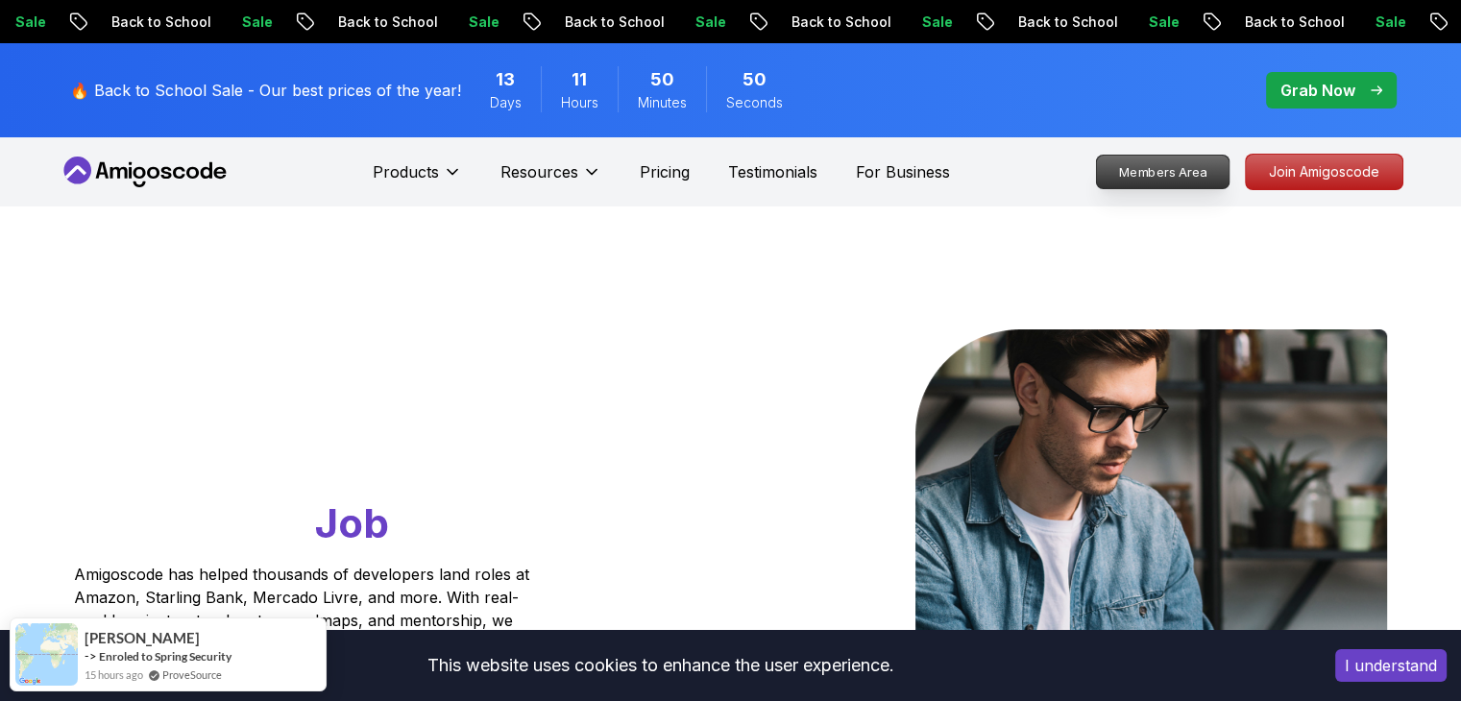
click at [1191, 182] on p "Members Area" at bounding box center [1162, 172] width 133 height 33
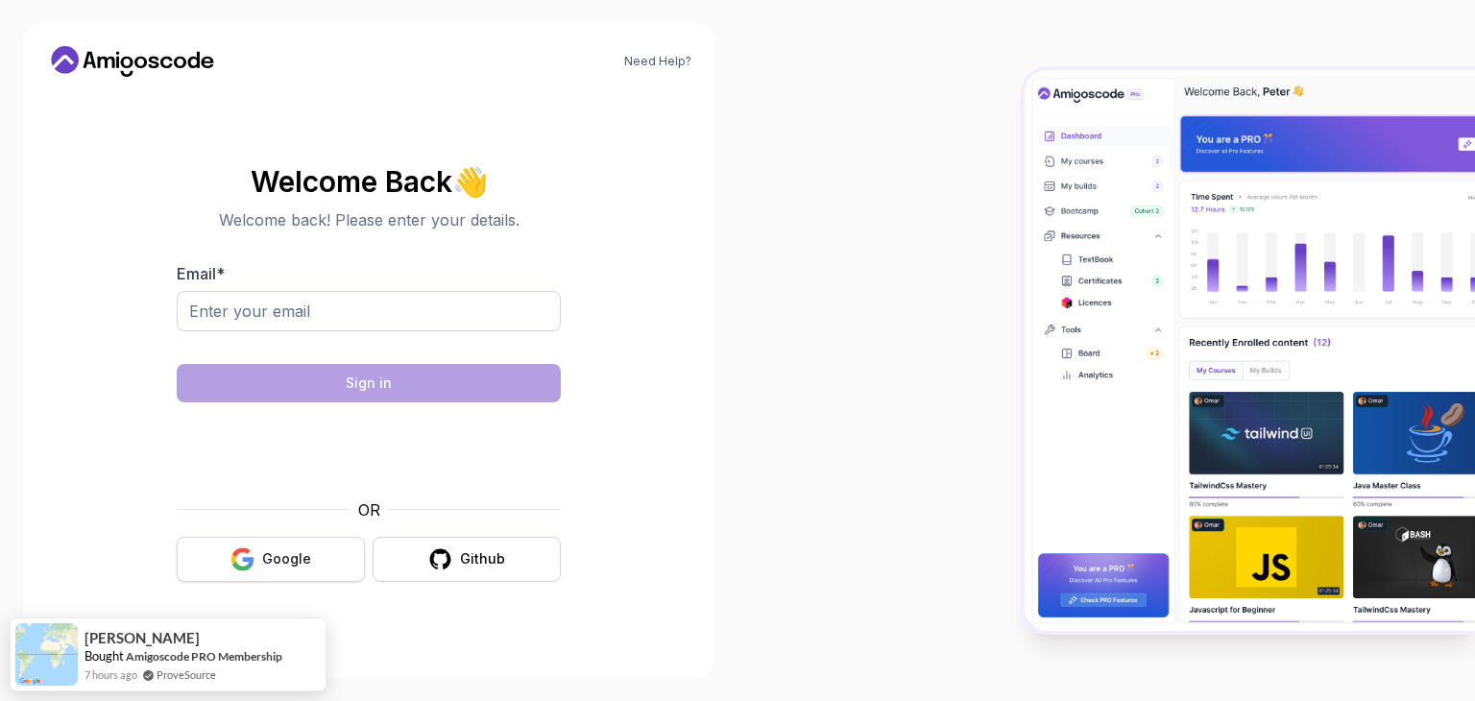
click at [254, 564] on icon "button" at bounding box center [242, 559] width 24 height 24
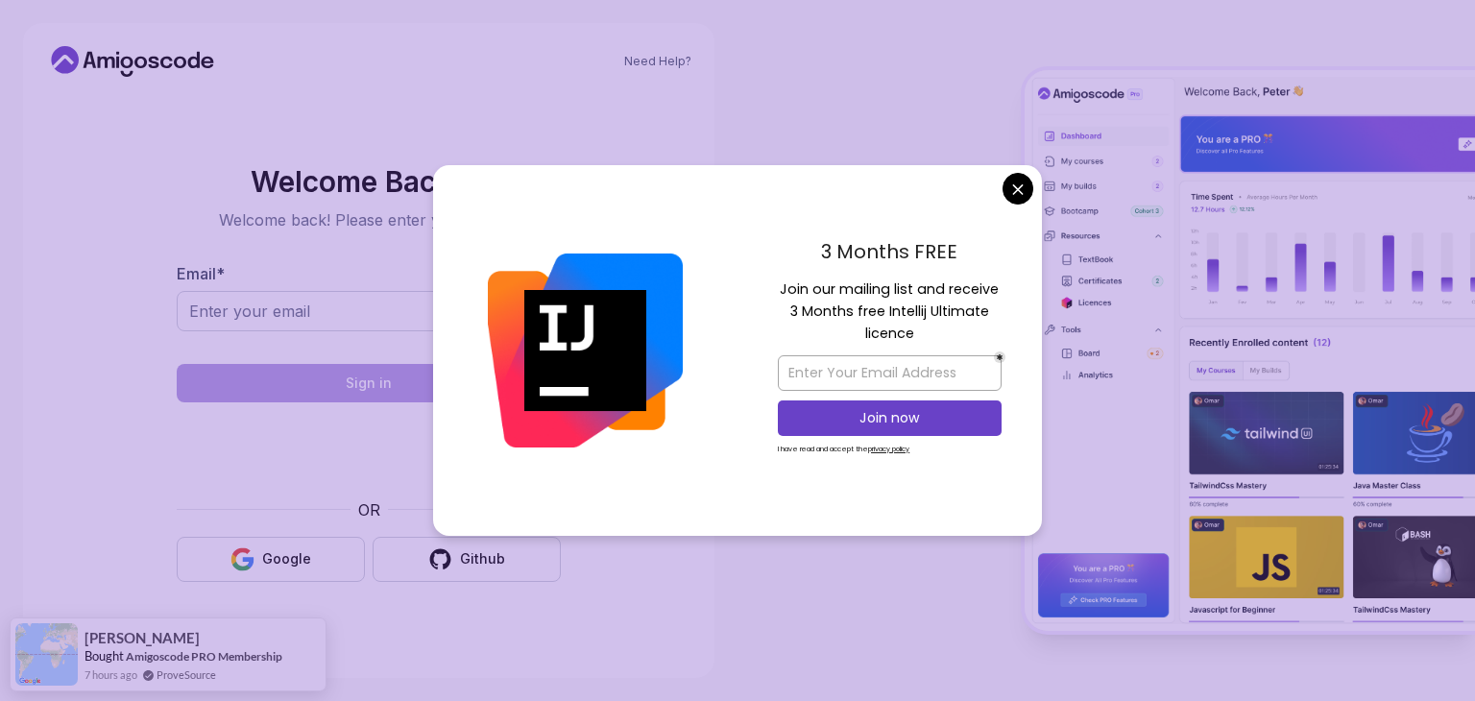
click at [1017, 197] on body "Need Help? Welcome Back 👋 Welcome back! Please enter your details. Email * Sign…" at bounding box center [737, 350] width 1475 height 701
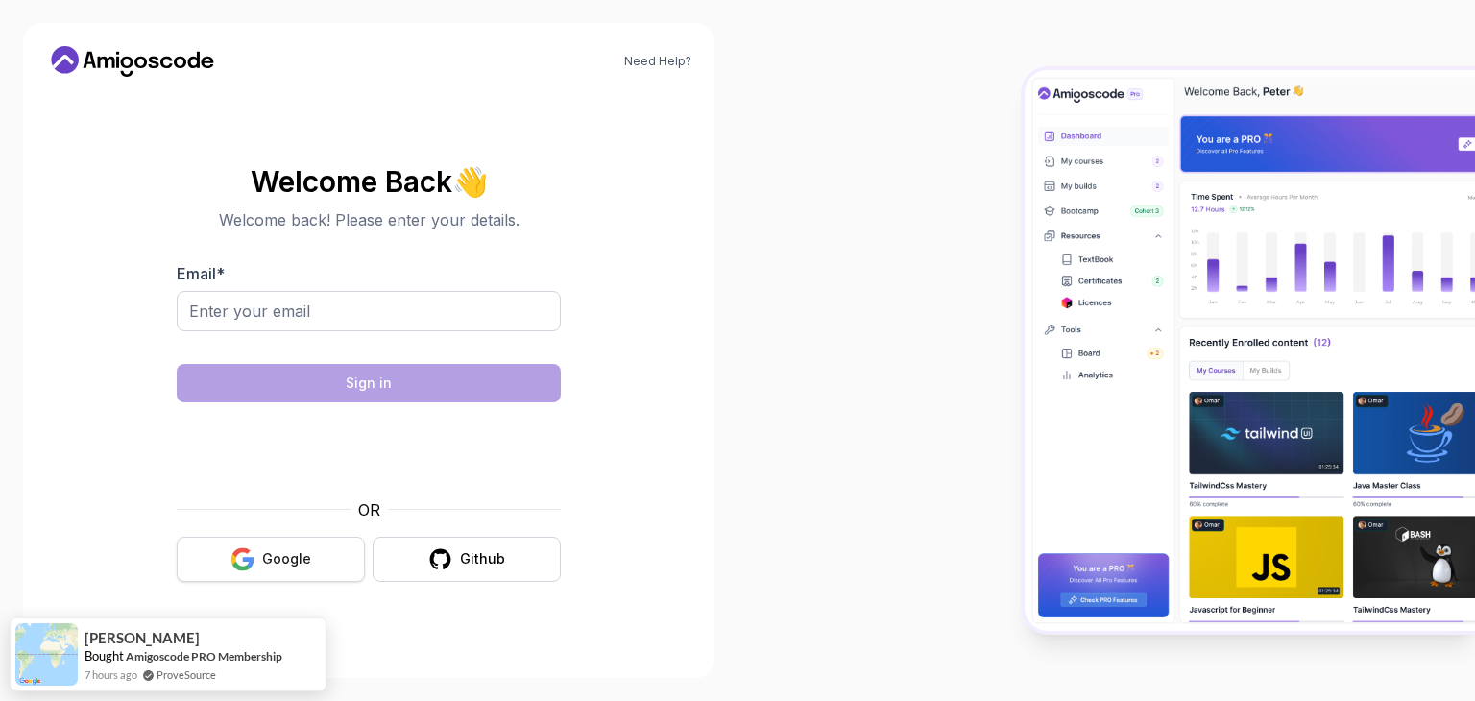
click at [277, 543] on button "Google" at bounding box center [271, 559] width 188 height 45
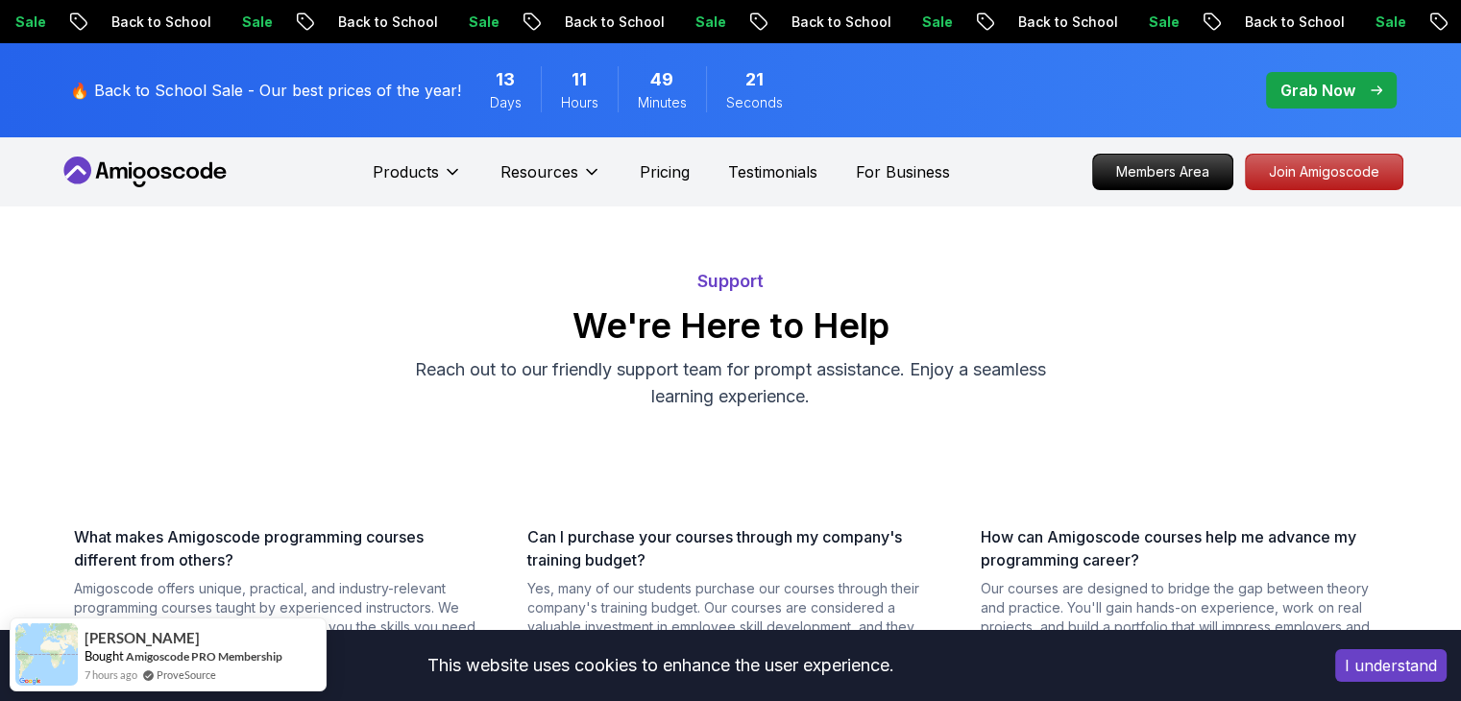
click at [191, 174] on icon at bounding box center [145, 172] width 173 height 31
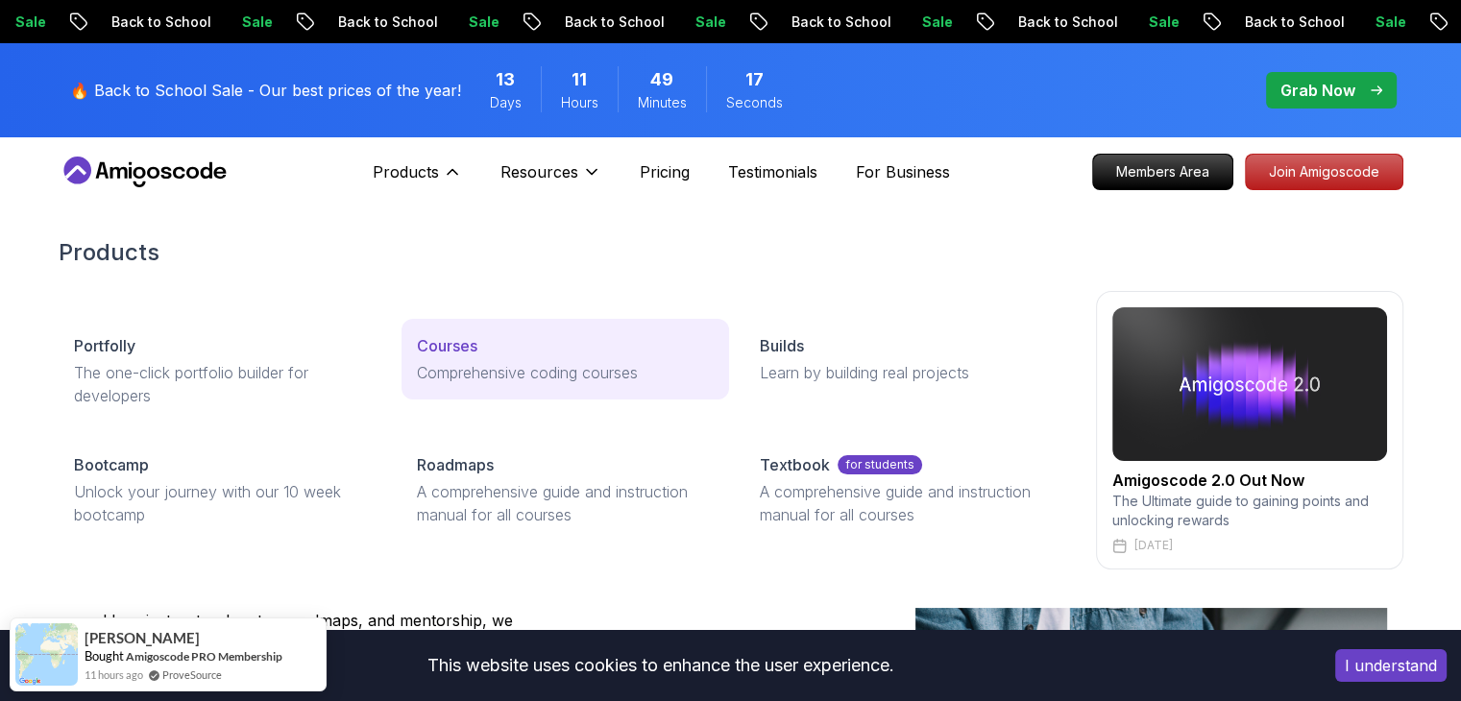
click at [490, 370] on p "Comprehensive coding courses" at bounding box center [565, 372] width 297 height 23
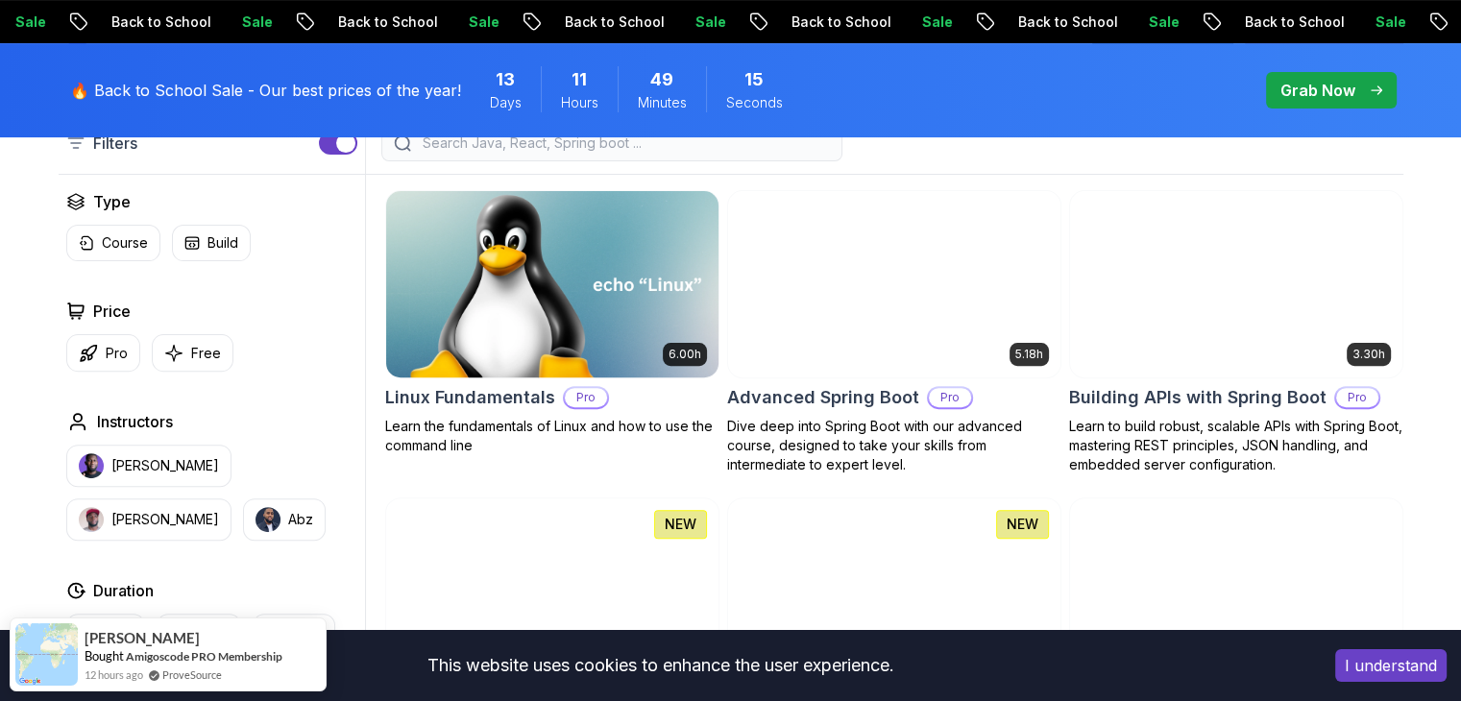
scroll to position [553, 0]
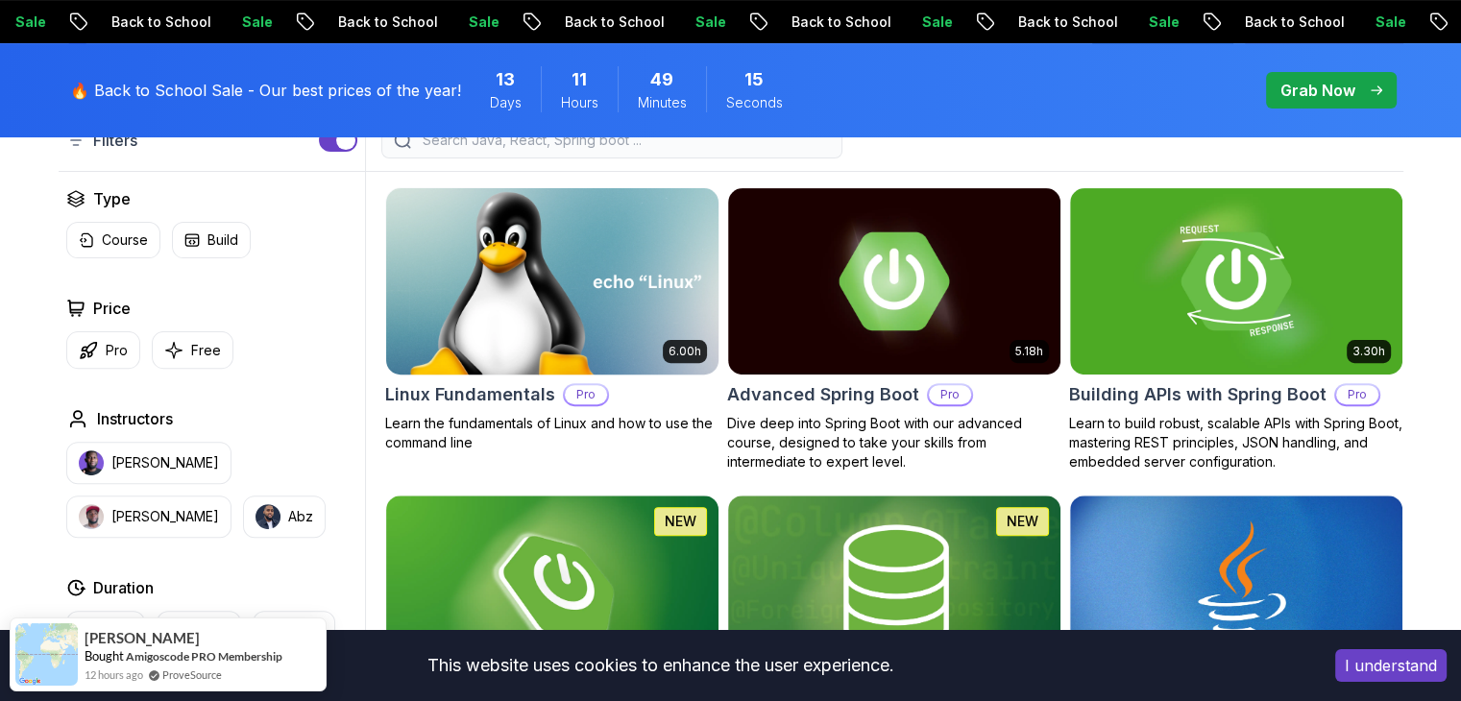
click at [531, 394] on h2 "Linux Fundamentals" at bounding box center [470, 394] width 170 height 27
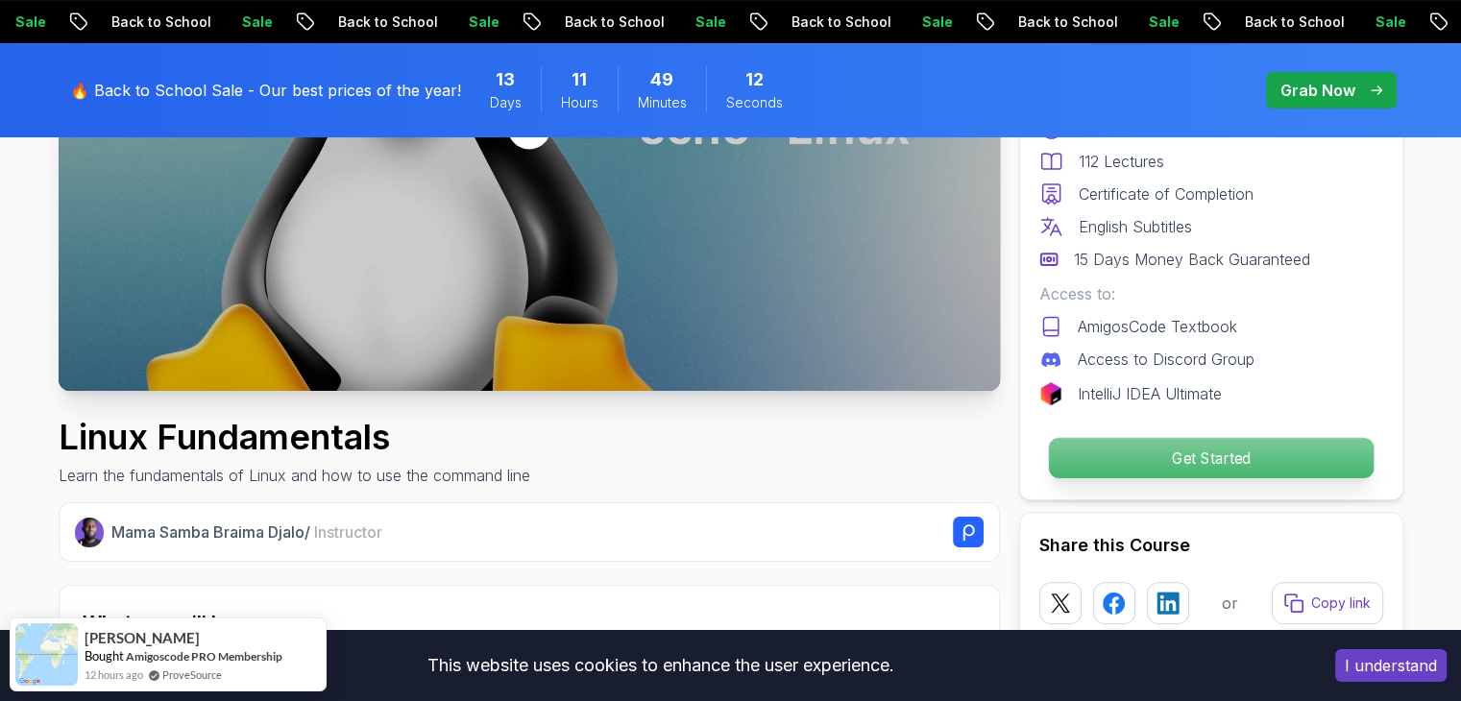
click at [1165, 468] on p "Get Started" at bounding box center [1210, 458] width 325 height 40
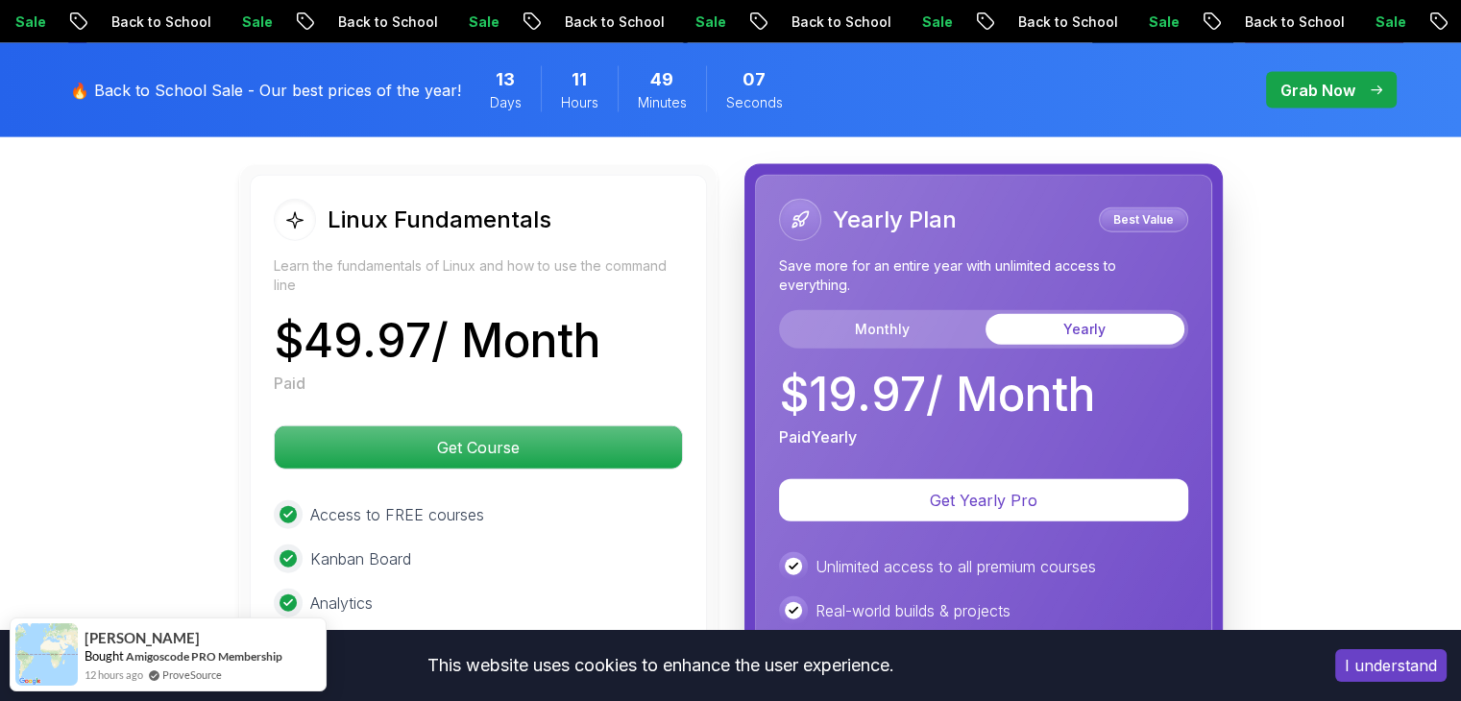
scroll to position [4412, 0]
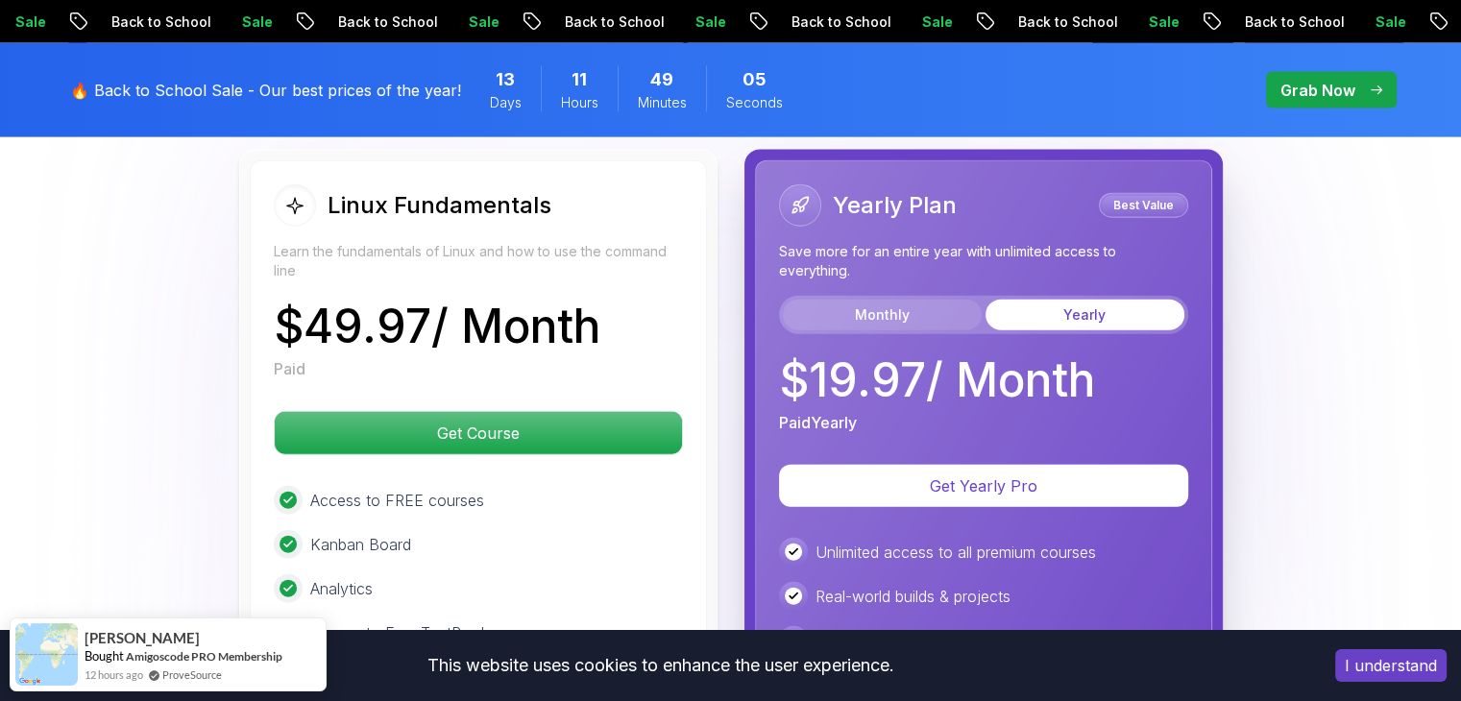
click at [904, 300] on button "Monthly" at bounding box center [882, 315] width 199 height 31
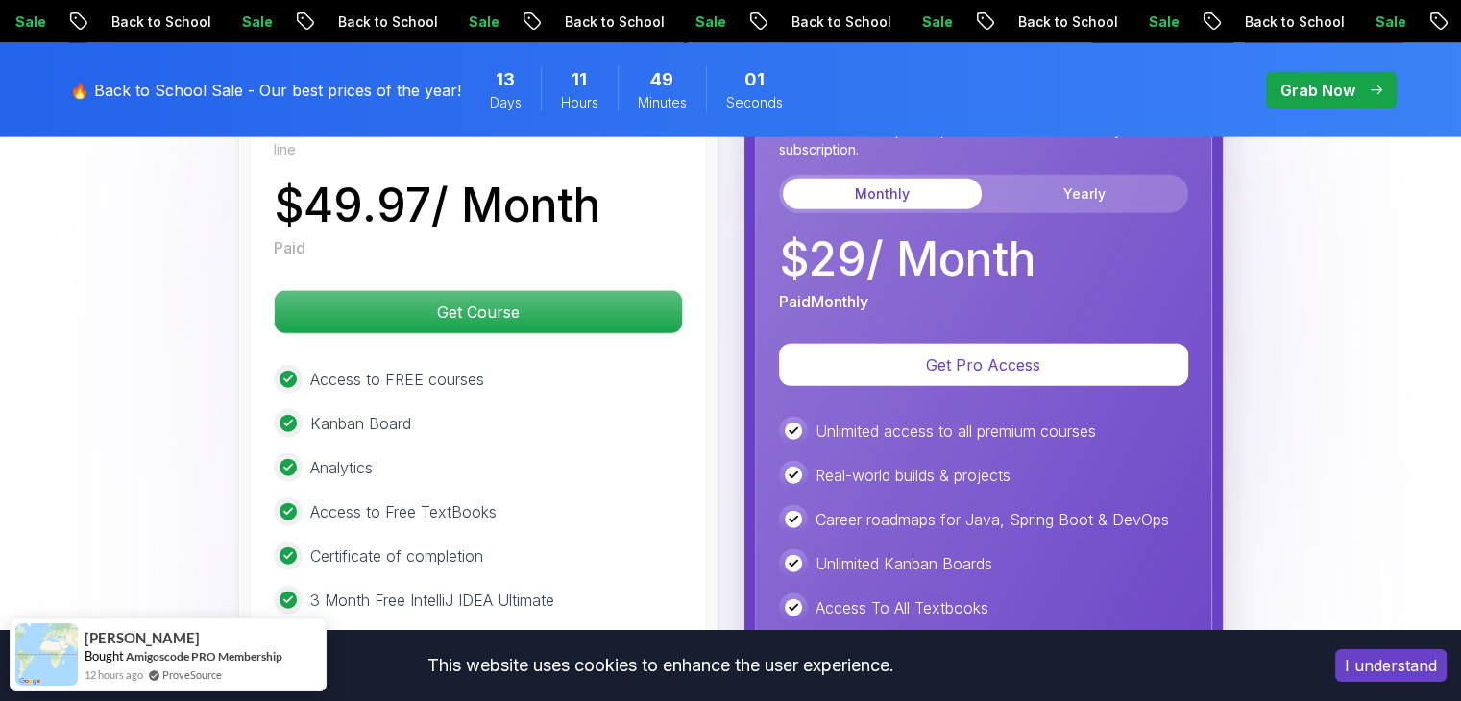
scroll to position [4526, 0]
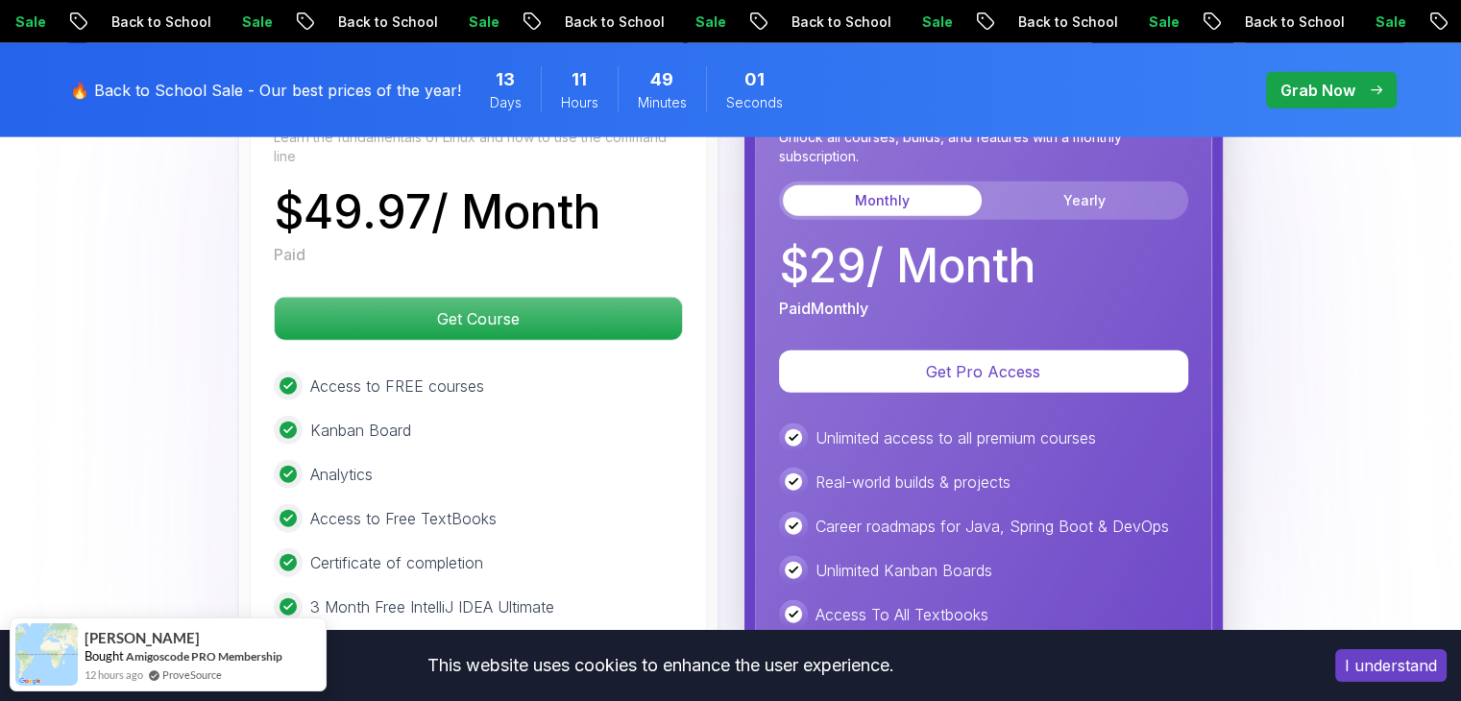
click at [903, 317] on div "Monthly Plan Unlock all courses, builds, and features with a monthly subscripti…" at bounding box center [983, 460] width 457 height 828
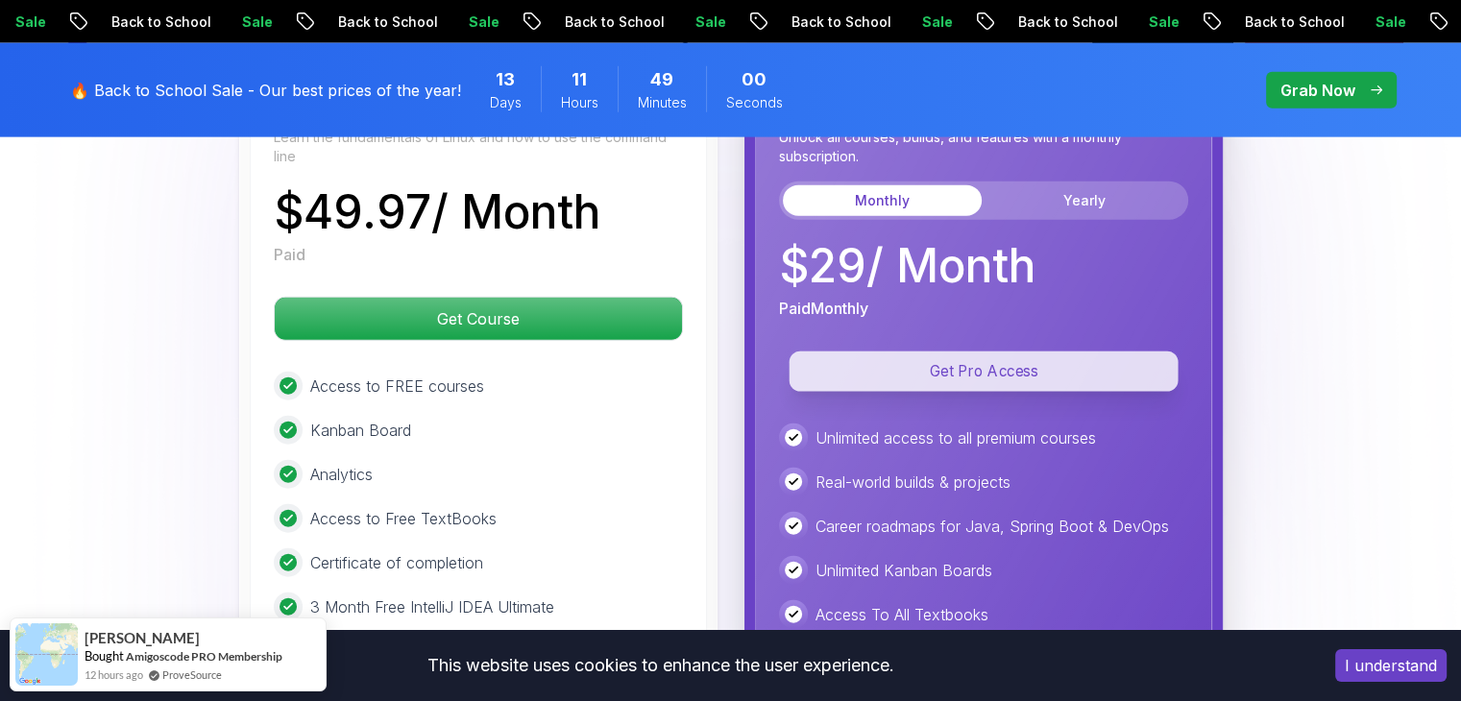
click at [903, 351] on p "Get Pro Access" at bounding box center [982, 371] width 389 height 40
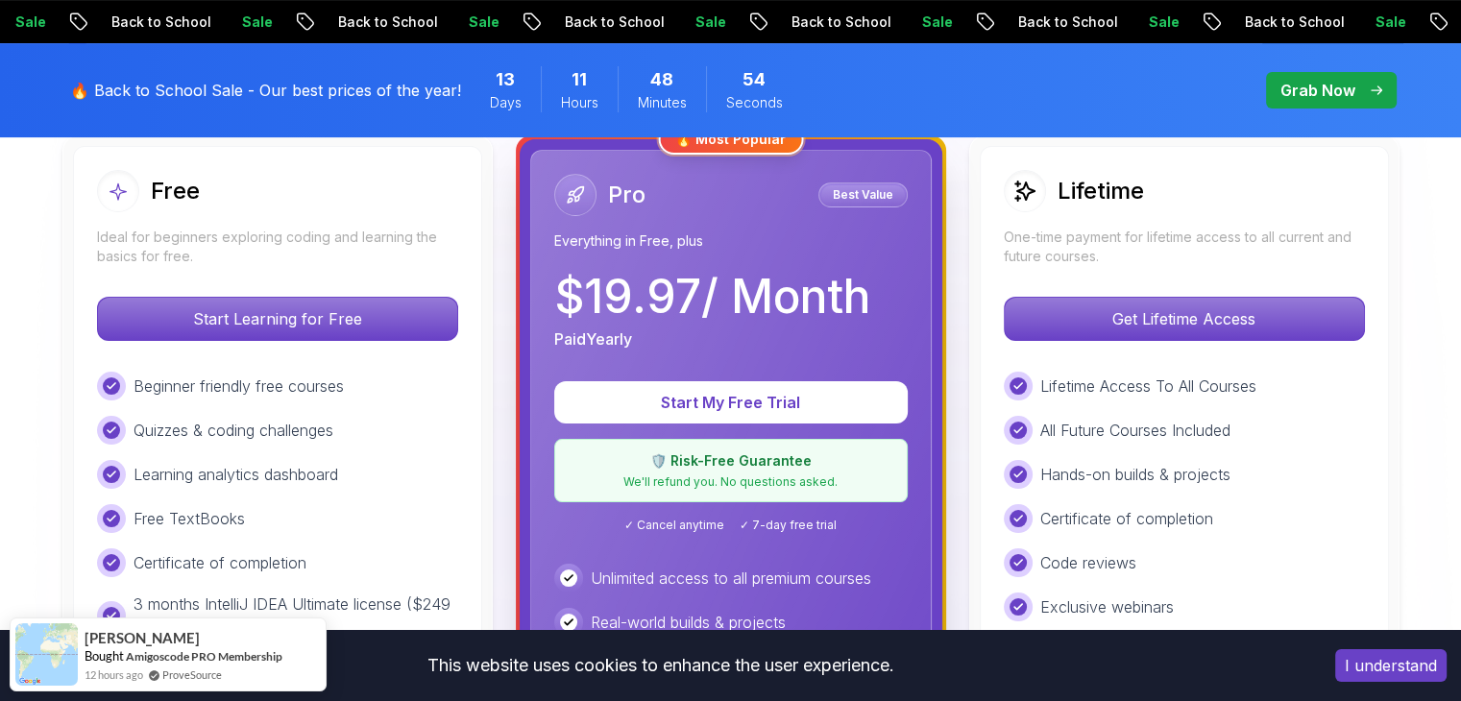
scroll to position [568, 0]
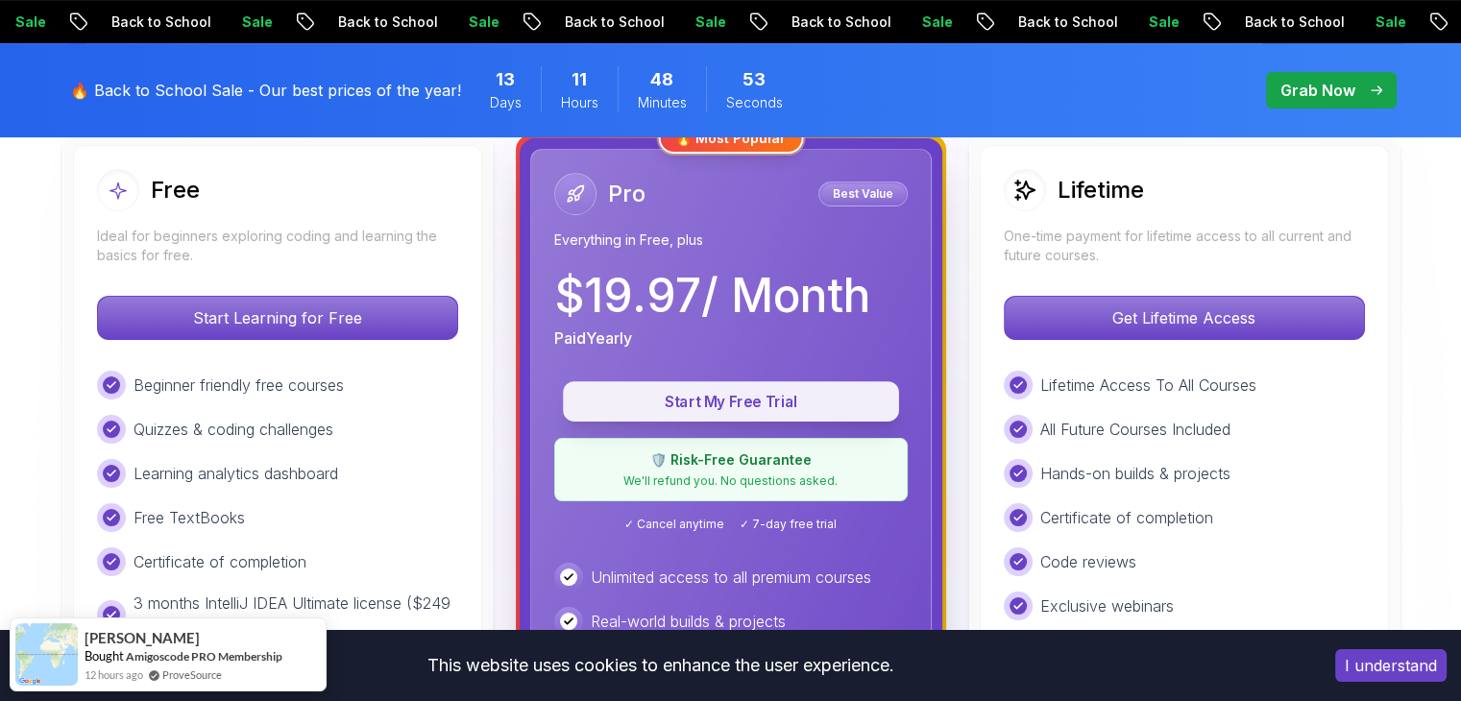
click at [849, 398] on p "Start My Free Trial" at bounding box center [731, 402] width 292 height 22
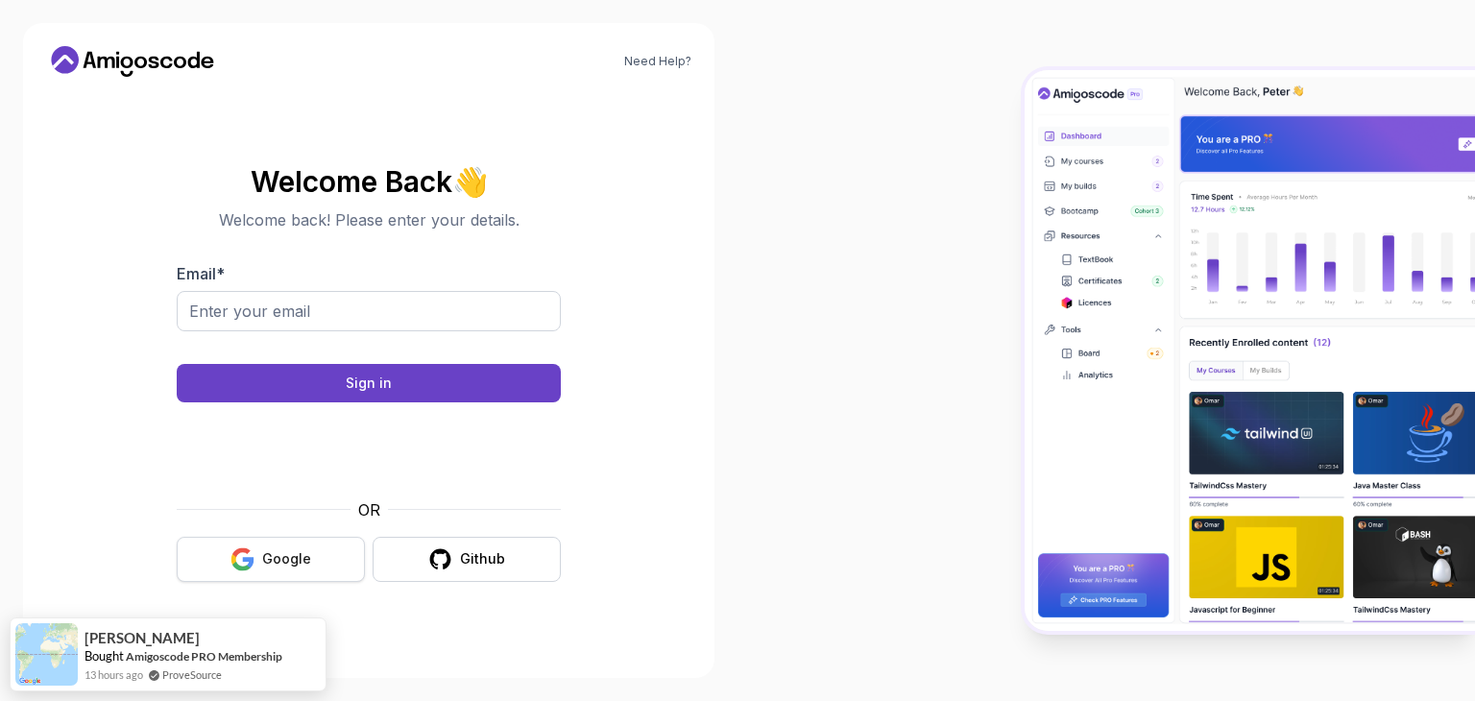
click at [219, 553] on button "Google" at bounding box center [271, 559] width 188 height 45
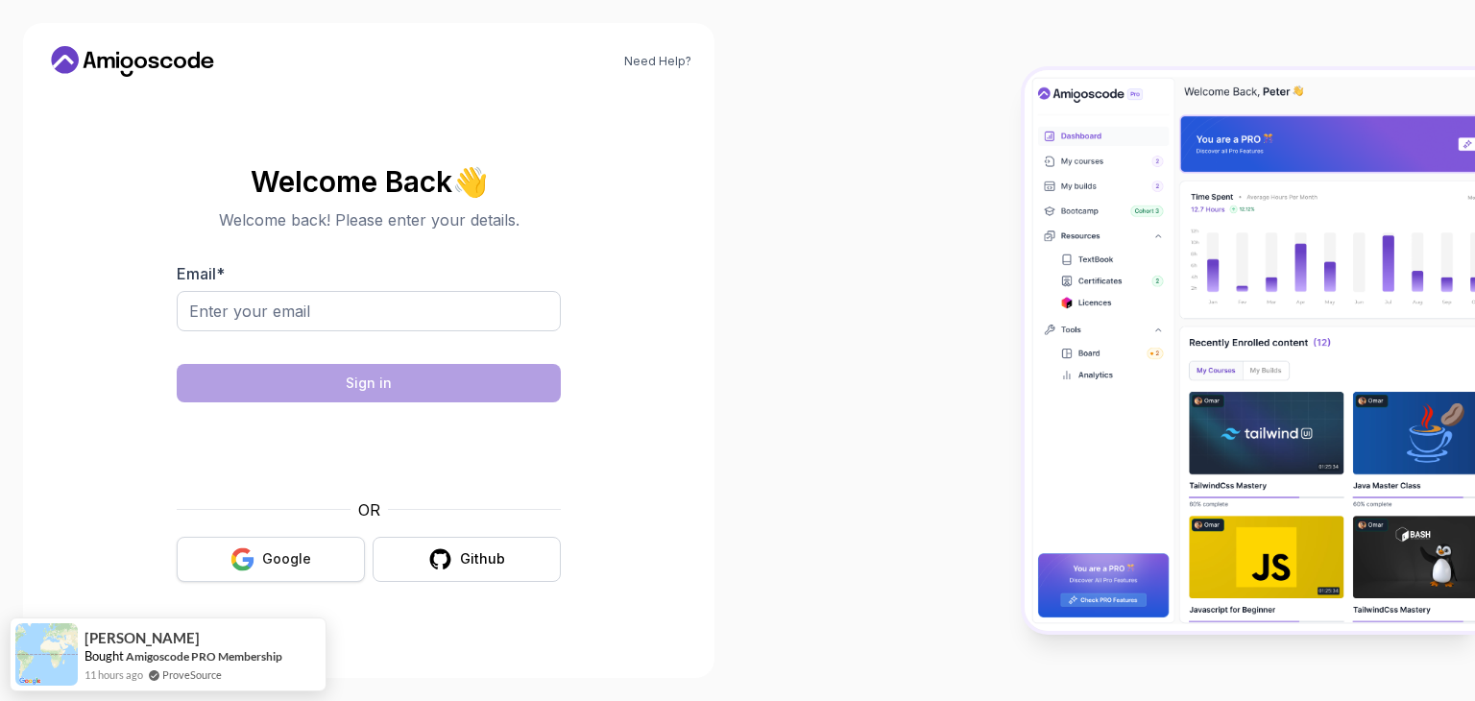
click at [256, 566] on button "Google" at bounding box center [271, 559] width 188 height 45
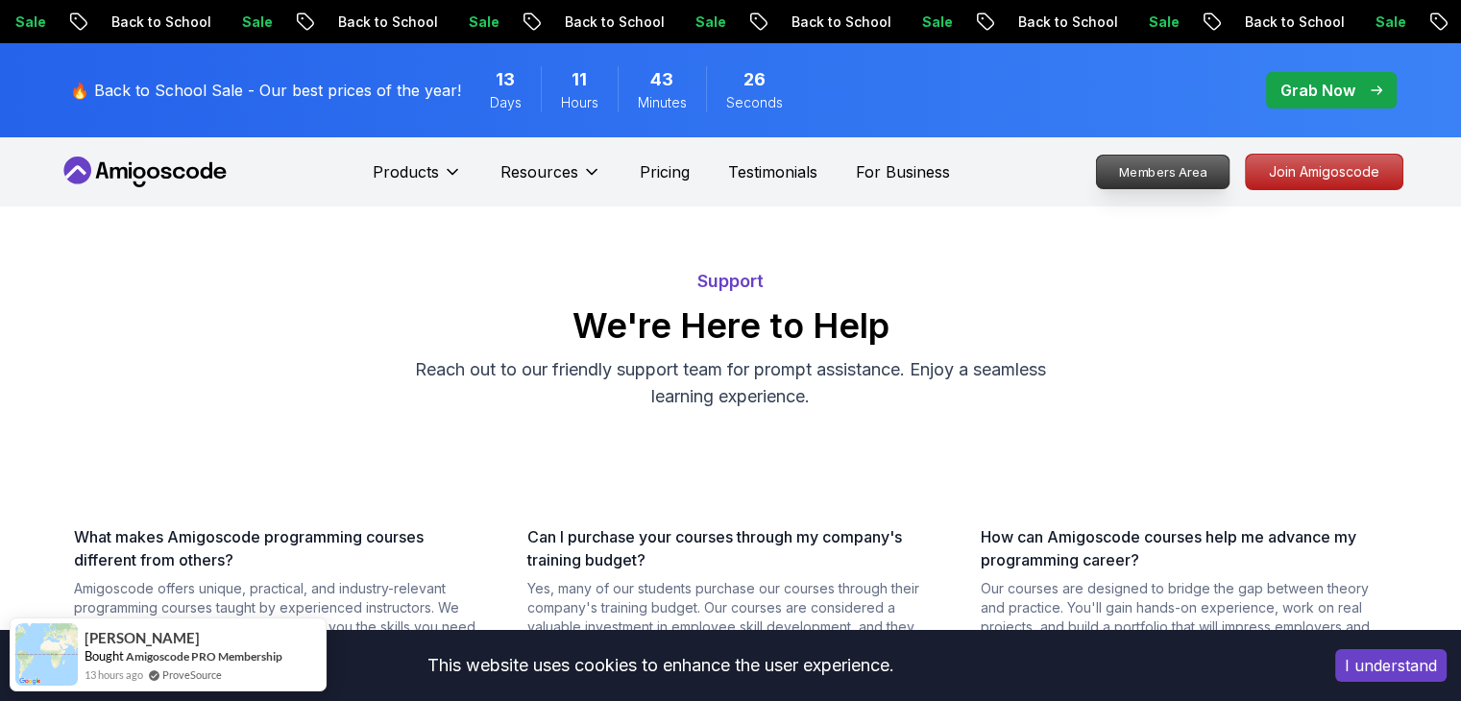
click at [1122, 170] on p "Members Area" at bounding box center [1162, 172] width 133 height 33
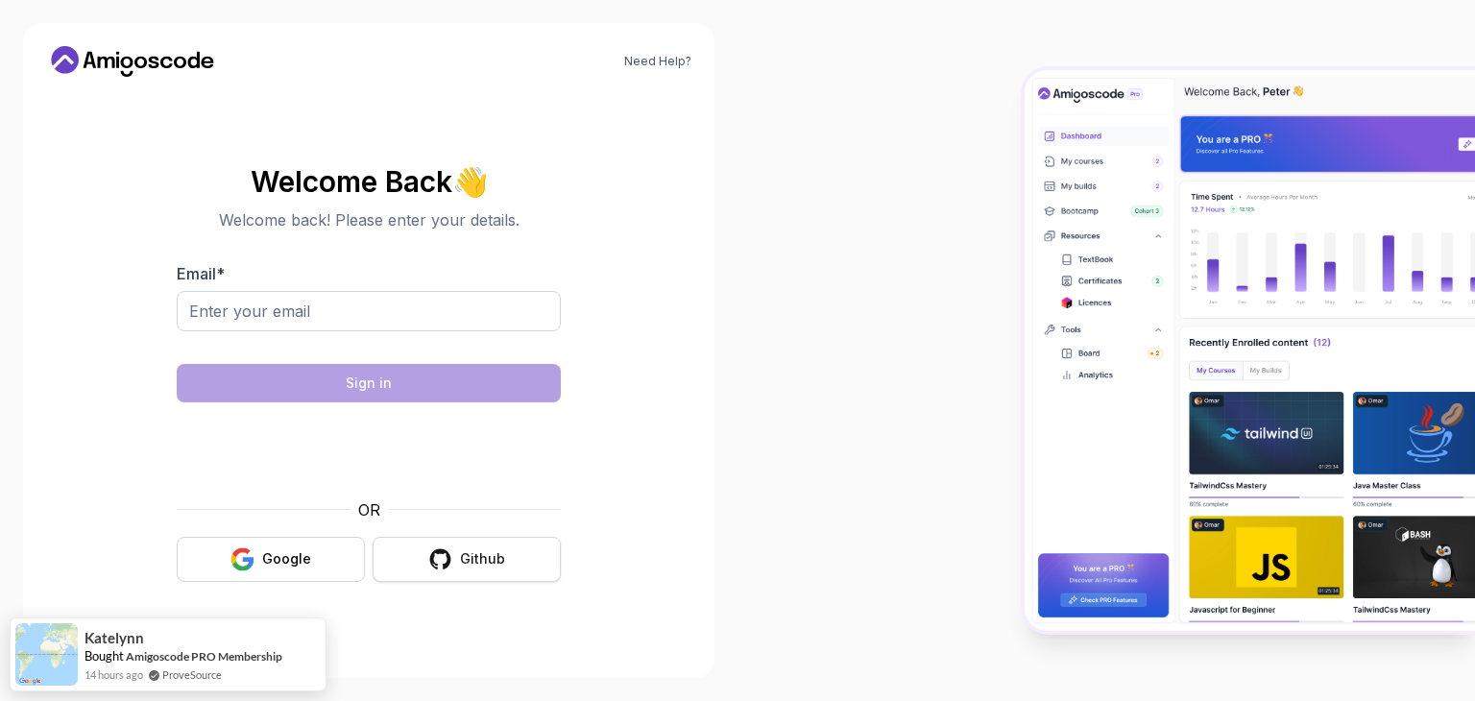
click at [421, 552] on button "Github" at bounding box center [467, 559] width 188 height 45
click at [653, 57] on link "Need Help?" at bounding box center [657, 61] width 67 height 15
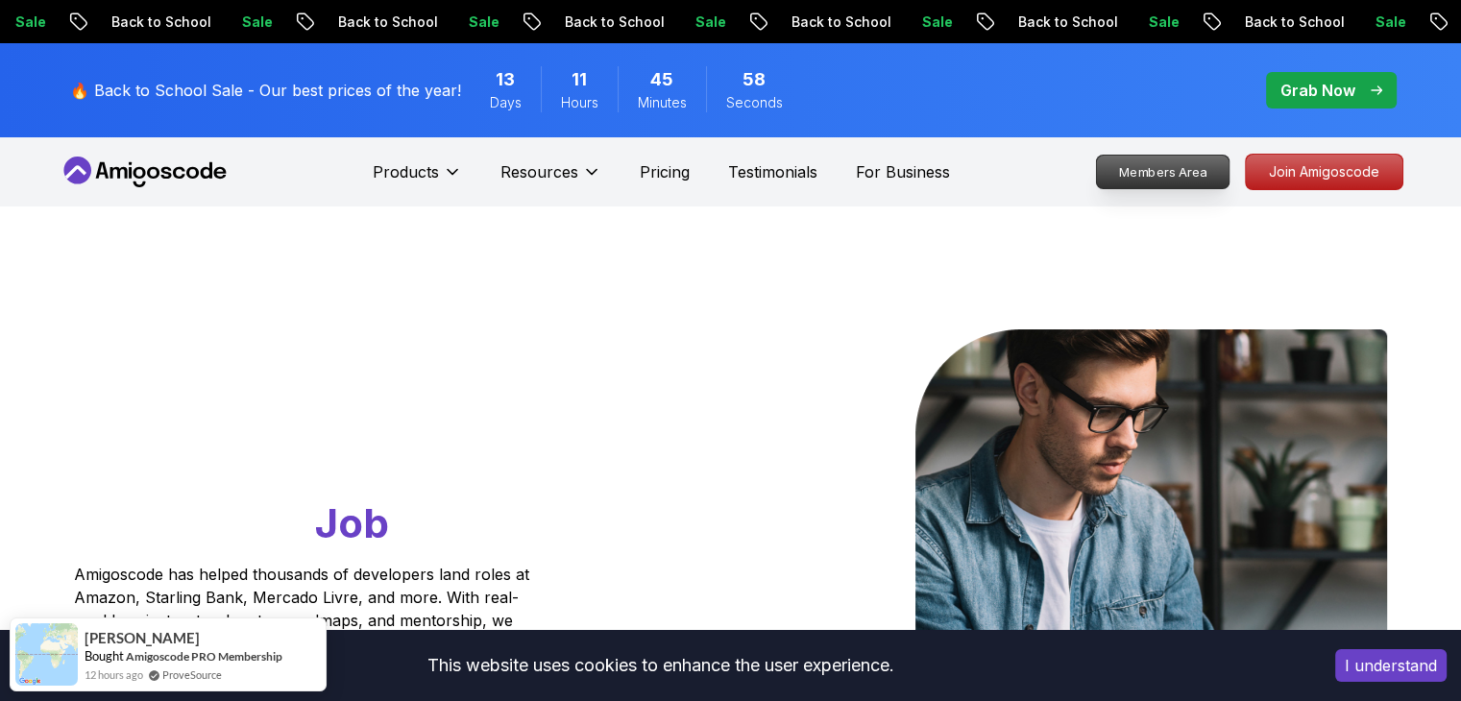
click at [1157, 172] on p "Members Area" at bounding box center [1162, 172] width 133 height 33
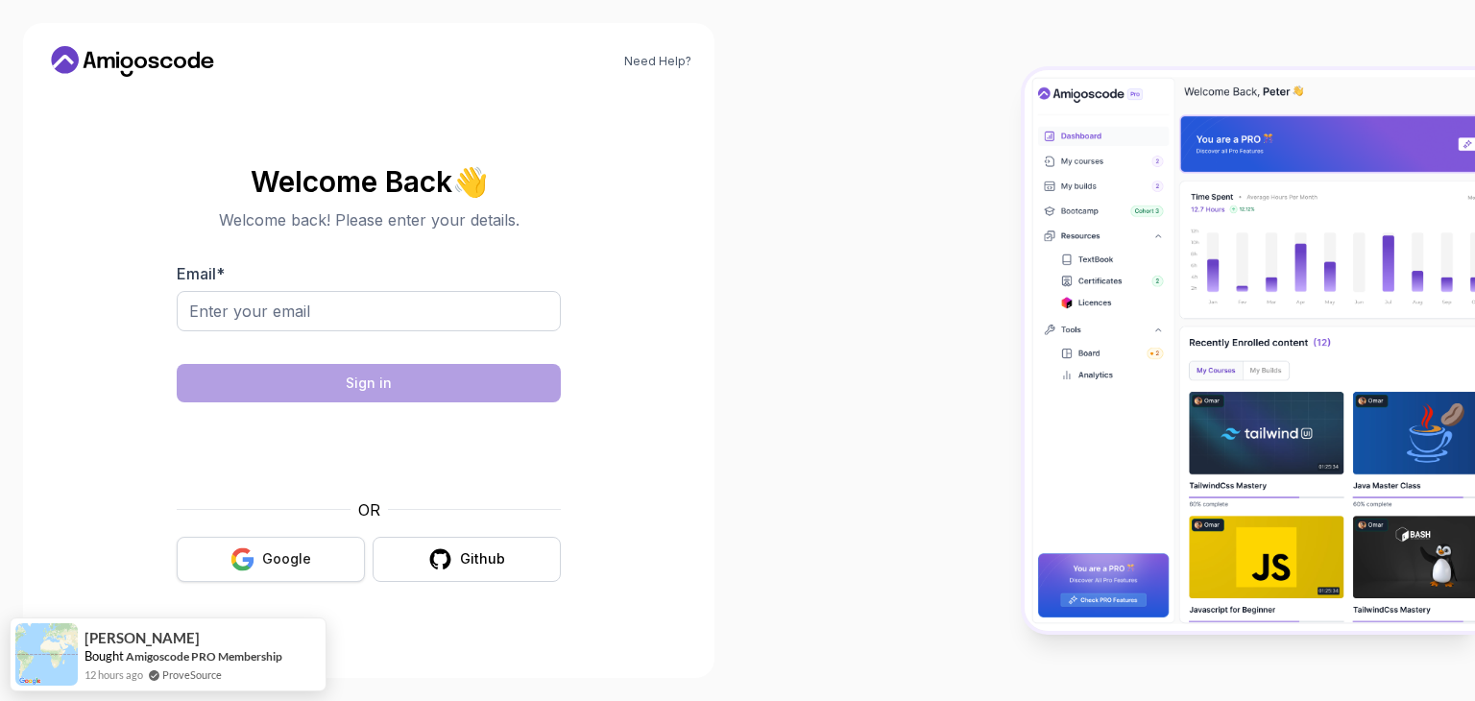
click at [241, 561] on icon "button" at bounding box center [242, 559] width 24 height 24
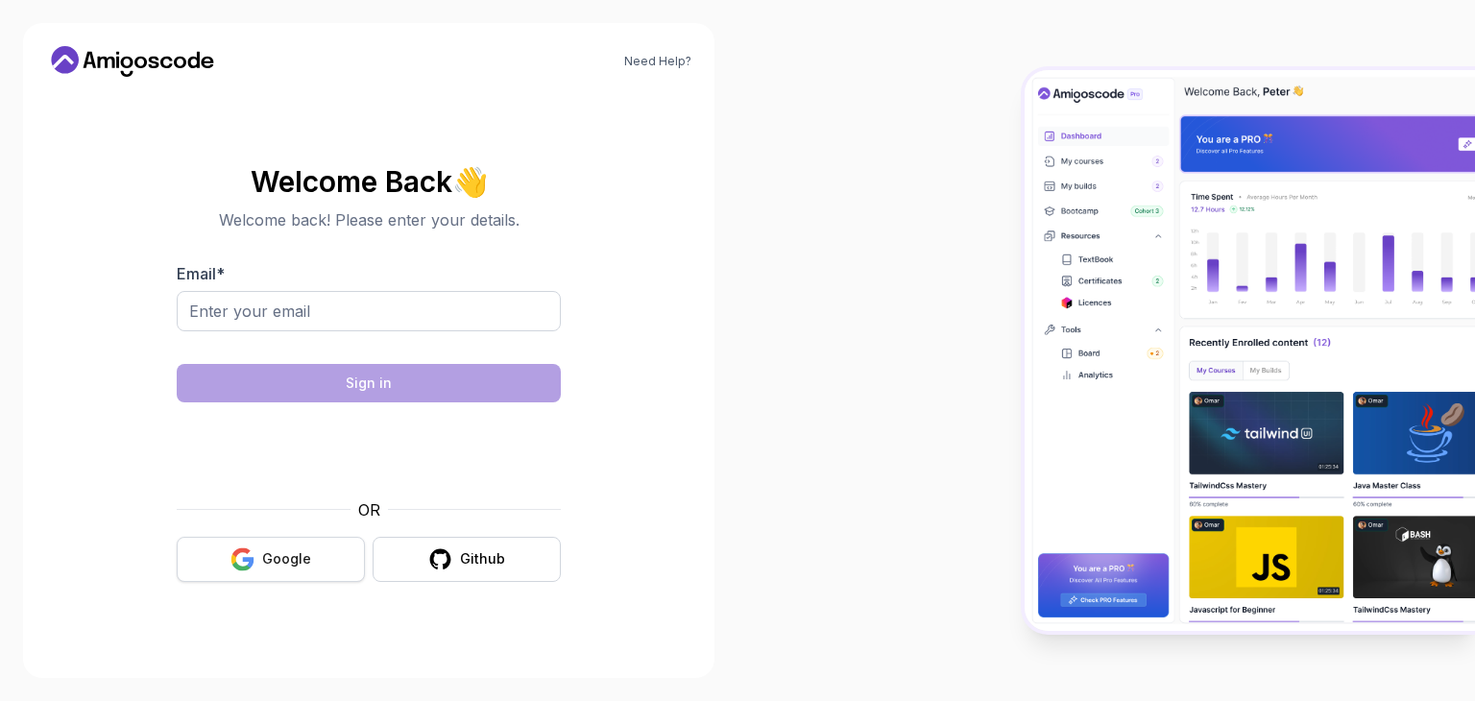
drag, startPoint x: 0, startPoint y: 0, endPoint x: 294, endPoint y: 548, distance: 622.1
click at [294, 549] on div "Google" at bounding box center [286, 558] width 49 height 19
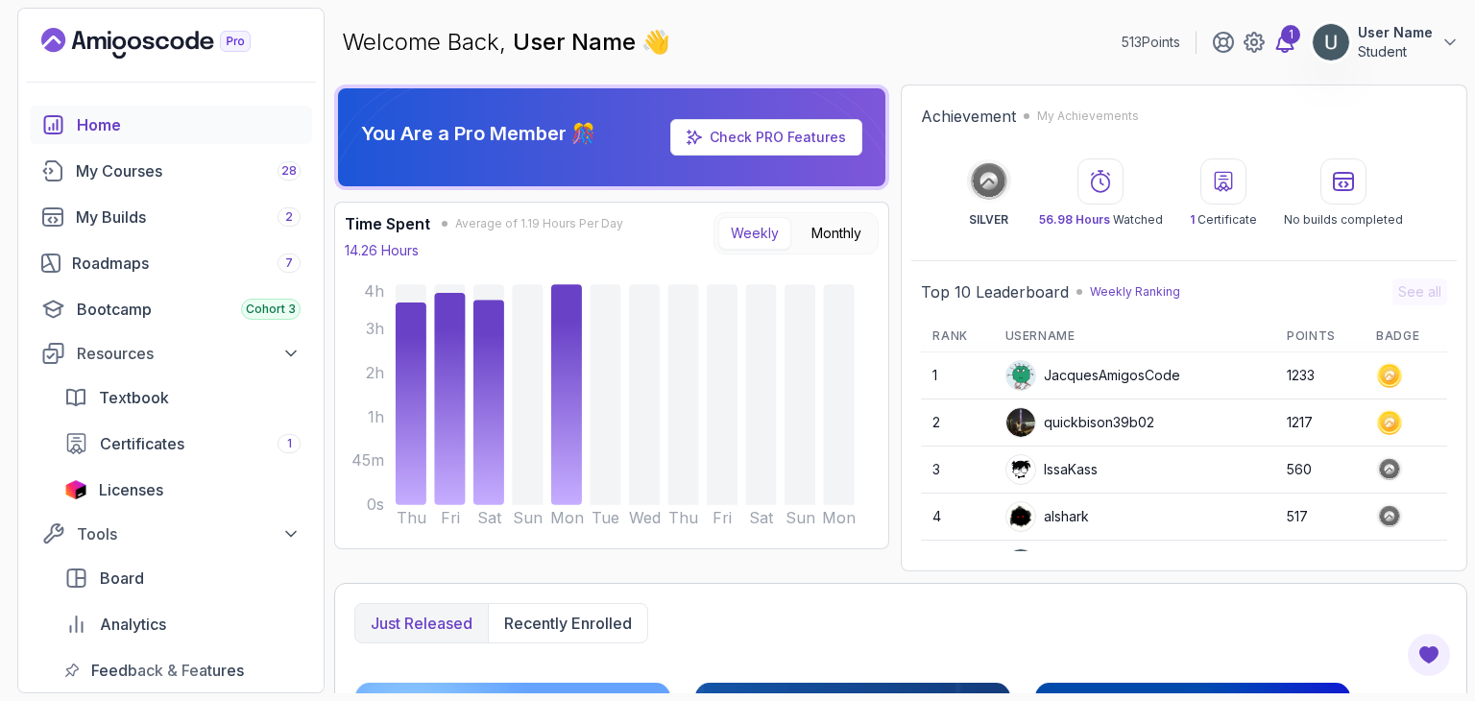
click at [1288, 34] on div "1" at bounding box center [1290, 34] width 19 height 19
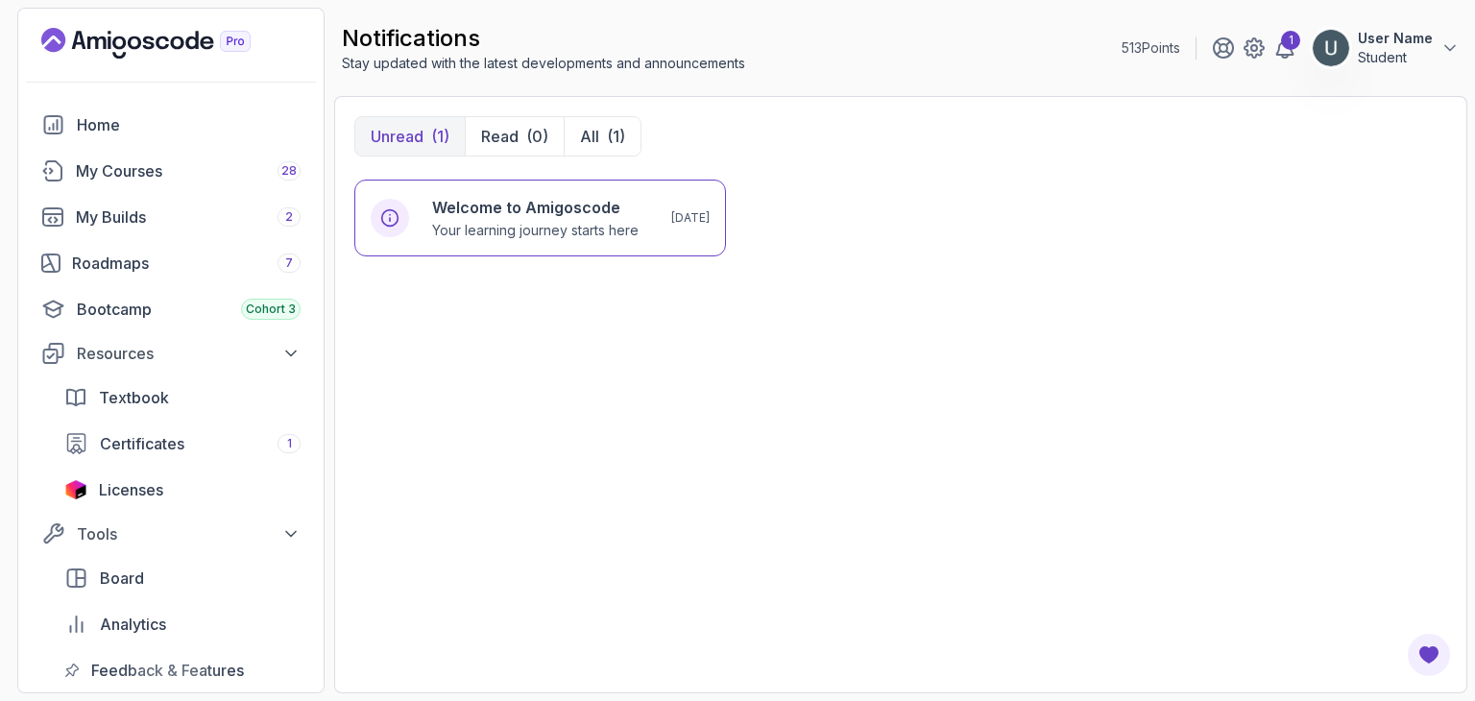
click at [1360, 42] on p "User Name" at bounding box center [1395, 38] width 75 height 19
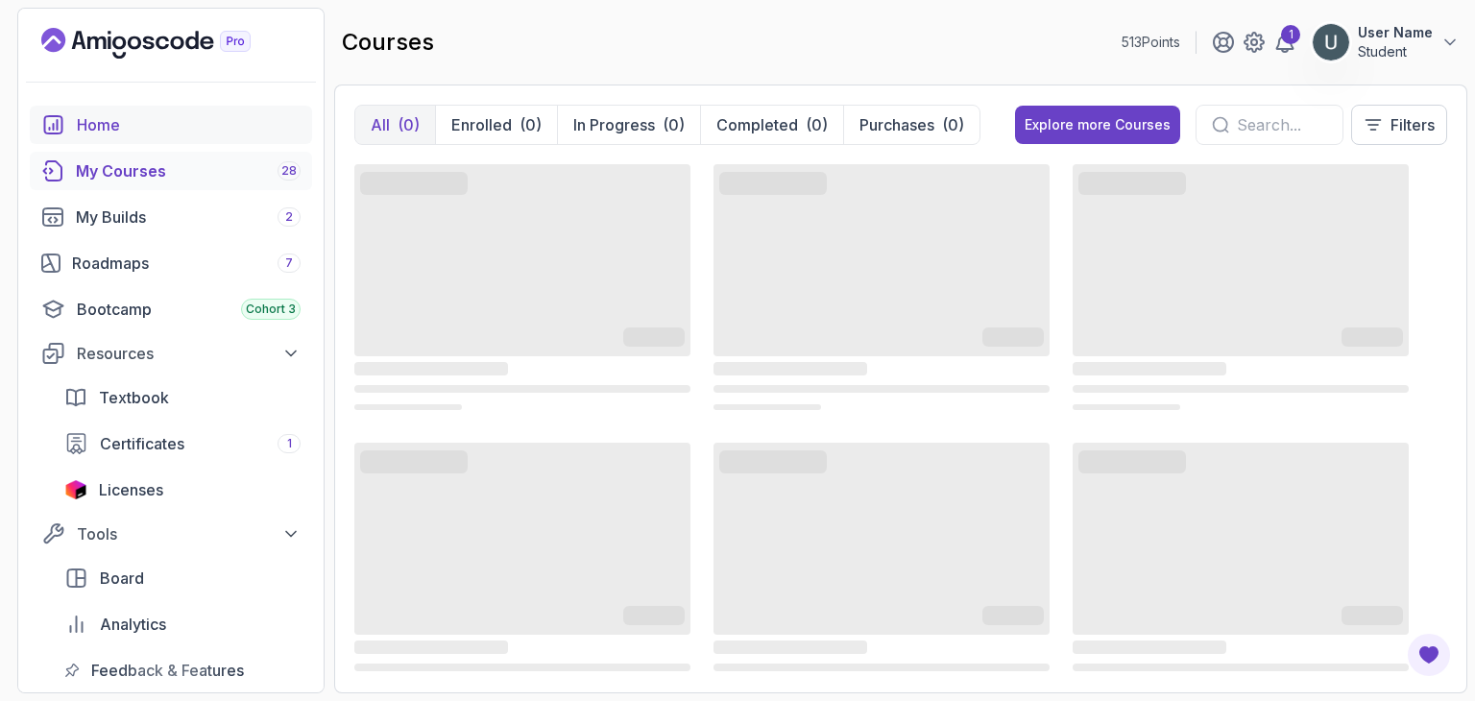
click at [181, 133] on div "Home" at bounding box center [189, 124] width 224 height 23
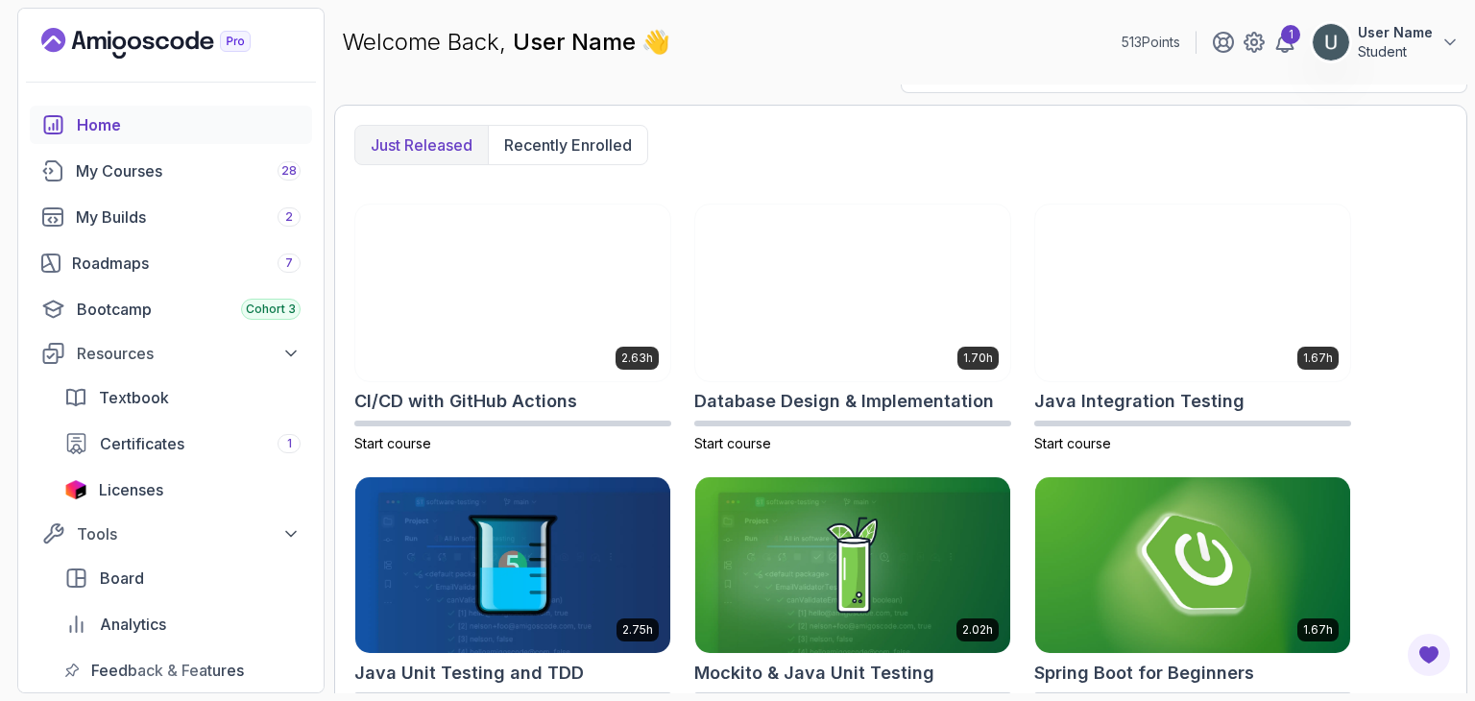
scroll to position [506, 0]
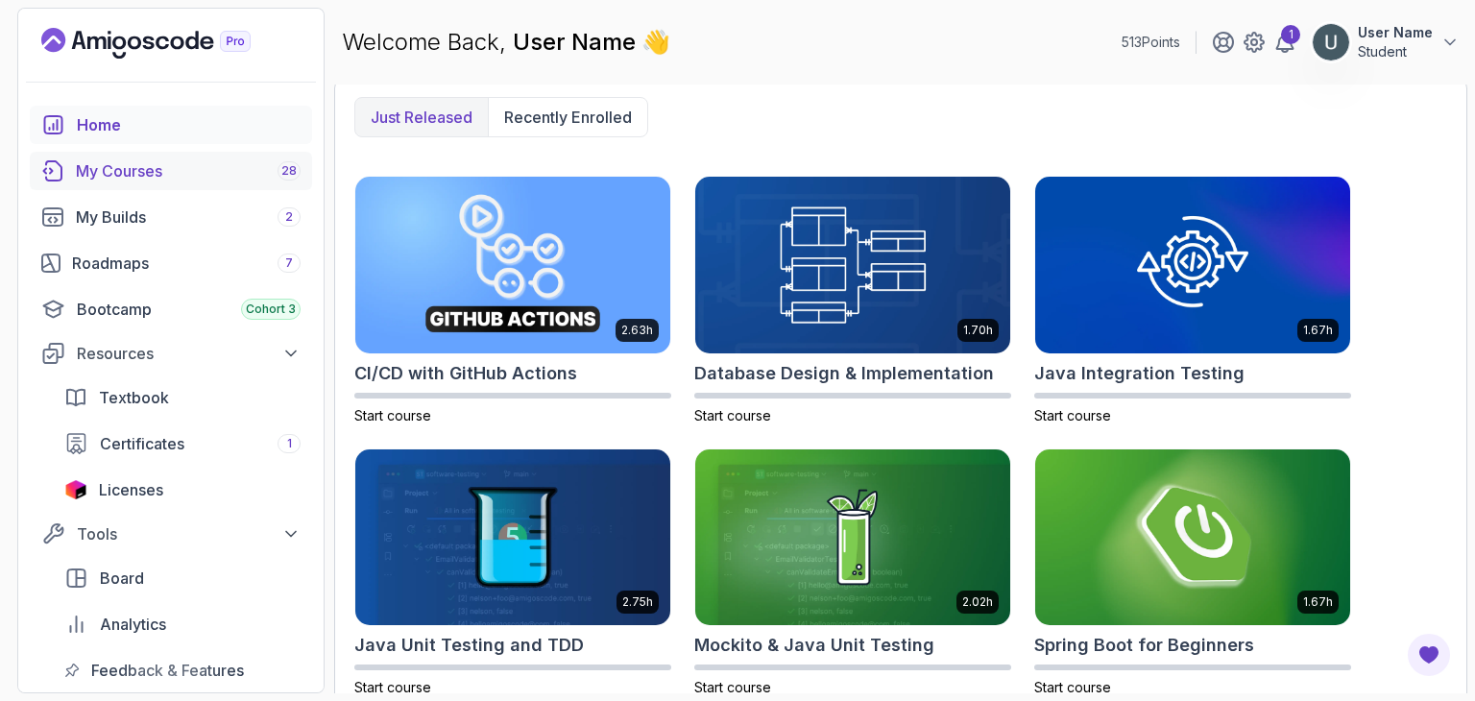
click at [200, 182] on link "My Courses 28" at bounding box center [171, 171] width 282 height 38
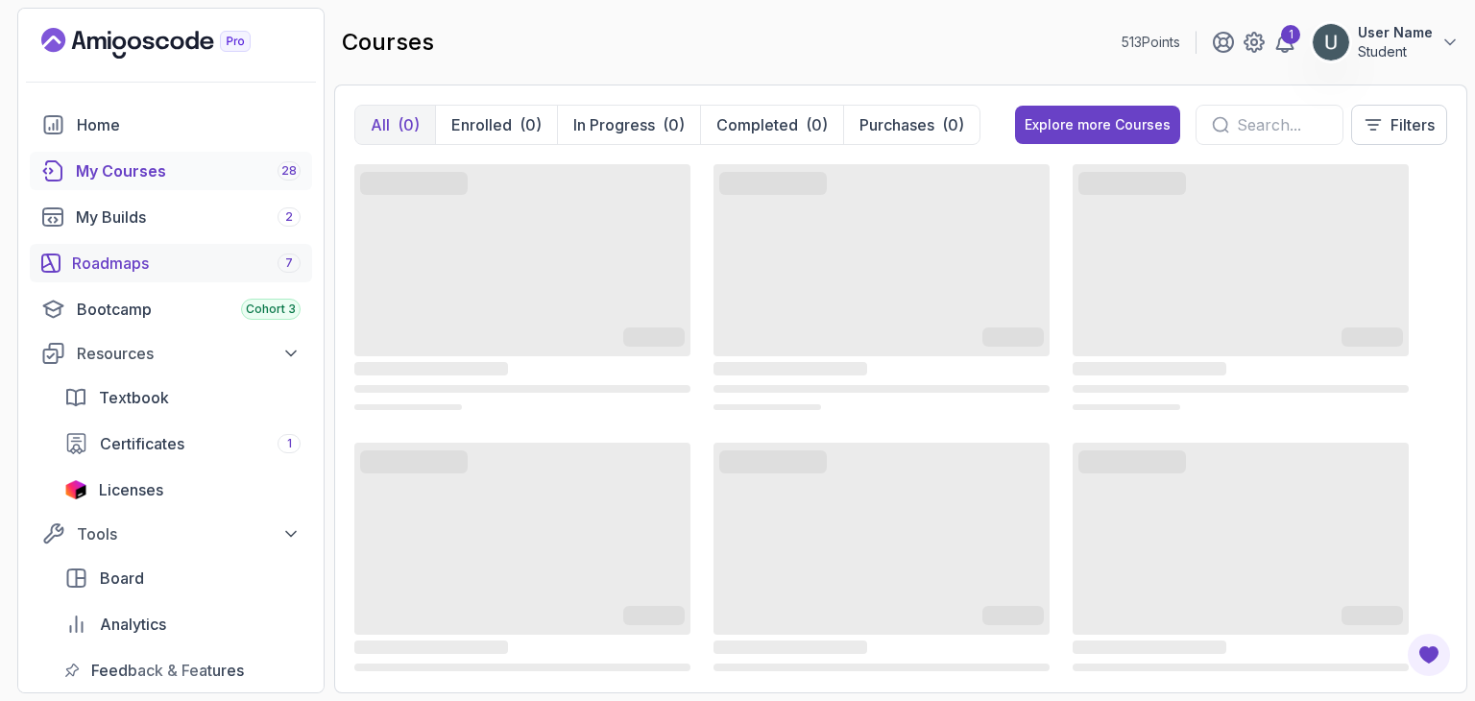
click at [187, 279] on link "Roadmaps 7" at bounding box center [171, 263] width 282 height 38
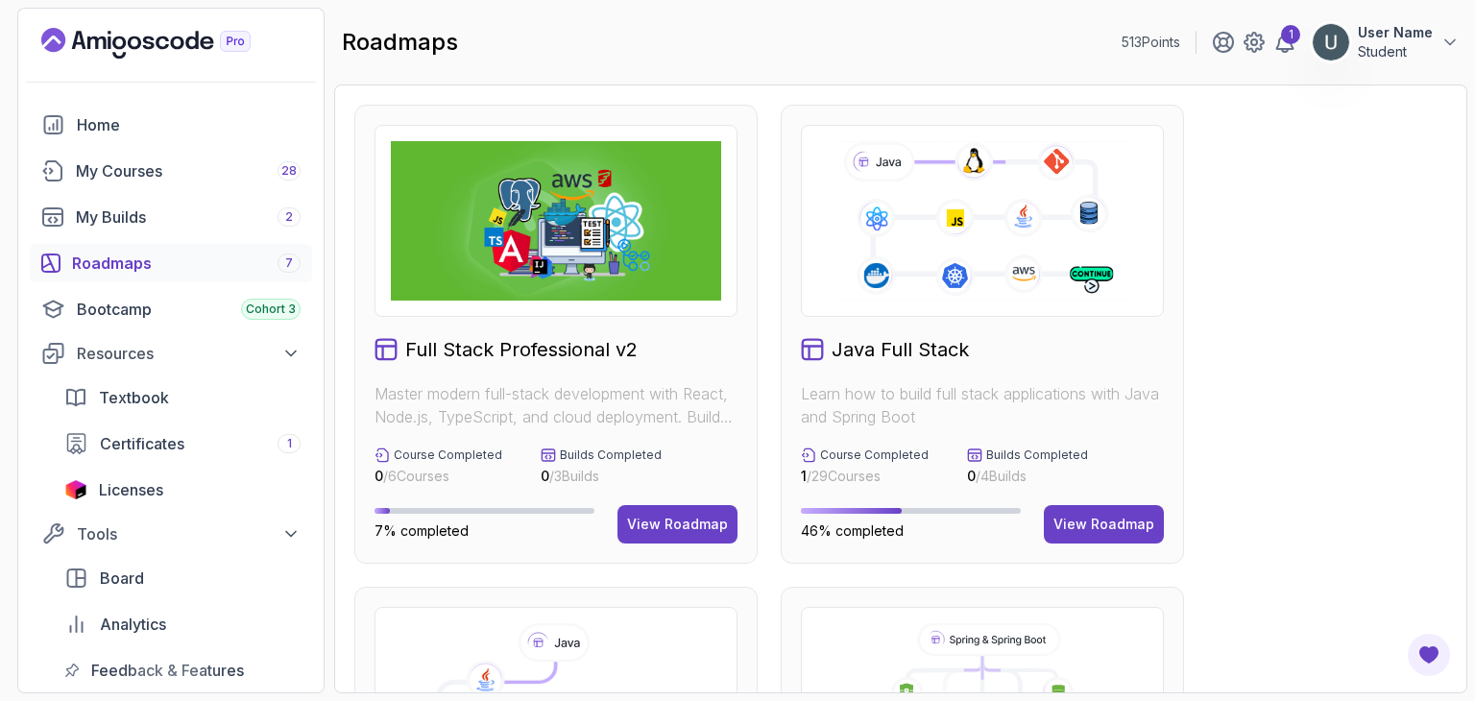
scroll to position [235, 0]
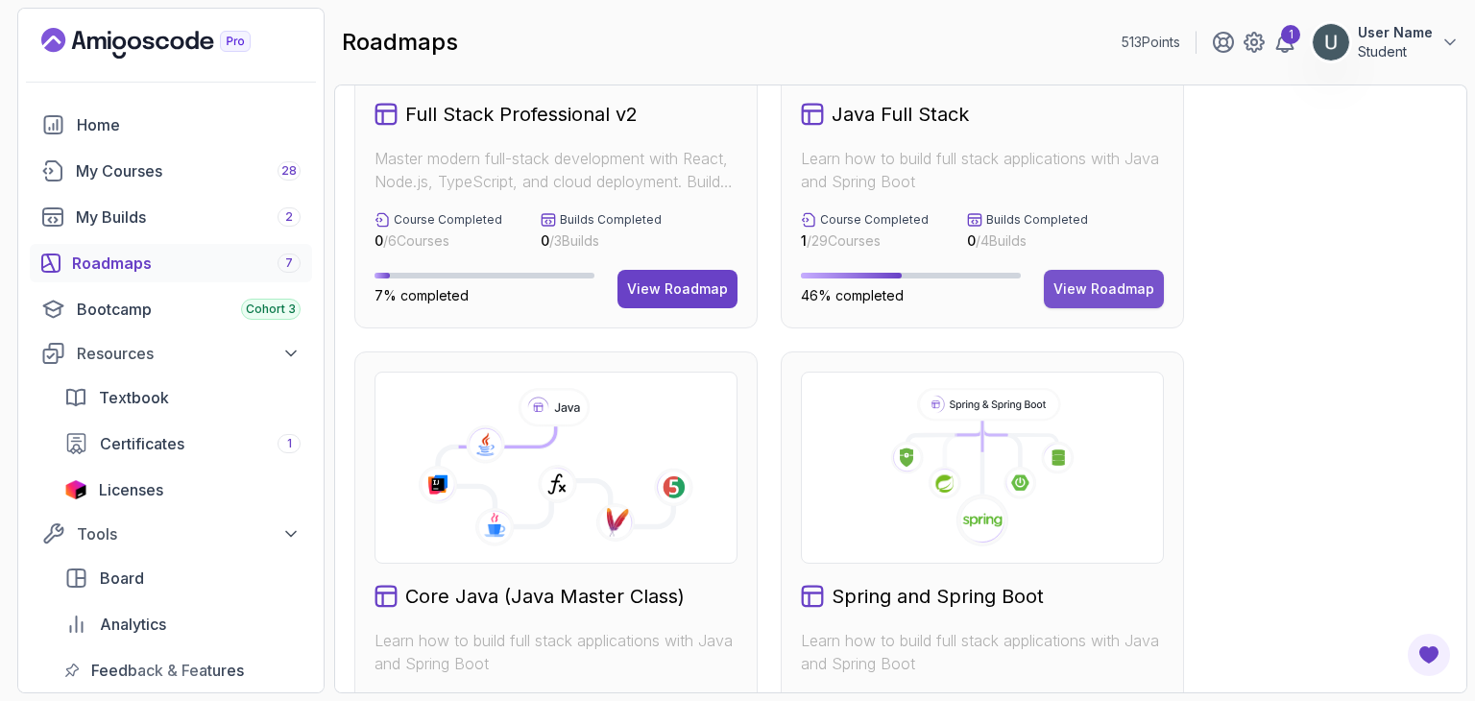
click at [1084, 284] on div "View Roadmap" at bounding box center [1103, 288] width 101 height 19
drag, startPoint x: 1084, startPoint y: 284, endPoint x: 1077, endPoint y: 299, distance: 15.9
click at [1077, 299] on button "View Roadmap" at bounding box center [1104, 289] width 120 height 38
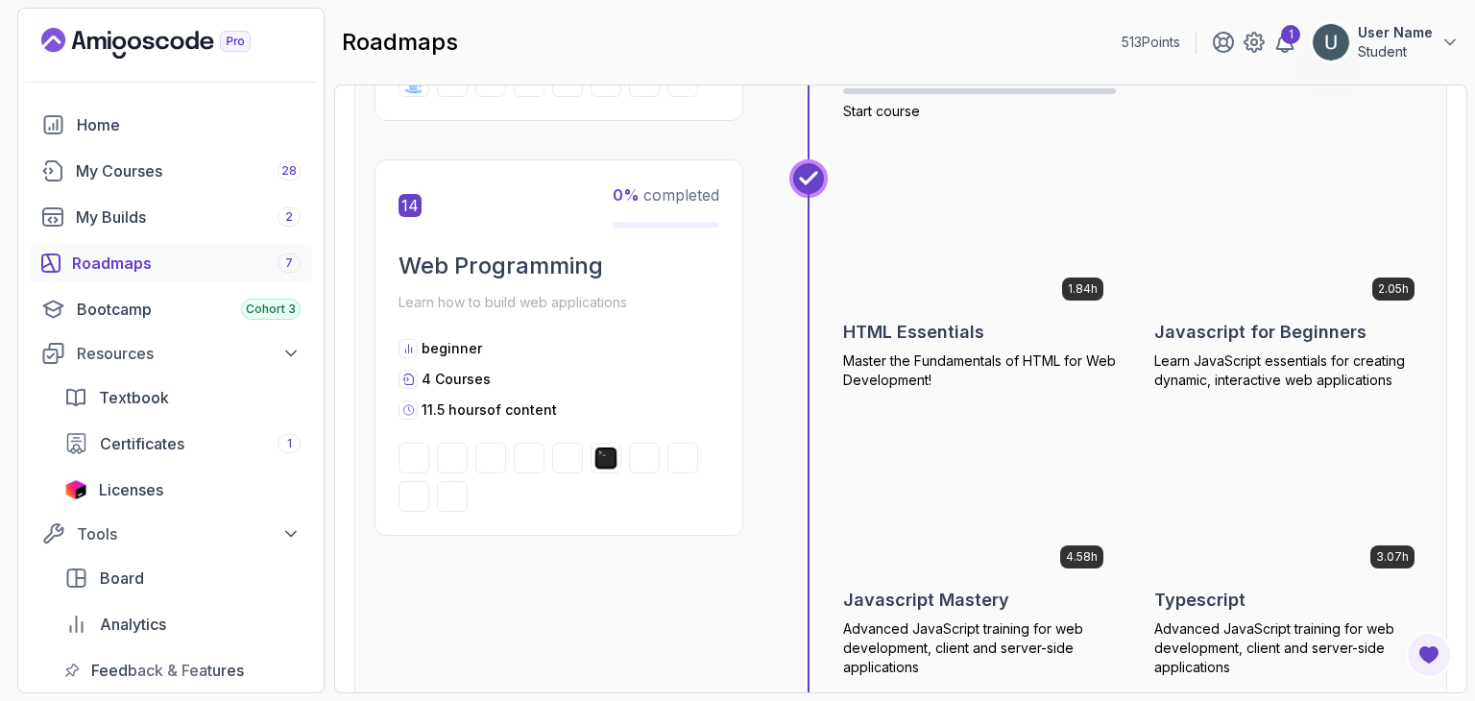
scroll to position [6212, 0]
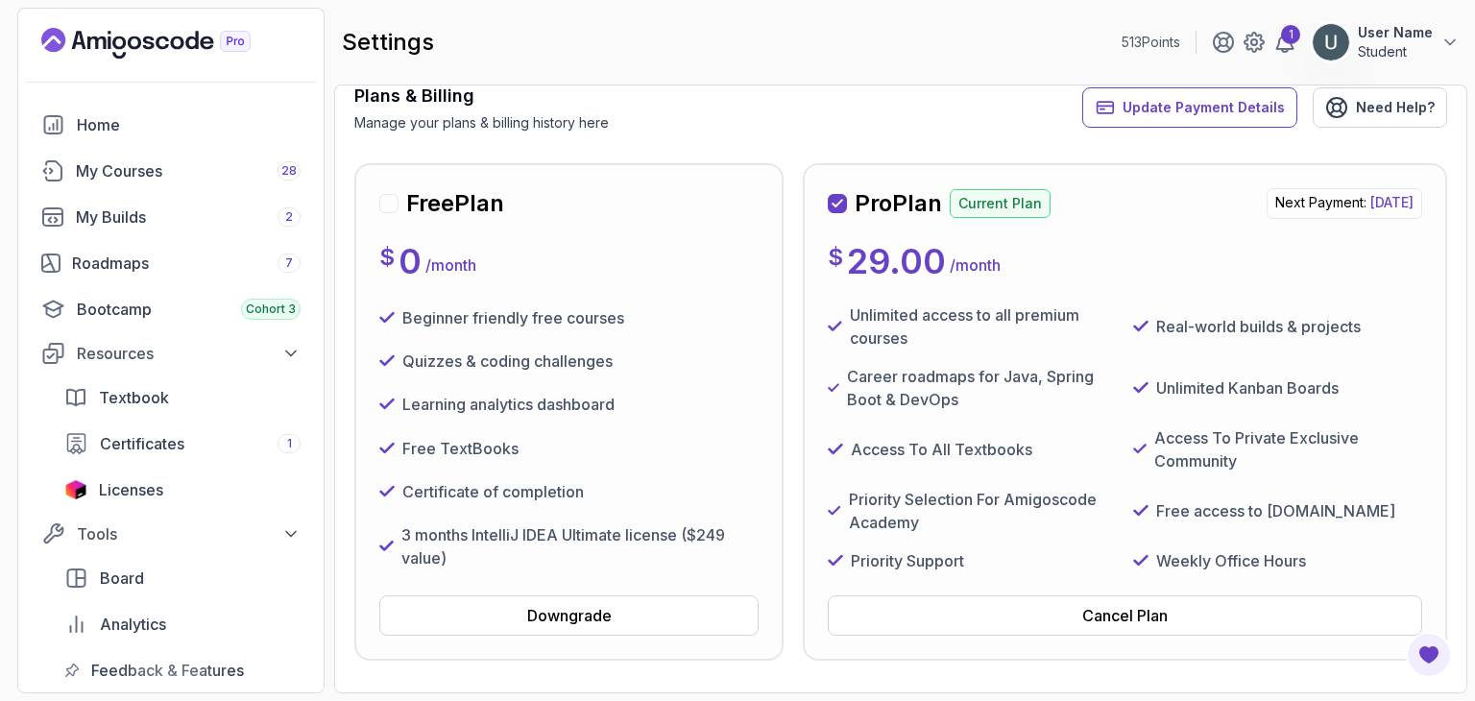
scroll to position [133, 0]
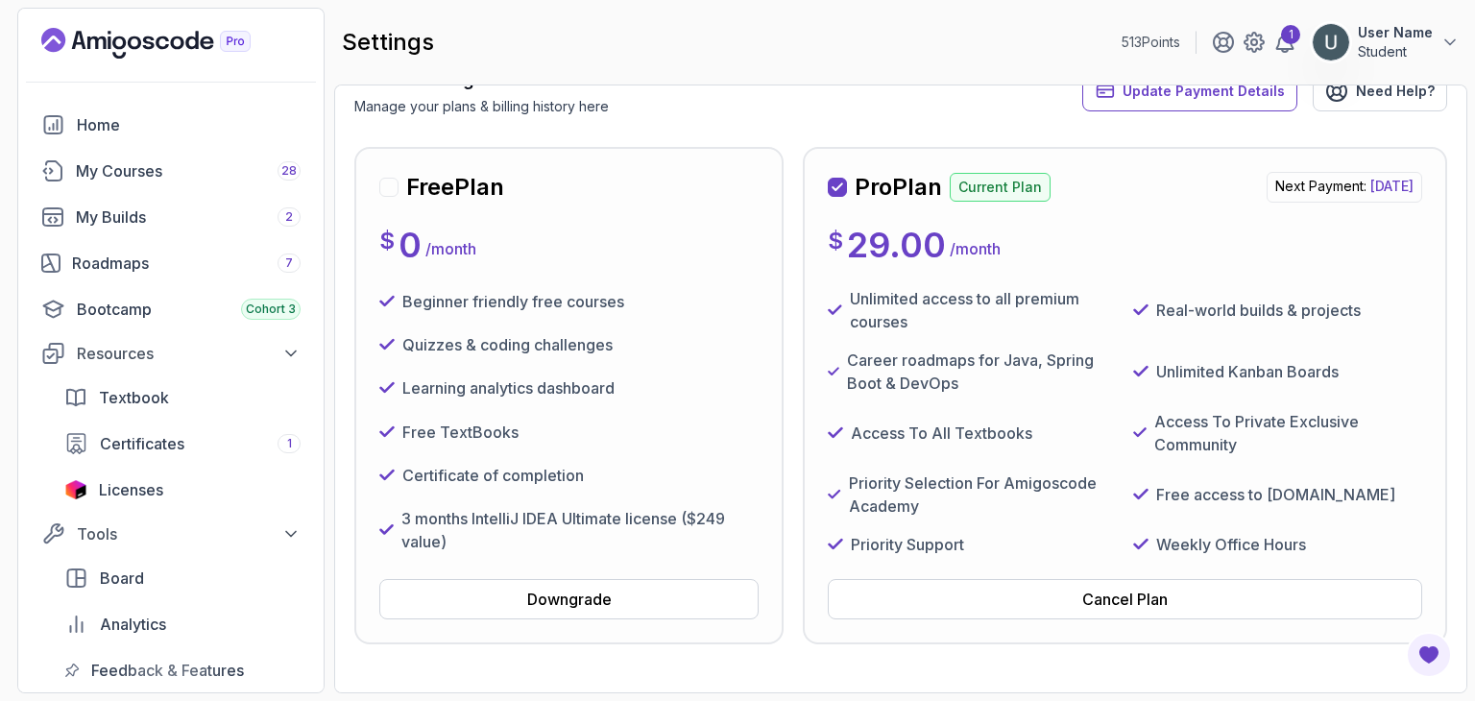
click at [625, 576] on div "Free Plan $ 0 / month Beginner friendly free courses Quizzes & coding challenge…" at bounding box center [568, 396] width 379 height 448
click at [617, 593] on button "Downgrade" at bounding box center [568, 599] width 379 height 40
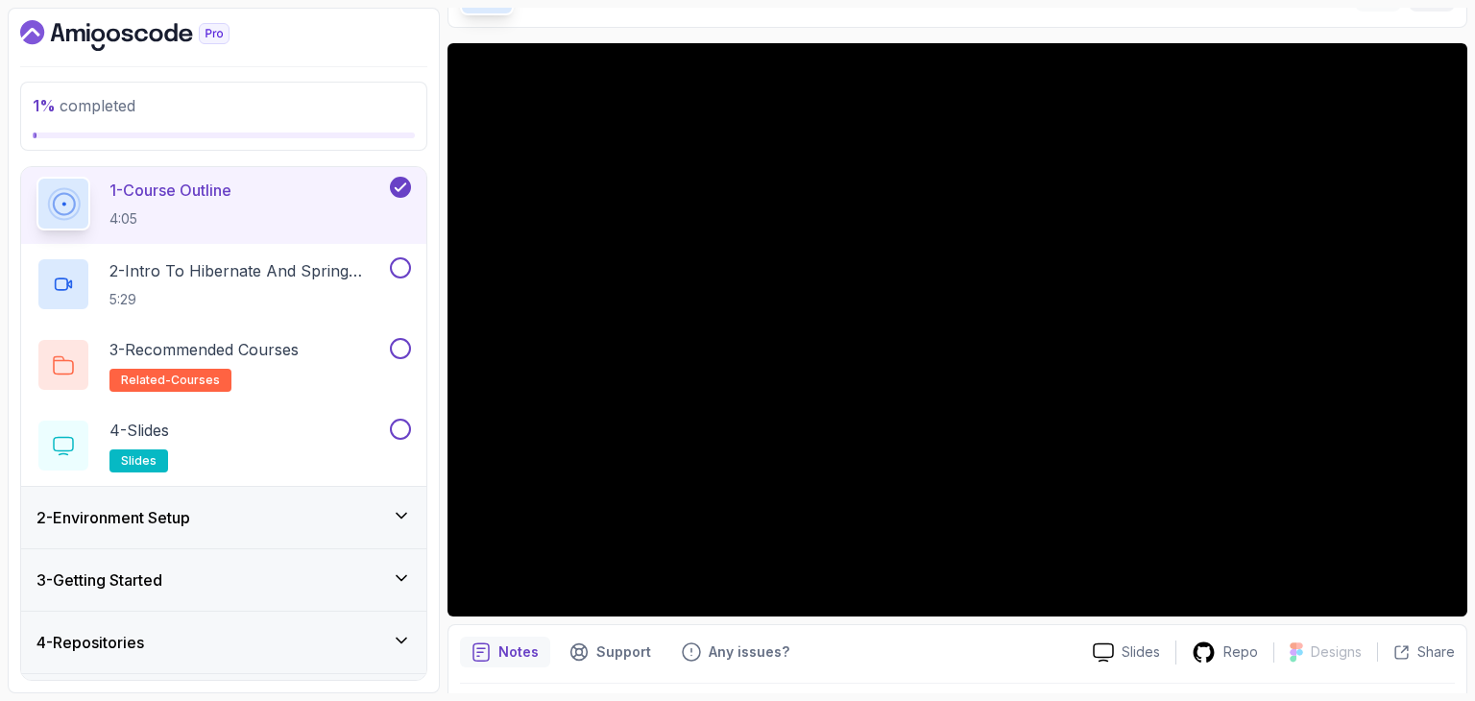
scroll to position [63, 0]
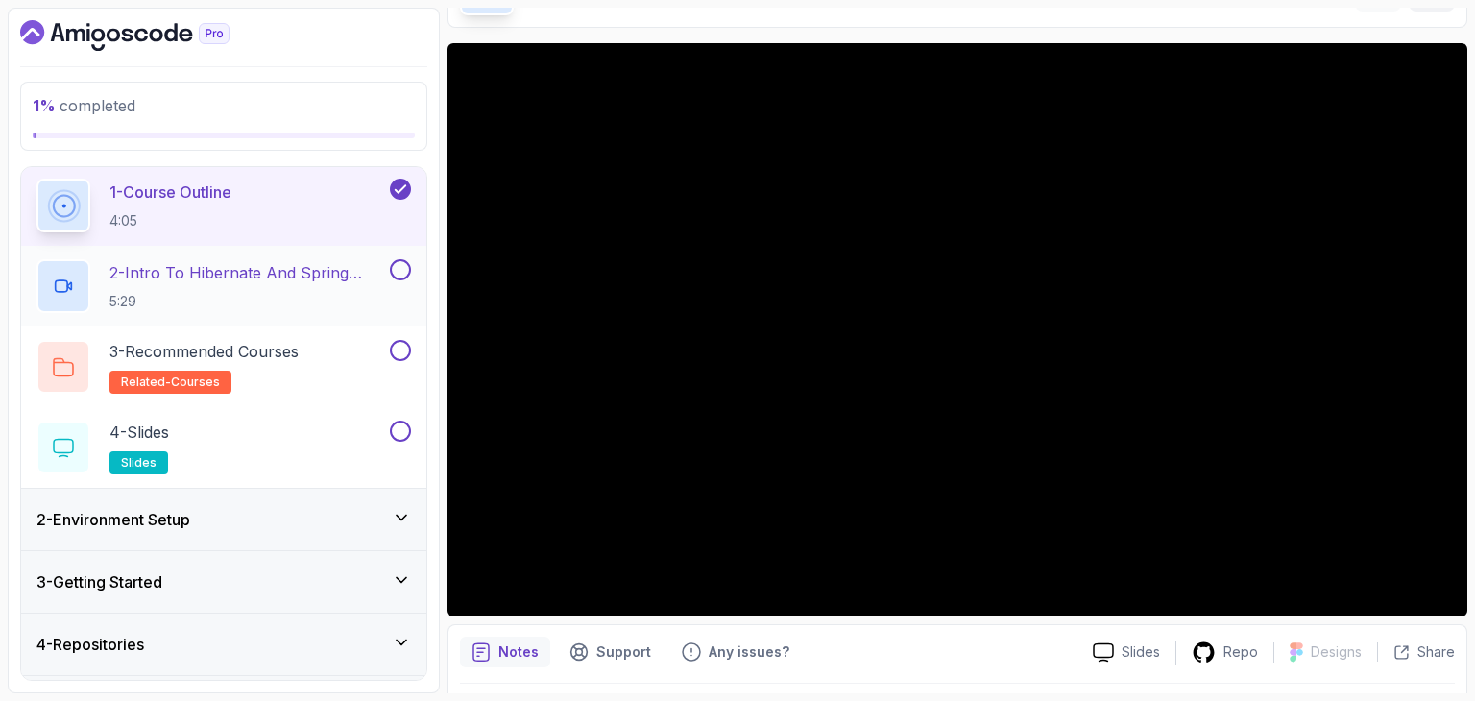
click at [286, 278] on p "2 - Intro To Hibernate And Spring Data Jpa" at bounding box center [247, 272] width 277 height 23
click at [296, 273] on p "2 - Intro To Hibernate And Spring Data Jpa" at bounding box center [247, 272] width 277 height 23
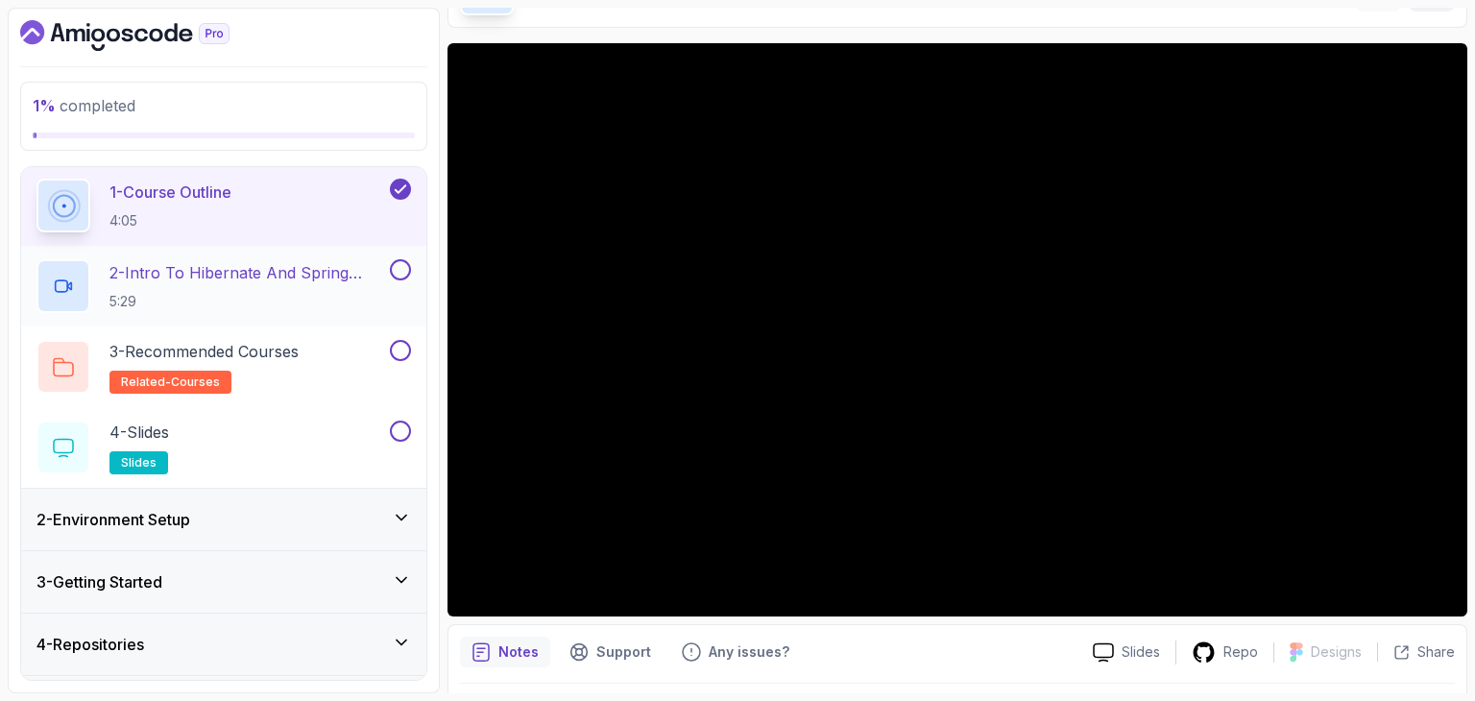
click at [296, 273] on p "2 - Intro To Hibernate And Spring Data Jpa" at bounding box center [247, 272] width 277 height 23
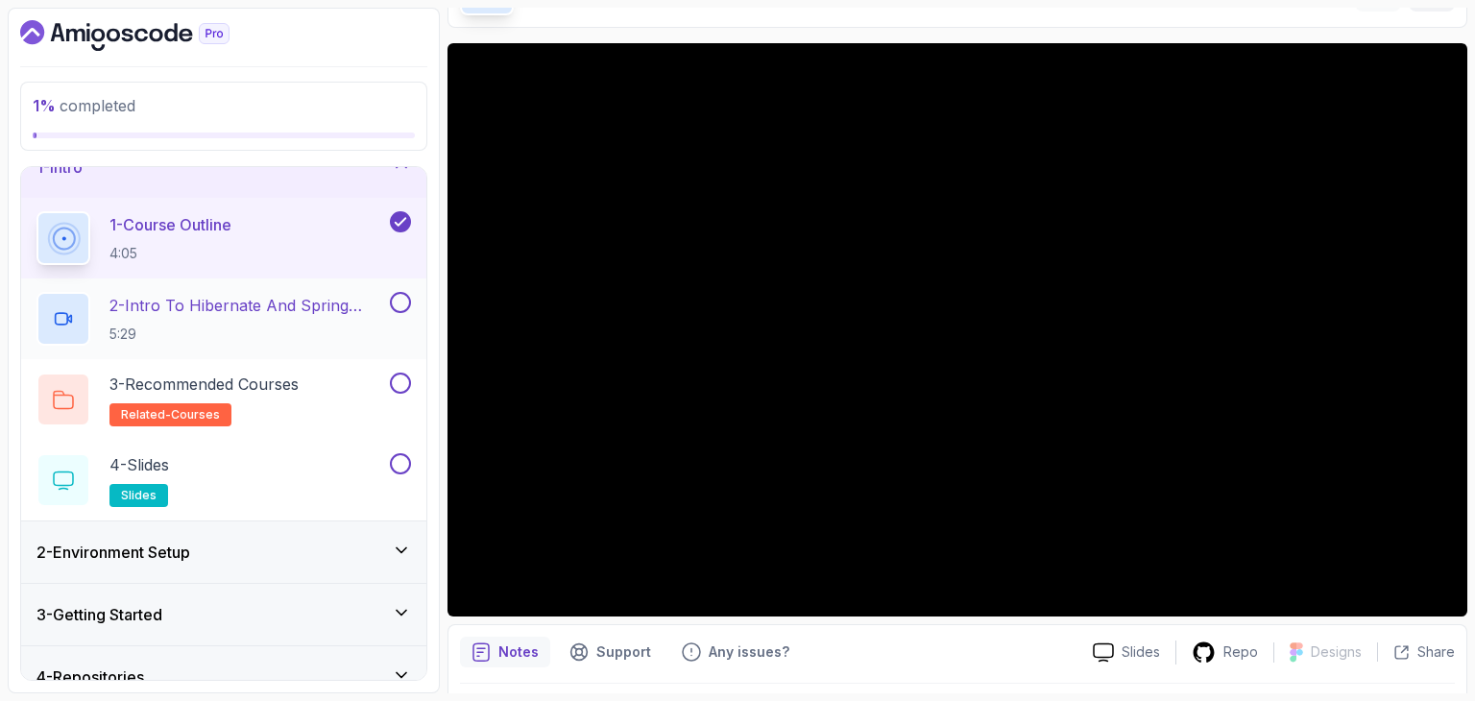
scroll to position [0, 0]
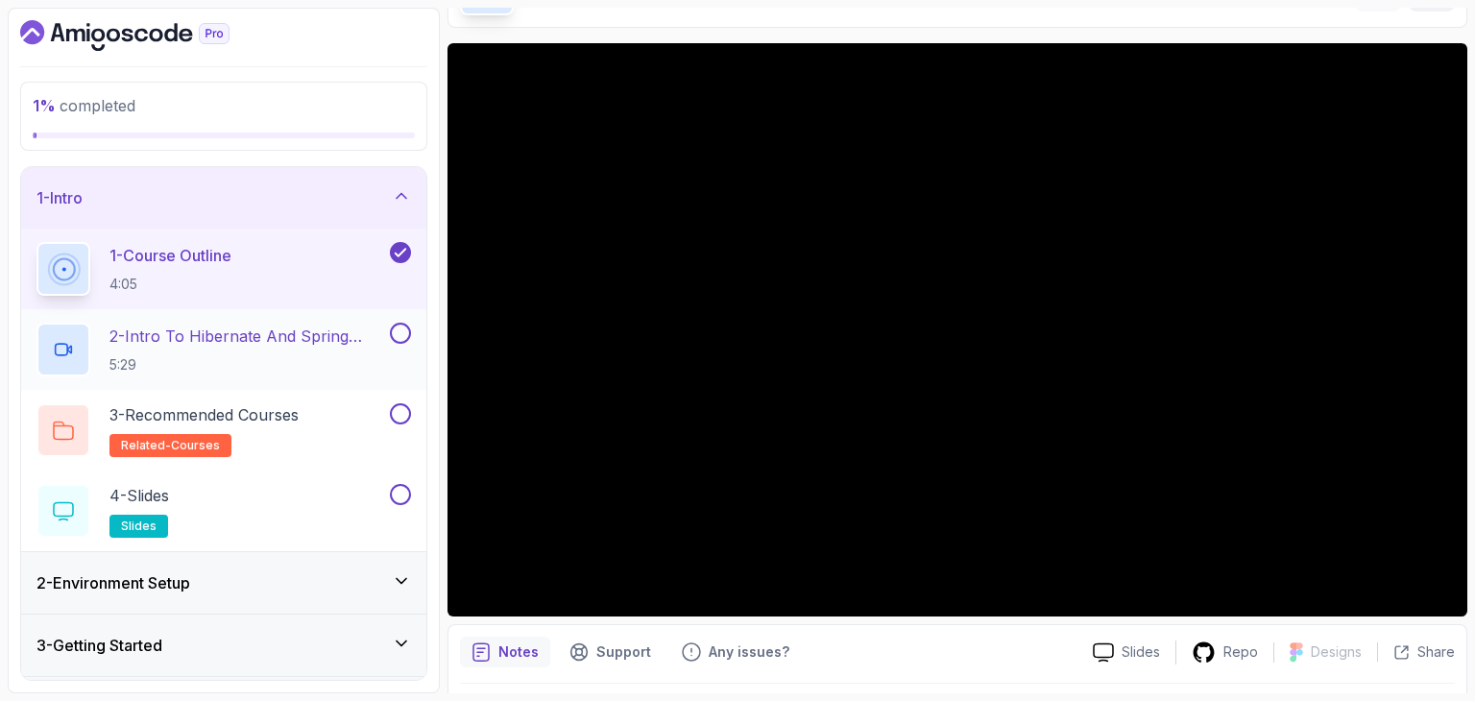
click at [288, 343] on p "2 - Intro To Hibernate And Spring Data Jpa" at bounding box center [247, 336] width 277 height 23
click at [349, 429] on div "3 - Recommended Courses related-courses" at bounding box center [211, 430] width 350 height 54
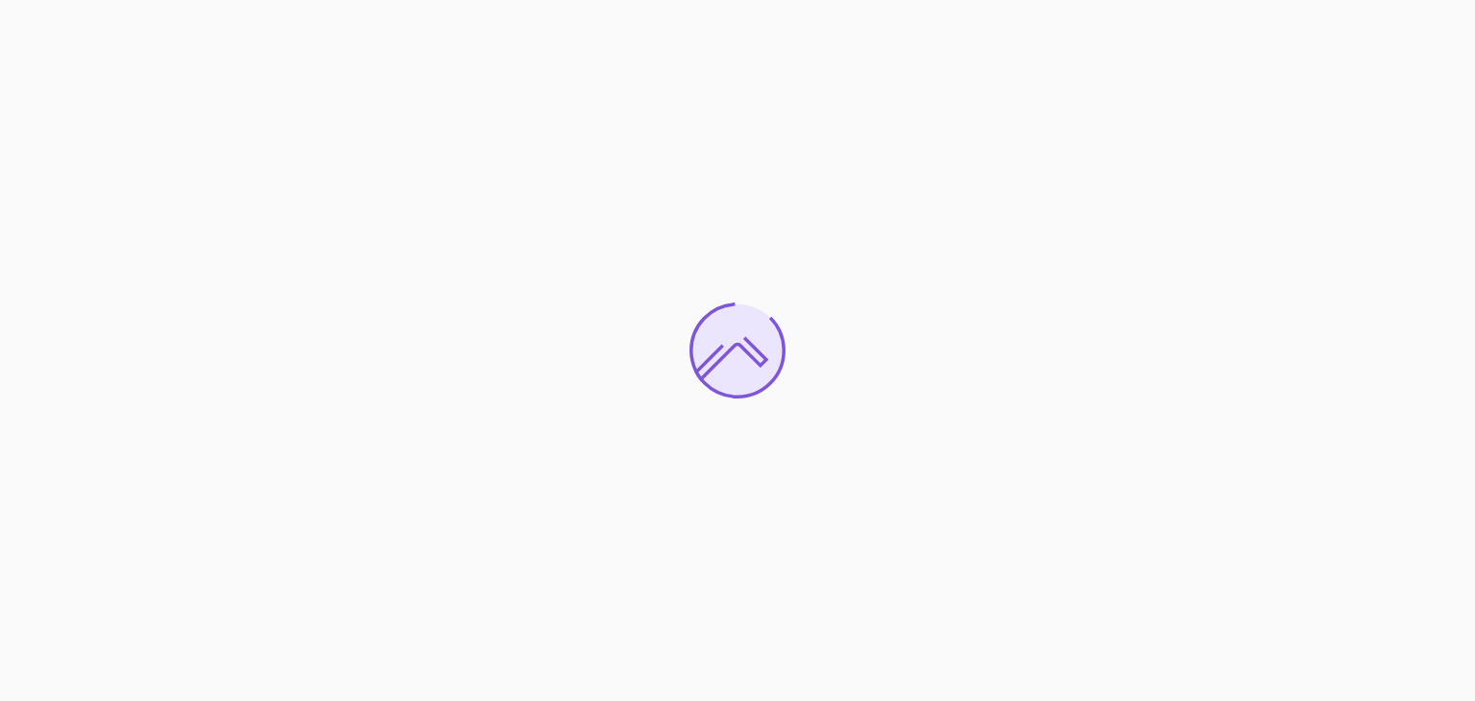
click at [1029, 167] on div at bounding box center [737, 350] width 1475 height 701
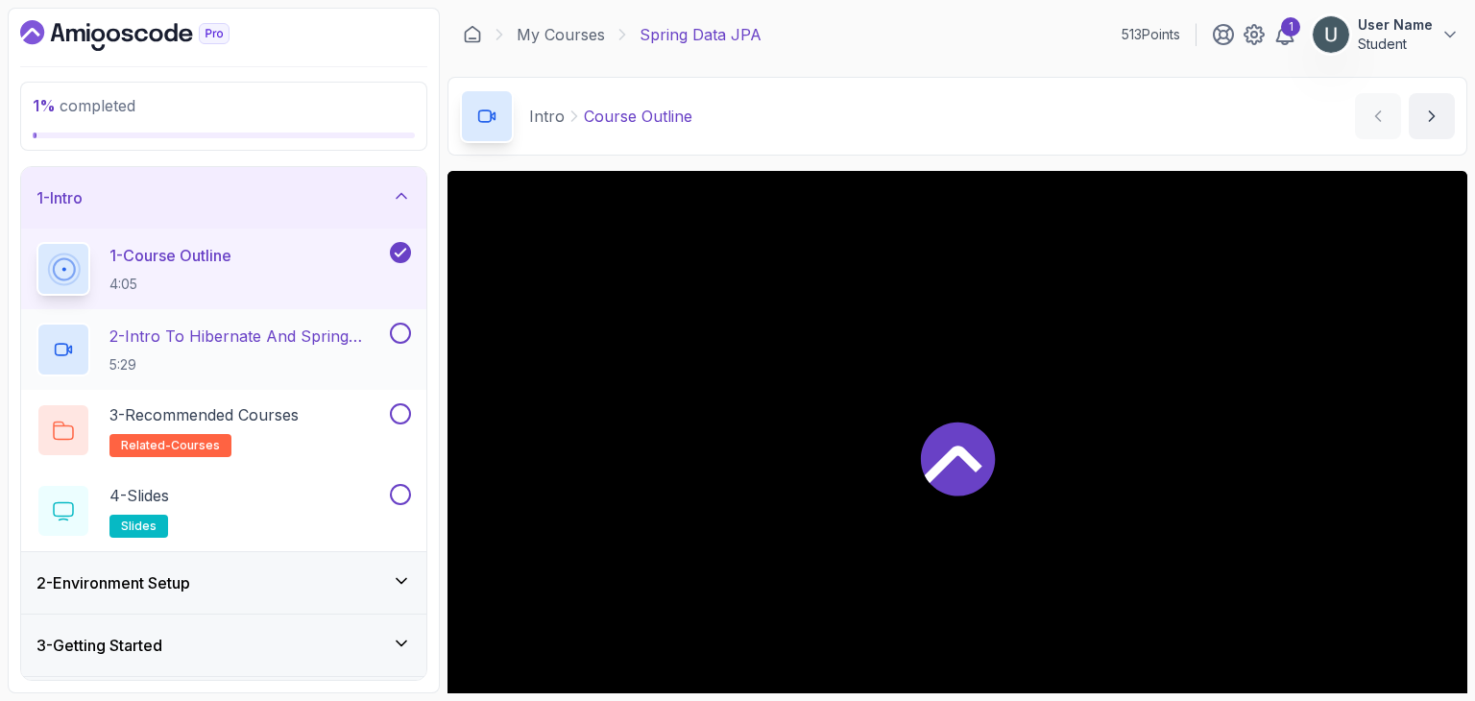
click at [250, 357] on p "5:29" at bounding box center [247, 364] width 277 height 19
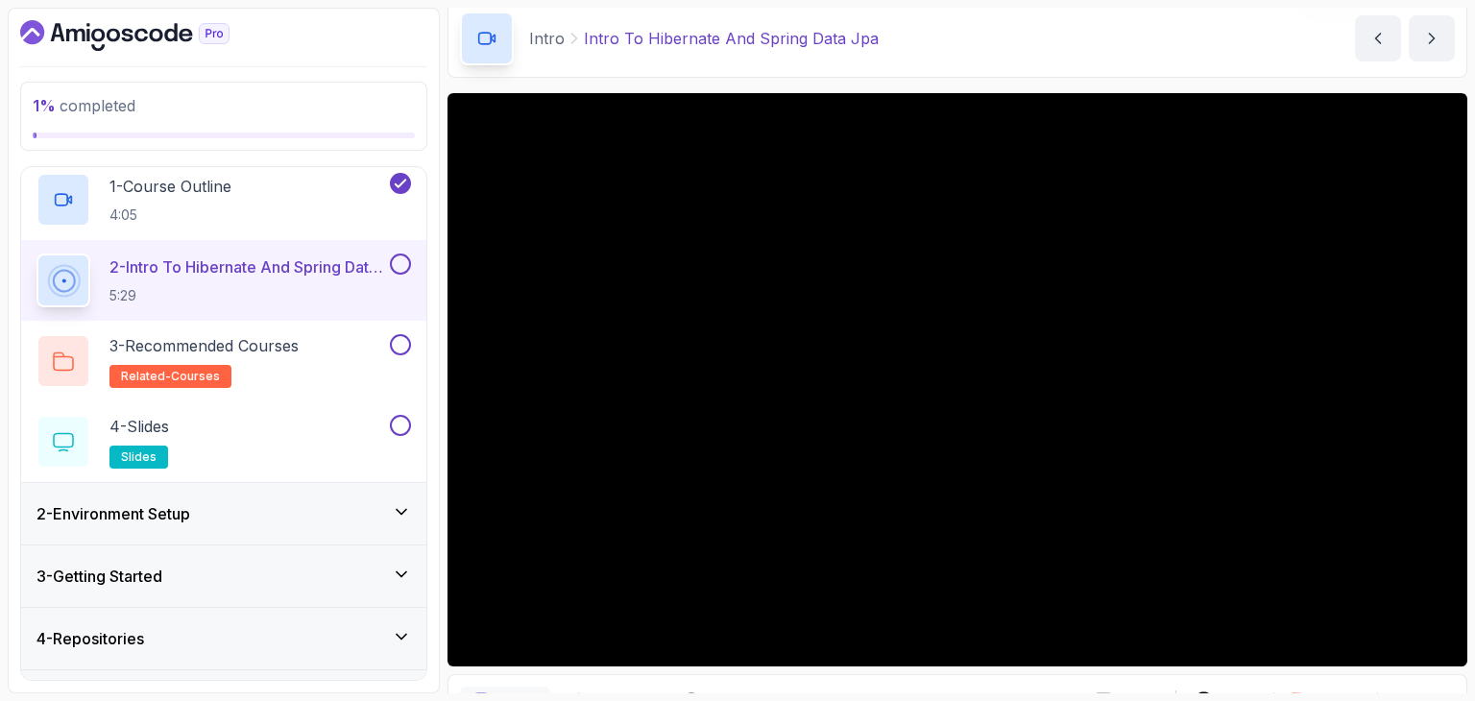
scroll to position [79, 0]
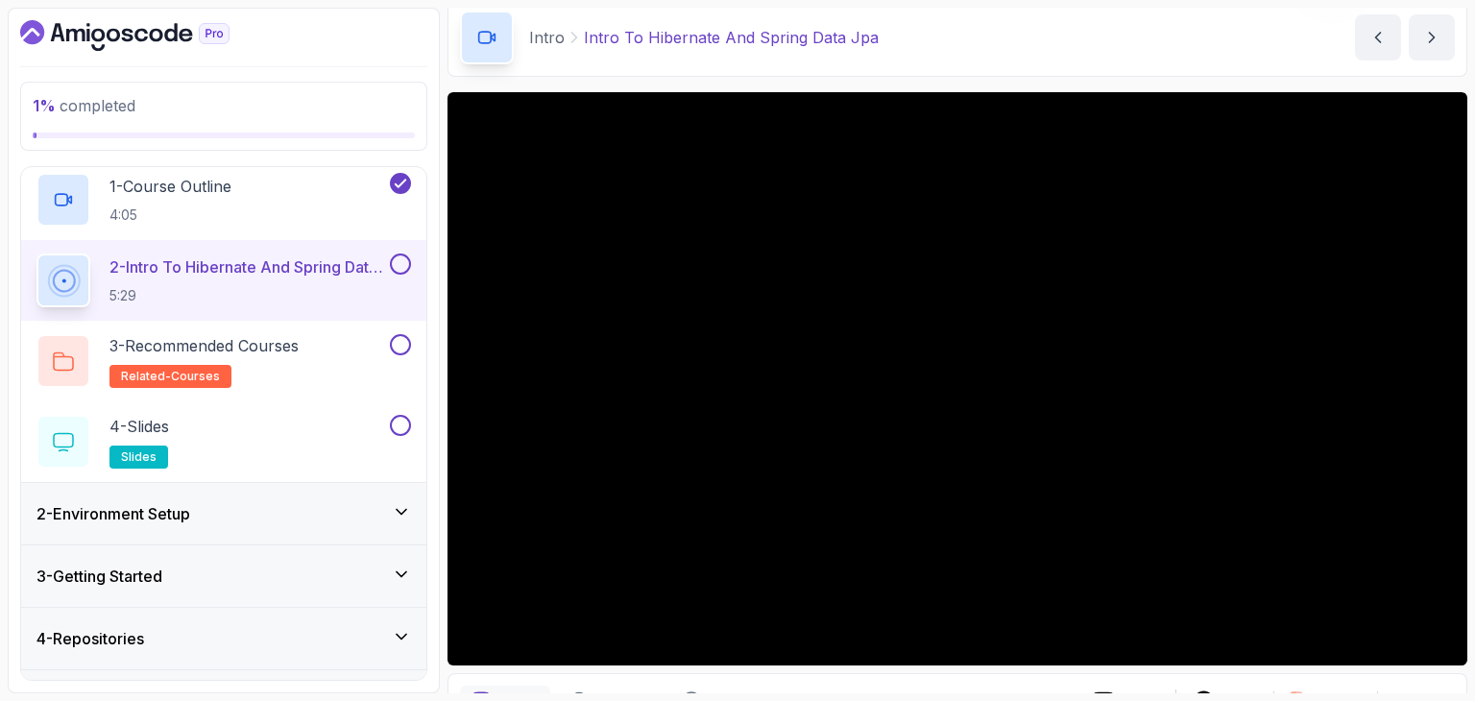
click at [209, 509] on div "2 - Environment Setup" at bounding box center [223, 513] width 375 height 23
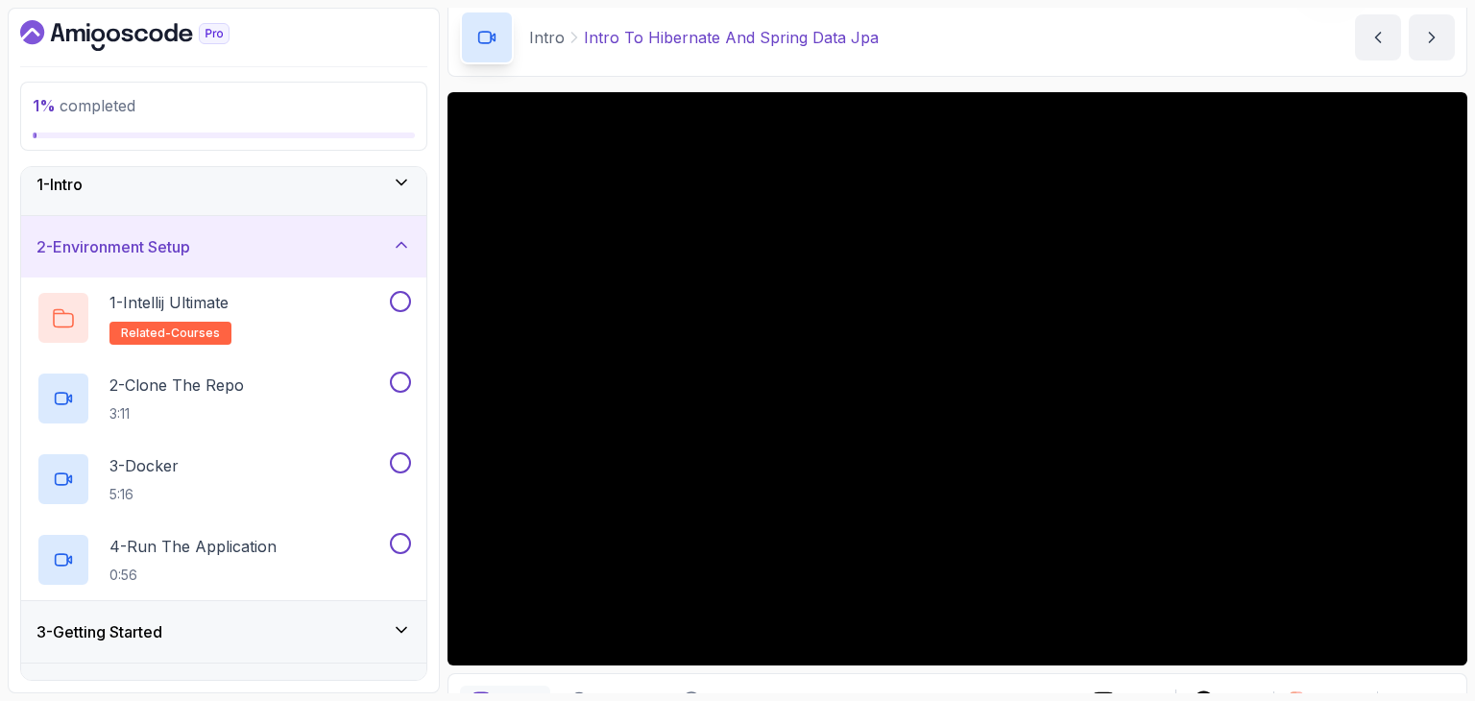
scroll to position [0, 0]
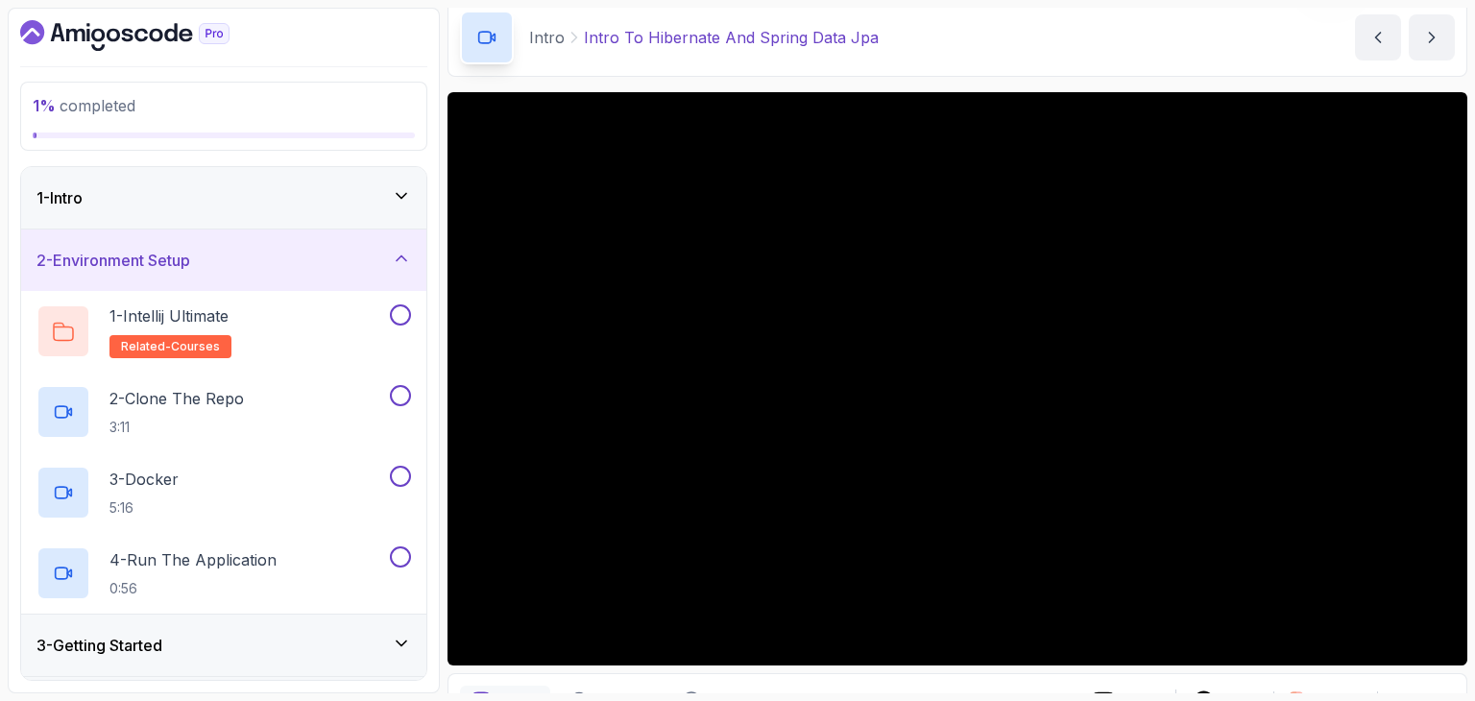
click at [223, 650] on div "3 - Getting Started" at bounding box center [223, 645] width 375 height 23
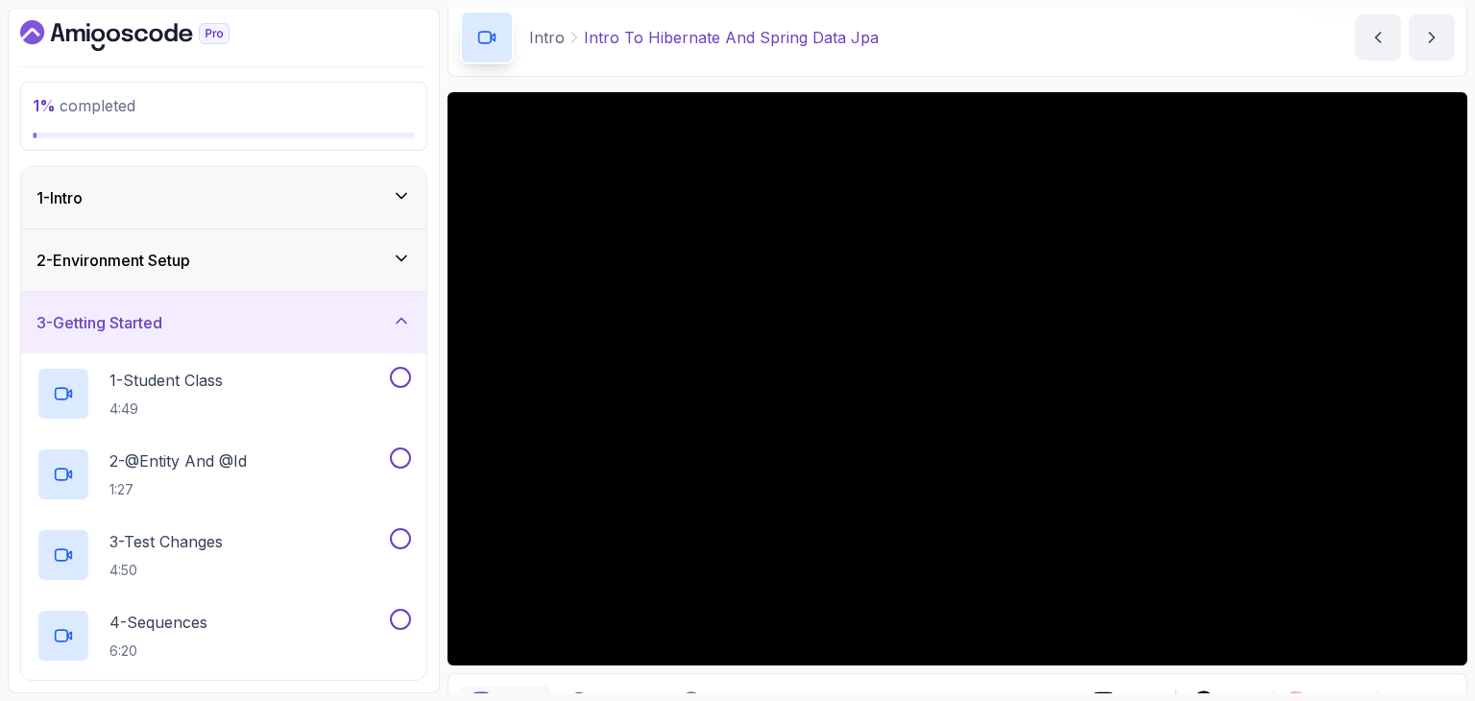
click at [228, 262] on div "2 - Environment Setup" at bounding box center [223, 260] width 375 height 23
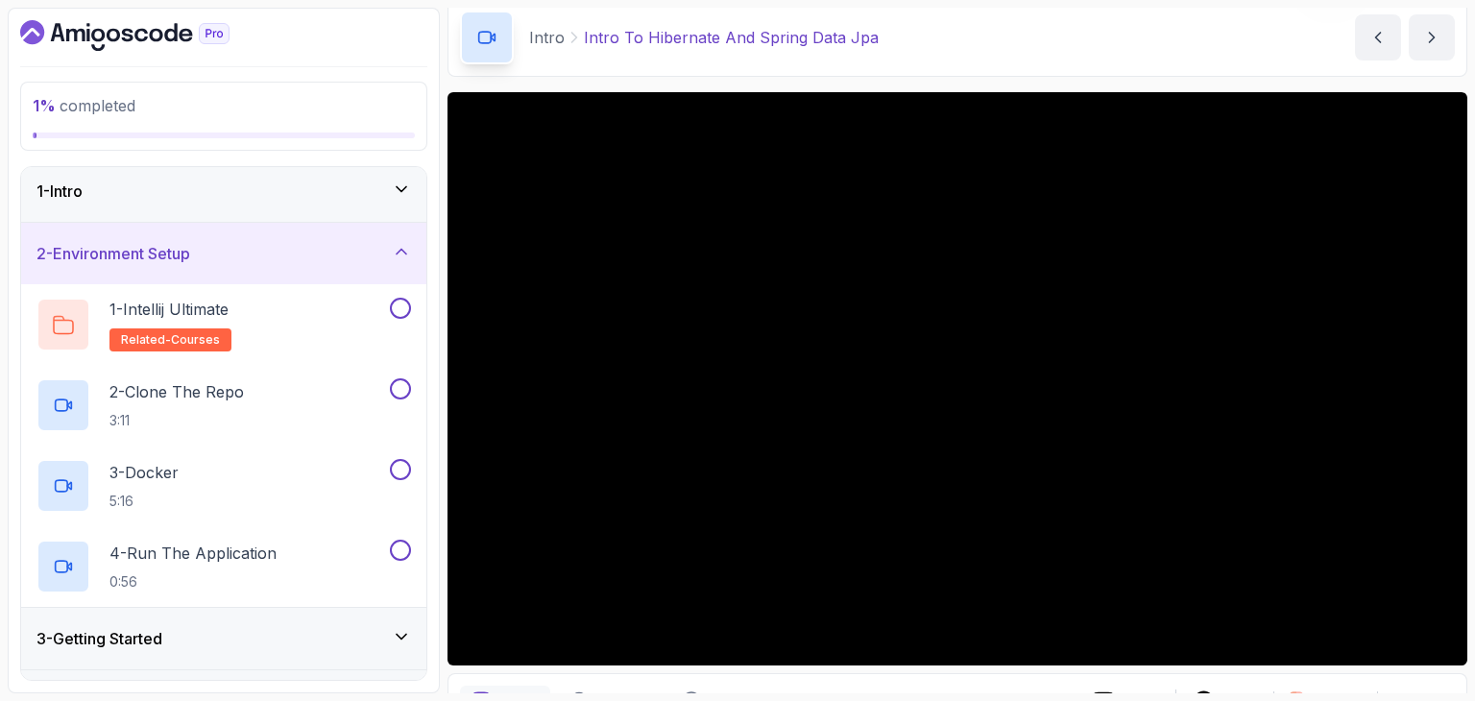
scroll to position [8, 0]
click at [158, 186] on div "1 - Intro" at bounding box center [223, 190] width 375 height 23
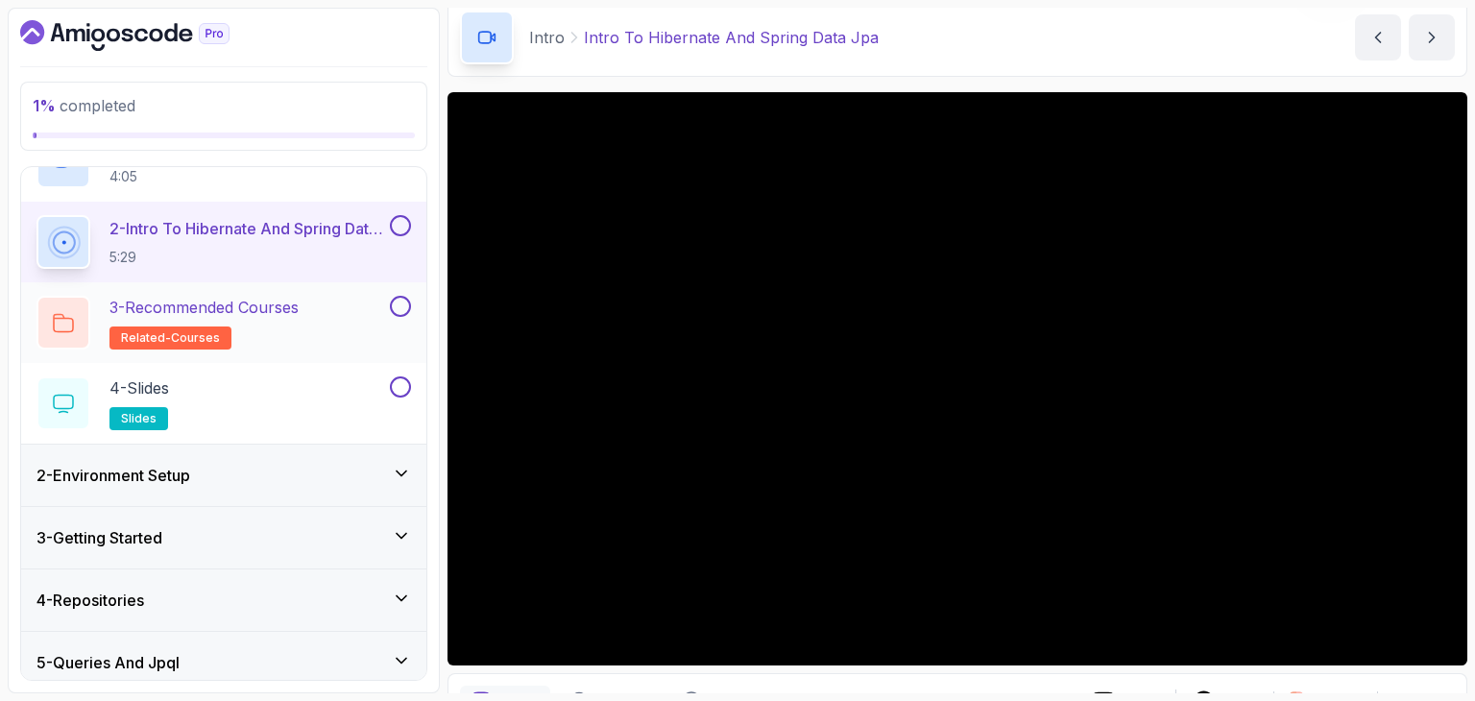
scroll to position [103, 0]
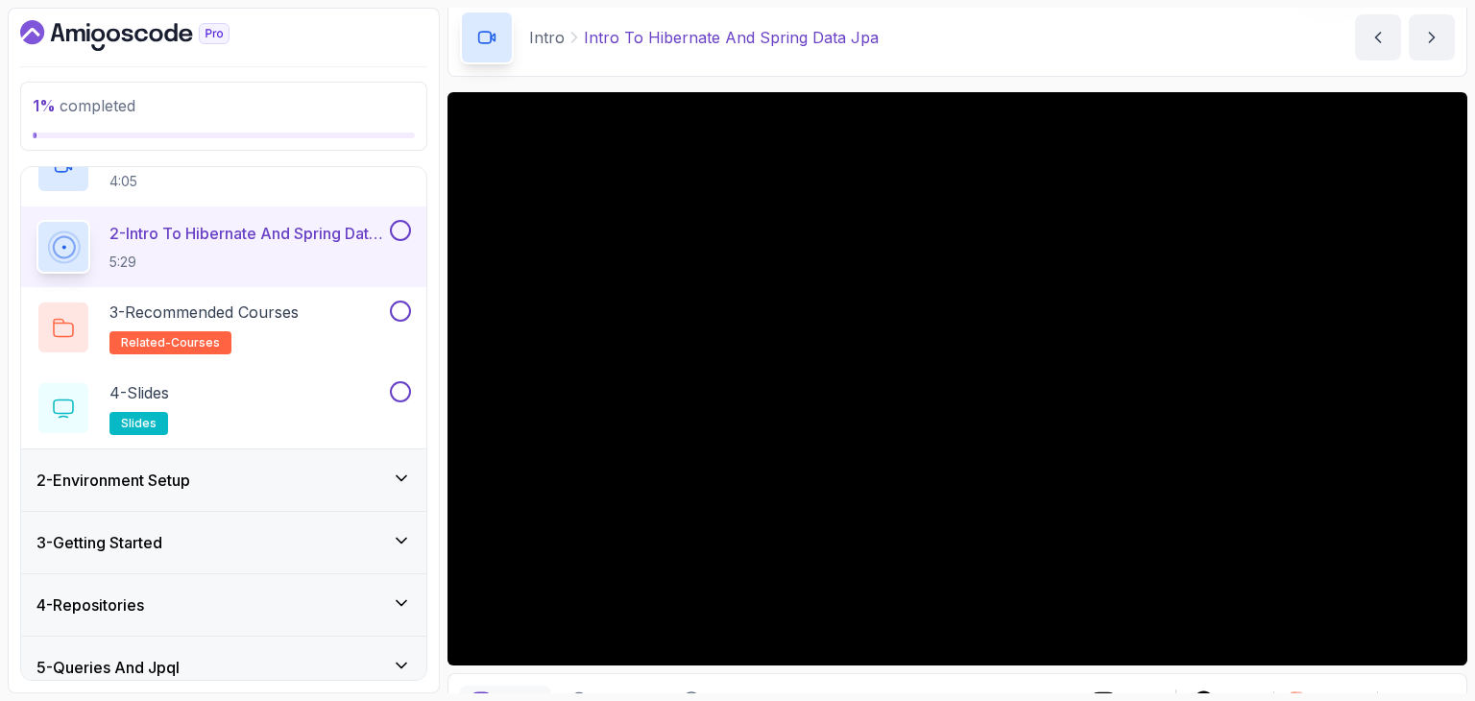
click at [401, 227] on button at bounding box center [400, 230] width 21 height 21
click at [315, 485] on div "2 - Environment Setup" at bounding box center [223, 480] width 375 height 23
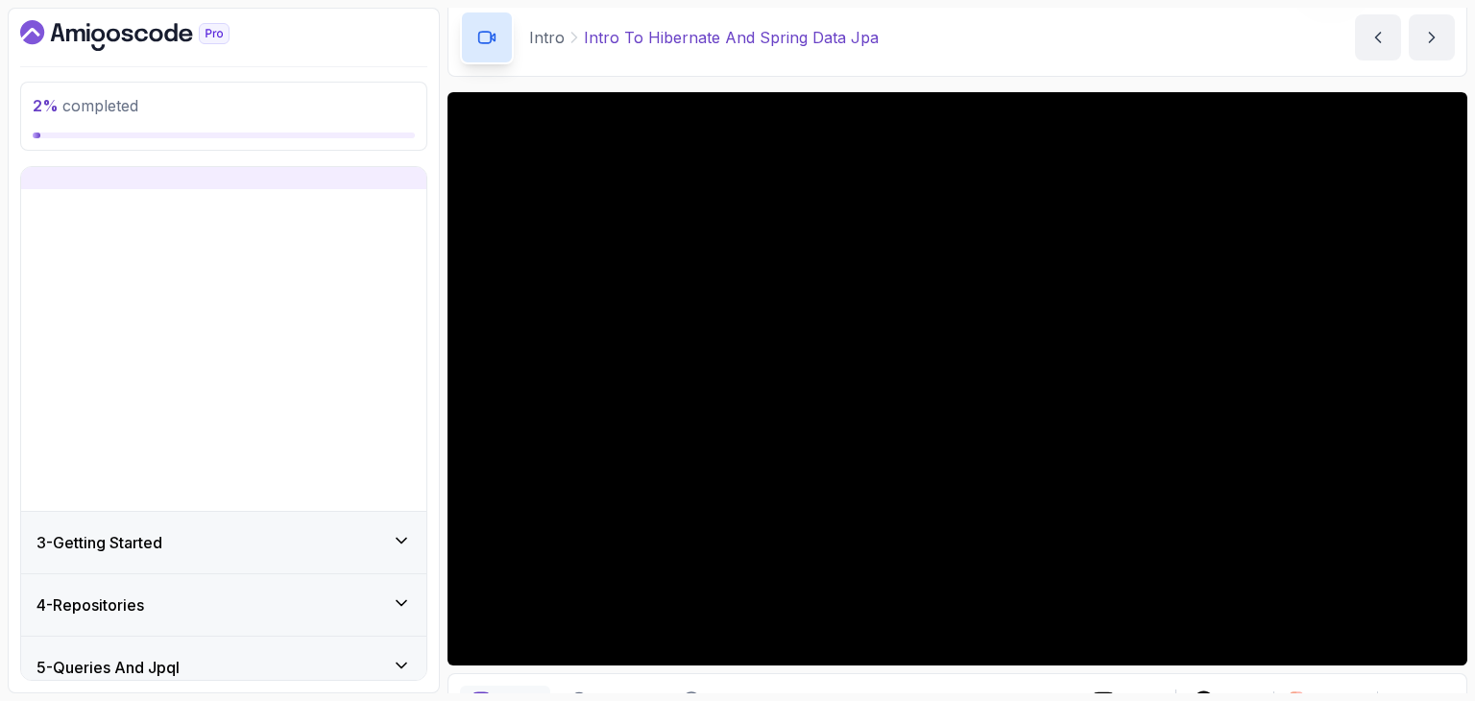
scroll to position [68, 0]
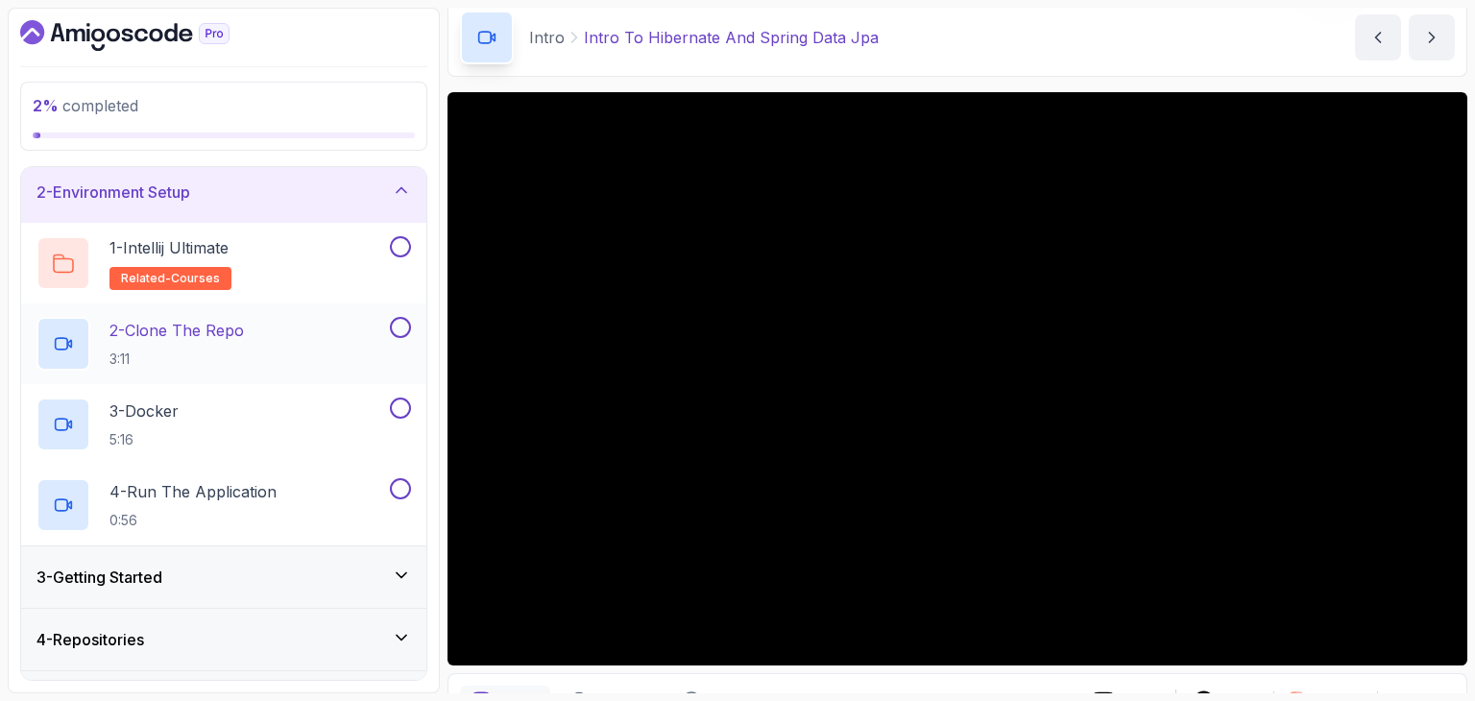
click at [253, 366] on div "2 - Clone The Repo 3:11" at bounding box center [211, 344] width 350 height 54
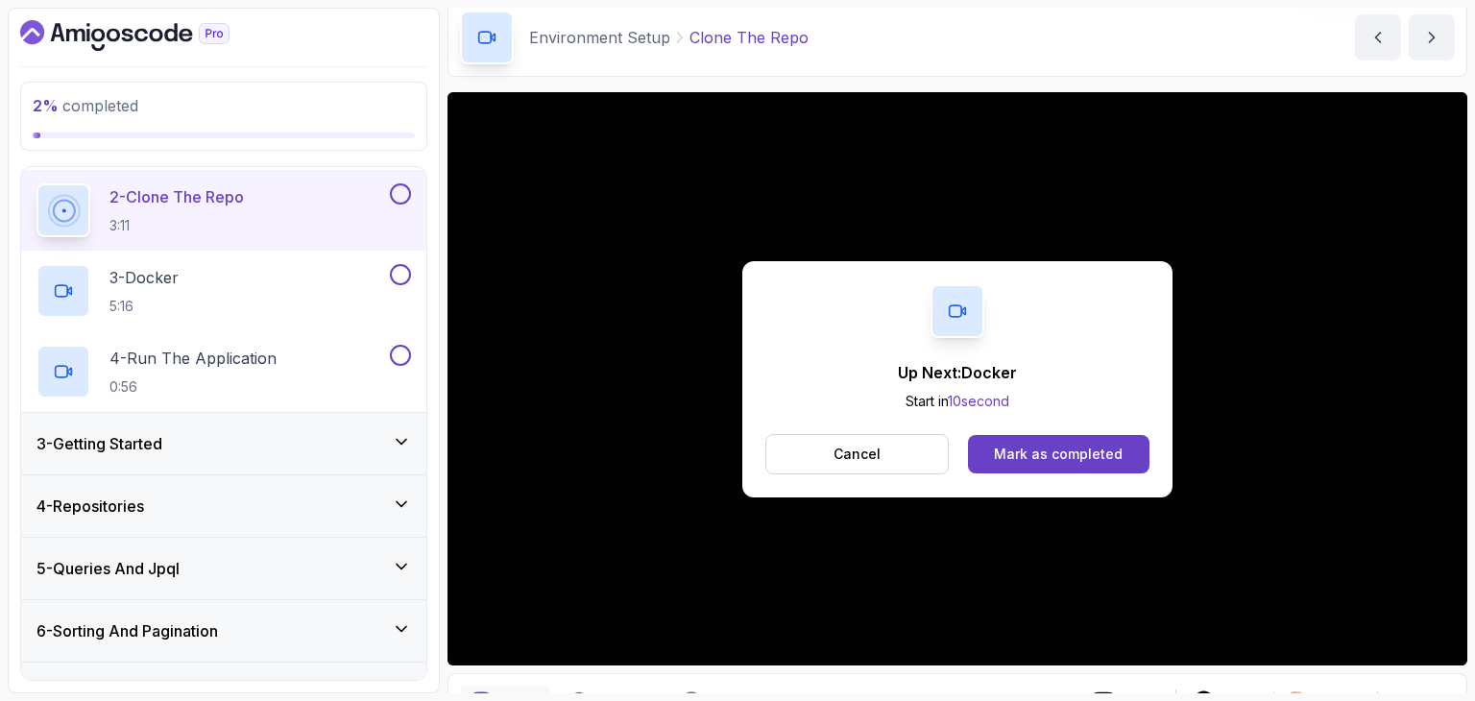
scroll to position [201, 0]
click at [1073, 445] on div "Mark as completed" at bounding box center [1058, 454] width 129 height 19
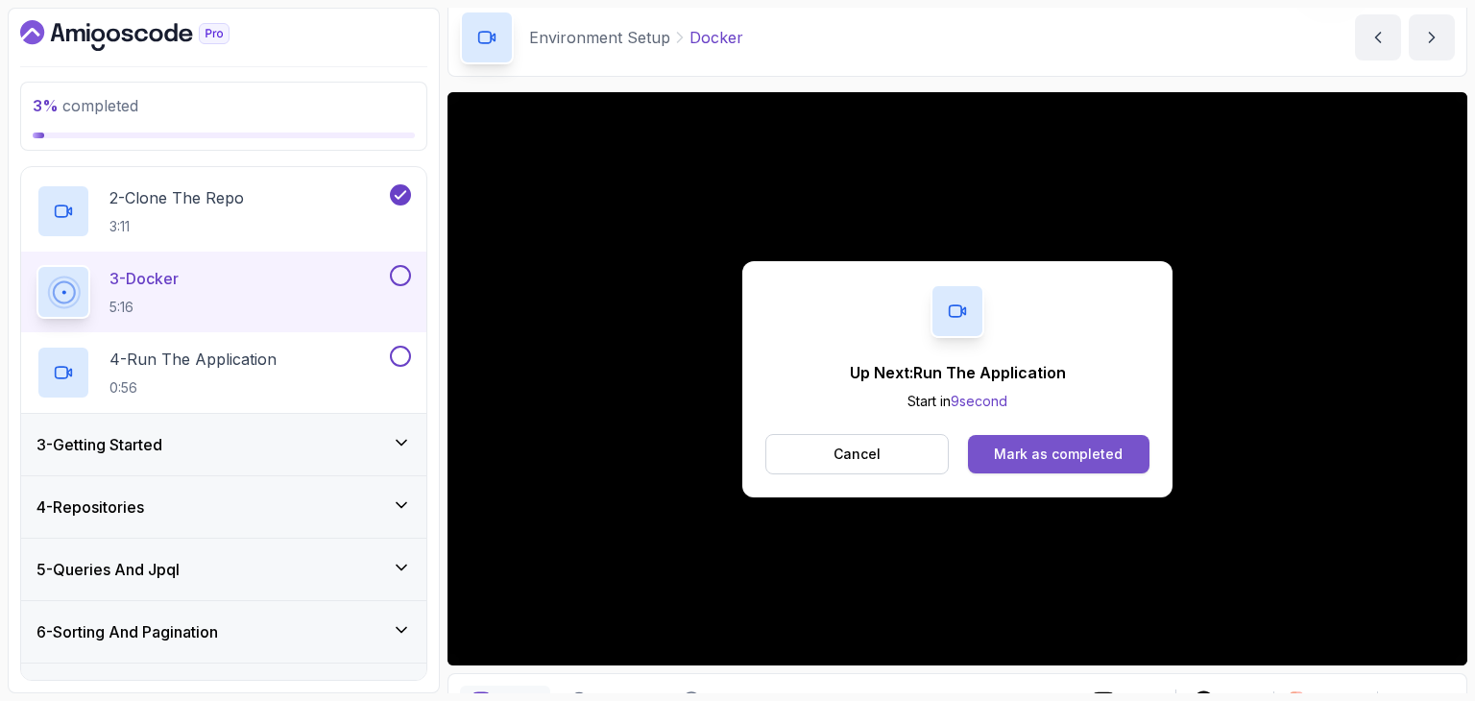
click at [1080, 468] on button "Mark as completed" at bounding box center [1058, 454] width 181 height 38
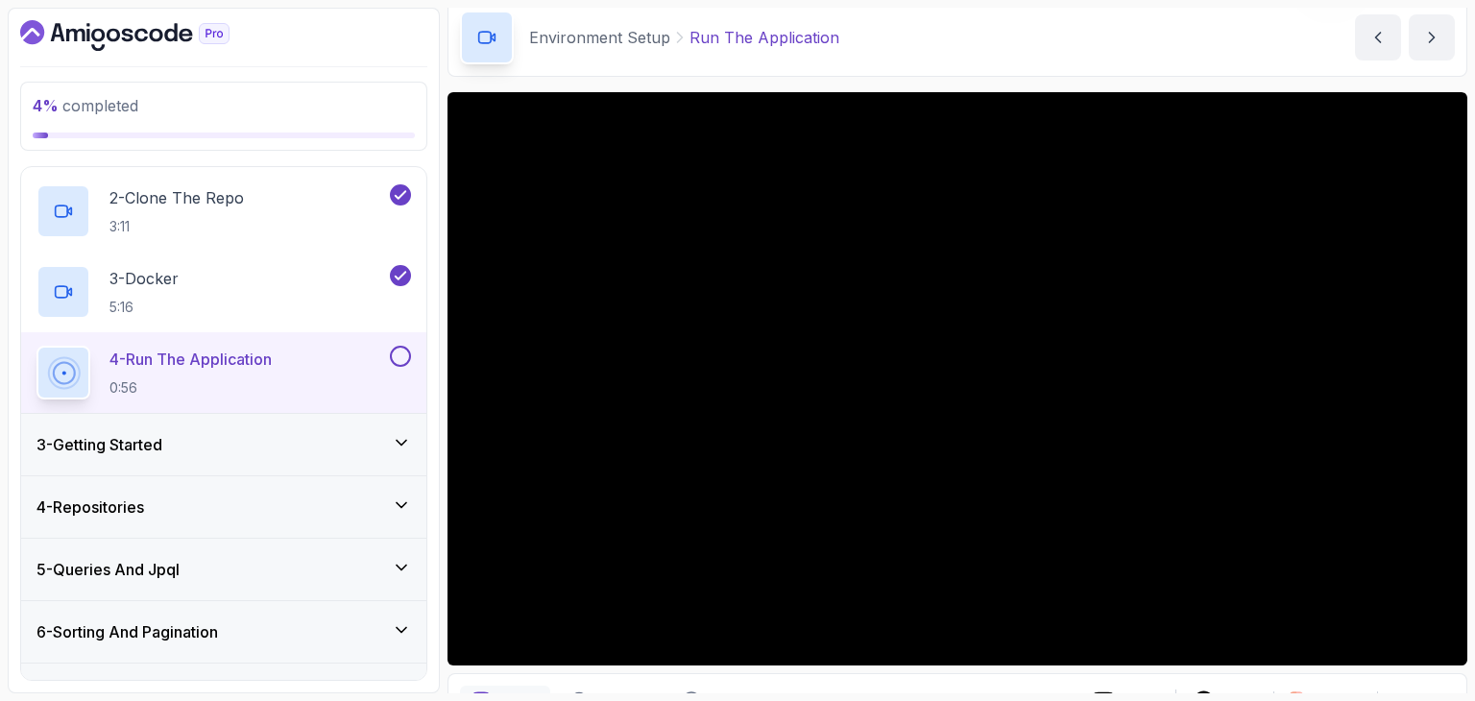
click at [399, 346] on button at bounding box center [400, 356] width 21 height 21
click at [206, 429] on div "3 - Getting Started" at bounding box center [223, 444] width 405 height 61
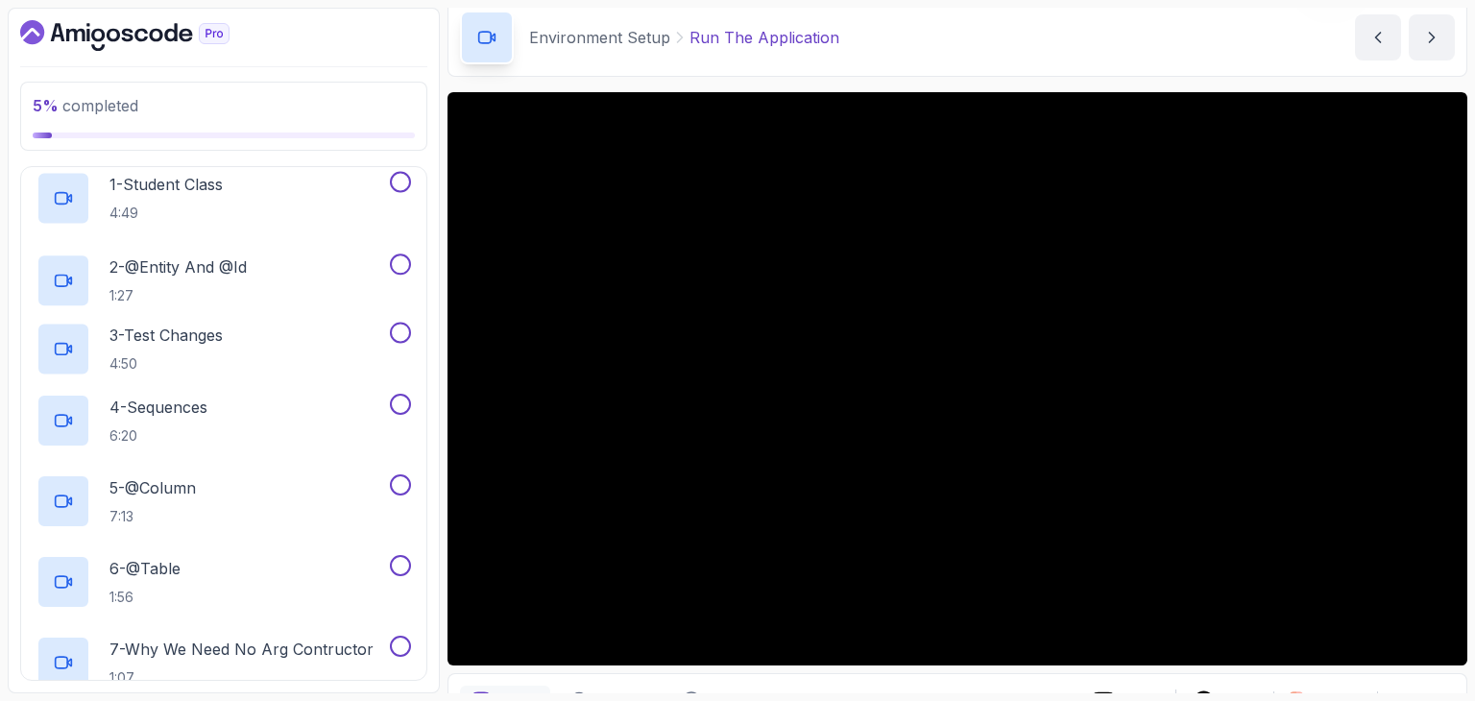
scroll to position [150, 0]
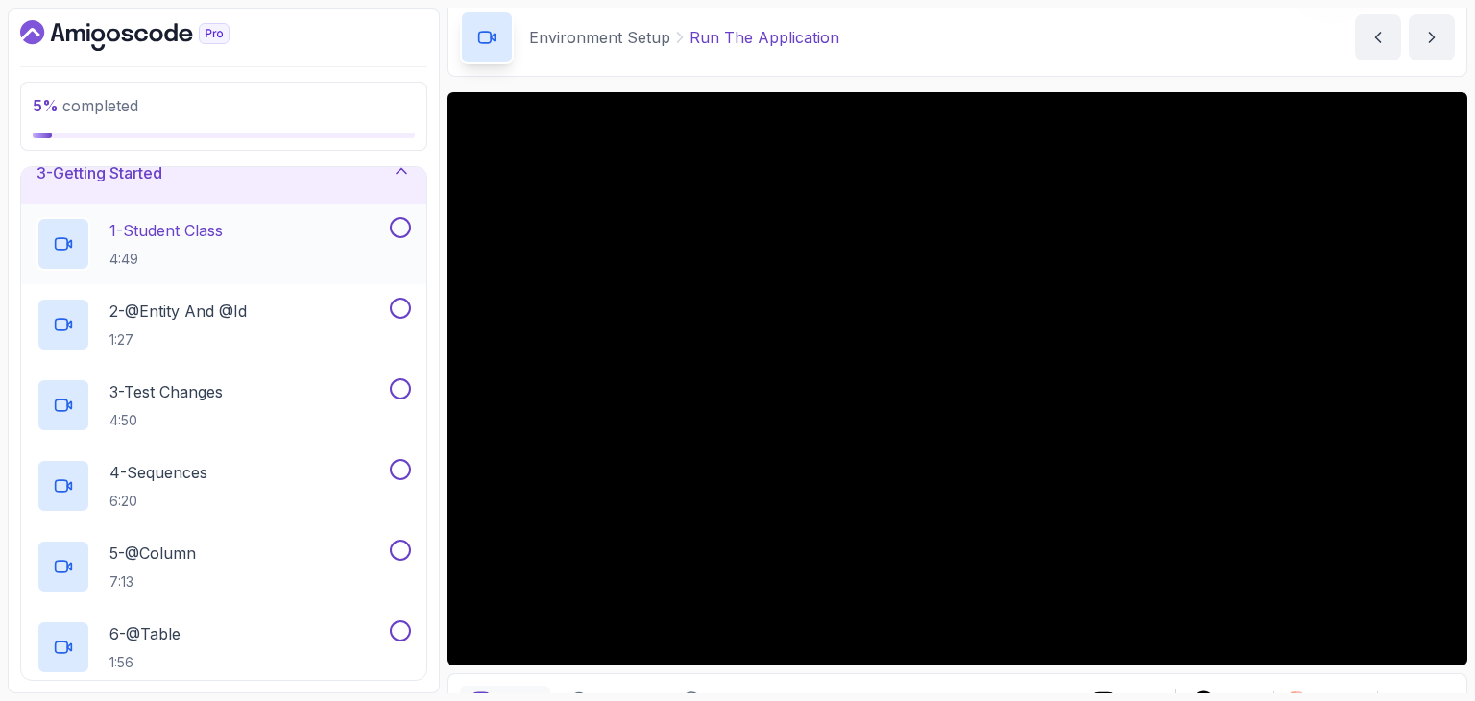
click at [201, 244] on h2 "1 - Student Class 4:49" at bounding box center [165, 244] width 113 height 50
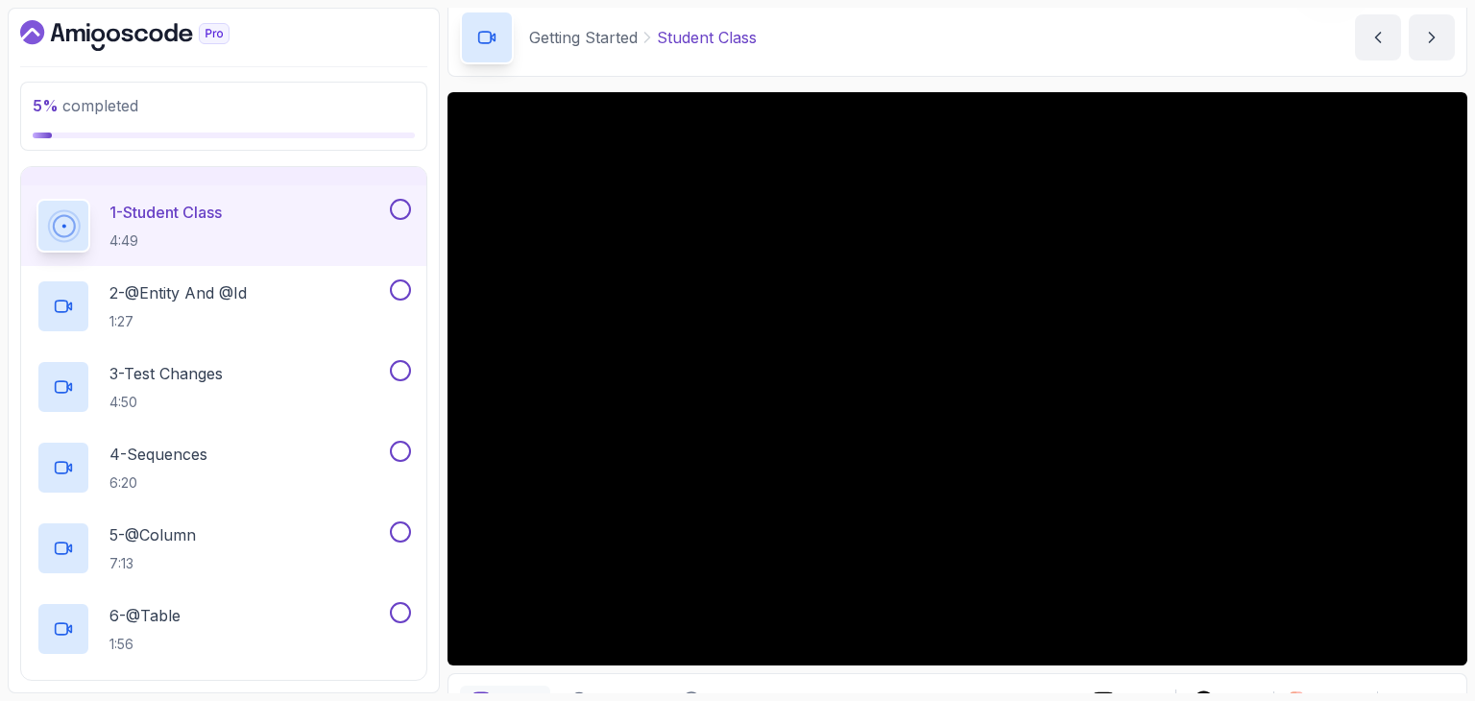
scroll to position [167, 0]
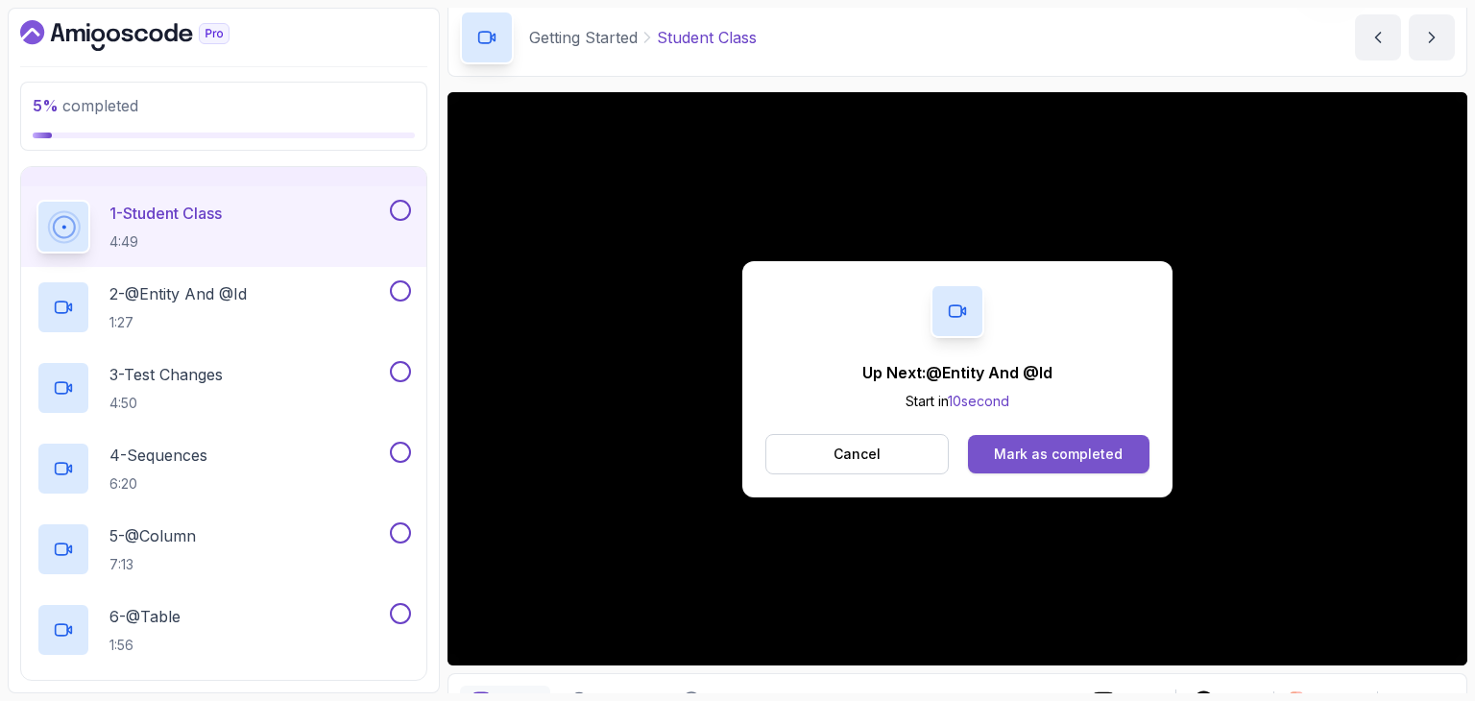
click at [1049, 435] on button "Mark as completed" at bounding box center [1058, 454] width 181 height 38
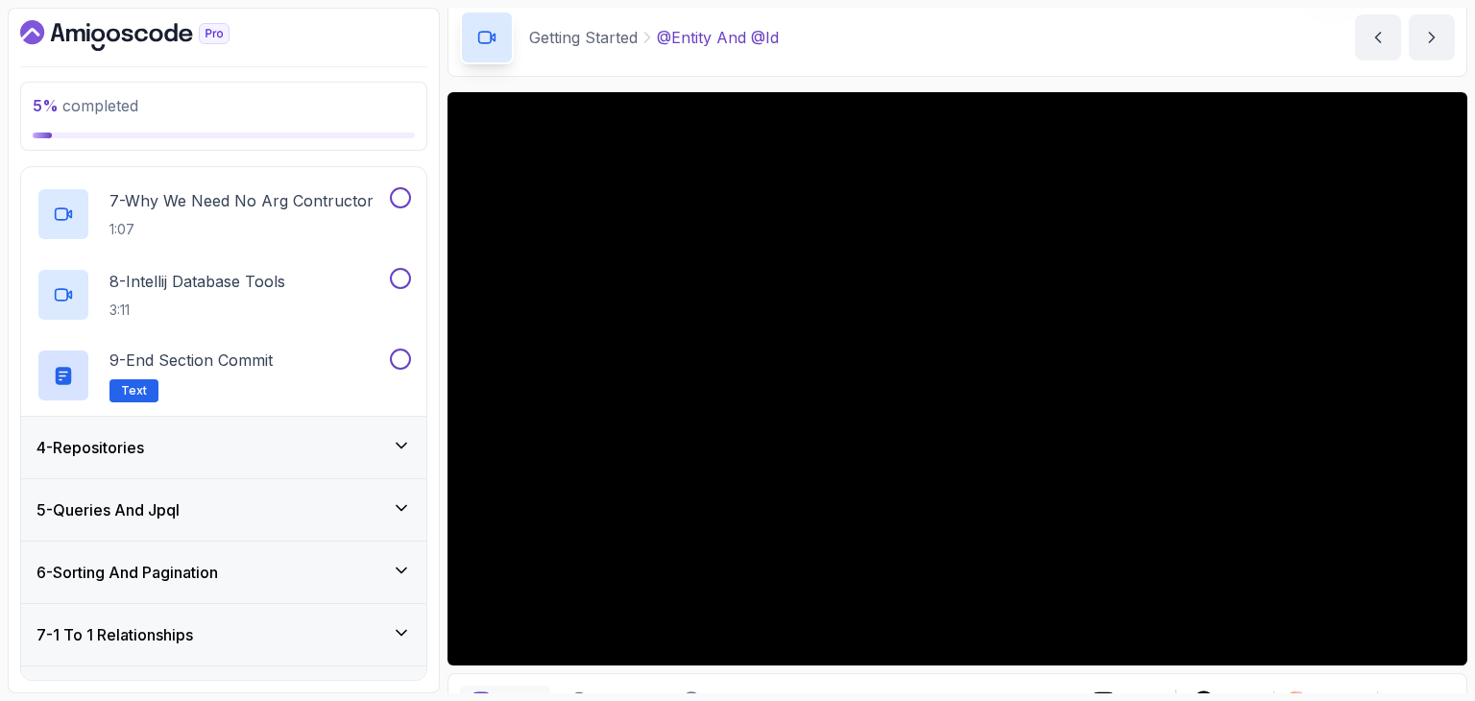
scroll to position [683, 0]
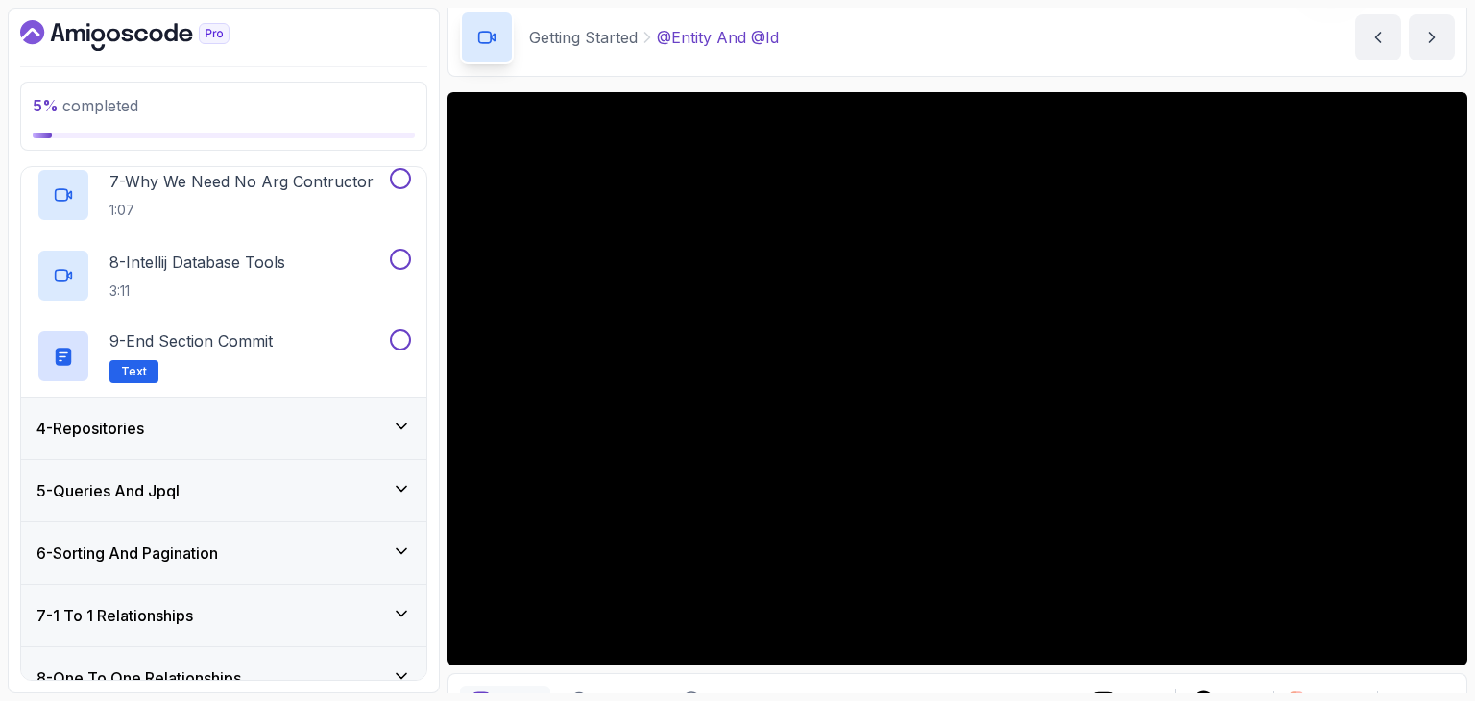
click at [252, 408] on div "4 - Repositories" at bounding box center [223, 428] width 405 height 61
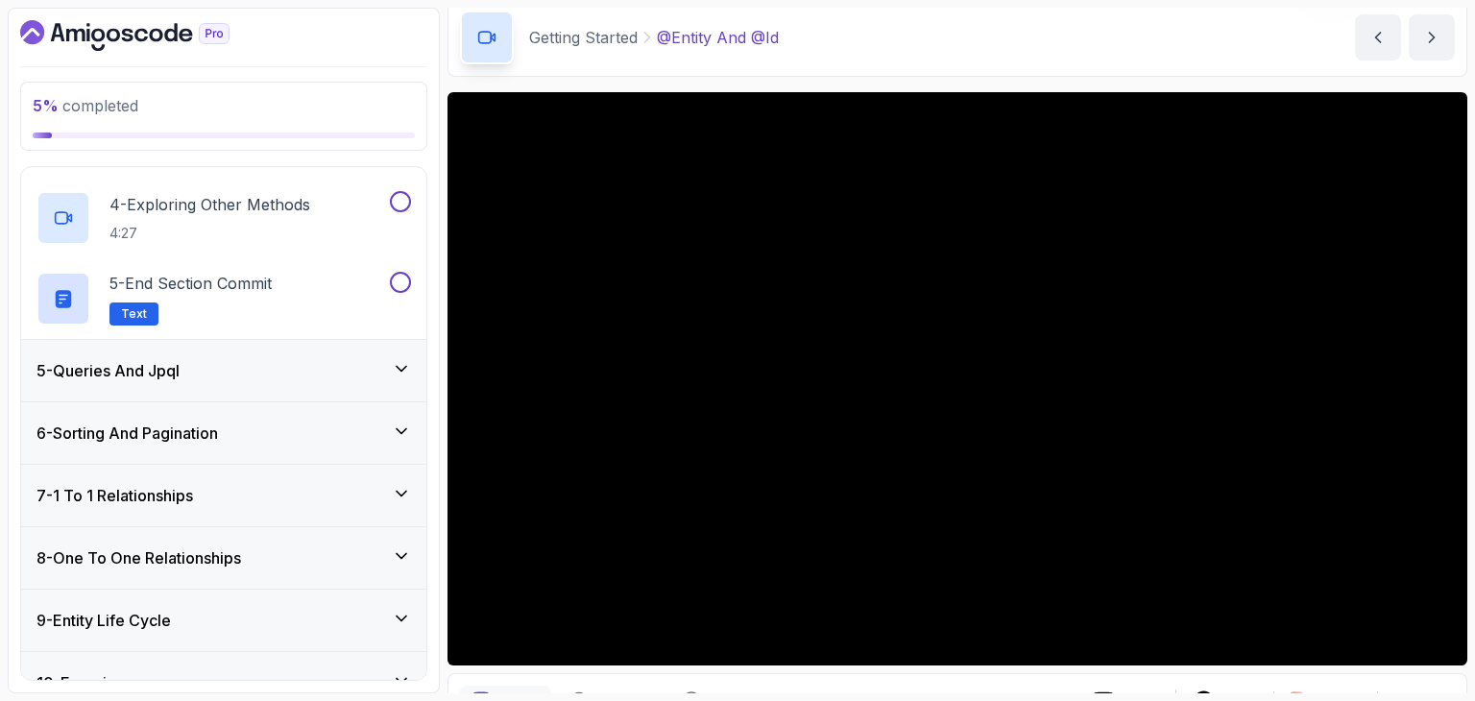
scroll to position [489, 0]
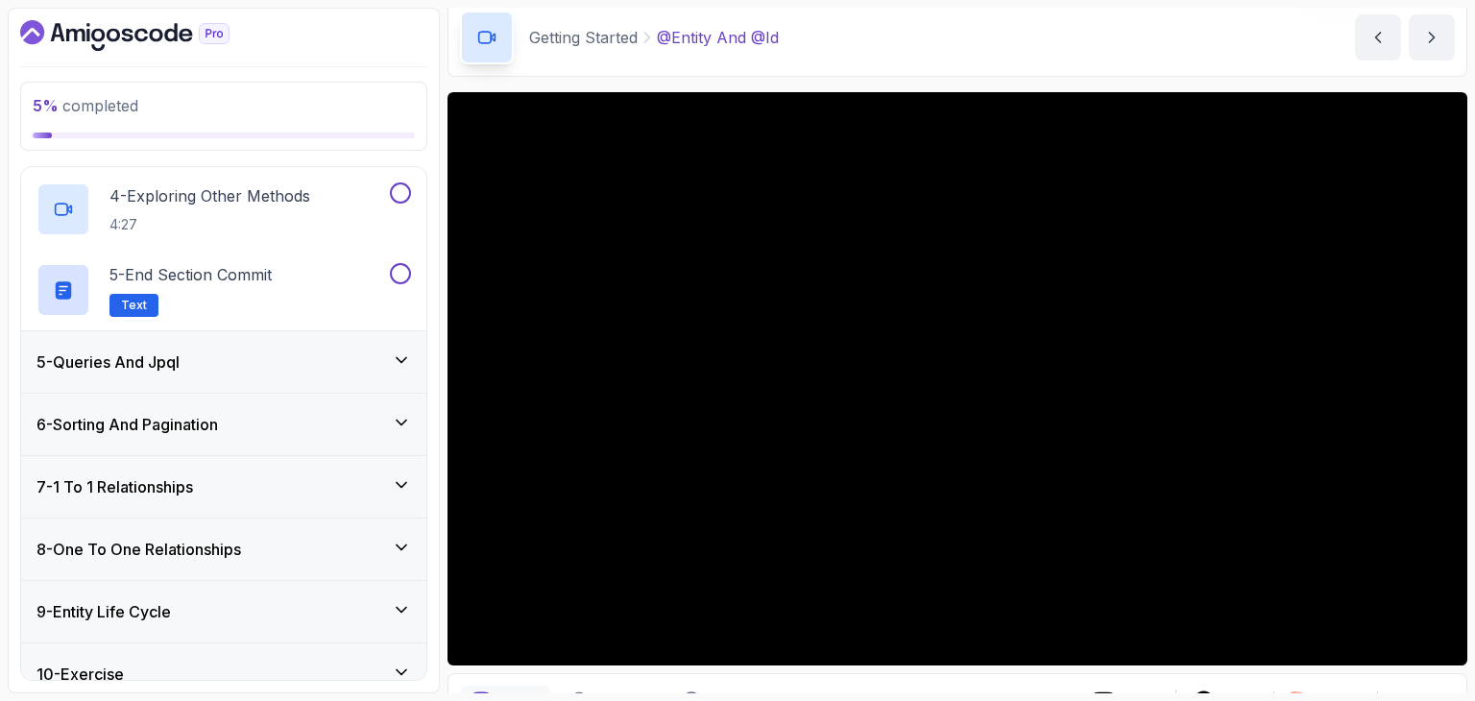
click at [207, 356] on div "5 - Queries And Jpql" at bounding box center [223, 362] width 375 height 23
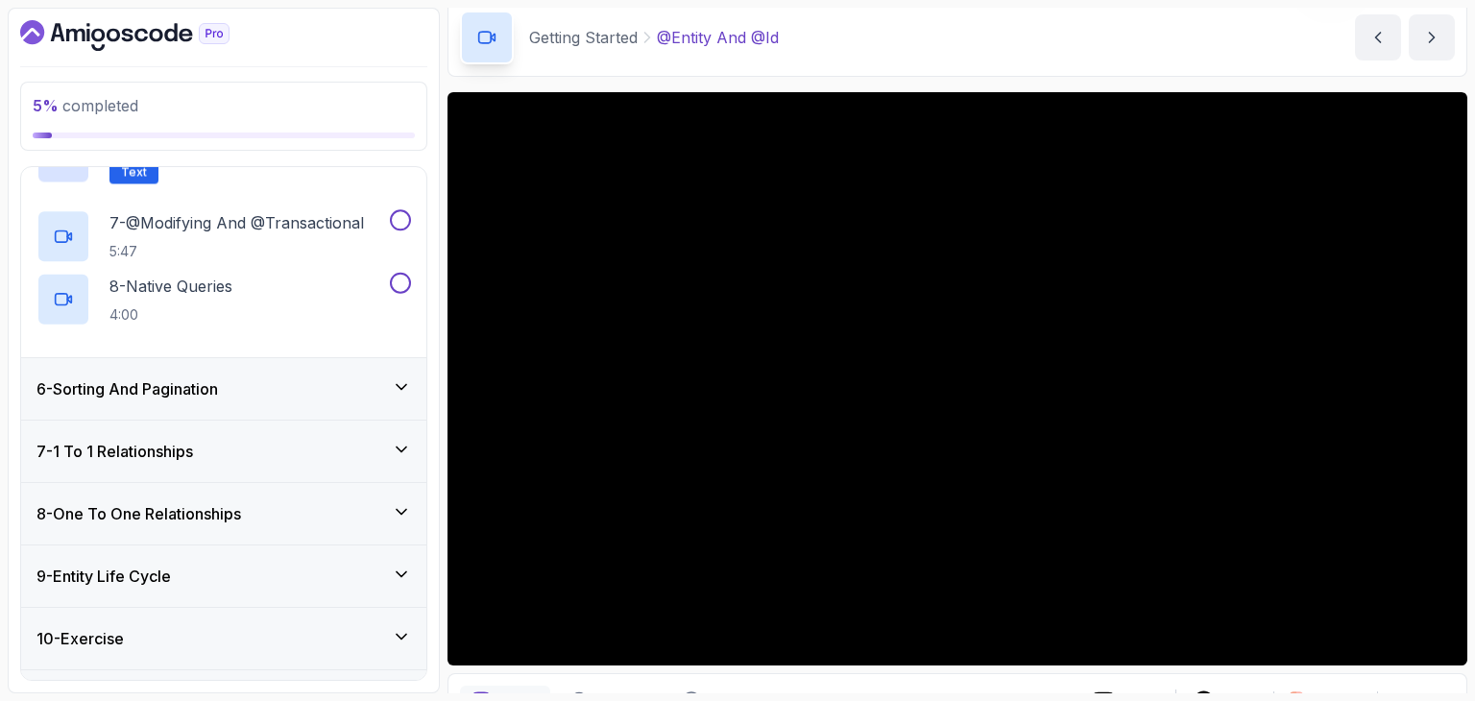
scroll to position [823, 0]
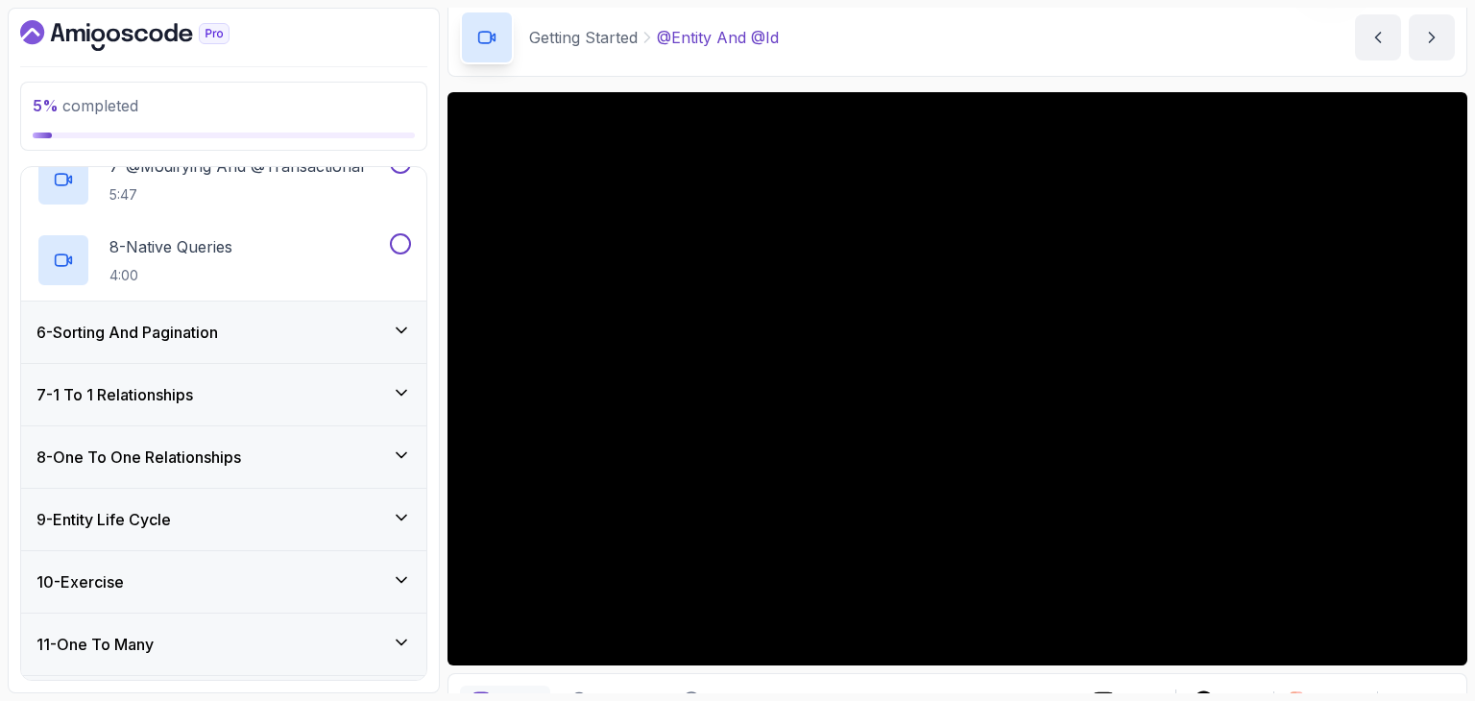
click at [200, 339] on h3 "6 - Sorting And Pagination" at bounding box center [126, 332] width 181 height 23
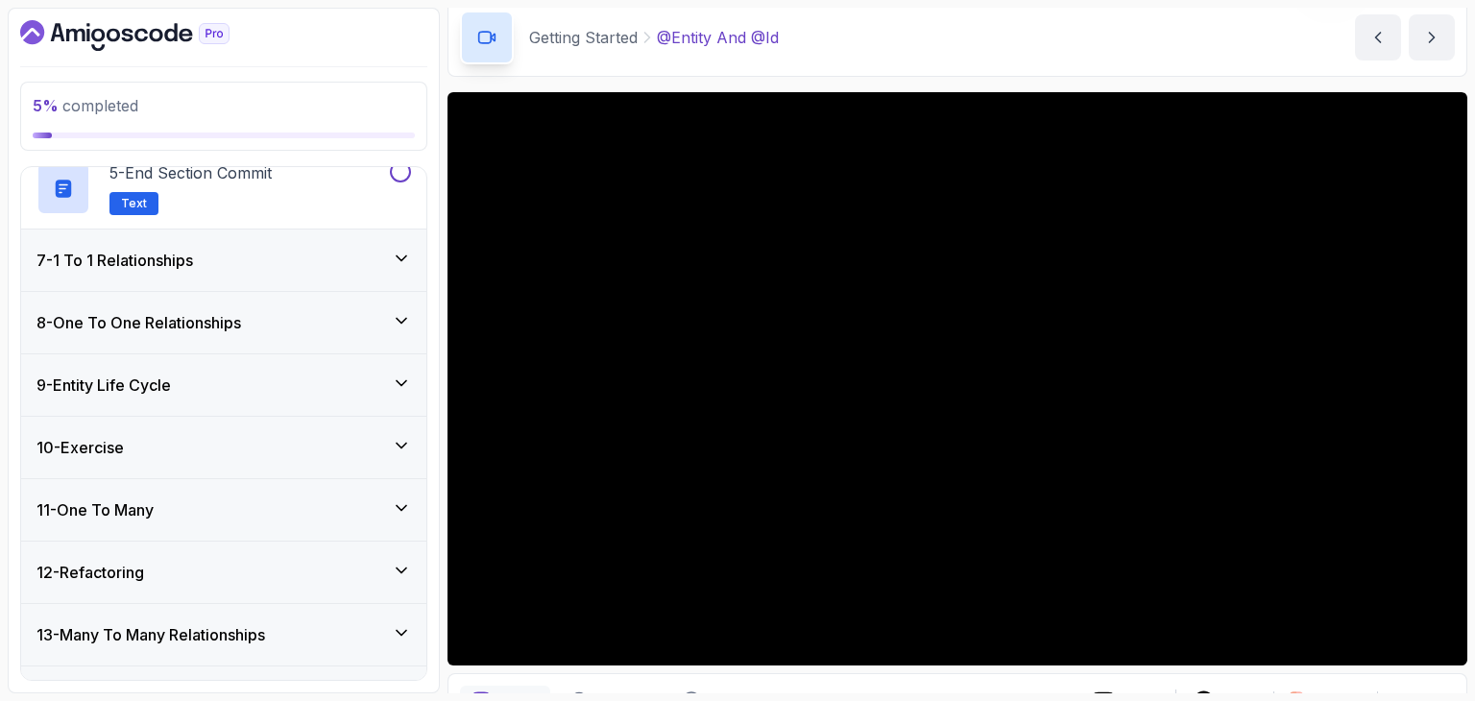
scroll to position [720, 0]
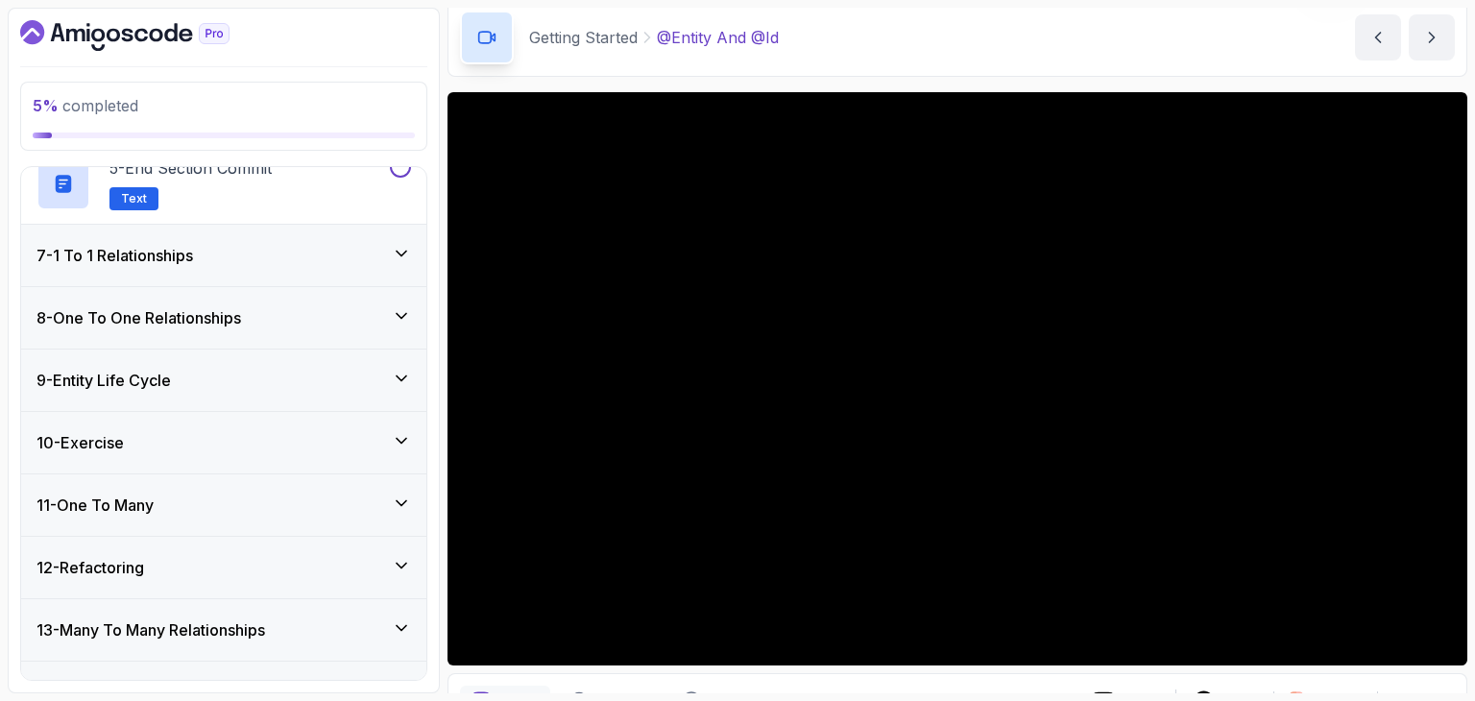
click at [181, 258] on h3 "7 - 1 To 1 Relationships" at bounding box center [114, 255] width 157 height 23
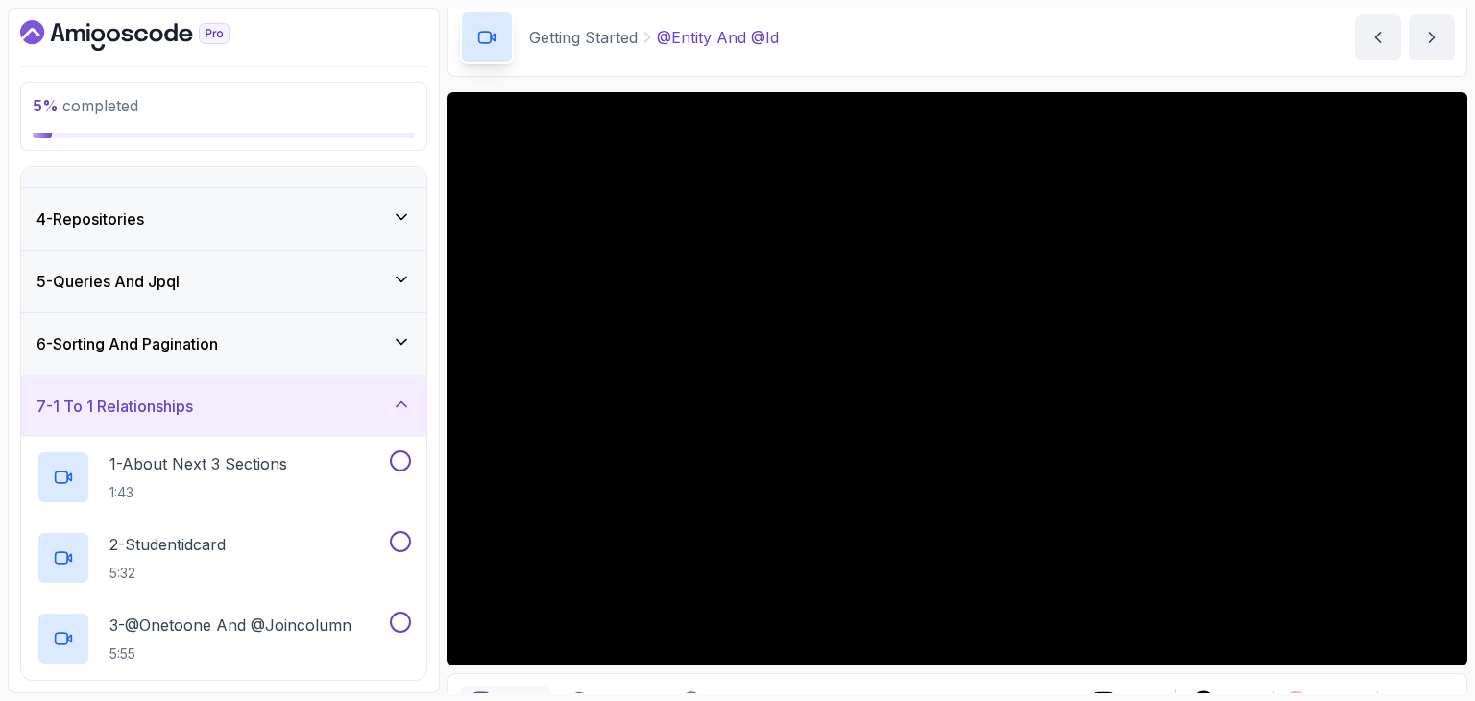
scroll to position [0, 0]
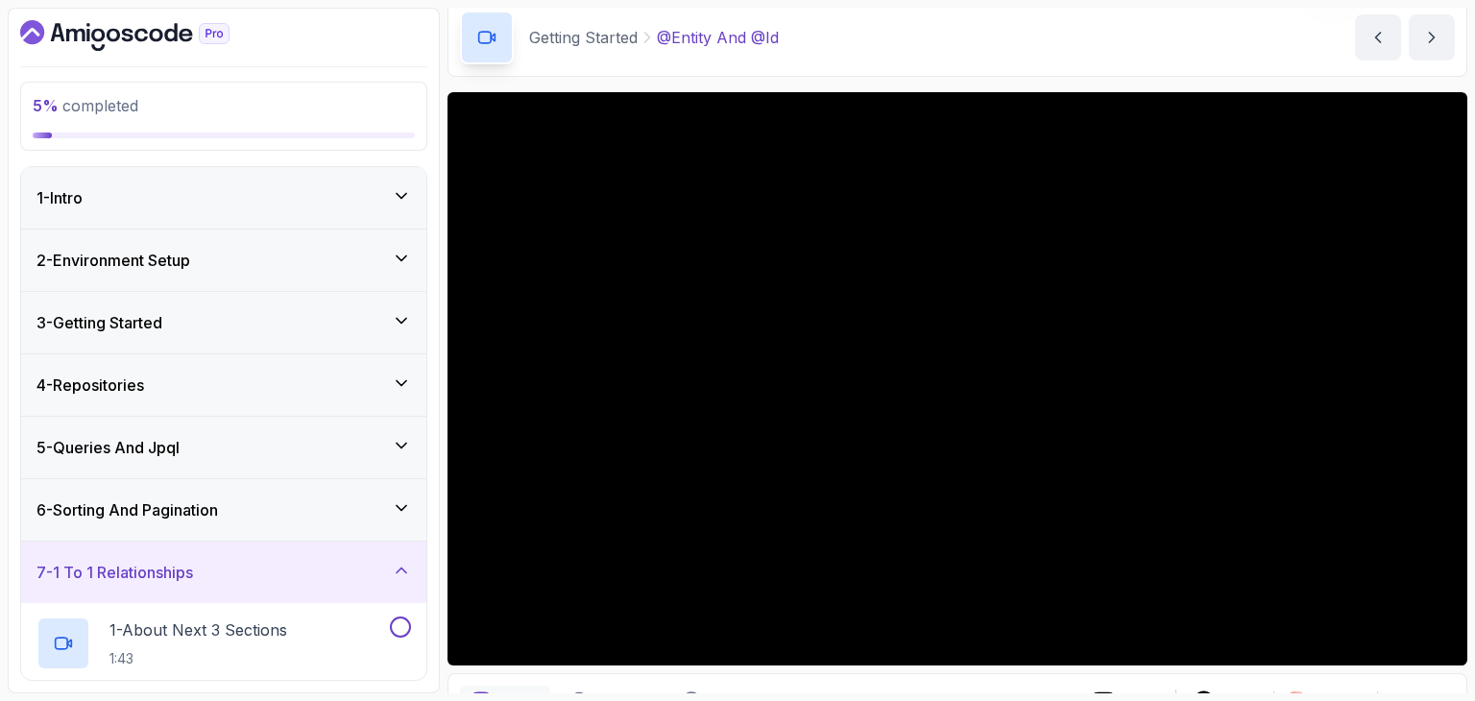
click at [184, 329] on div "3 - Getting Started" at bounding box center [223, 322] width 375 height 23
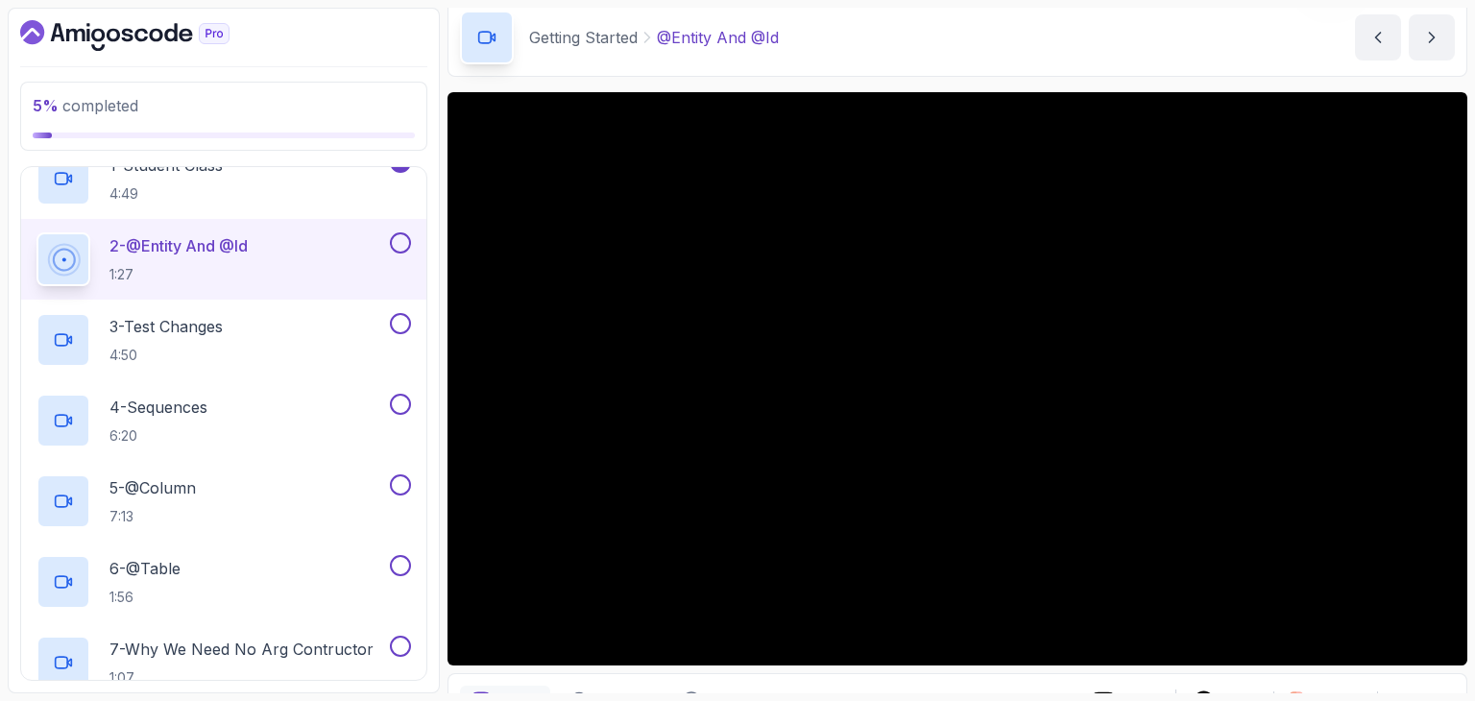
scroll to position [201, 0]
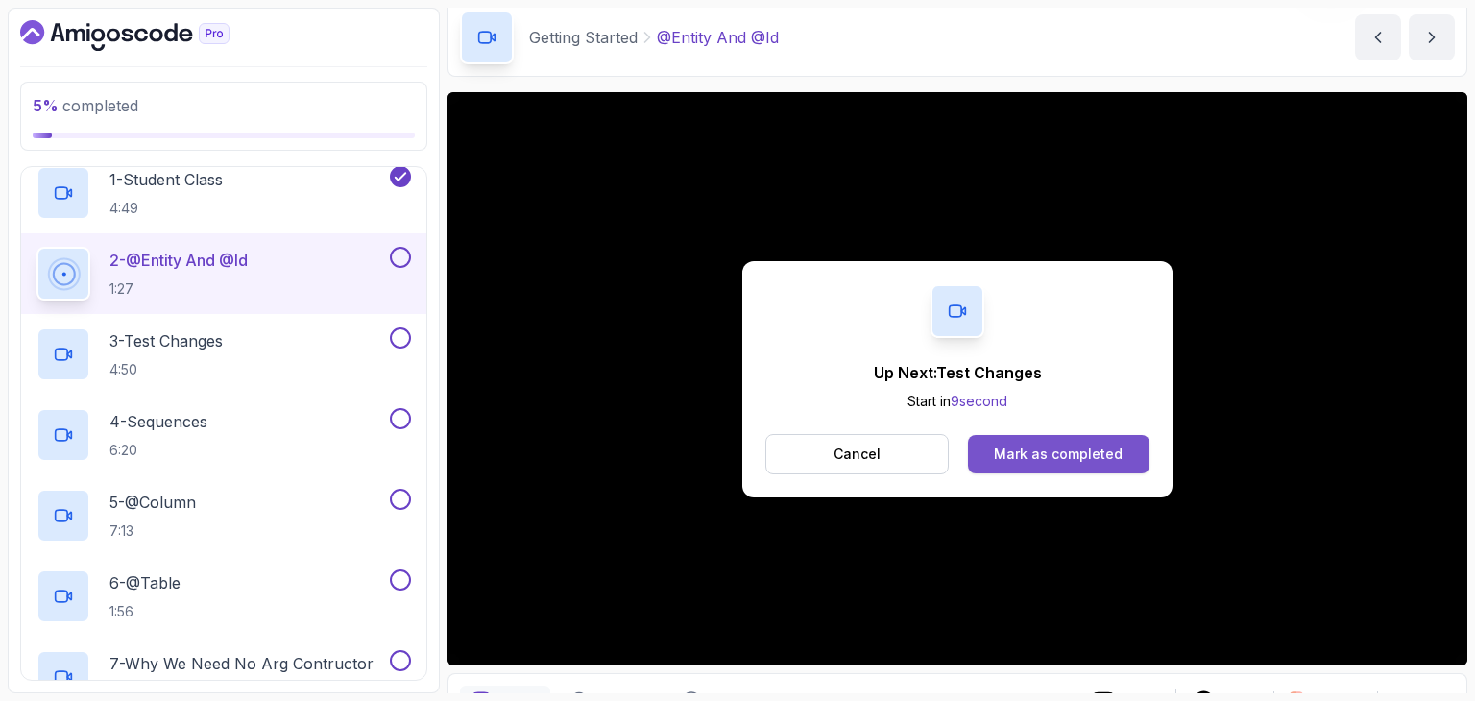
click at [1107, 447] on div "Mark as completed" at bounding box center [1058, 454] width 129 height 19
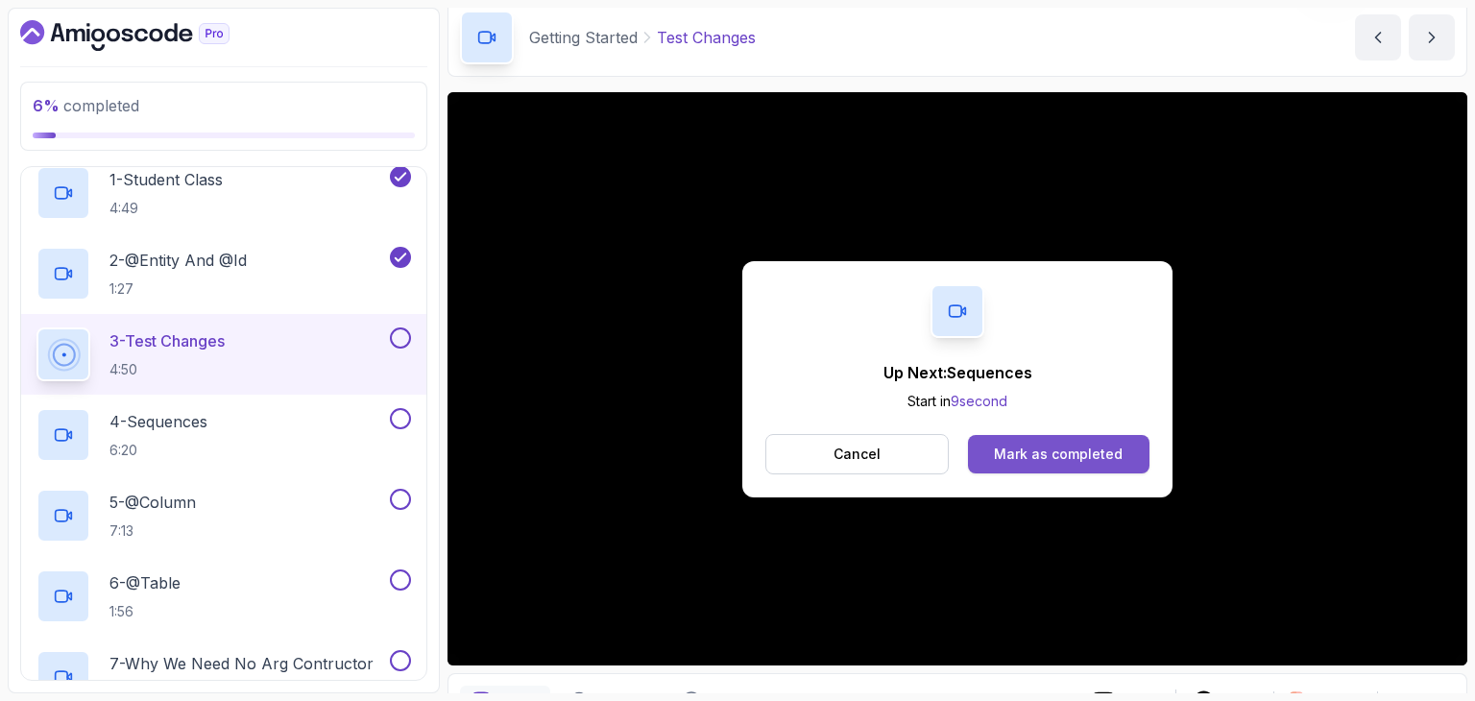
click at [1064, 447] on div "Mark as completed" at bounding box center [1058, 454] width 129 height 19
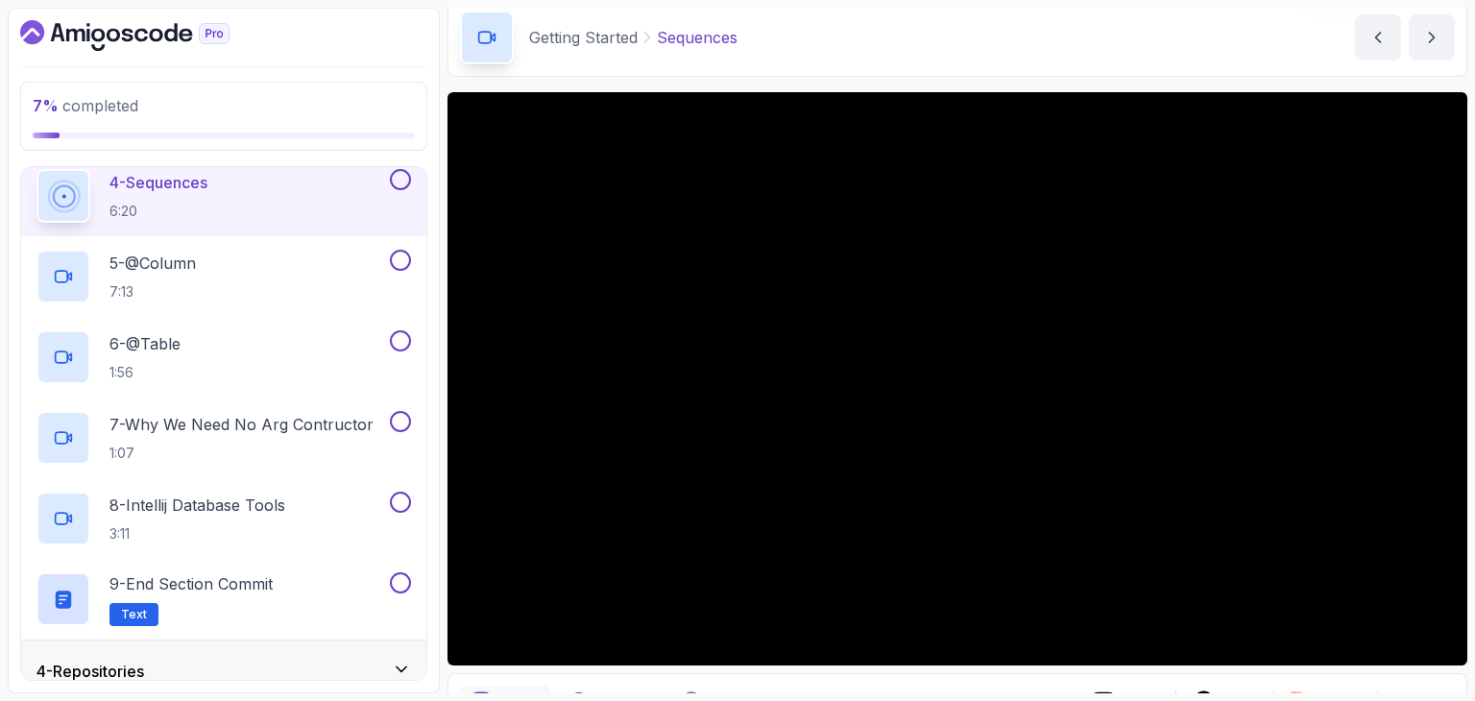
scroll to position [437, 0]
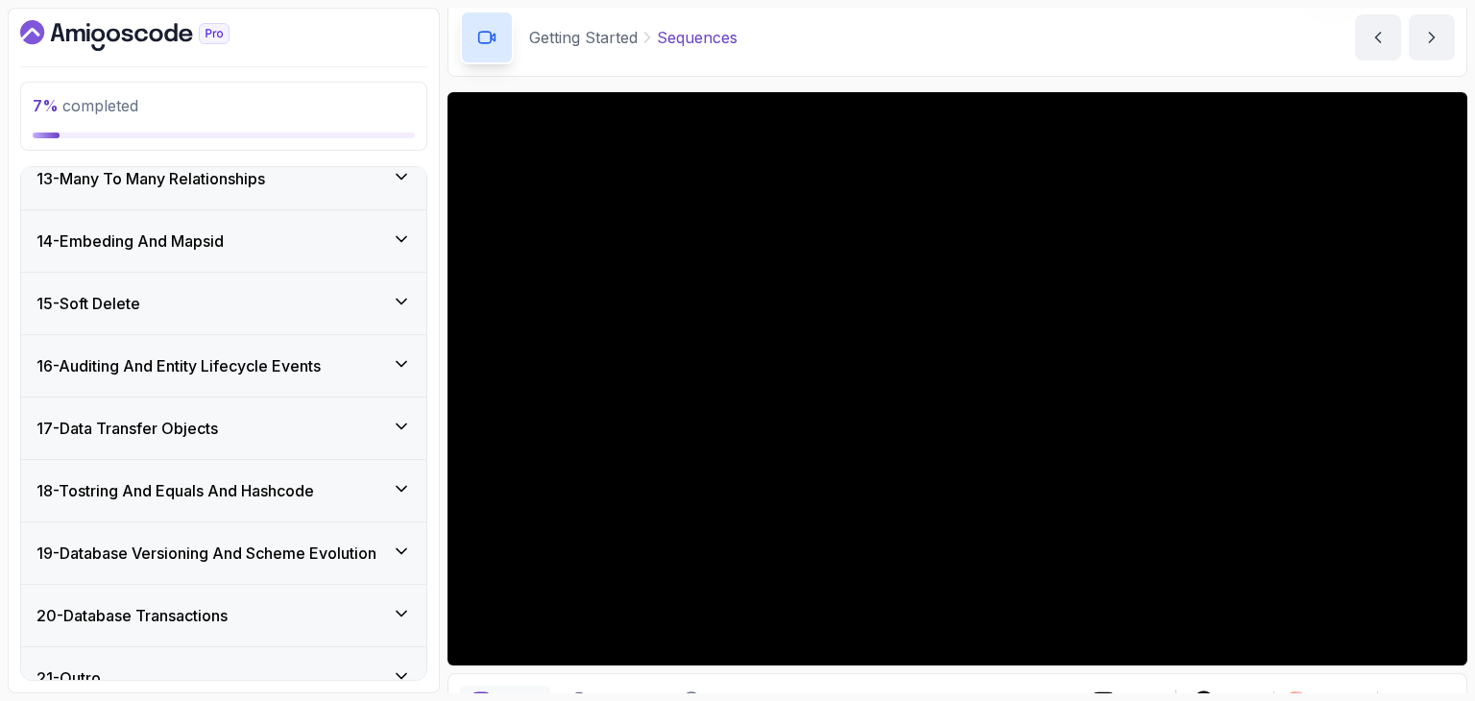
click at [186, 320] on div "15 - Soft Delete" at bounding box center [223, 303] width 405 height 61
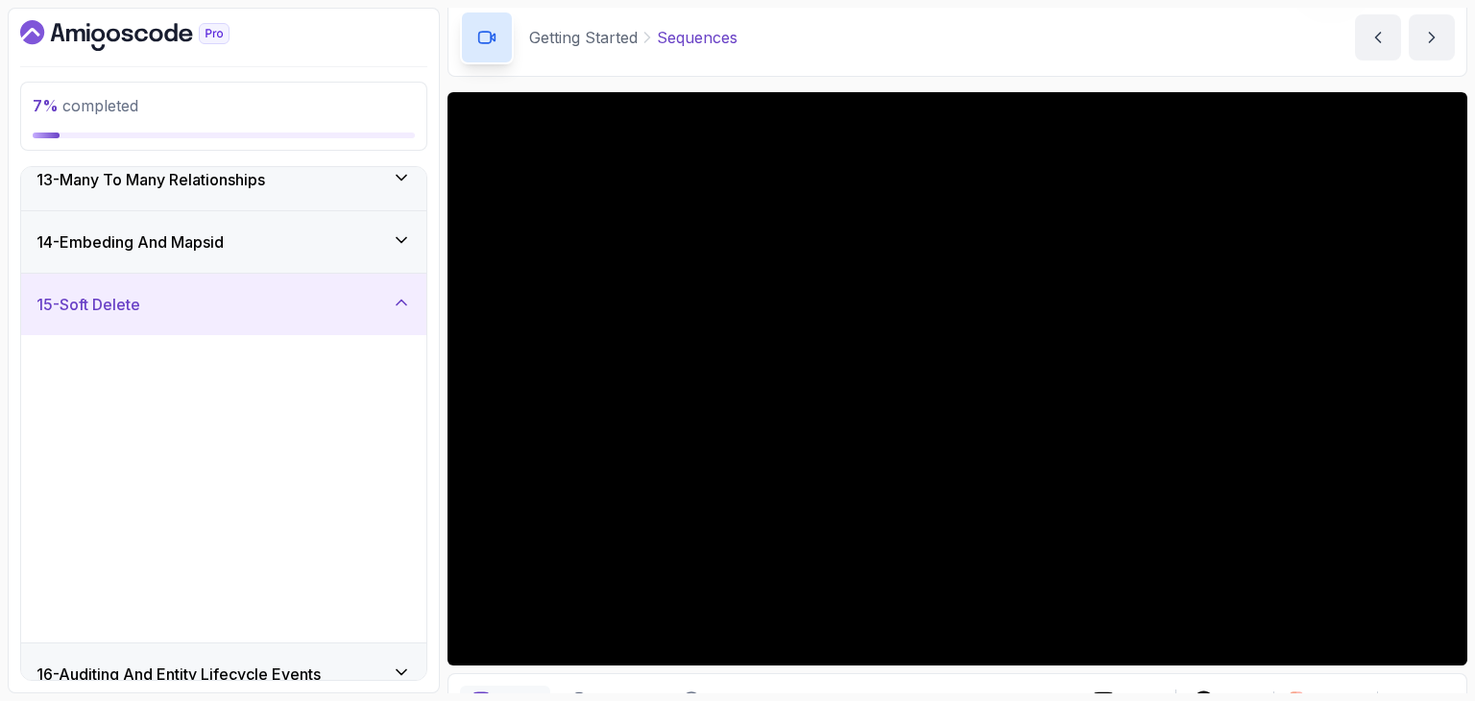
scroll to position [768, 0]
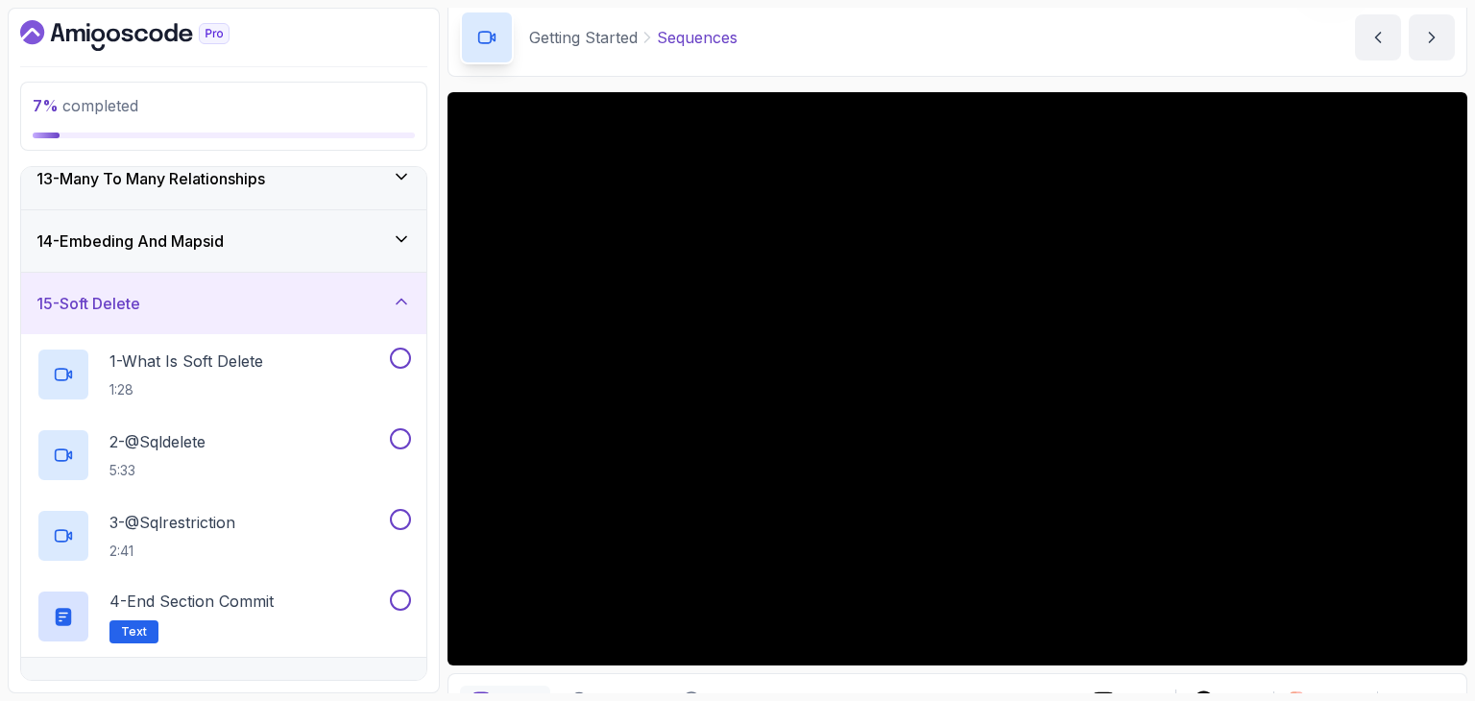
click at [186, 320] on div "15 - Soft Delete" at bounding box center [223, 303] width 405 height 61
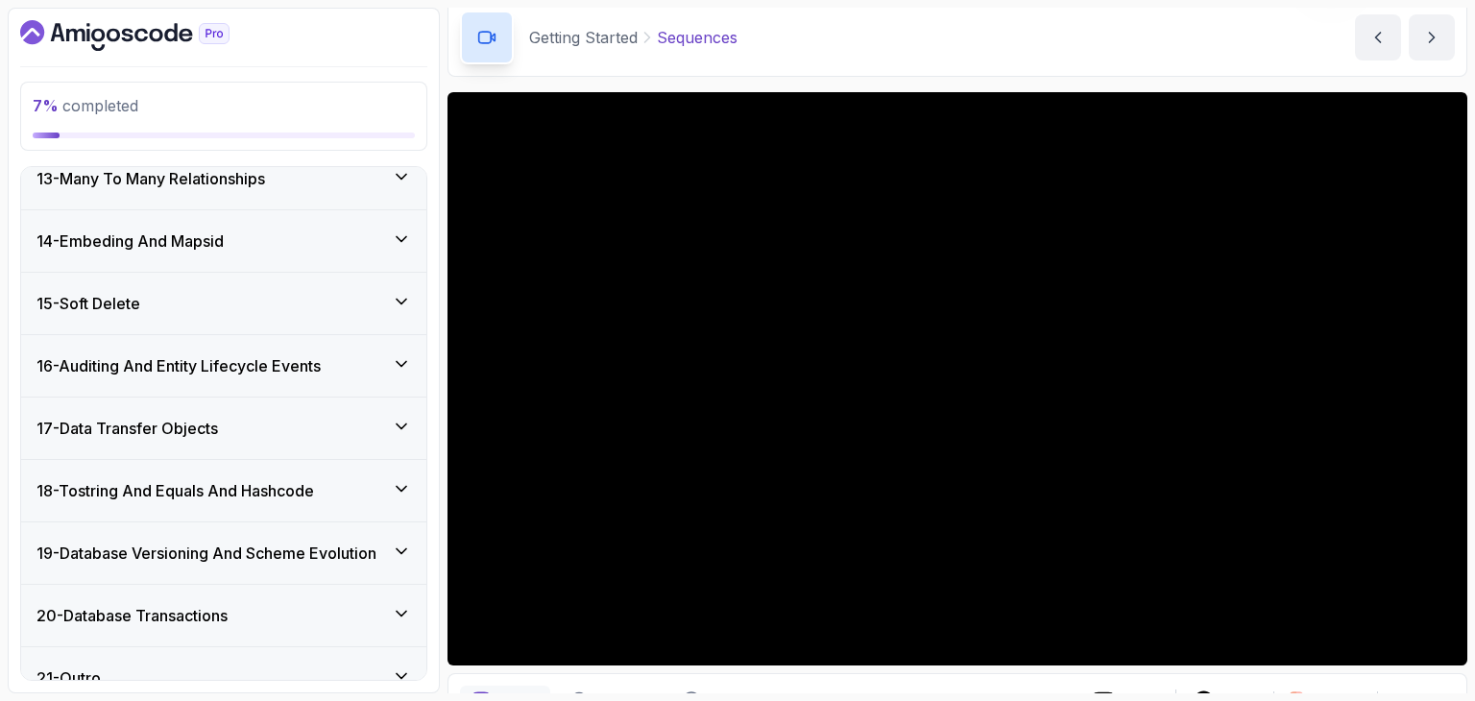
scroll to position [792, 0]
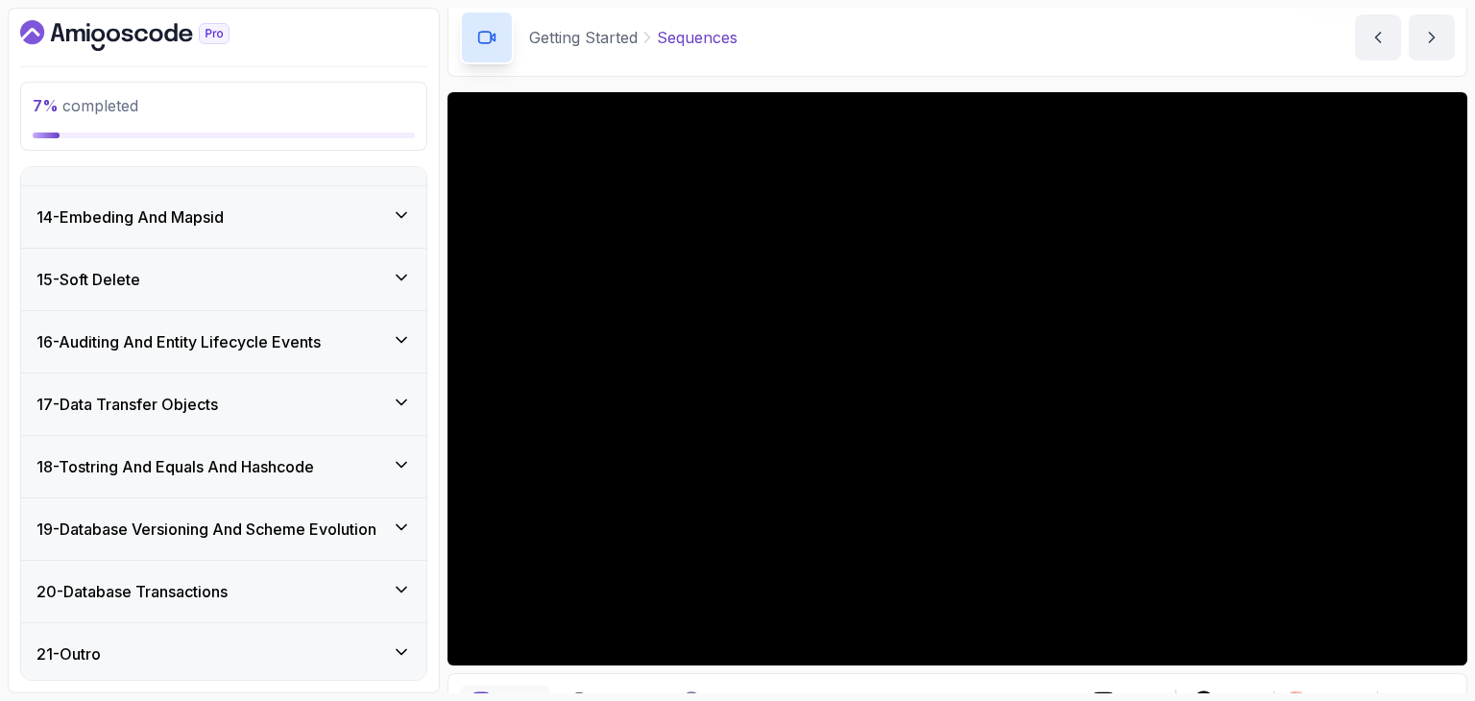
click at [181, 610] on div "20 - Database Transactions" at bounding box center [223, 591] width 405 height 61
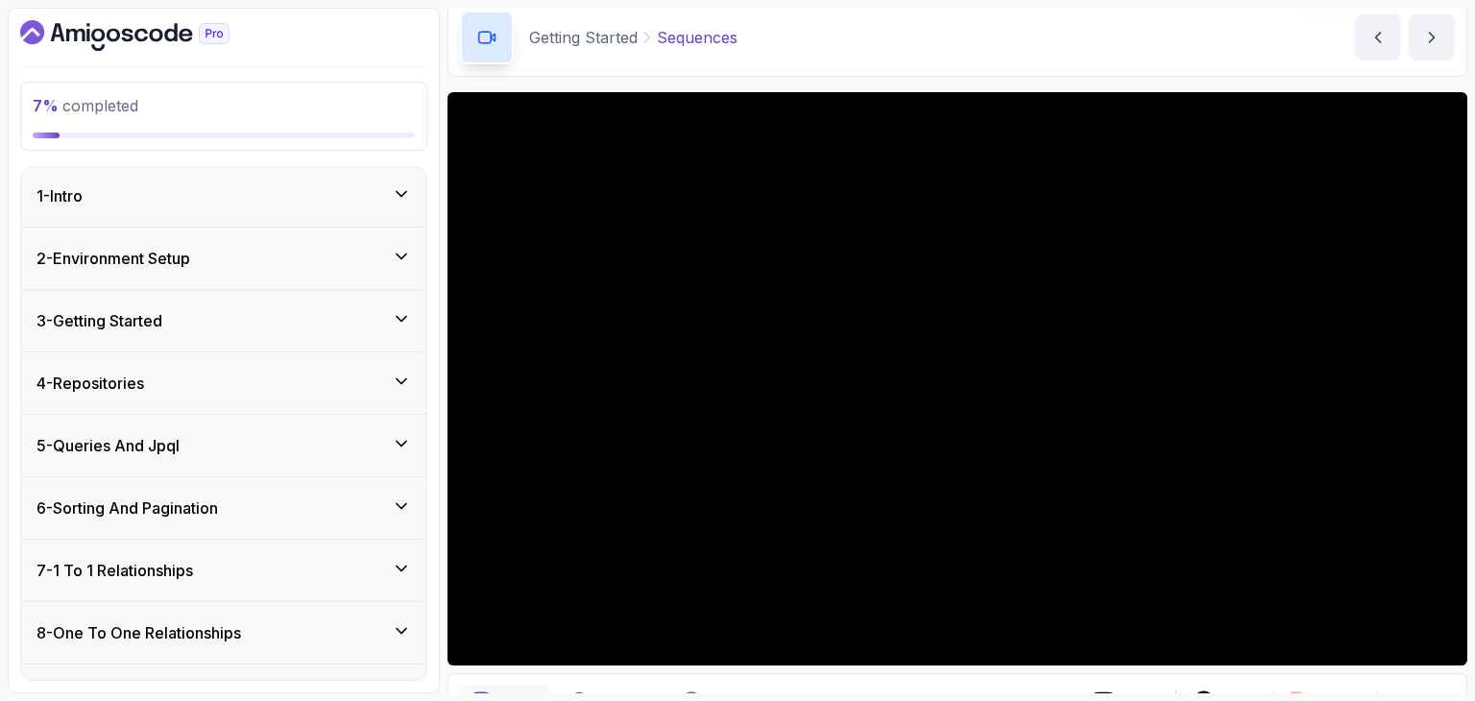
scroll to position [0, 0]
click at [144, 338] on div "3 - Getting Started" at bounding box center [223, 322] width 405 height 61
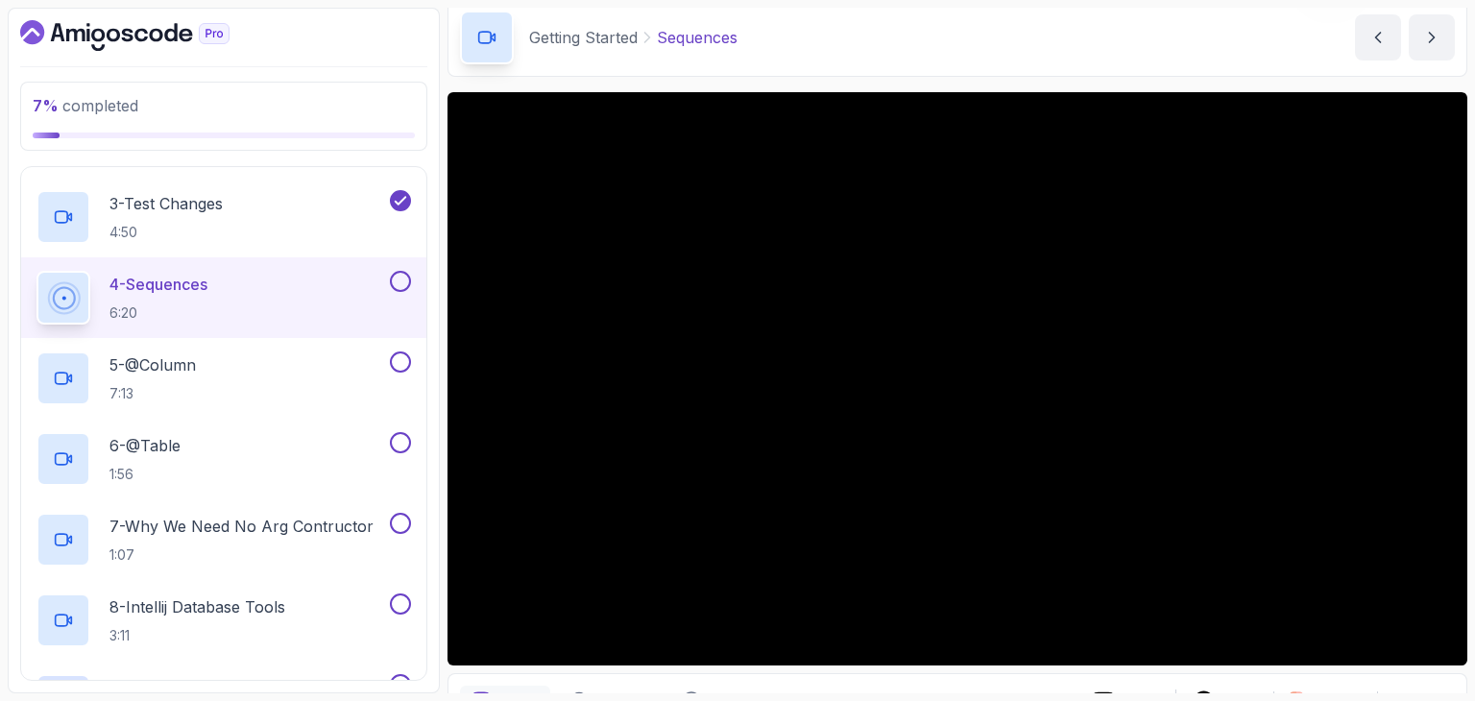
scroll to position [338, 0]
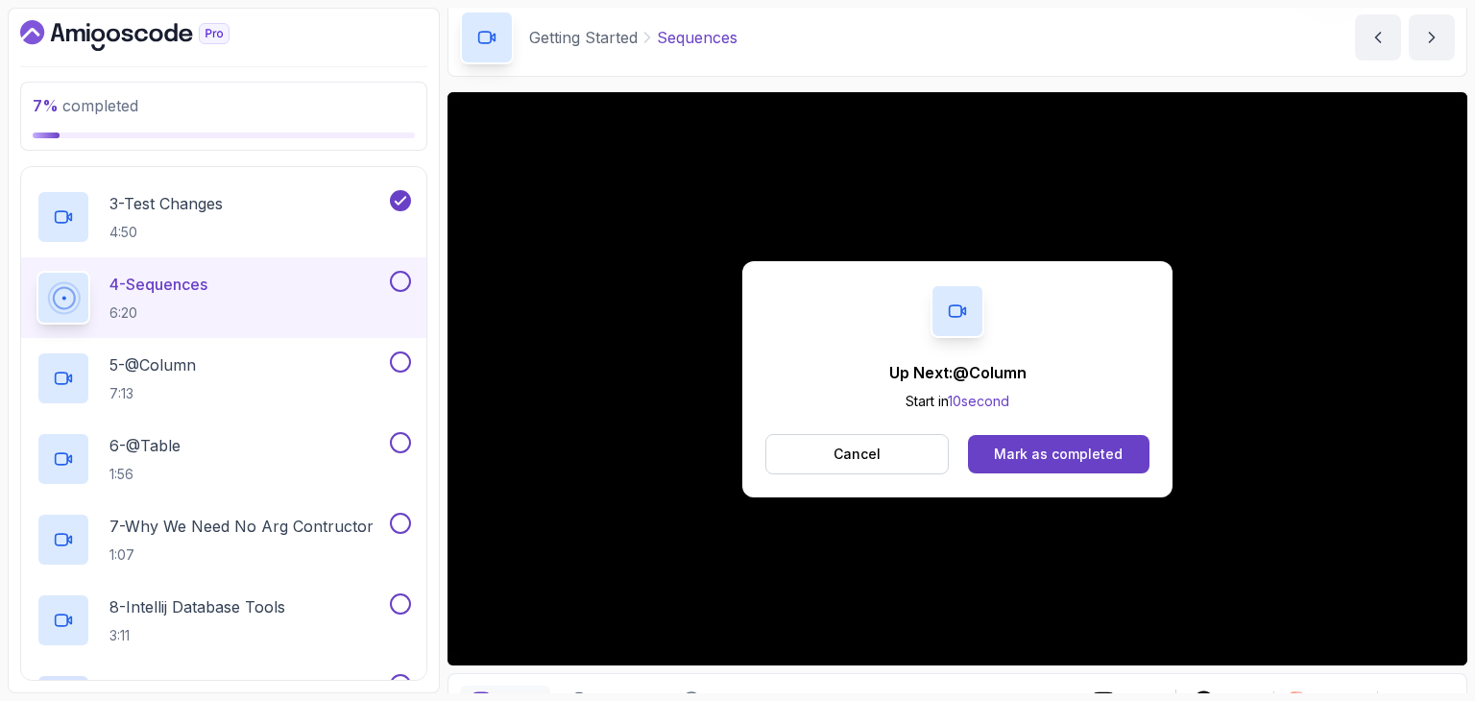
click at [1123, 632] on div "Up Next: @Column Start in 10 second Cancel Mark as completed" at bounding box center [958, 378] width 1020 height 573
click at [1028, 449] on div "Mark as completed" at bounding box center [1058, 454] width 129 height 19
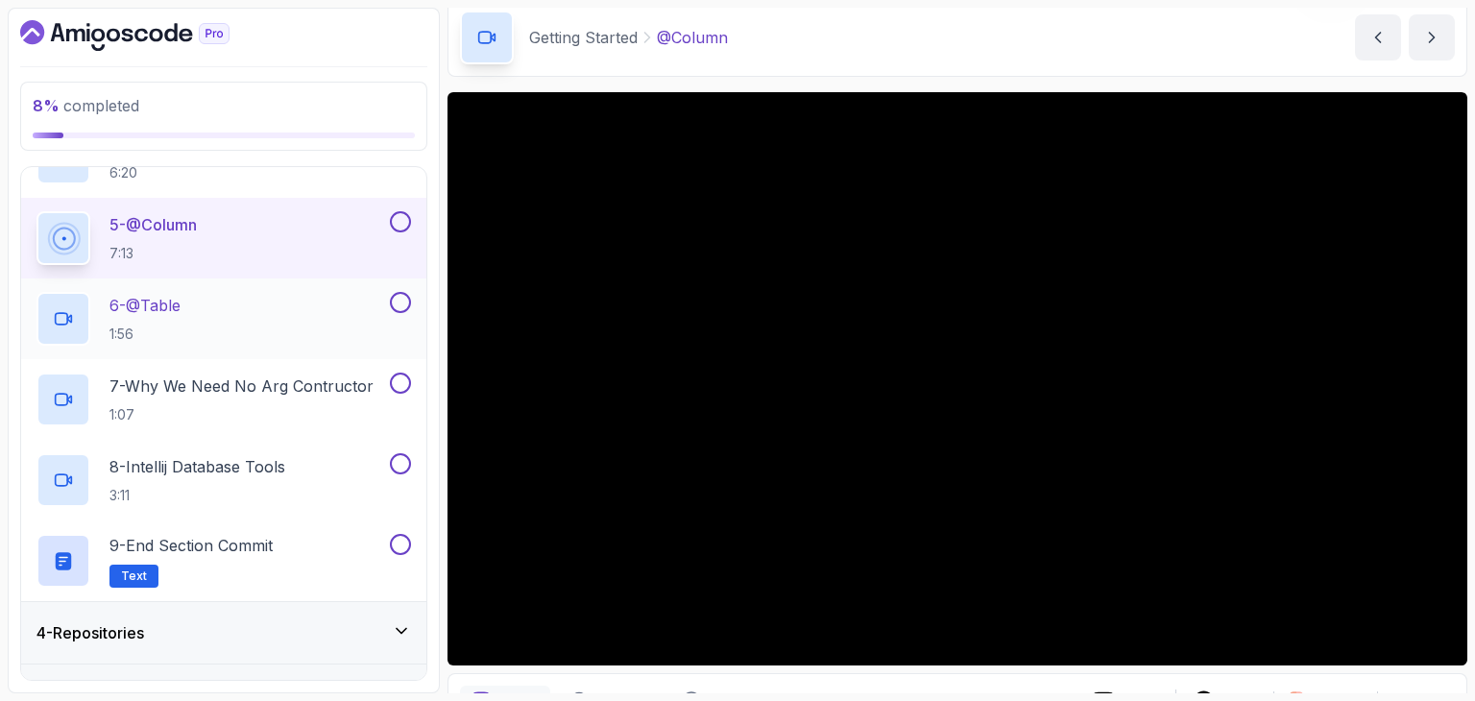
scroll to position [479, 0]
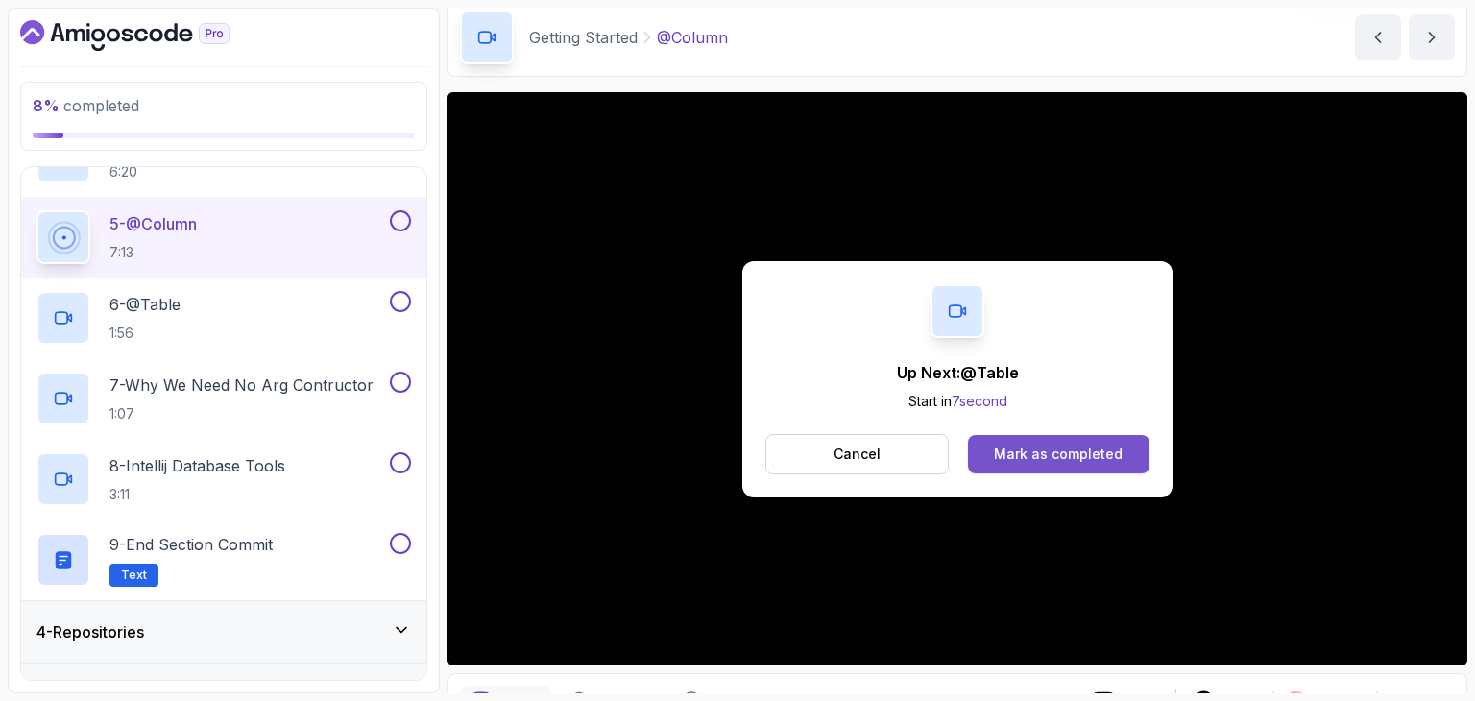
click at [1084, 435] on button "Mark as completed" at bounding box center [1058, 454] width 181 height 38
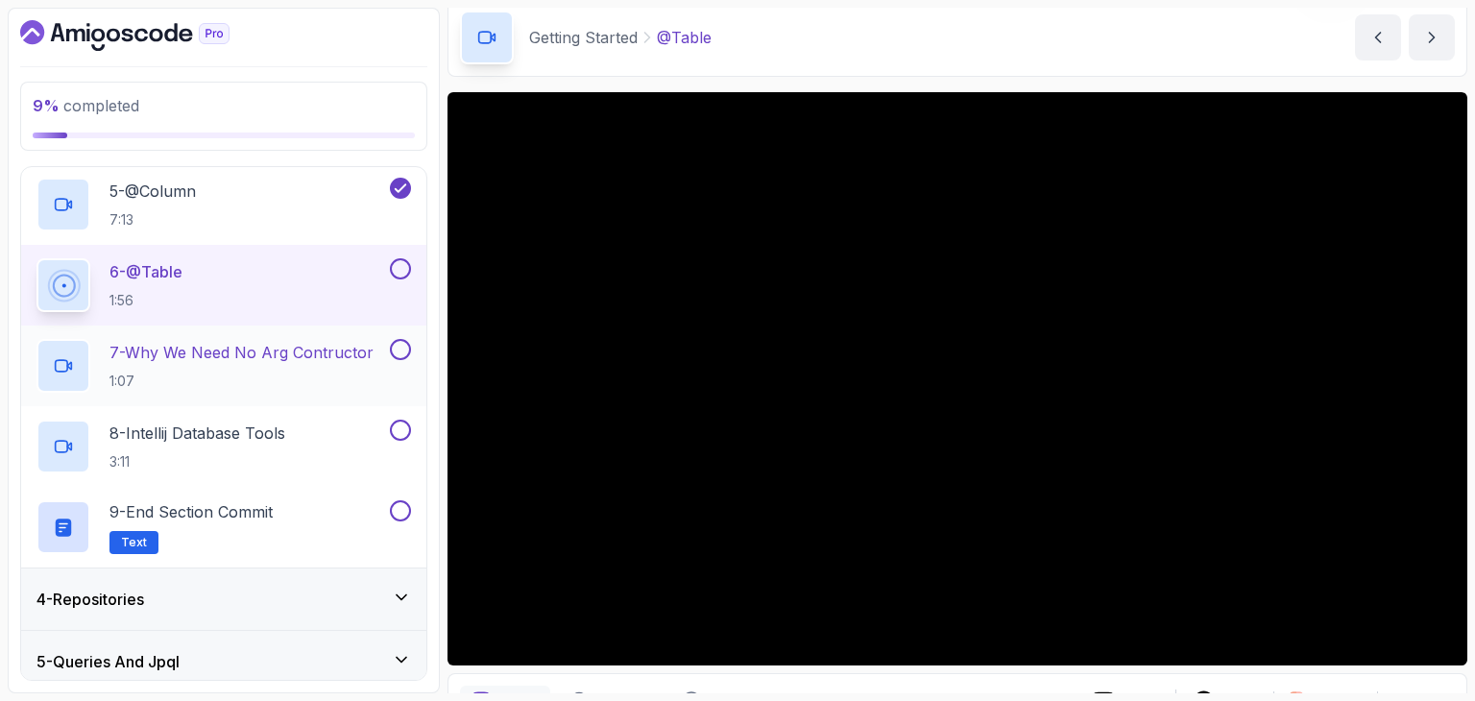
scroll to position [511, 0]
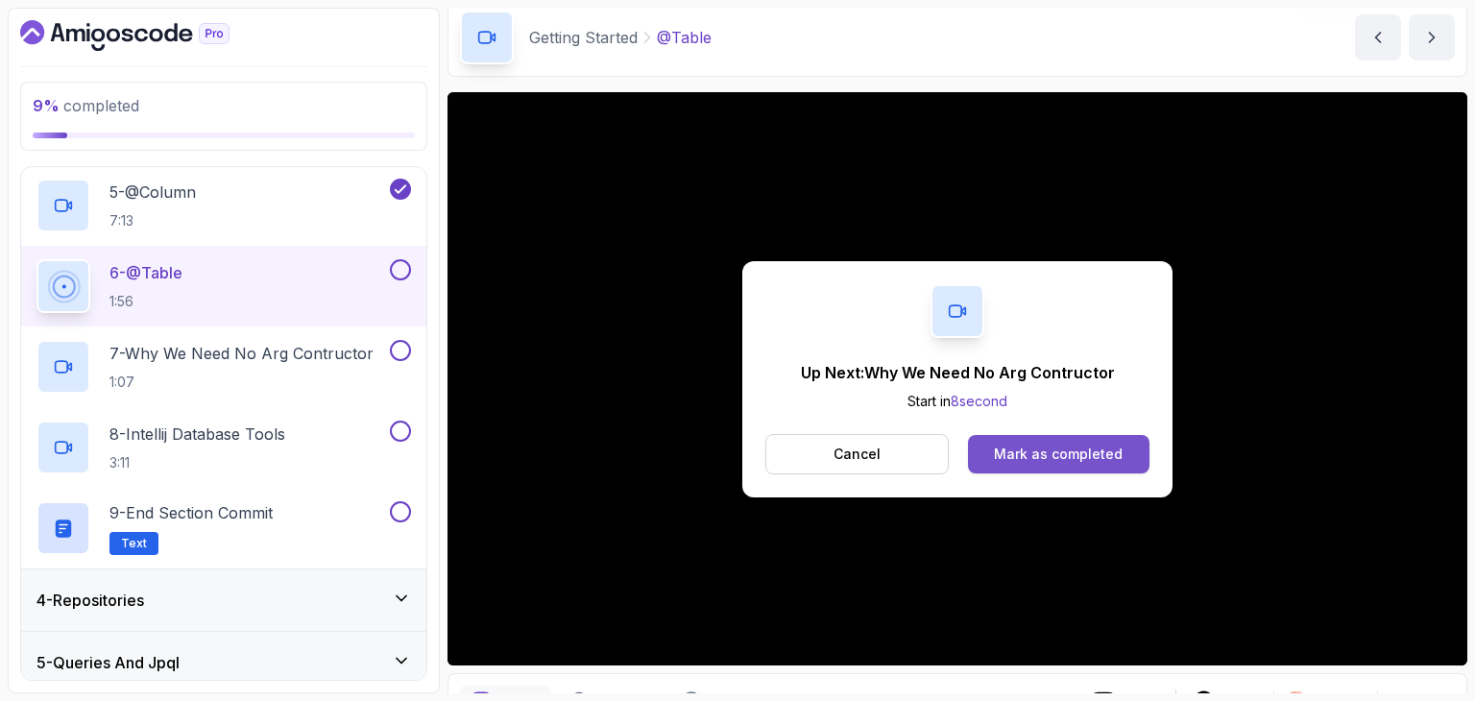
click at [990, 461] on button "Mark as completed" at bounding box center [1058, 454] width 181 height 38
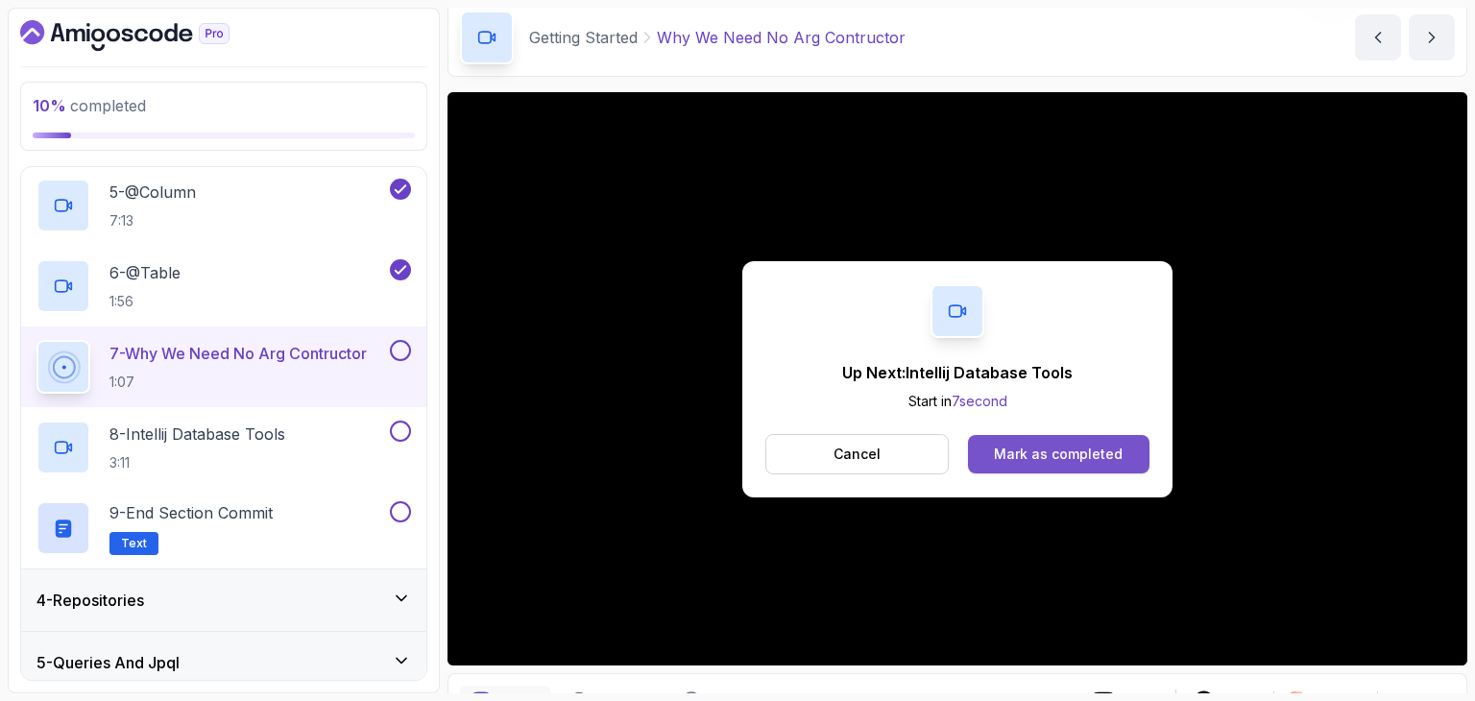
click at [1072, 440] on button "Mark as completed" at bounding box center [1058, 454] width 181 height 38
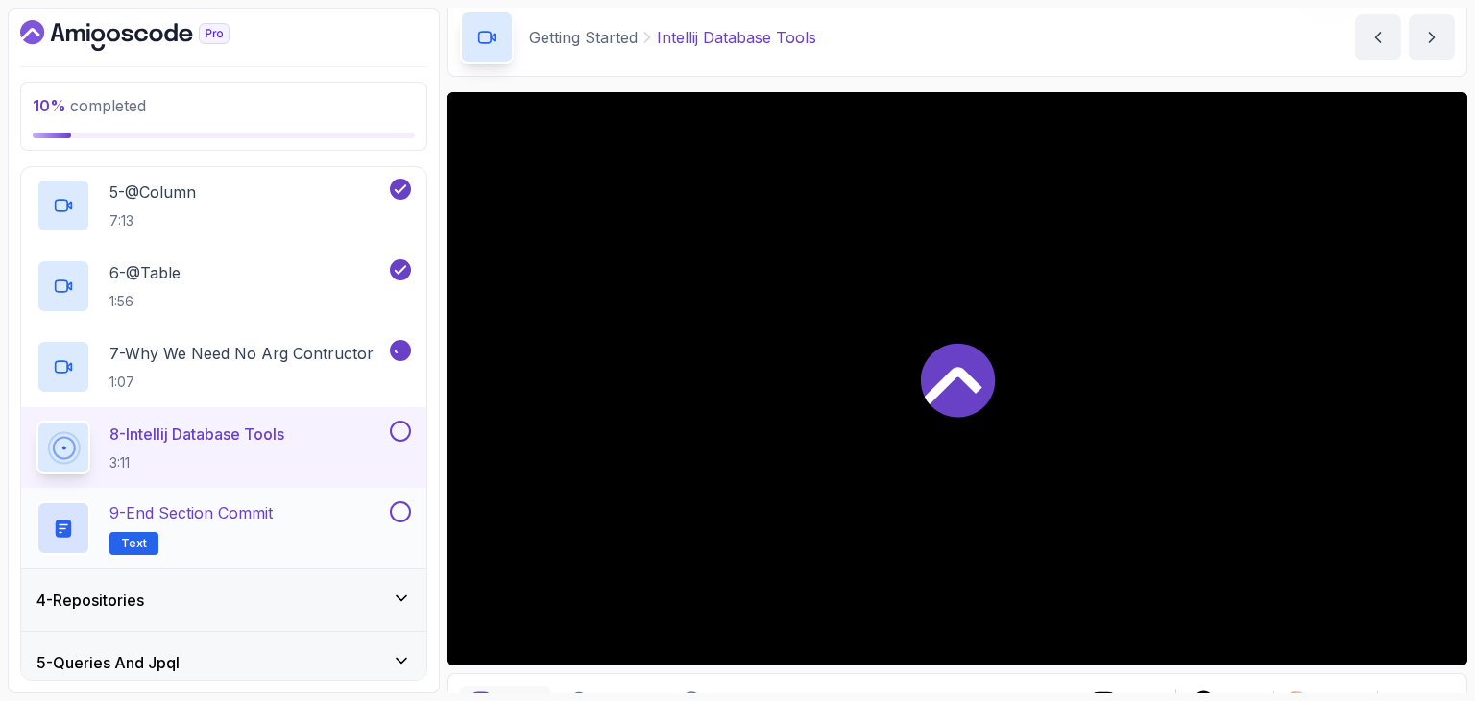
click at [361, 542] on div "9 - End Section Commit Text" at bounding box center [211, 528] width 350 height 54
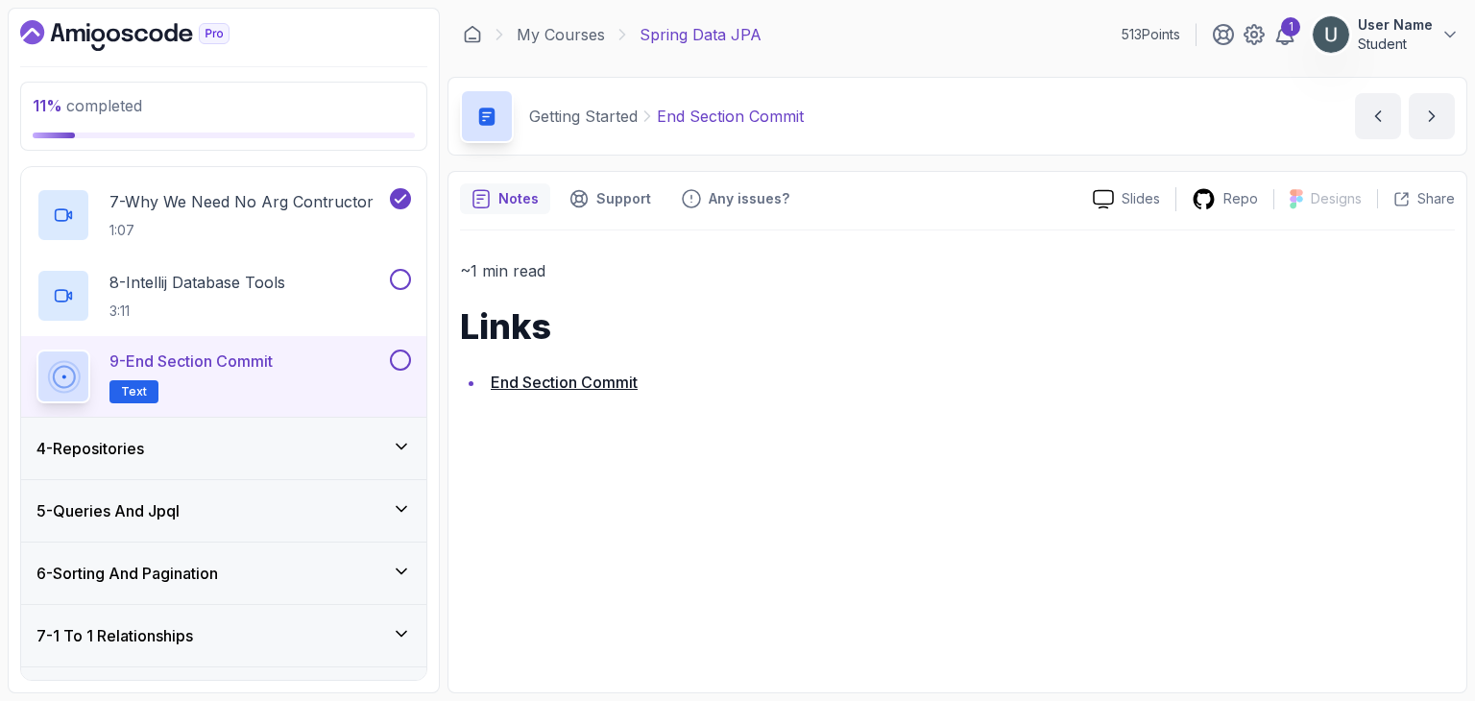
scroll to position [665, 0]
click at [279, 460] on div "4 - Repositories" at bounding box center [223, 446] width 405 height 61
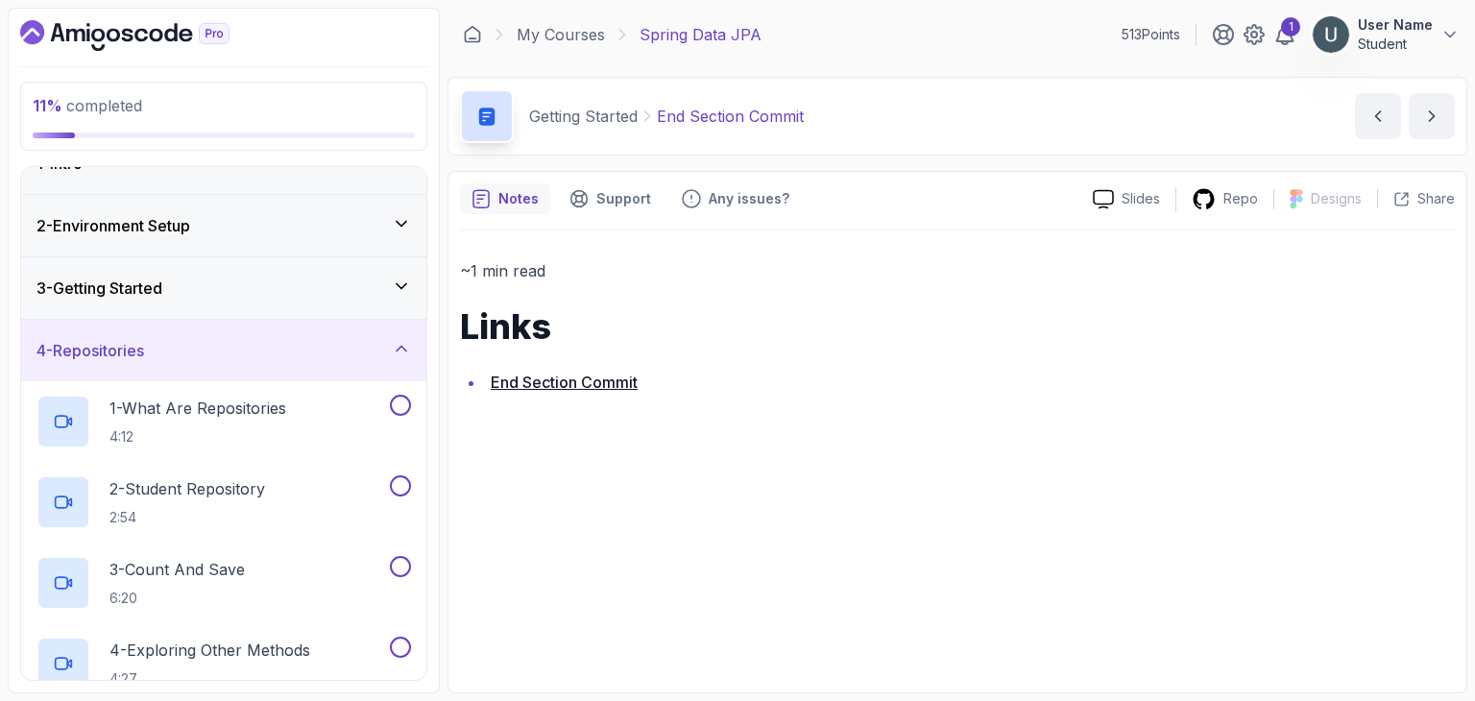
scroll to position [39, 0]
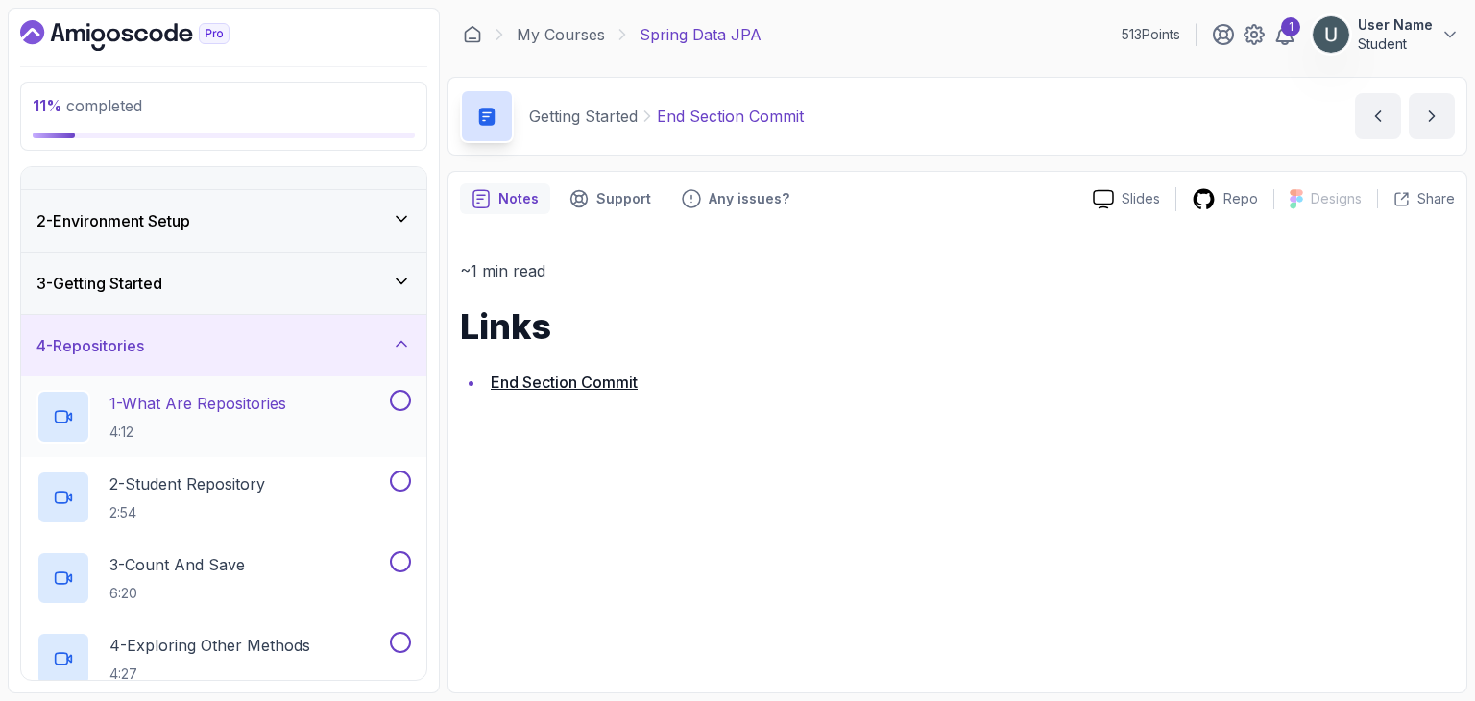
click at [253, 409] on p "1 - What Are Repositories" at bounding box center [197, 403] width 177 height 23
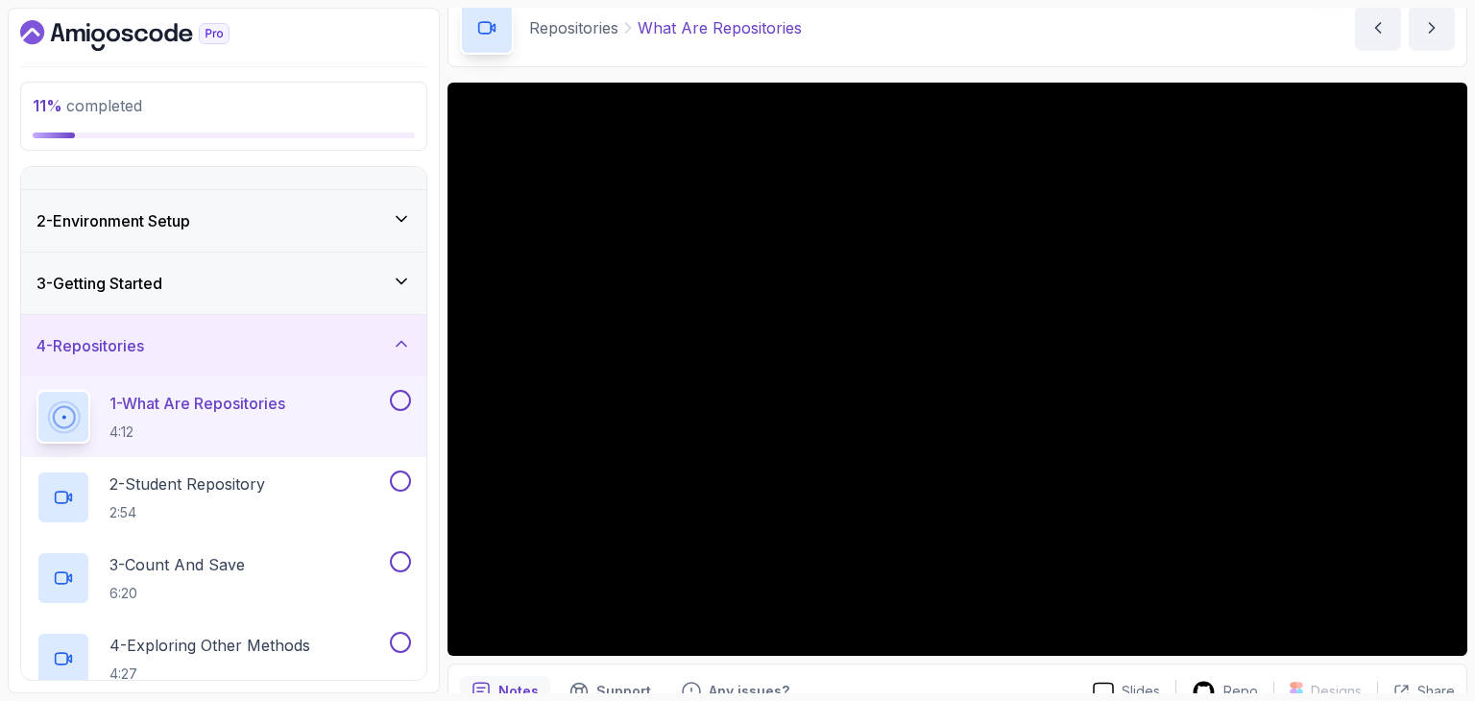
scroll to position [97, 0]
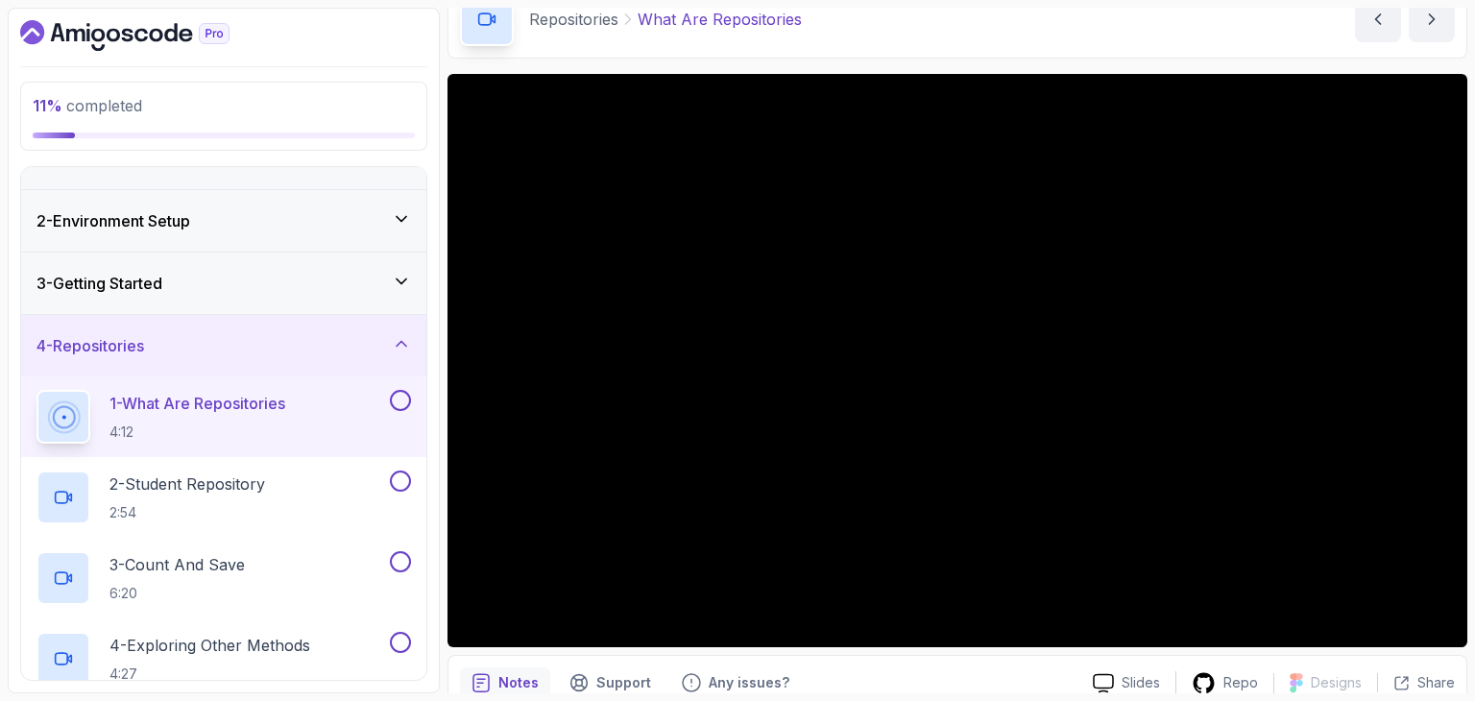
click at [398, 397] on button at bounding box center [400, 400] width 21 height 21
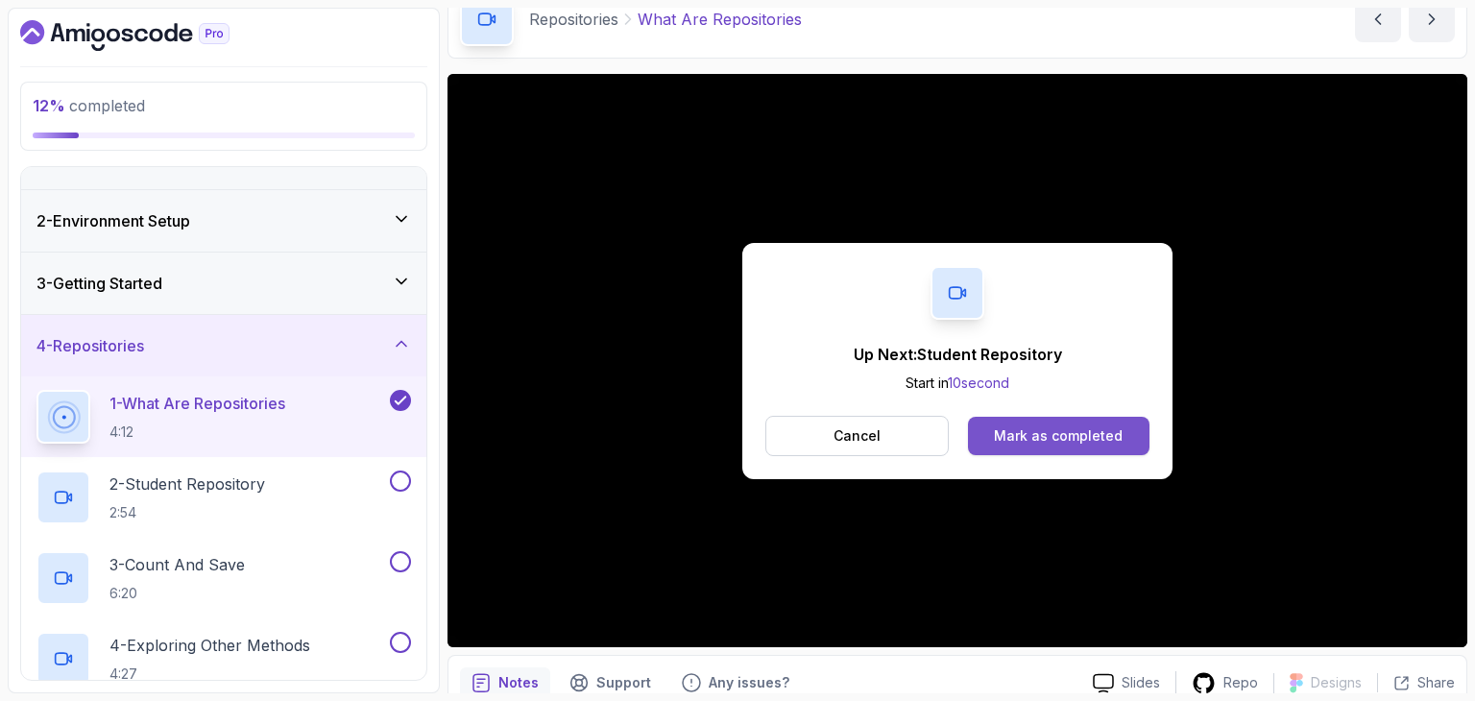
click at [1086, 452] on button "Mark as completed" at bounding box center [1058, 436] width 181 height 38
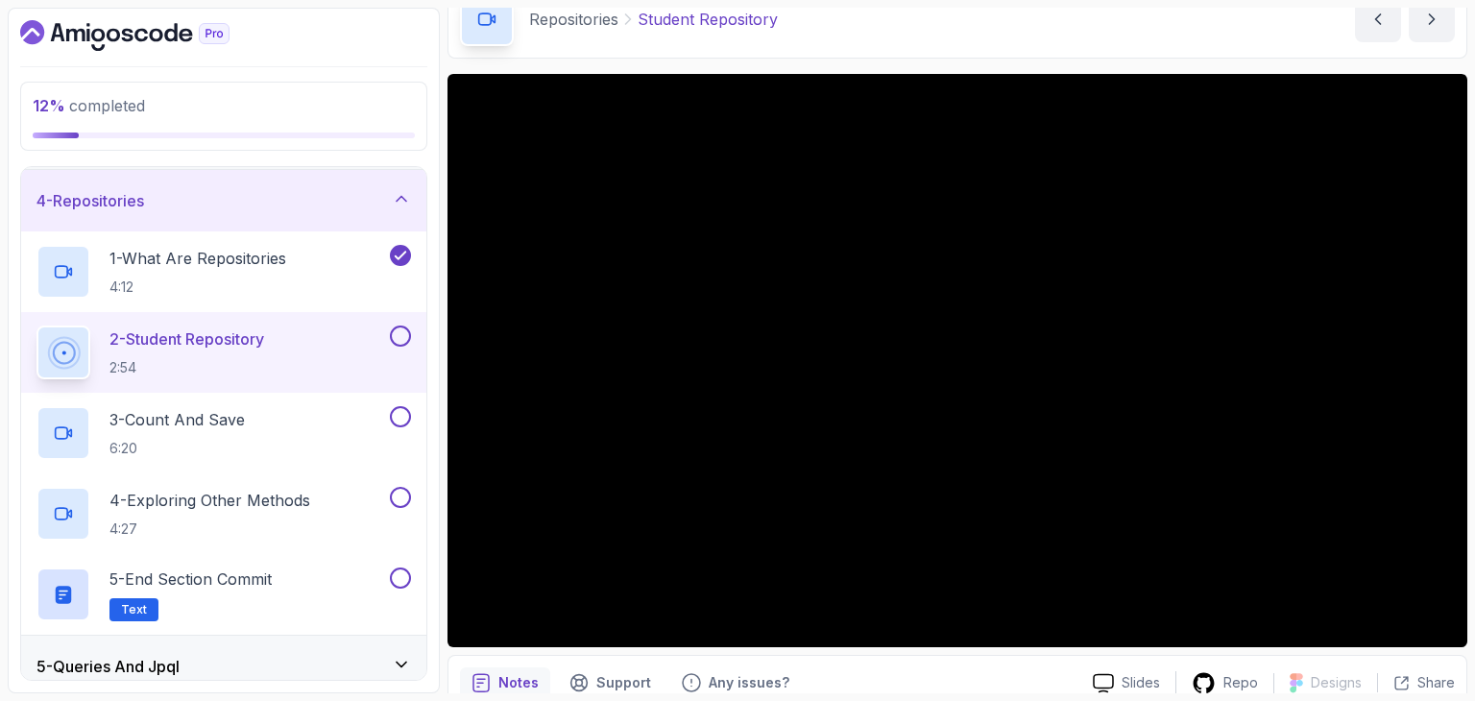
scroll to position [185, 0]
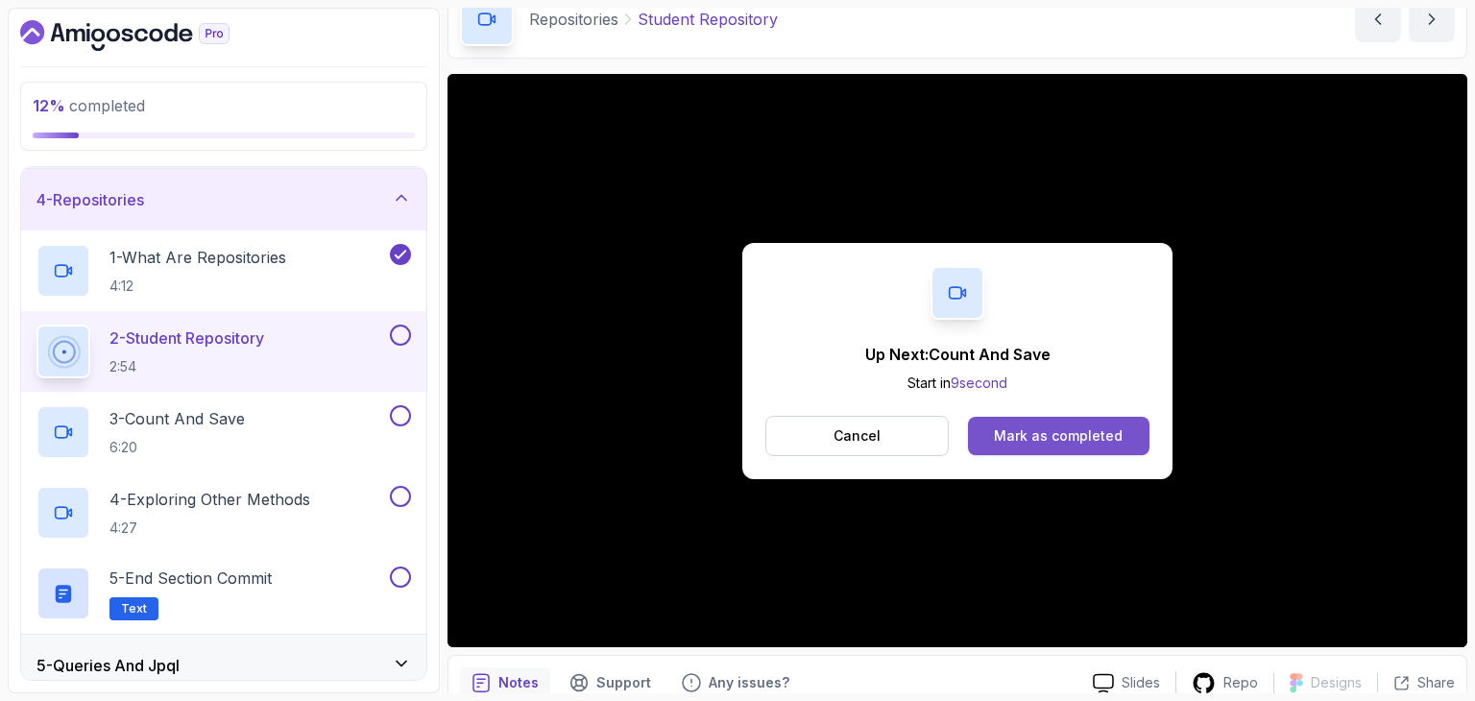
click at [1032, 419] on button "Mark as completed" at bounding box center [1058, 436] width 181 height 38
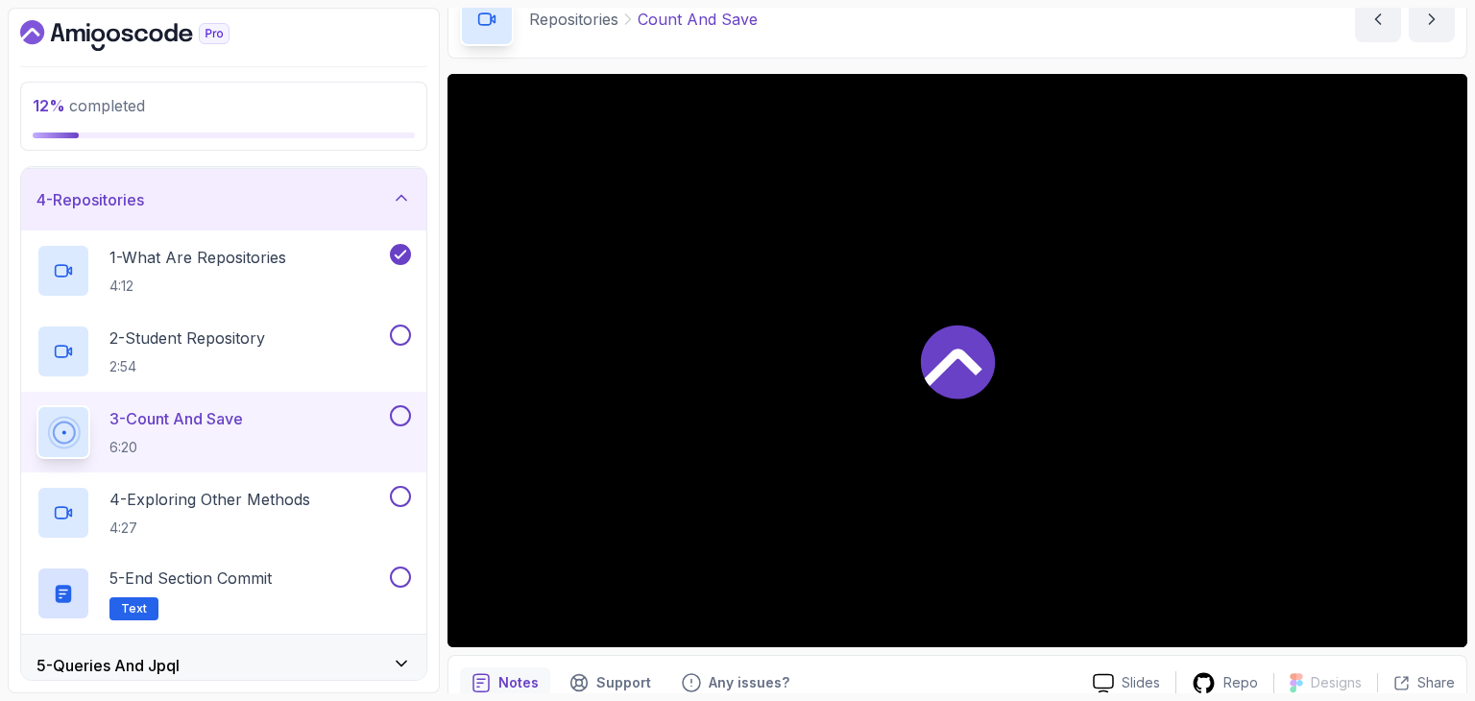
click at [1032, 419] on div at bounding box center [958, 360] width 1020 height 573
click at [919, 45] on div "Repositories Count And Save Count And Save by nelson" at bounding box center [958, 19] width 1020 height 79
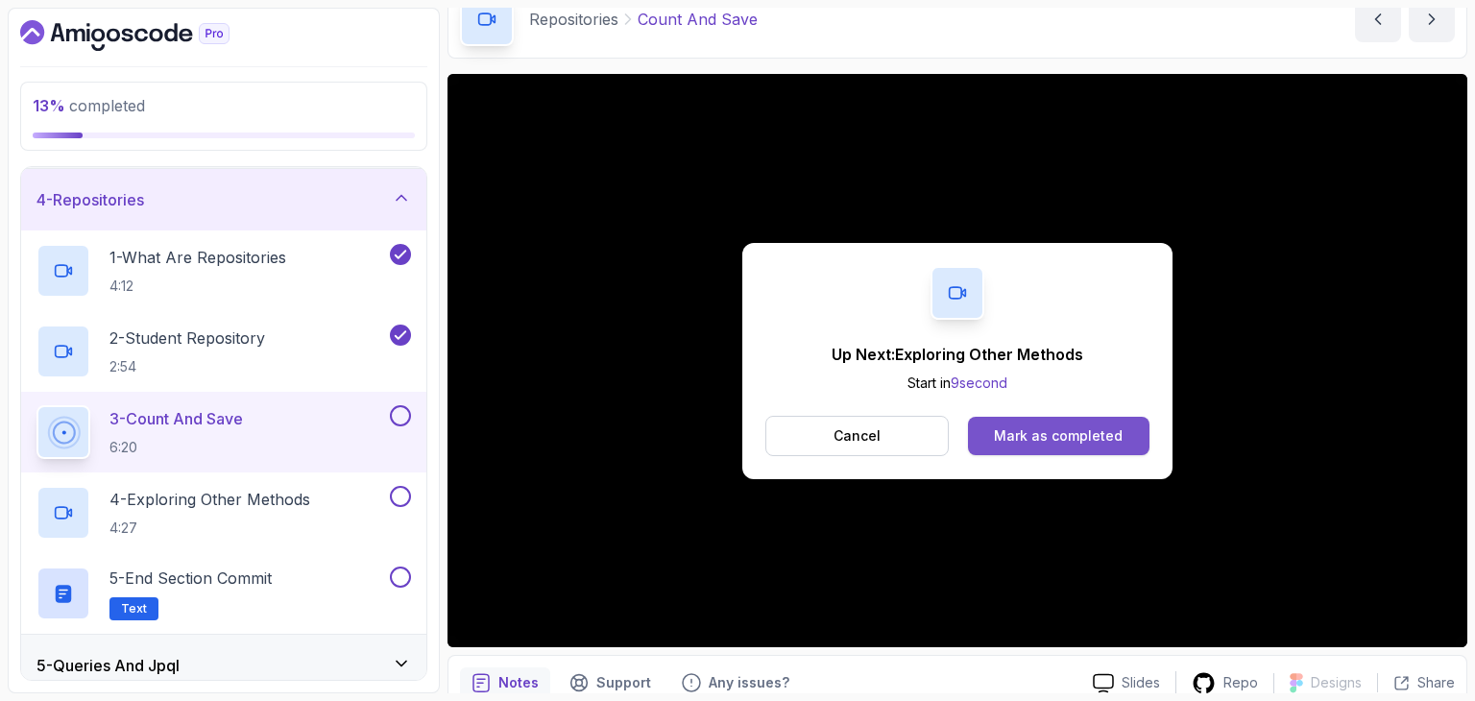
click at [1104, 426] on div "Mark as completed" at bounding box center [1058, 435] width 129 height 19
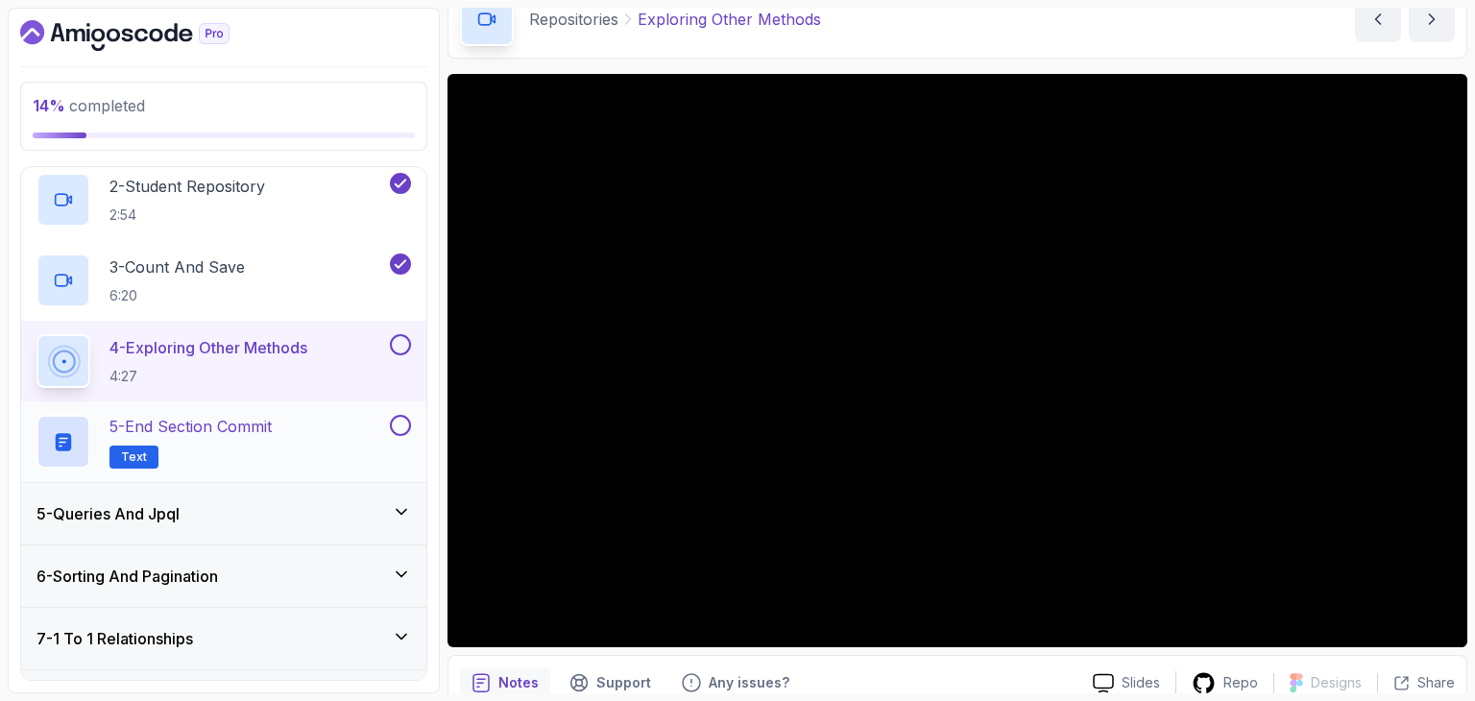
scroll to position [336, 0]
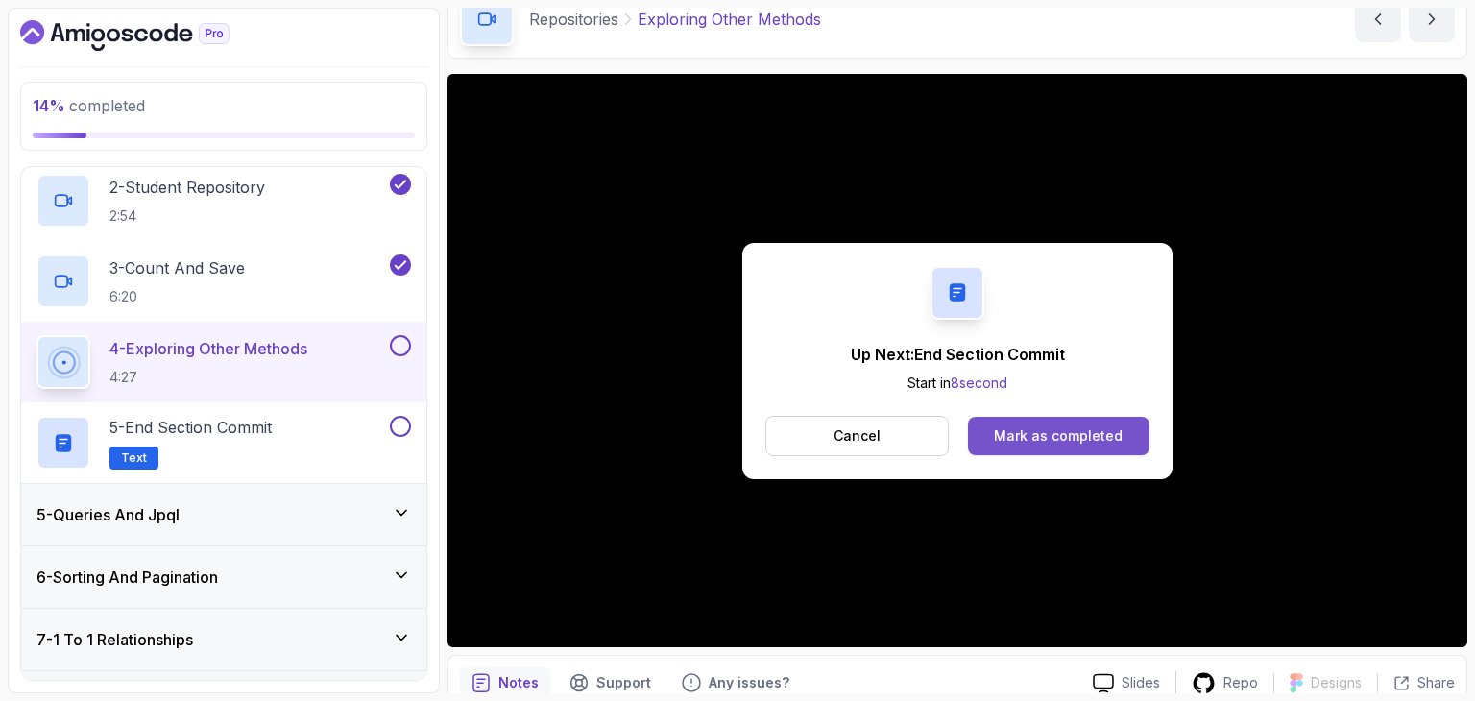
click at [1000, 449] on button "Mark as completed" at bounding box center [1058, 436] width 181 height 38
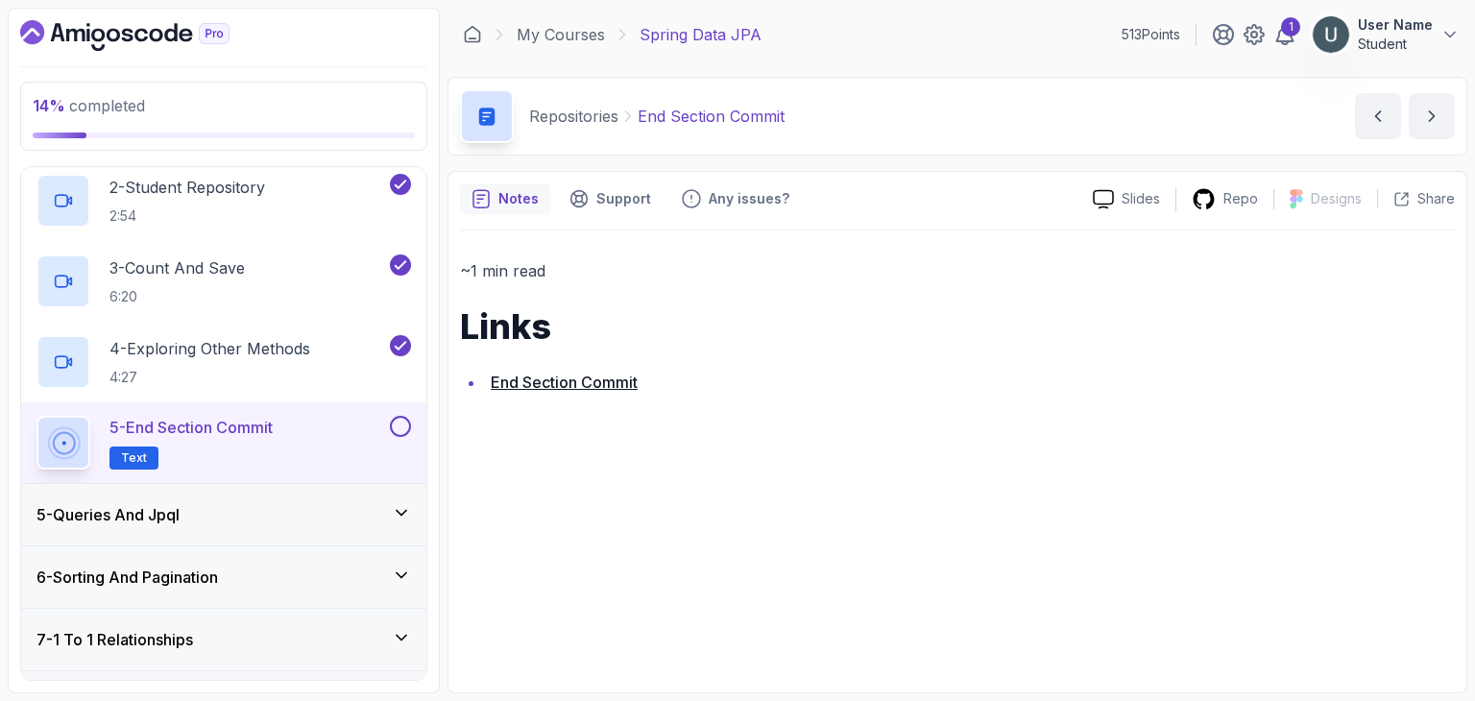
click at [350, 522] on div "5 - Queries And Jpql" at bounding box center [223, 514] width 375 height 23
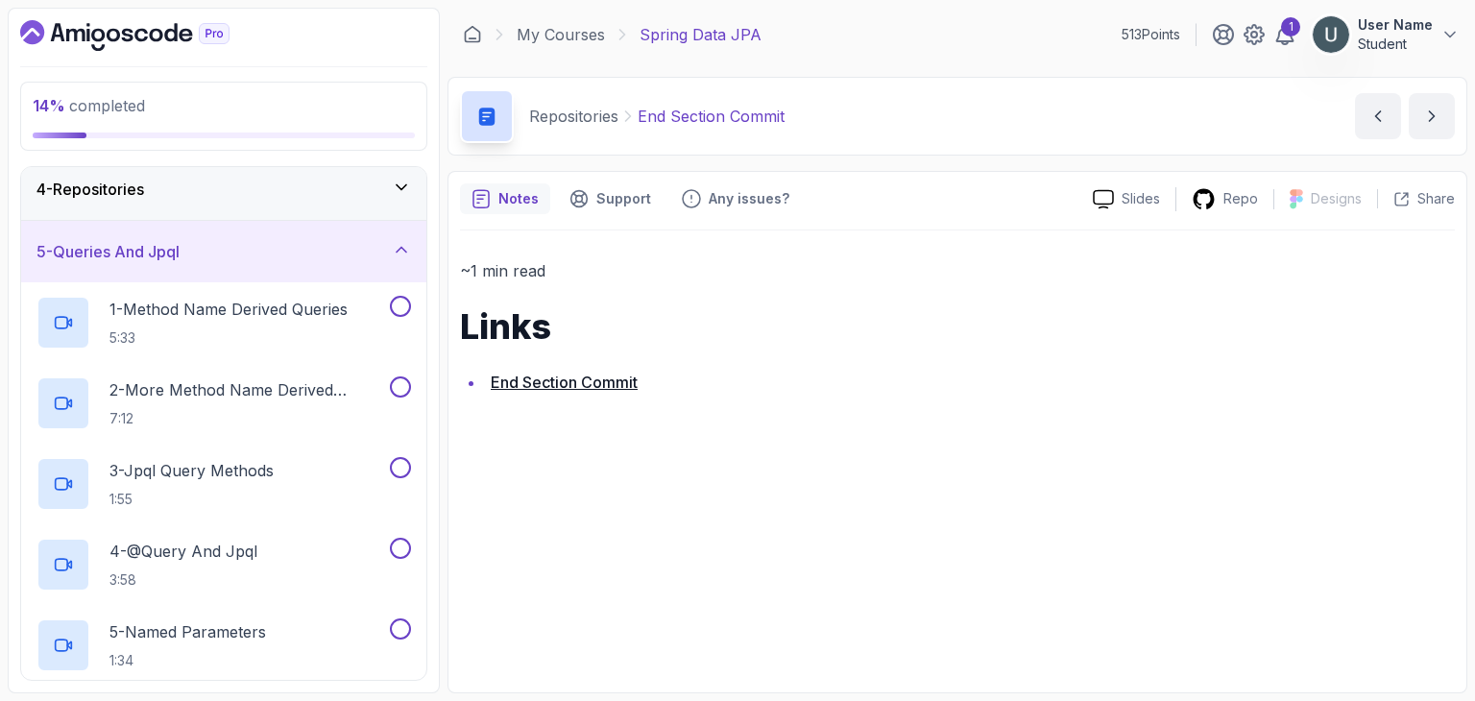
scroll to position [194, 0]
click at [338, 337] on p "5:33" at bounding box center [228, 339] width 238 height 19
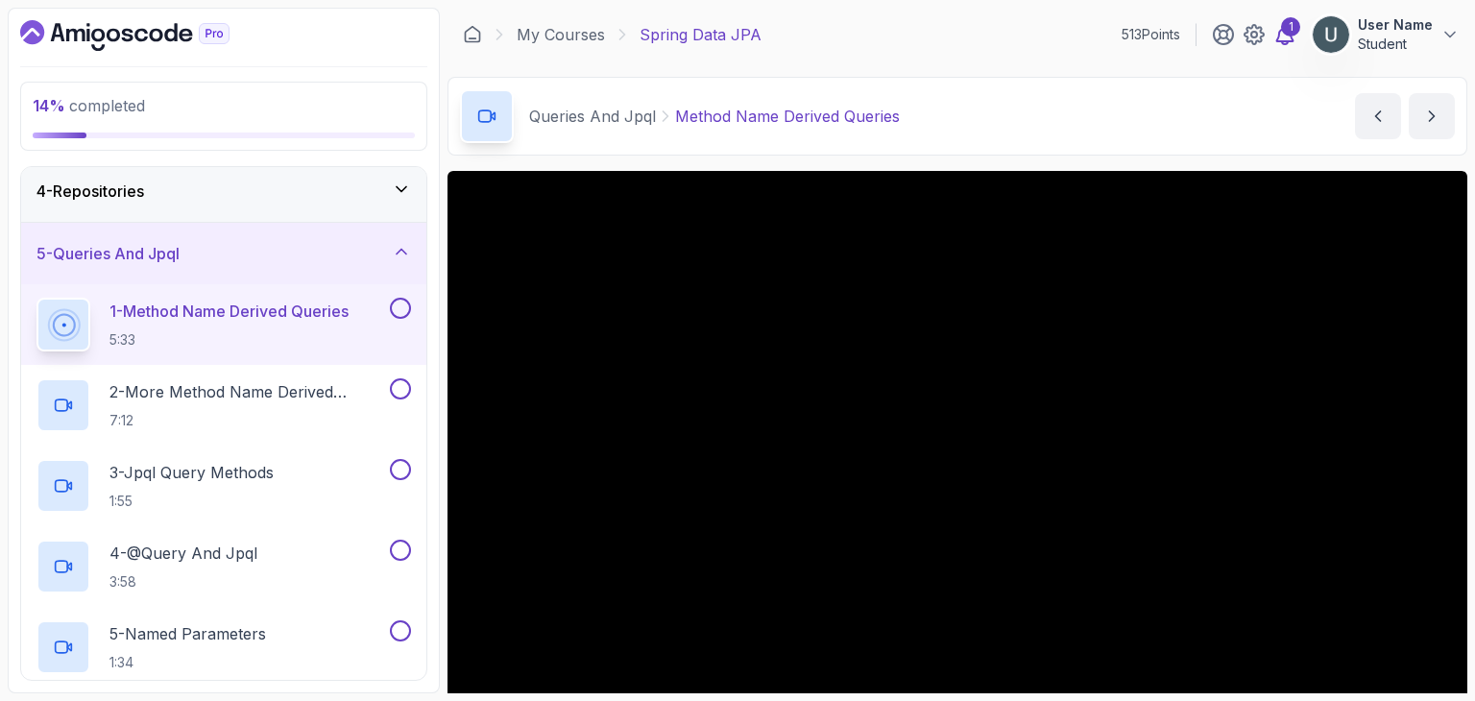
click at [1284, 35] on icon at bounding box center [1284, 34] width 23 height 23
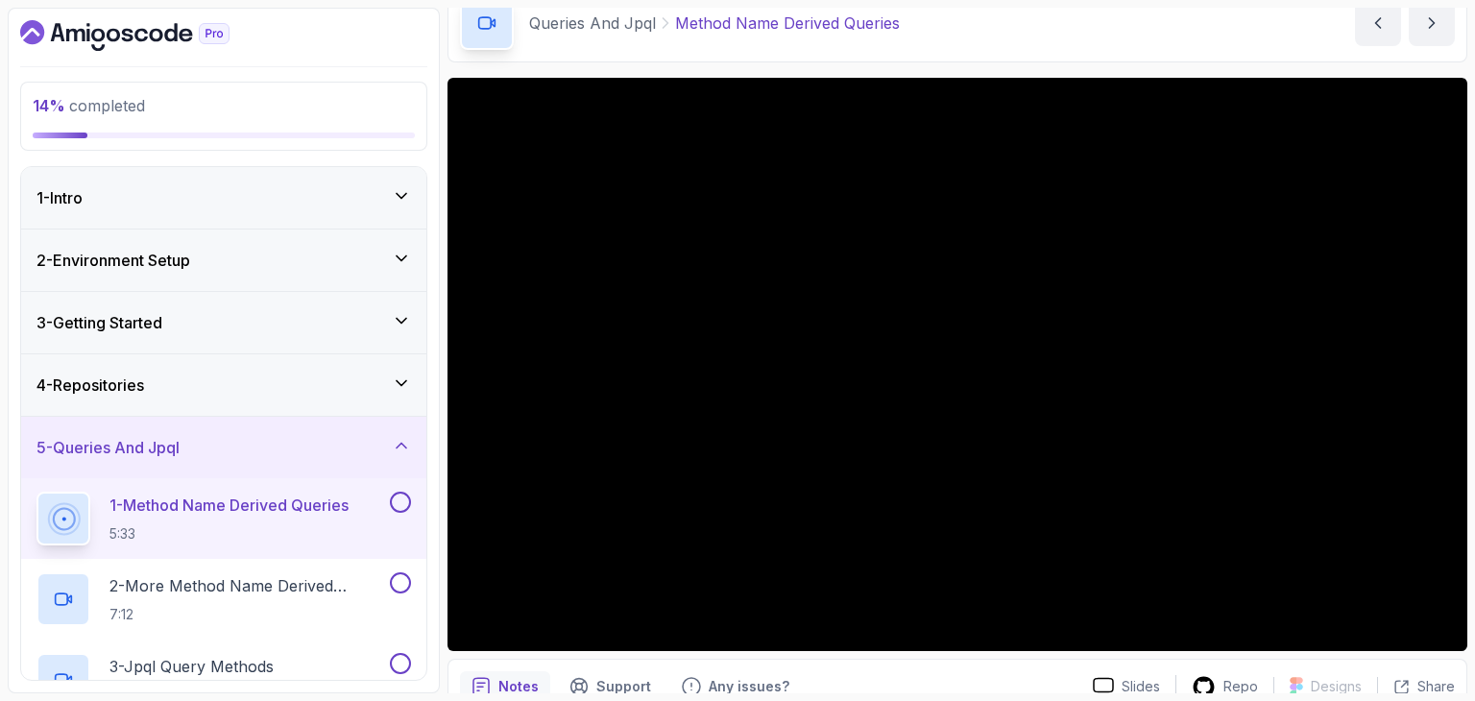
scroll to position [92, 0]
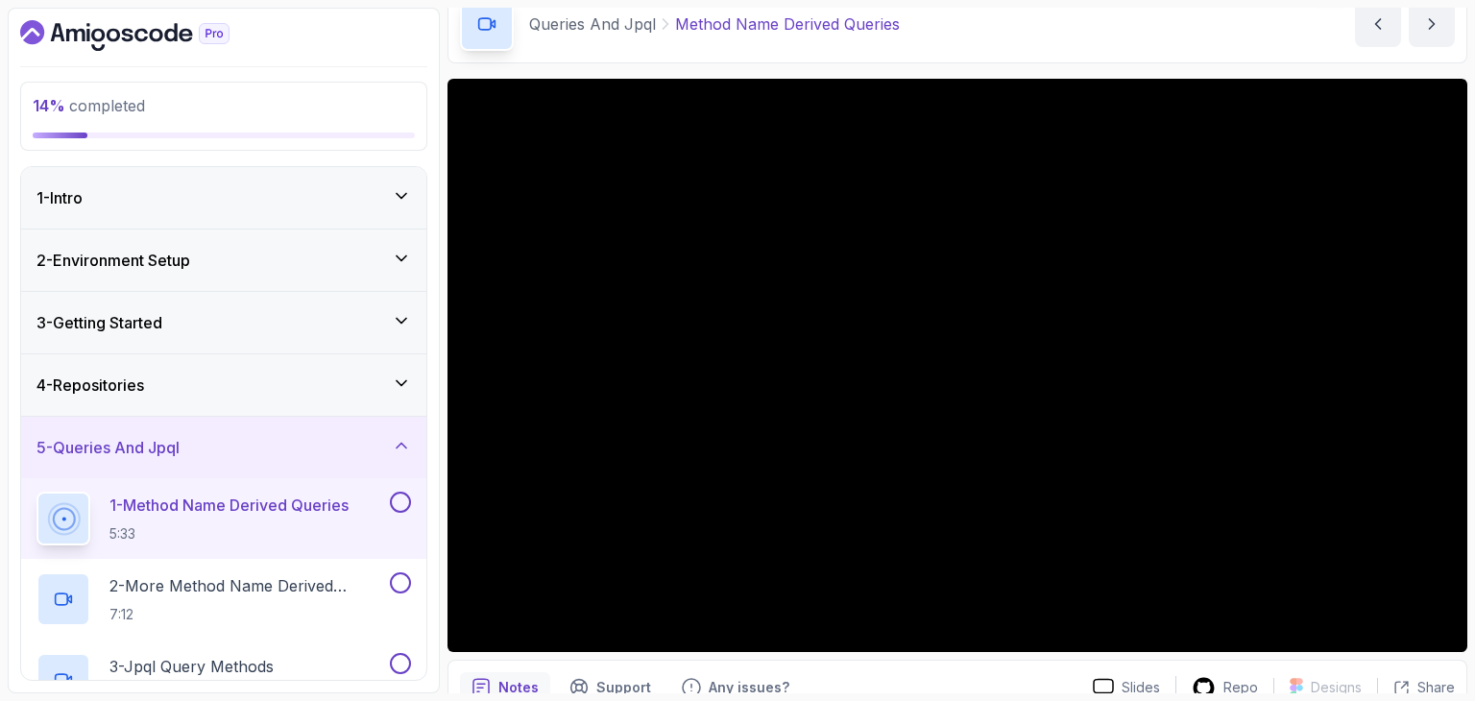
click at [404, 509] on button at bounding box center [400, 502] width 21 height 21
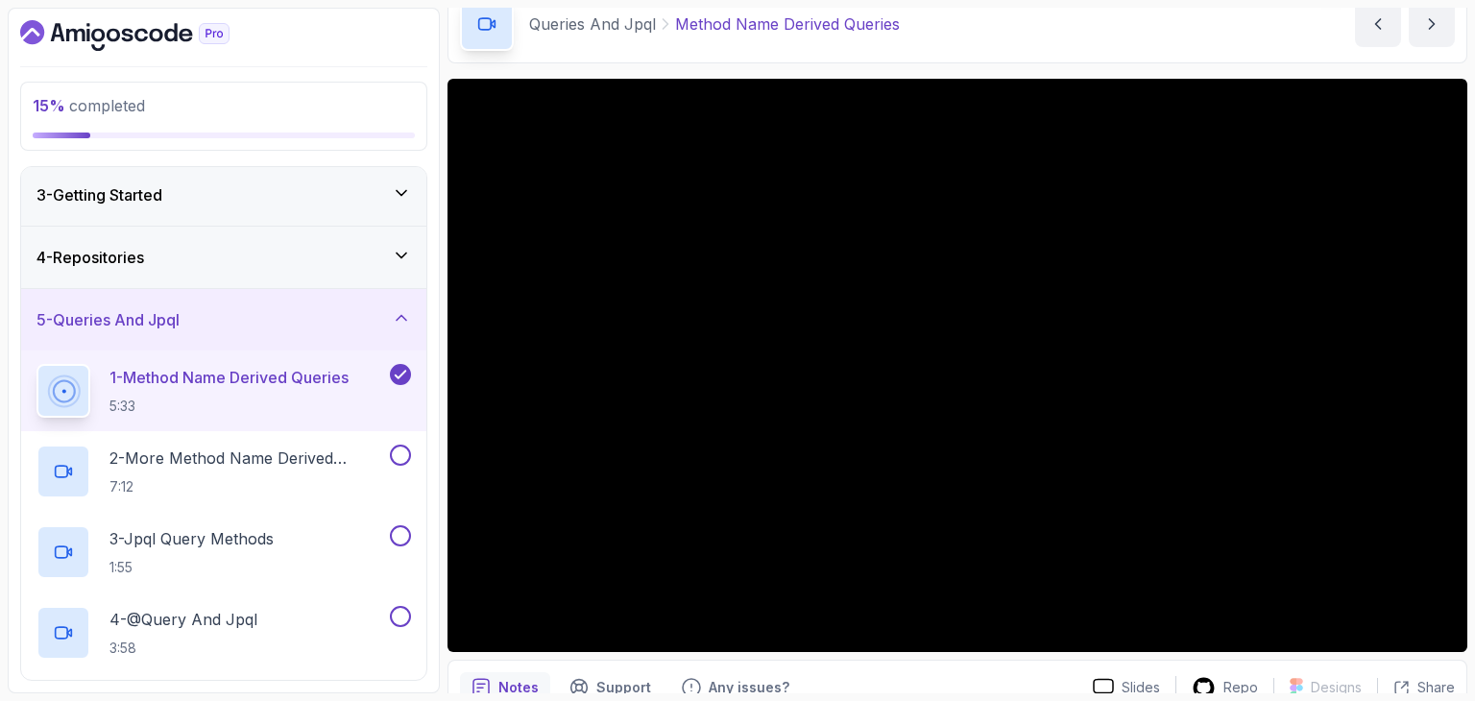
scroll to position [130, 0]
click at [283, 445] on p "2 - More Method Name Derived Queries" at bounding box center [247, 456] width 277 height 23
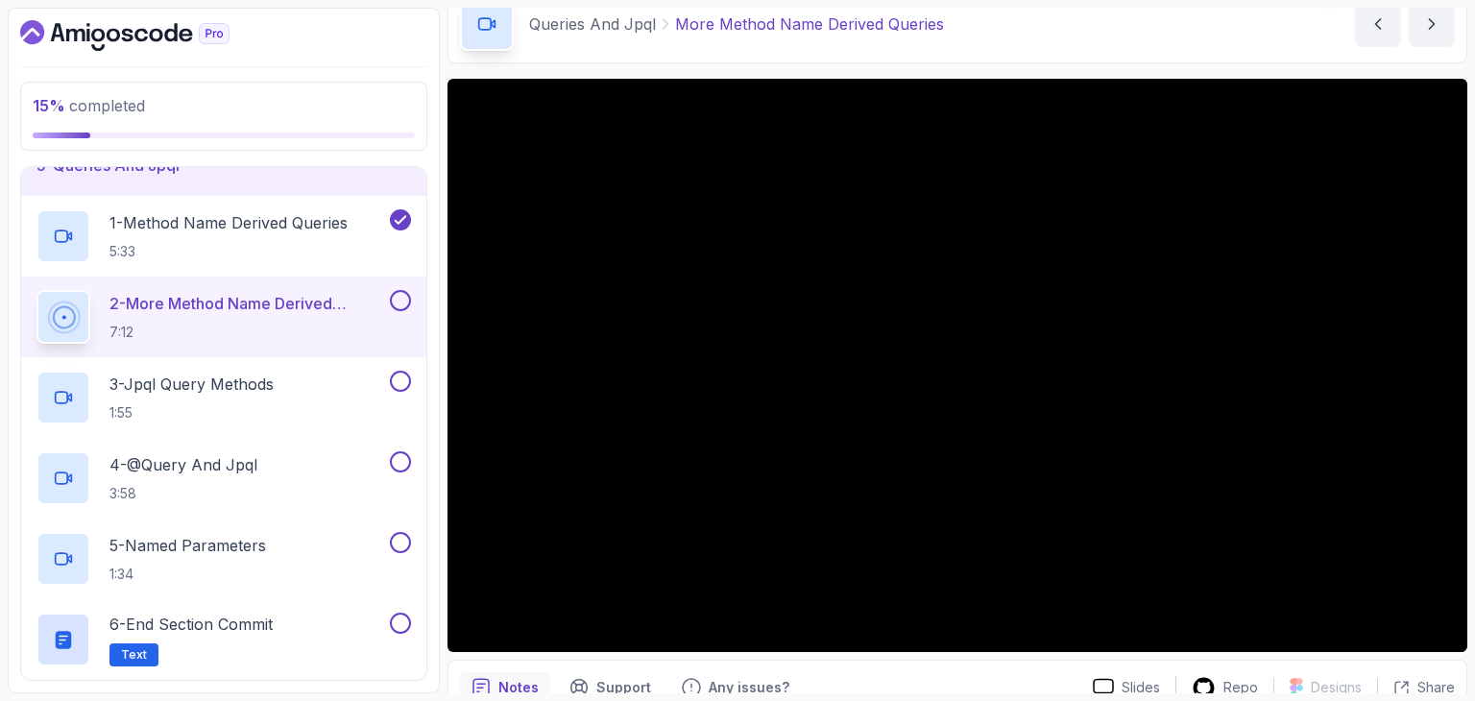
scroll to position [288, 0]
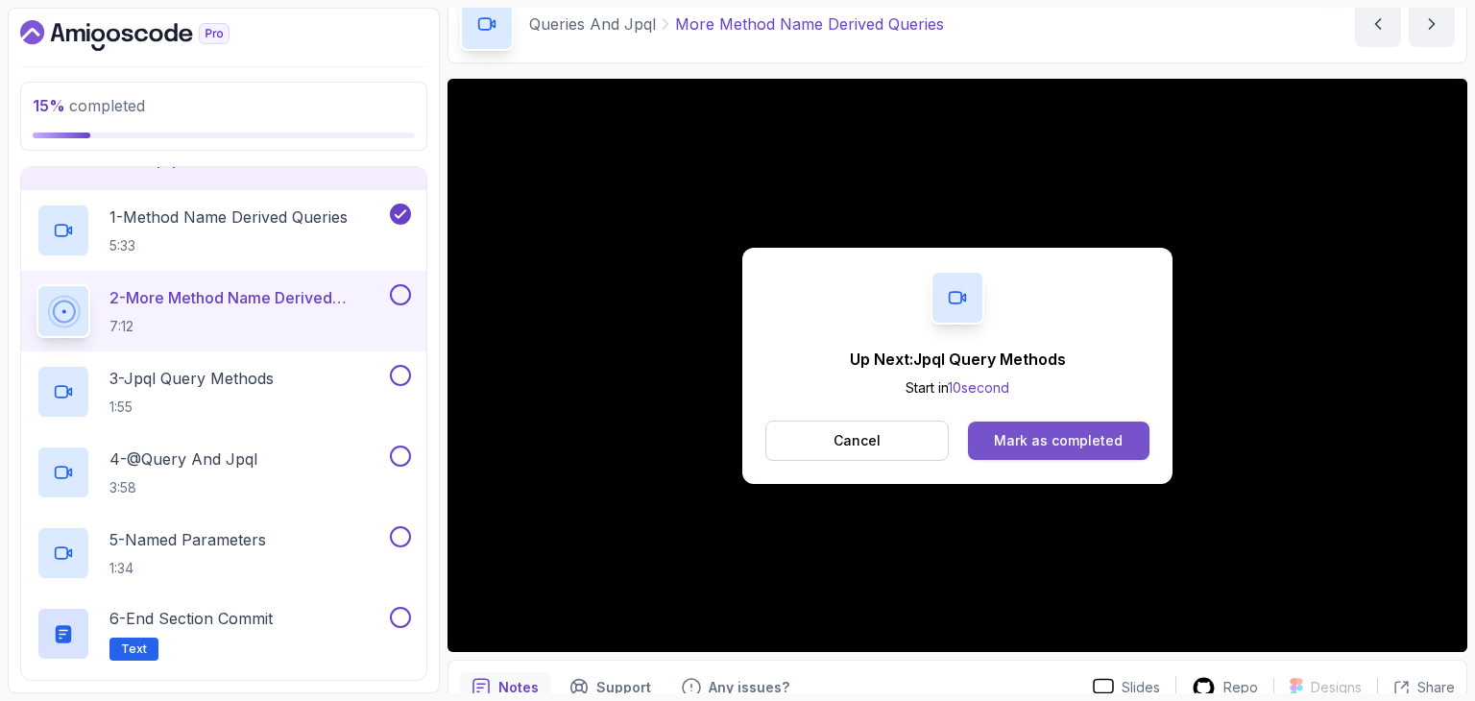
click at [1045, 448] on div "Mark as completed" at bounding box center [1058, 440] width 129 height 19
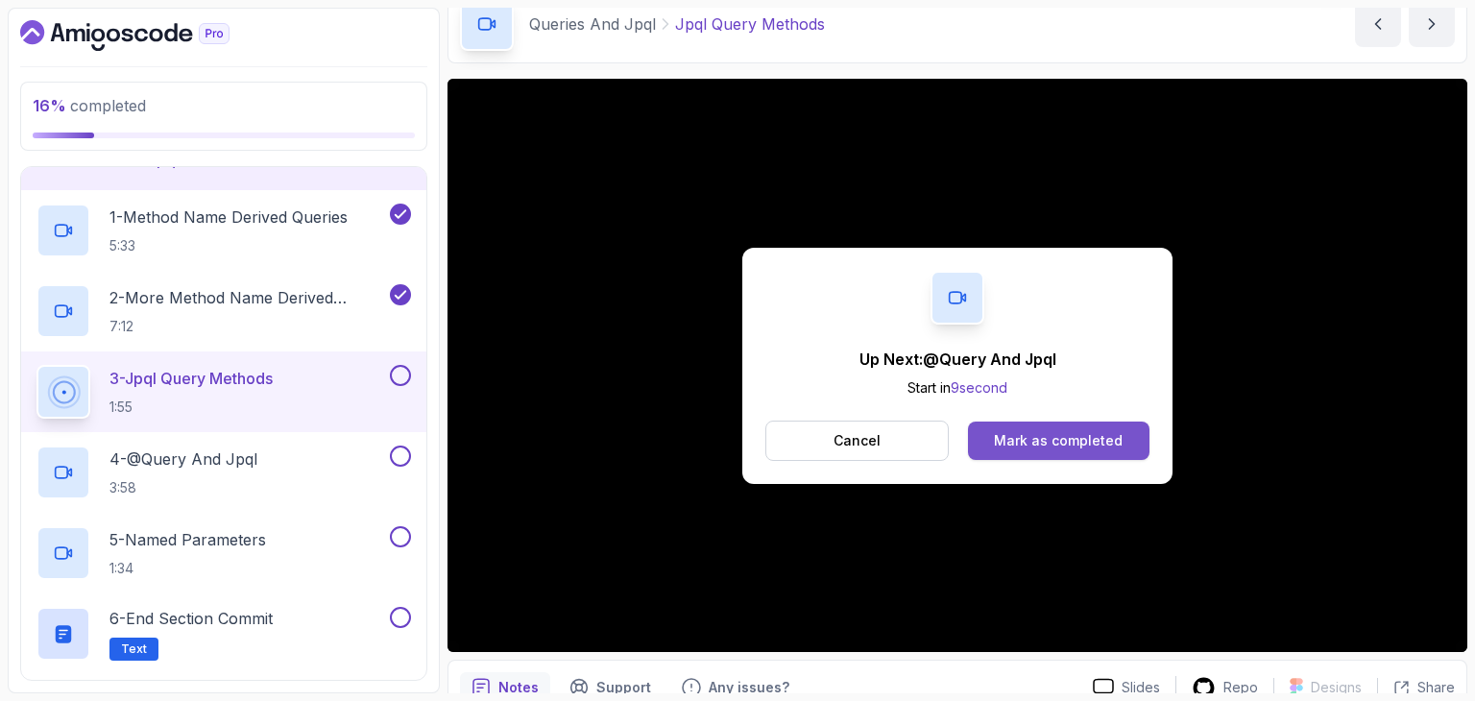
click at [1036, 442] on div "Mark as completed" at bounding box center [1058, 440] width 129 height 19
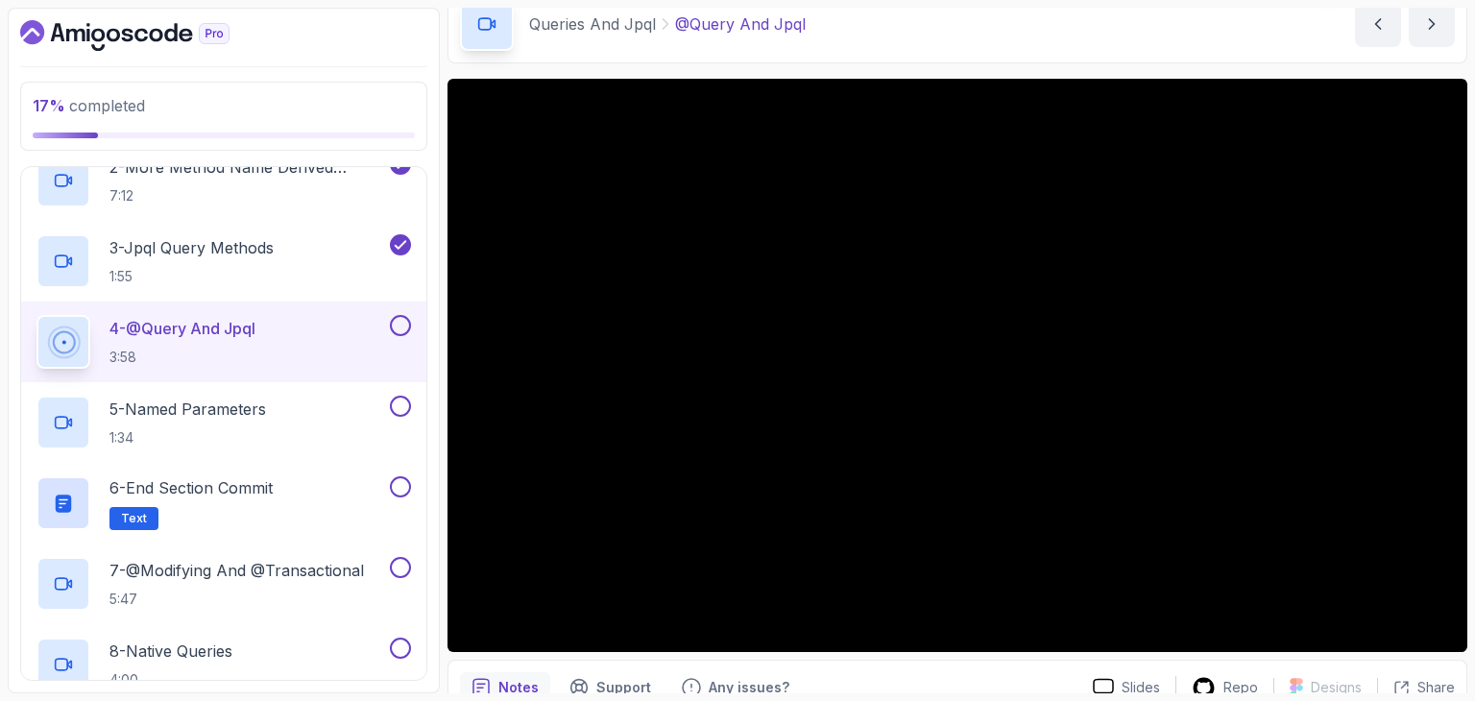
scroll to position [437, 0]
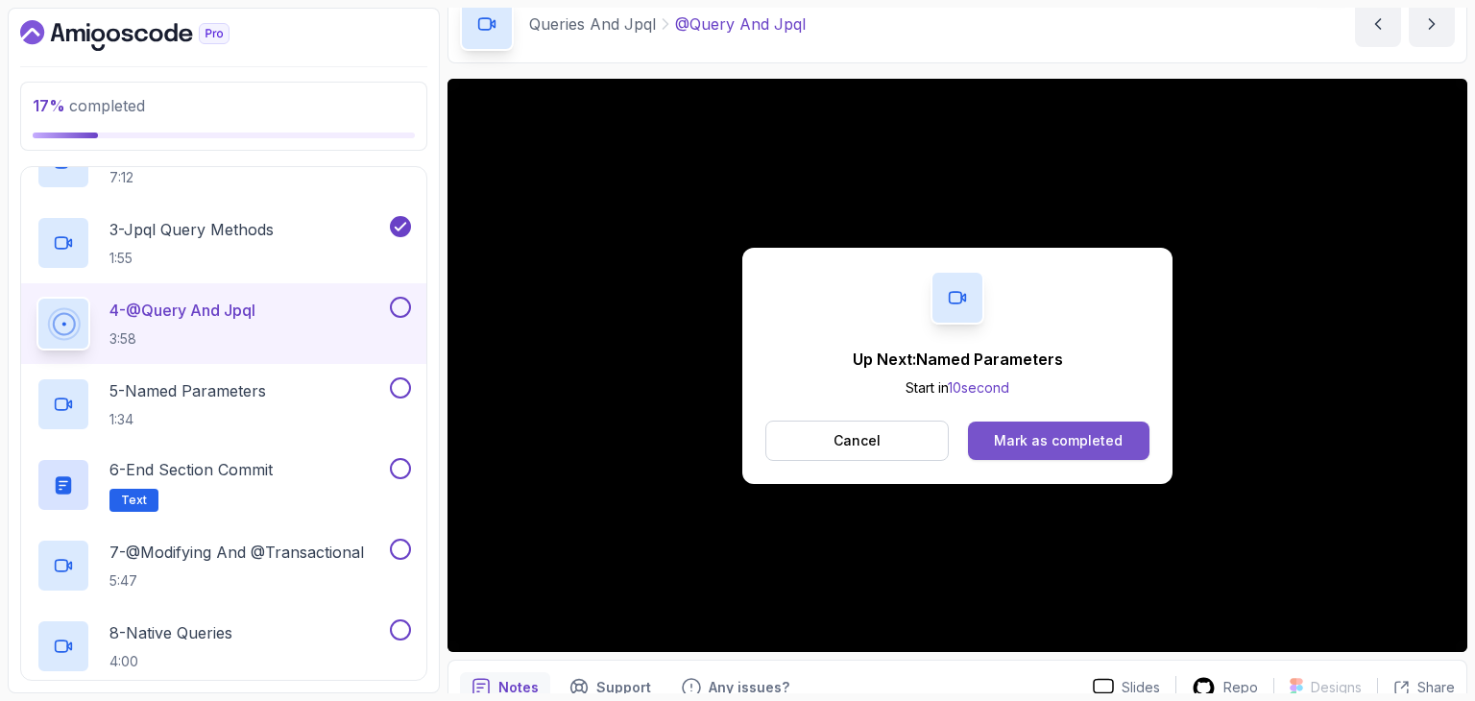
click at [996, 433] on div "Mark as completed" at bounding box center [1058, 440] width 129 height 19
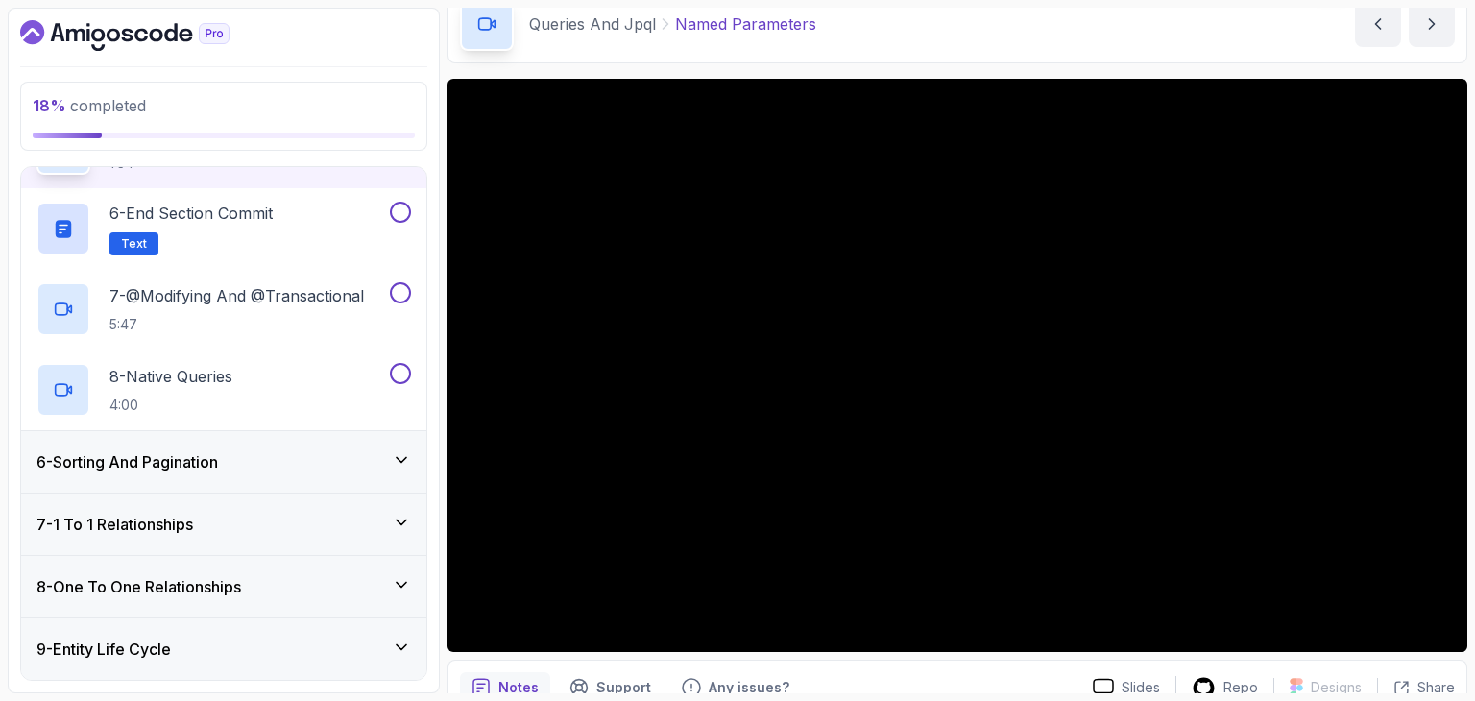
scroll to position [694, 0]
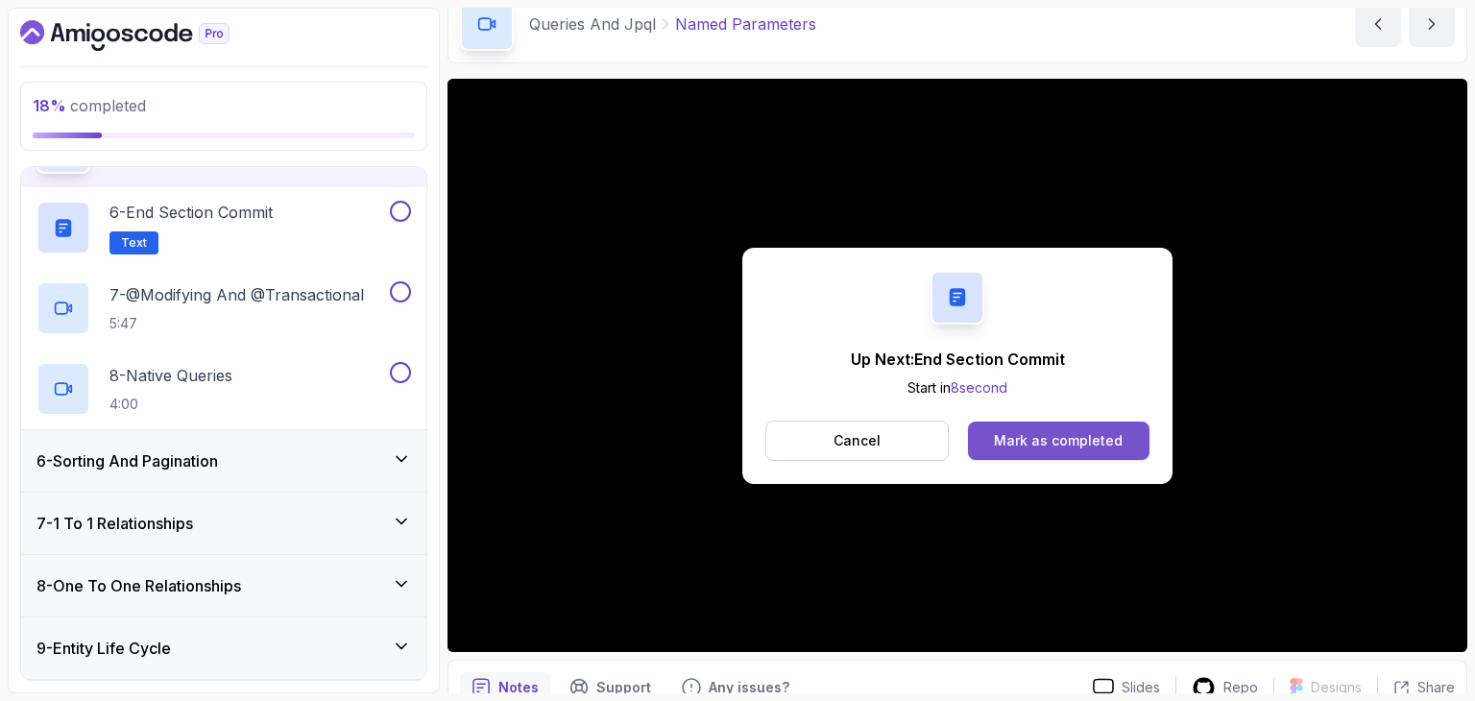
click at [1037, 424] on button "Mark as completed" at bounding box center [1058, 441] width 181 height 38
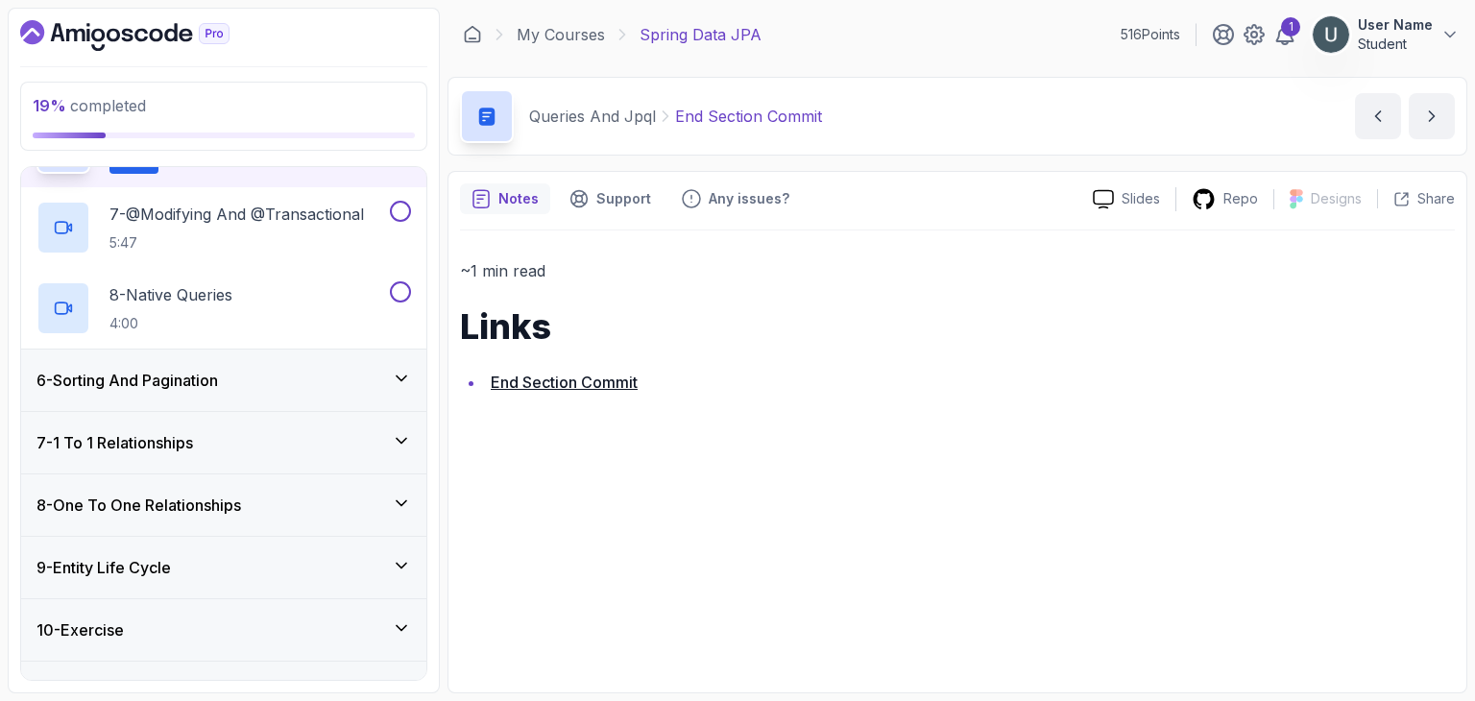
scroll to position [753, 0]
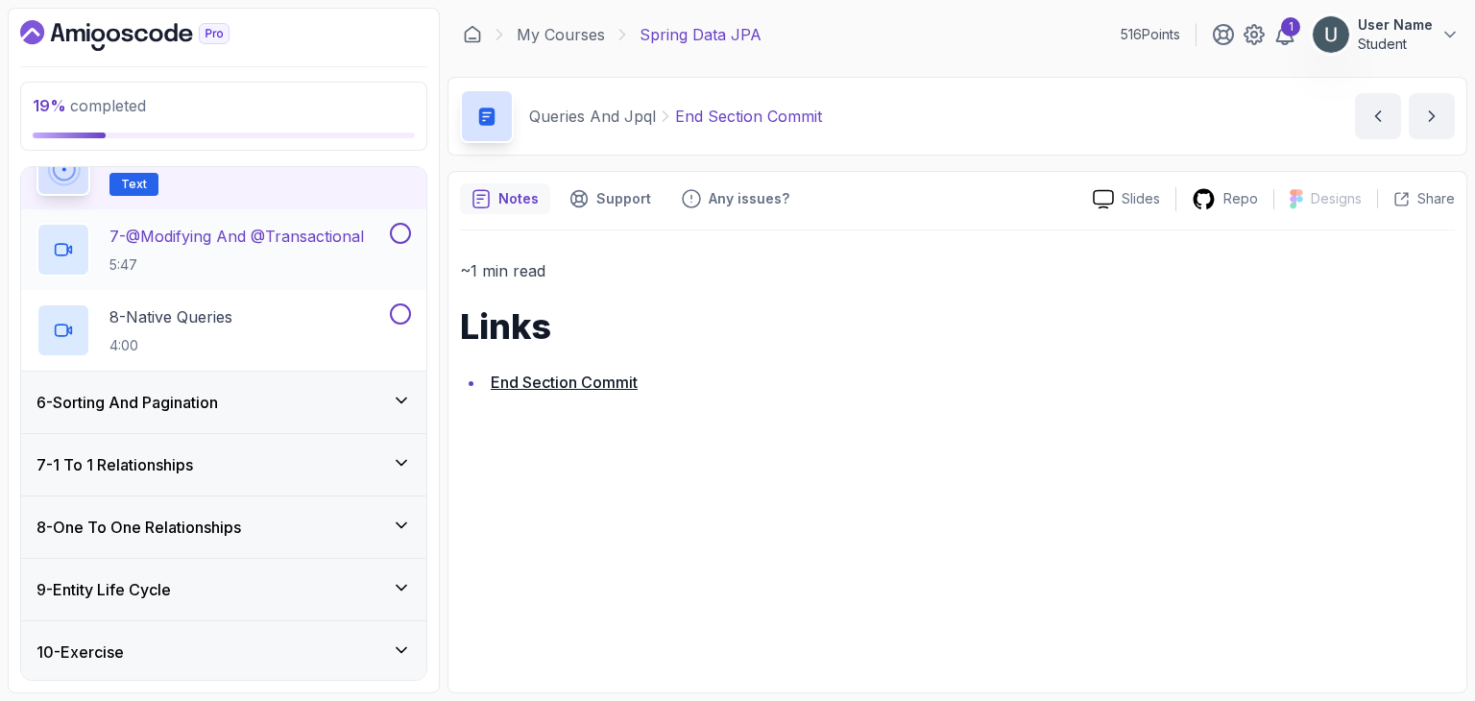
click at [219, 266] on p "5:47" at bounding box center [236, 264] width 254 height 19
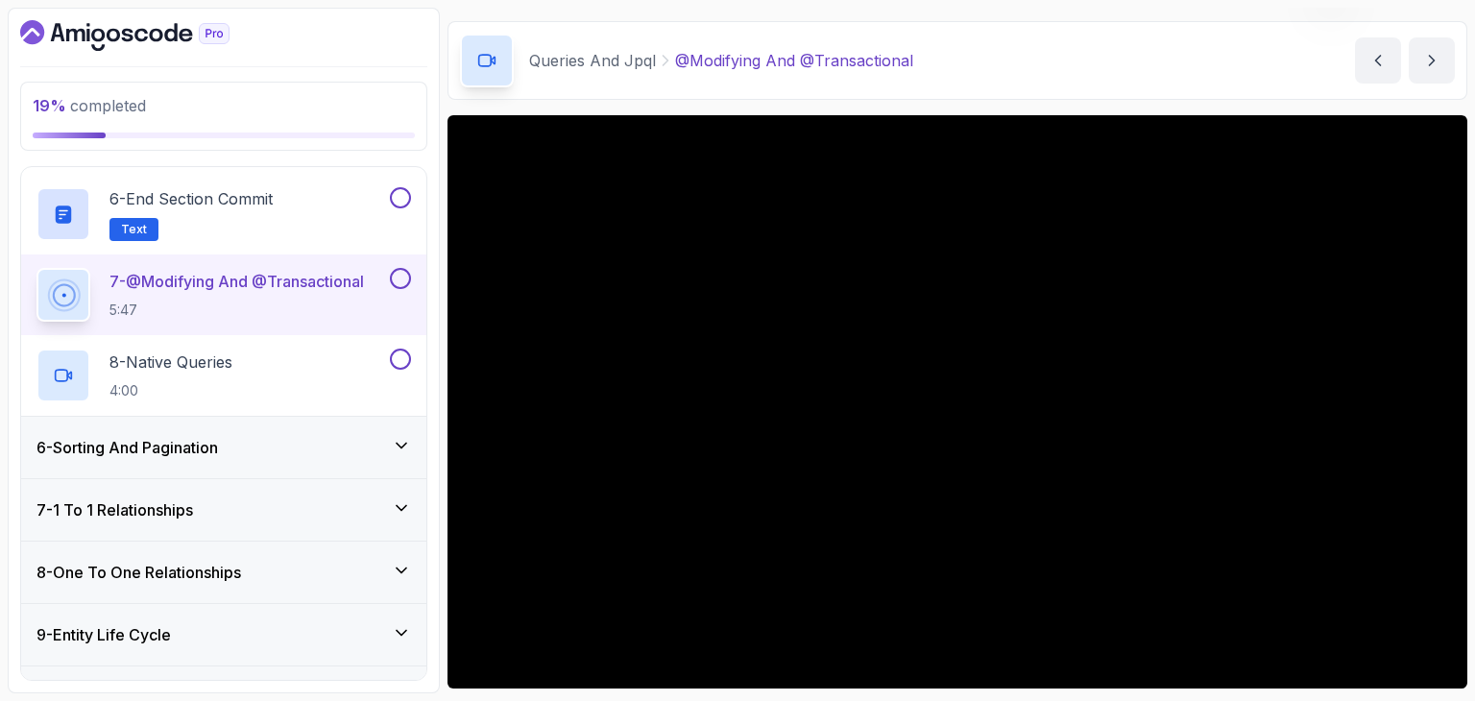
scroll to position [63, 0]
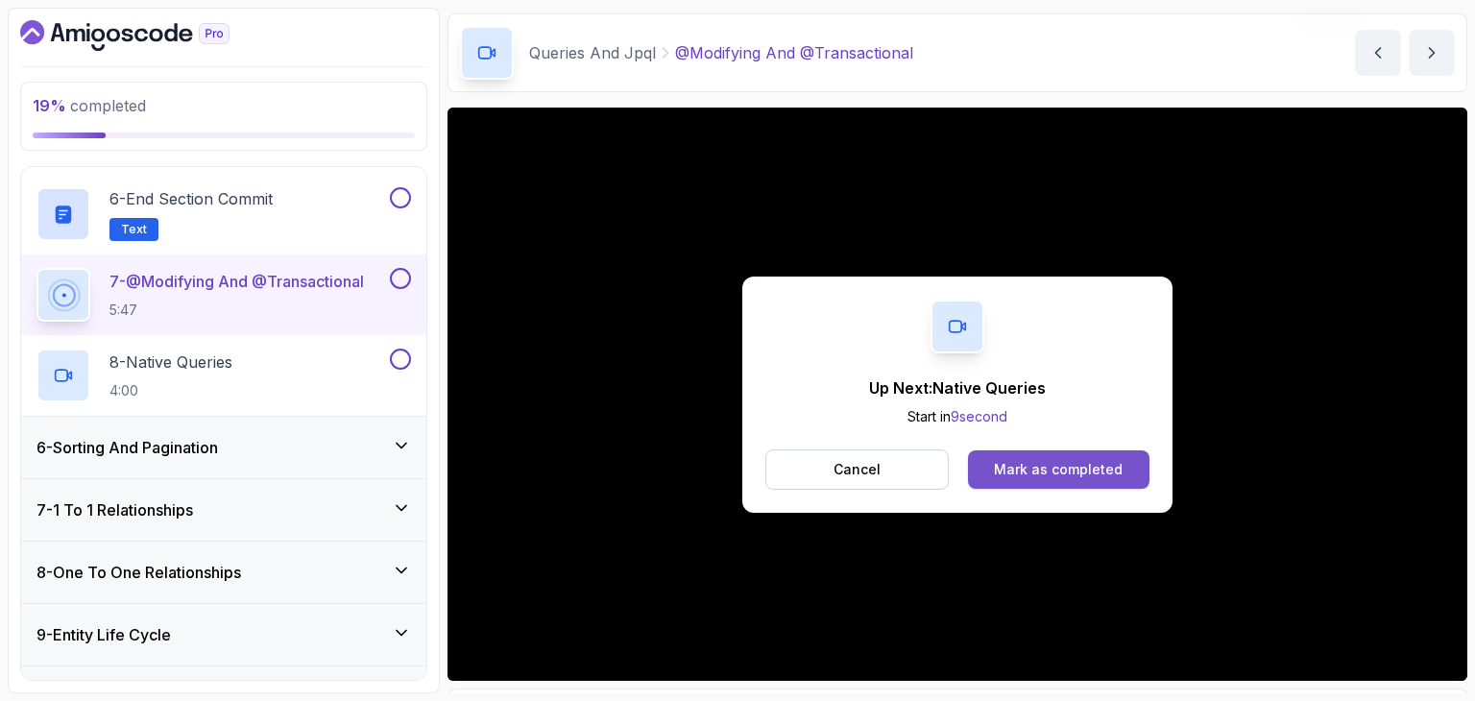
click at [1097, 479] on button "Mark as completed" at bounding box center [1058, 469] width 181 height 38
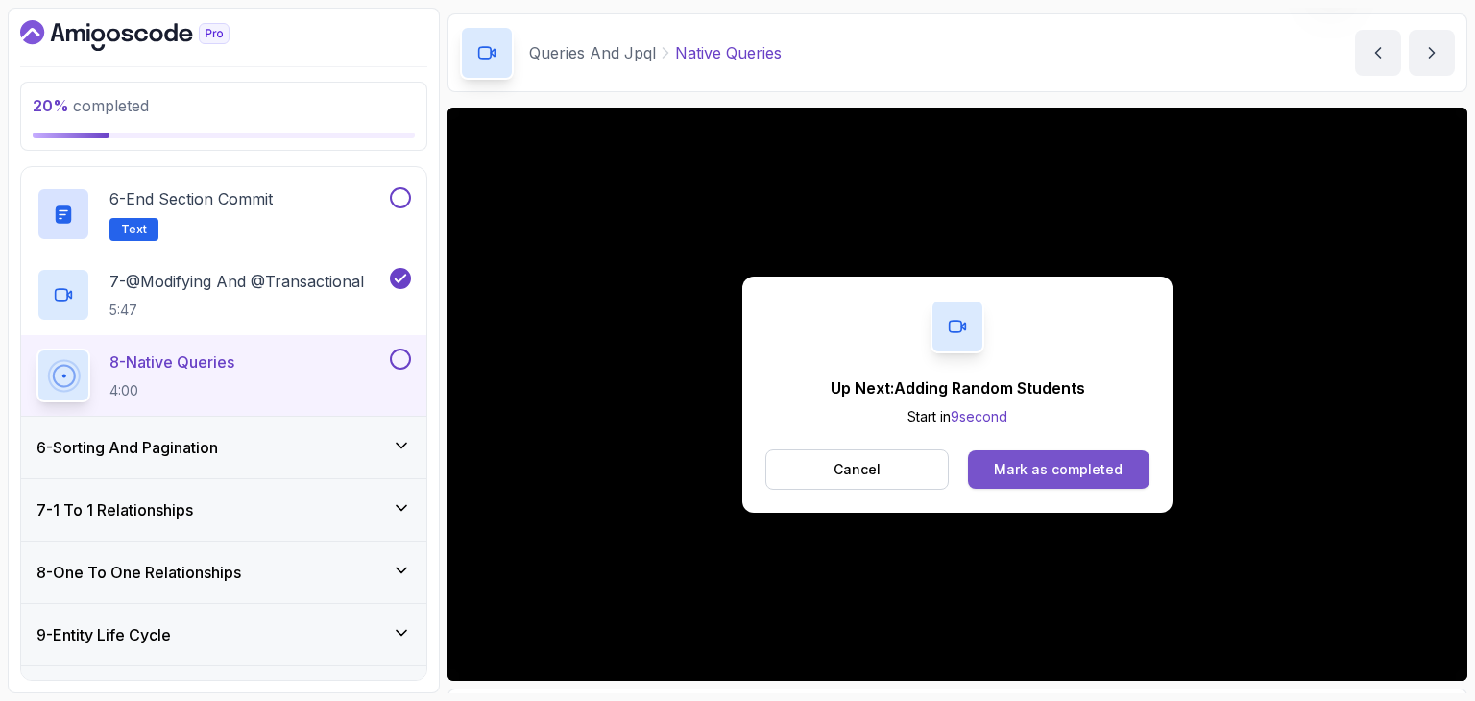
click at [1060, 451] on button "Mark as completed" at bounding box center [1058, 469] width 181 height 38
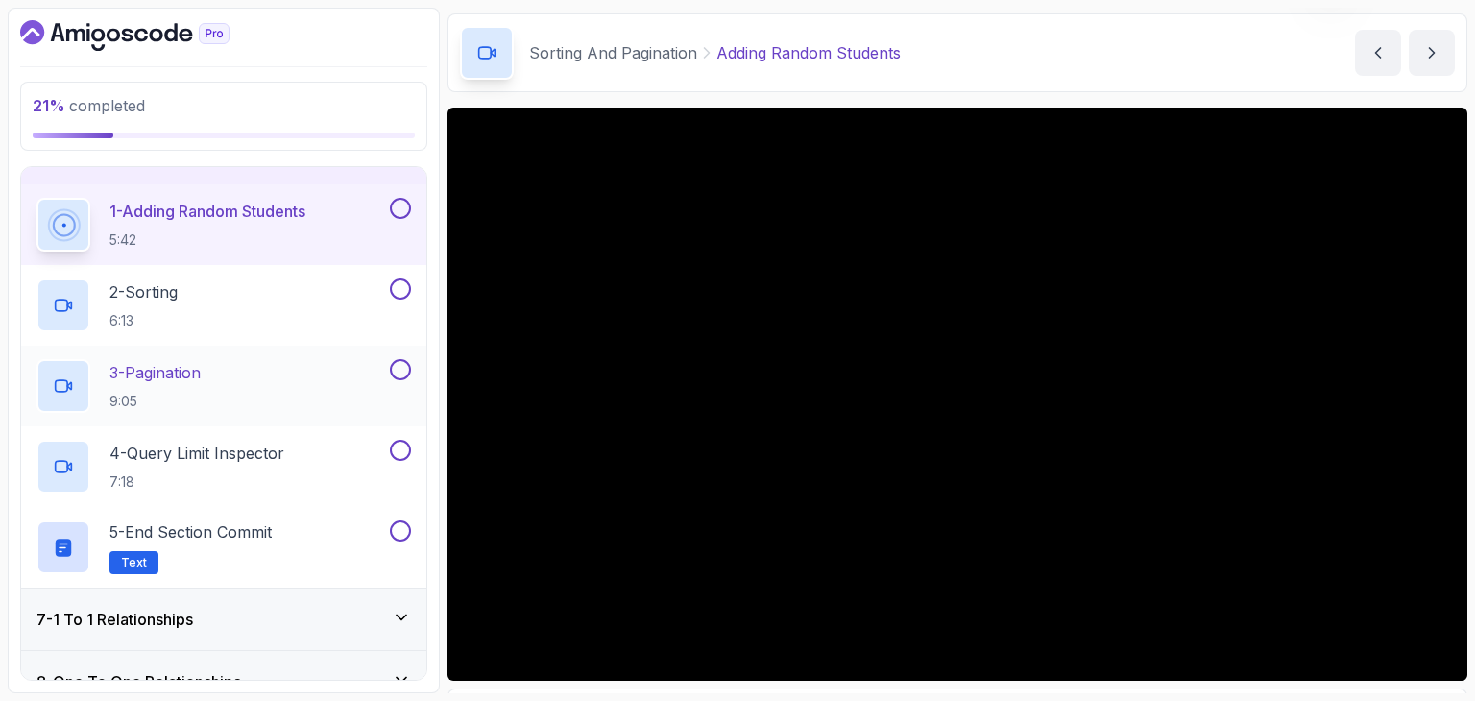
scroll to position [348, 0]
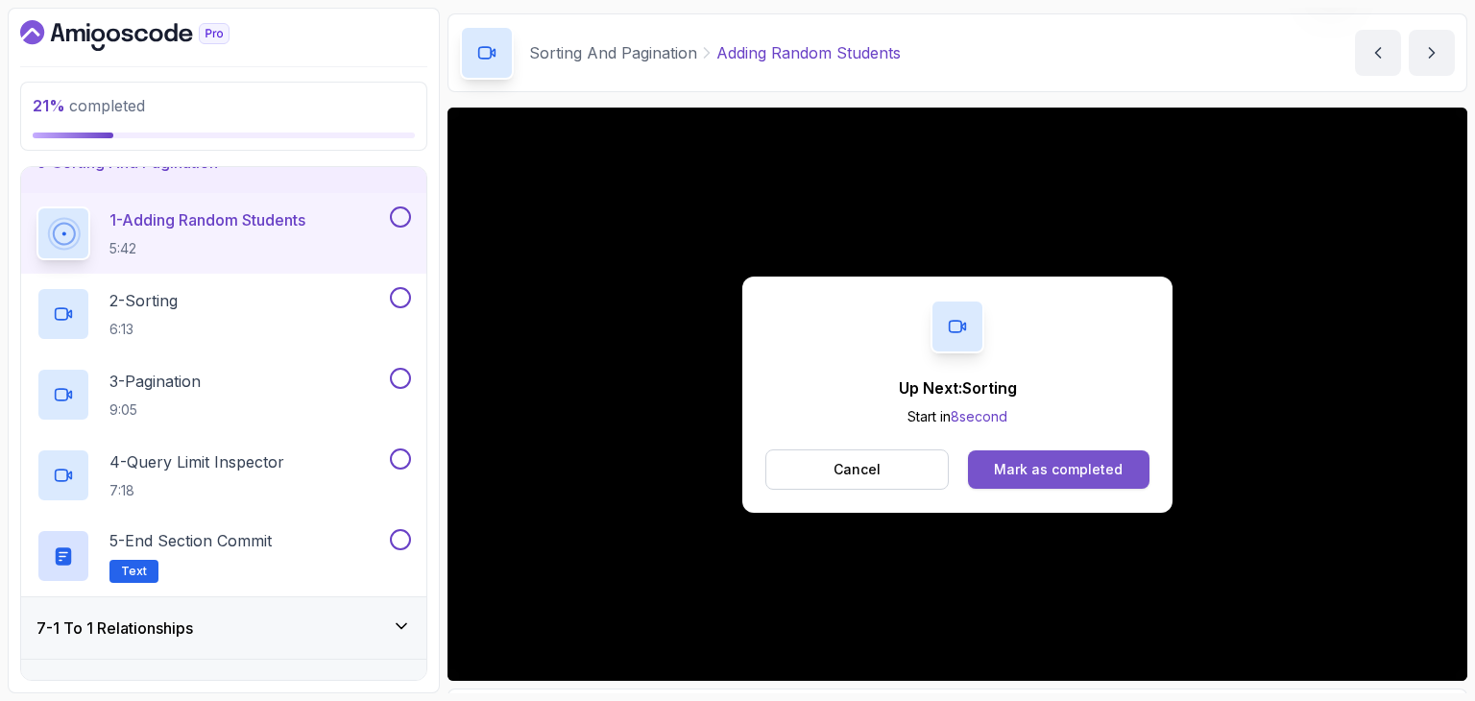
click at [1112, 467] on div "Mark as completed" at bounding box center [1058, 469] width 129 height 19
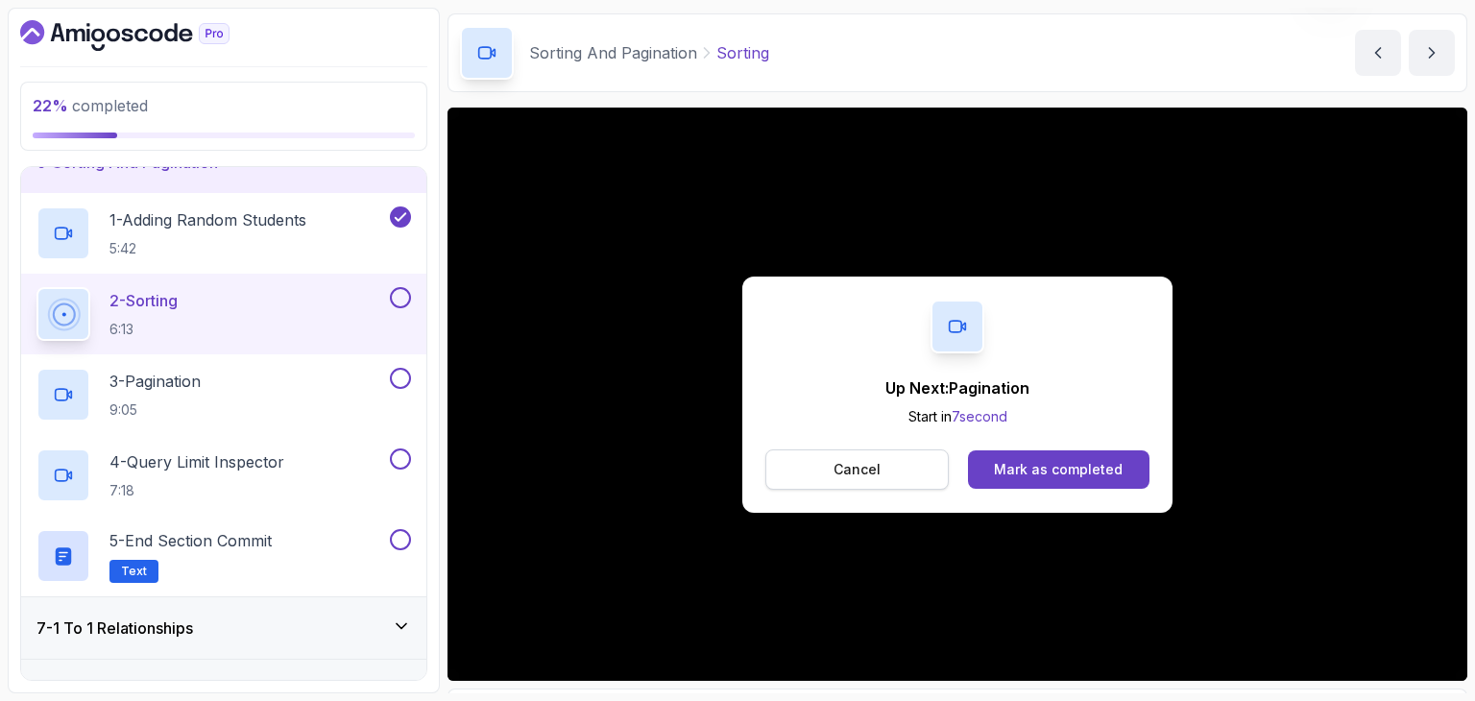
click at [907, 472] on button "Cancel" at bounding box center [856, 469] width 183 height 40
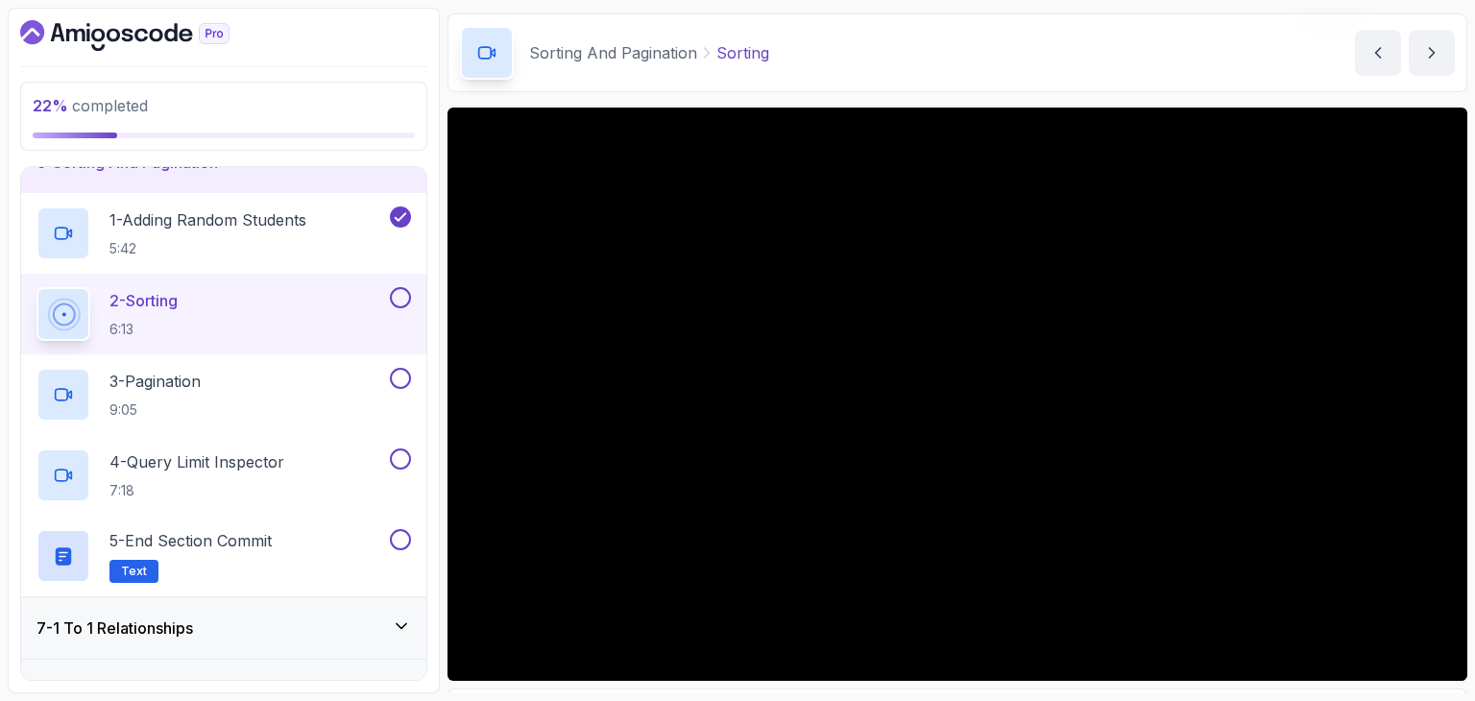
click at [396, 302] on button at bounding box center [400, 297] width 21 height 21
click at [310, 354] on div "3 - Pagination 9:05" at bounding box center [223, 394] width 405 height 81
click at [303, 372] on div "3 - Pagination 9:05" at bounding box center [211, 395] width 350 height 54
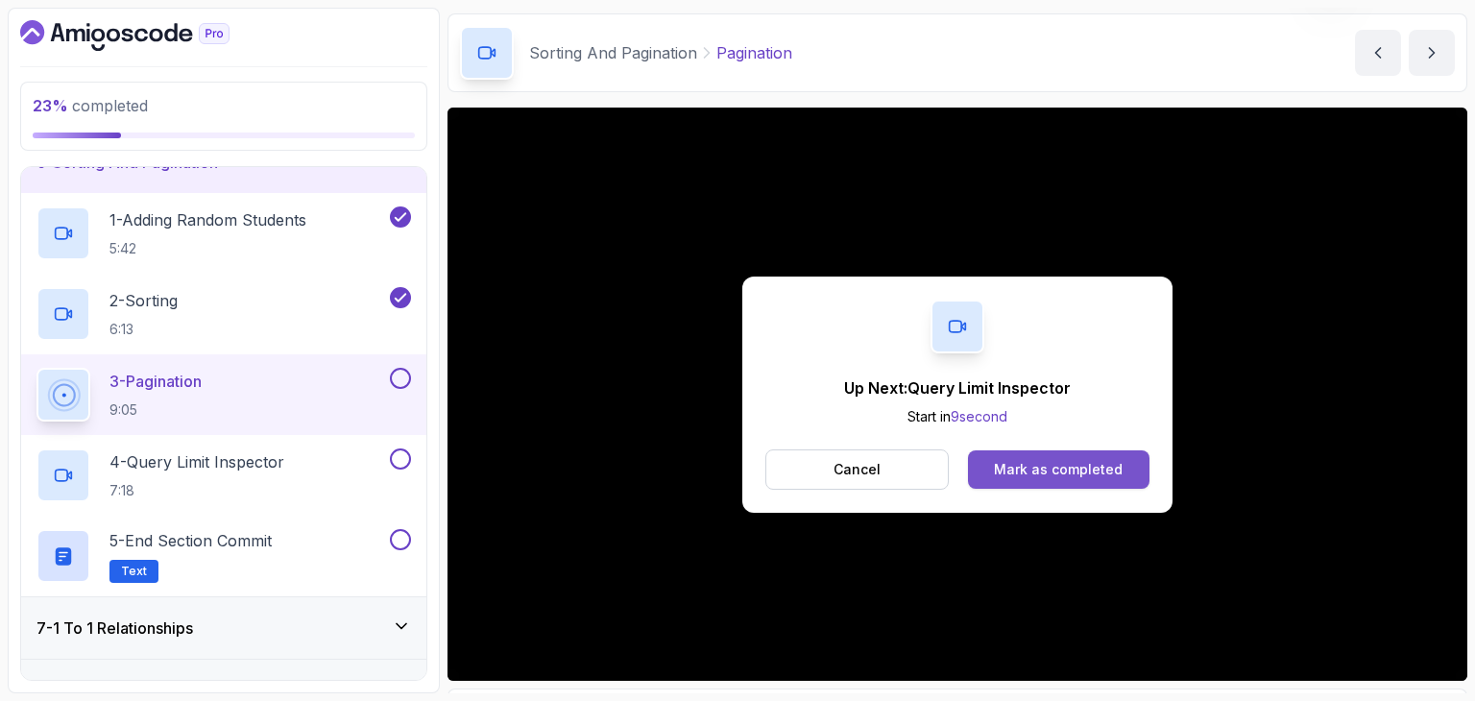
click at [1101, 469] on div "Mark as completed" at bounding box center [1058, 469] width 129 height 19
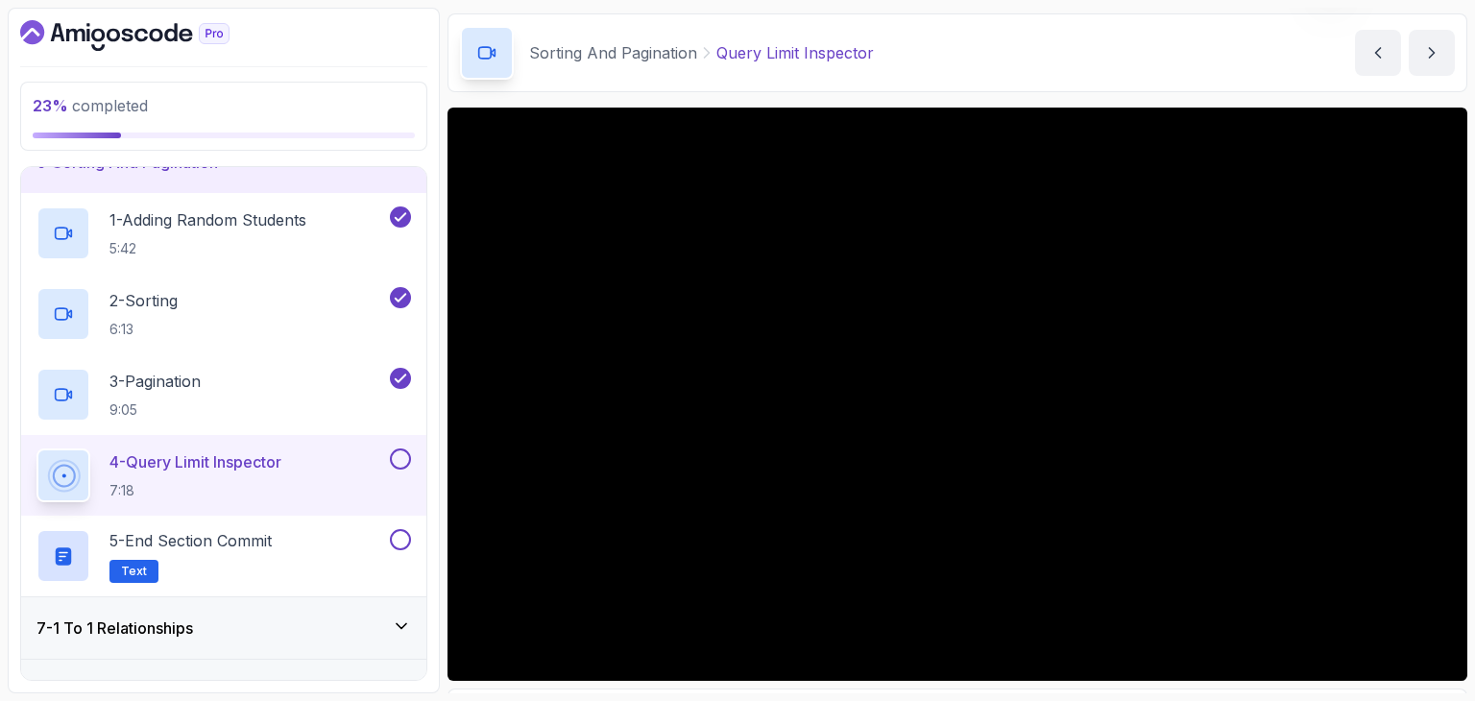
click at [393, 449] on button at bounding box center [400, 458] width 21 height 21
click at [257, 627] on div "7 - 1 To 1 Relationships" at bounding box center [223, 628] width 375 height 23
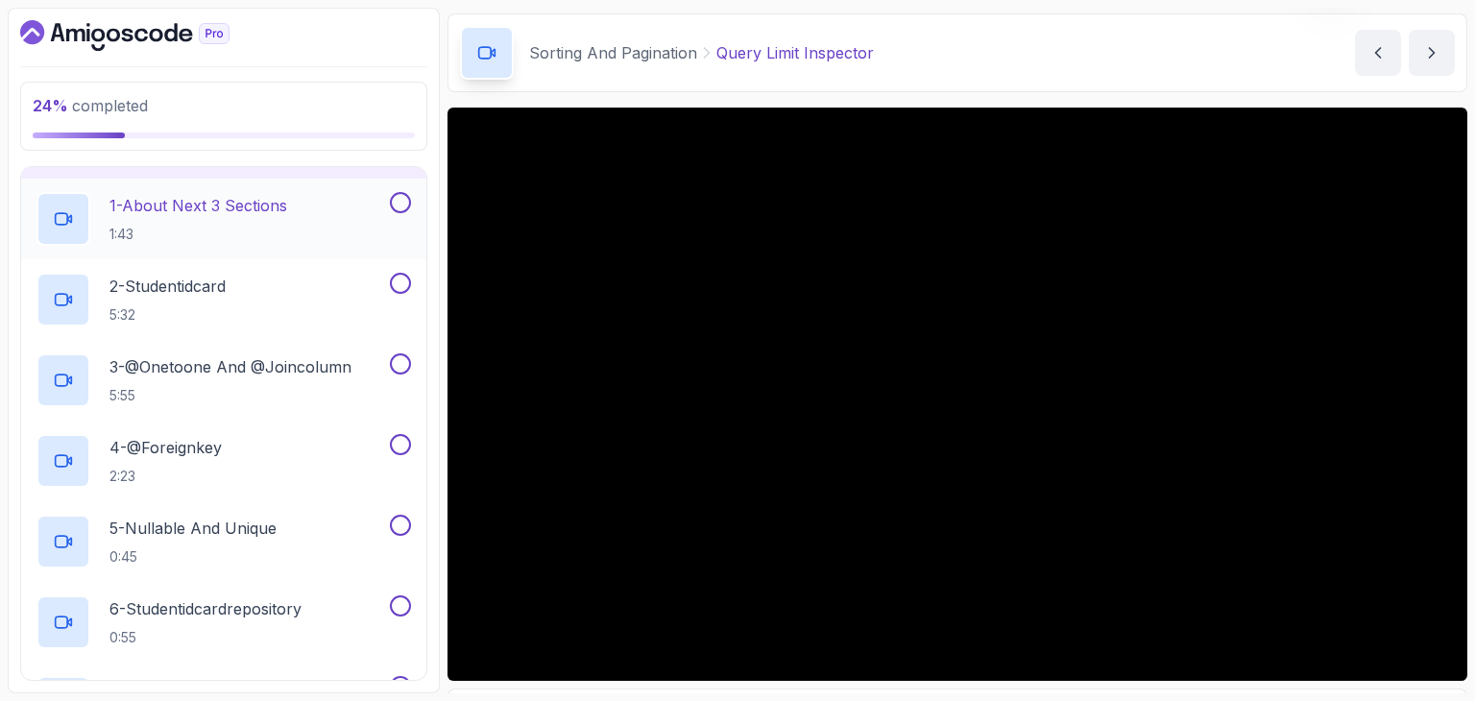
scroll to position [434, 0]
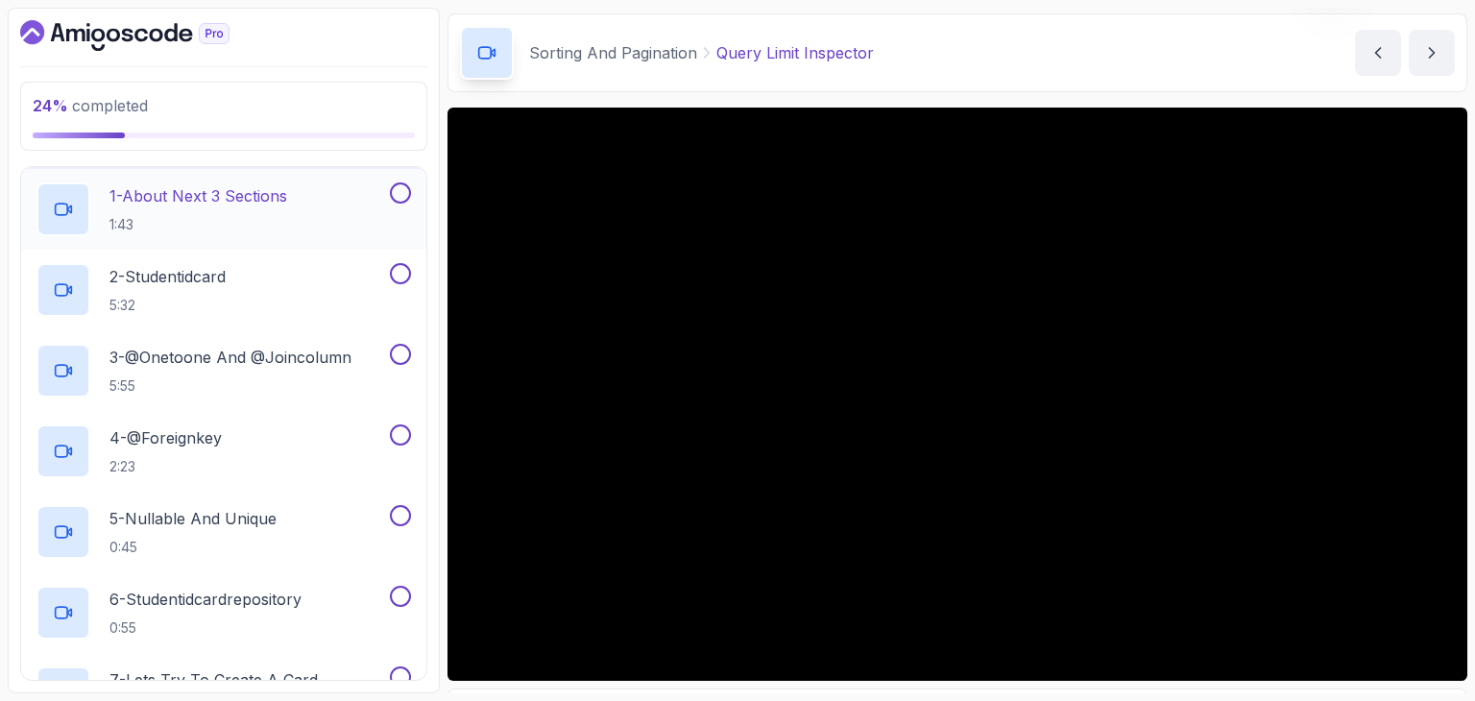
click at [230, 201] on p "1 - About Next 3 Sections" at bounding box center [198, 195] width 178 height 23
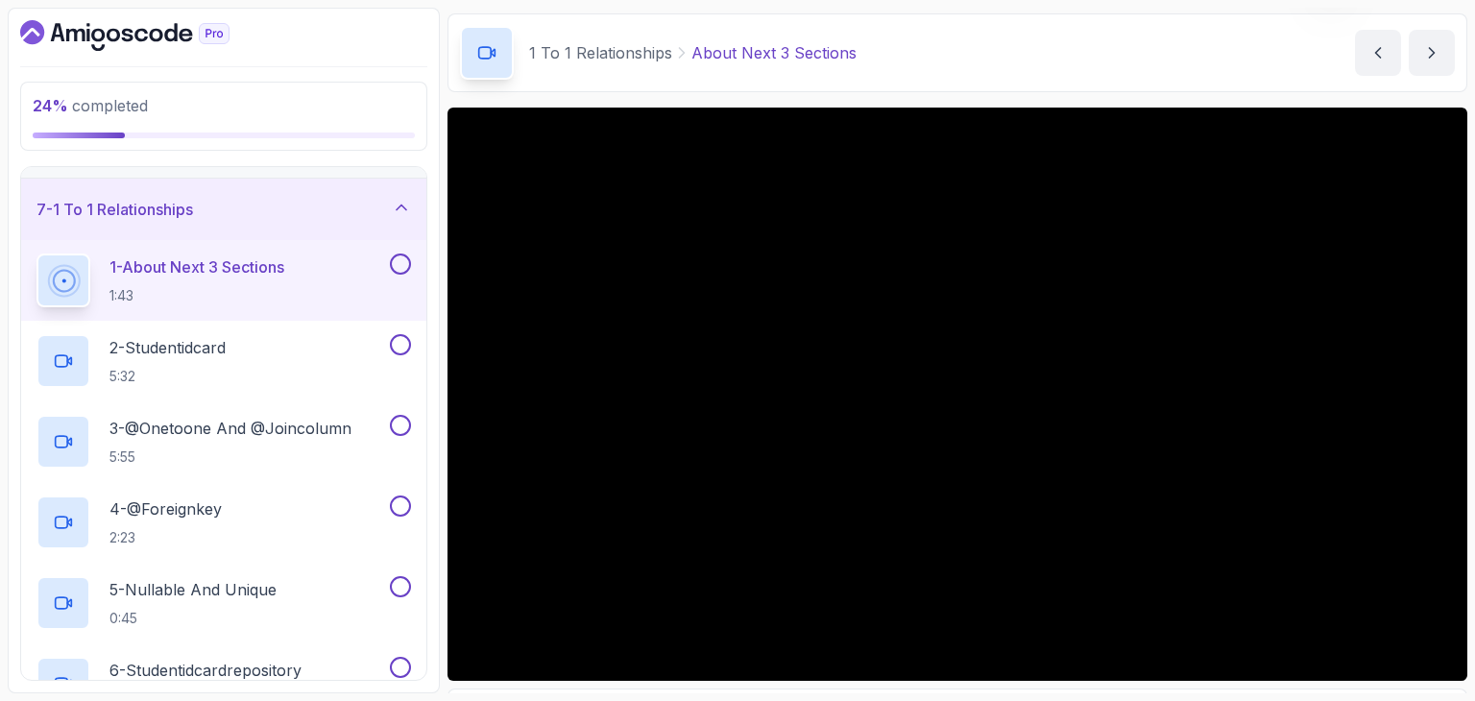
scroll to position [337, 0]
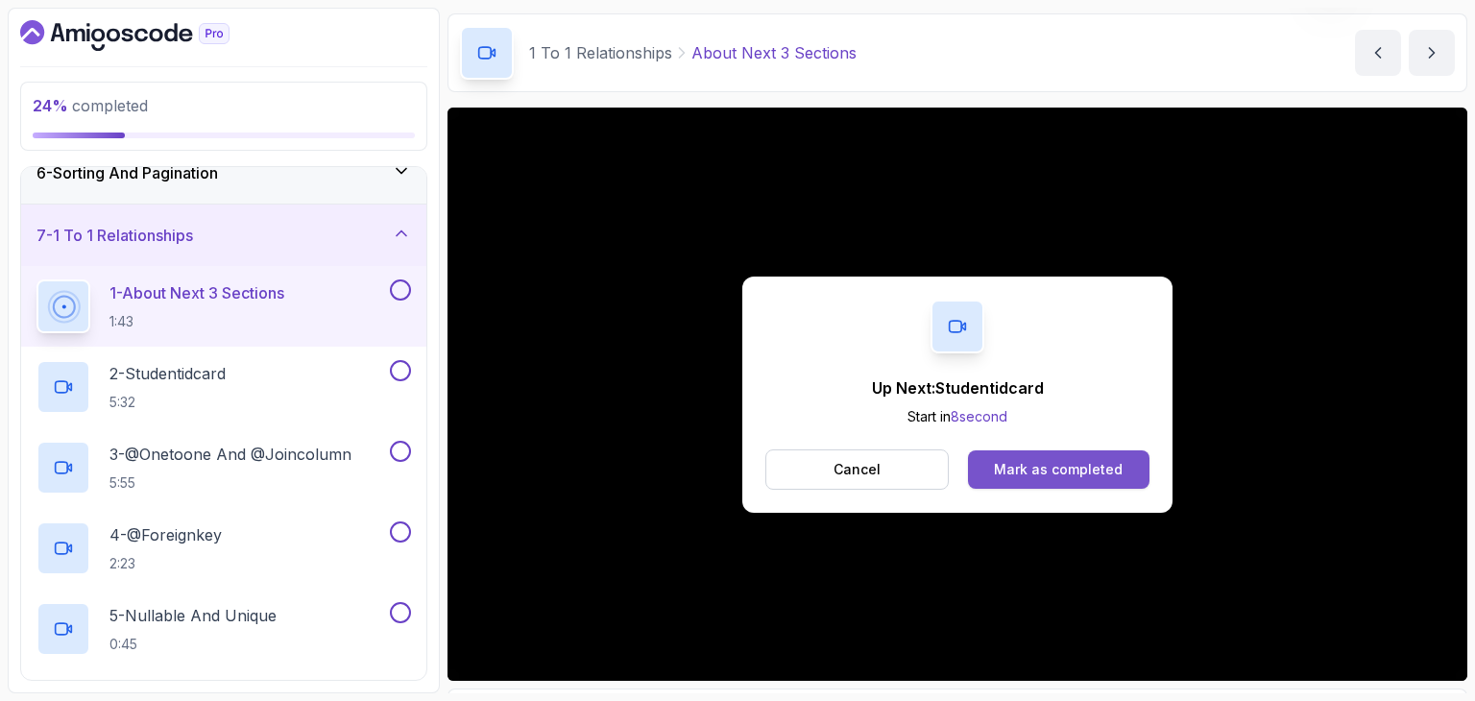
click at [1072, 485] on button "Mark as completed" at bounding box center [1058, 469] width 181 height 38
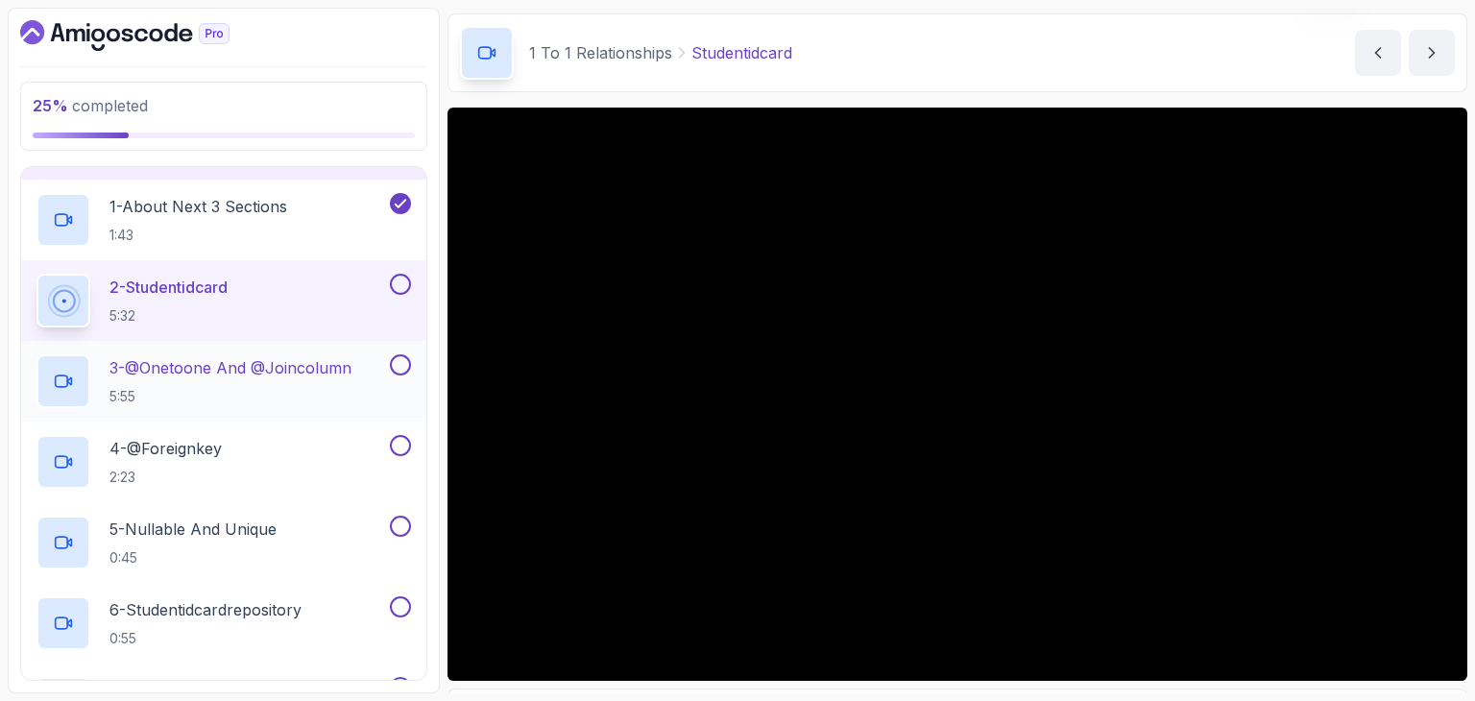
scroll to position [419, 0]
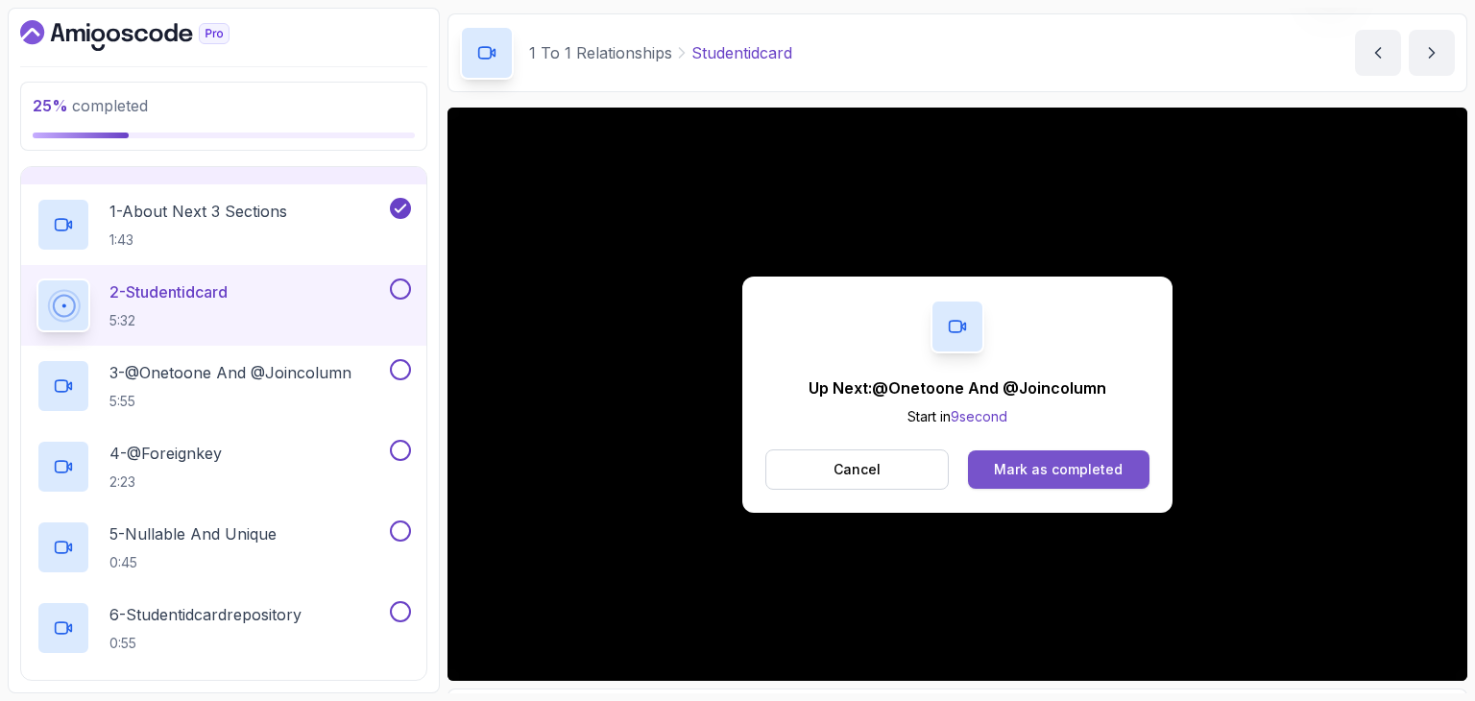
click at [1017, 485] on button "Mark as completed" at bounding box center [1058, 469] width 181 height 38
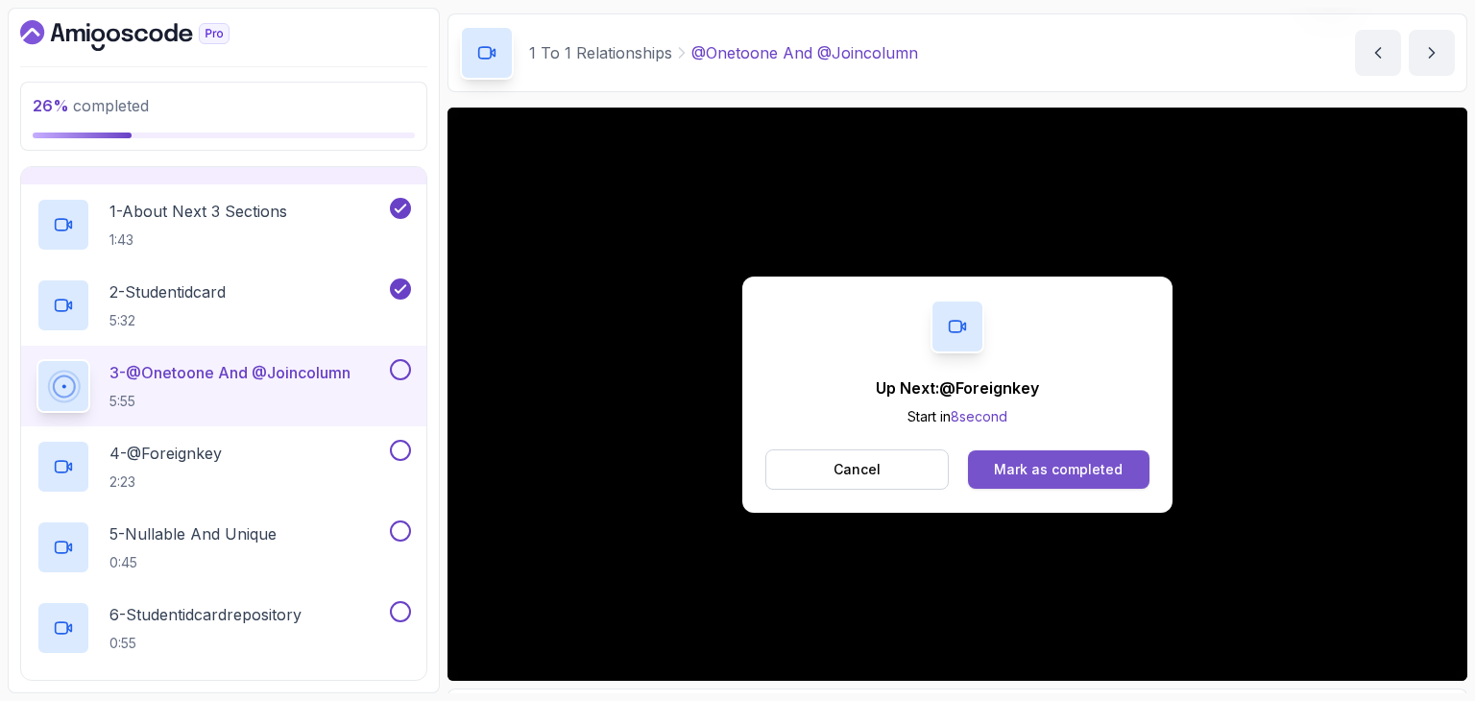
click at [1062, 477] on div "Mark as completed" at bounding box center [1058, 469] width 129 height 19
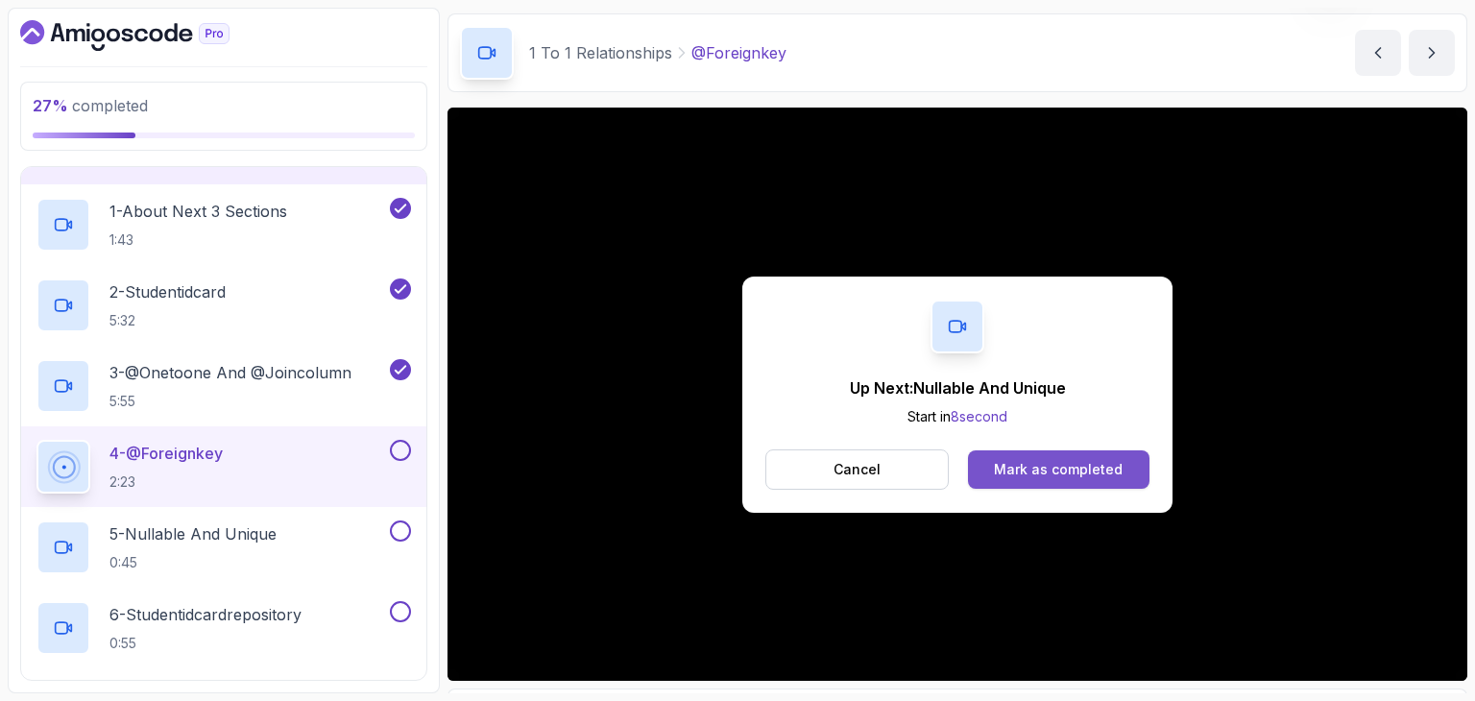
click at [1103, 464] on div "Mark as completed" at bounding box center [1058, 469] width 129 height 19
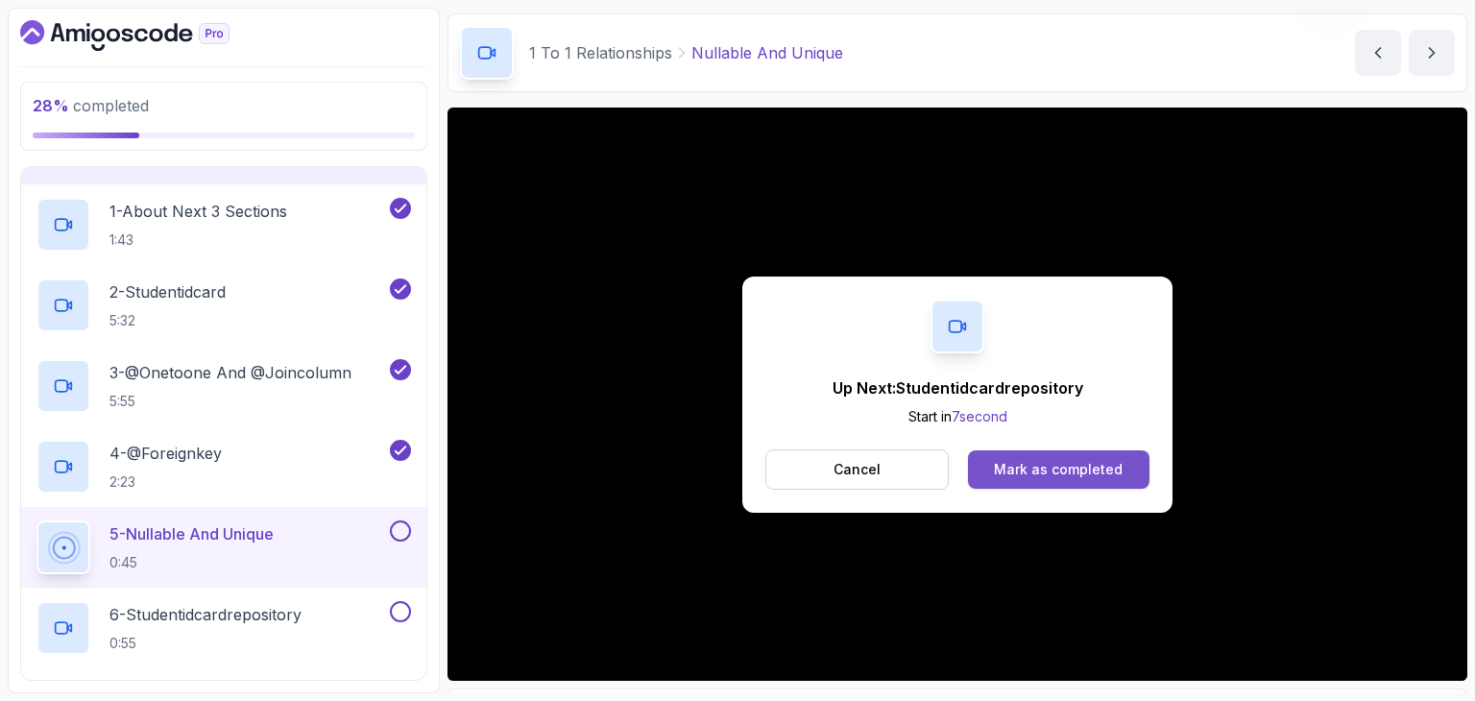
click at [1032, 480] on button "Mark as completed" at bounding box center [1058, 469] width 181 height 38
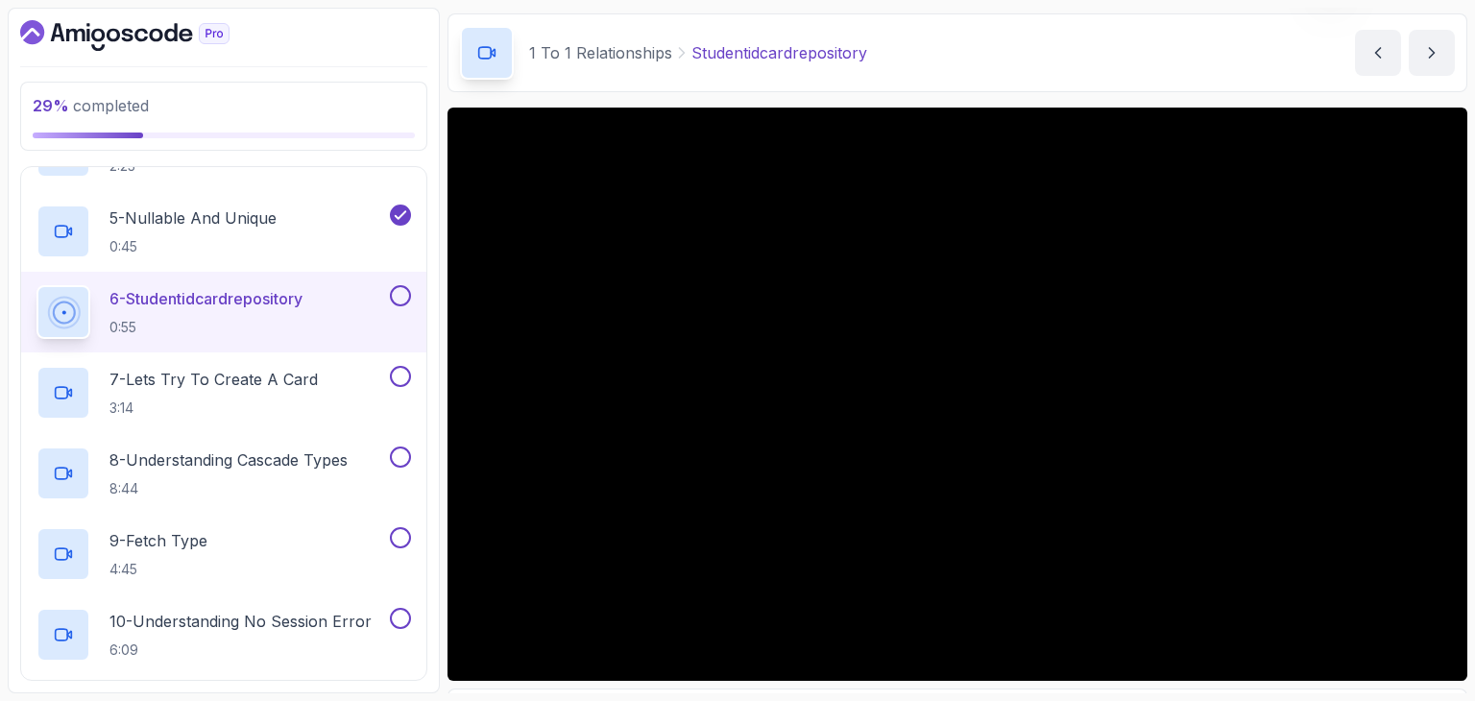
scroll to position [736, 0]
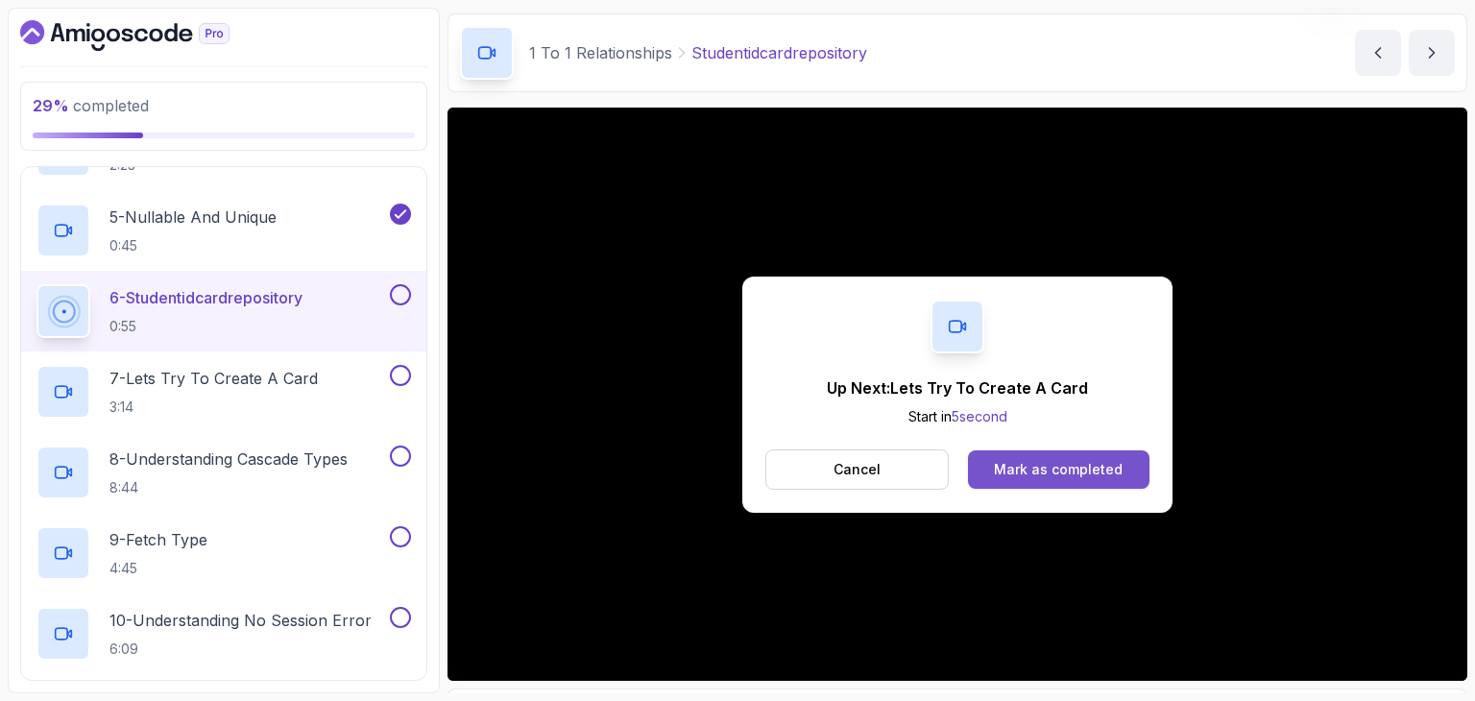
click at [1049, 466] on div "Mark as completed" at bounding box center [1058, 469] width 129 height 19
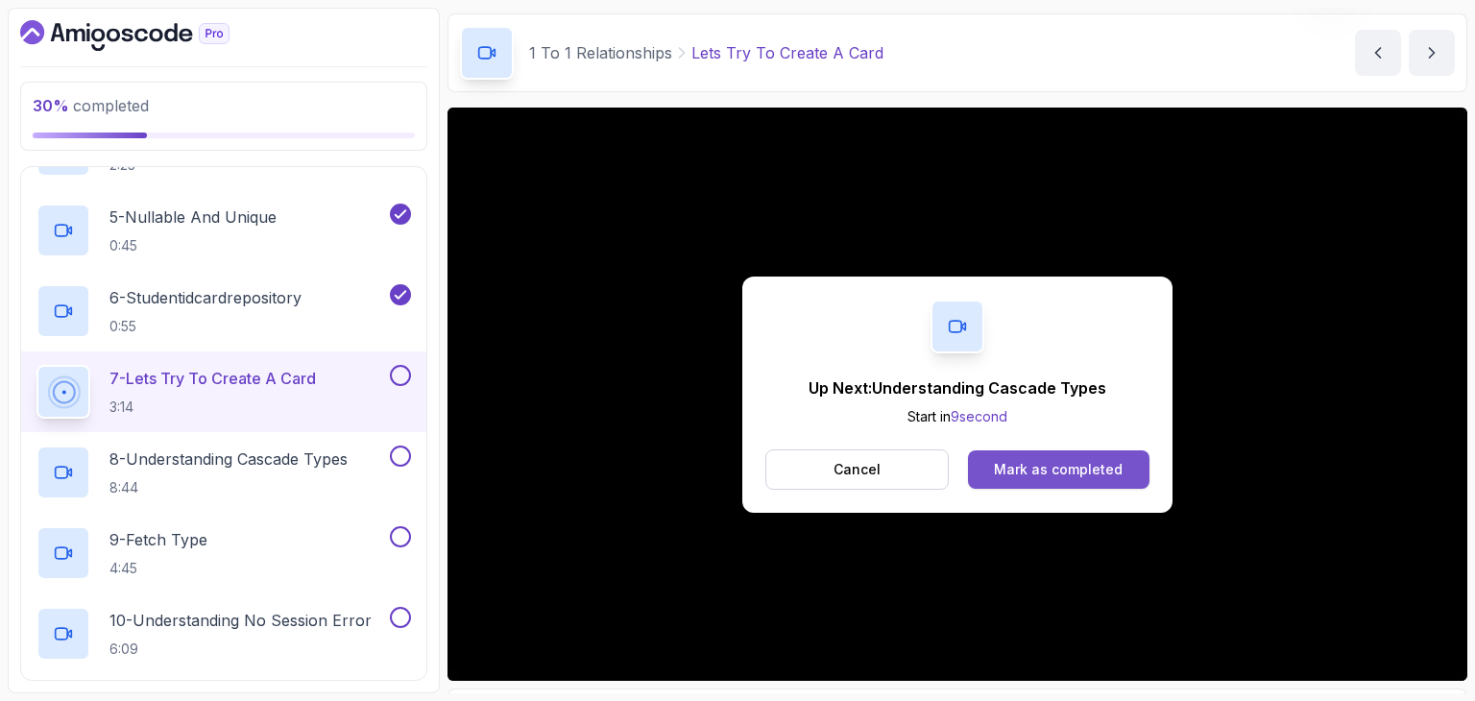
click at [1043, 478] on button "Mark as completed" at bounding box center [1058, 469] width 181 height 38
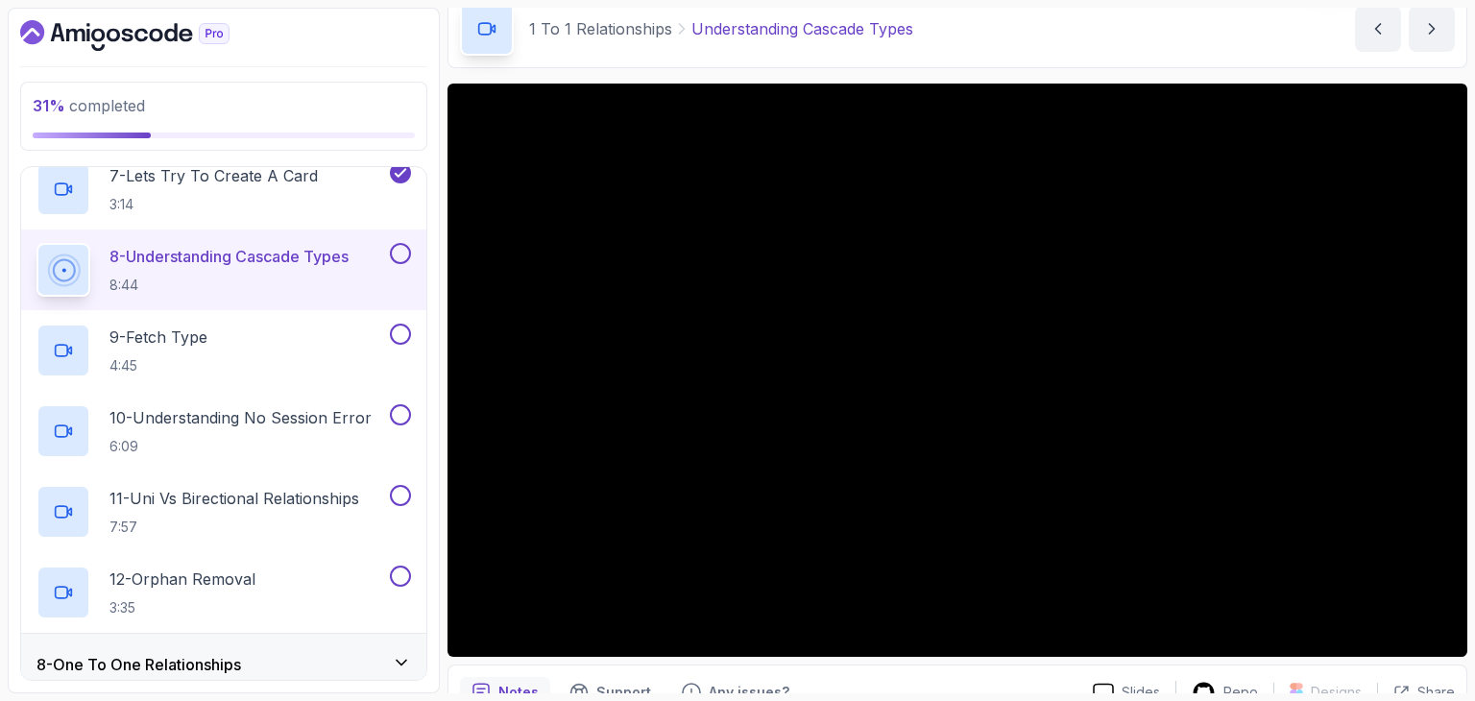
scroll to position [89, 0]
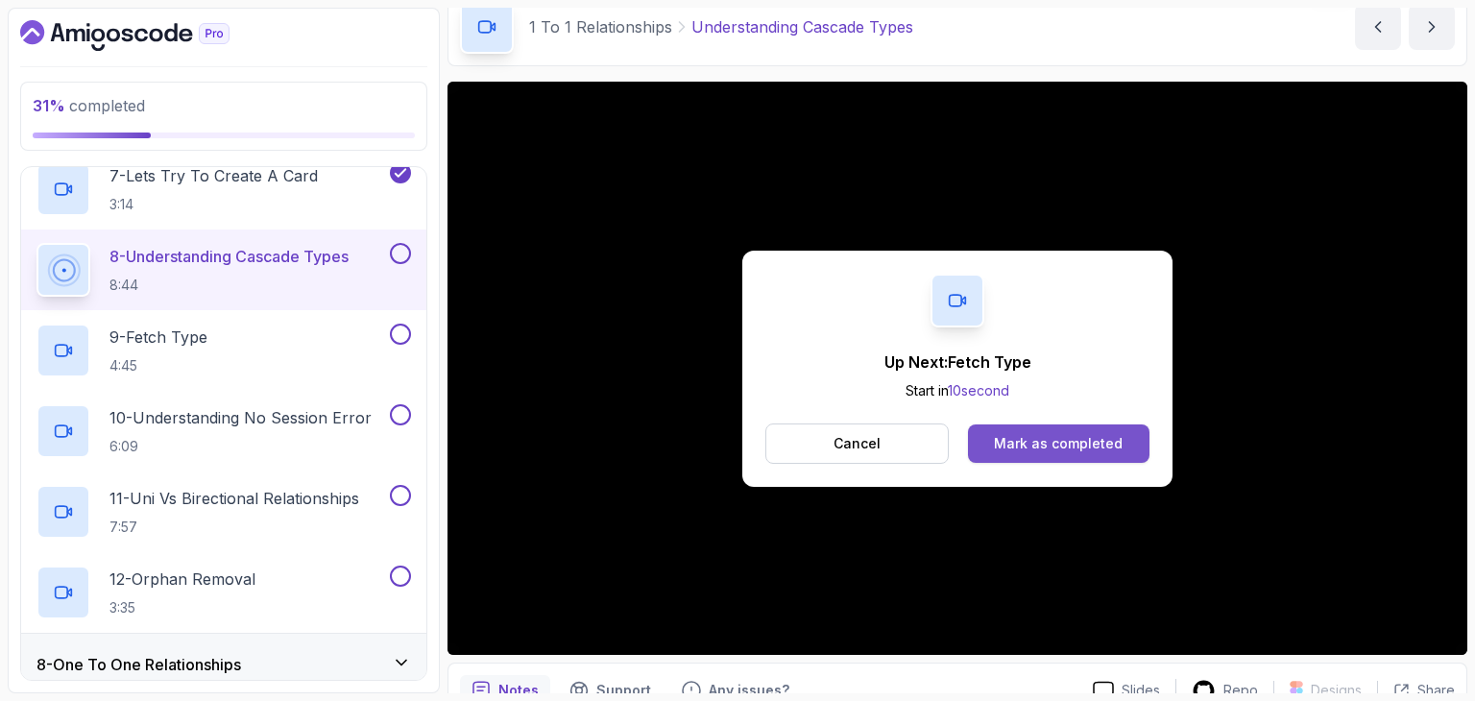
click at [1118, 431] on button "Mark as completed" at bounding box center [1058, 443] width 181 height 38
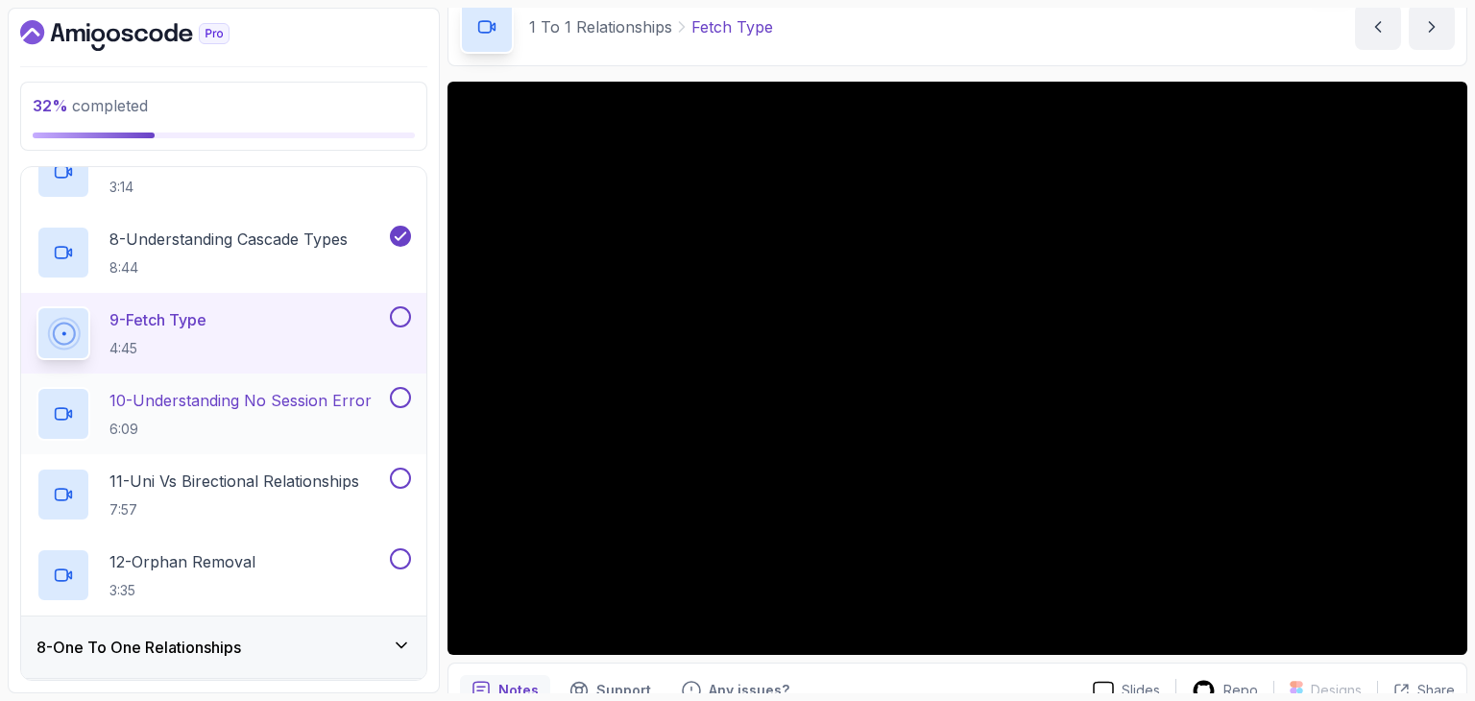
scroll to position [956, 0]
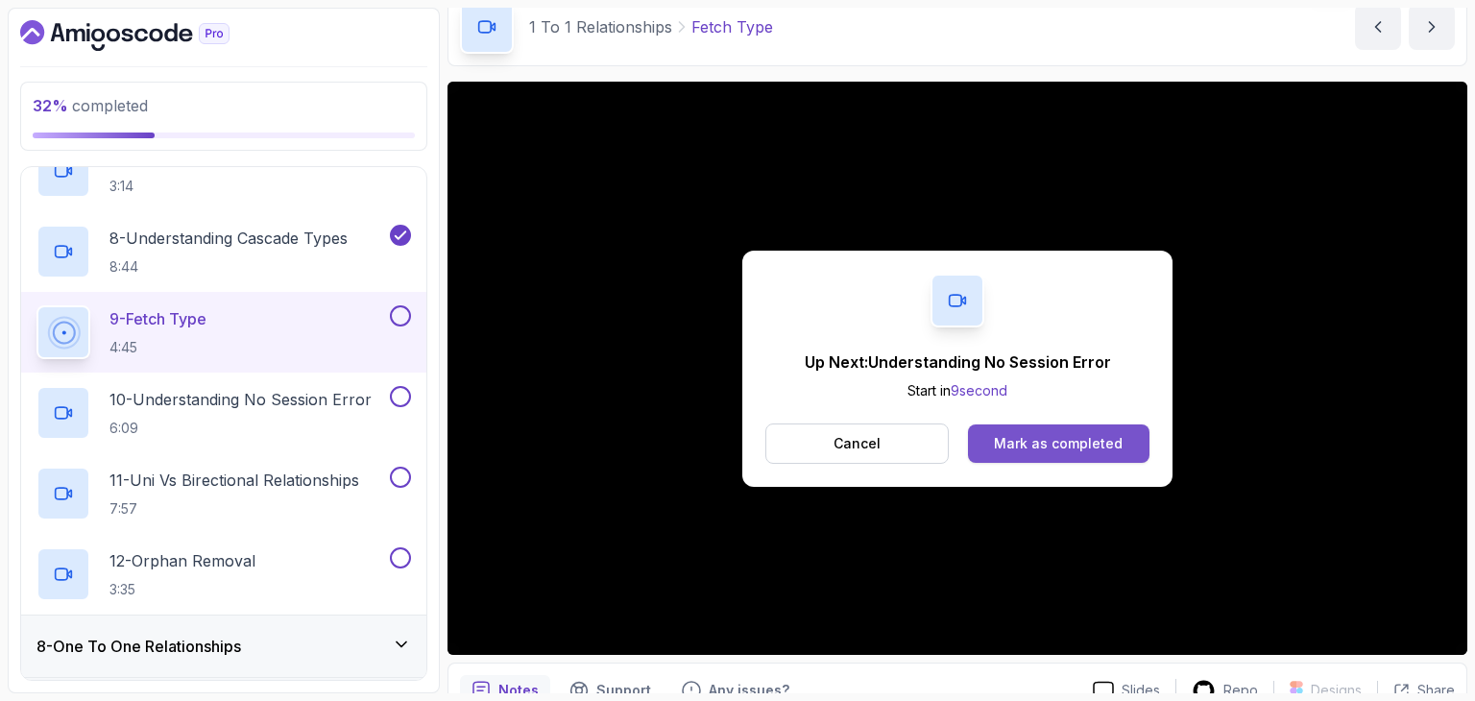
click at [995, 447] on button "Mark as completed" at bounding box center [1058, 443] width 181 height 38
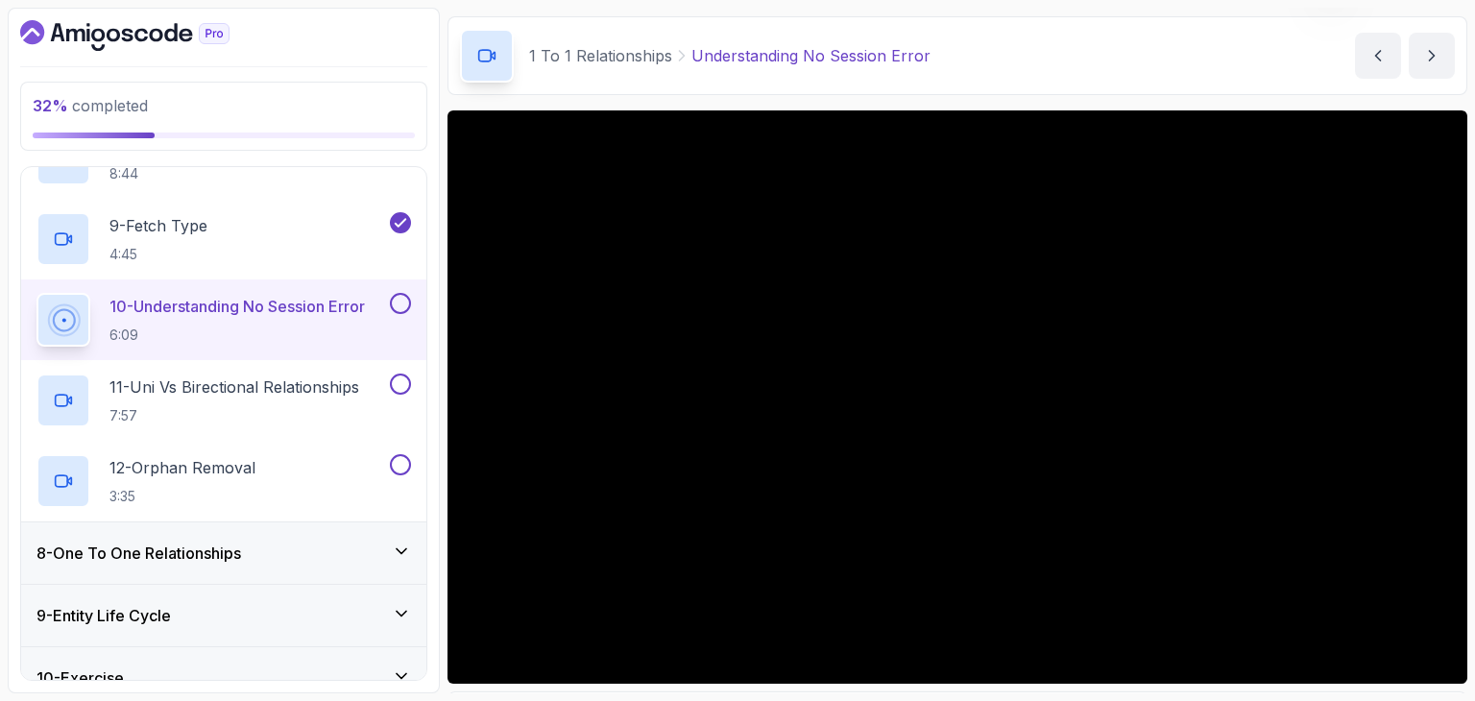
scroll to position [60, 0]
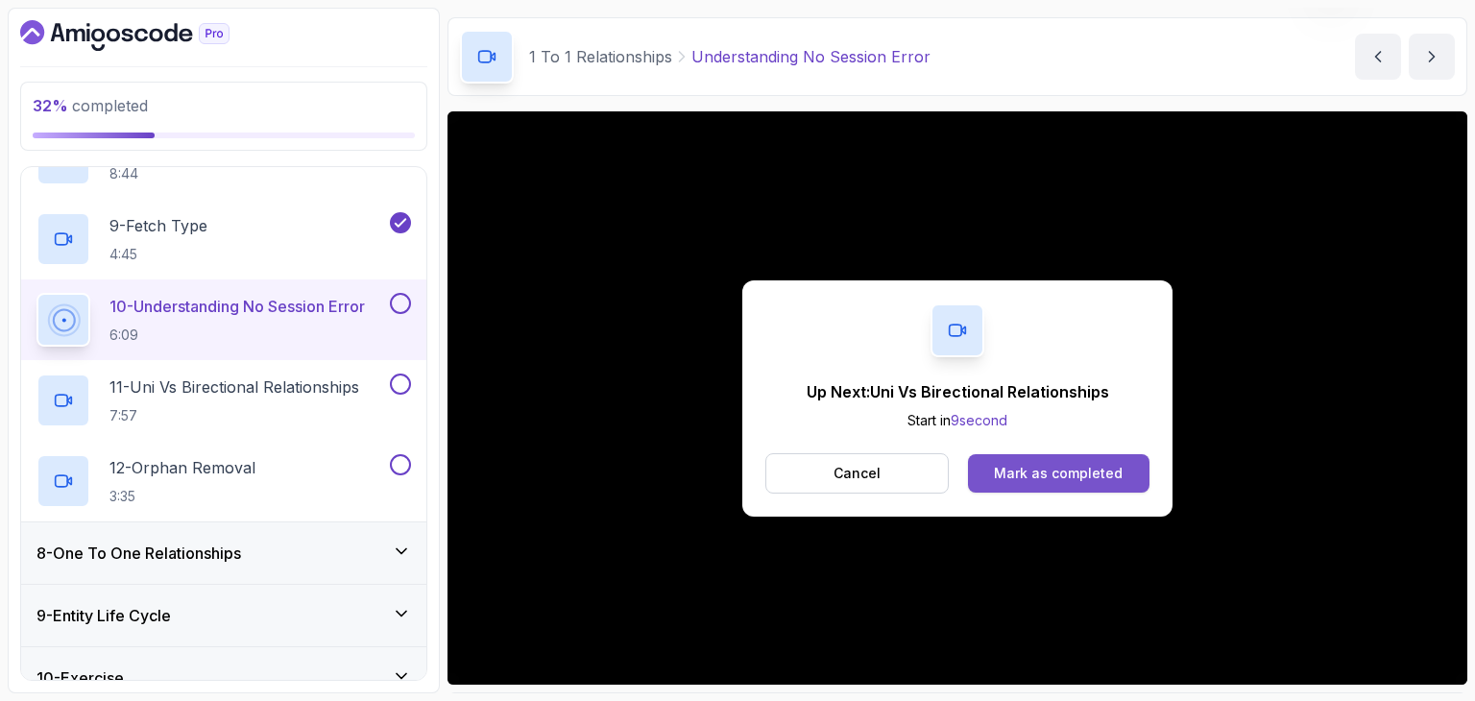
click at [1114, 478] on div "Mark as completed" at bounding box center [1058, 473] width 129 height 19
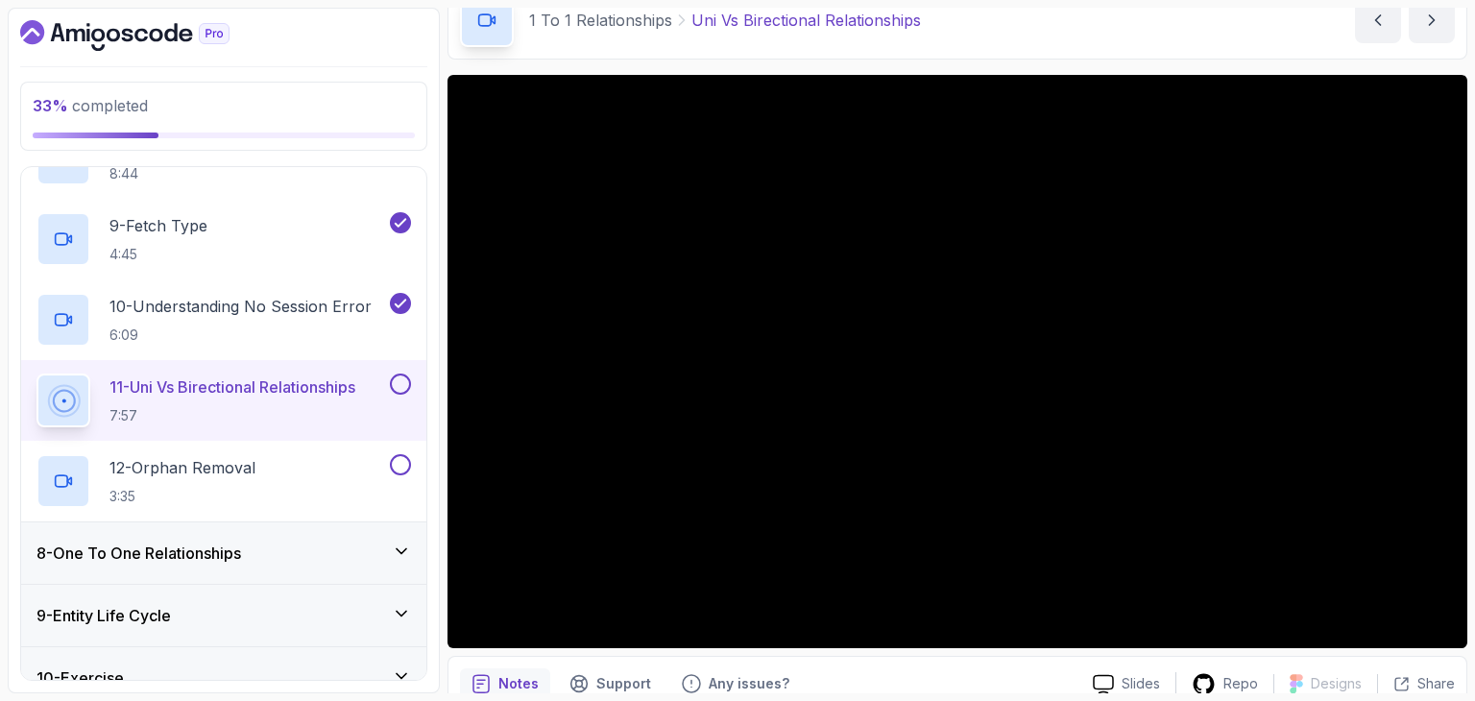
scroll to position [96, 0]
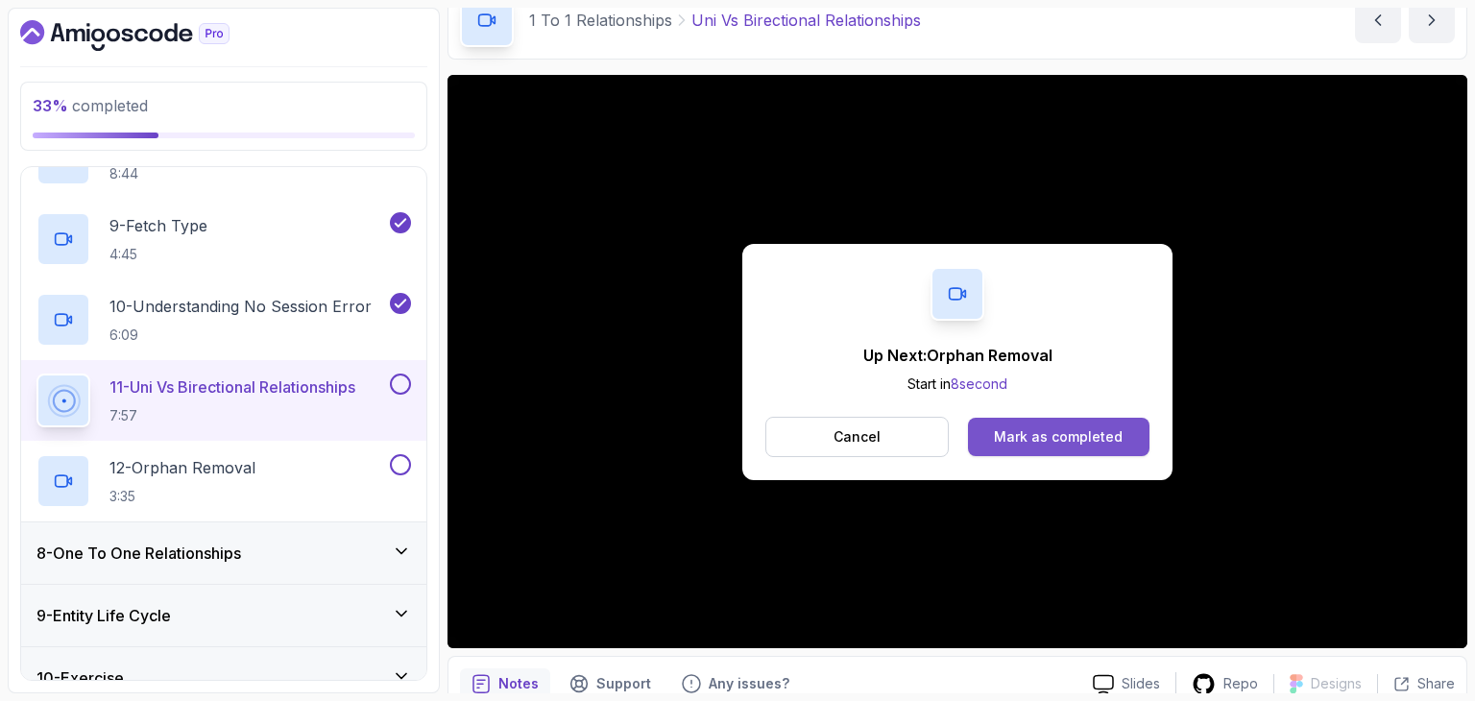
click at [1096, 432] on div "Mark as completed" at bounding box center [1058, 436] width 129 height 19
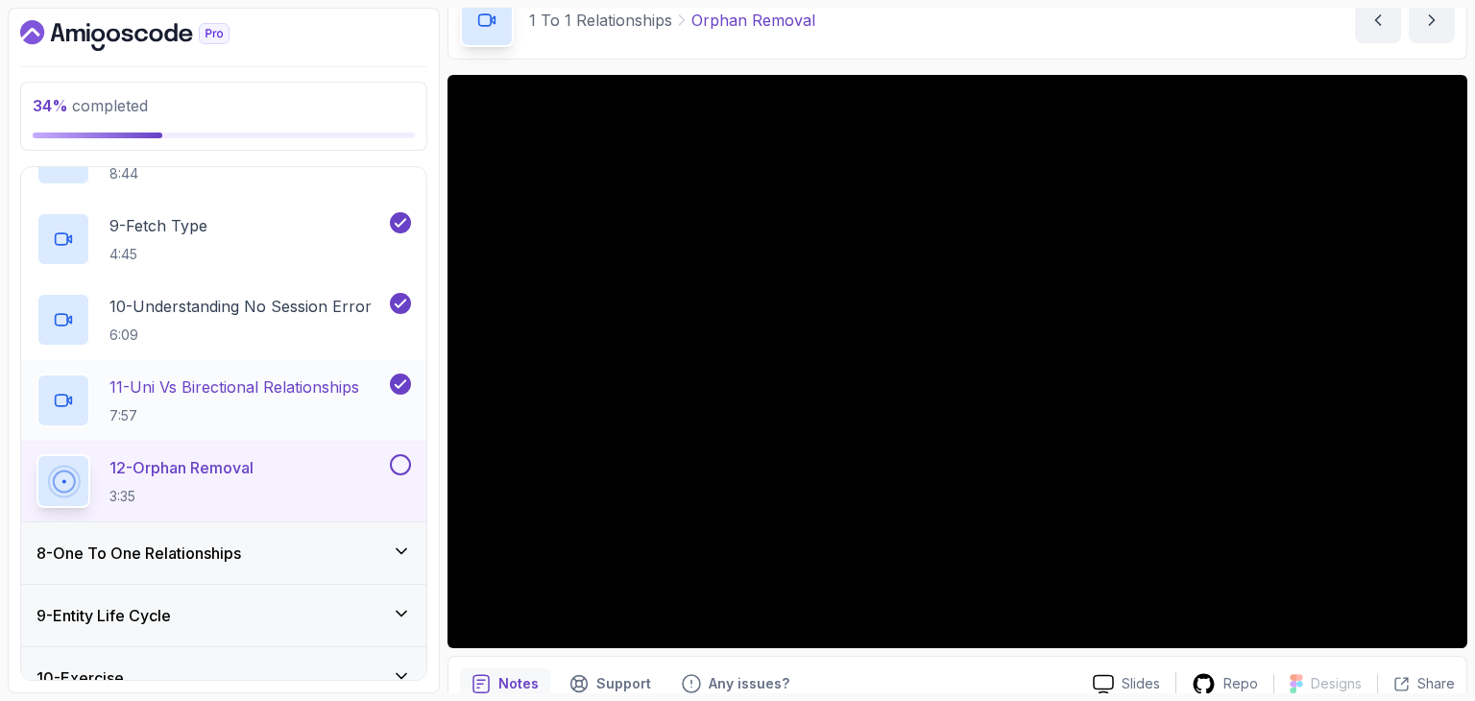
click at [323, 427] on div "11 - Uni Vs Birectional Relationships 7:57" at bounding box center [223, 400] width 405 height 81
click at [311, 402] on h2 "11 - Uni Vs Birectional Relationships 7:57" at bounding box center [234, 400] width 250 height 50
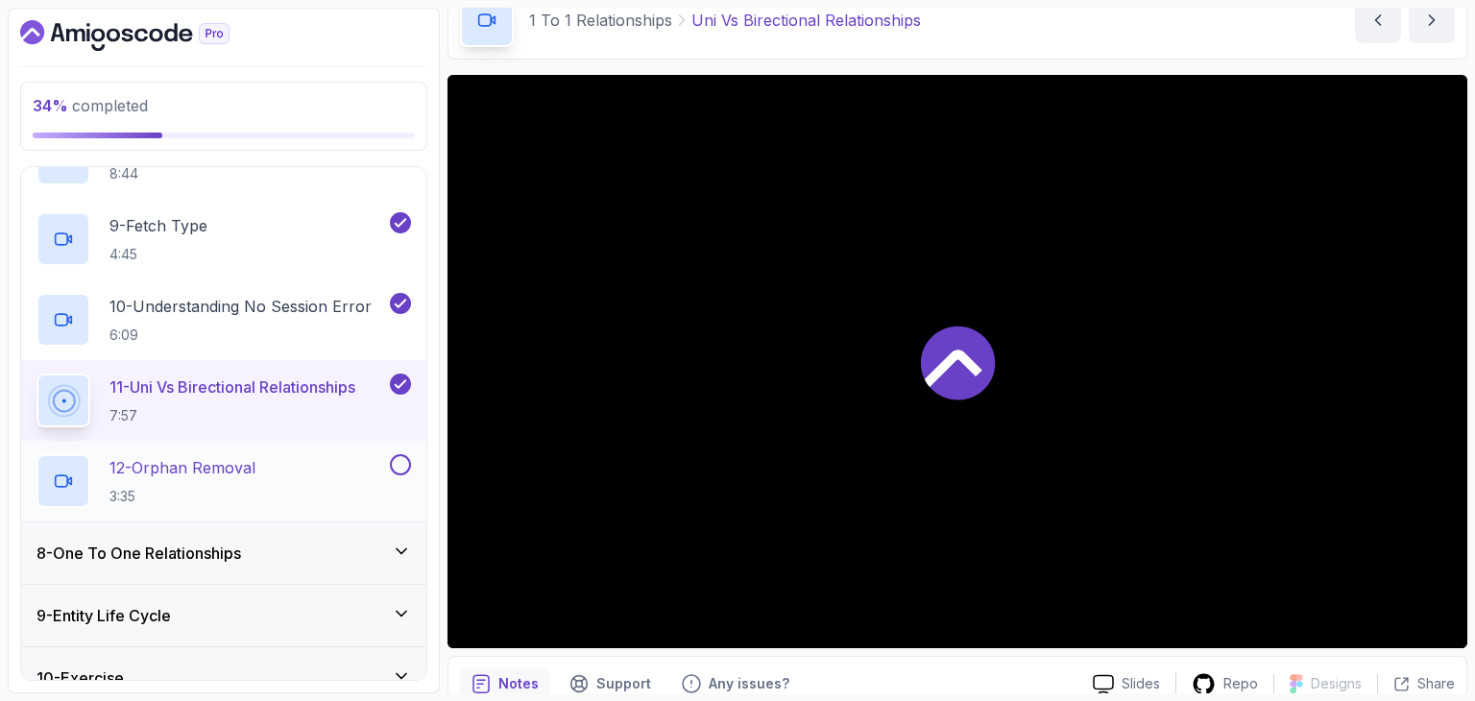
click at [396, 458] on button at bounding box center [400, 464] width 21 height 21
click at [263, 485] on div "12 - Orphan Removal 3:35" at bounding box center [211, 481] width 350 height 54
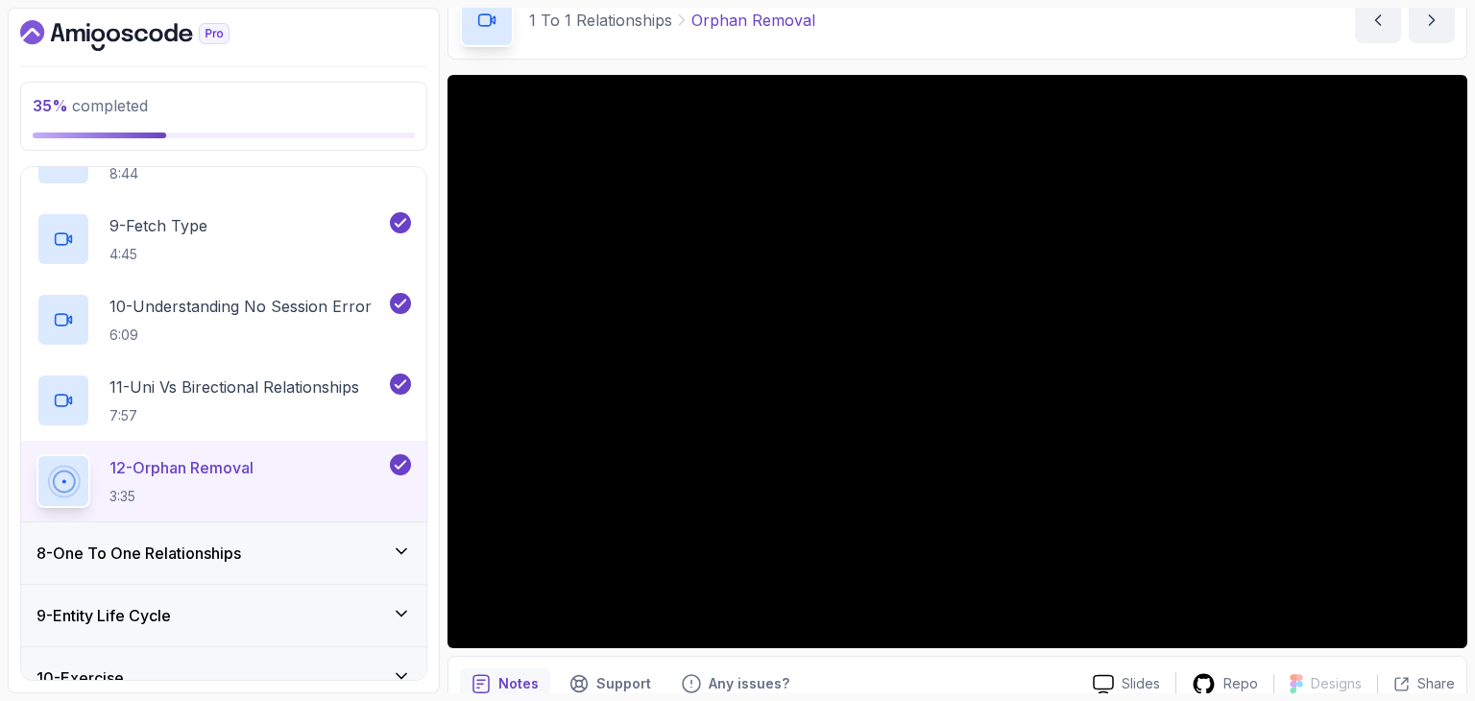
click at [188, 564] on div "8 - One To One Relationships" at bounding box center [223, 552] width 405 height 61
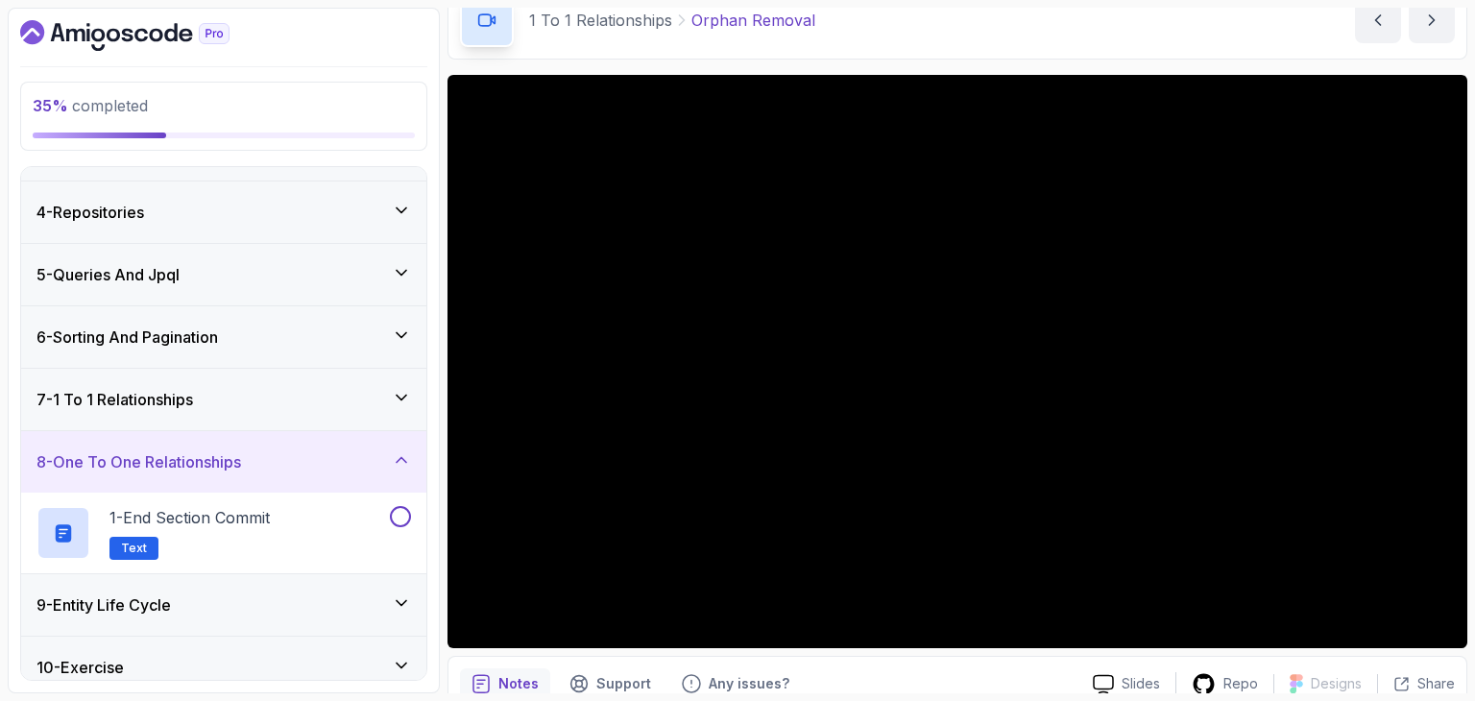
scroll to position [254, 0]
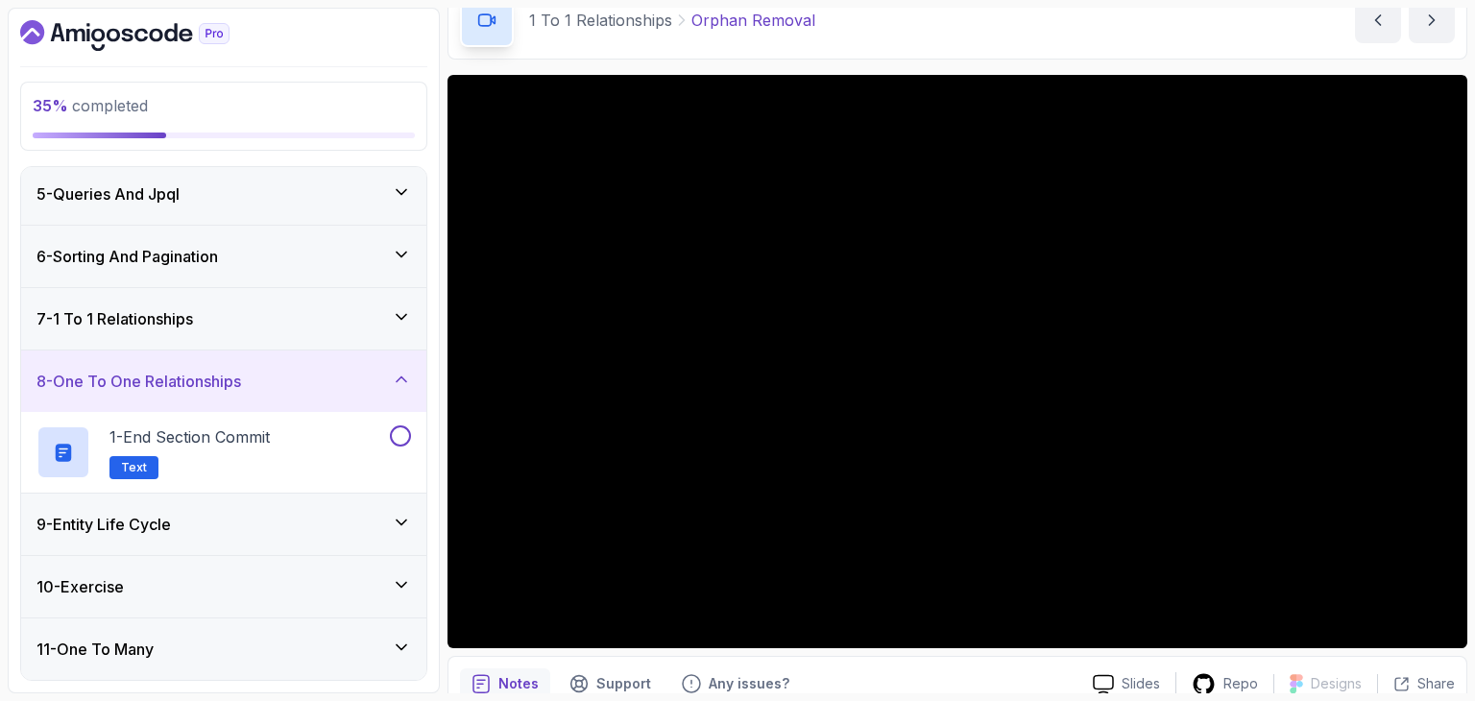
click at [304, 518] on div "9 - Entity Life Cycle" at bounding box center [223, 524] width 375 height 23
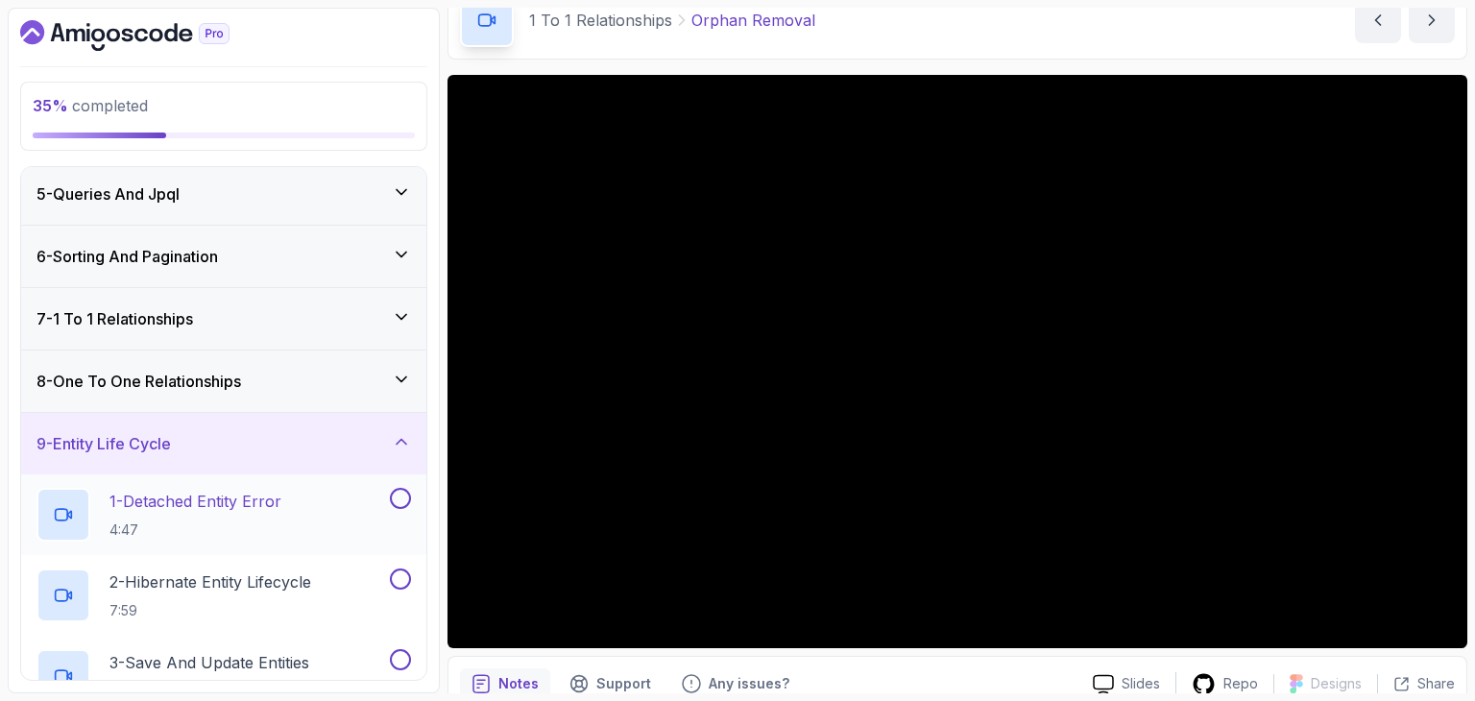
click at [291, 506] on div "1 - Detached Entity Error 4:47" at bounding box center [211, 515] width 350 height 54
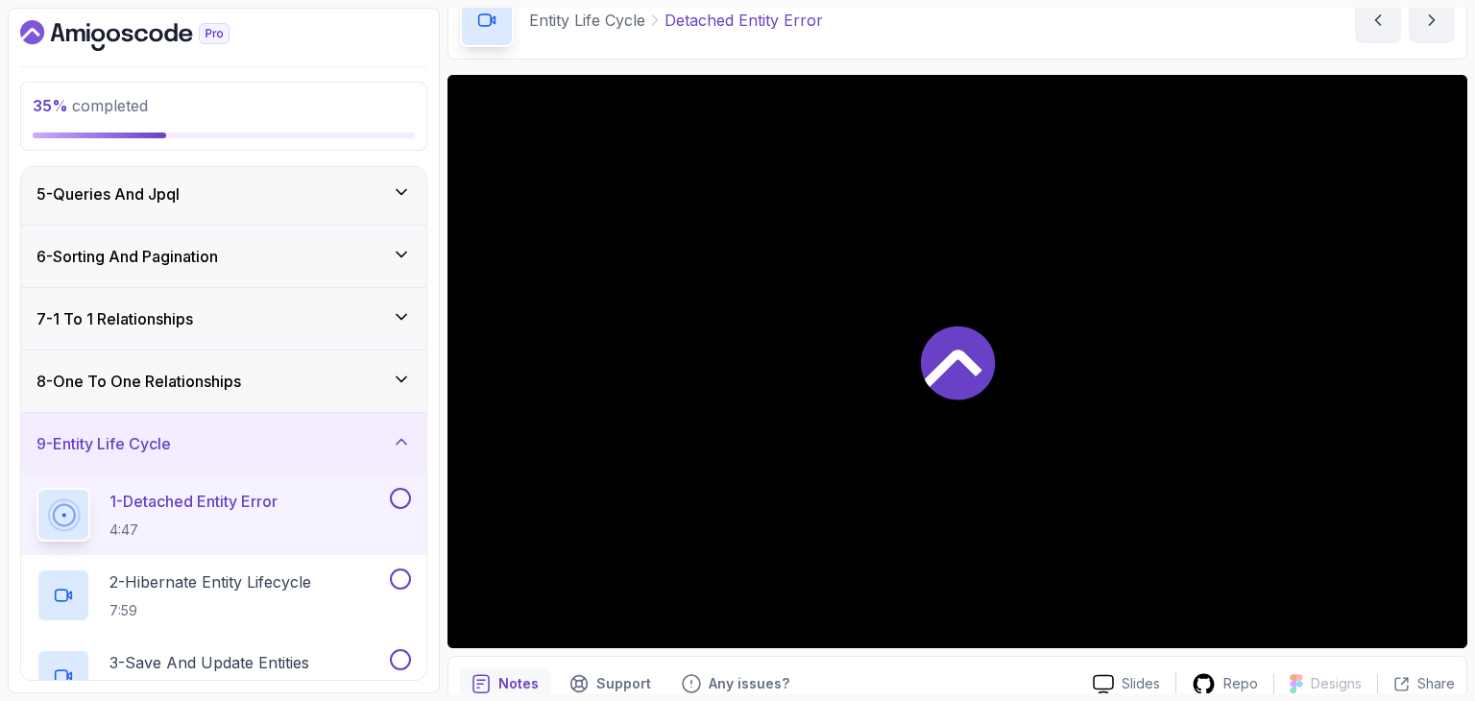
click at [291, 506] on div "1 - Detached Entity Error 4:47" at bounding box center [211, 515] width 350 height 54
click at [748, 473] on div at bounding box center [958, 361] width 1020 height 573
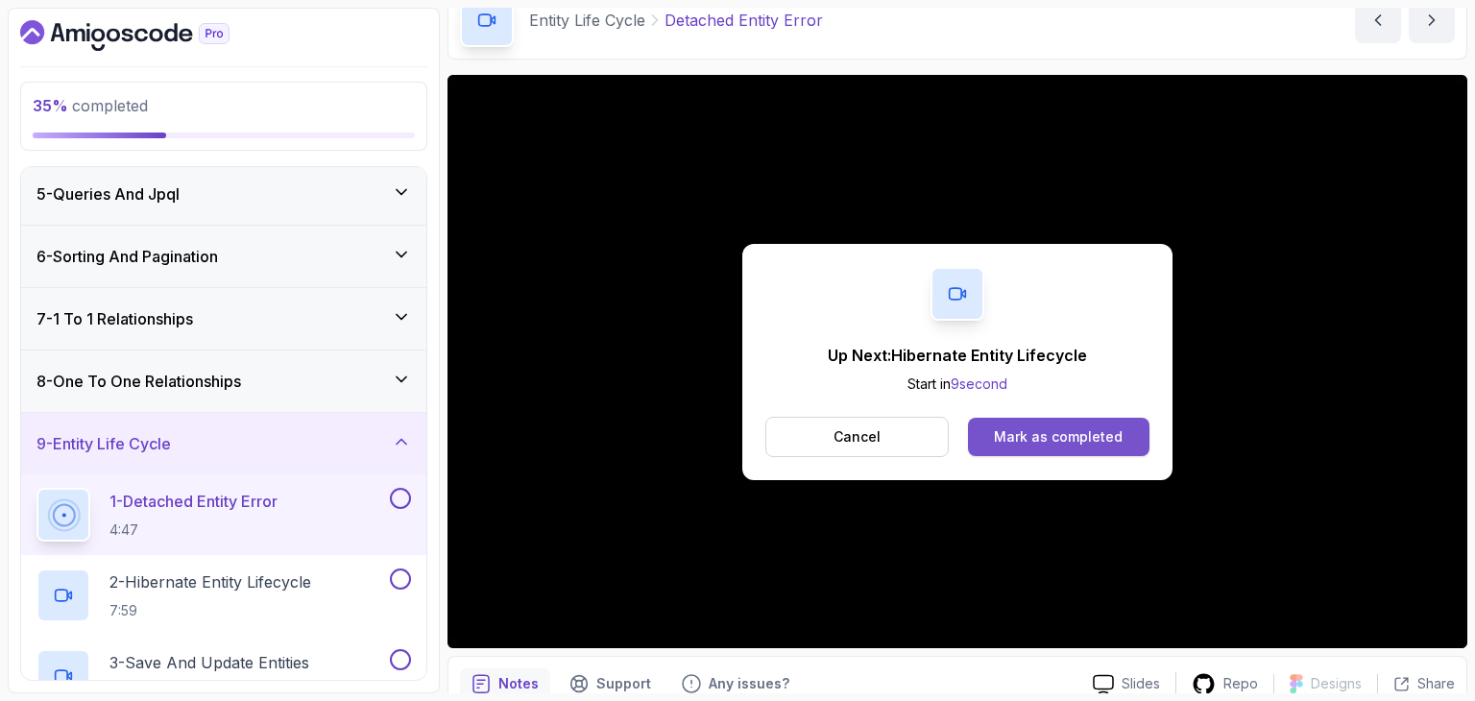
click at [1054, 423] on button "Mark as completed" at bounding box center [1058, 437] width 181 height 38
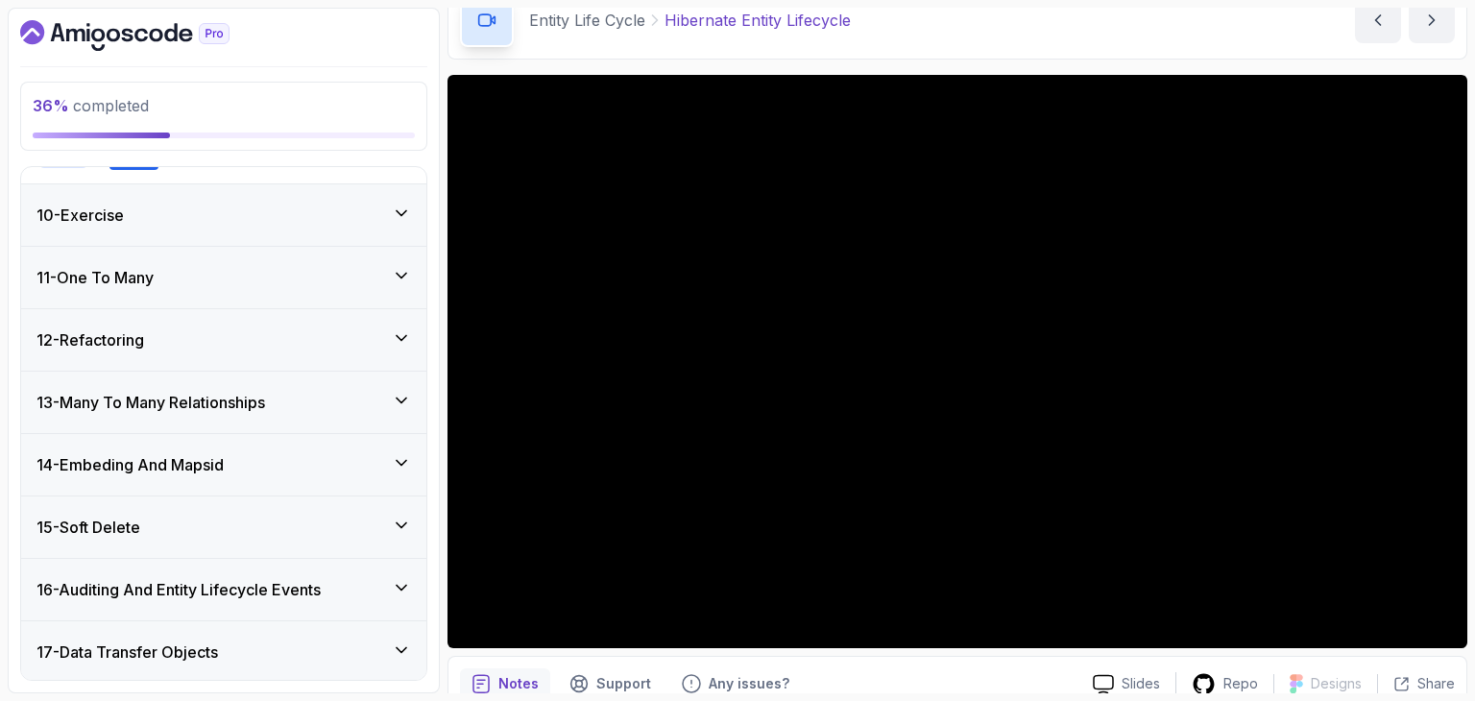
scroll to position [834, 0]
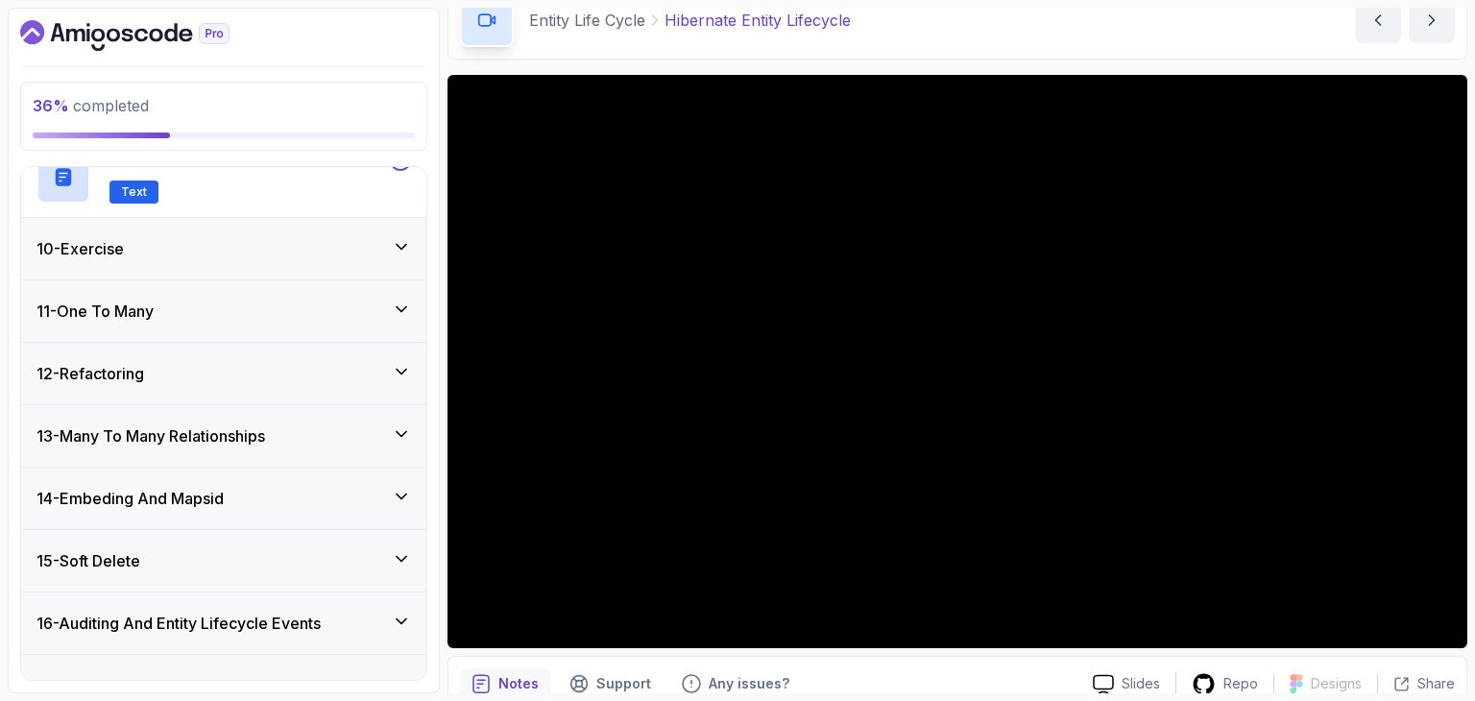
click at [245, 242] on div "10 - Exercise" at bounding box center [223, 248] width 375 height 23
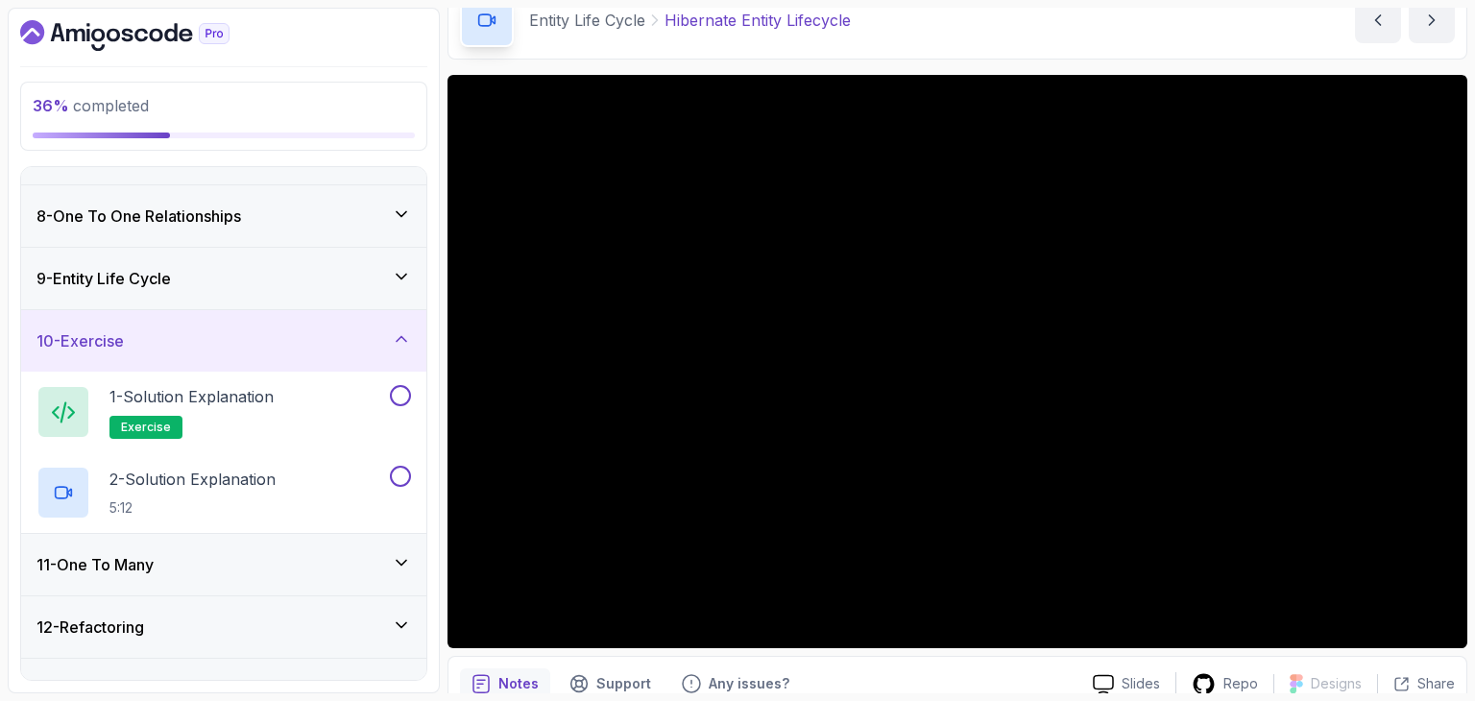
scroll to position [418, 0]
click at [190, 301] on div "9 - Entity Life Cycle" at bounding box center [223, 279] width 405 height 61
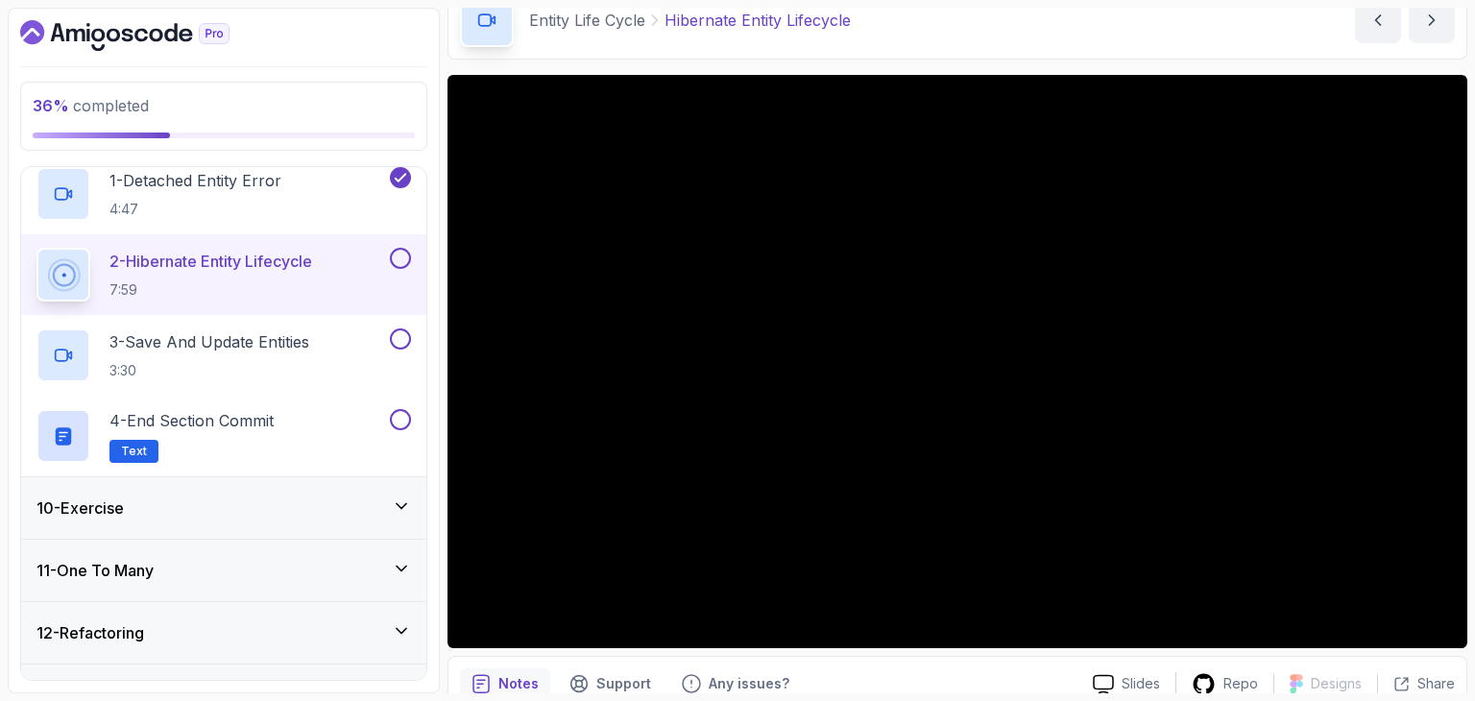
scroll to position [575, 0]
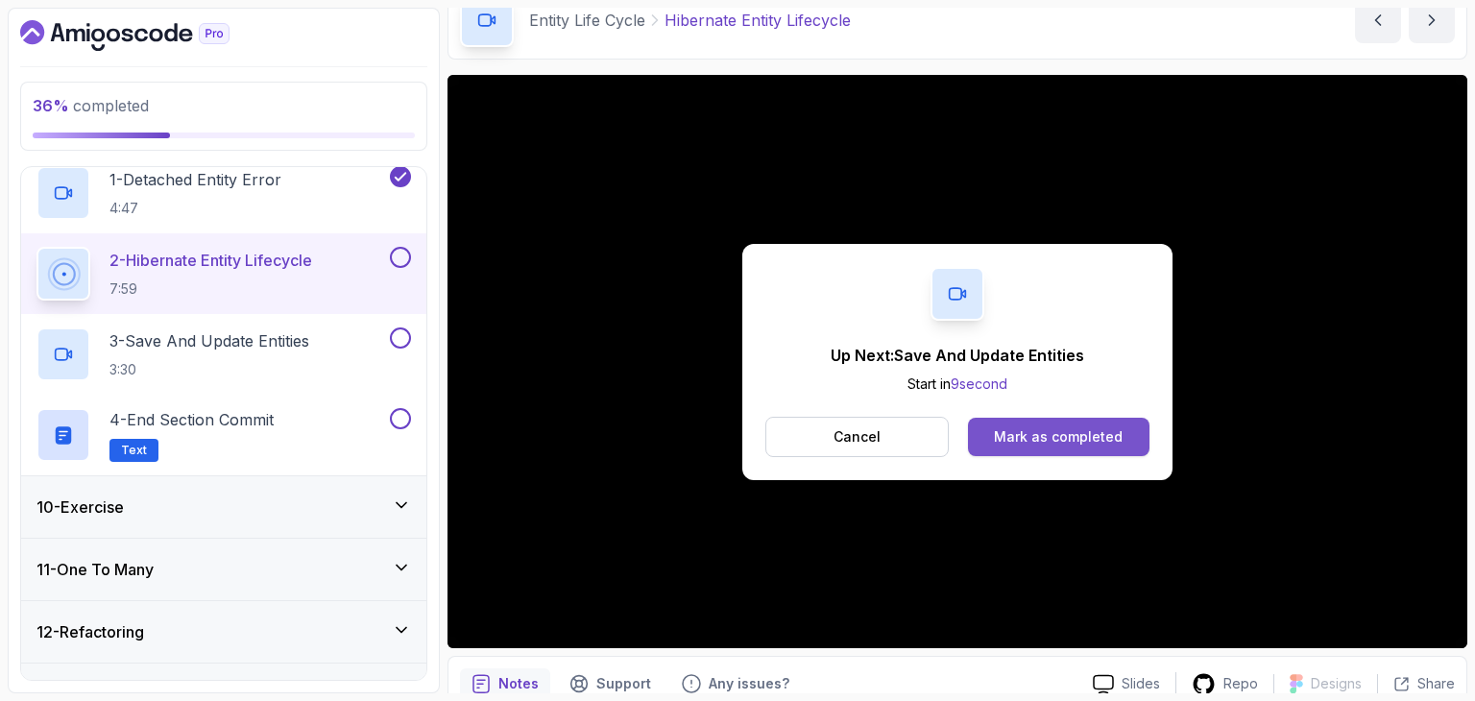
click at [1046, 419] on button "Mark as completed" at bounding box center [1058, 437] width 181 height 38
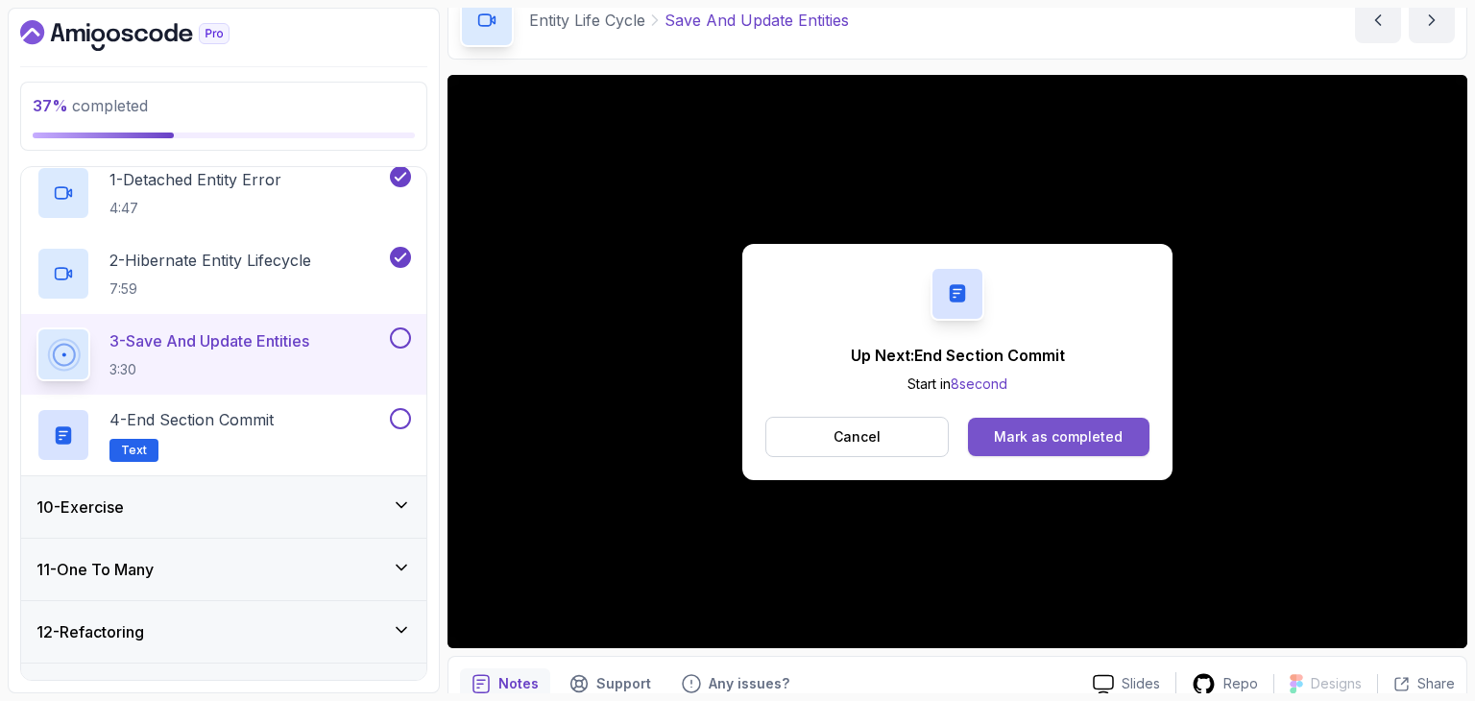
click at [1018, 447] on button "Mark as completed" at bounding box center [1058, 437] width 181 height 38
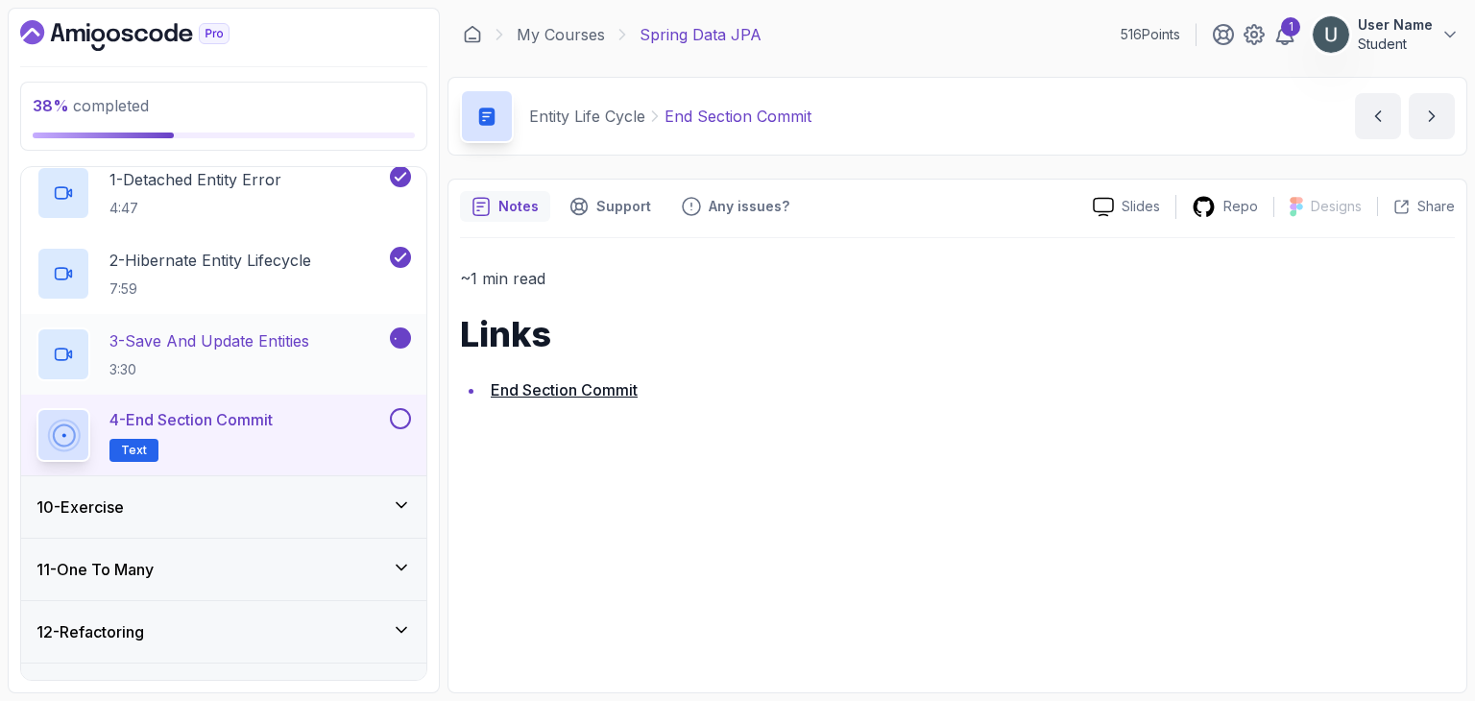
click at [324, 374] on div "3 - Save And Update Entities 3:30" at bounding box center [211, 354] width 350 height 54
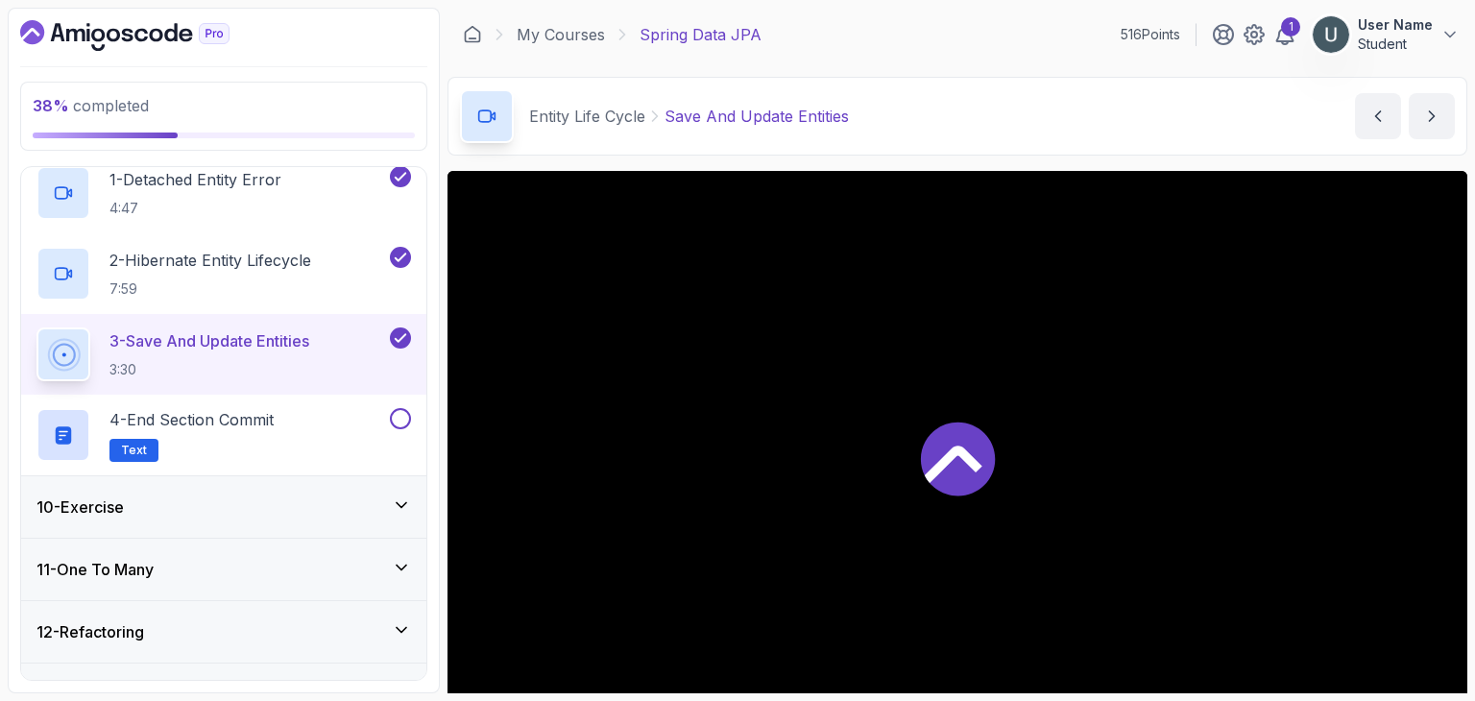
click at [301, 364] on p "3:30" at bounding box center [209, 369] width 200 height 19
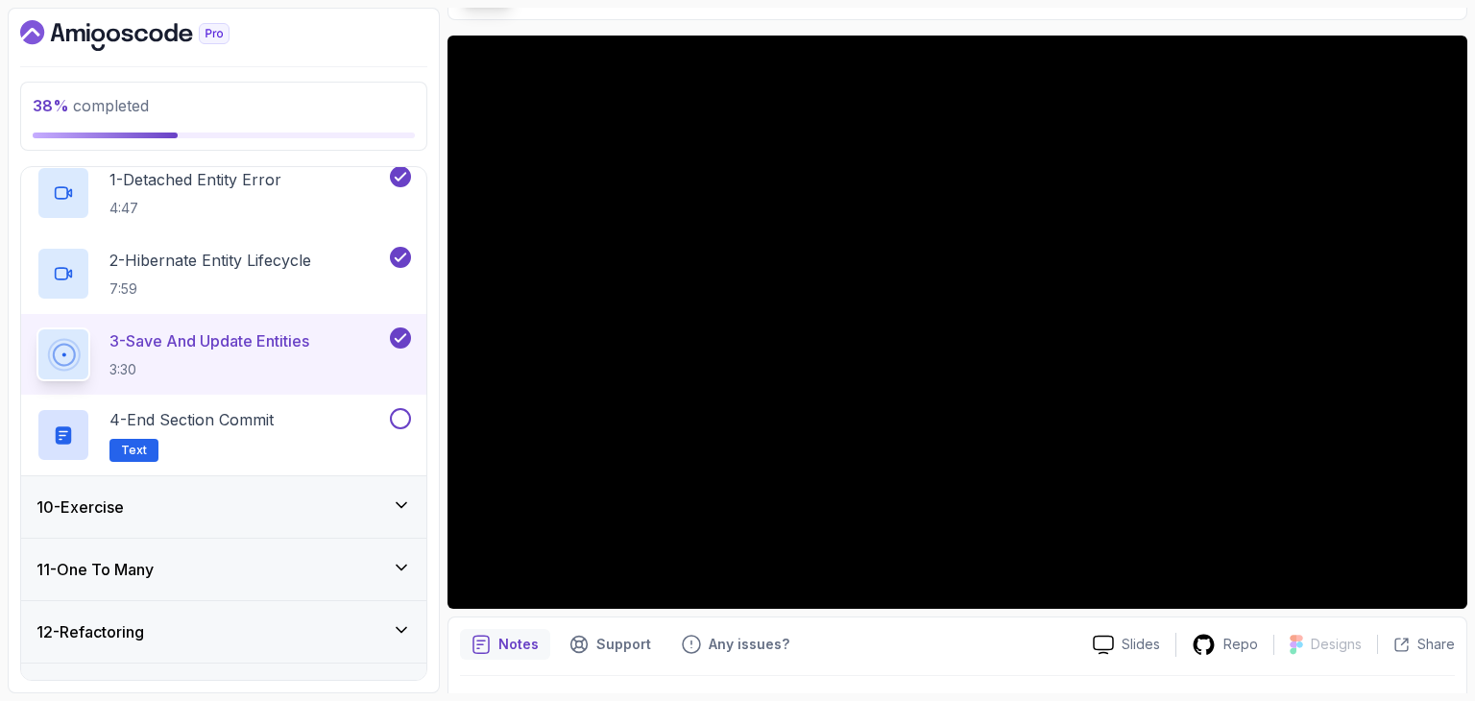
scroll to position [150, 0]
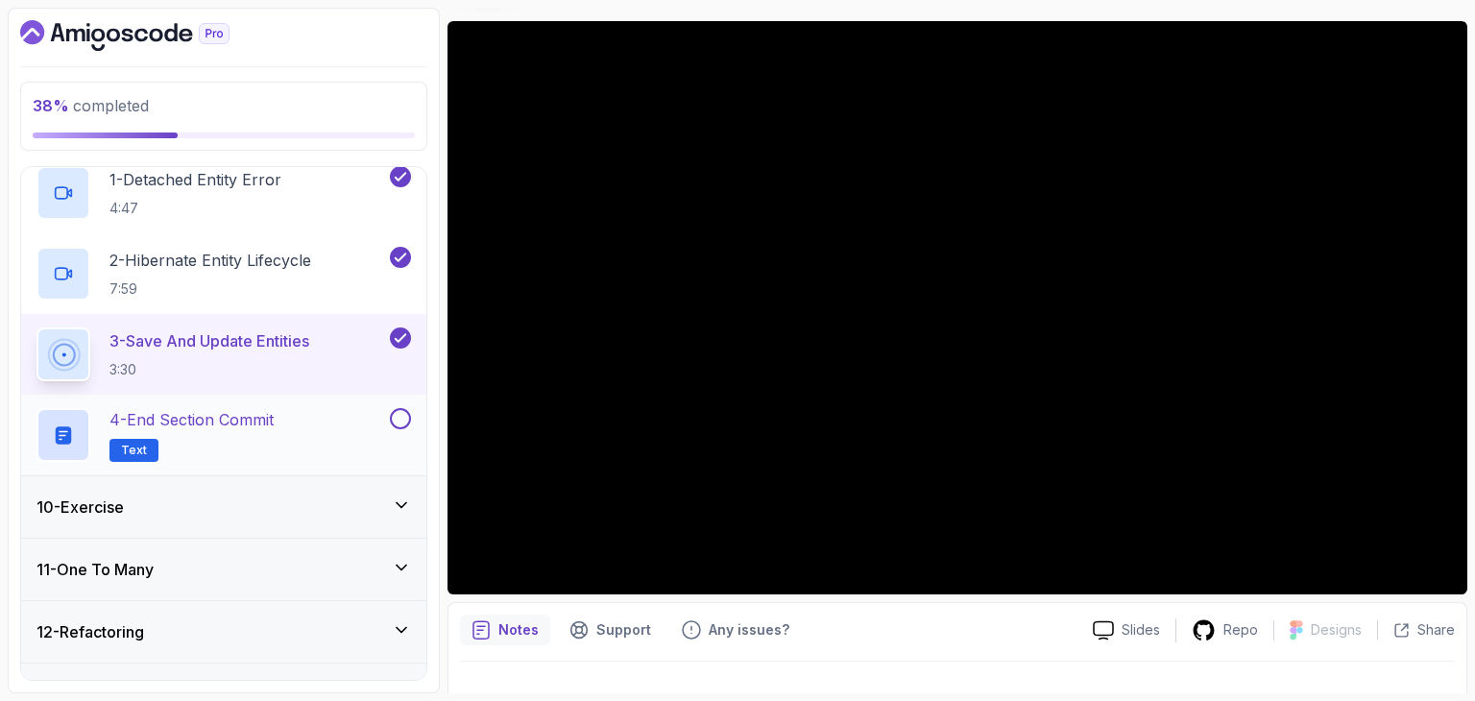
click at [403, 420] on button at bounding box center [400, 418] width 21 height 21
click at [403, 420] on icon at bounding box center [400, 418] width 17 height 19
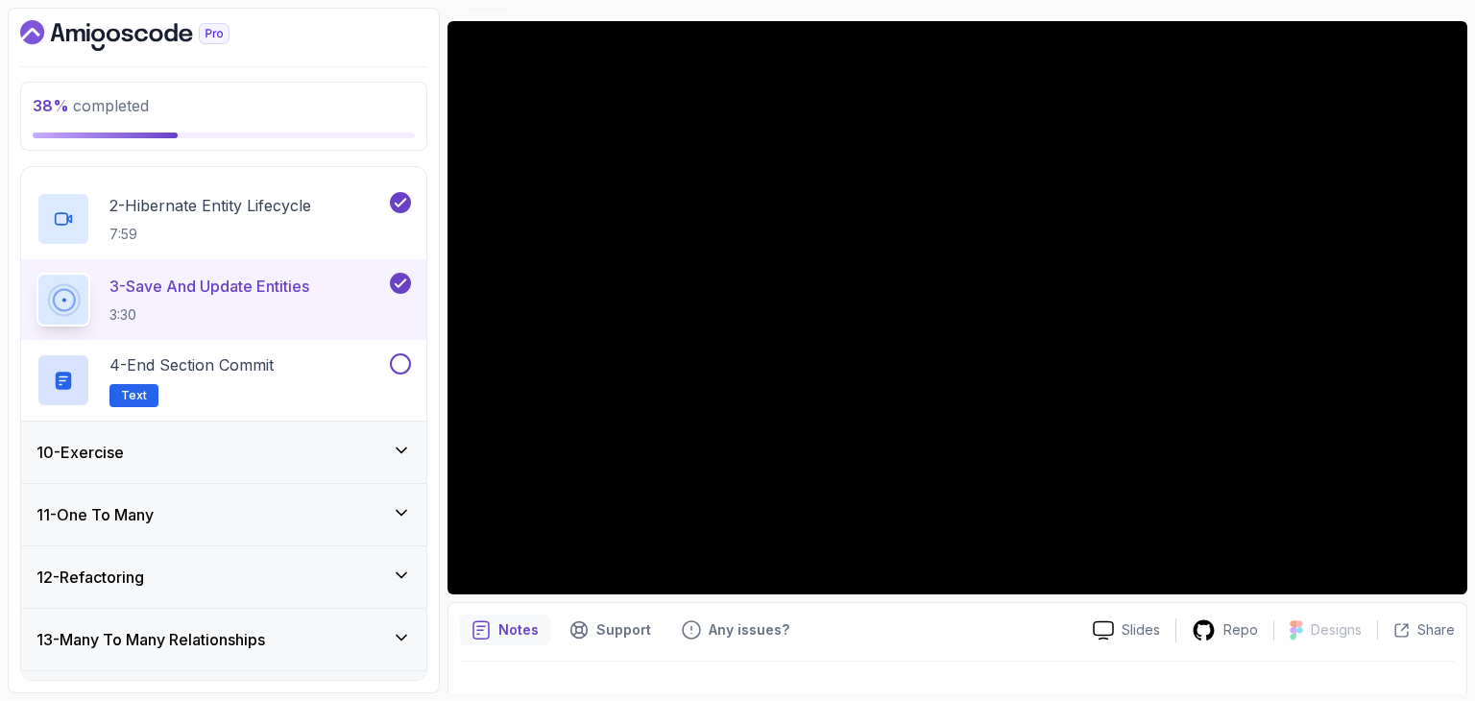
click at [192, 448] on div "10 - Exercise" at bounding box center [223, 452] width 375 height 23
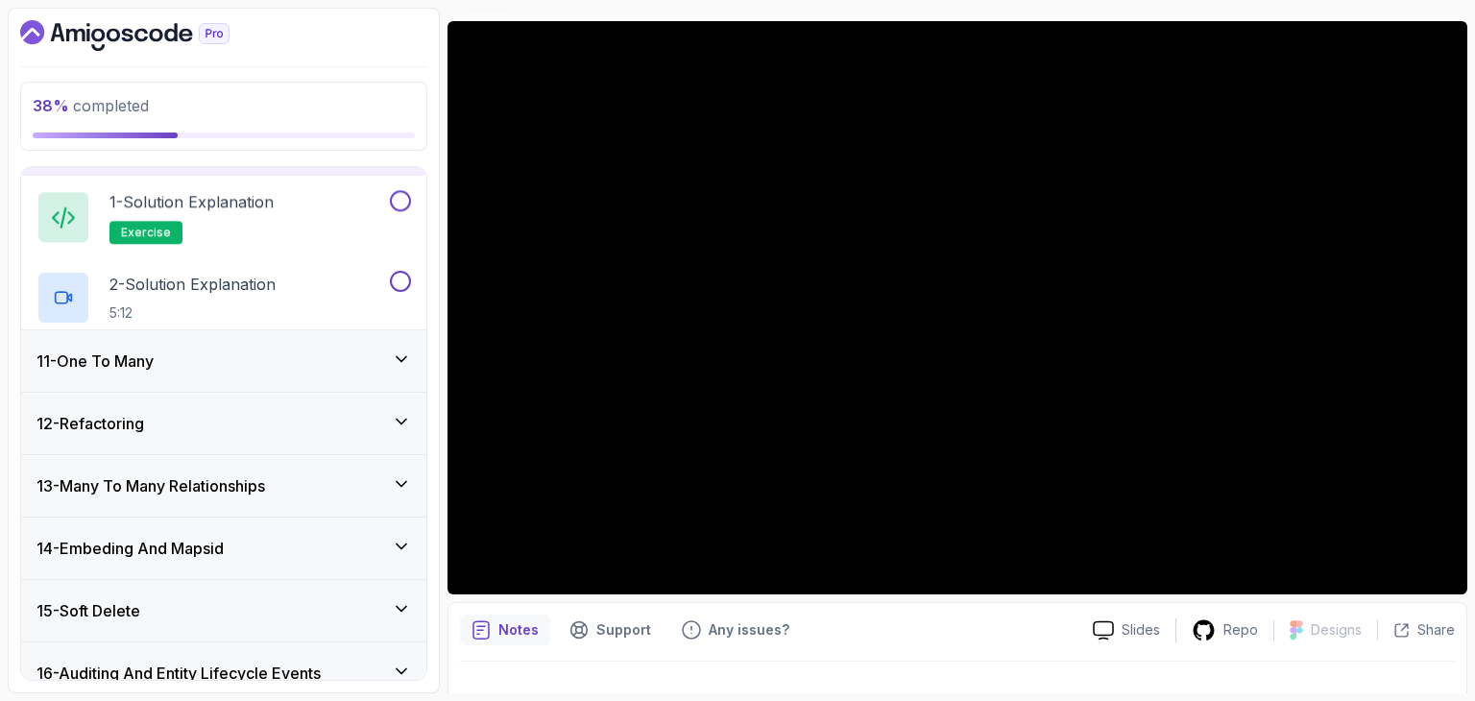
scroll to position [565, 0]
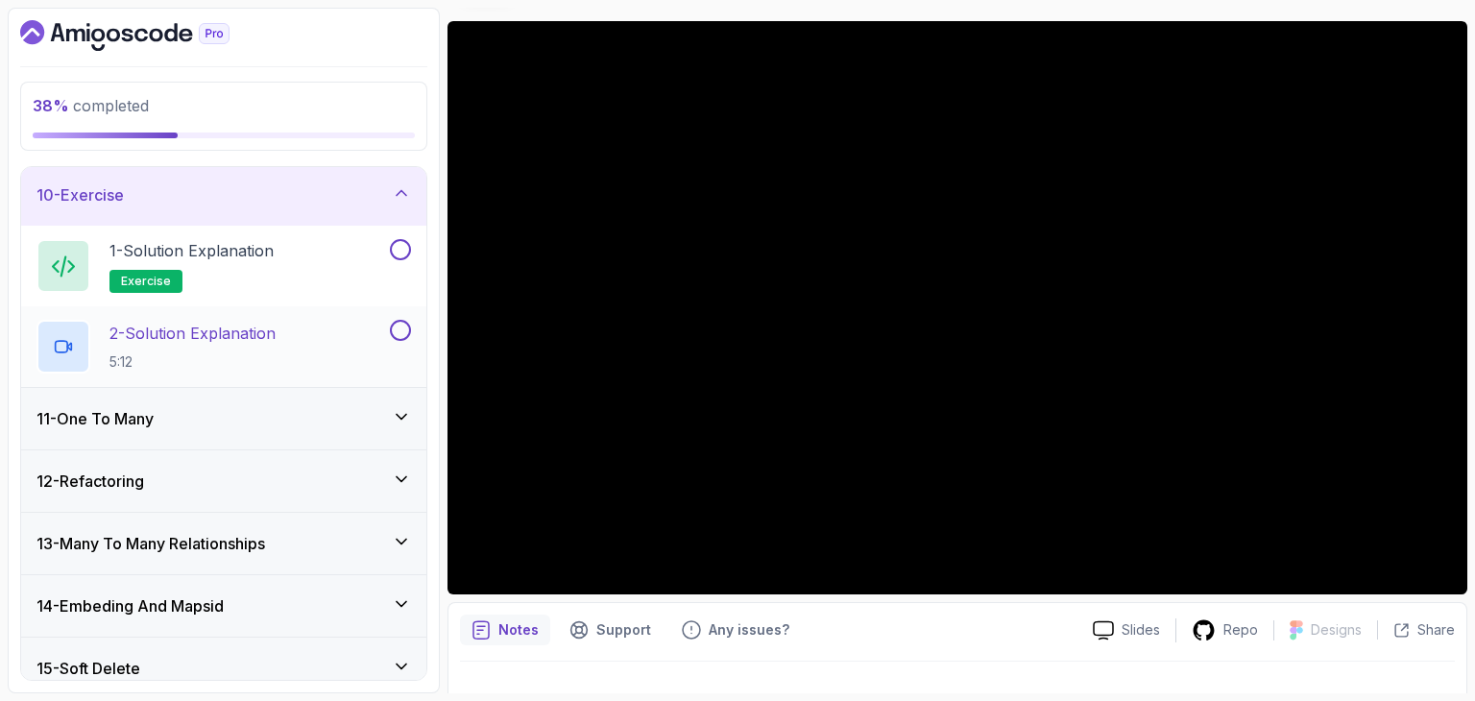
click at [237, 354] on p "5:12" at bounding box center [192, 361] width 166 height 19
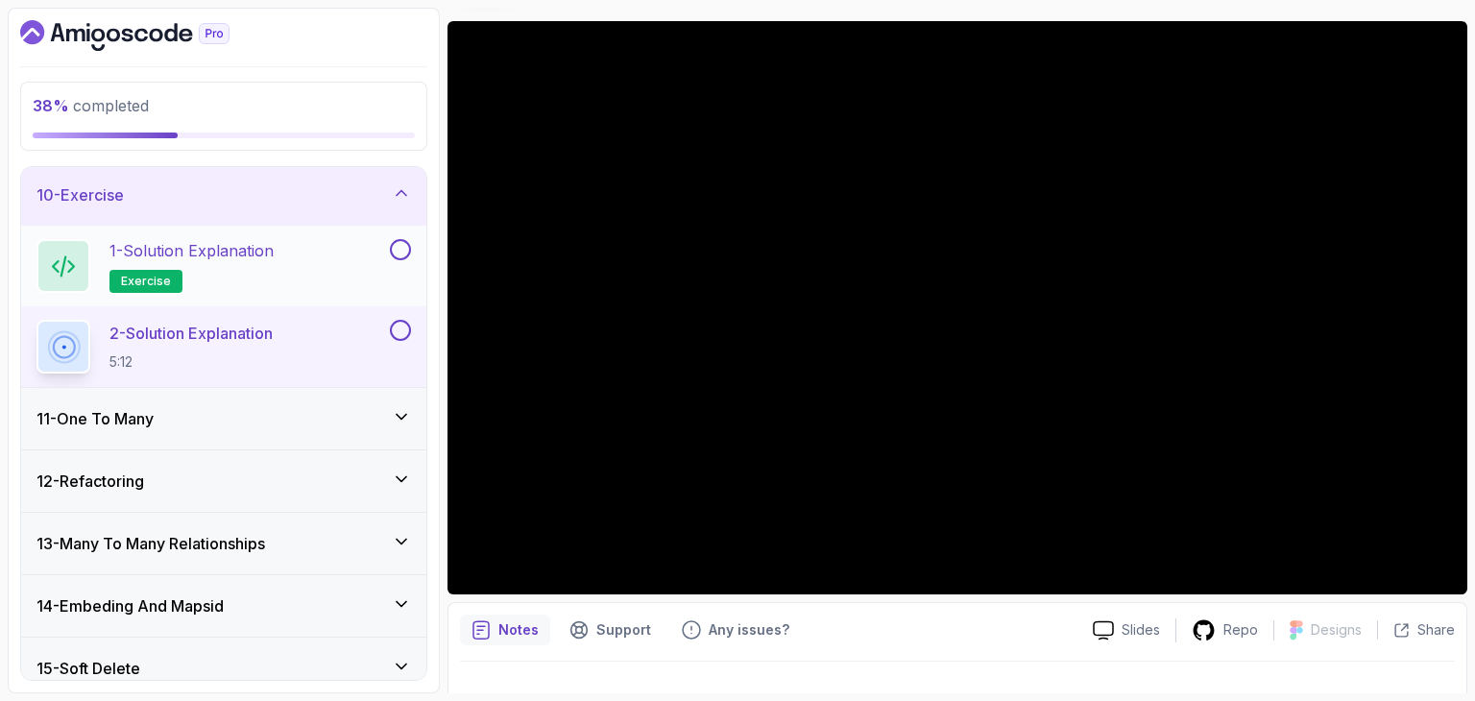
click at [406, 247] on button at bounding box center [400, 249] width 21 height 21
click at [406, 247] on icon at bounding box center [400, 249] width 17 height 19
click at [405, 329] on button at bounding box center [400, 330] width 21 height 21
click at [309, 407] on div "11 - One To Many" at bounding box center [223, 418] width 375 height 23
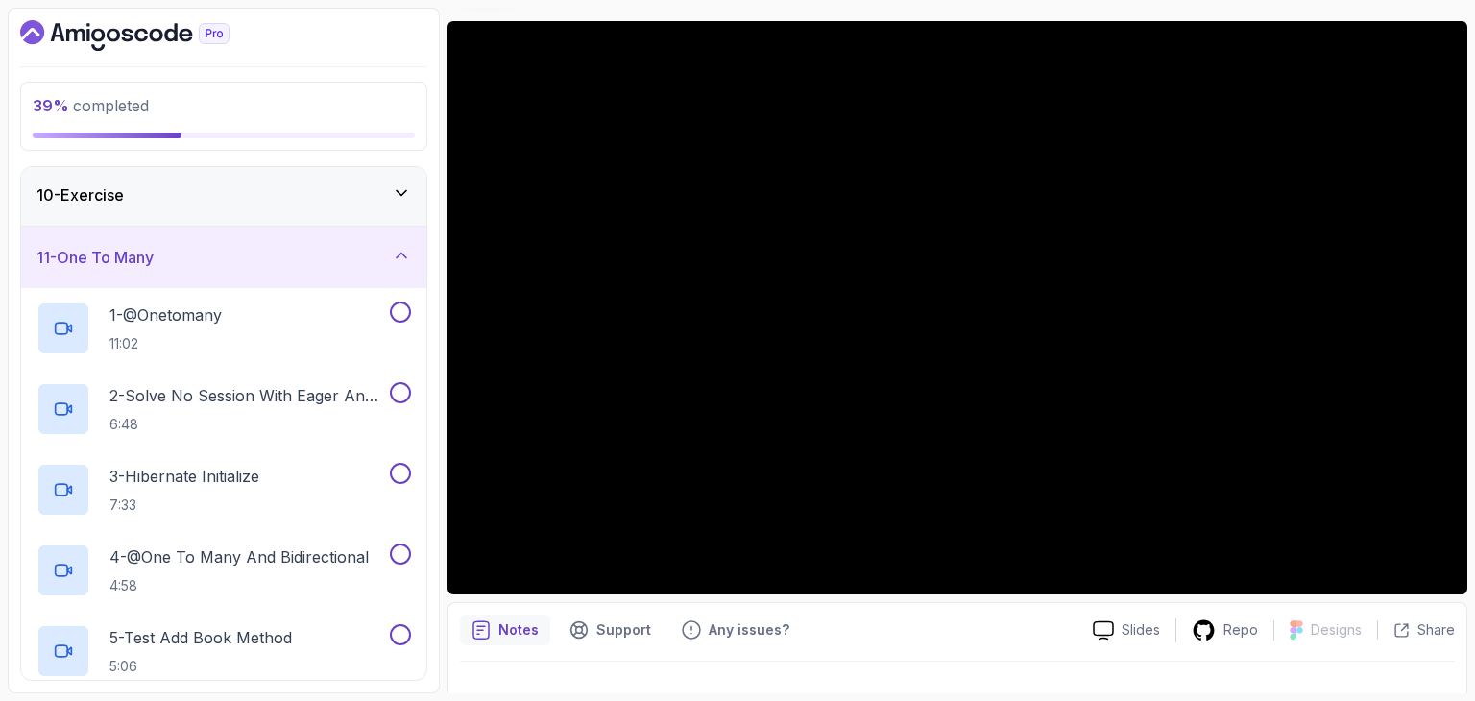
click at [311, 208] on div "10 - Exercise" at bounding box center [223, 194] width 405 height 61
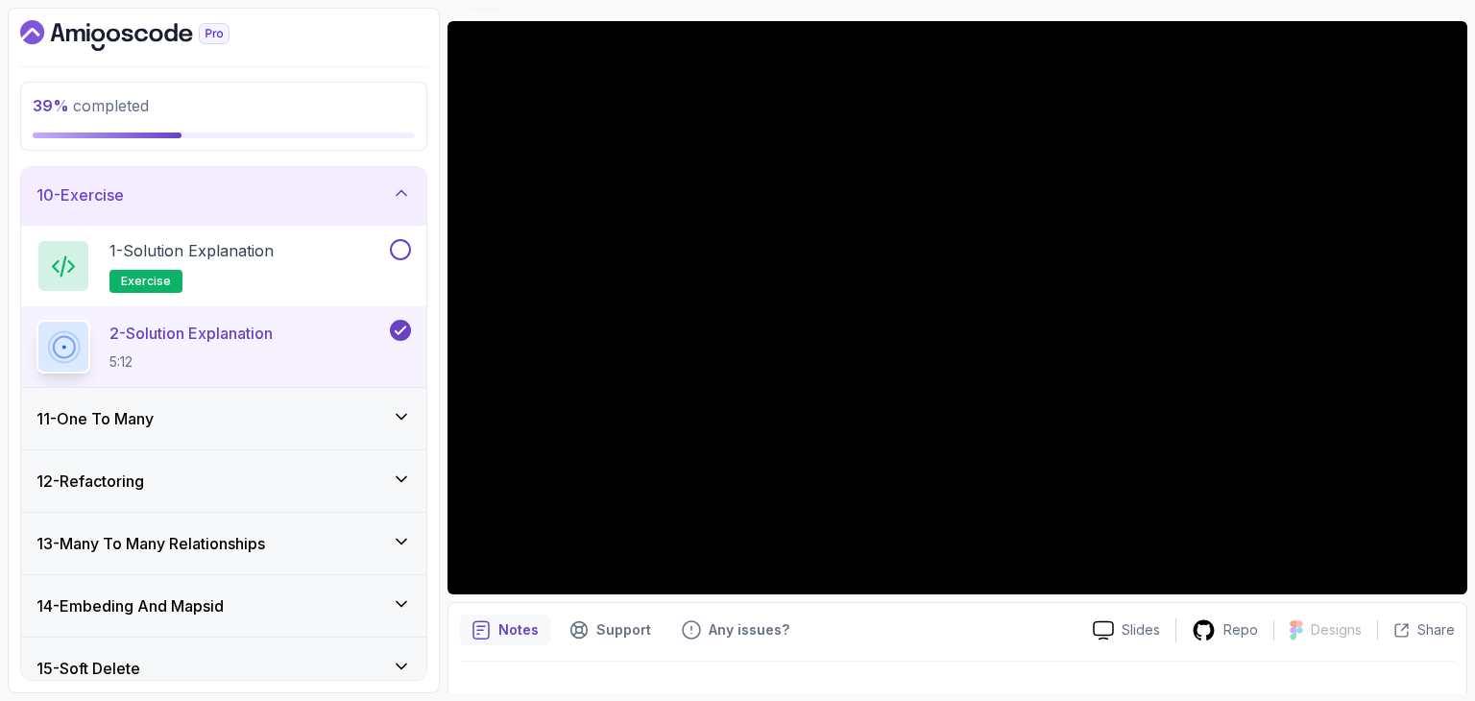
click at [295, 389] on div "11 - One To Many" at bounding box center [223, 418] width 405 height 61
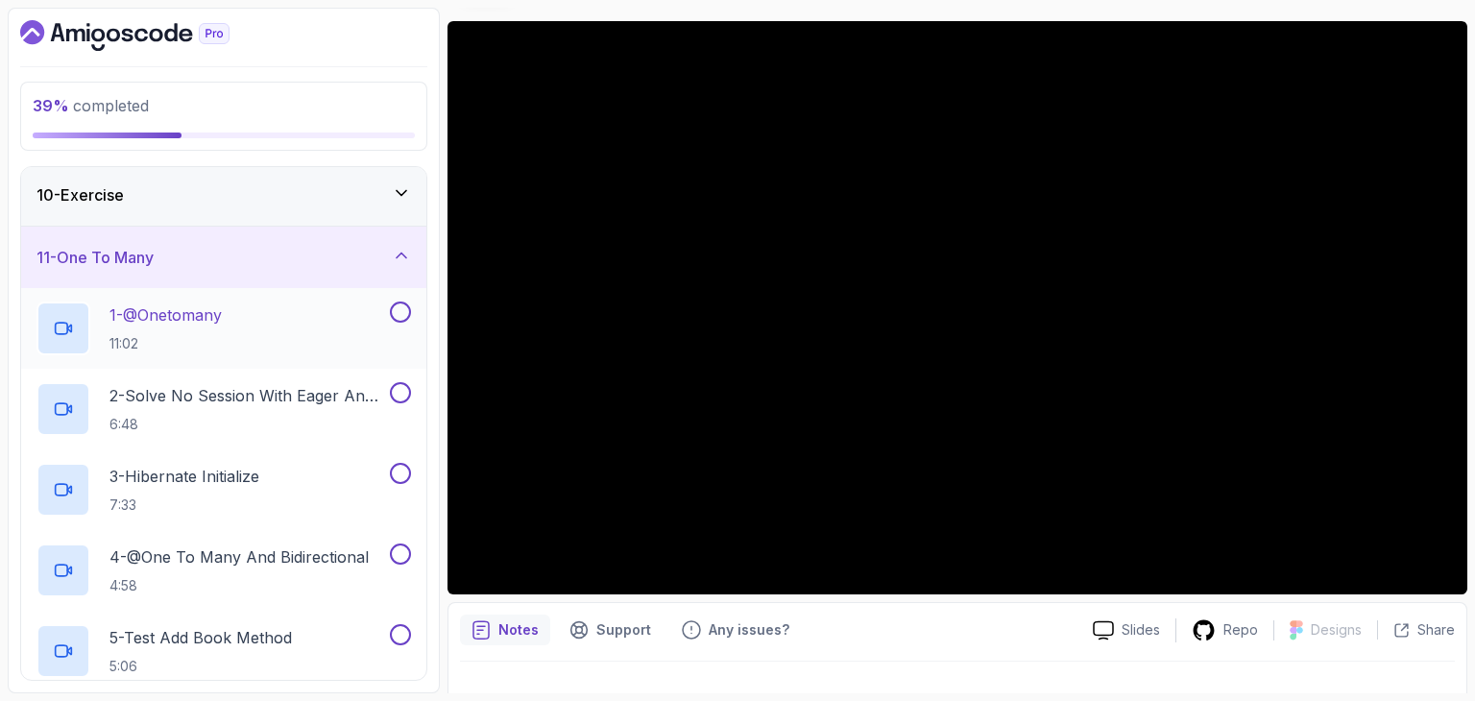
click at [296, 324] on div "1 - @Onetomany 11:02" at bounding box center [211, 329] width 350 height 54
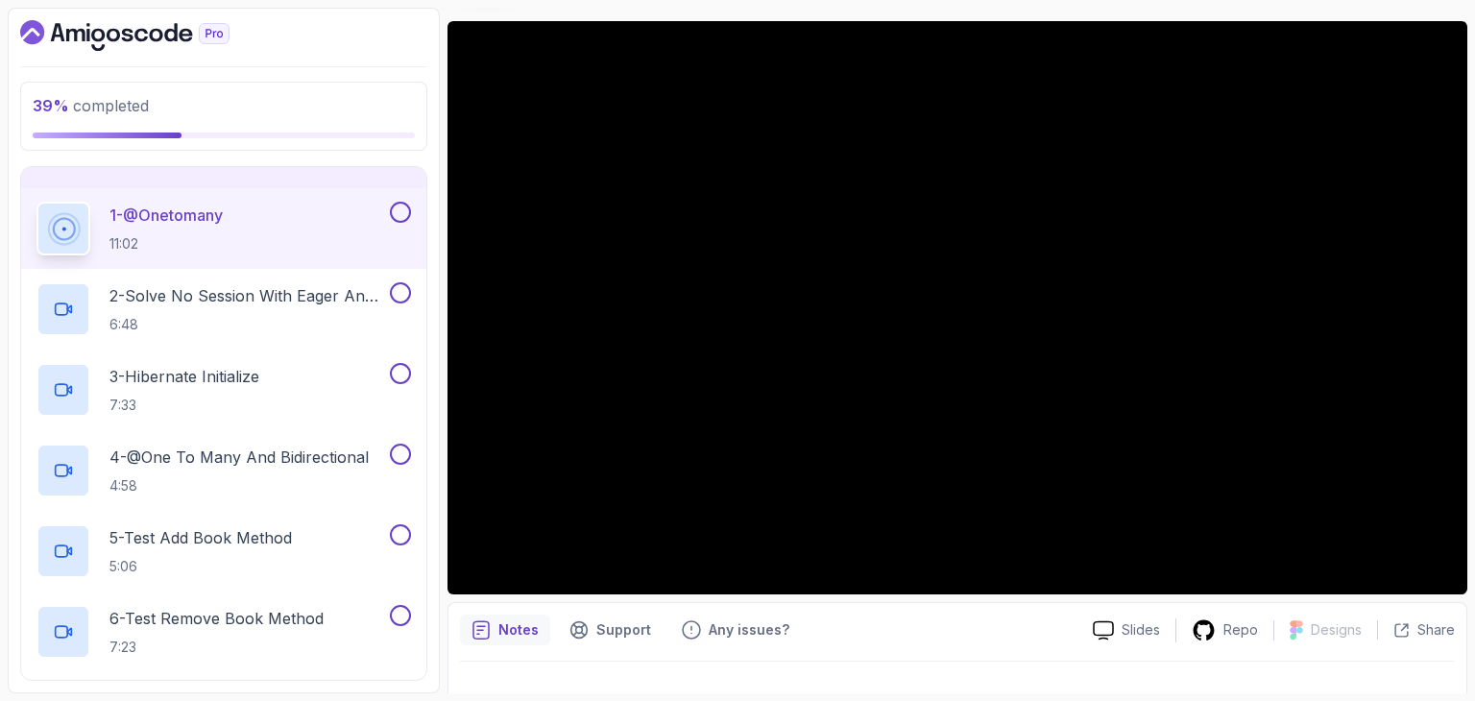
scroll to position [670, 0]
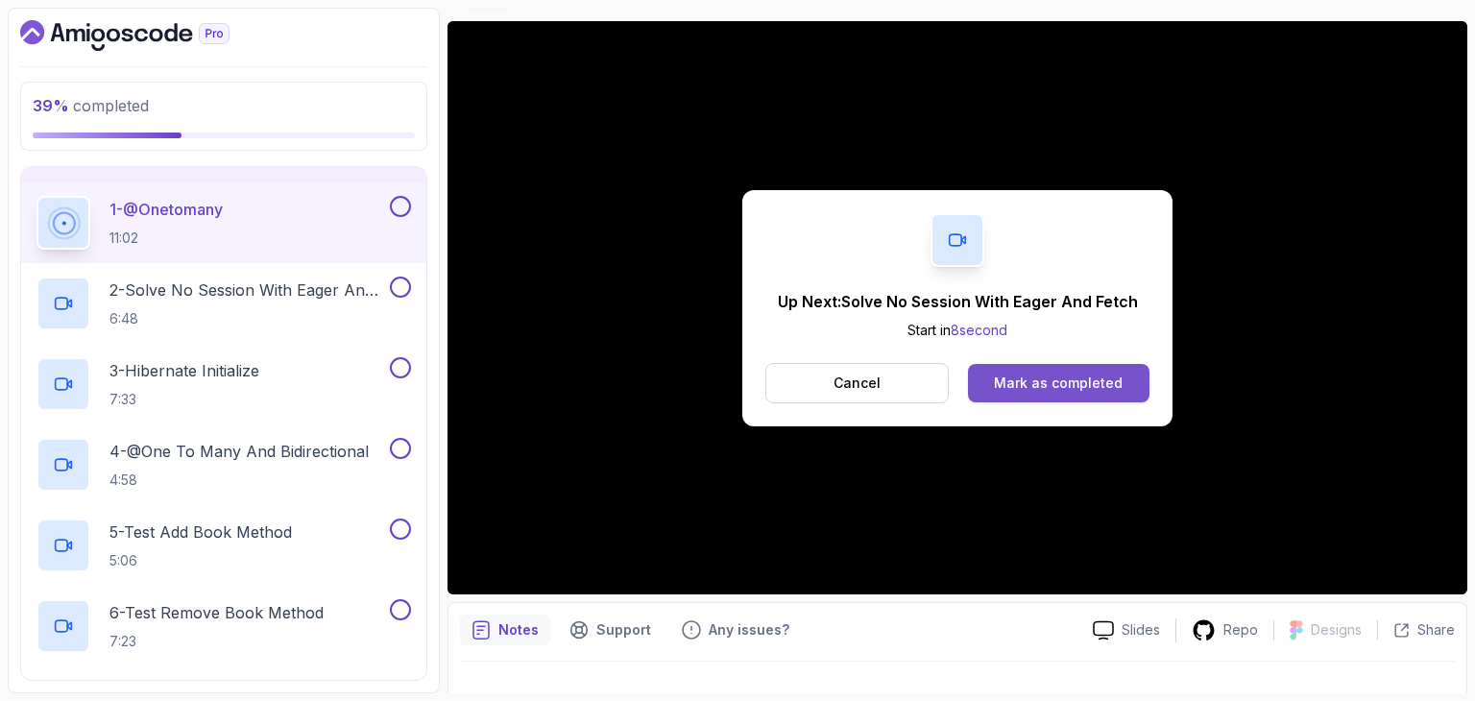
click at [1106, 386] on div "Mark as completed" at bounding box center [1058, 383] width 129 height 19
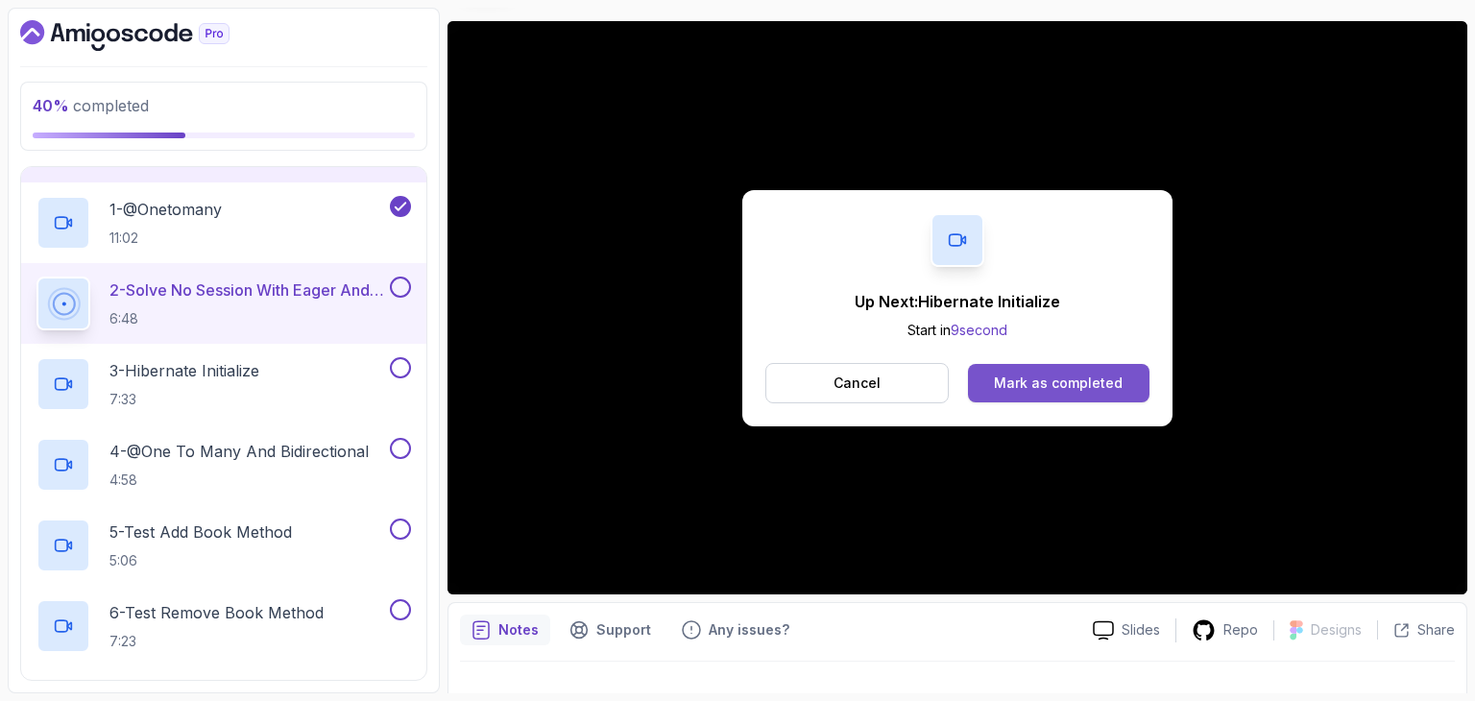
click at [1018, 367] on button "Mark as completed" at bounding box center [1058, 383] width 181 height 38
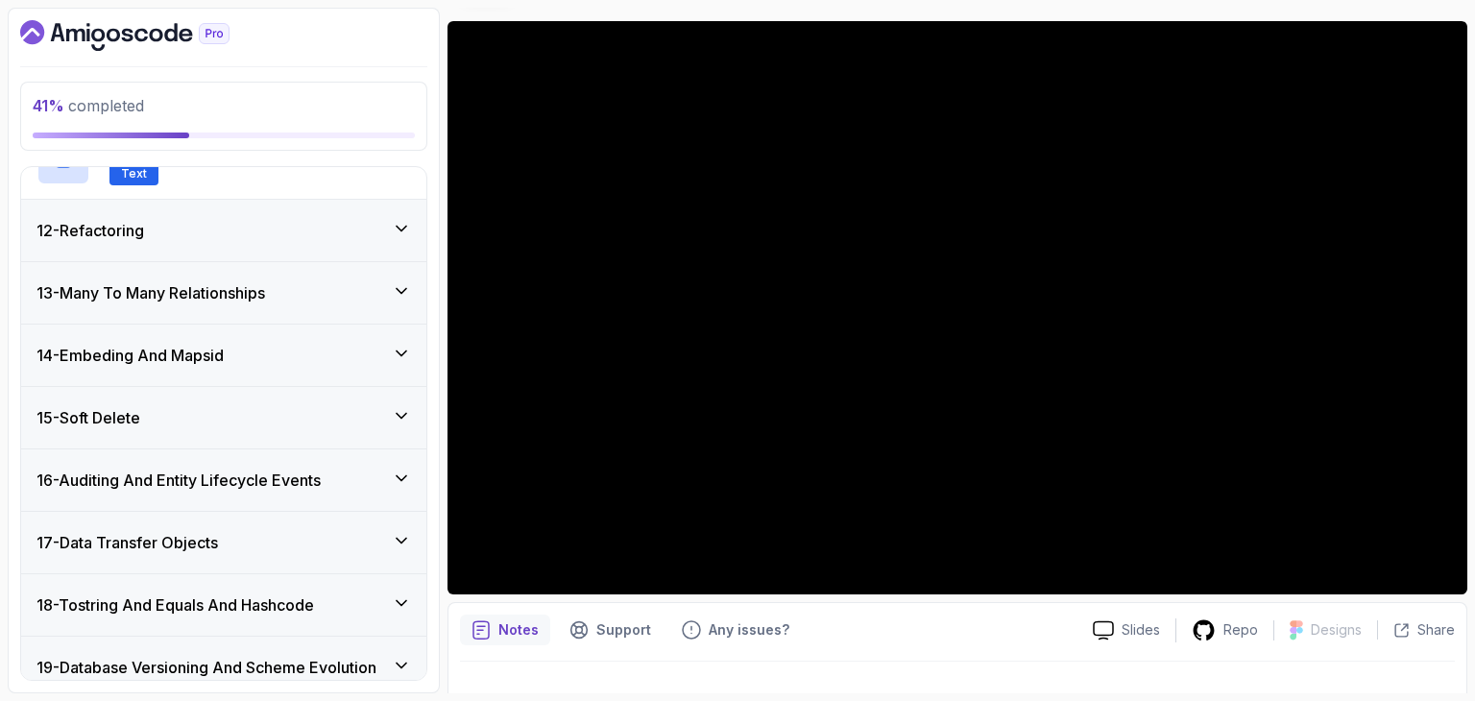
scroll to position [1245, 0]
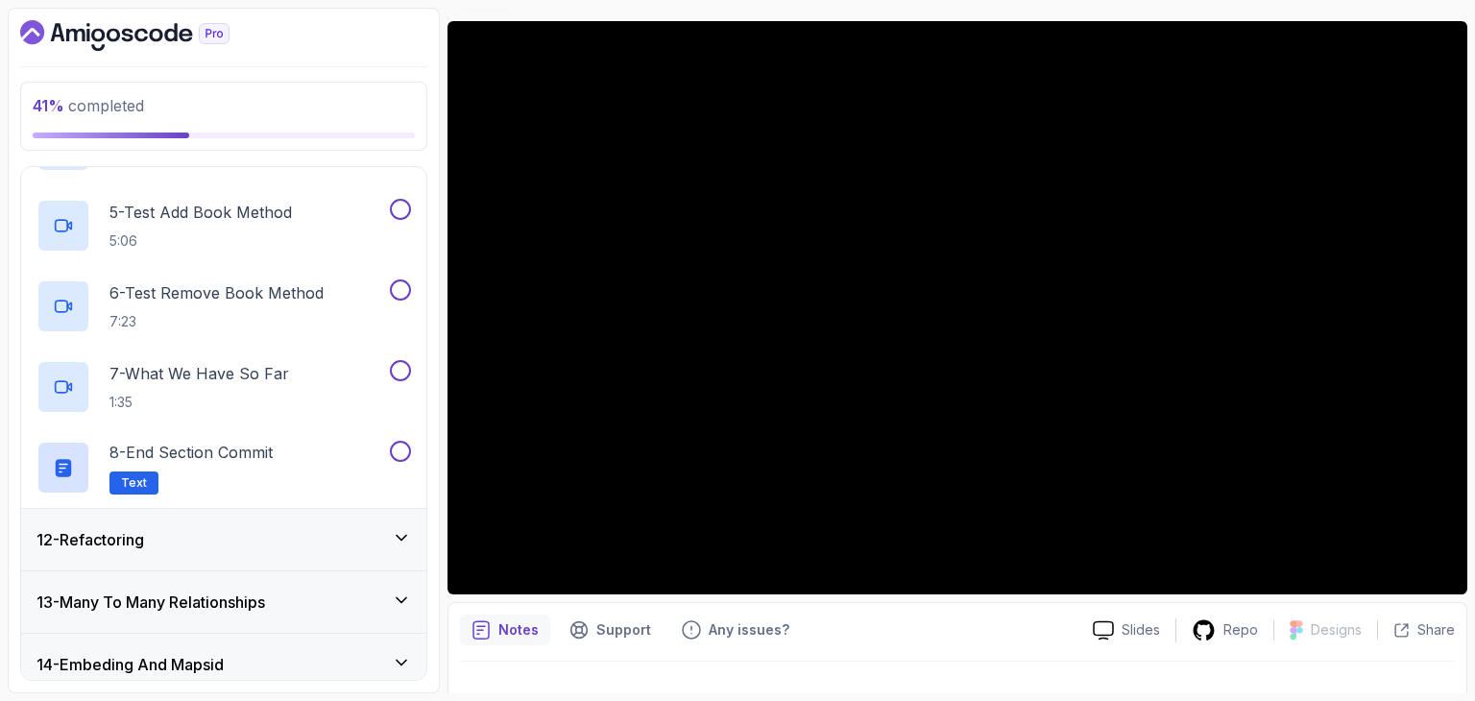
click at [180, 535] on div "12 - Refactoring" at bounding box center [223, 539] width 375 height 23
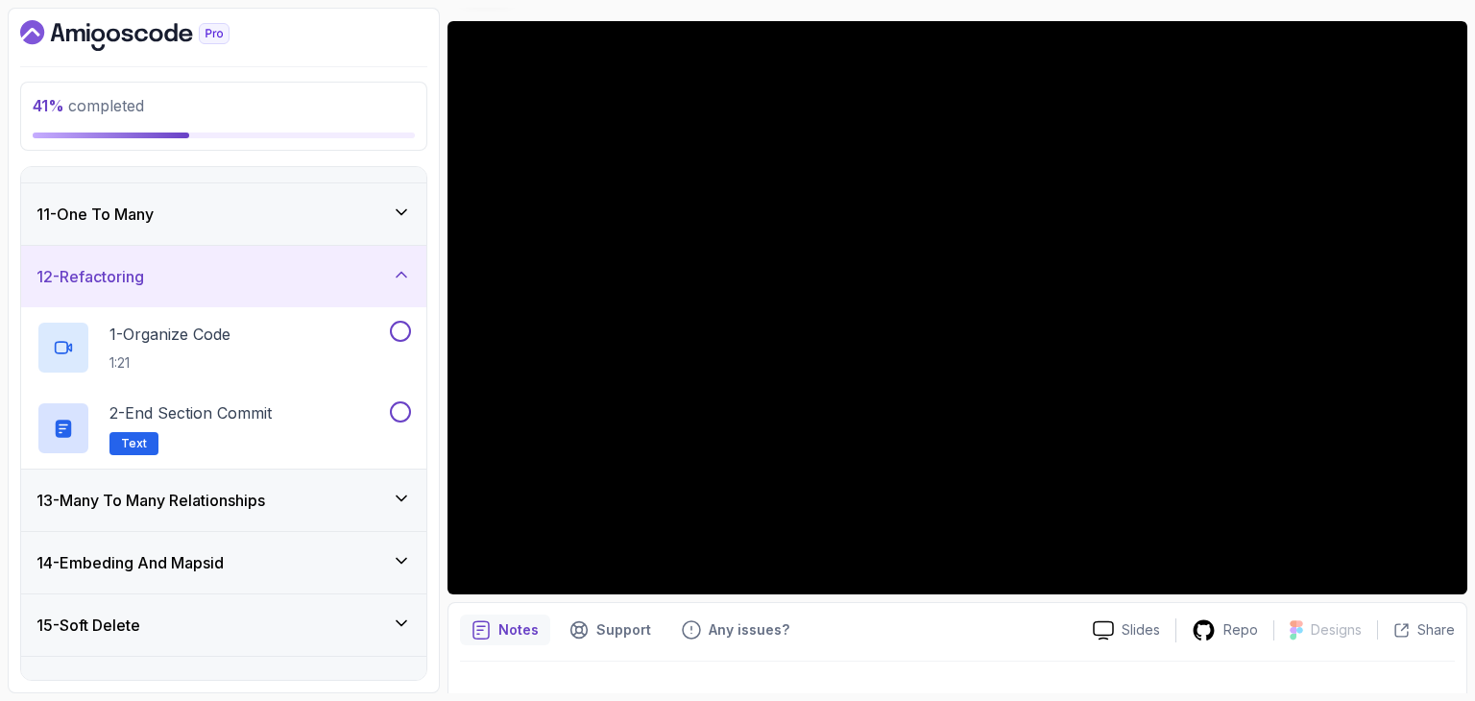
scroll to position [653, 0]
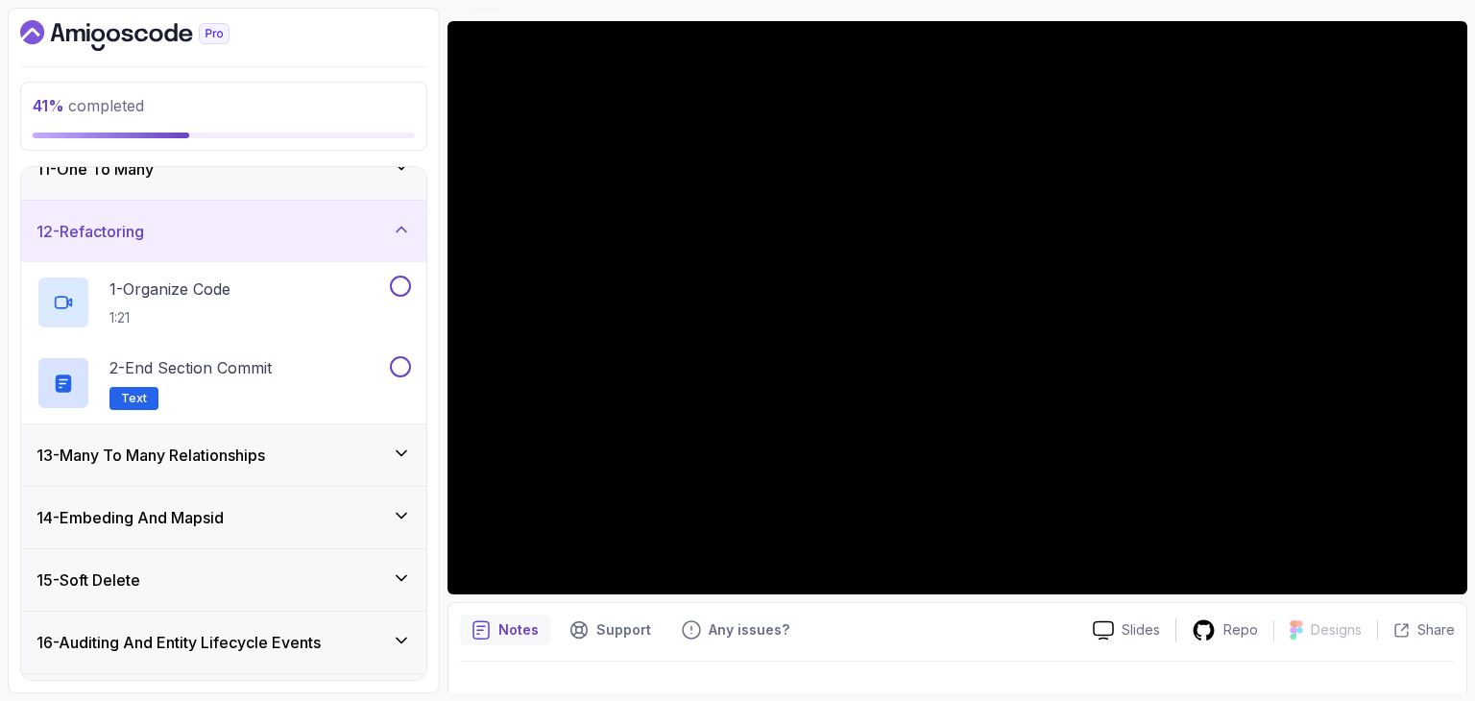
click at [211, 459] on h3 "13 - Many To Many Relationships" at bounding box center [150, 455] width 229 height 23
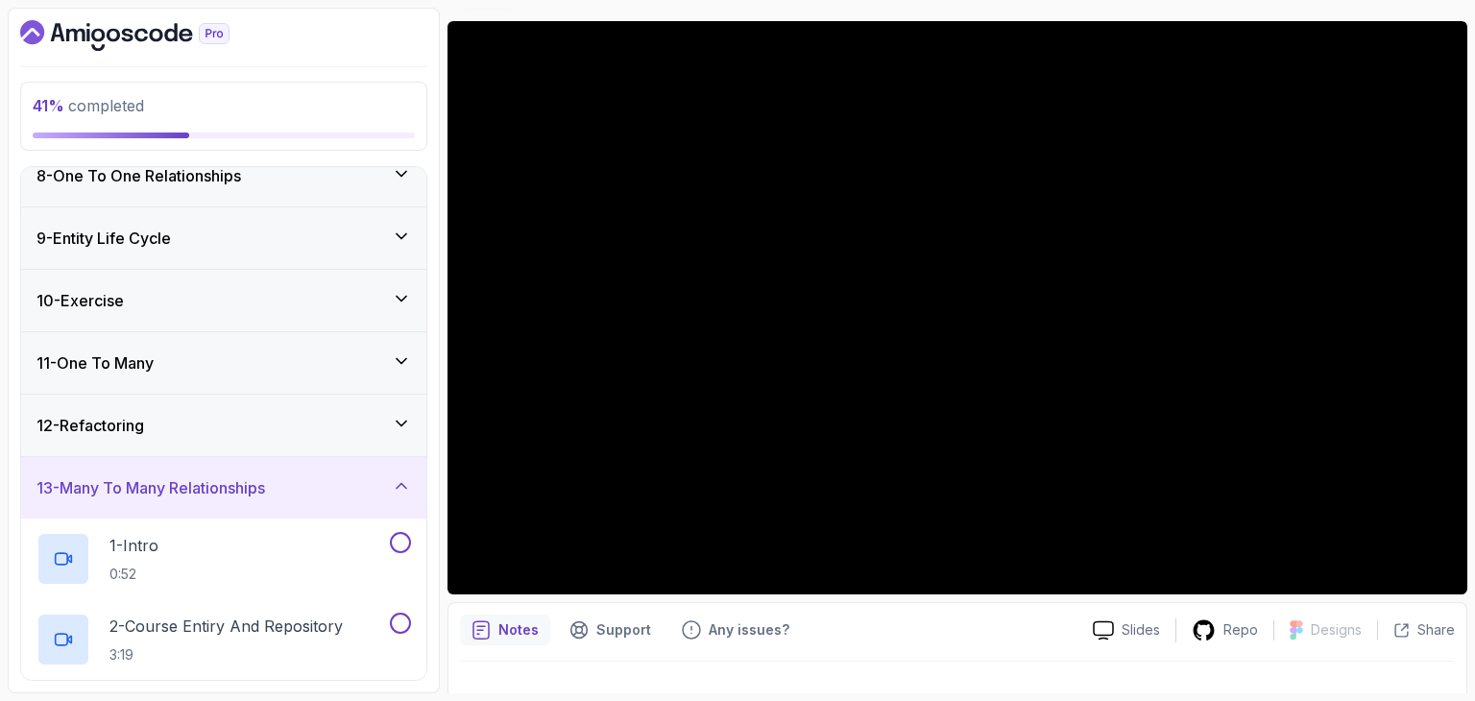
scroll to position [453, 0]
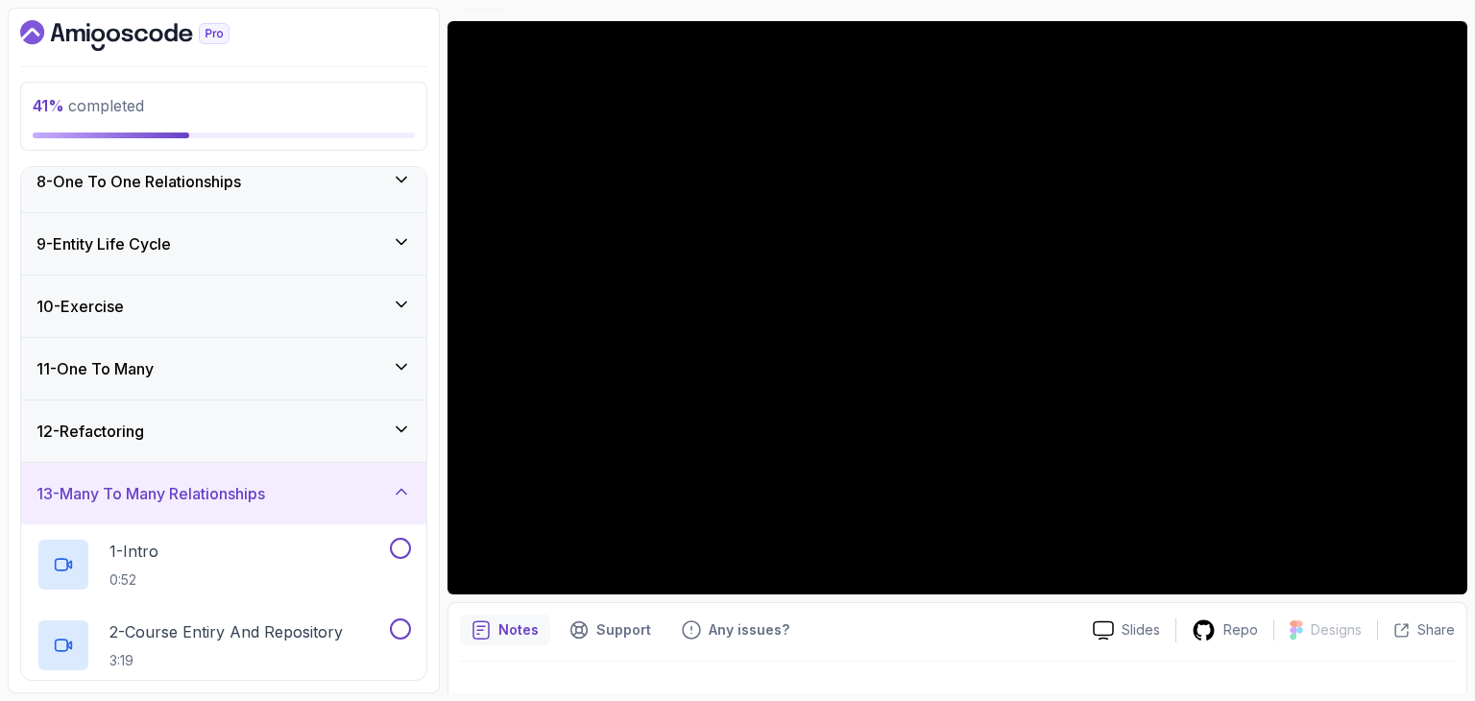
click at [315, 359] on div "11 - One To Many" at bounding box center [223, 368] width 375 height 23
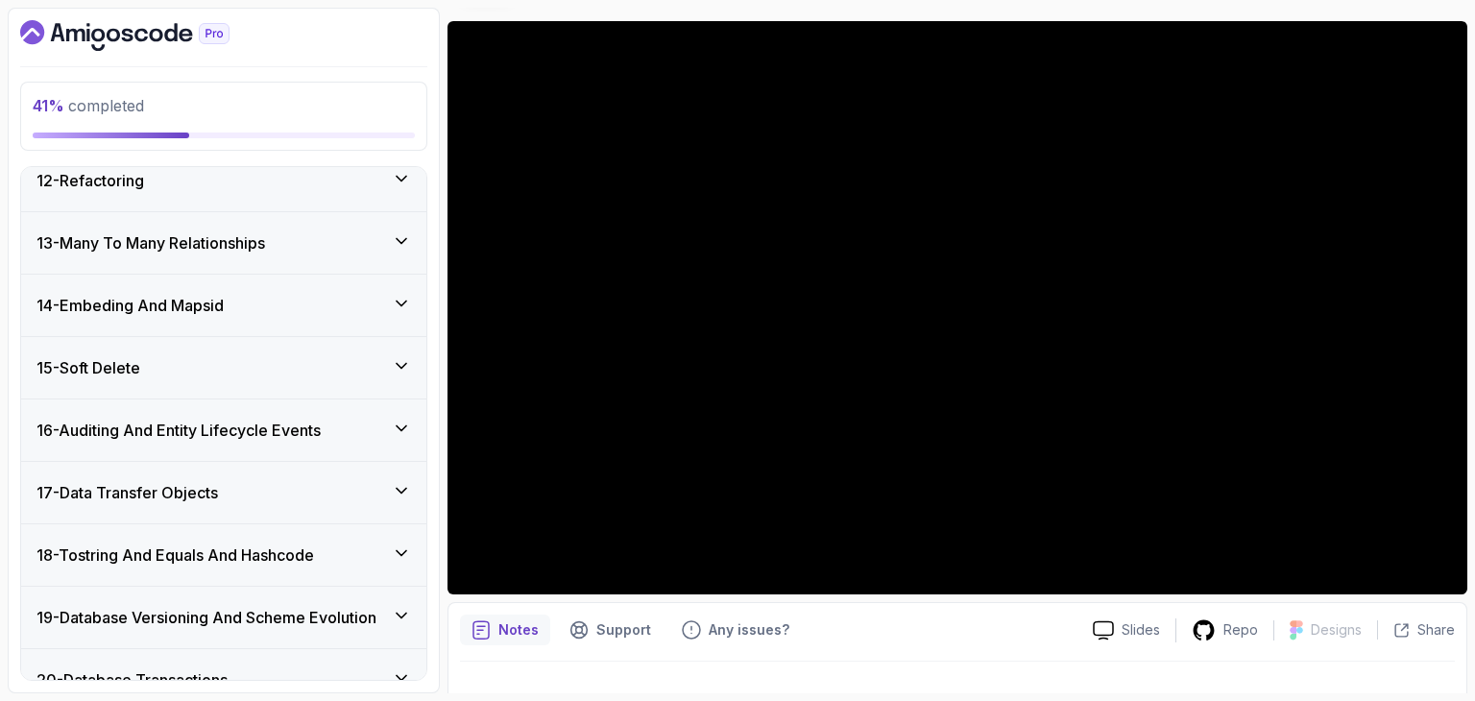
scroll to position [1340, 0]
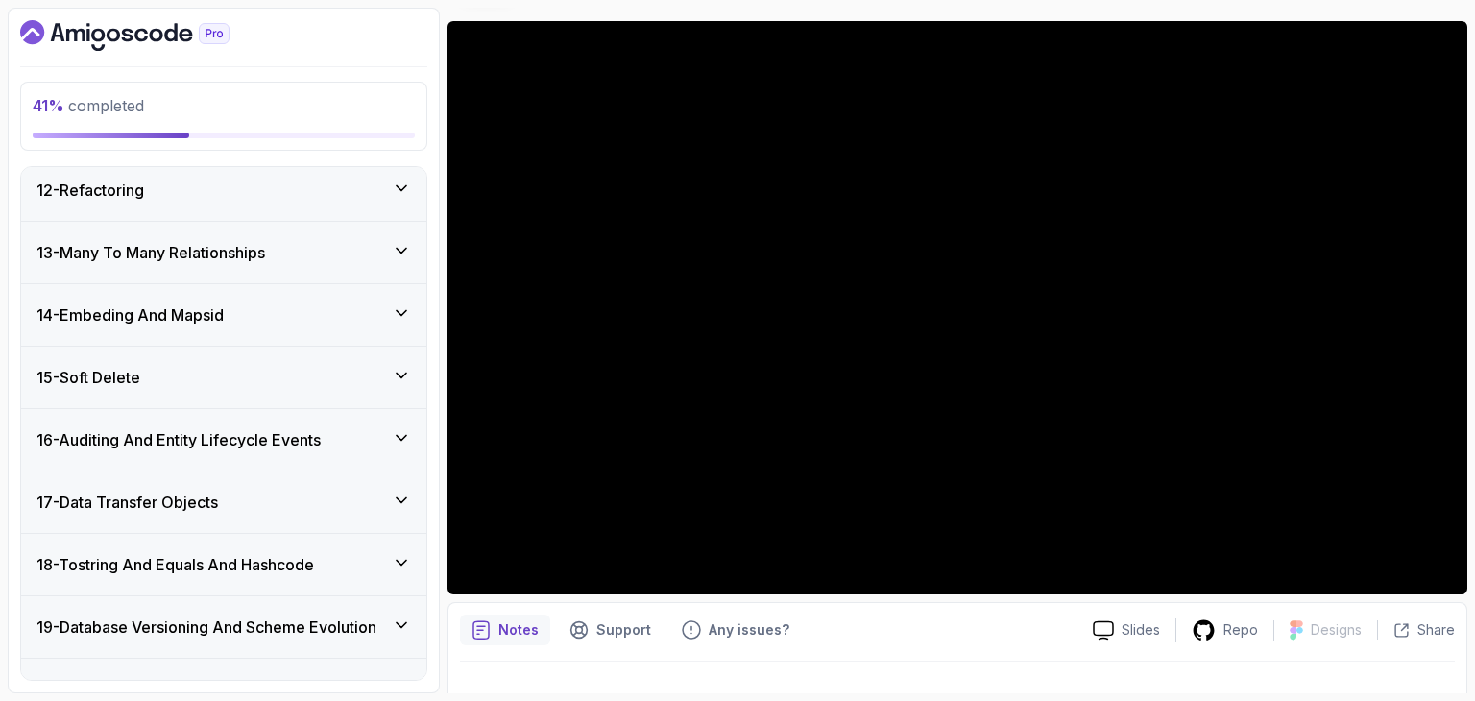
click at [281, 269] on div "13 - Many To Many Relationships" at bounding box center [223, 252] width 405 height 61
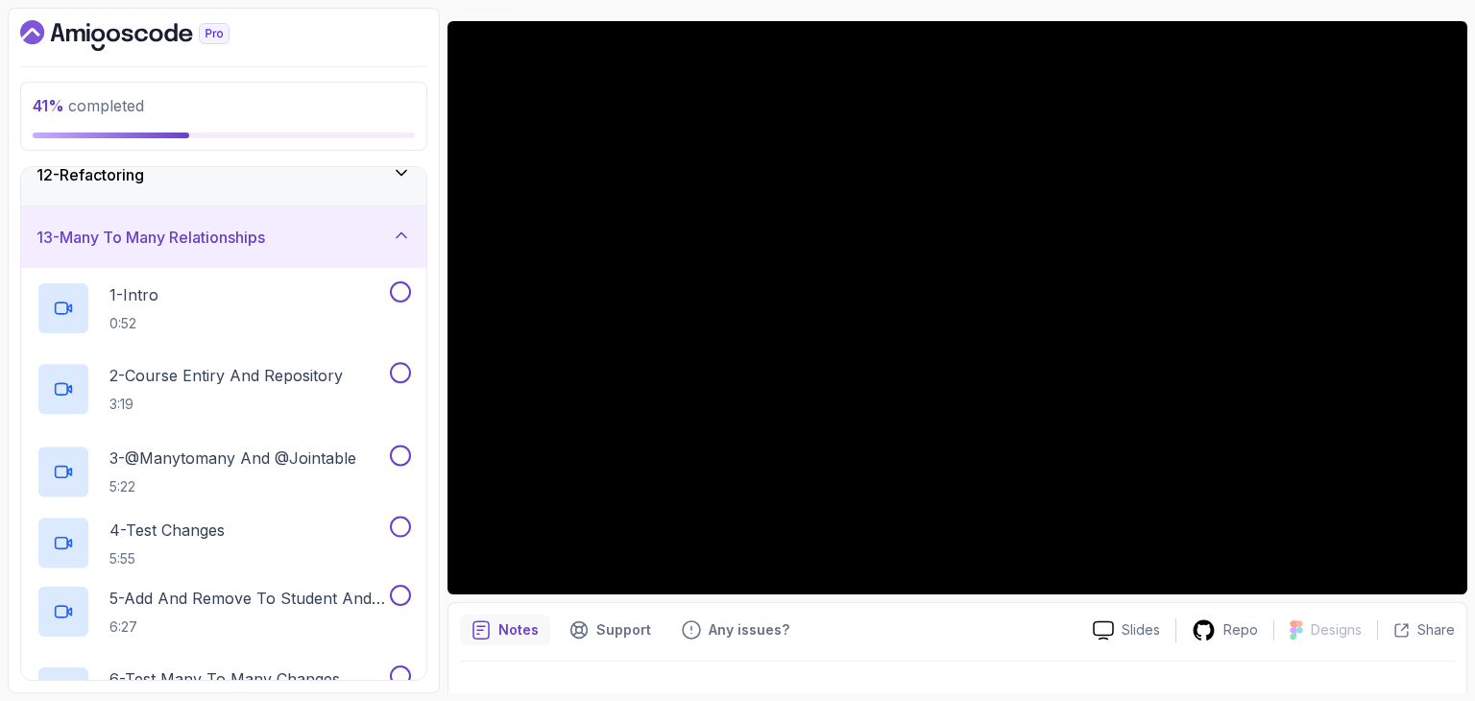
scroll to position [694, 0]
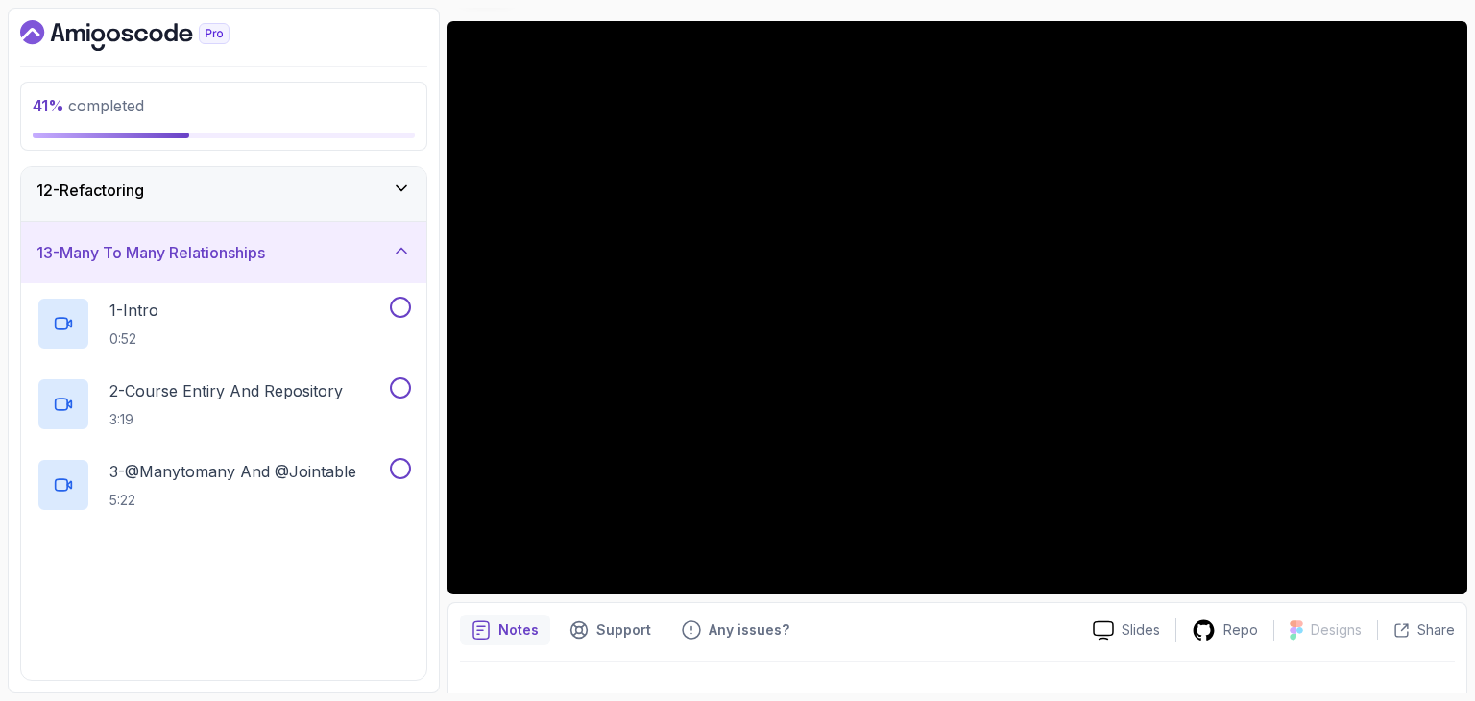
click at [284, 244] on div "13 - Many To Many Relationships" at bounding box center [223, 252] width 375 height 23
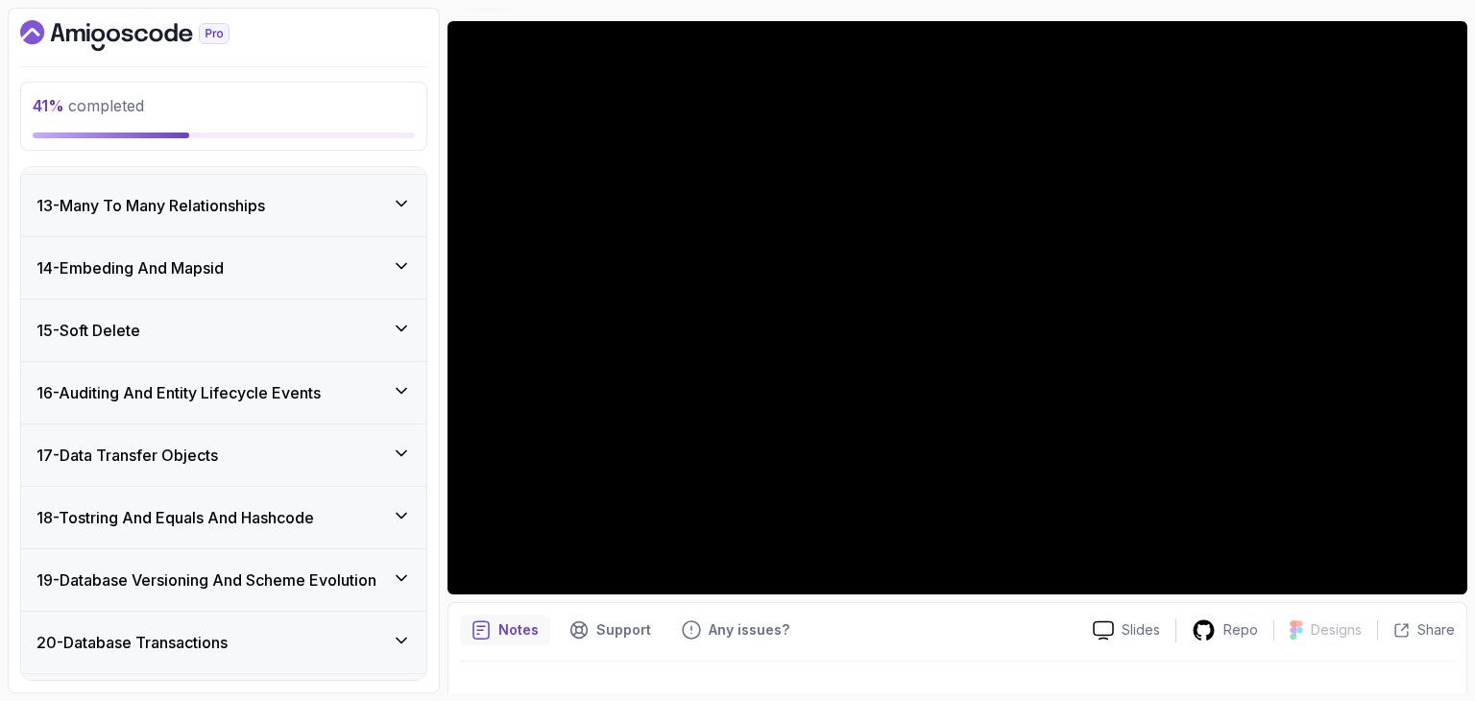
scroll to position [792, 0]
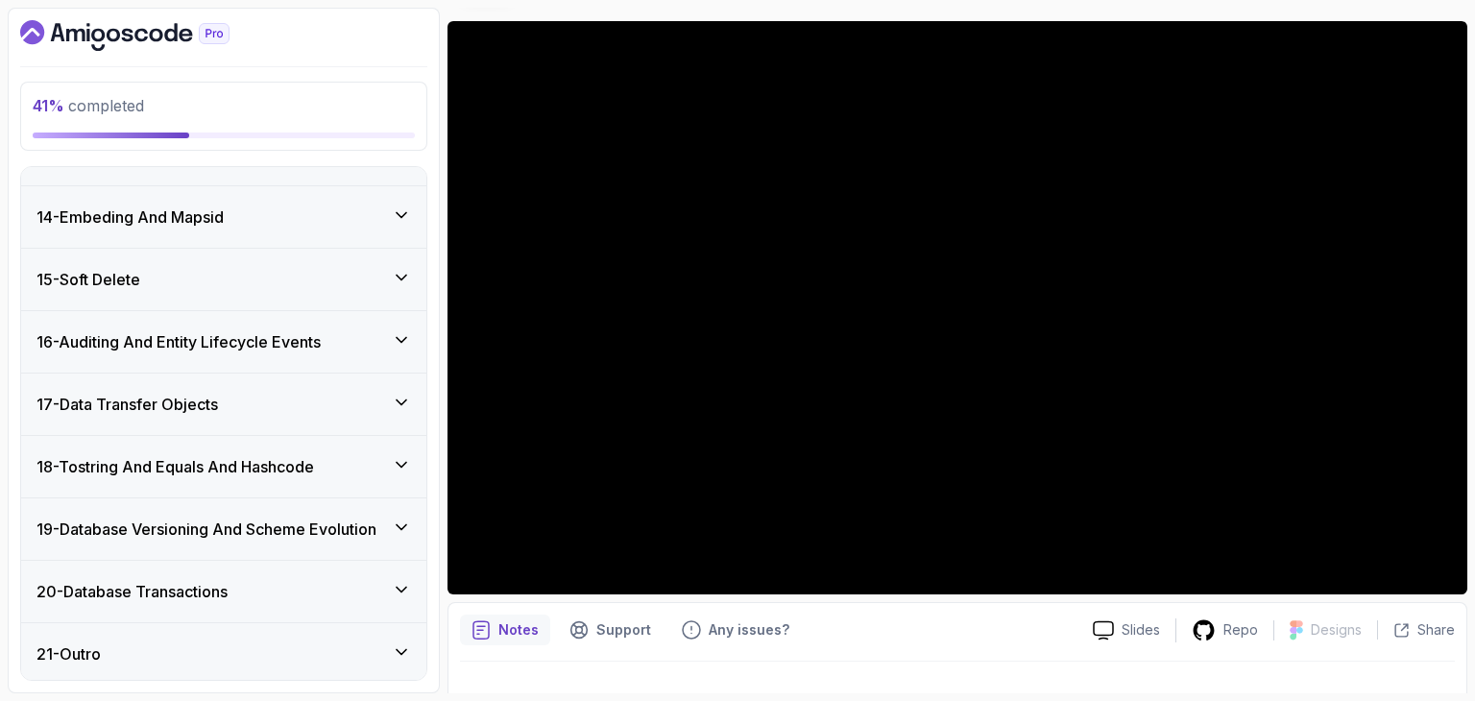
click at [213, 468] on h3 "18 - Tostring And Equals And Hashcode" at bounding box center [175, 466] width 278 height 23
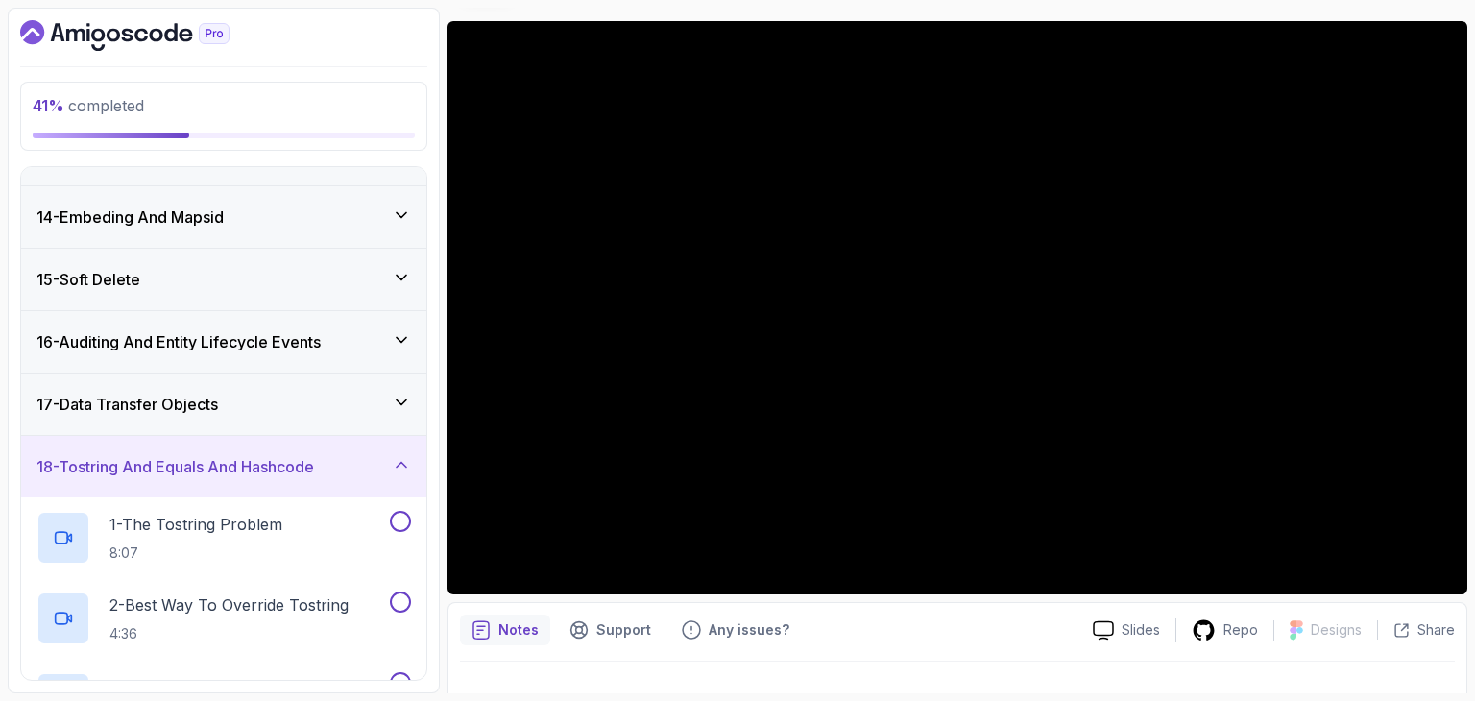
click at [213, 468] on h3 "18 - Tostring And Equals And Hashcode" at bounding box center [175, 466] width 278 height 23
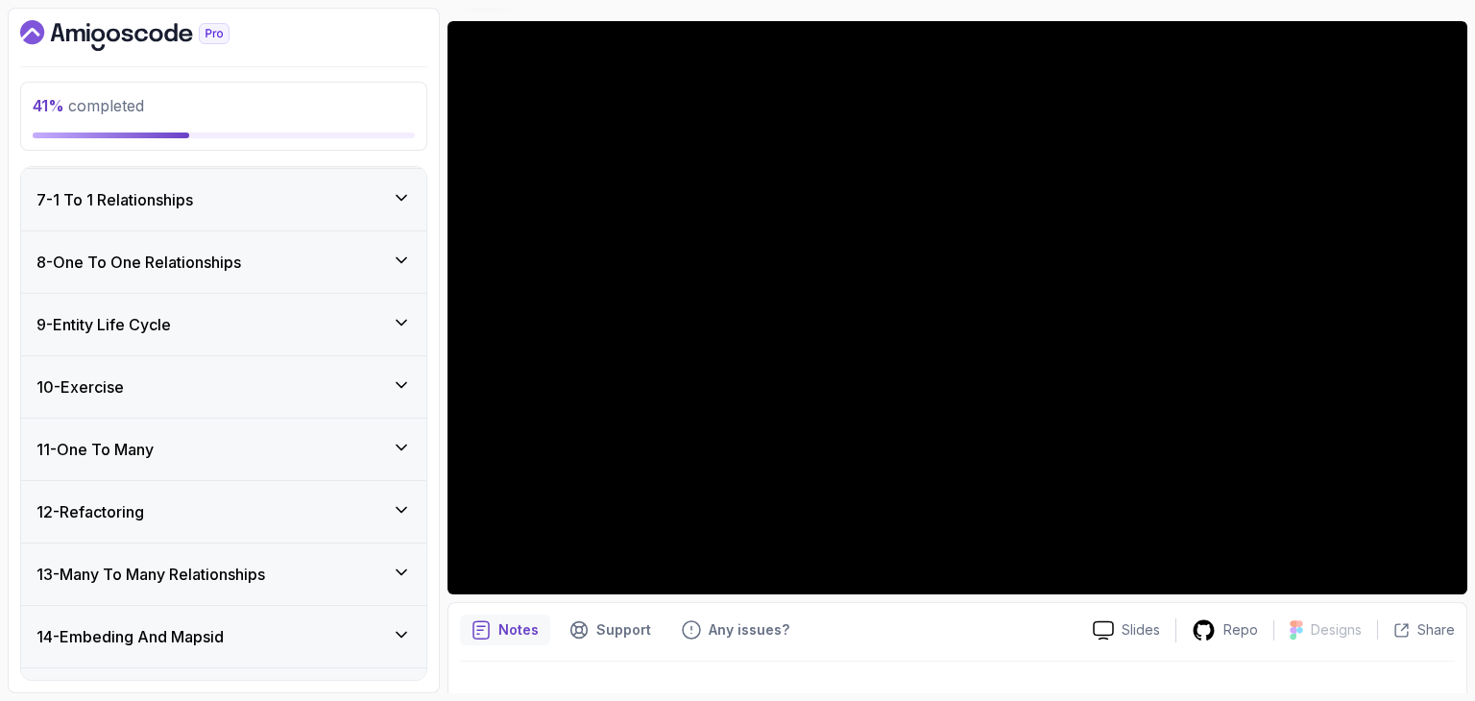
scroll to position [343, 0]
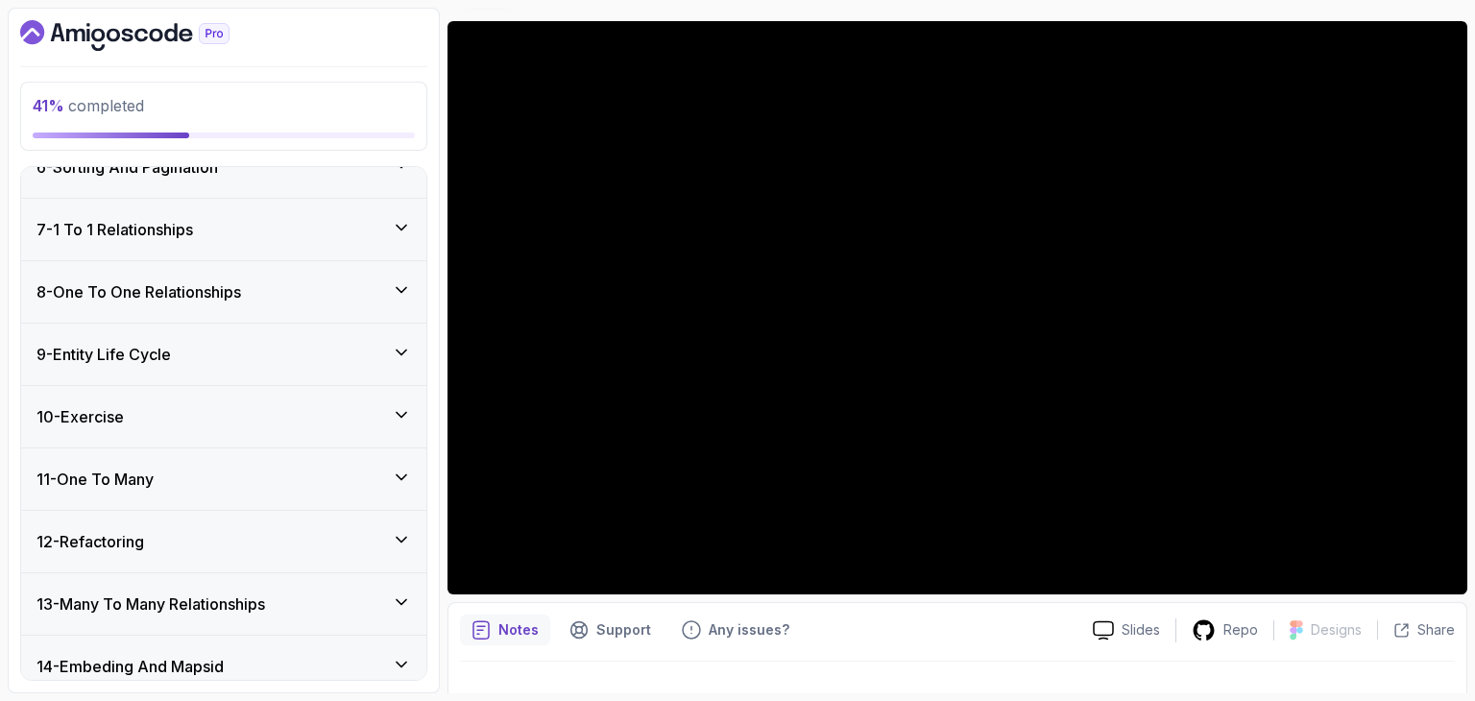
click at [183, 473] on div "11 - One To Many" at bounding box center [223, 479] width 375 height 23
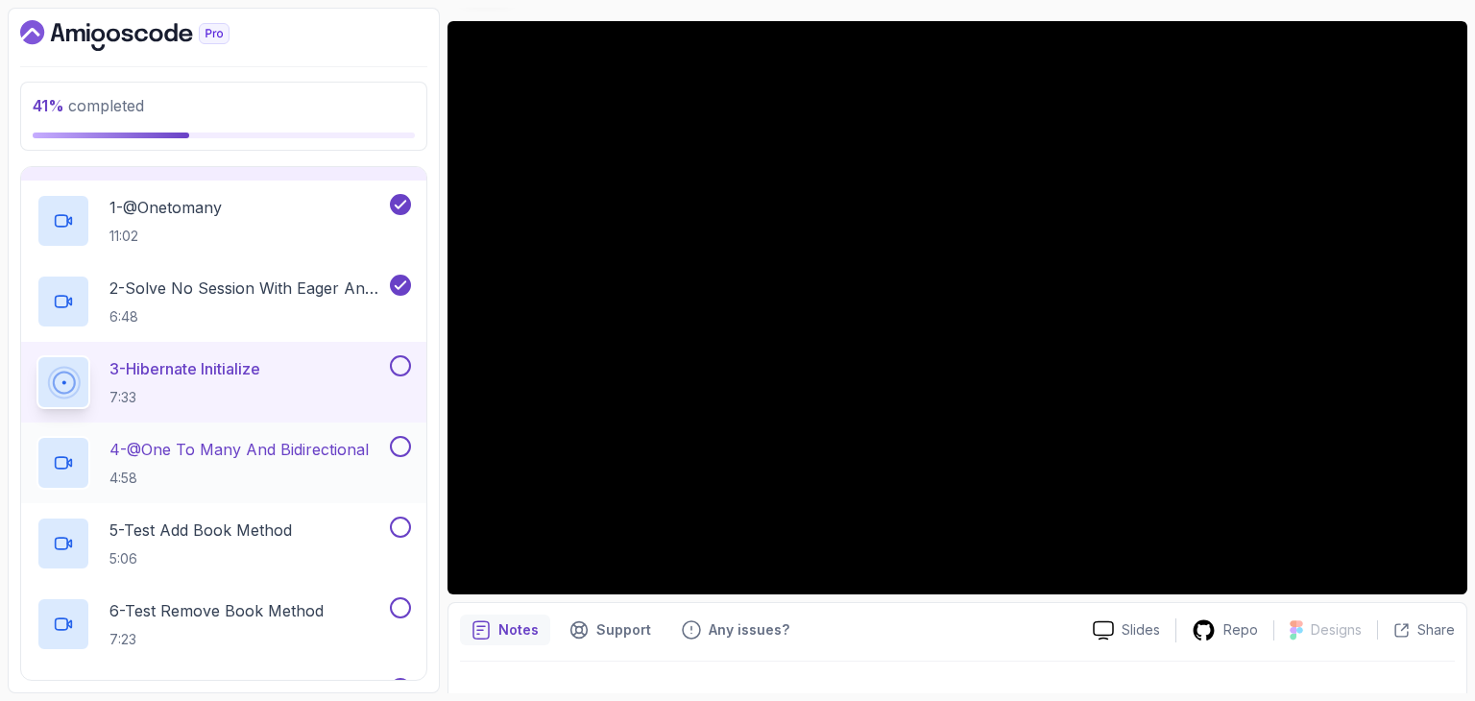
scroll to position [668, 0]
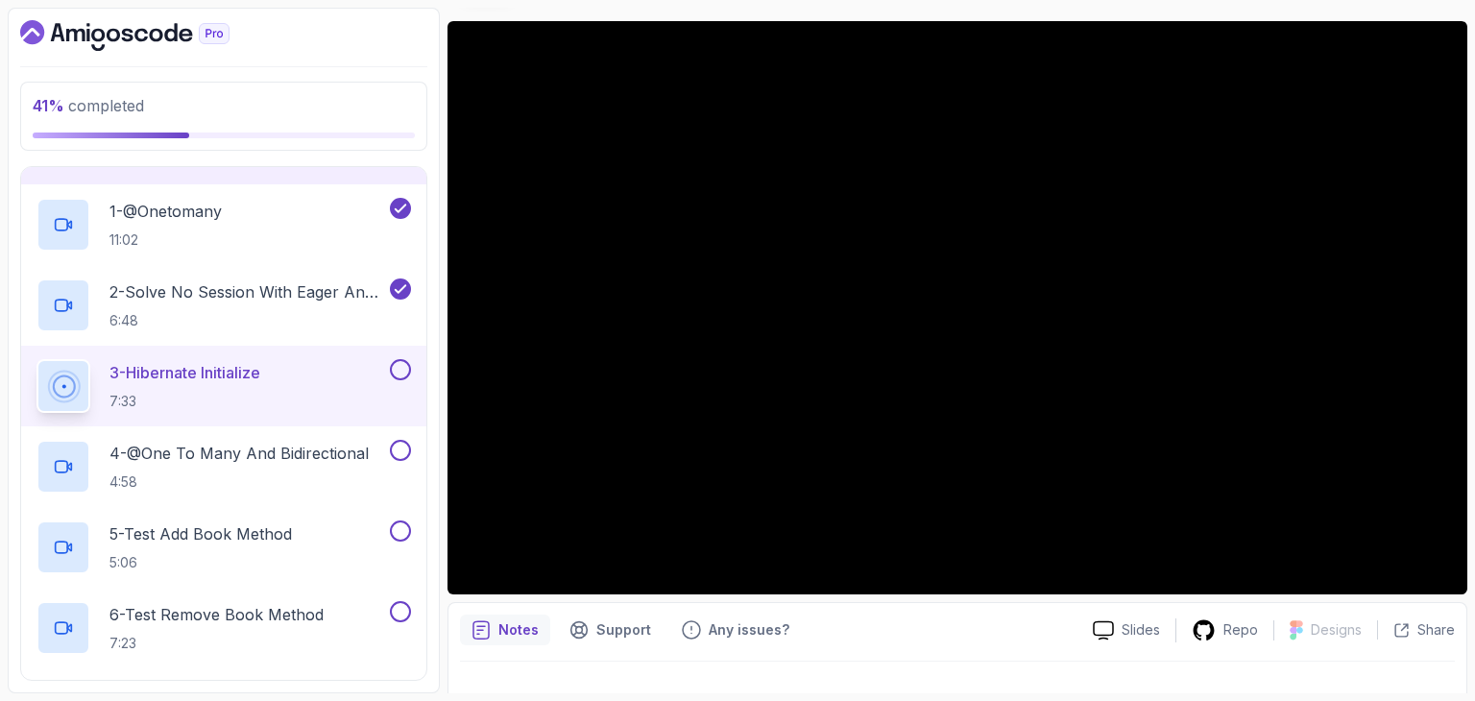
click at [399, 363] on button at bounding box center [400, 369] width 21 height 21
click at [279, 457] on p "4 - @One To Many And Bidirectional" at bounding box center [238, 453] width 259 height 23
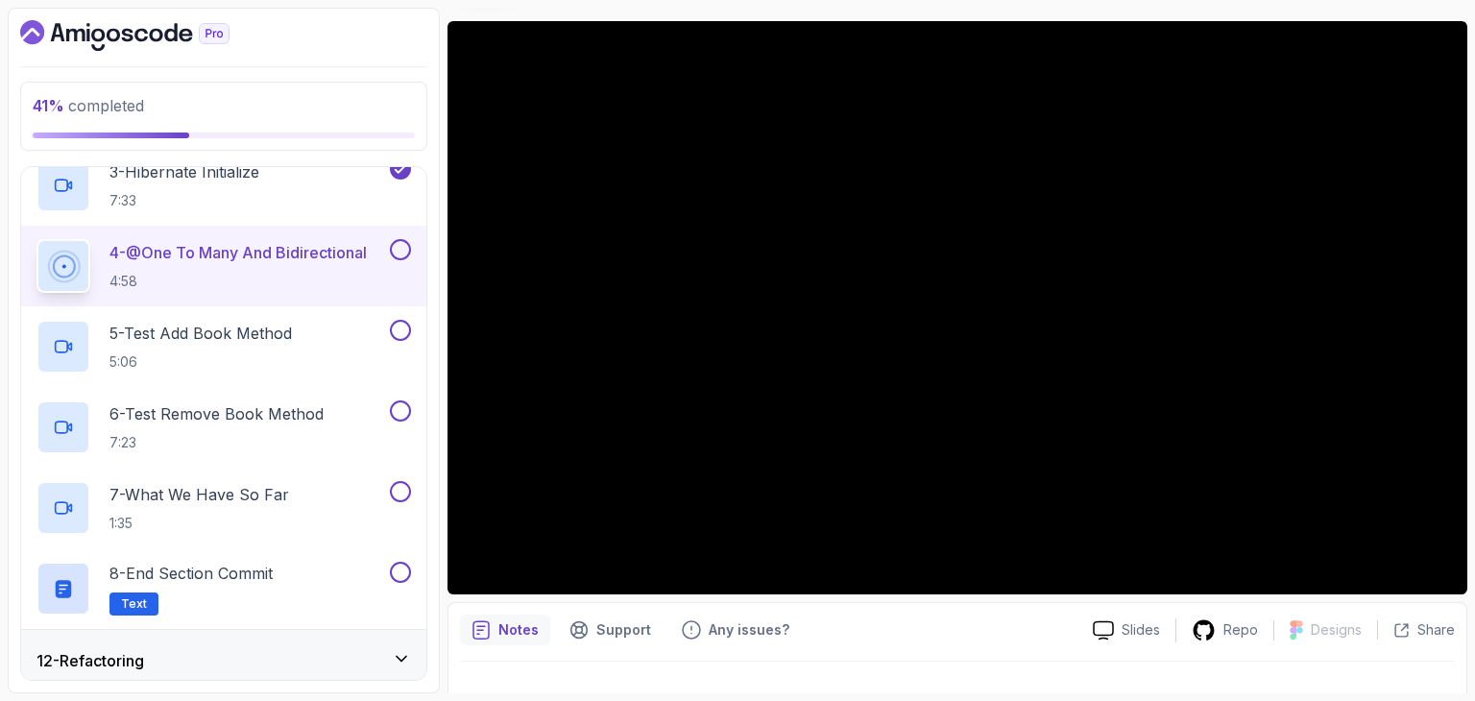
scroll to position [871, 0]
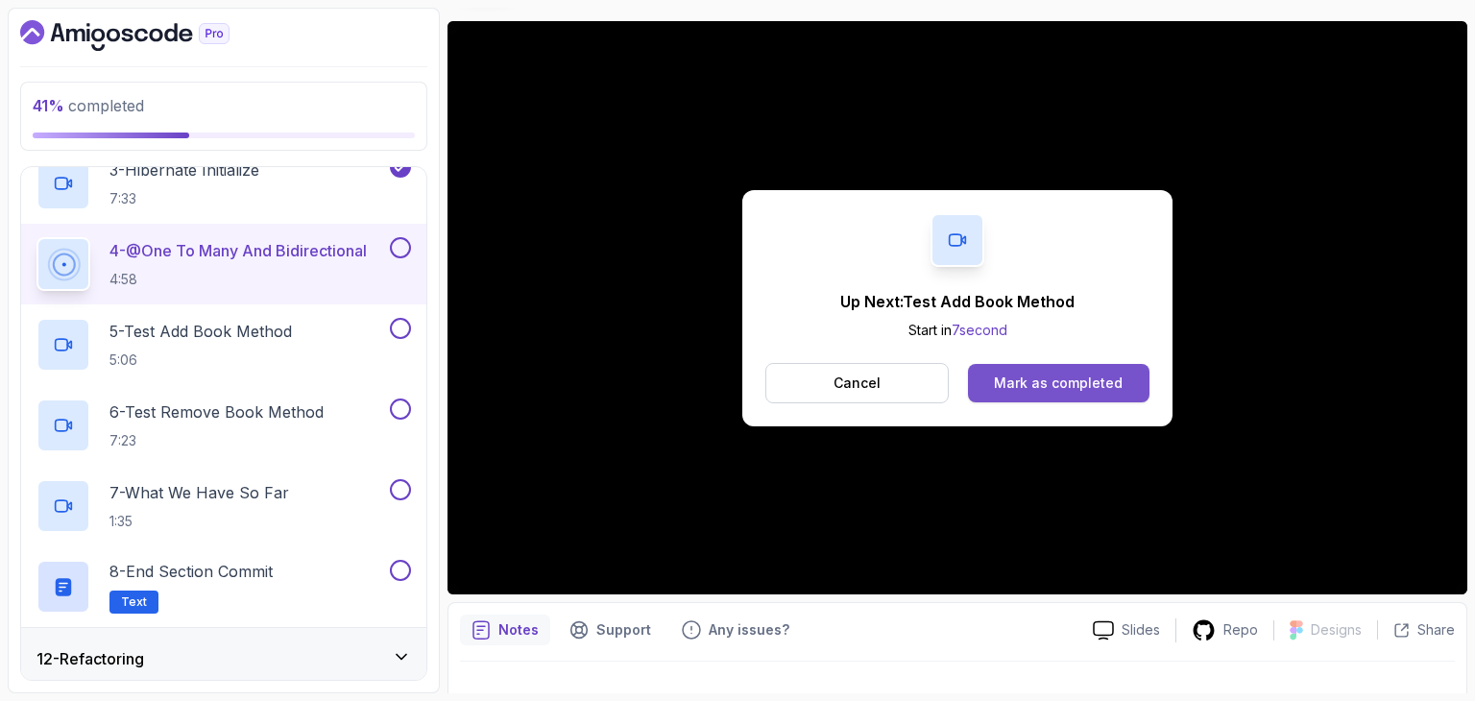
click at [991, 368] on button "Mark as completed" at bounding box center [1058, 383] width 181 height 38
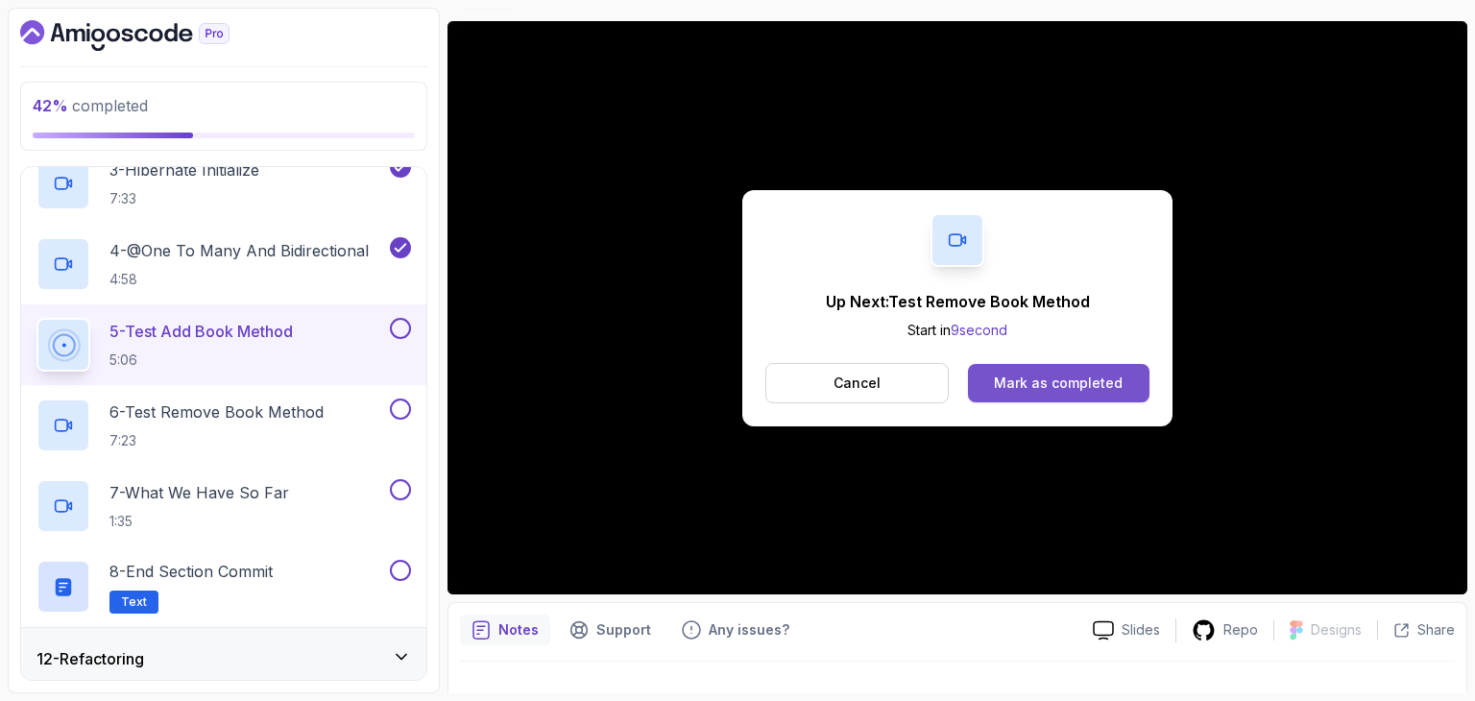
click at [1008, 377] on div "Mark as completed" at bounding box center [1058, 383] width 129 height 19
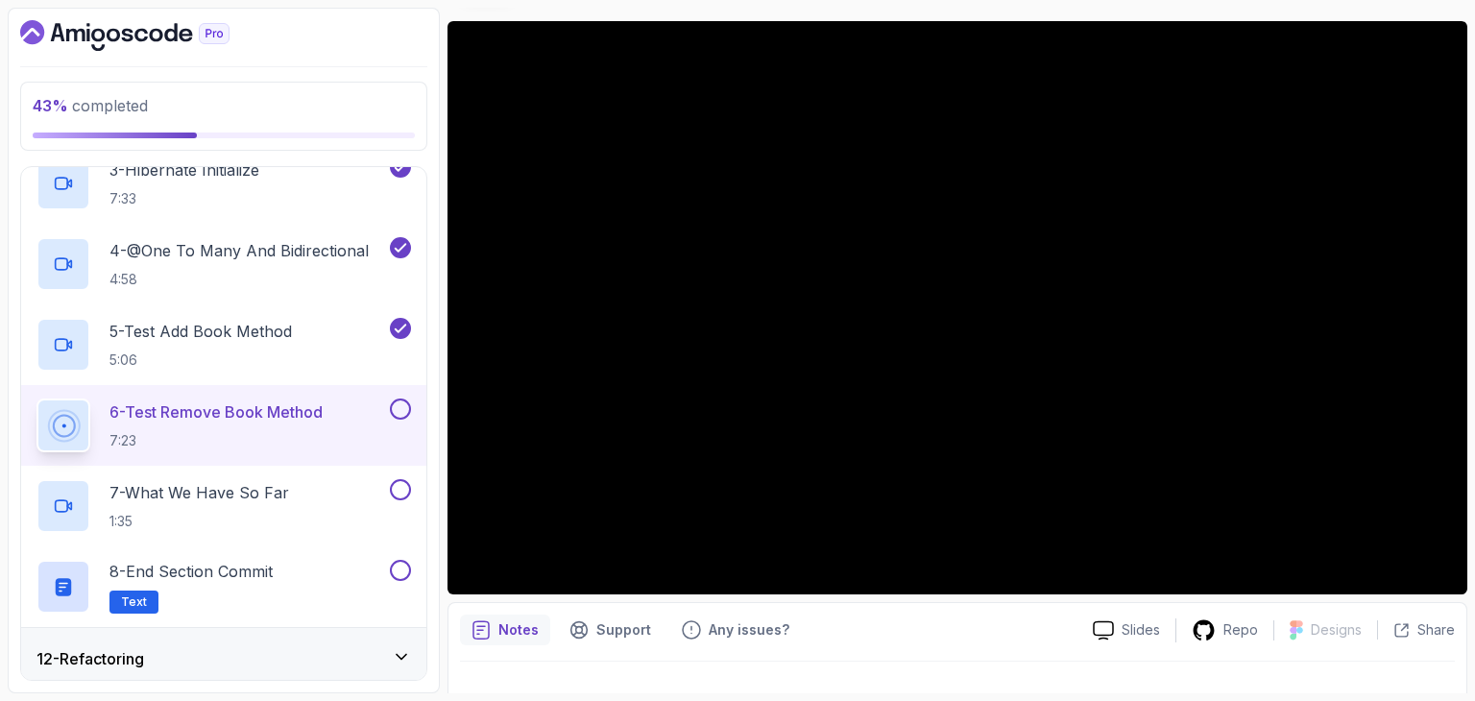
click at [399, 400] on button at bounding box center [400, 409] width 21 height 21
click at [300, 337] on div "5 - Test Add Book Method 5:06" at bounding box center [211, 345] width 350 height 54
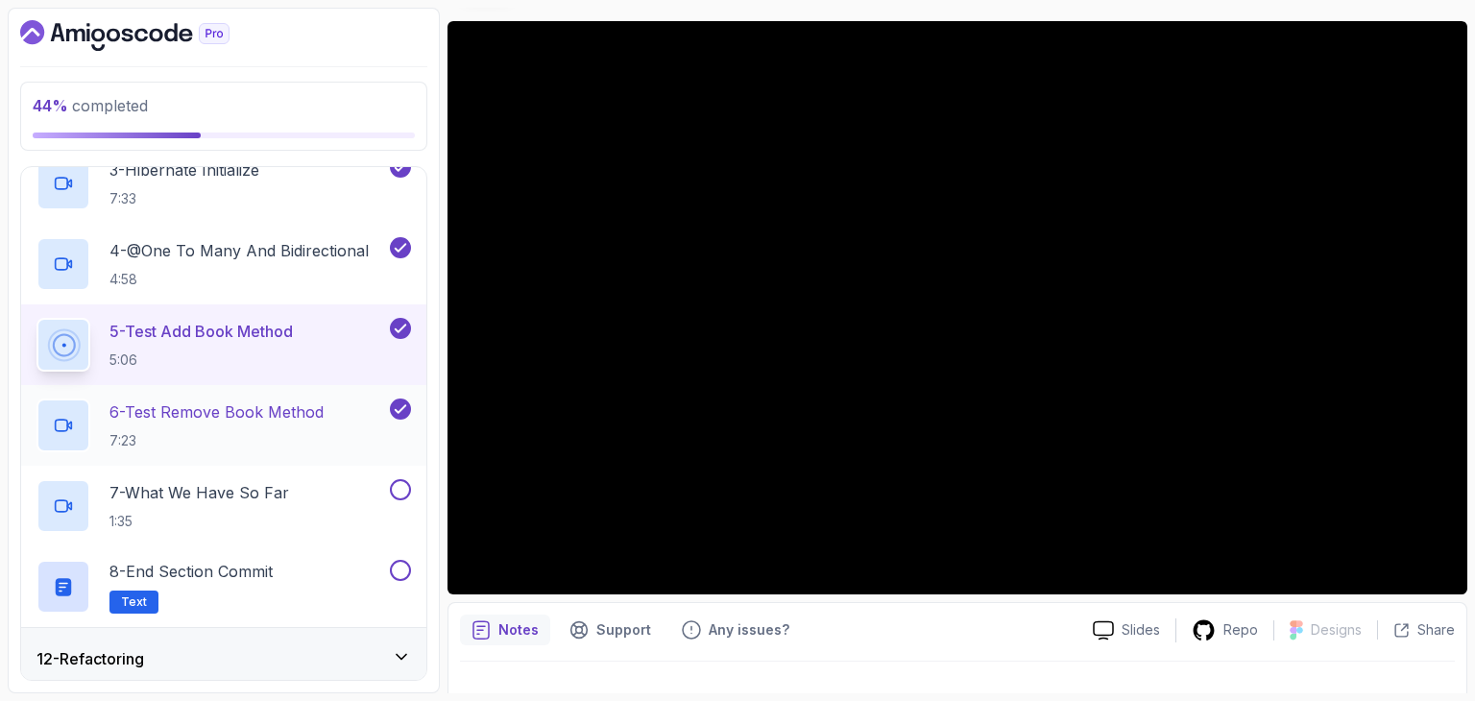
click at [342, 426] on div "6 - Test Remove Book Method 7:23" at bounding box center [211, 426] width 350 height 54
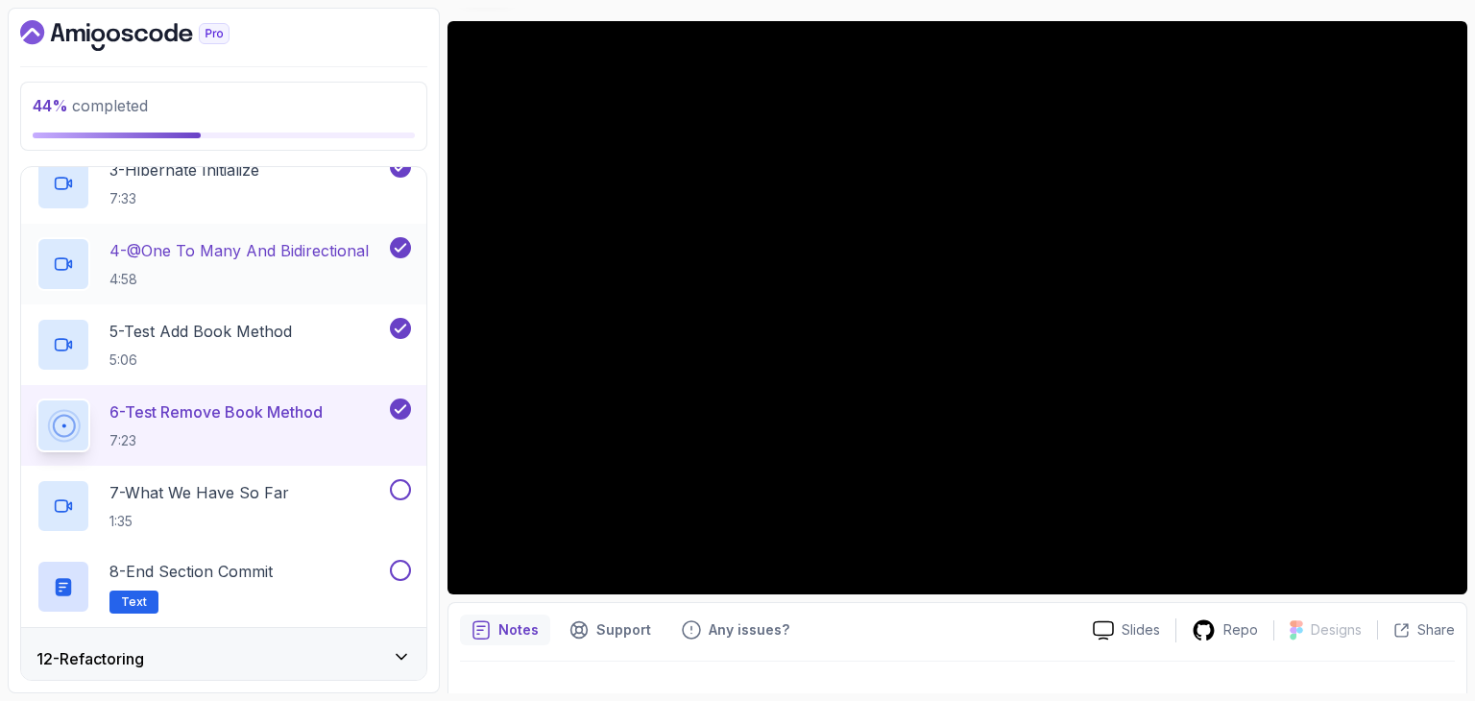
click at [195, 274] on p "4:58" at bounding box center [238, 279] width 259 height 19
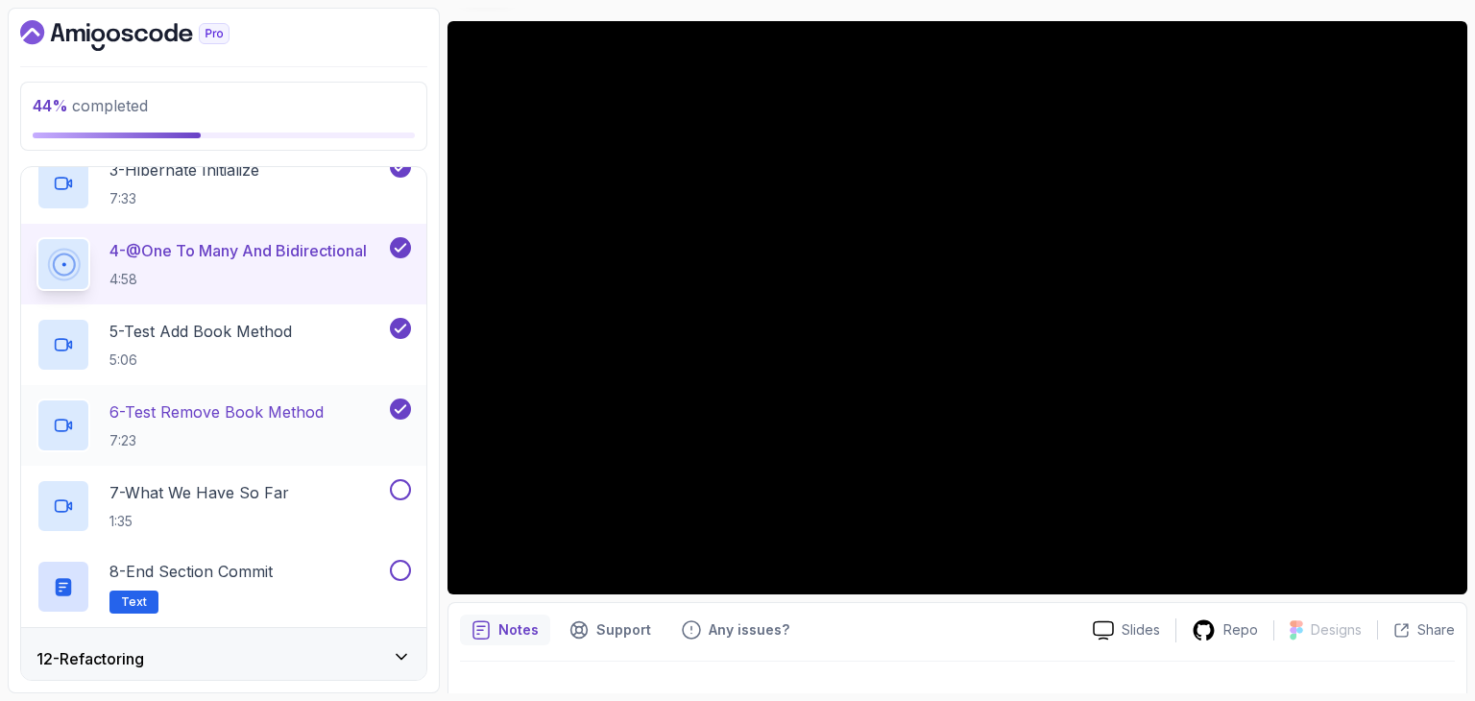
click at [264, 423] on h2 "6 - Test Remove Book Method 7:23" at bounding box center [216, 425] width 214 height 50
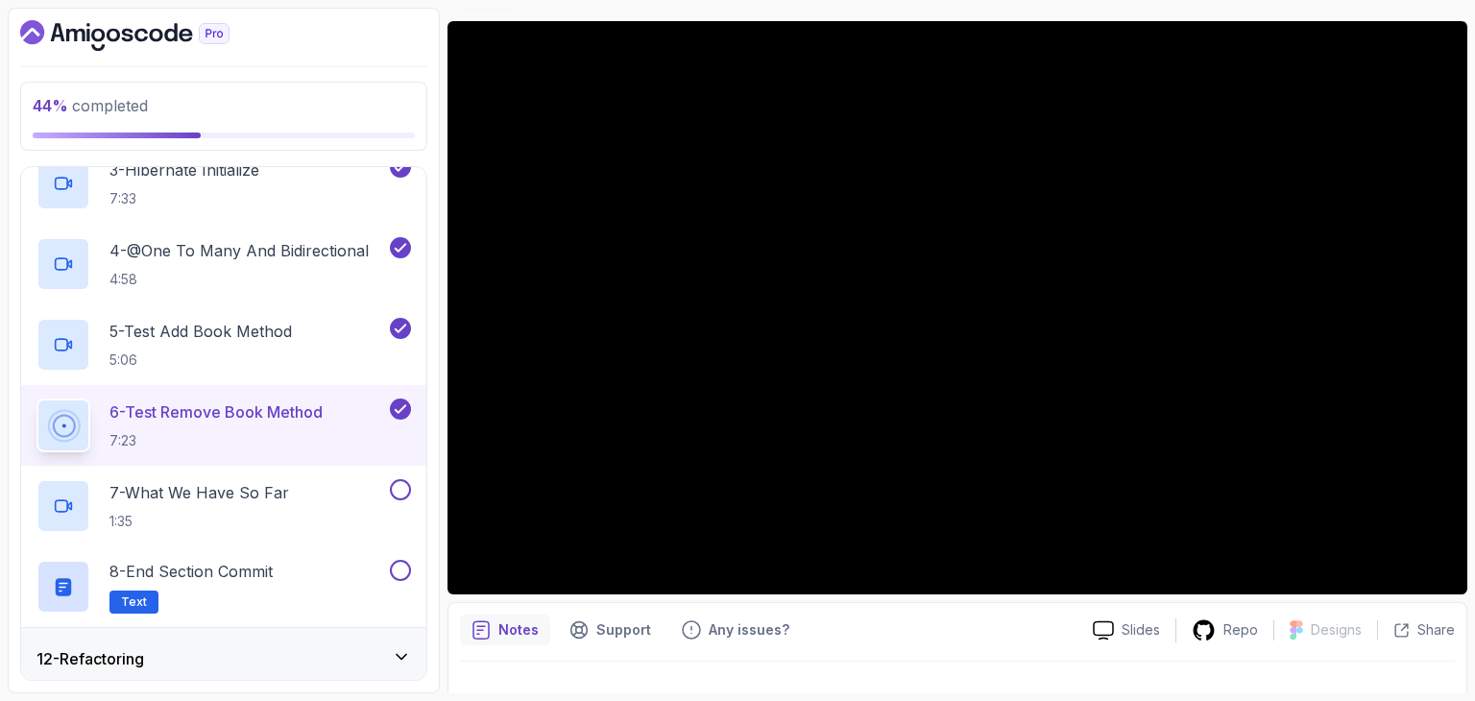
click at [706, 597] on div "Slides Repo Designs Design not available Share Notes Support Any issues? Slides…" at bounding box center [958, 374] width 1020 height 707
click at [223, 239] on p "4 - @One To Many And Bidirectional" at bounding box center [238, 250] width 259 height 23
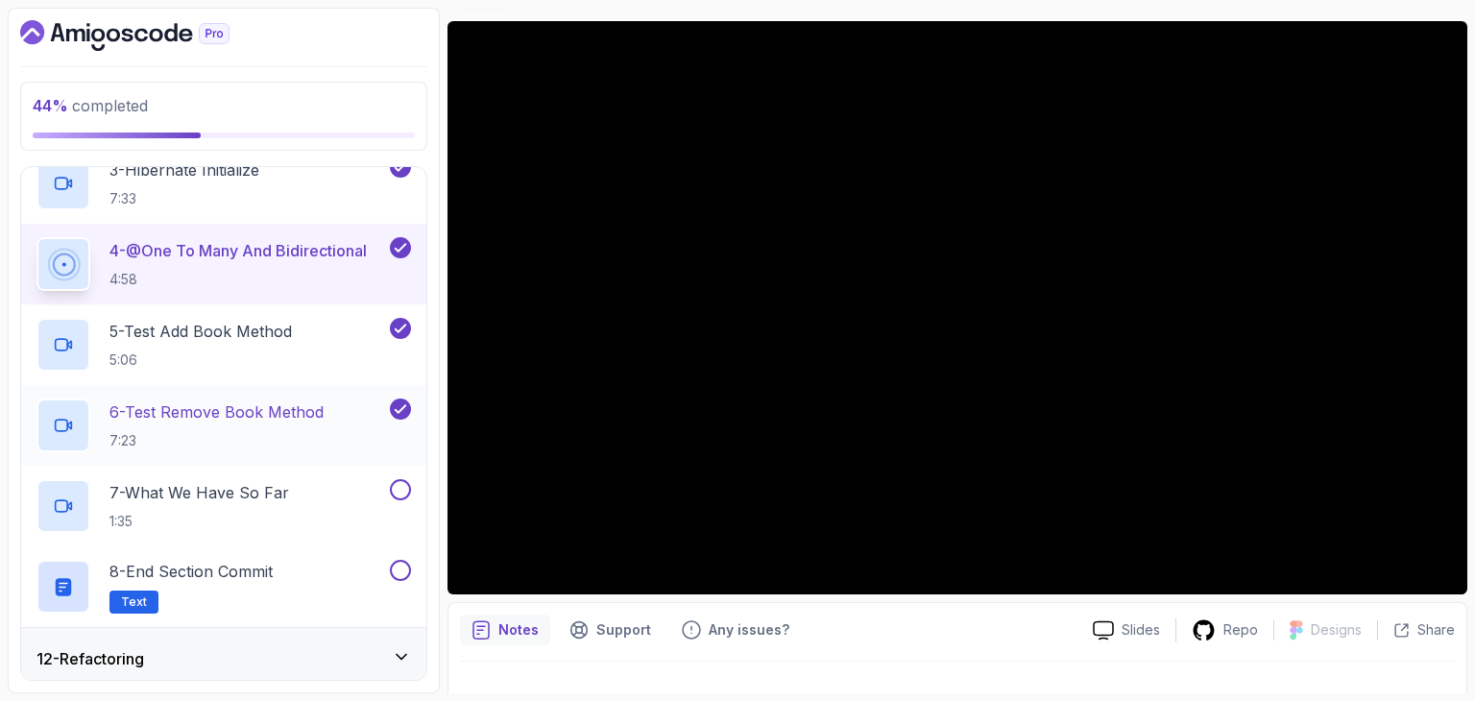
click at [320, 431] on p "7:23" at bounding box center [216, 440] width 214 height 19
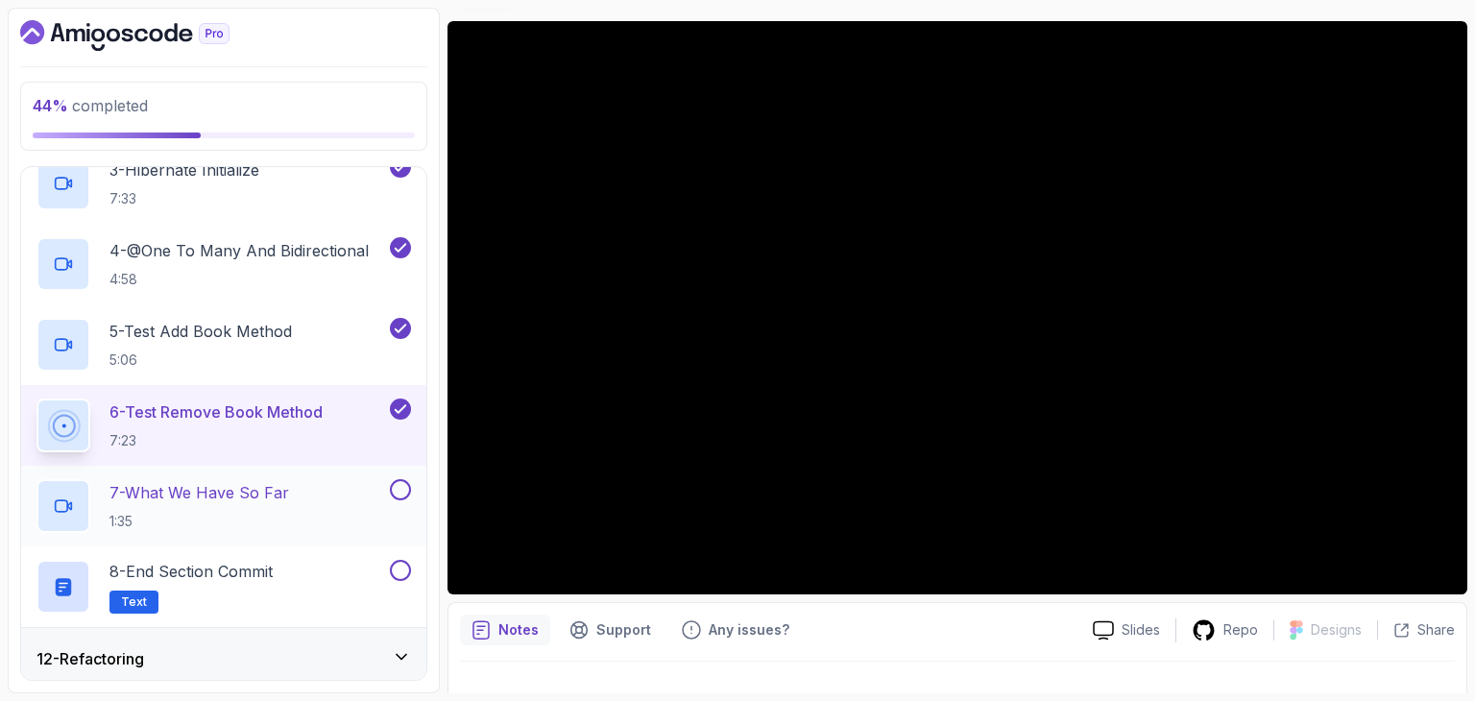
click at [324, 496] on div "7 - What We Have So Far 1:35" at bounding box center [211, 506] width 350 height 54
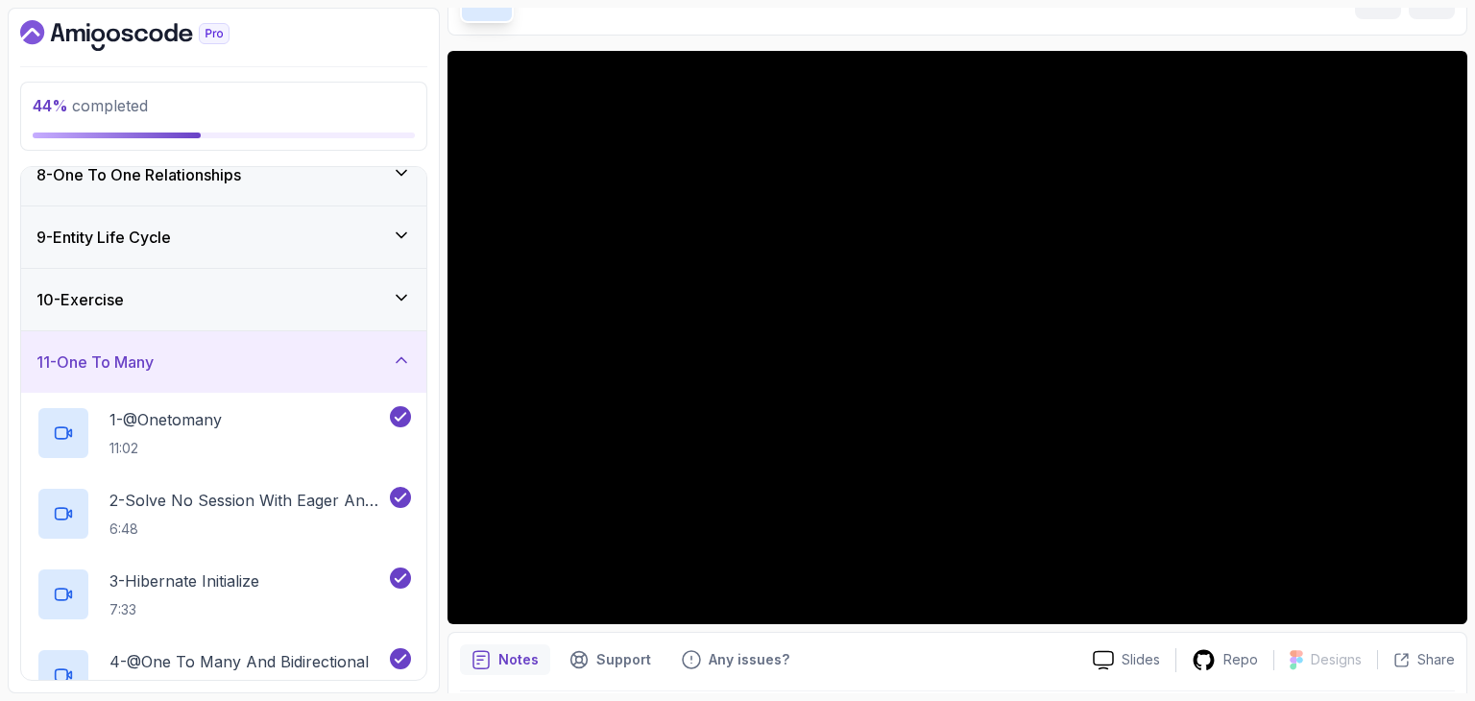
scroll to position [449, 0]
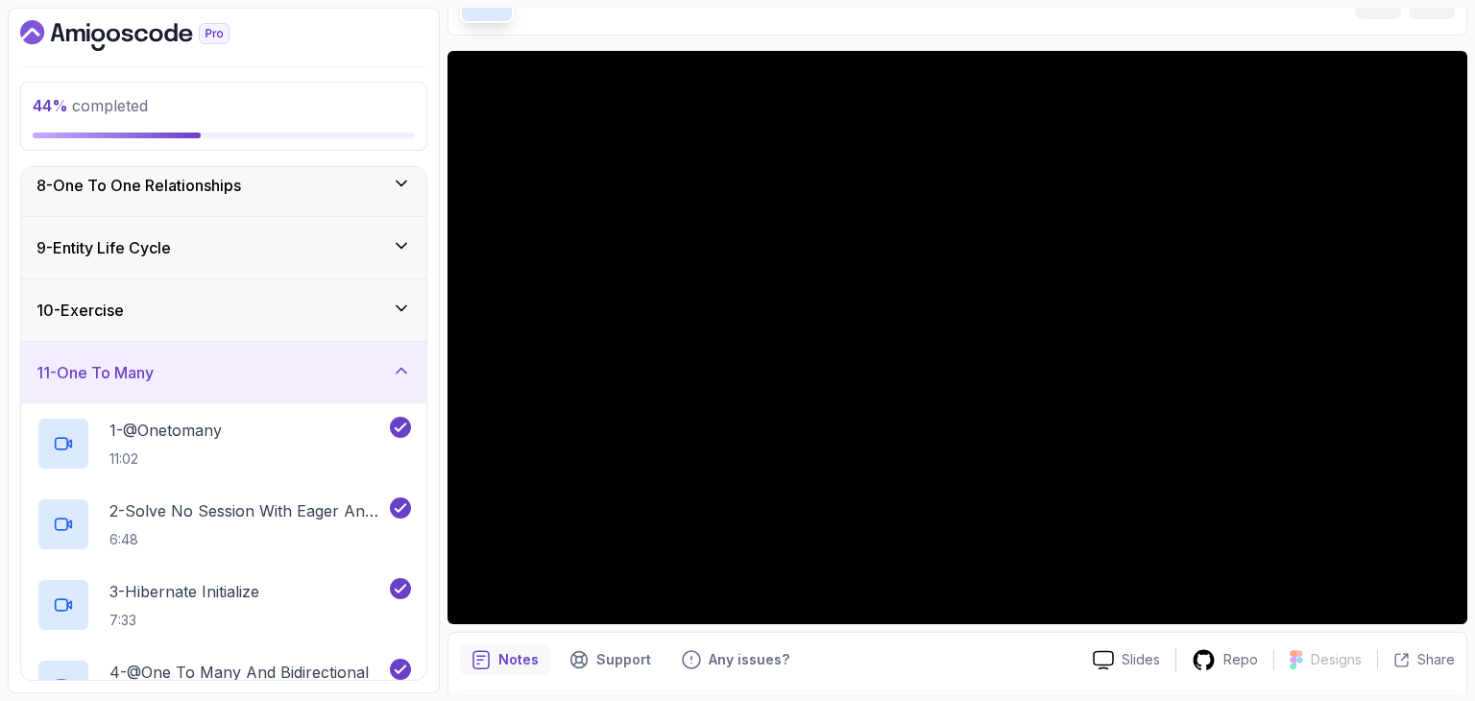
click at [196, 283] on div "10 - Exercise" at bounding box center [223, 309] width 405 height 61
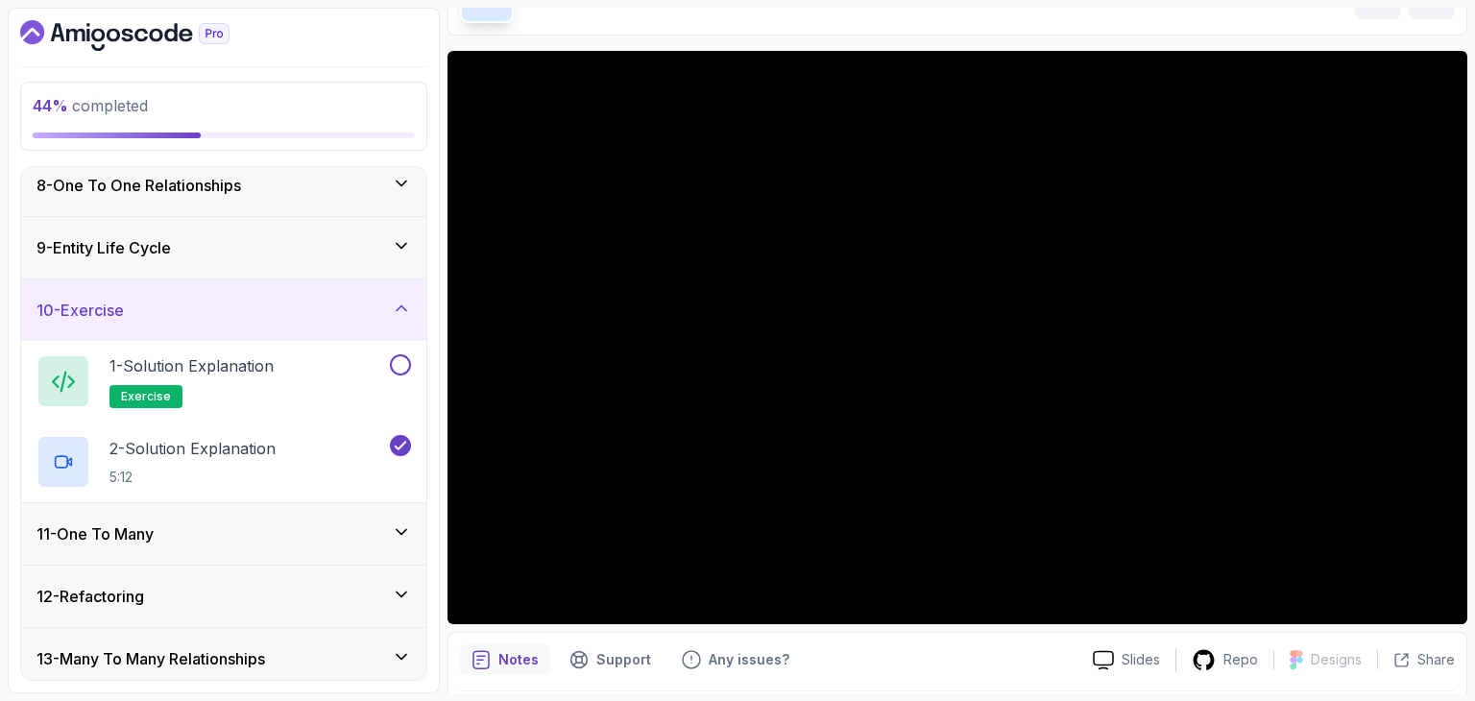
click at [215, 238] on div "9 - Entity Life Cycle" at bounding box center [223, 247] width 375 height 23
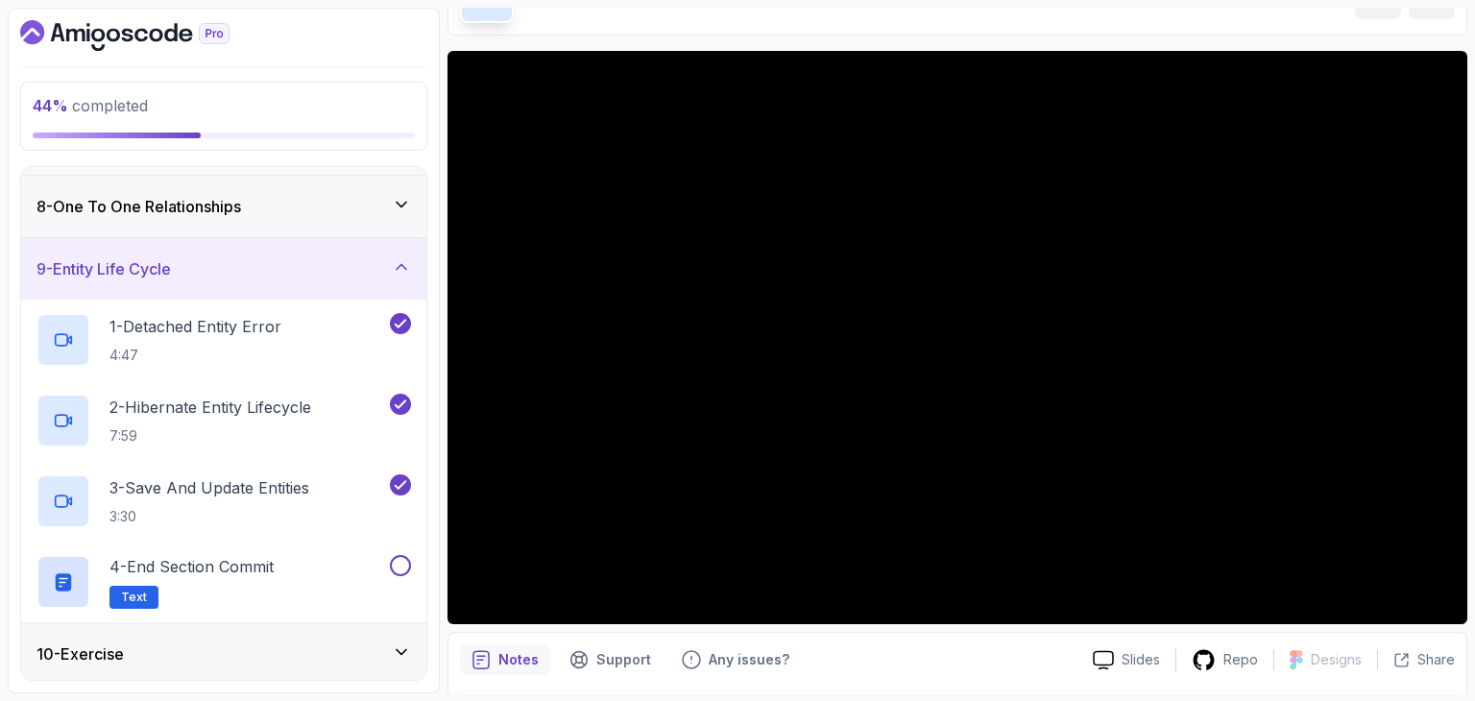
scroll to position [385, 0]
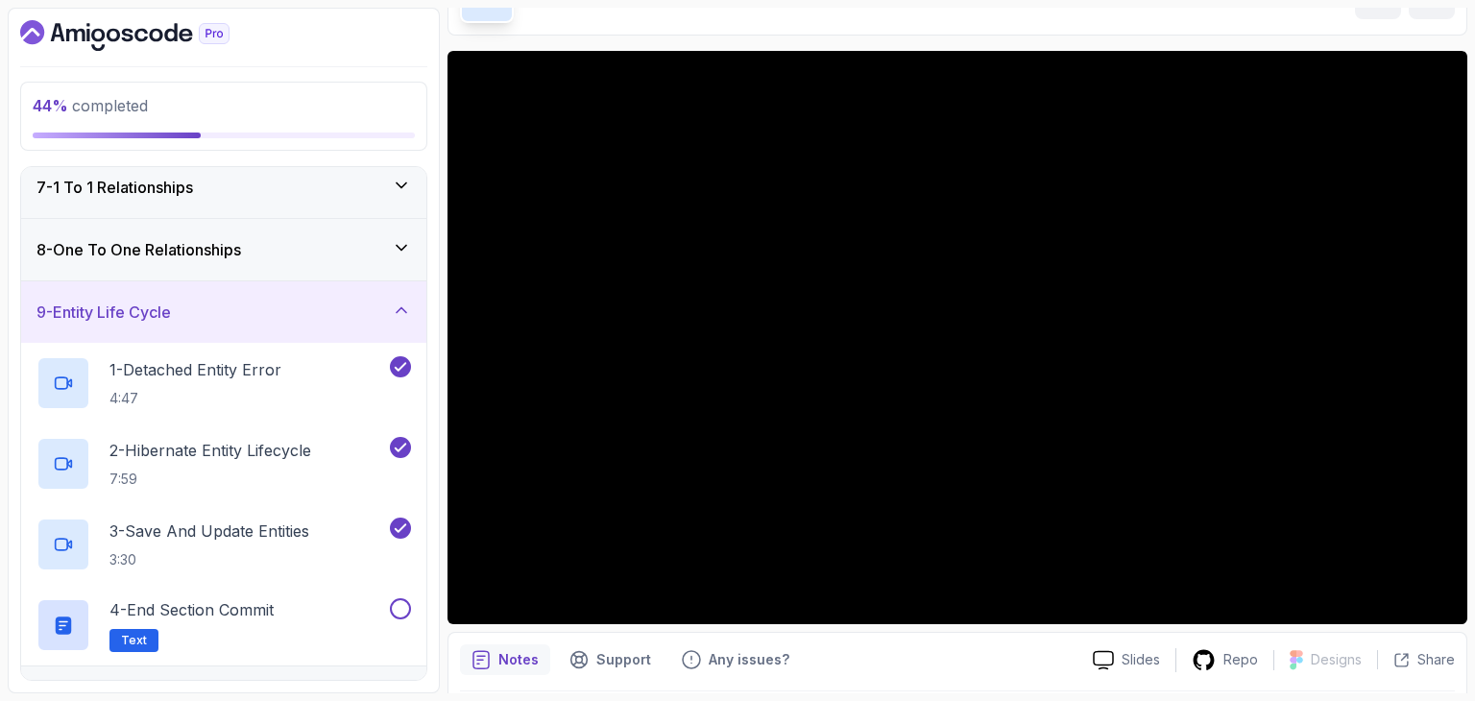
click at [202, 248] on h3 "8 - One To One Relationships" at bounding box center [138, 249] width 205 height 23
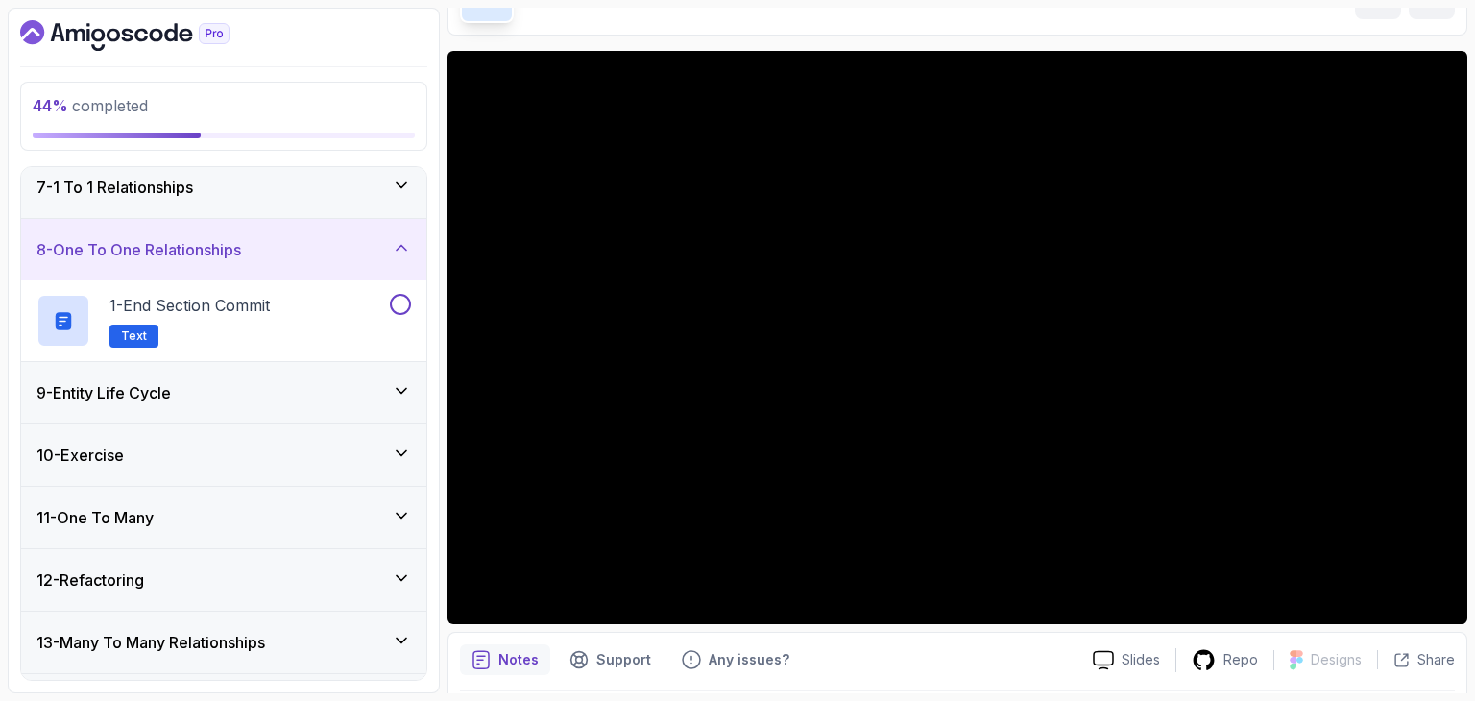
click at [211, 185] on div "7 - 1 To 1 Relationships" at bounding box center [223, 187] width 375 height 23
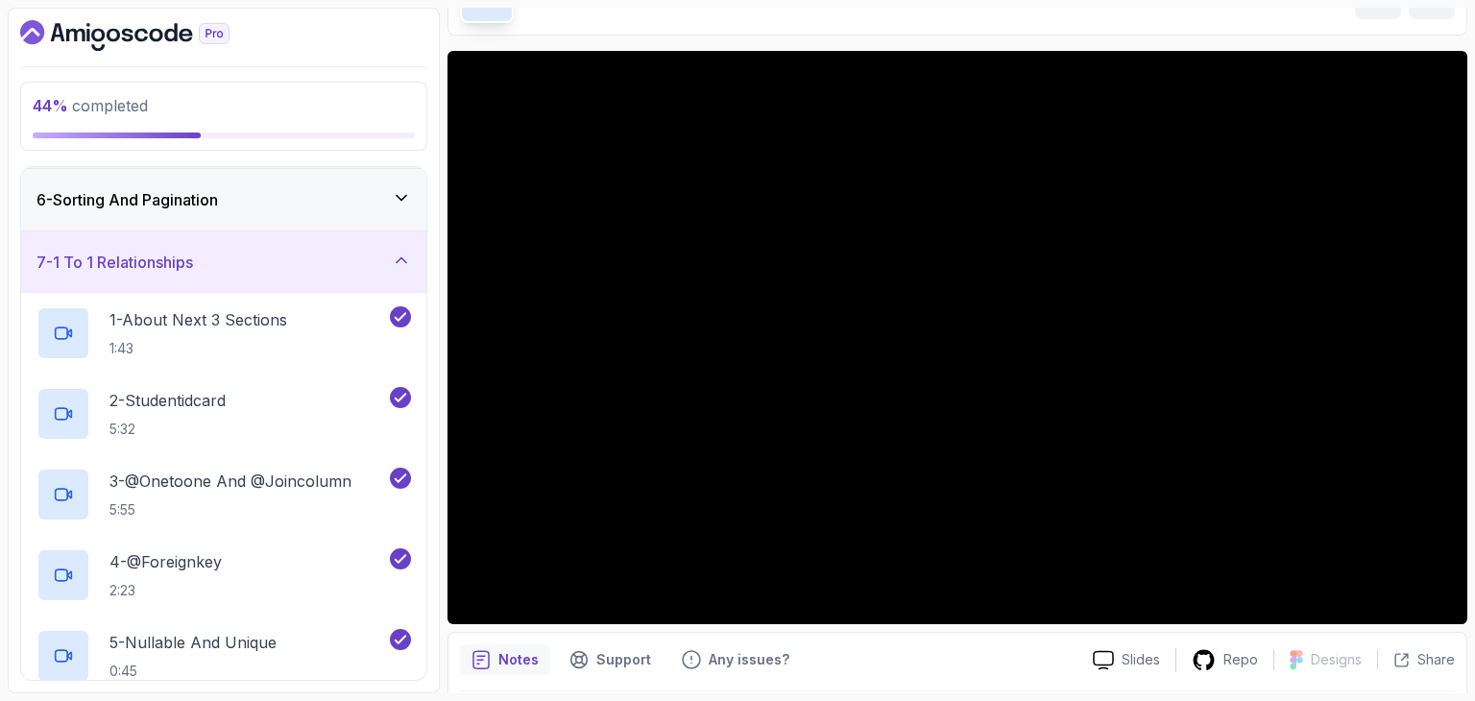
scroll to position [278, 0]
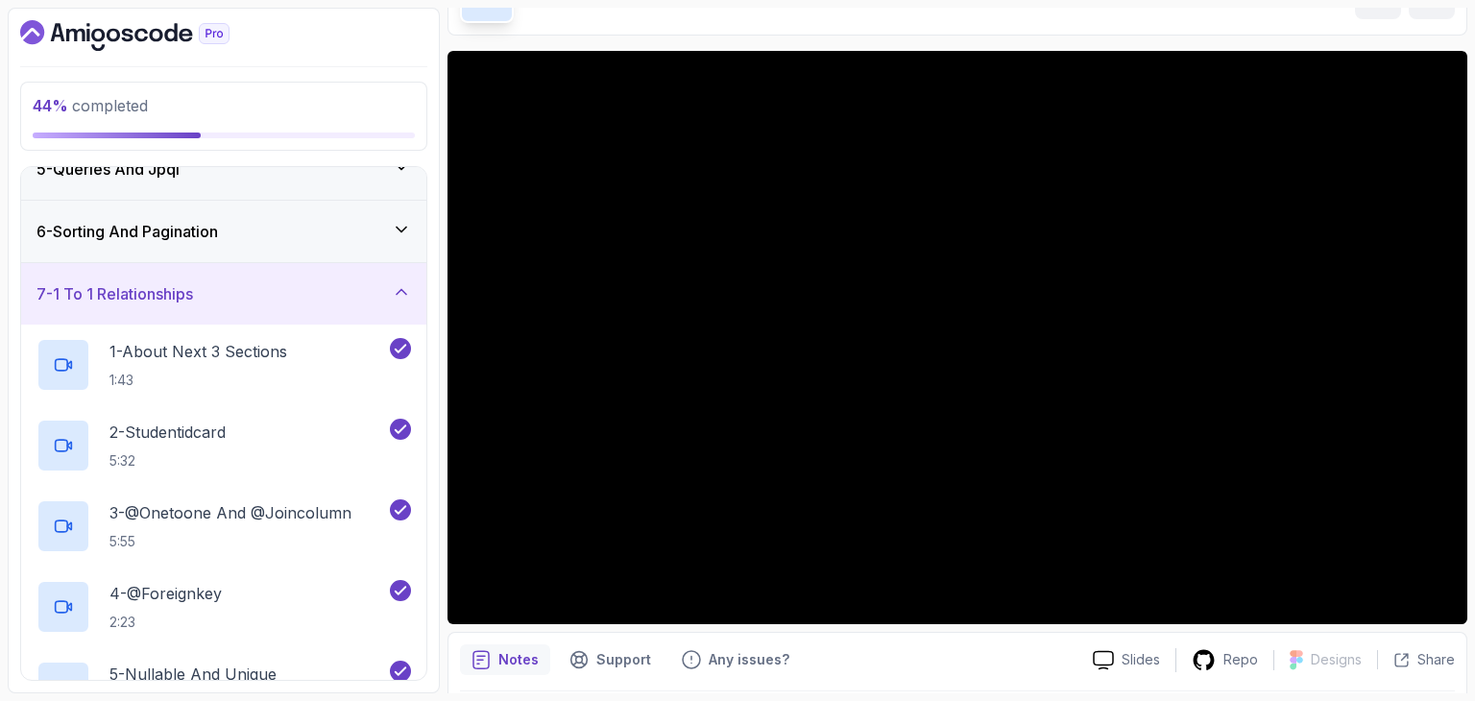
click at [200, 220] on h3 "6 - Sorting And Pagination" at bounding box center [126, 231] width 181 height 23
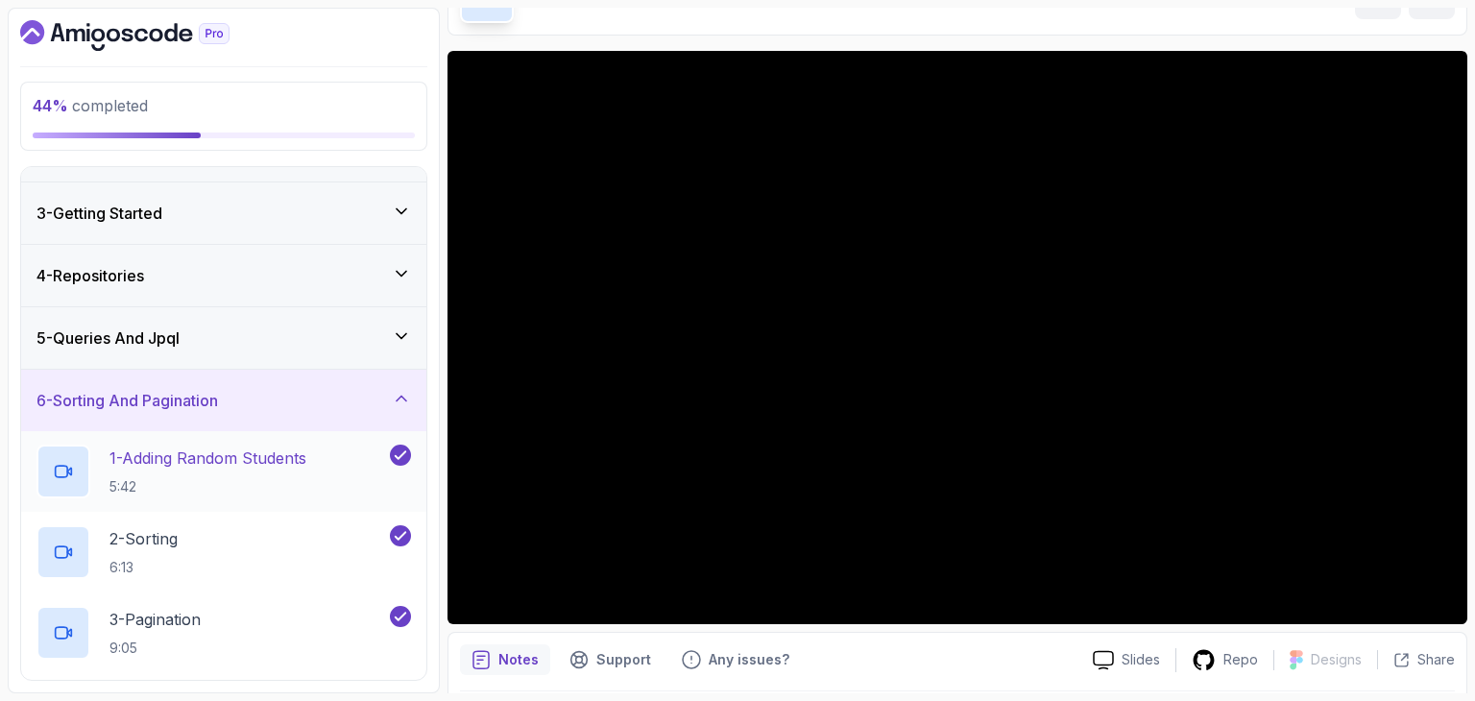
scroll to position [82, 0]
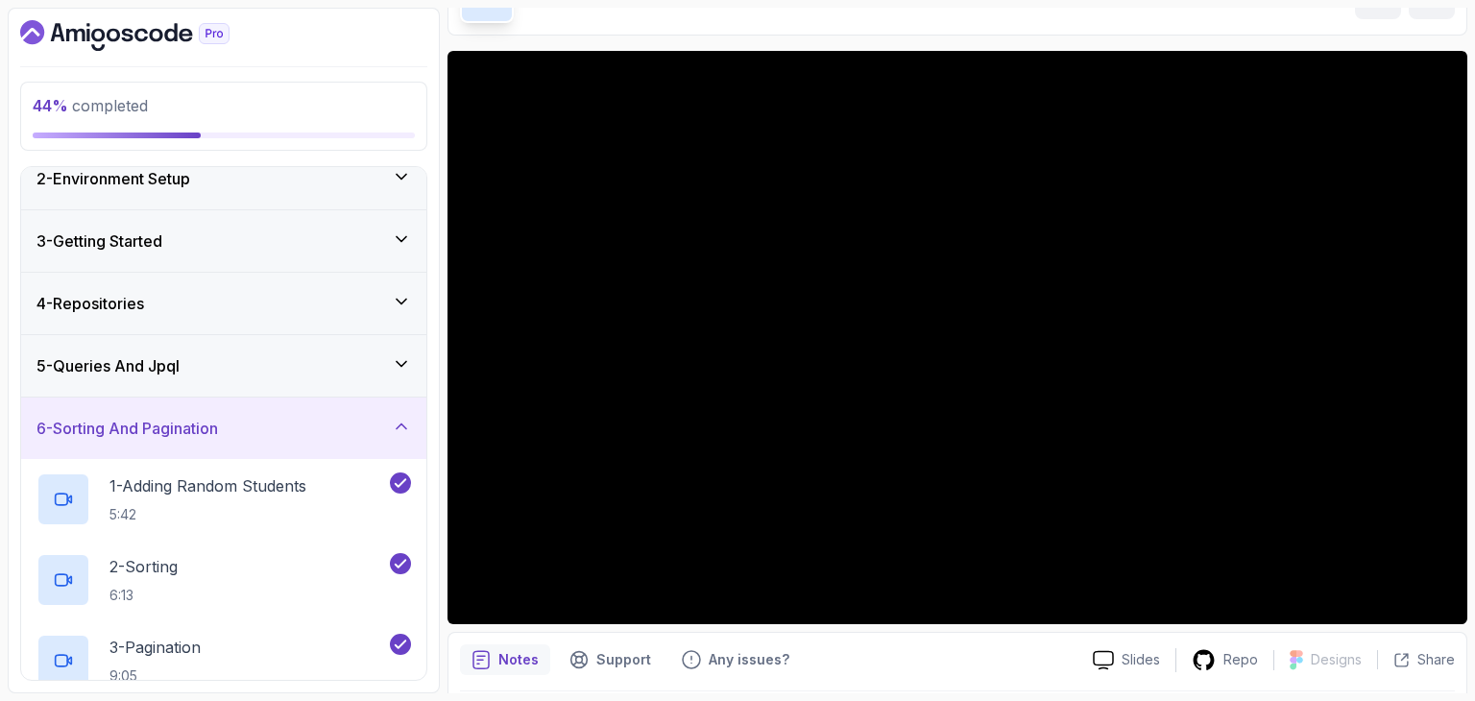
click at [176, 356] on h3 "5 - Queries And Jpql" at bounding box center [107, 365] width 143 height 23
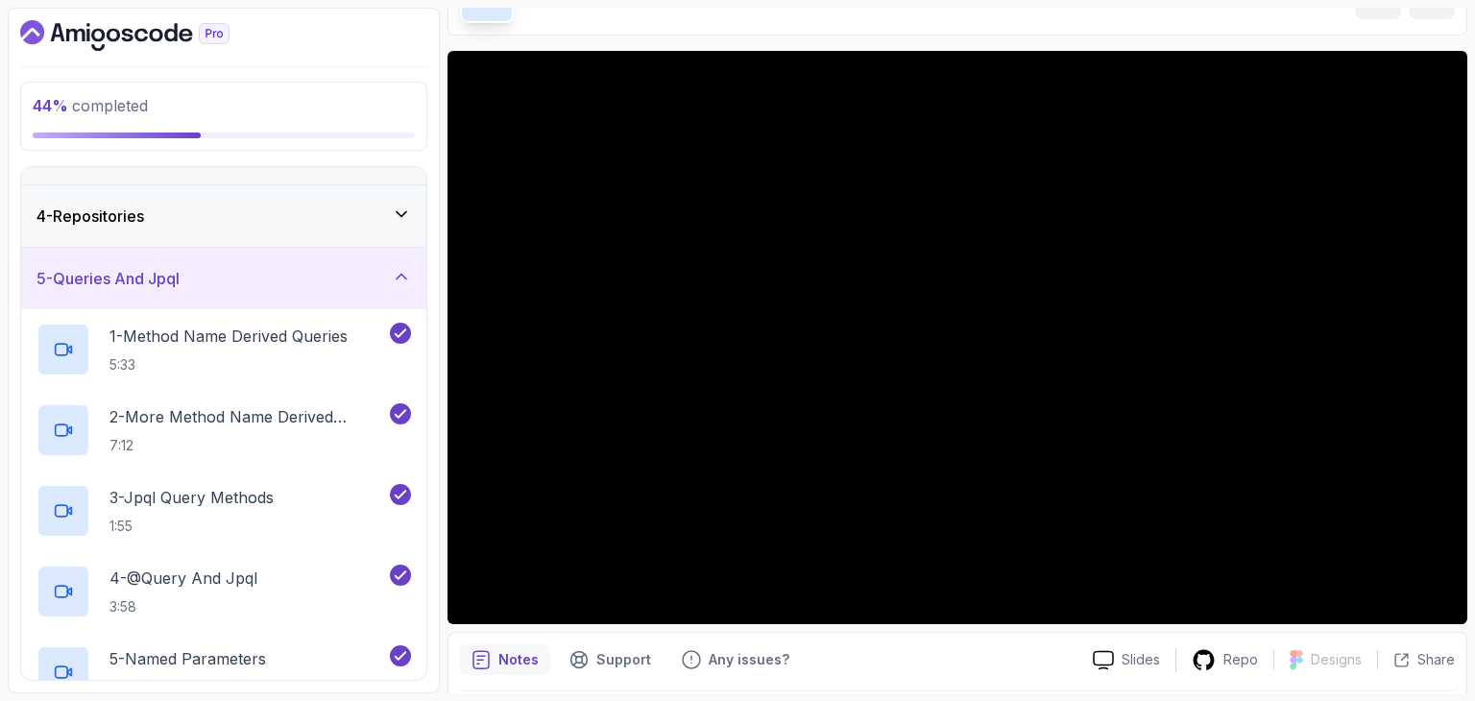
scroll to position [104, 0]
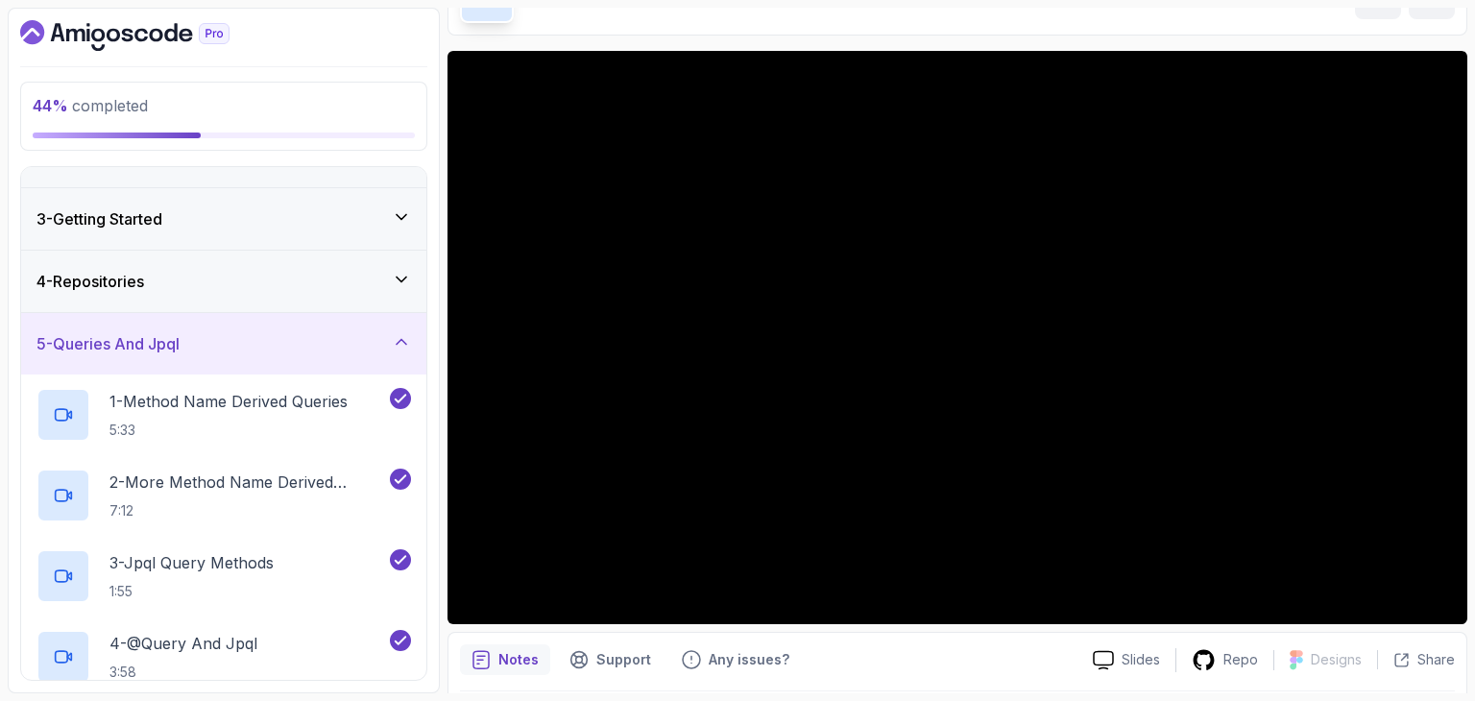
click at [203, 296] on div "4 - Repositories" at bounding box center [223, 281] width 405 height 61
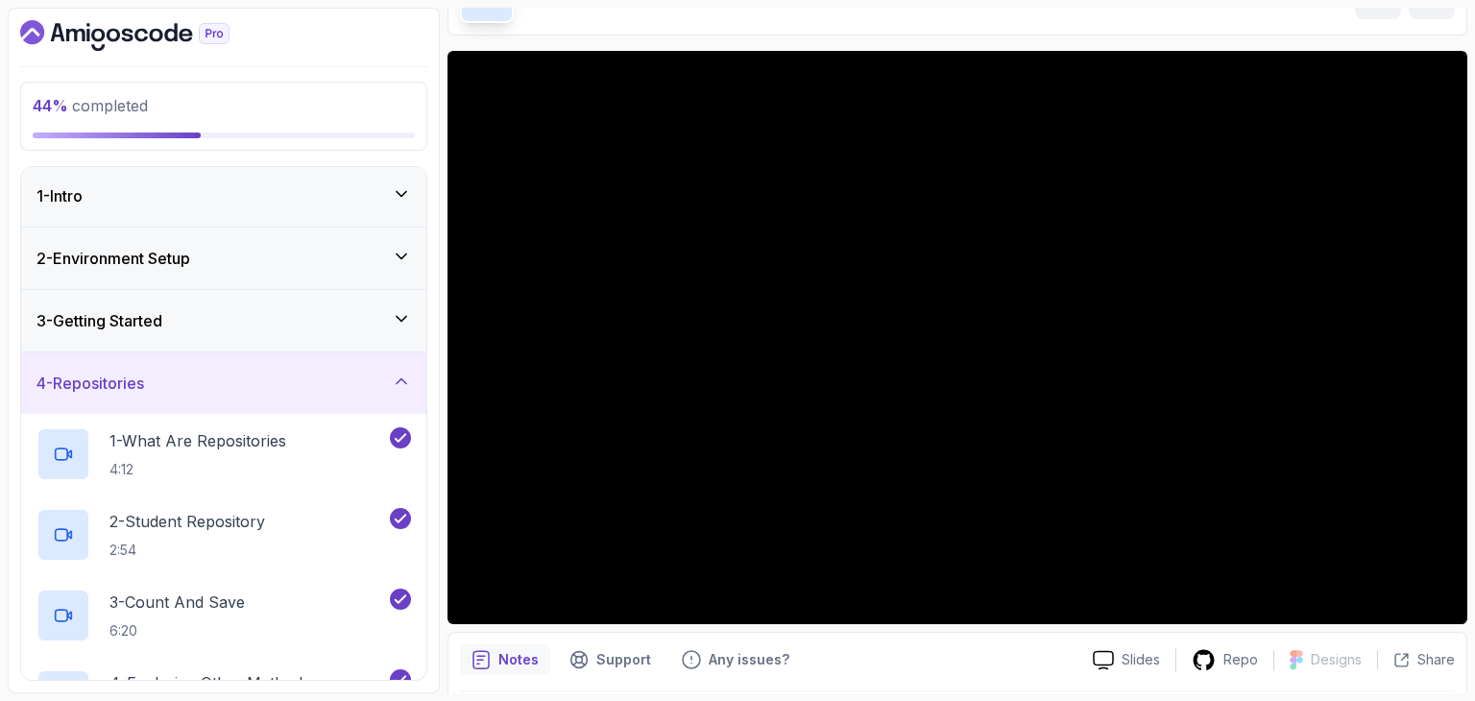
scroll to position [1, 0]
click at [195, 301] on div "3 - Getting Started" at bounding box center [223, 321] width 405 height 61
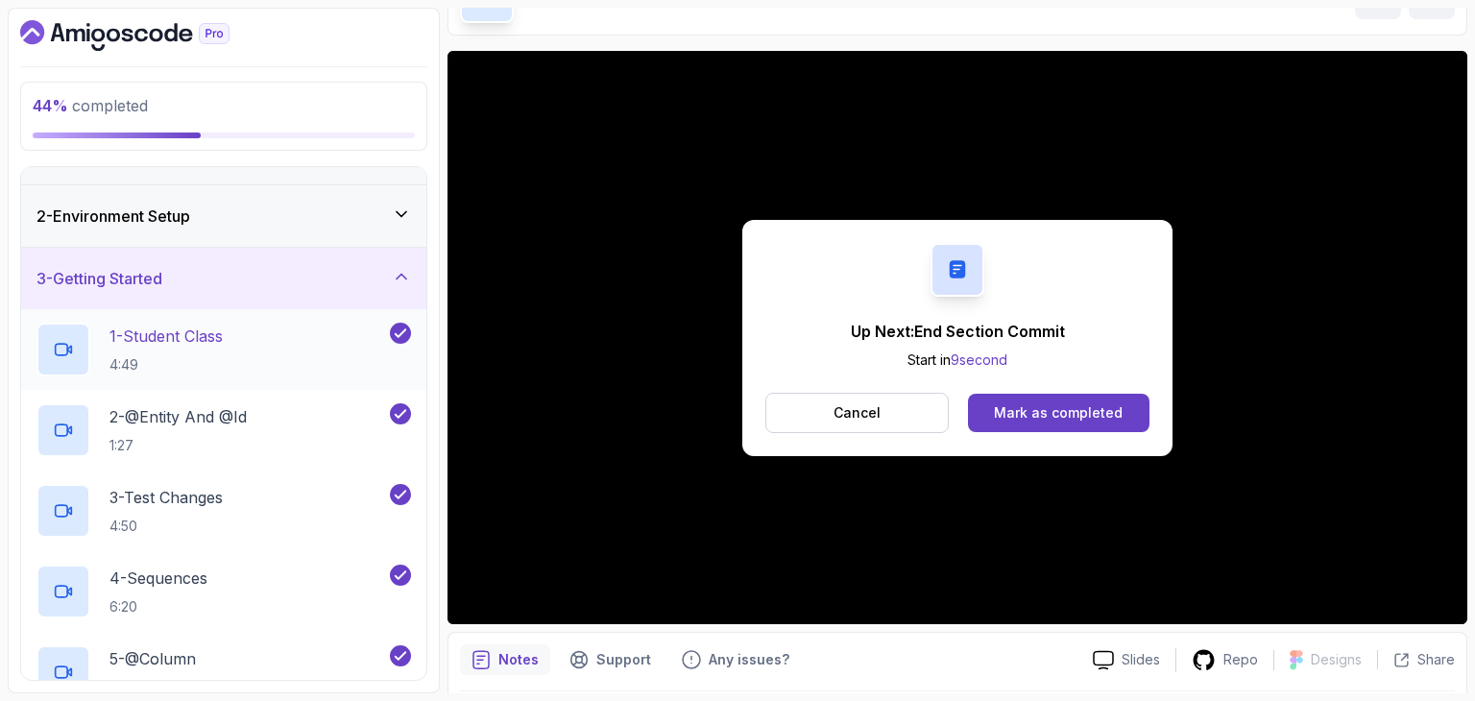
scroll to position [3, 0]
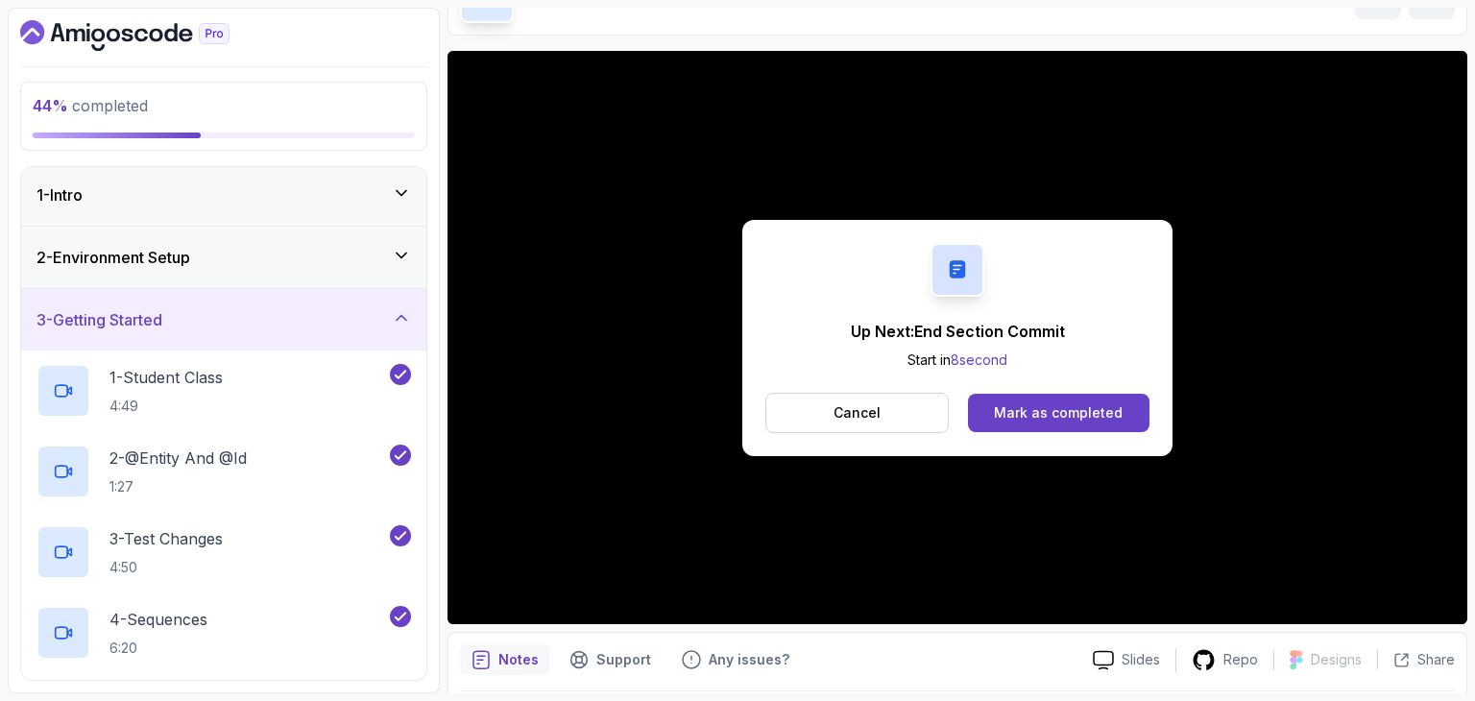
click at [261, 278] on div "2 - Environment Setup" at bounding box center [223, 257] width 405 height 61
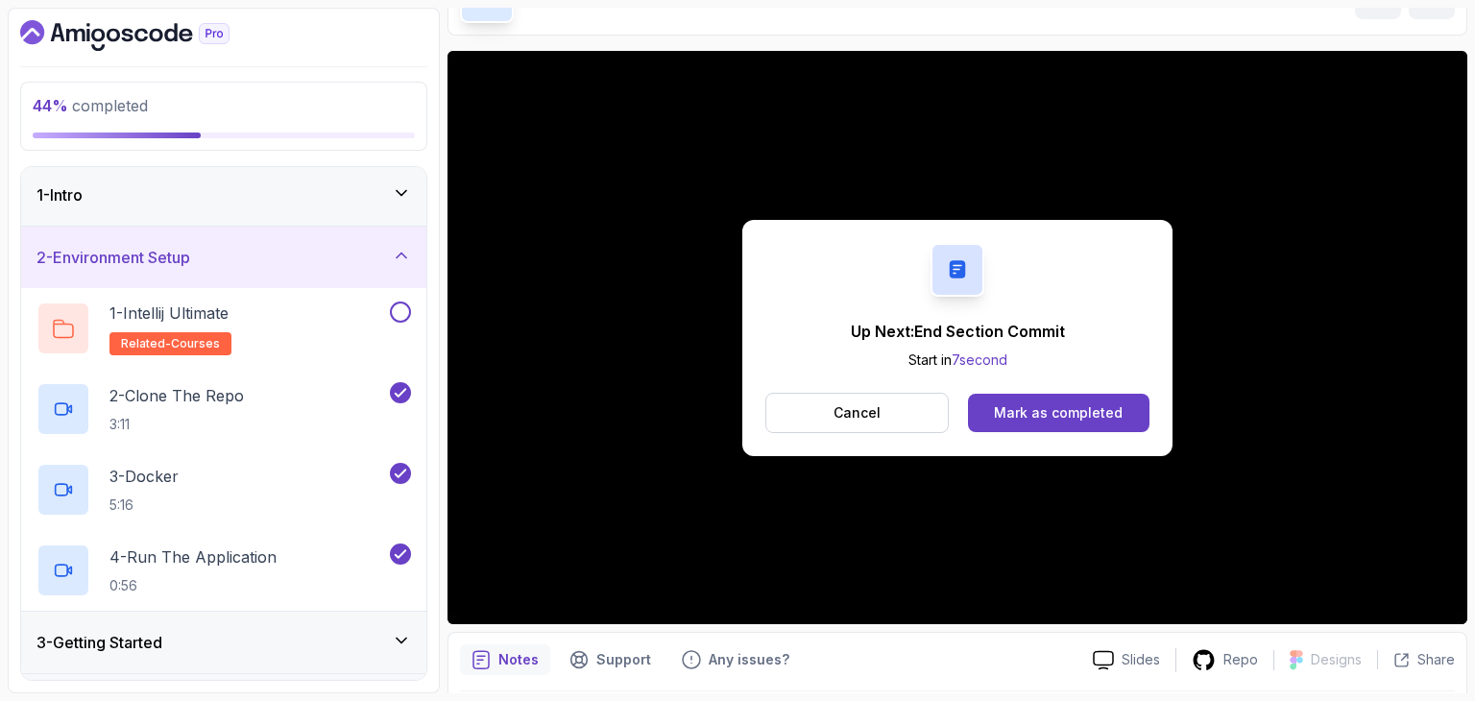
click at [307, 206] on div "1 - Intro" at bounding box center [223, 194] width 405 height 61
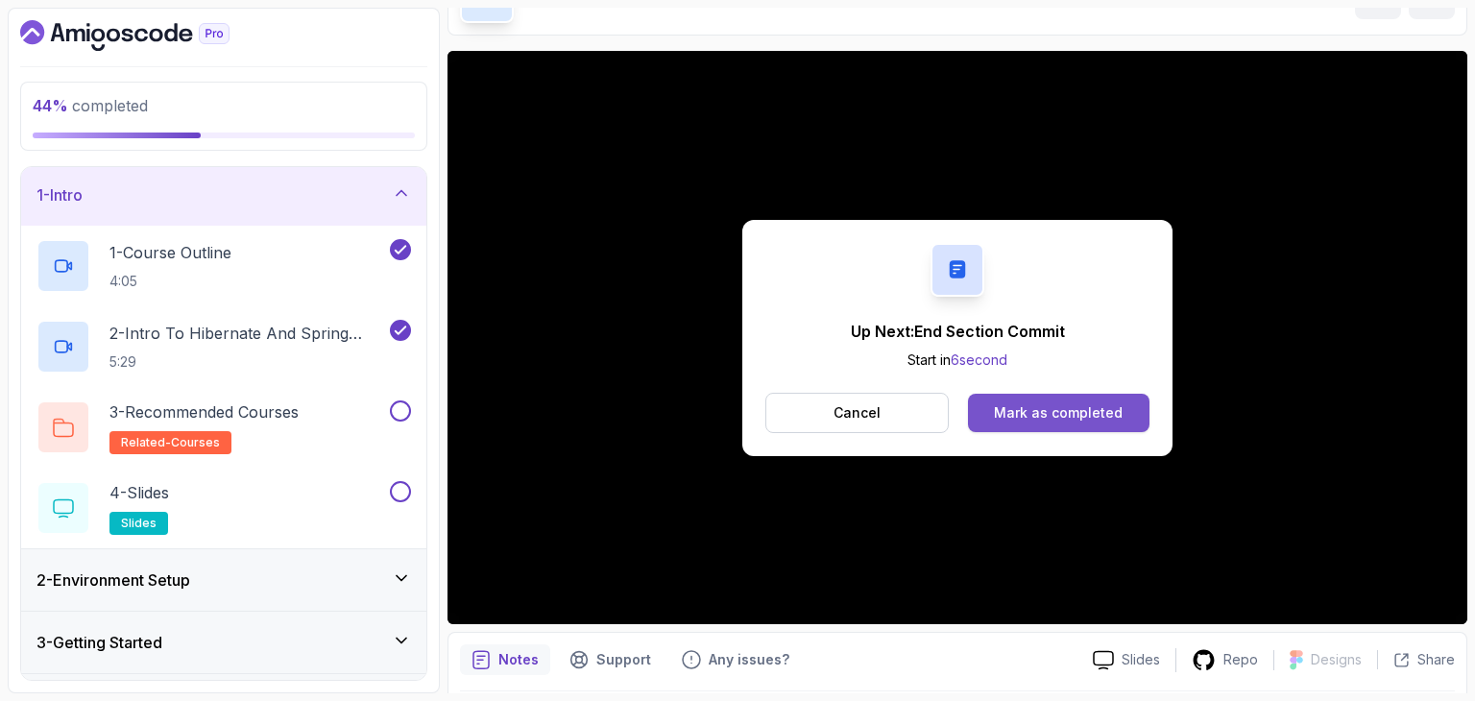
click at [1092, 423] on button "Mark as completed" at bounding box center [1058, 413] width 181 height 38
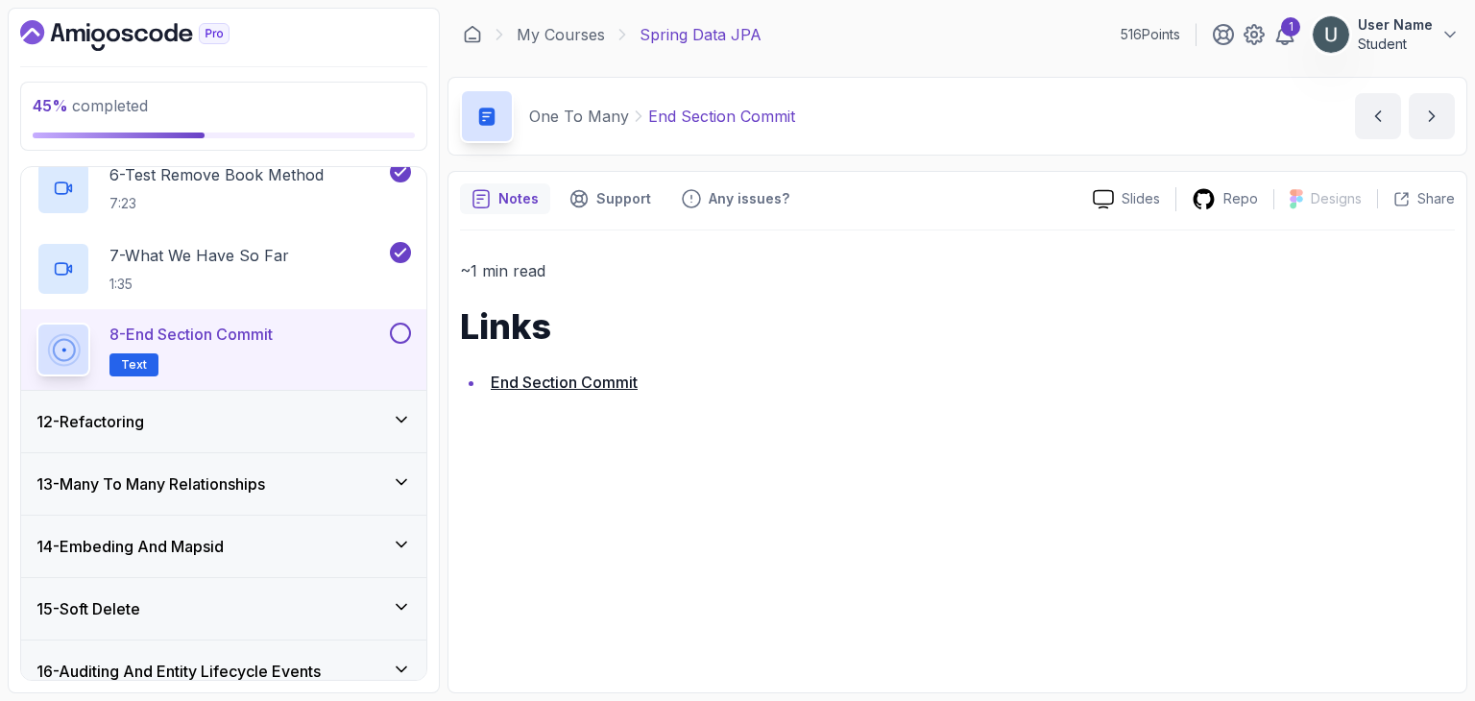
click at [256, 443] on div "12 - Refactoring" at bounding box center [223, 421] width 405 height 61
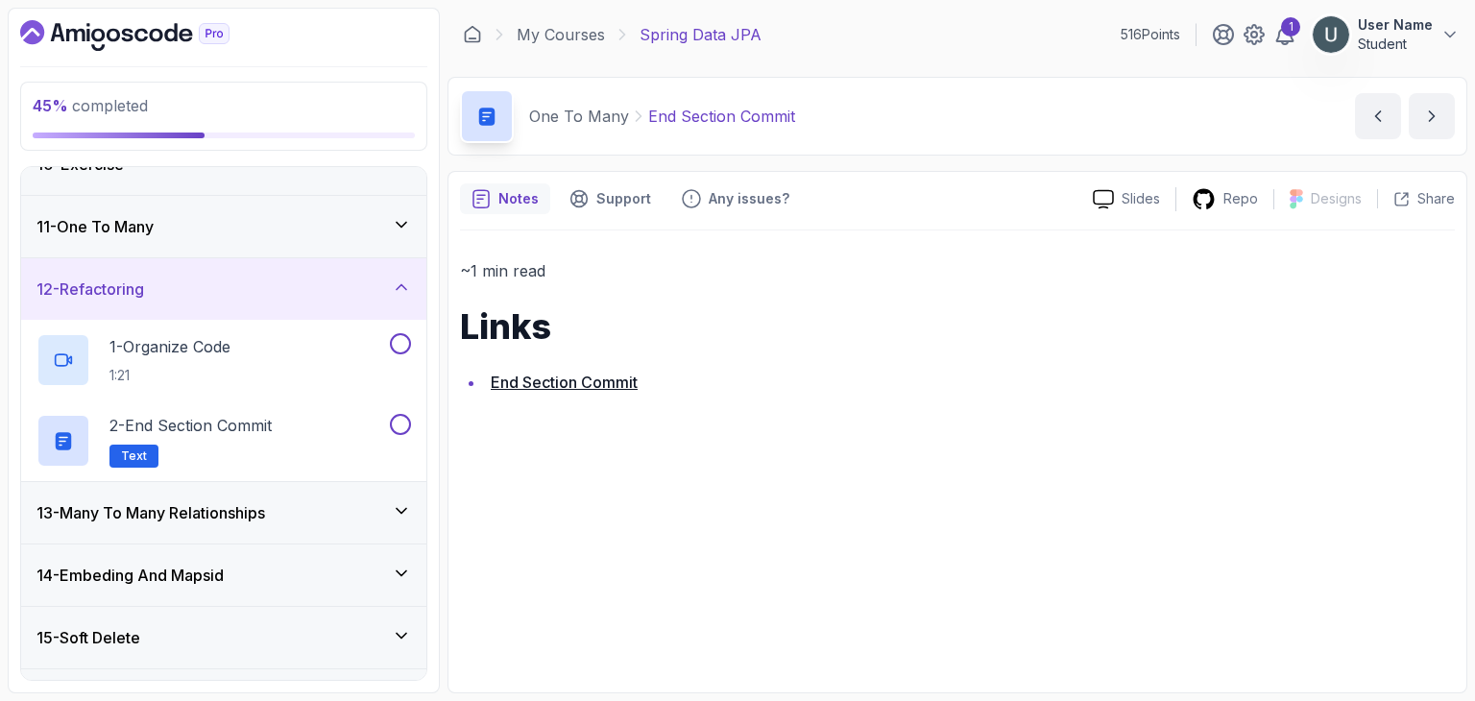
scroll to position [585, 0]
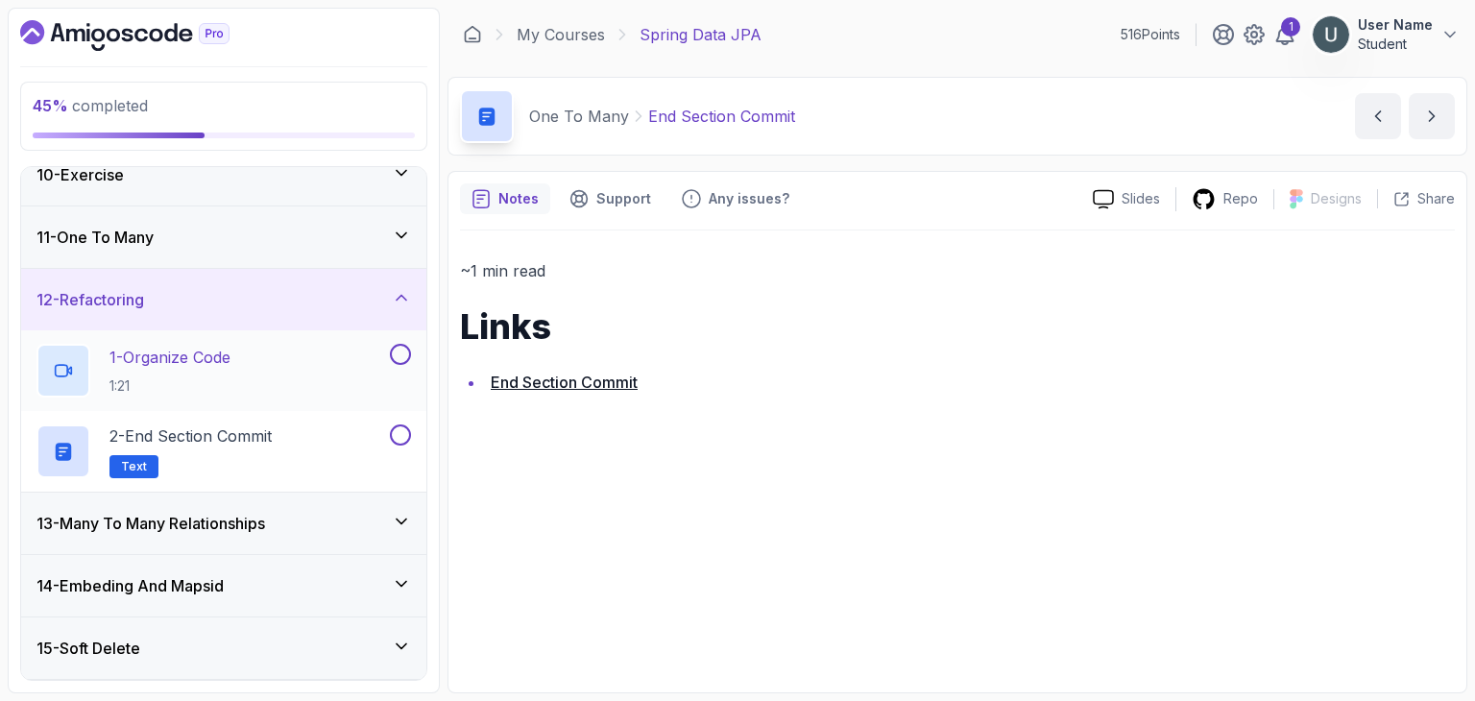
click at [251, 379] on div "1 - Organize Code 1:21" at bounding box center [211, 371] width 350 height 54
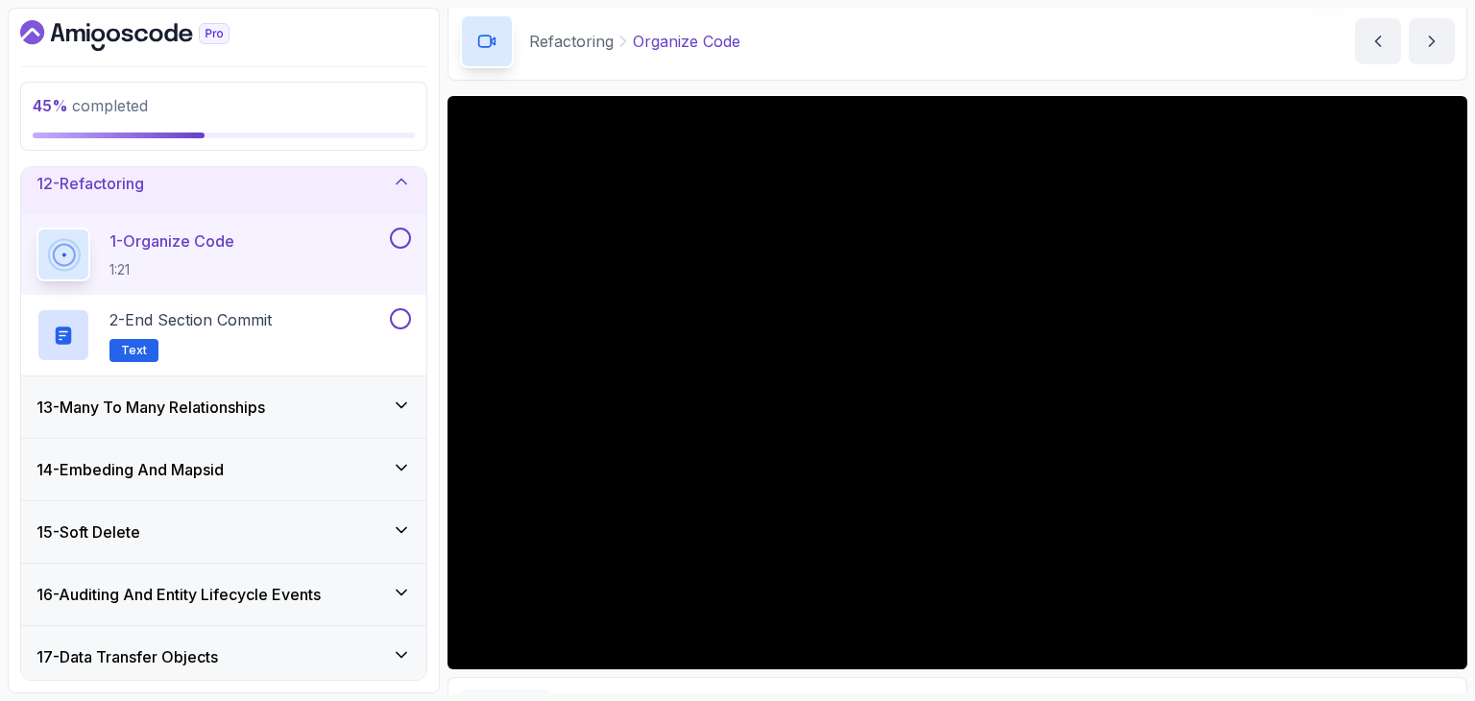
scroll to position [103, 0]
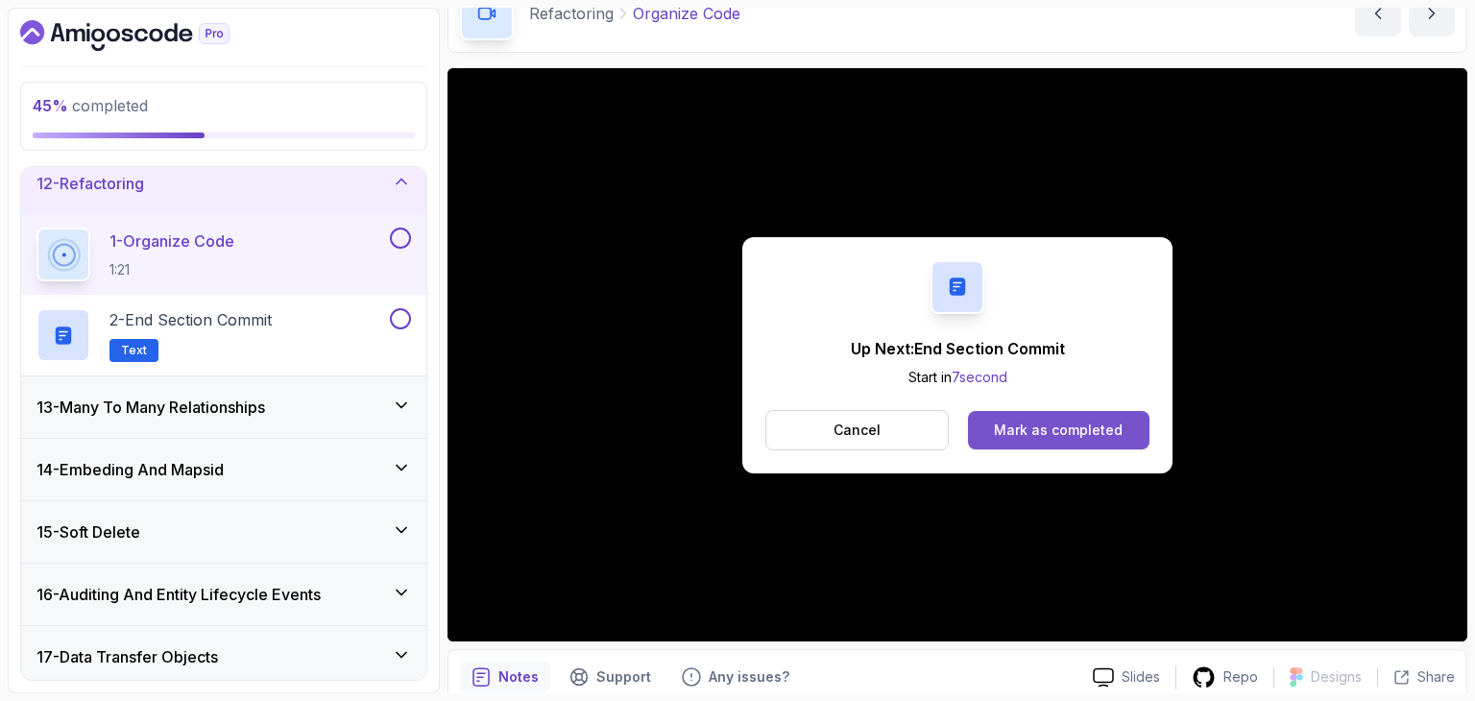
click at [999, 421] on div "Mark as completed" at bounding box center [1058, 430] width 129 height 19
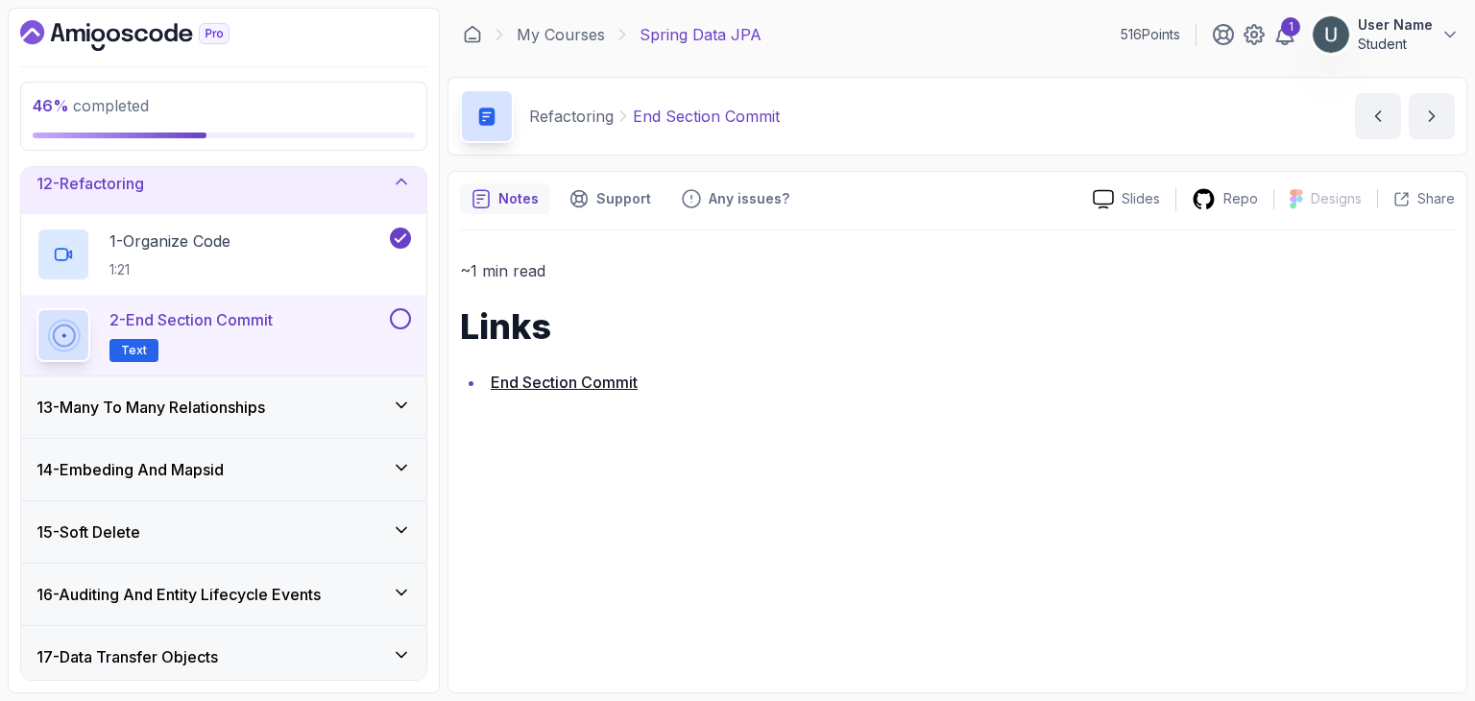
click at [254, 396] on h3 "13 - Many To Many Relationships" at bounding box center [150, 407] width 229 height 23
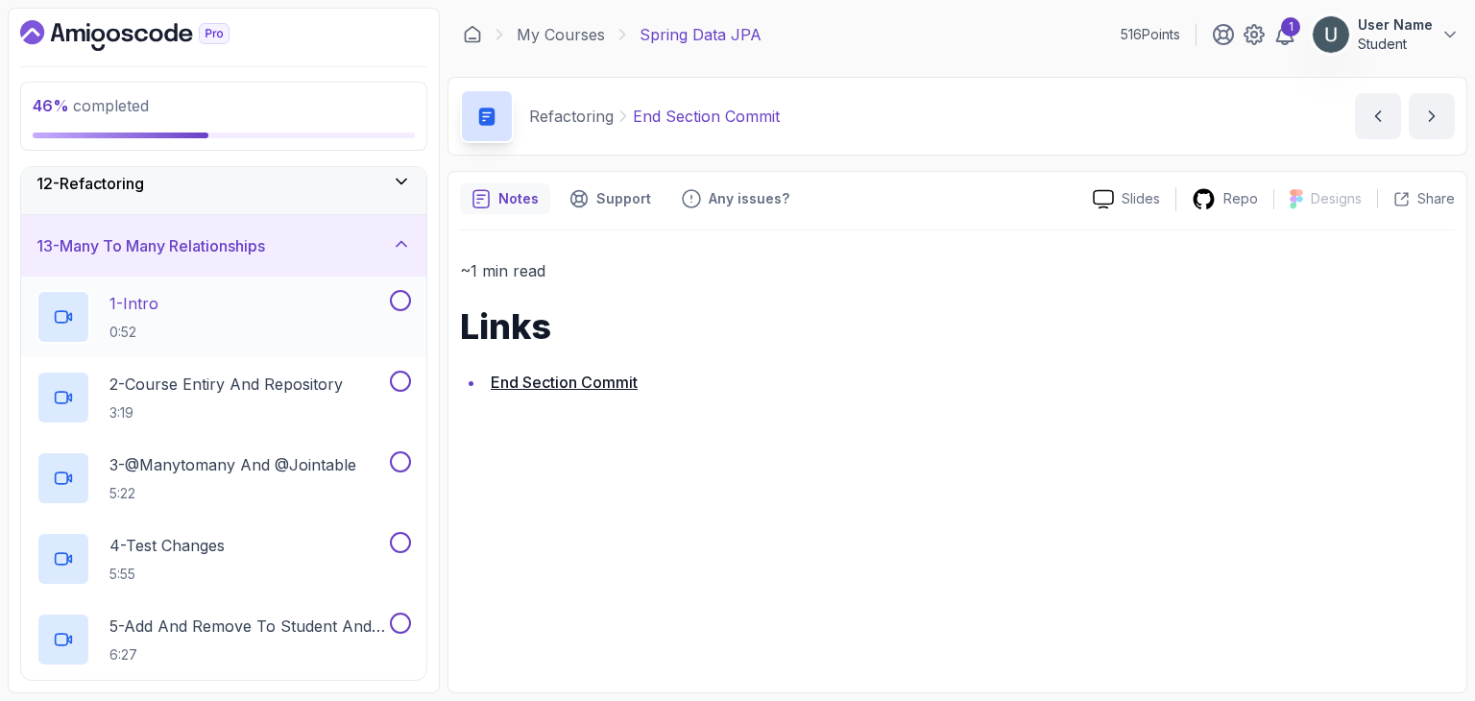
click at [271, 309] on div "1 - Intro 0:52" at bounding box center [211, 317] width 350 height 54
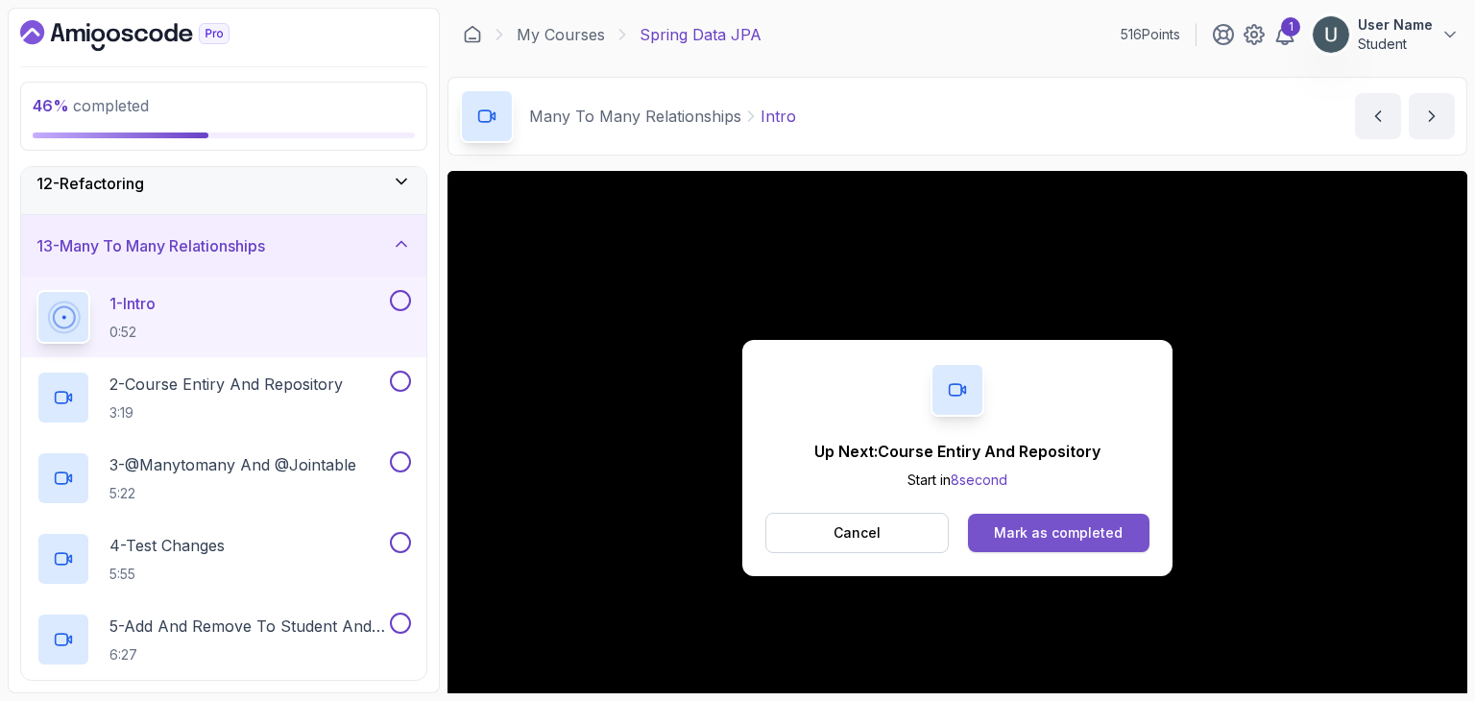
click at [1054, 535] on div "Mark as completed" at bounding box center [1058, 532] width 129 height 19
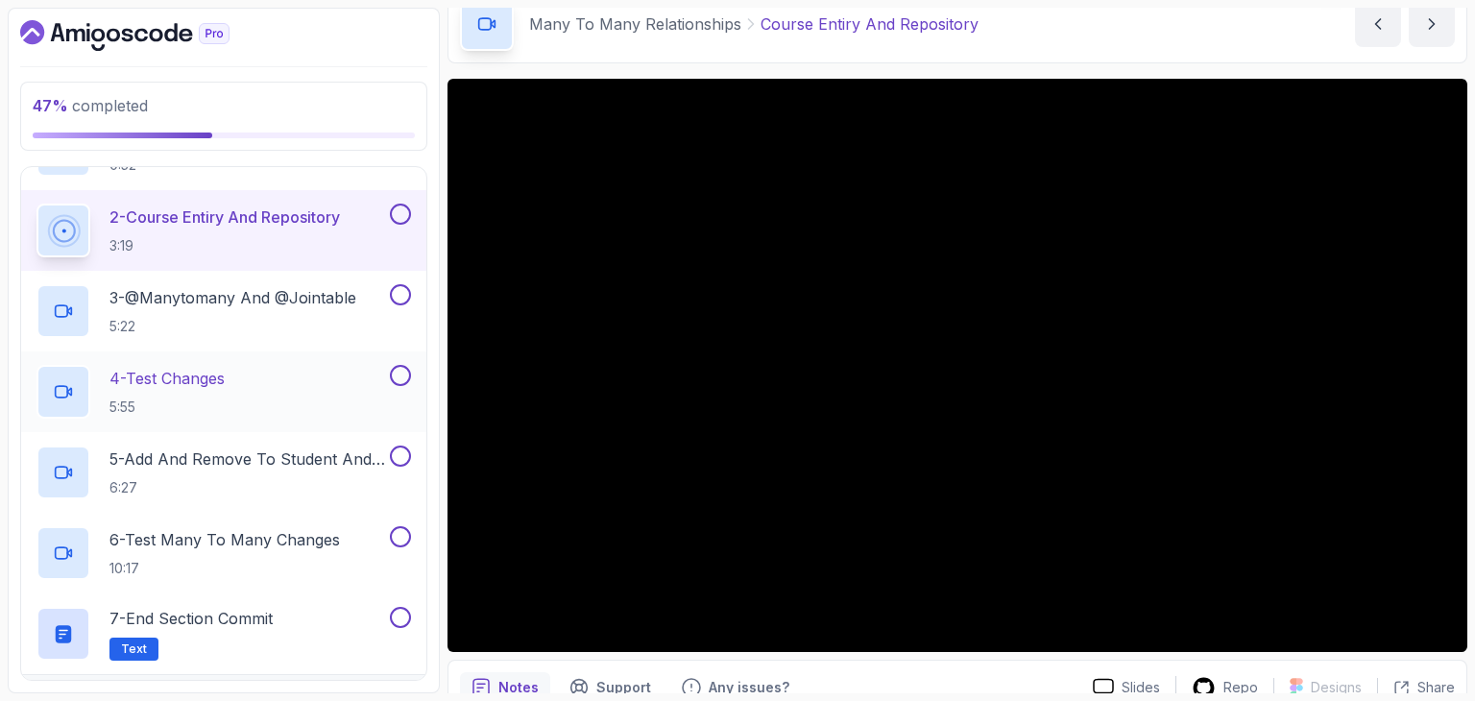
scroll to position [864, 0]
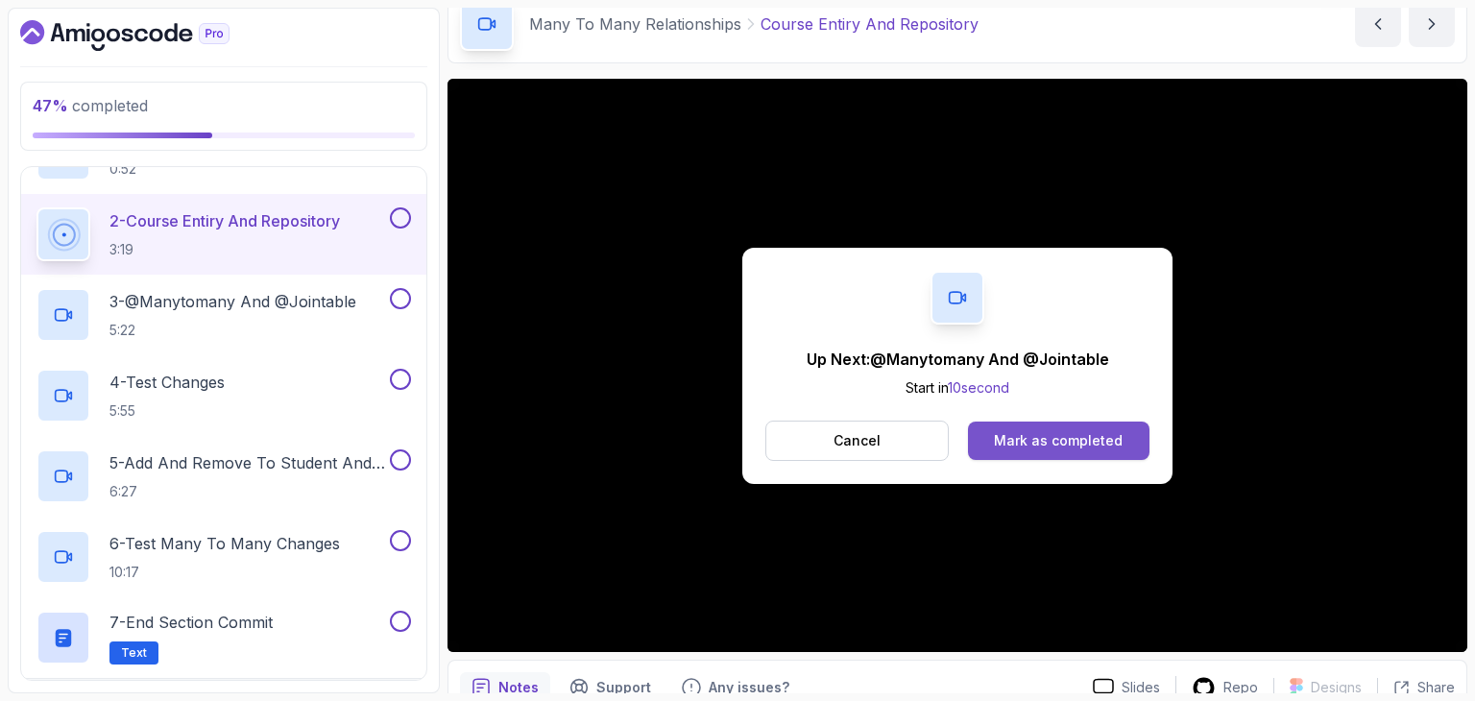
click at [1033, 431] on div "Mark as completed" at bounding box center [1058, 440] width 129 height 19
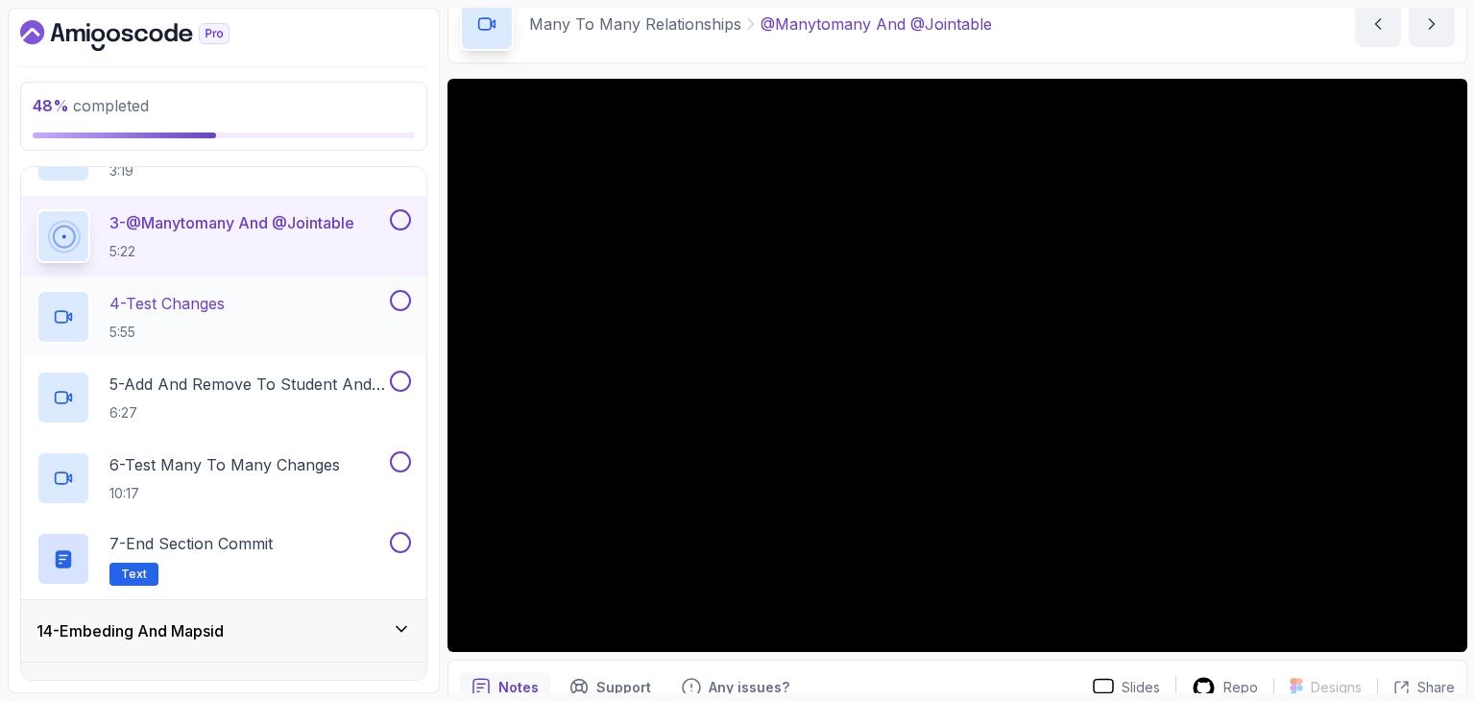
scroll to position [942, 0]
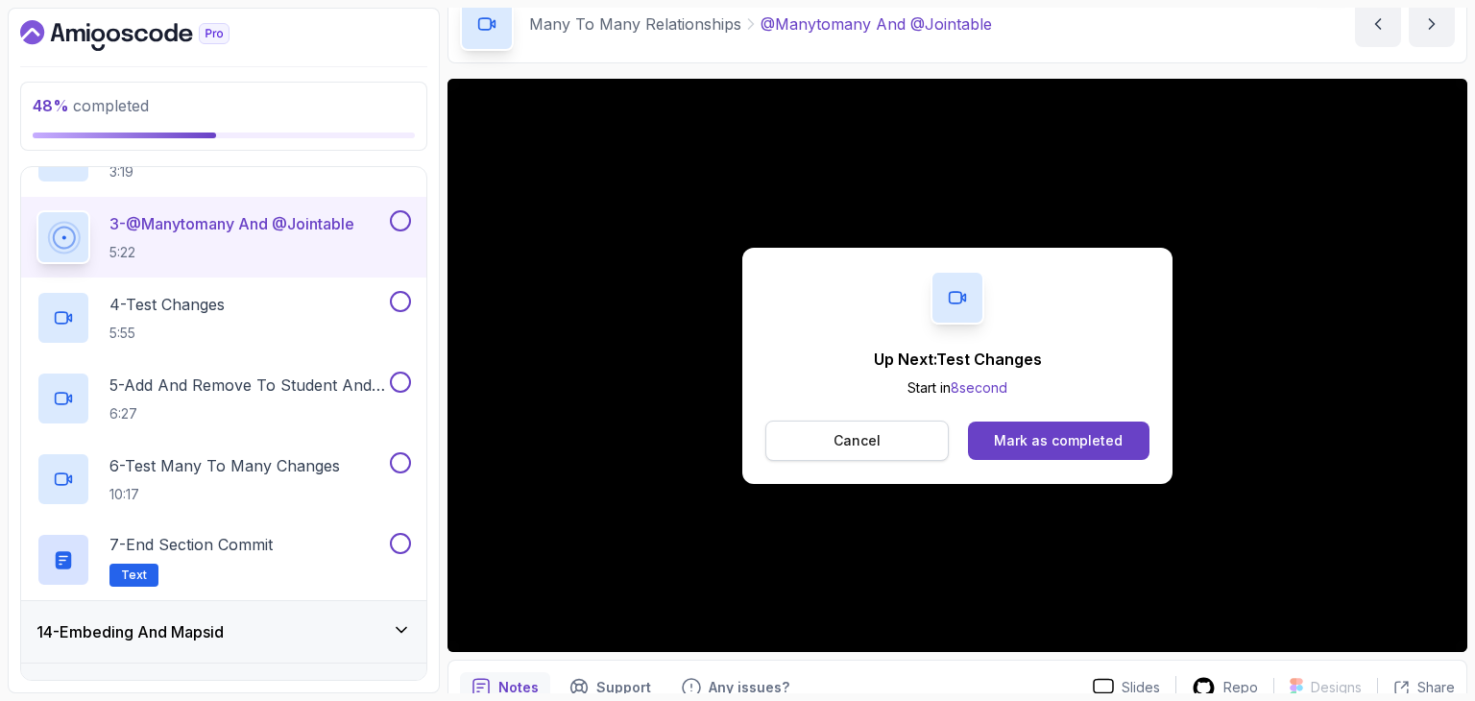
click at [890, 449] on button "Cancel" at bounding box center [856, 441] width 183 height 40
click at [1116, 433] on div "Mark as completed" at bounding box center [1058, 440] width 129 height 19
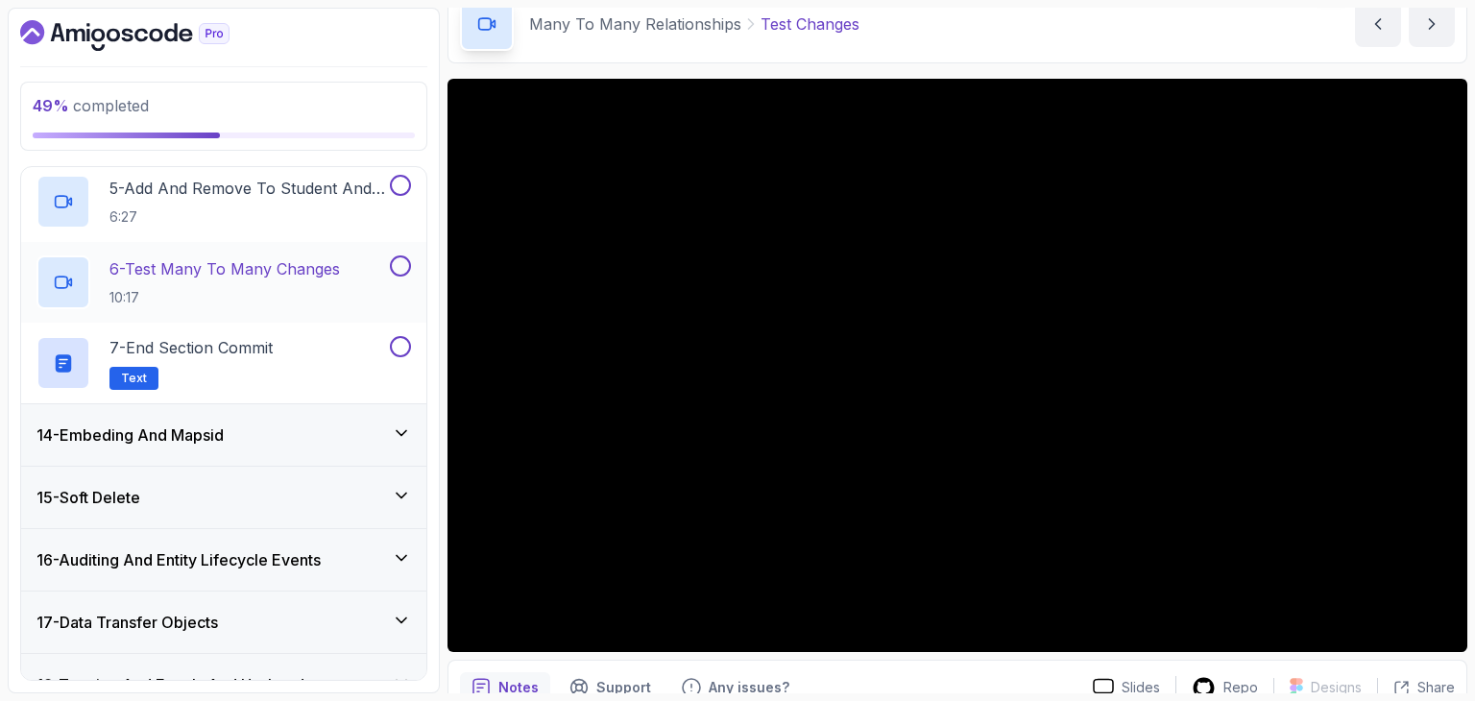
scroll to position [1357, 0]
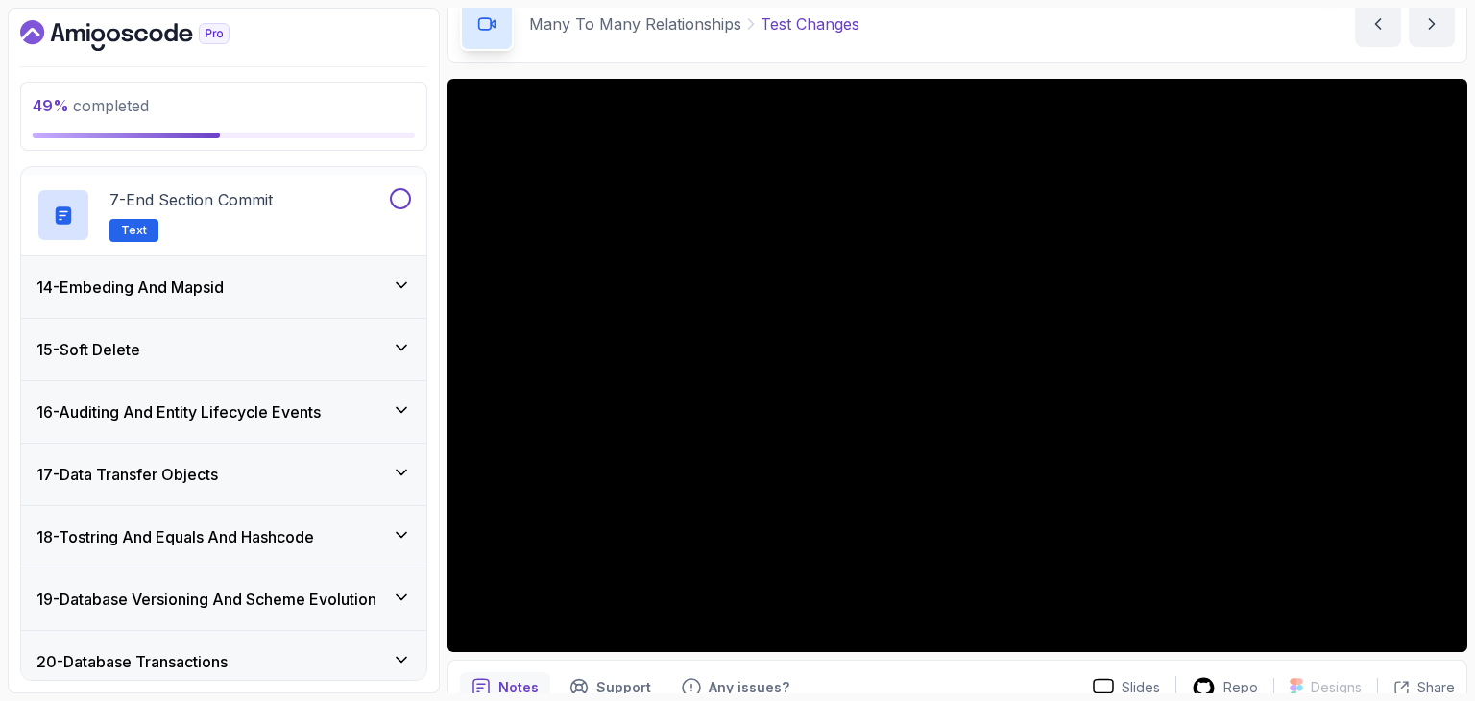
click at [326, 424] on div "1 - Intro 2 - Environment Setup 3 - Getting Started 4 - Repositories 5 - Querie…" at bounding box center [223, 423] width 405 height 513
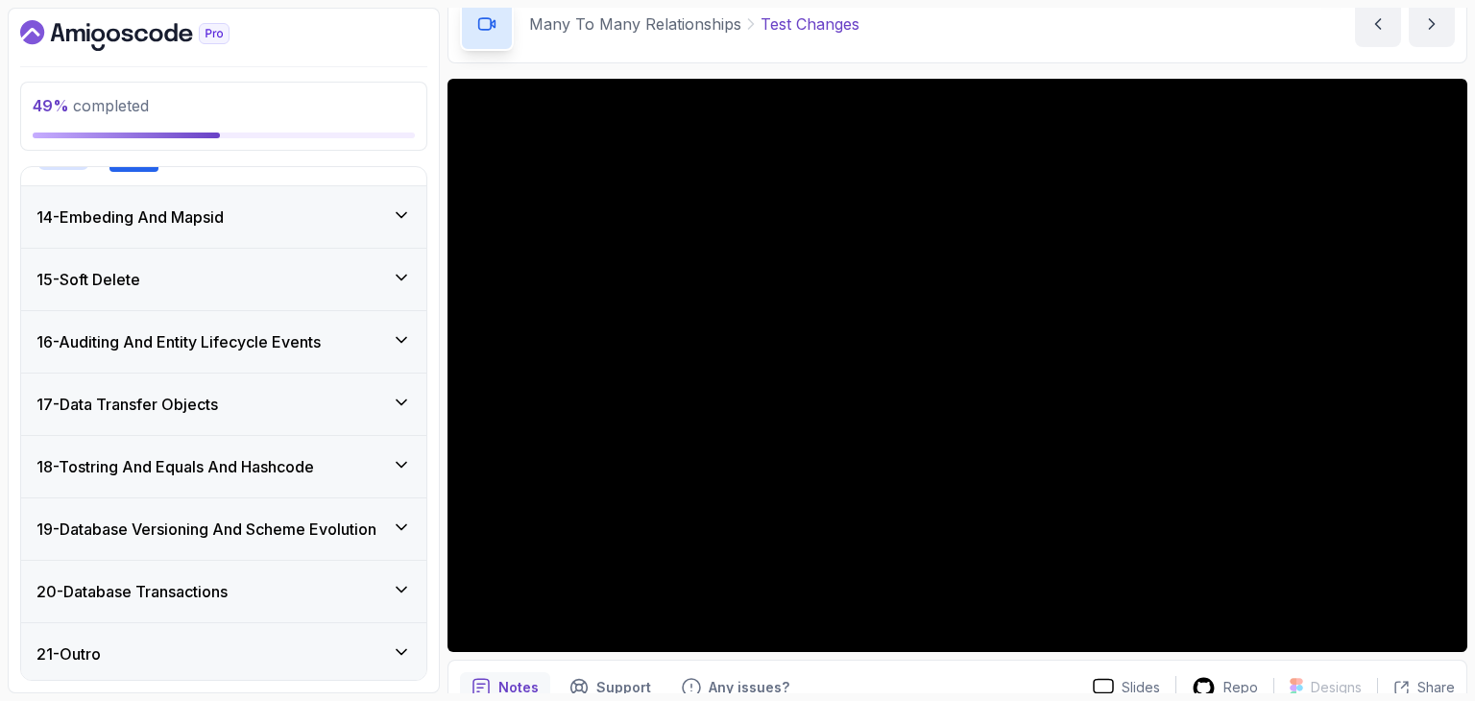
click at [210, 207] on h3 "14 - Embeding And Mapsid" at bounding box center [129, 217] width 187 height 23
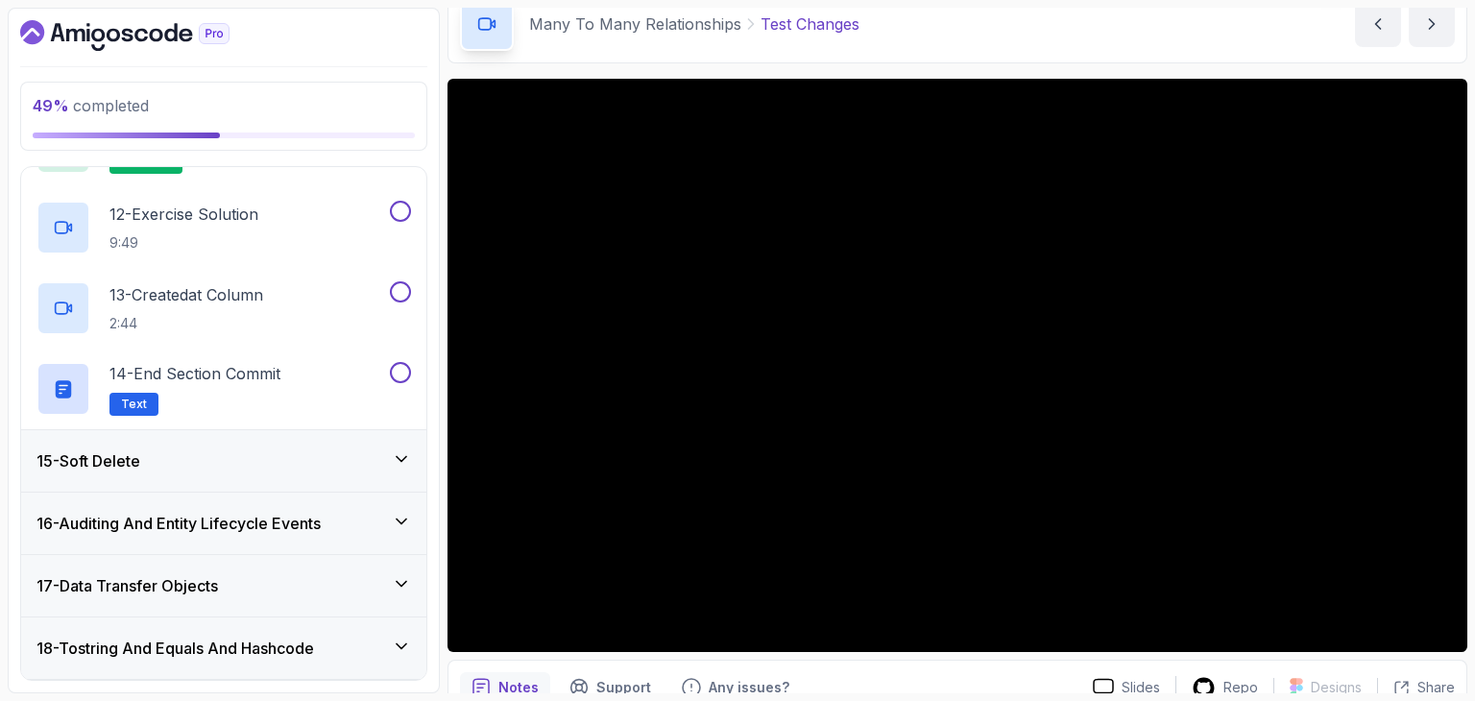
click at [182, 449] on div "15 - Soft Delete" at bounding box center [223, 460] width 375 height 23
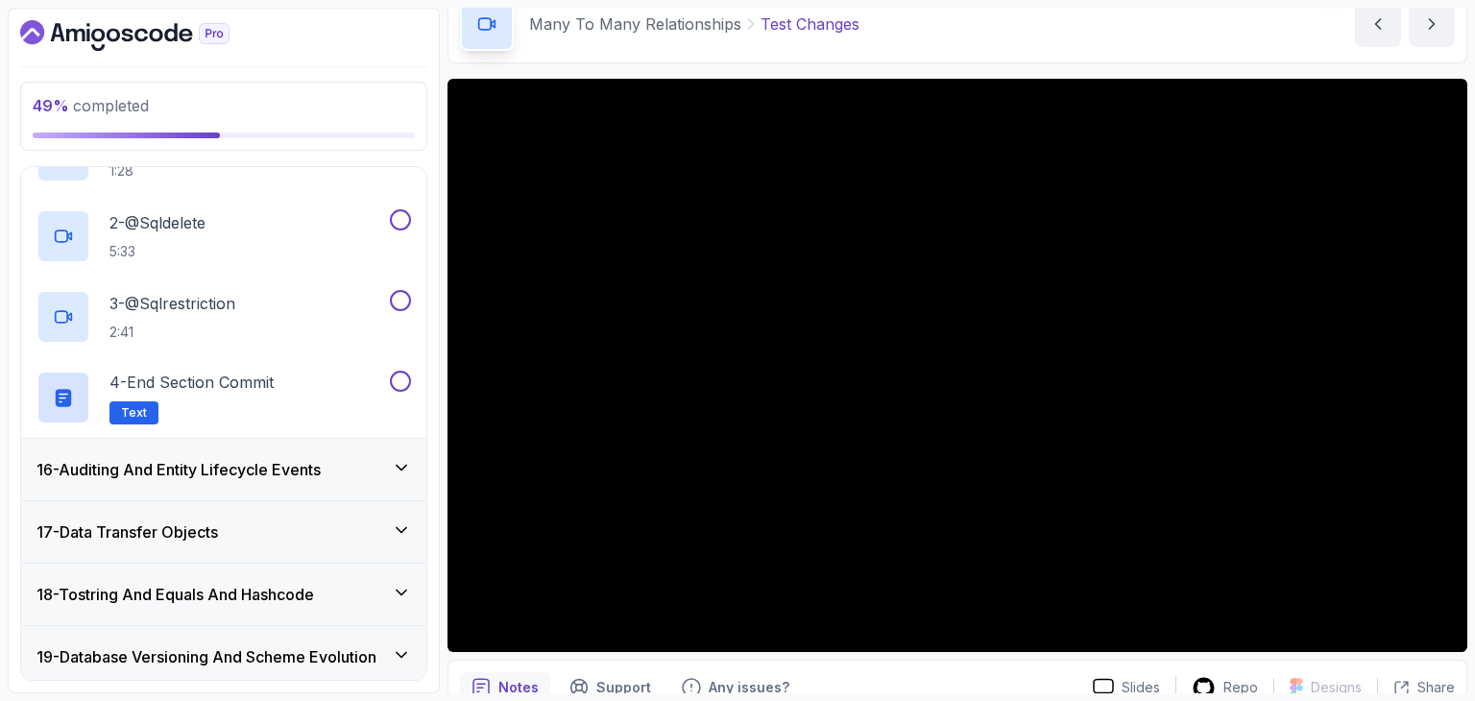
click at [156, 469] on h3 "16 - Auditing And Entity Lifecycle Events" at bounding box center [178, 469] width 284 height 23
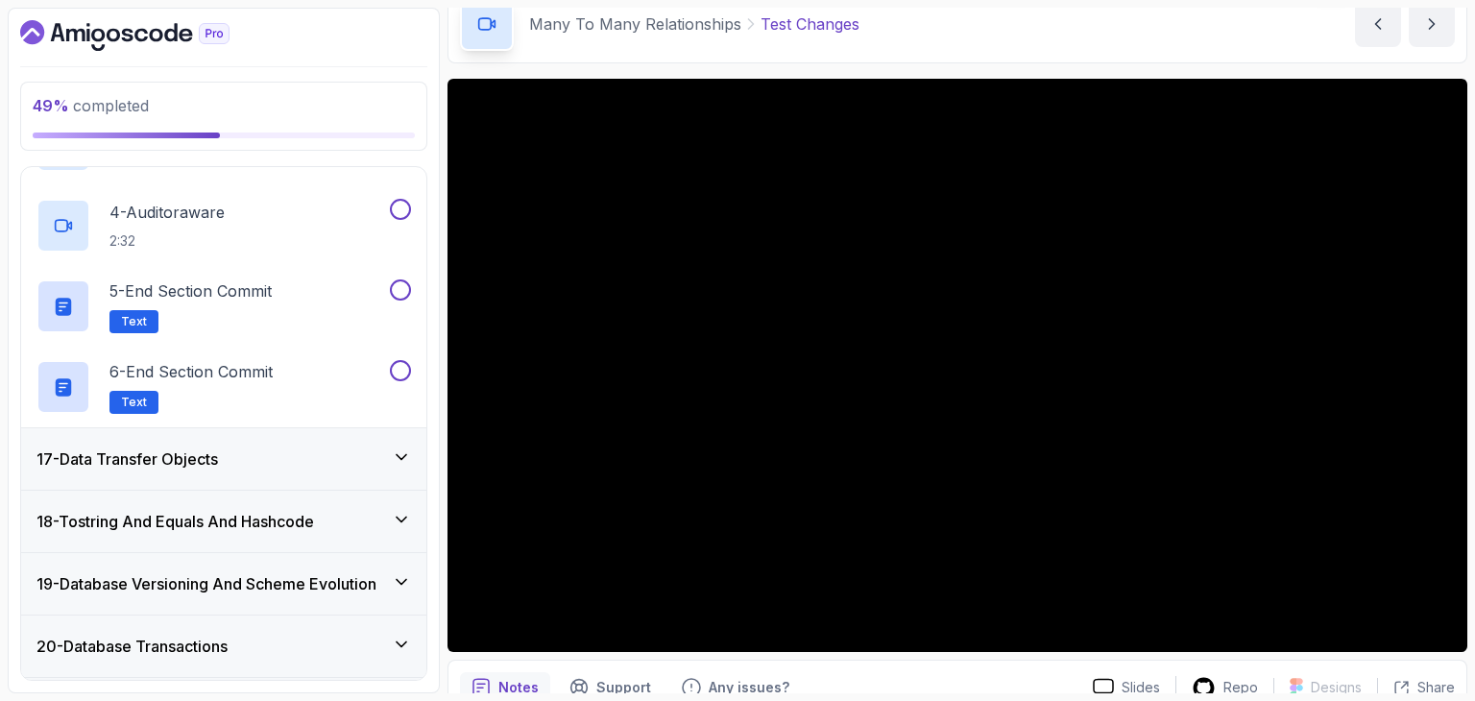
scroll to position [1276, 0]
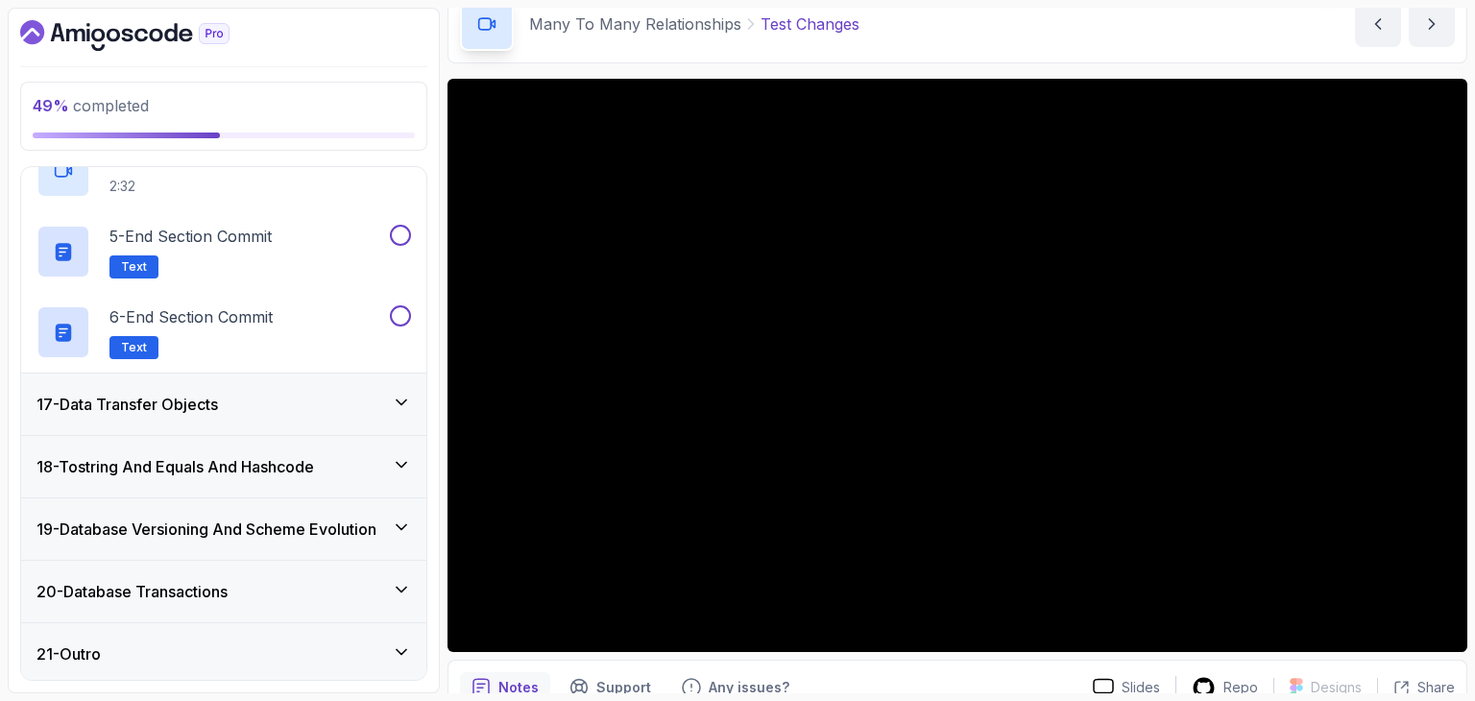
click at [187, 413] on div "17 - Data Transfer Objects" at bounding box center [223, 404] width 405 height 61
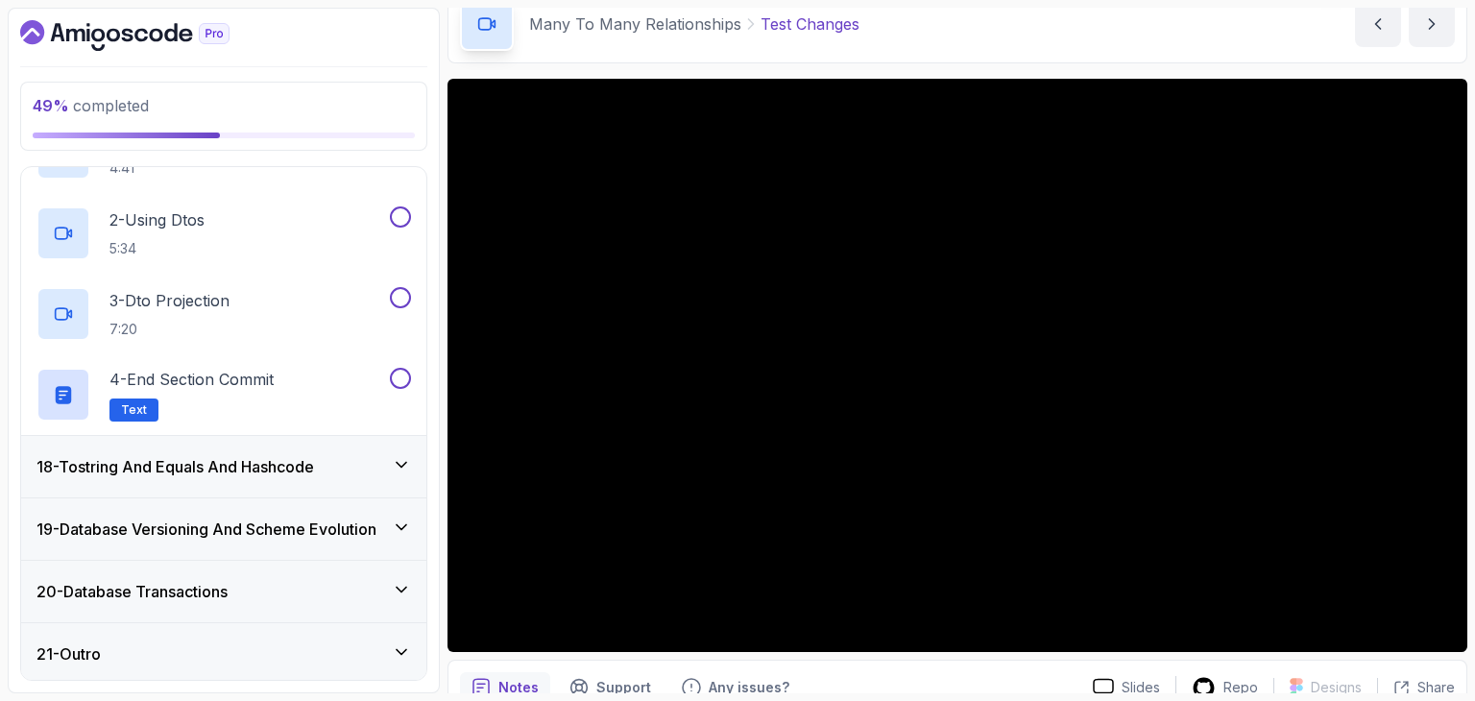
click at [146, 444] on div "18 - Tostring And Equals And Hashcode" at bounding box center [223, 466] width 405 height 61
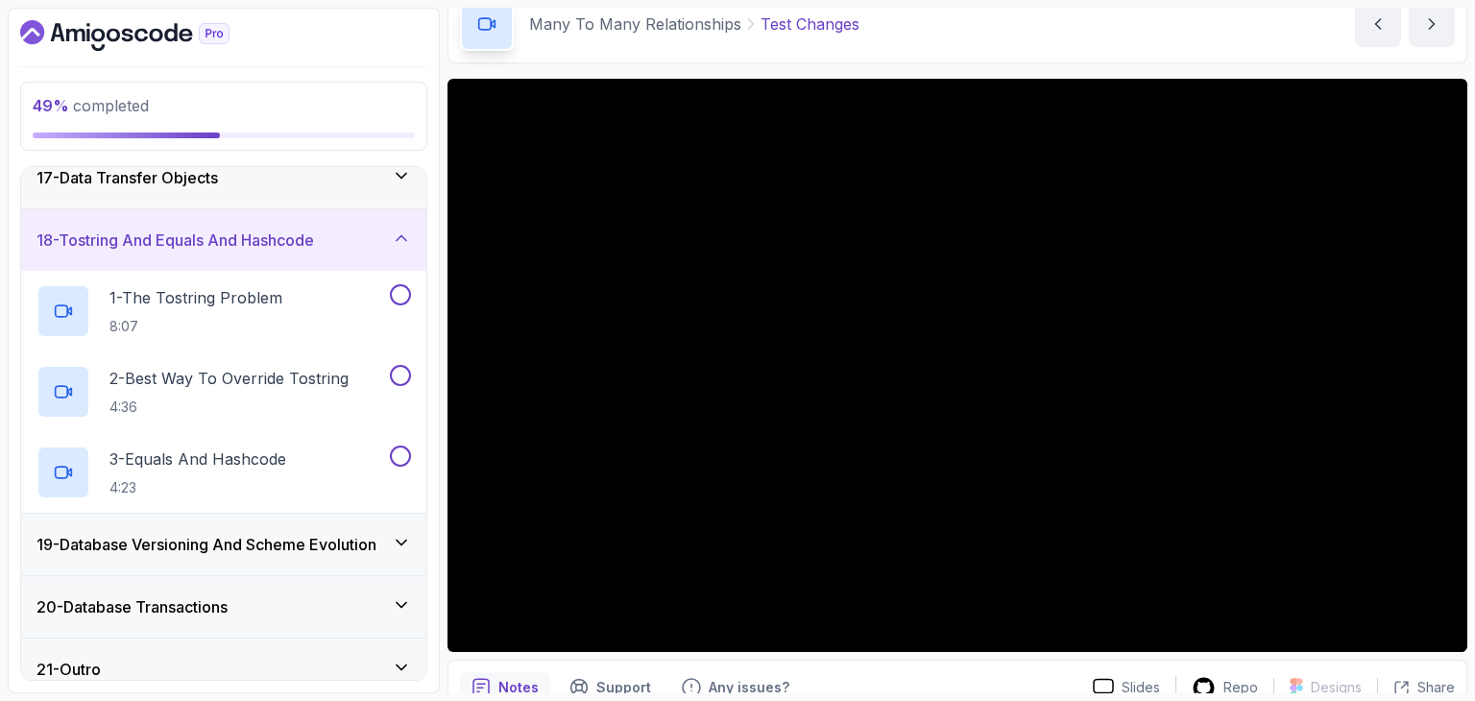
scroll to position [1034, 0]
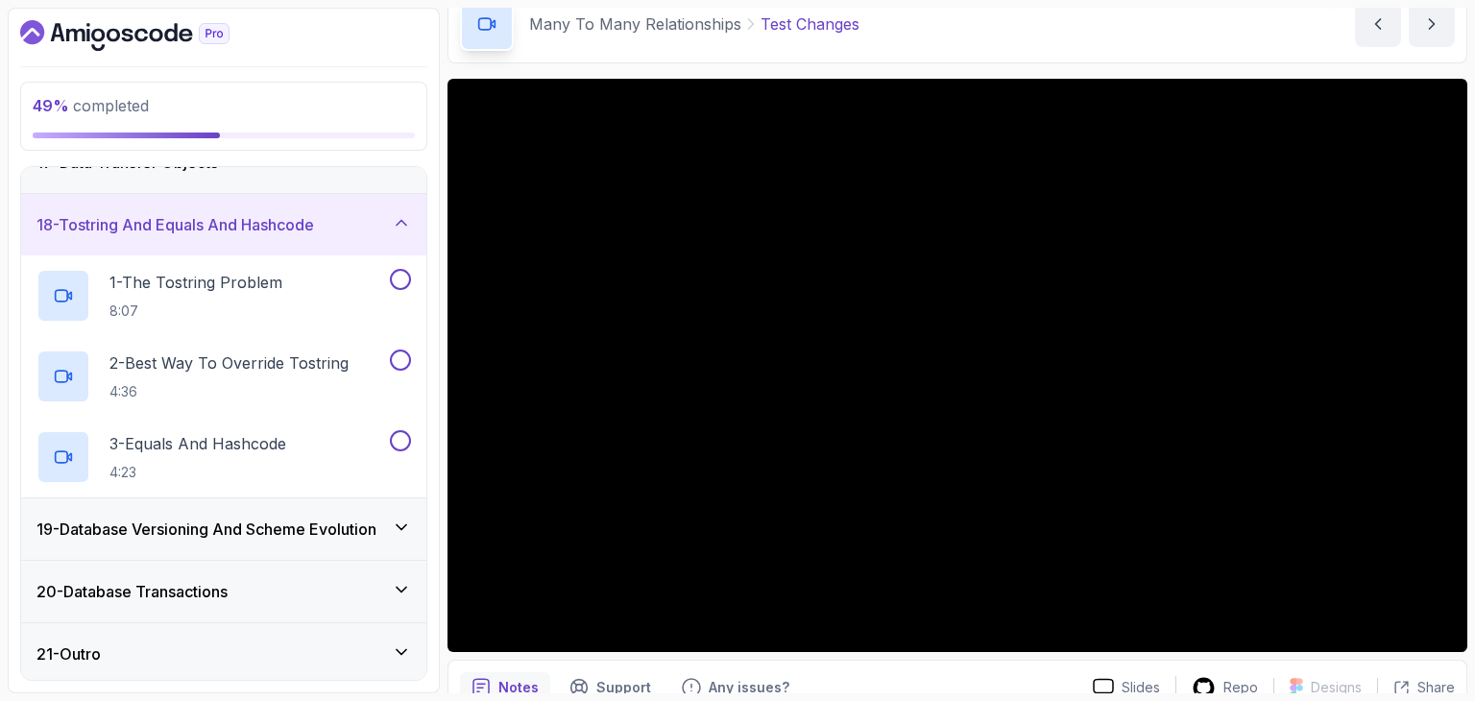
click at [103, 529] on h3 "19 - Database Versioning And Scheme Evolution" at bounding box center [206, 529] width 340 height 23
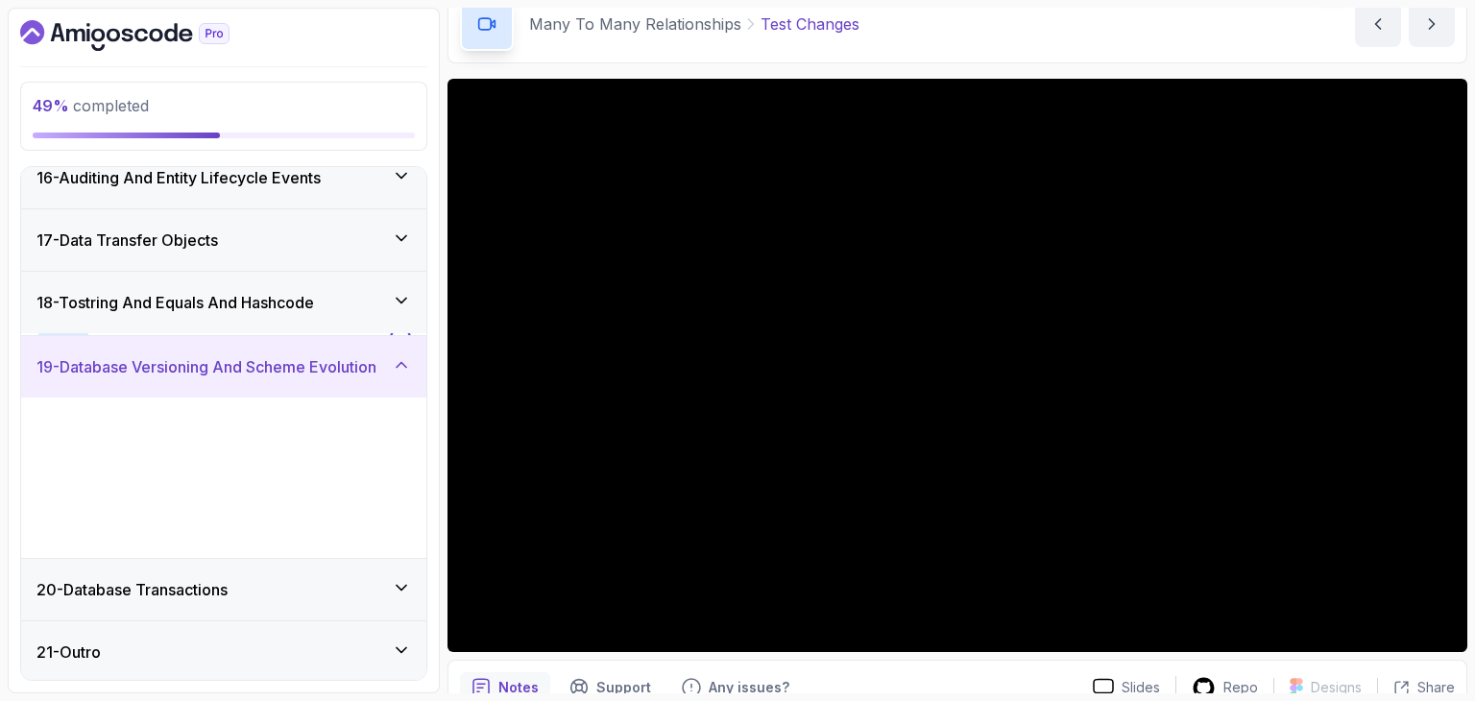
scroll to position [954, 0]
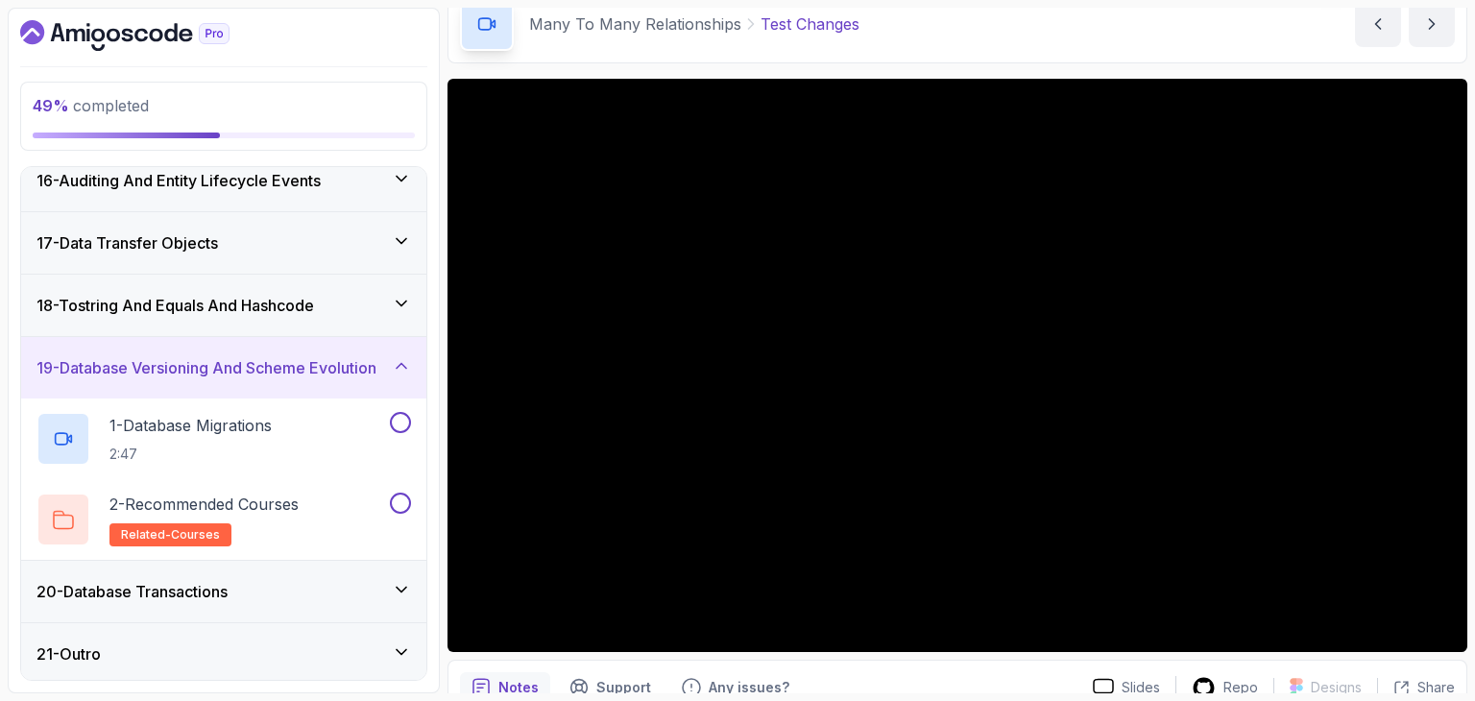
click at [88, 600] on div "20 - Database Transactions" at bounding box center [223, 591] width 405 height 61
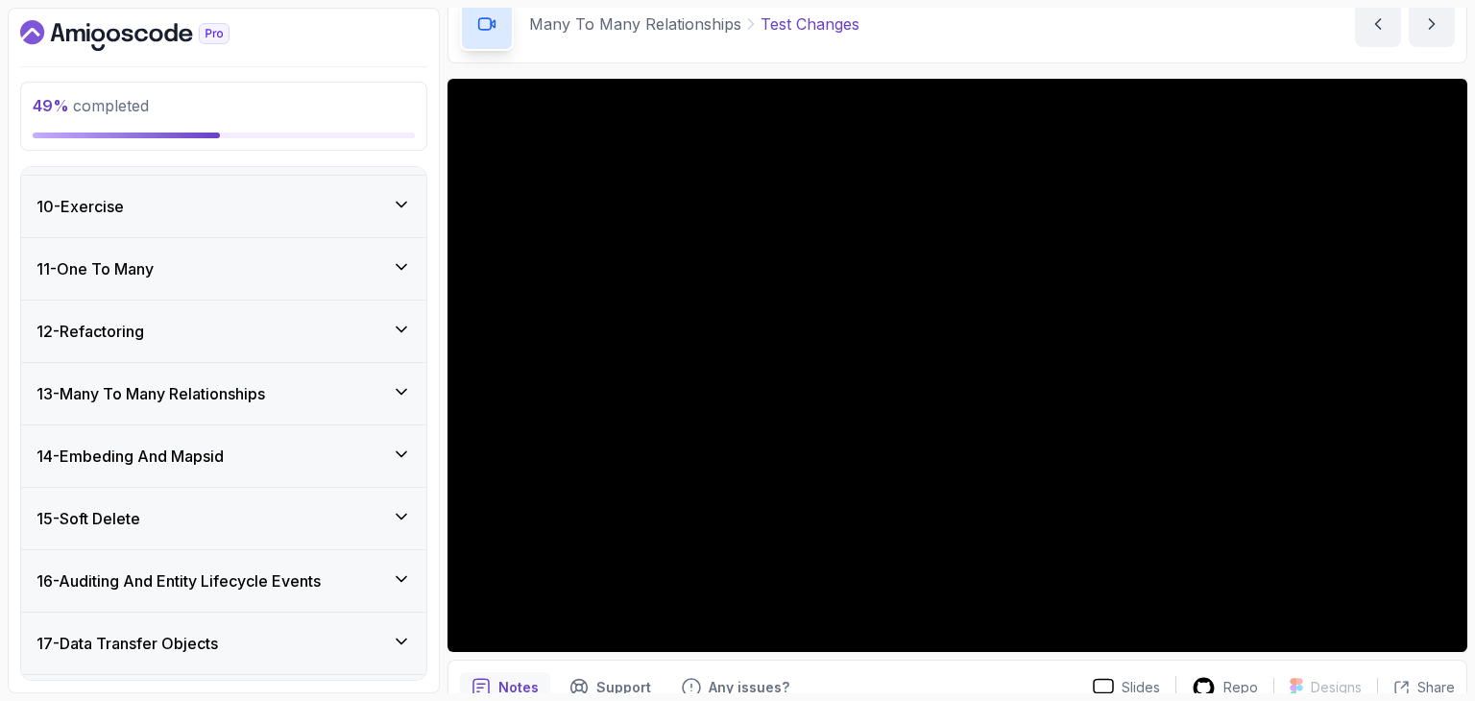
scroll to position [441, 0]
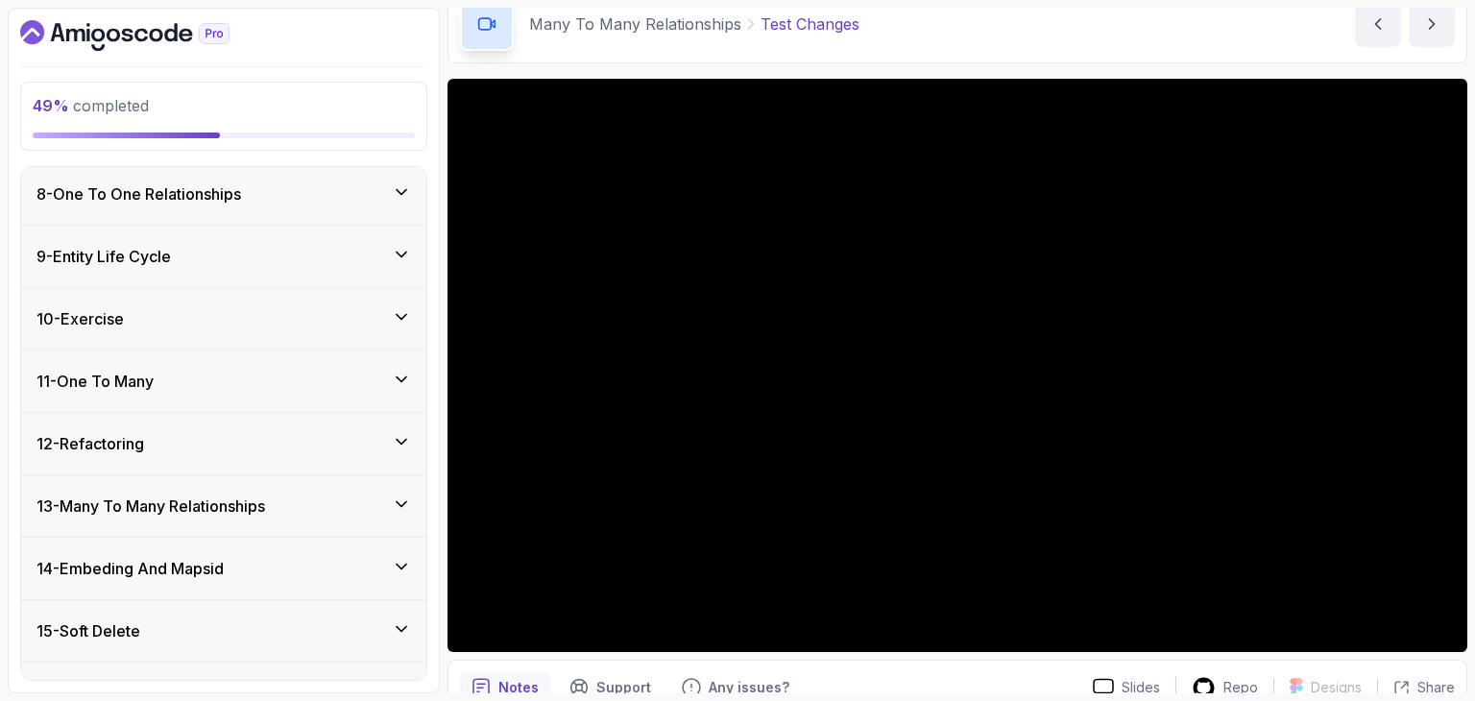
click at [145, 518] on div "13 - Many To Many Relationships" at bounding box center [223, 505] width 405 height 61
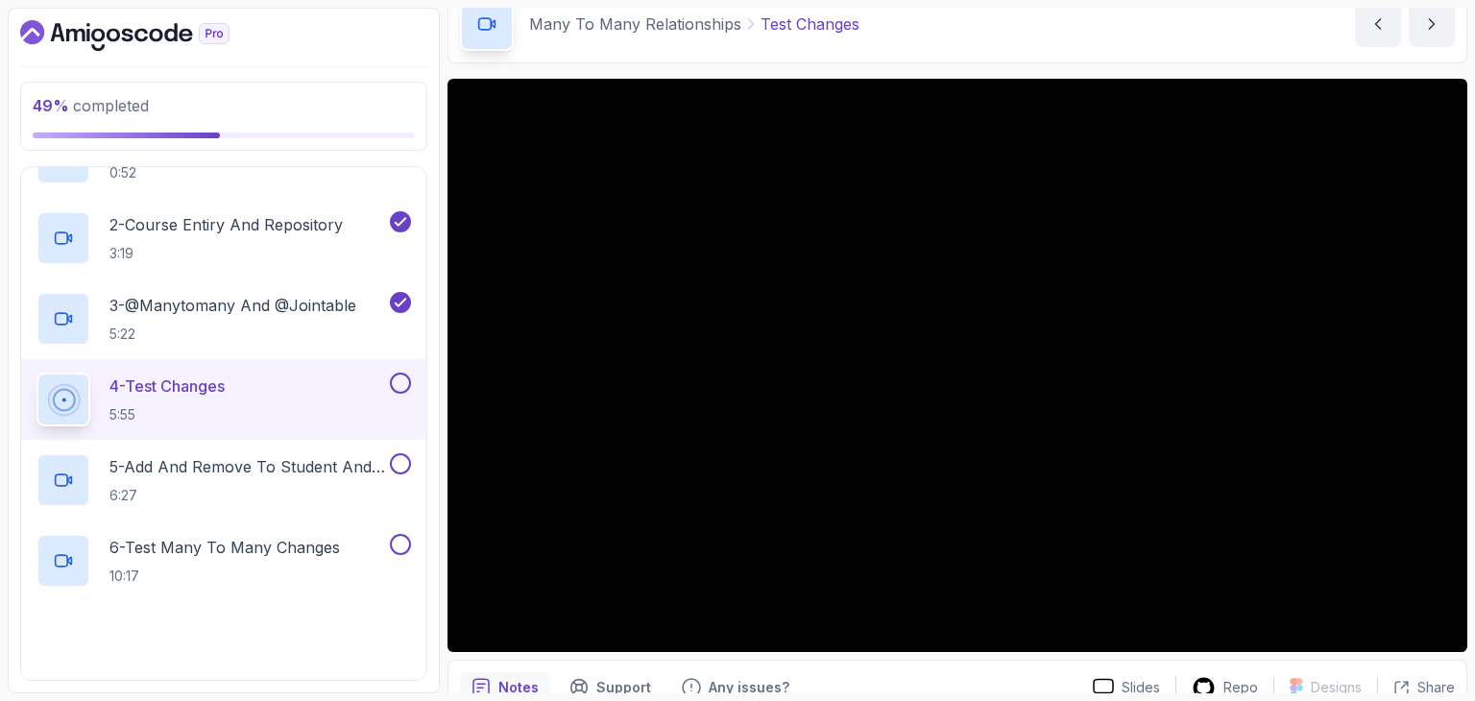
scroll to position [861, 0]
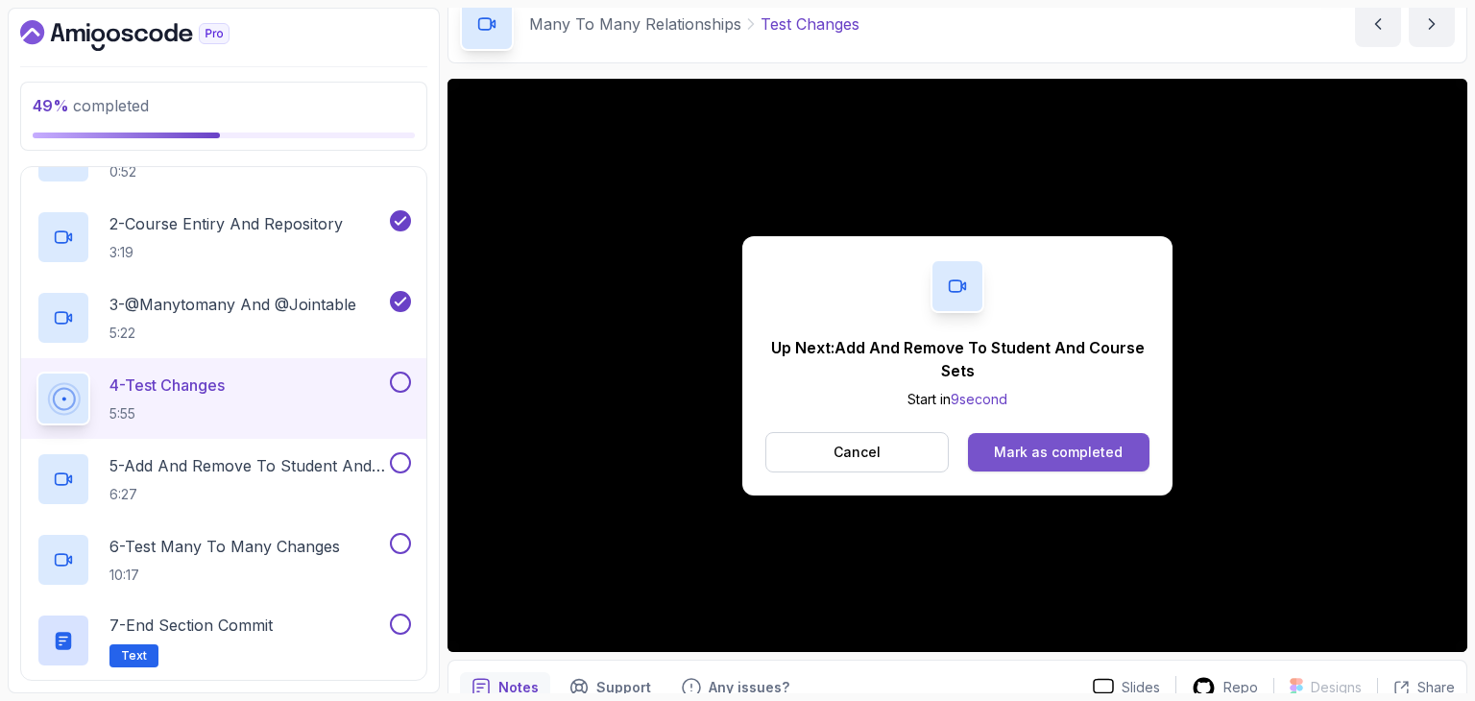
click at [1072, 449] on div "Mark as completed" at bounding box center [1058, 452] width 129 height 19
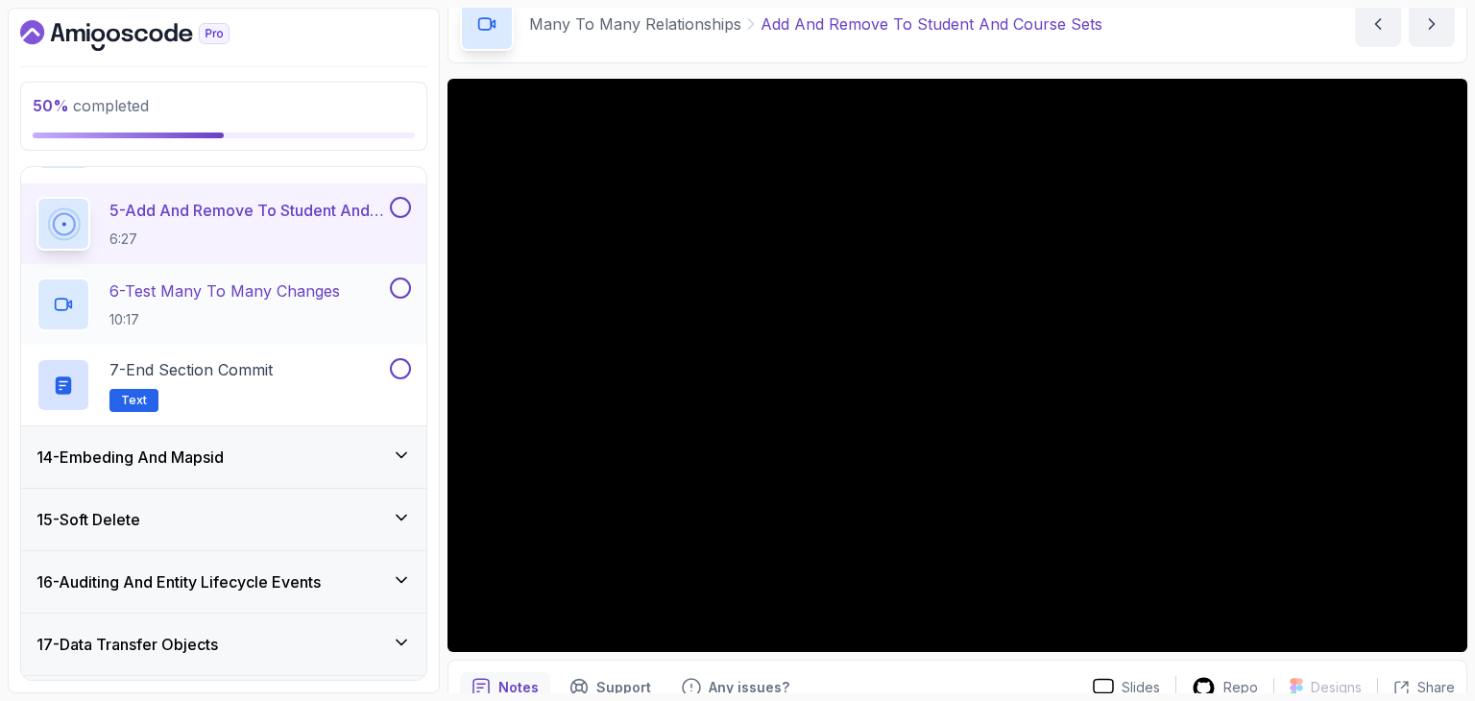
scroll to position [1115, 0]
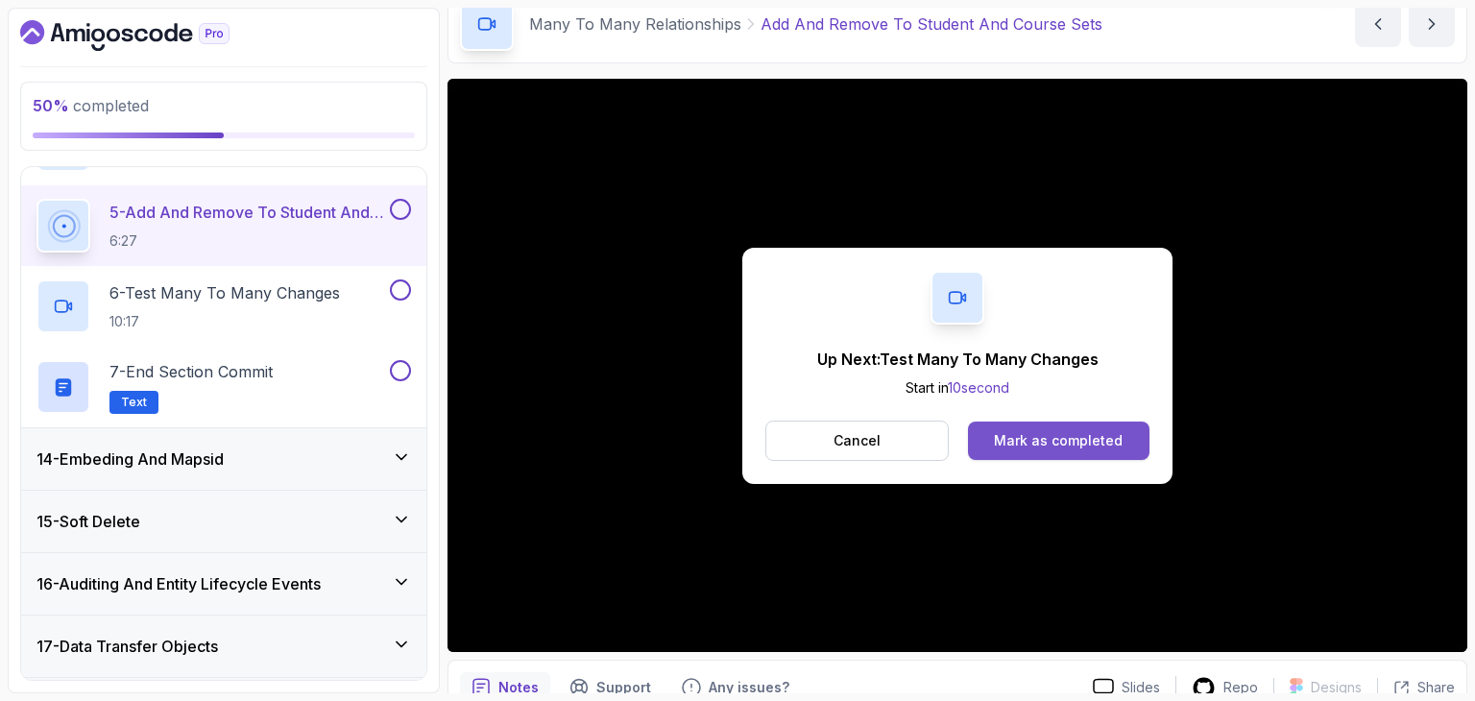
click at [1049, 431] on div "Mark as completed" at bounding box center [1058, 440] width 129 height 19
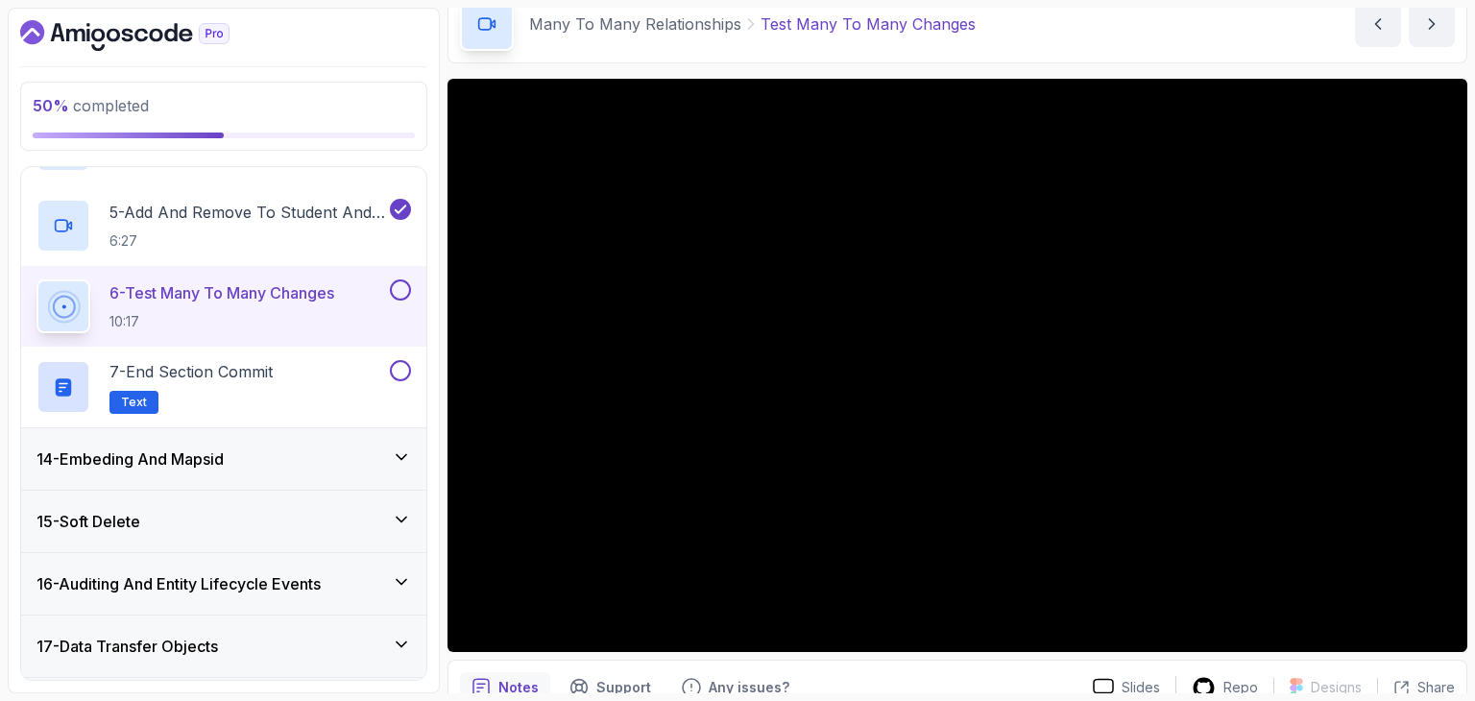
click at [407, 286] on button at bounding box center [400, 289] width 21 height 21
click at [277, 448] on div "14 - Embeding And Mapsid" at bounding box center [223, 459] width 375 height 23
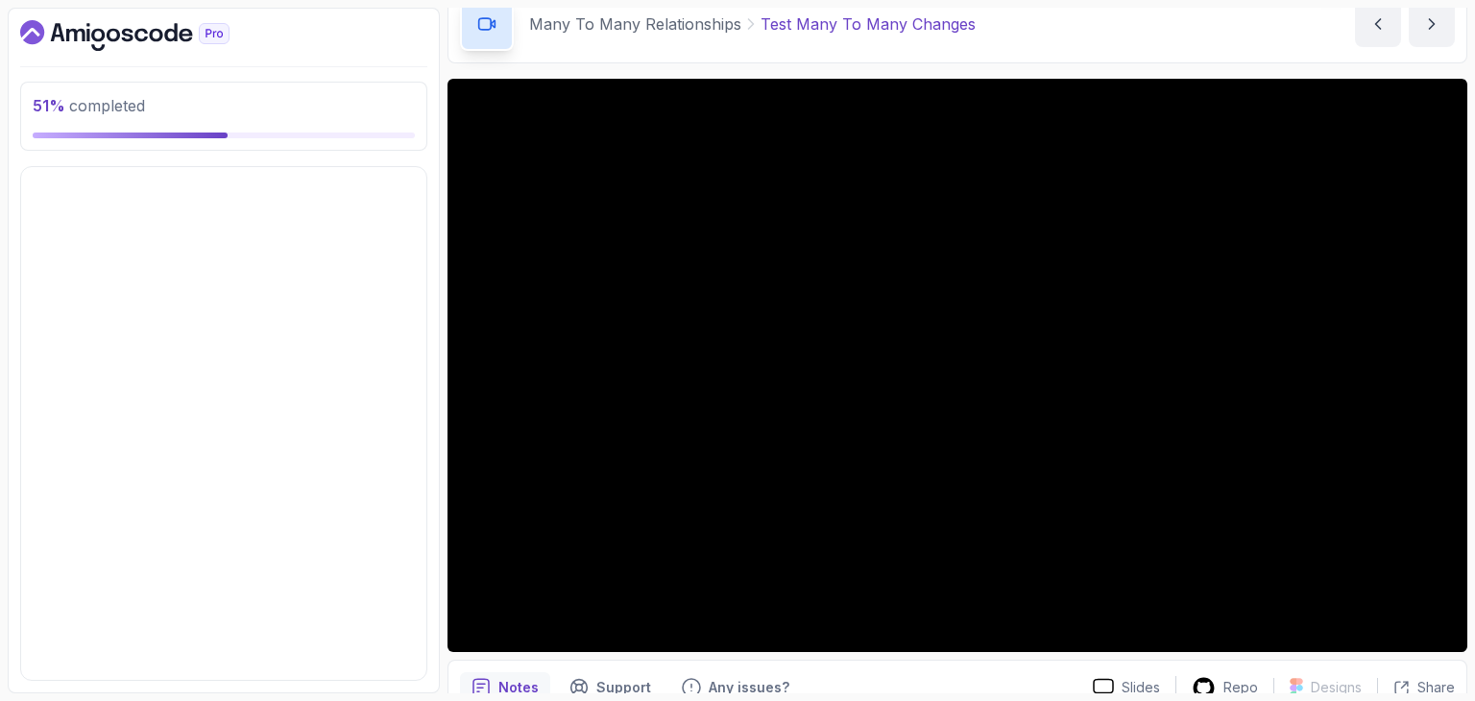
scroll to position [792, 0]
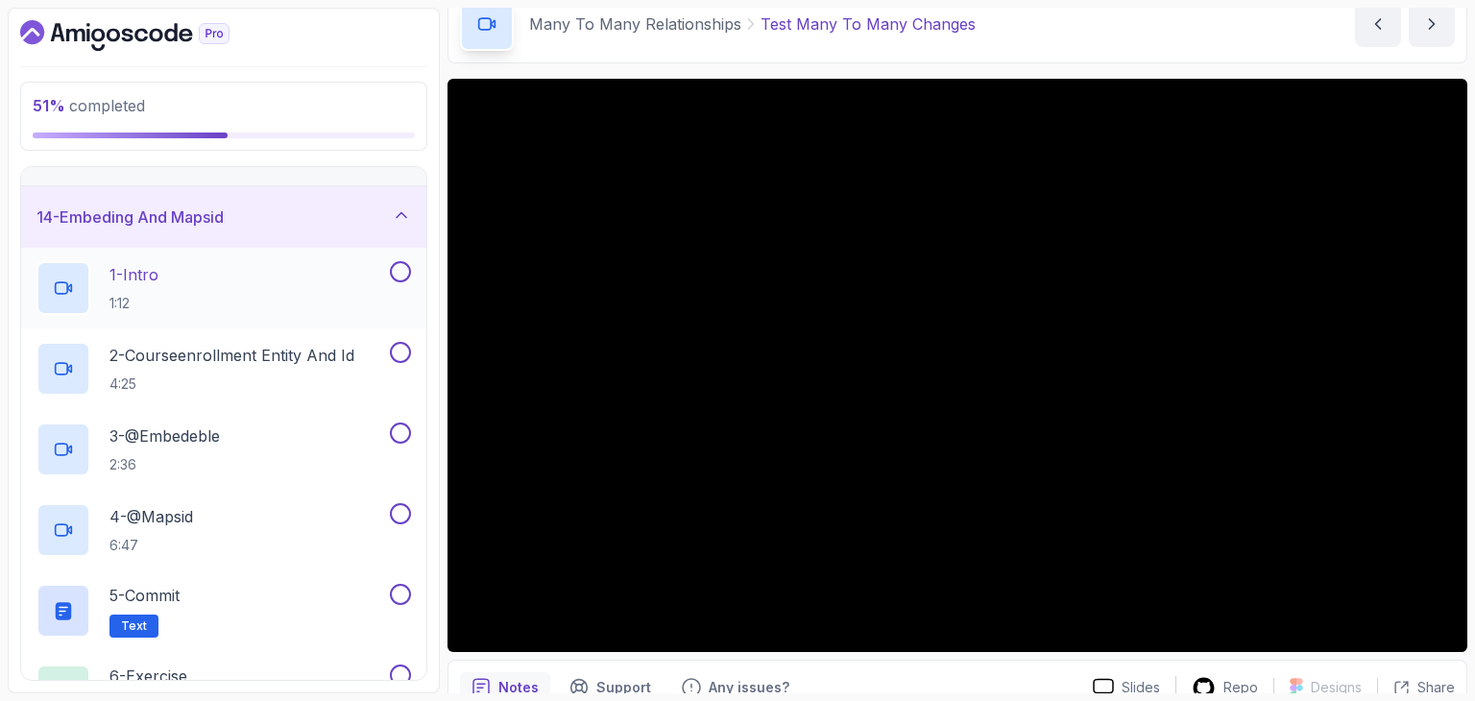
click at [304, 298] on div "1 - Intro 1:12" at bounding box center [211, 288] width 350 height 54
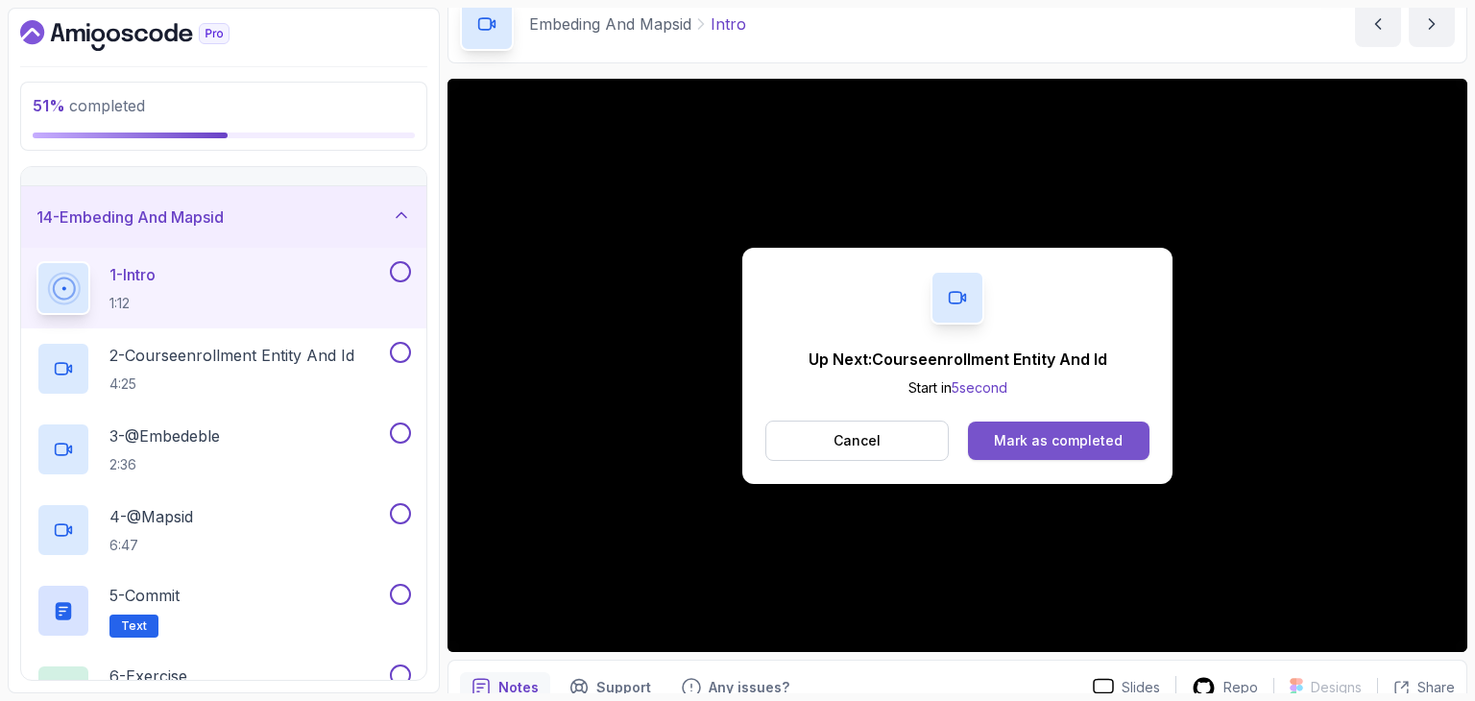
click at [1060, 444] on div "Mark as completed" at bounding box center [1058, 440] width 129 height 19
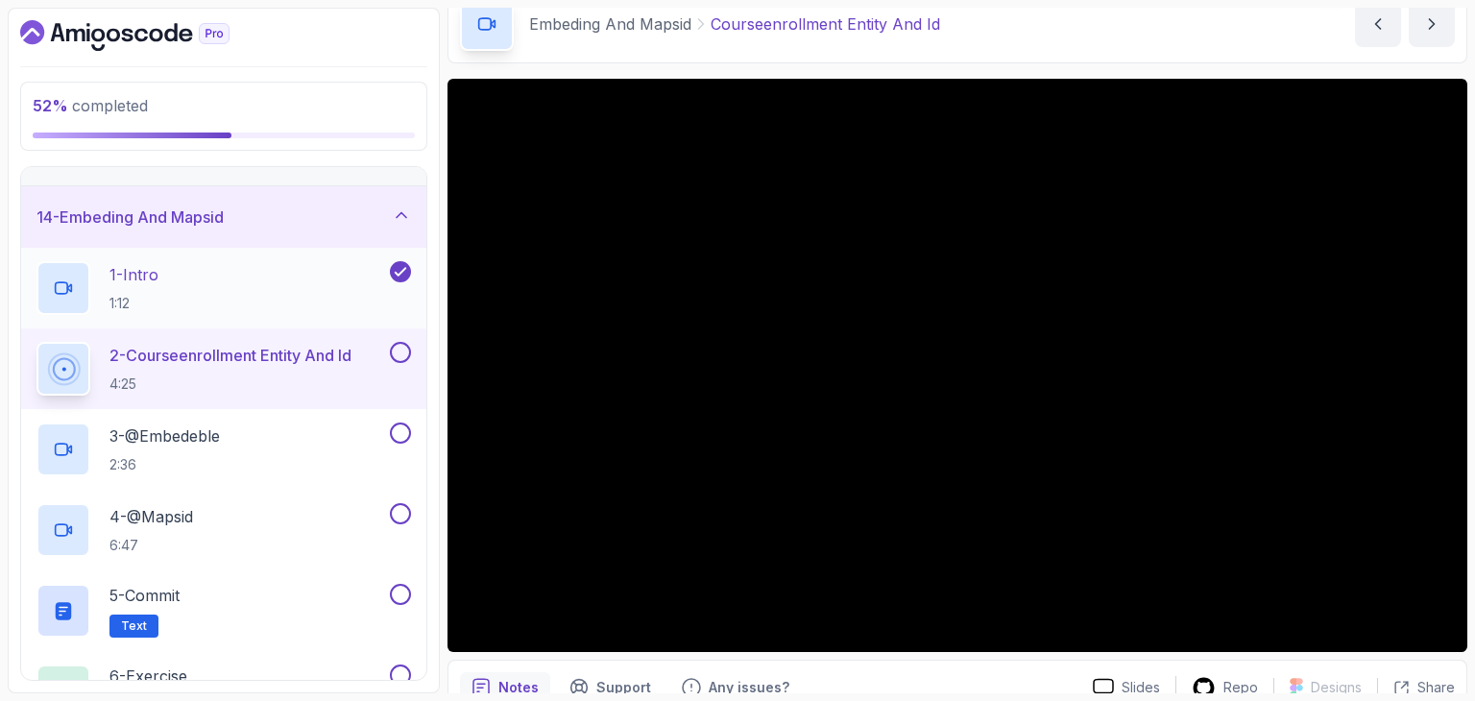
click at [371, 271] on div "1 - Intro 1:12" at bounding box center [211, 288] width 350 height 54
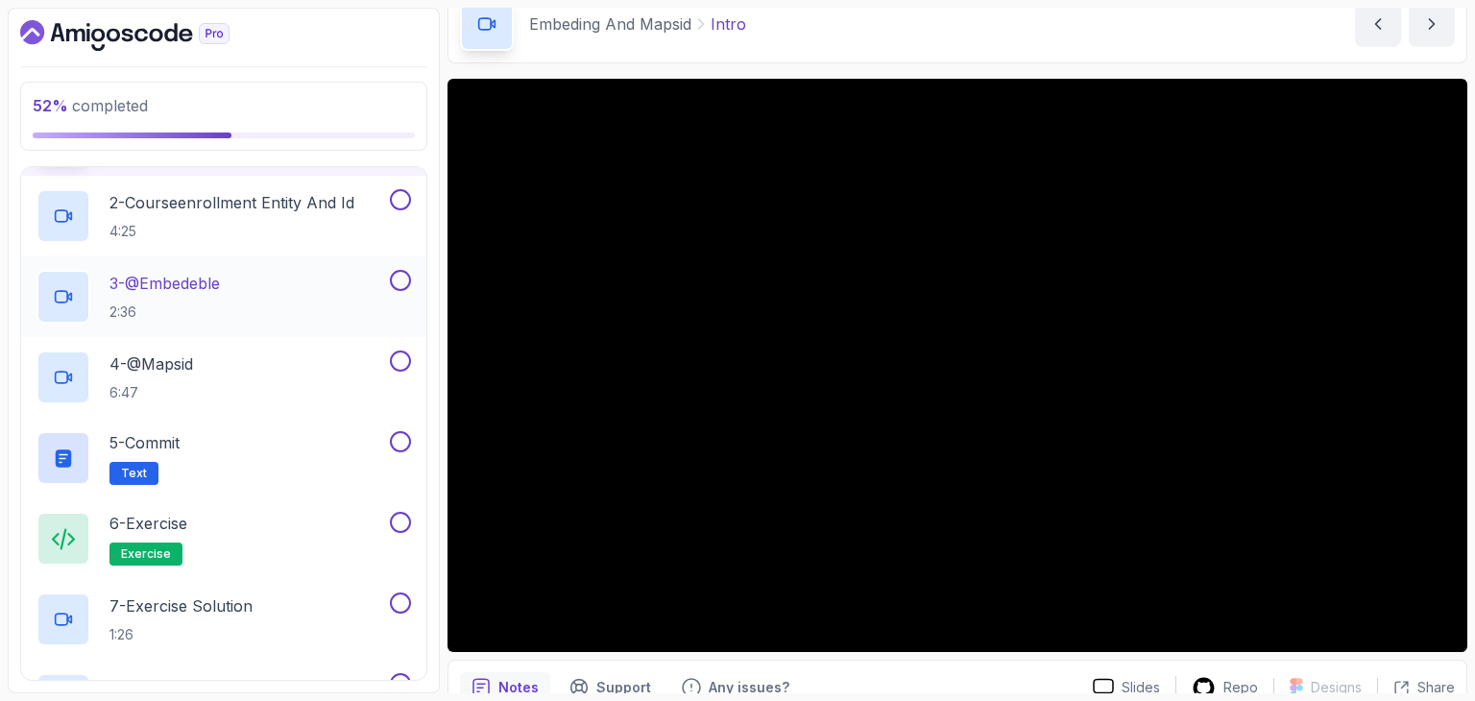
scroll to position [947, 0]
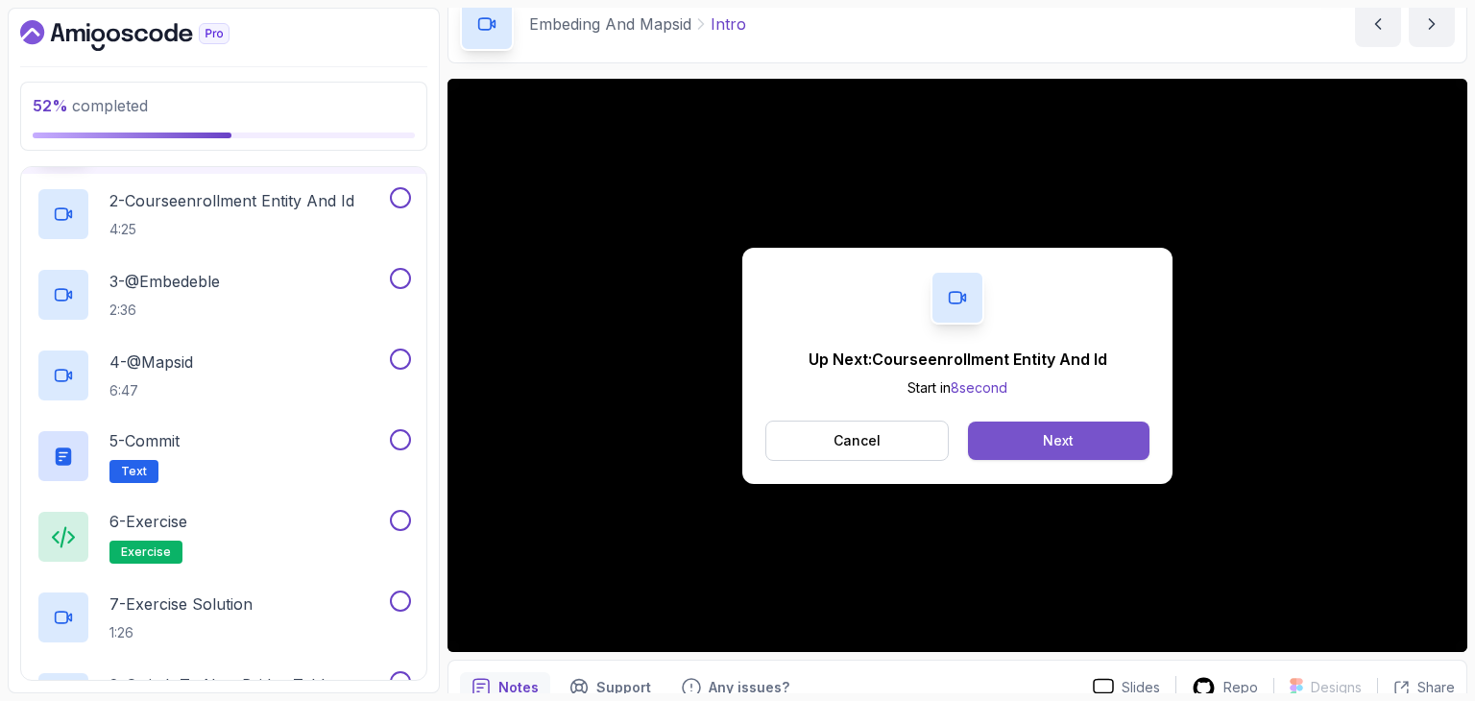
click at [1125, 427] on button "Next" at bounding box center [1058, 441] width 181 height 38
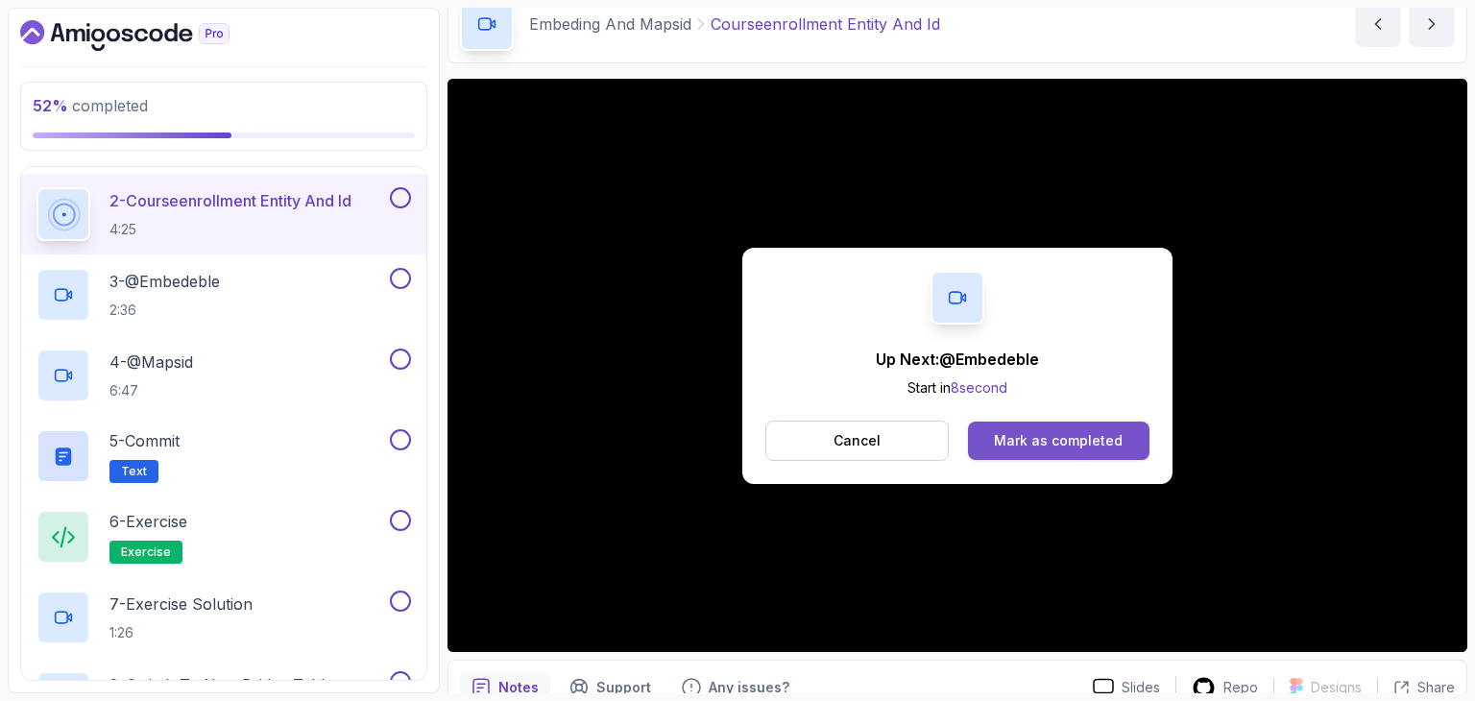
click at [1049, 448] on div "Mark as completed" at bounding box center [1058, 440] width 129 height 19
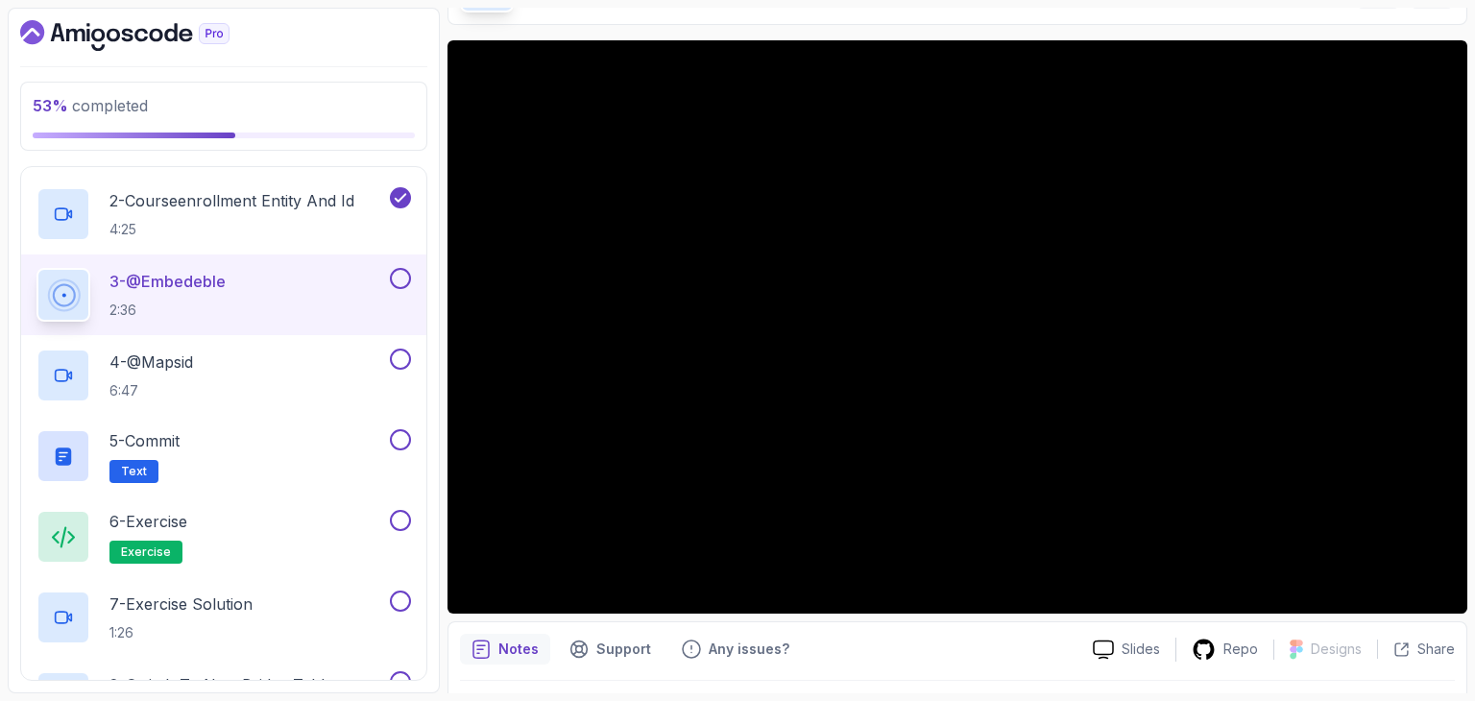
scroll to position [184, 0]
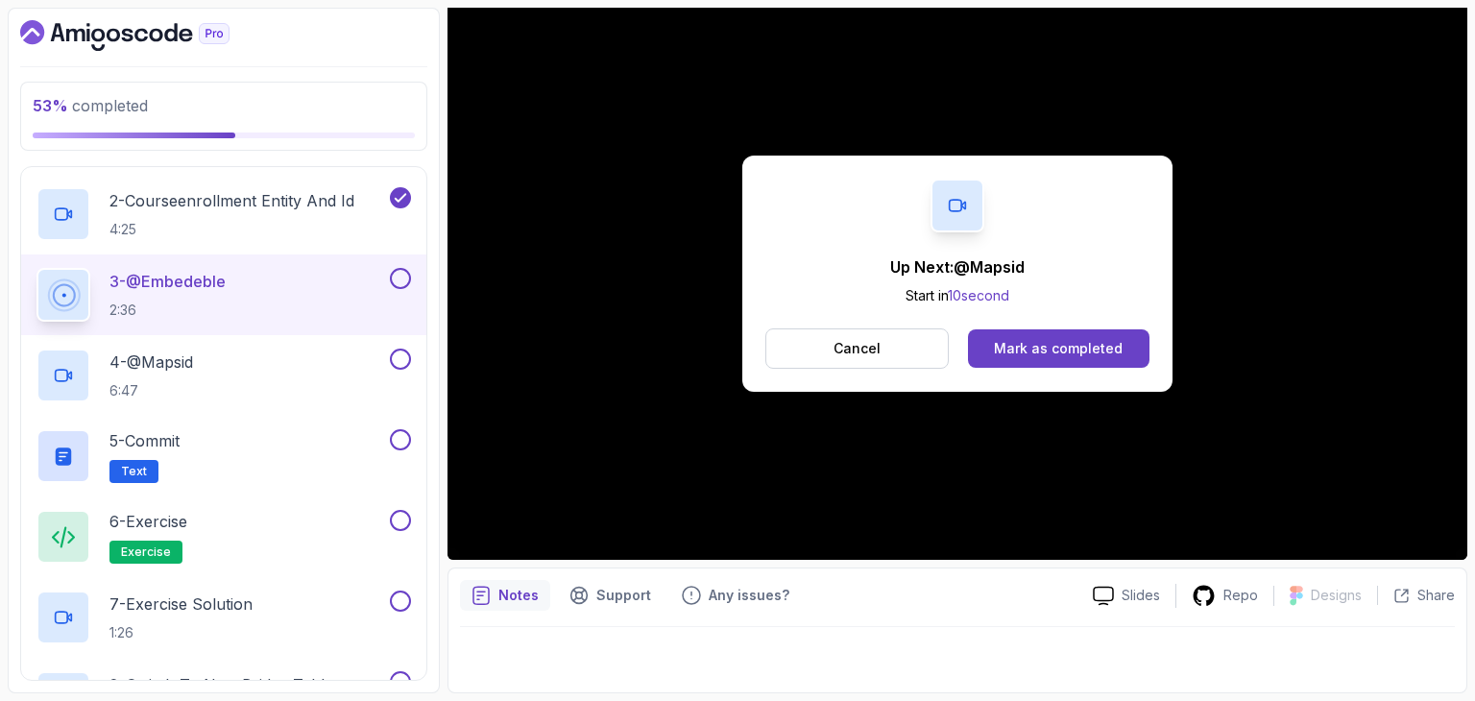
click at [401, 268] on button at bounding box center [400, 278] width 21 height 21
click at [1056, 339] on div "Mark as completed" at bounding box center [1058, 348] width 129 height 19
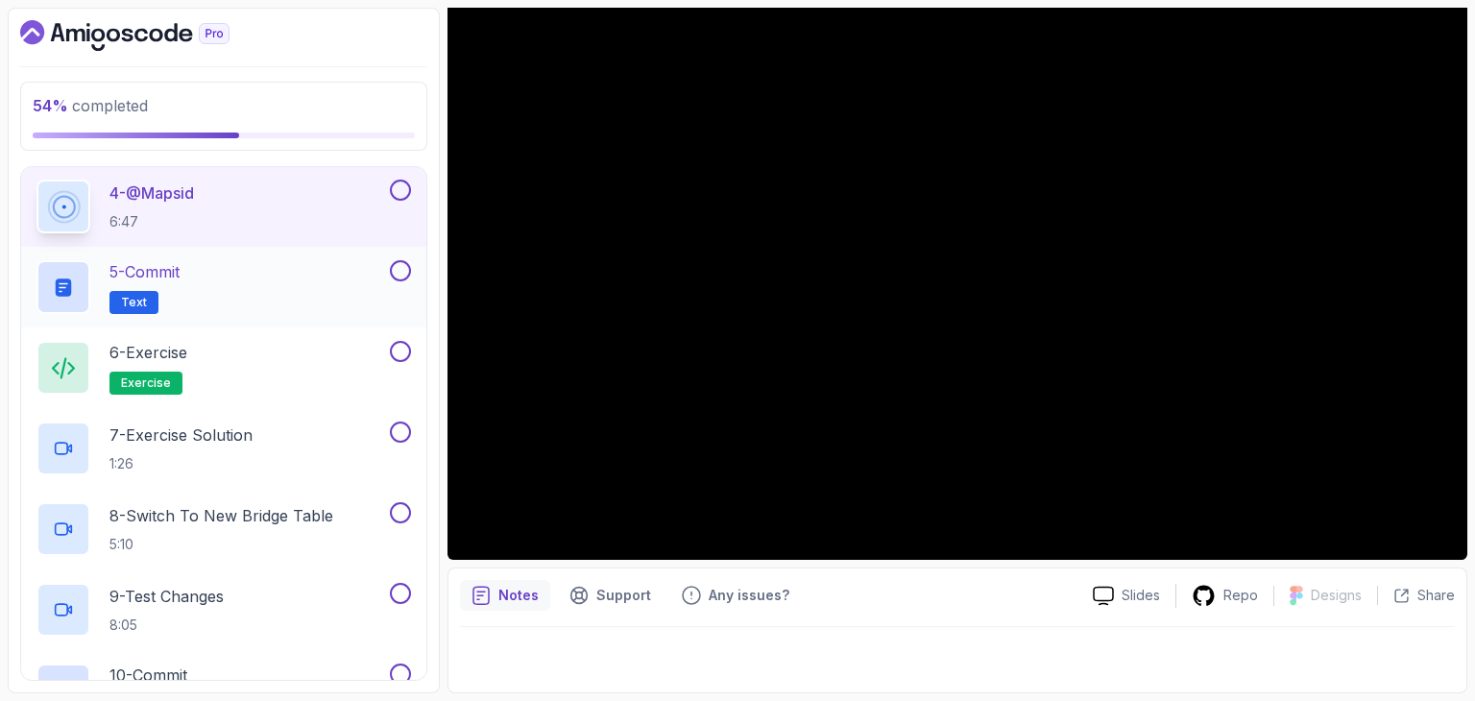
scroll to position [1114, 0]
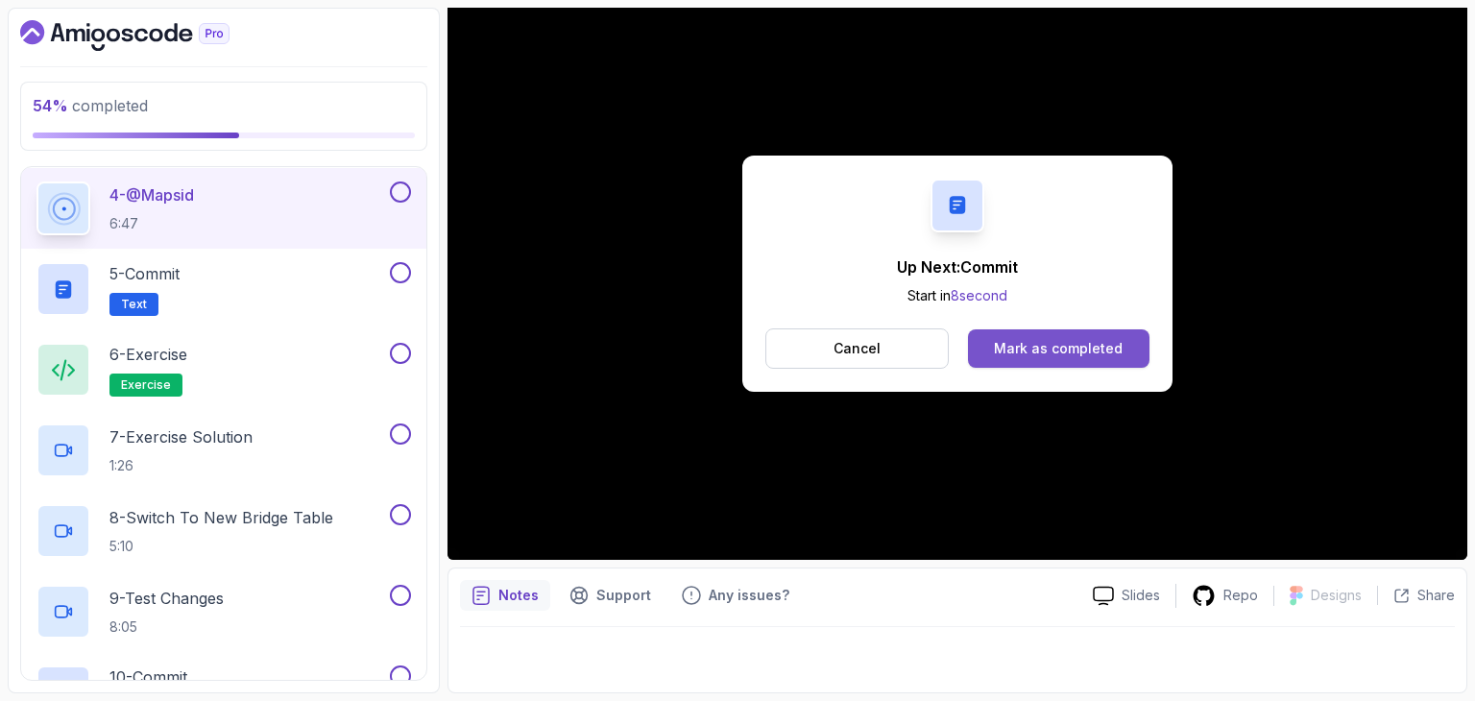
click at [1056, 339] on div "Mark as completed" at bounding box center [1058, 348] width 129 height 19
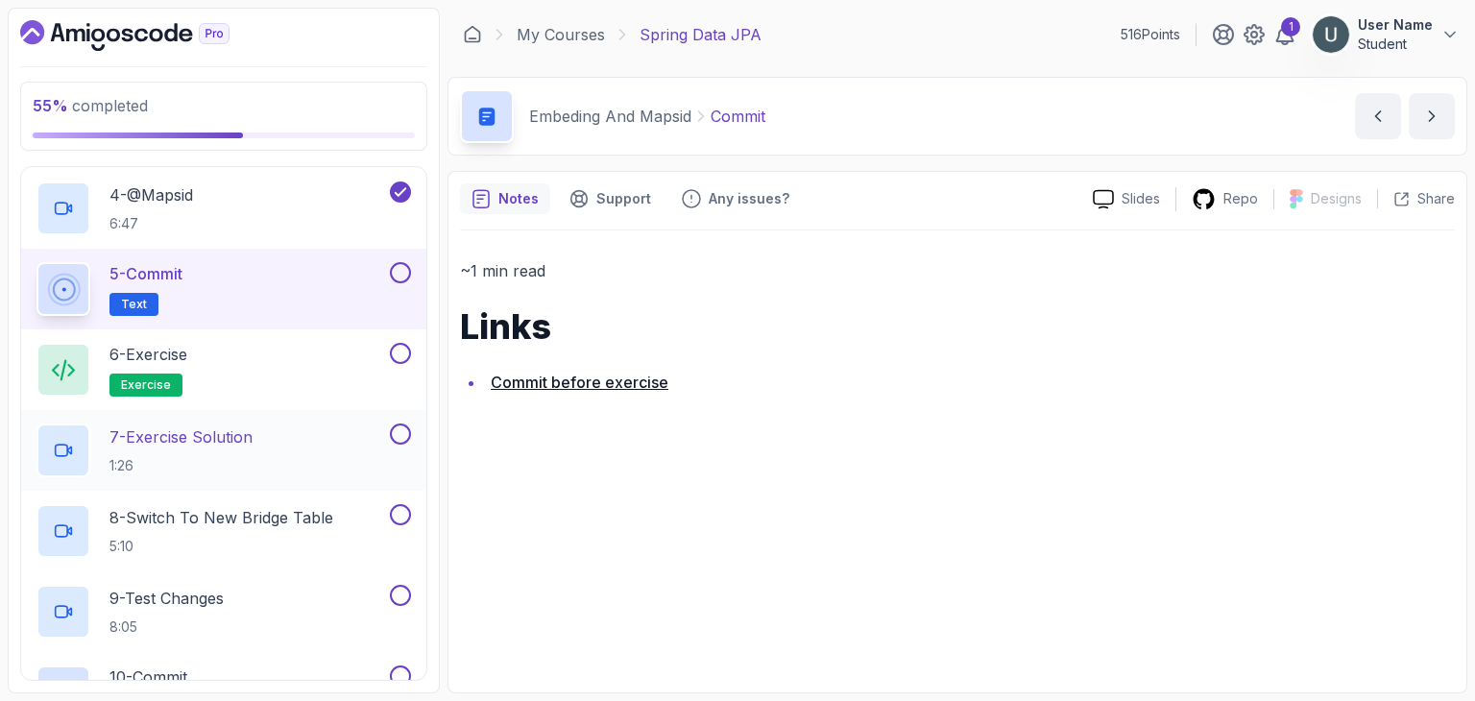
click at [315, 423] on div "7 - Exercise Solution 1:26" at bounding box center [211, 450] width 350 height 54
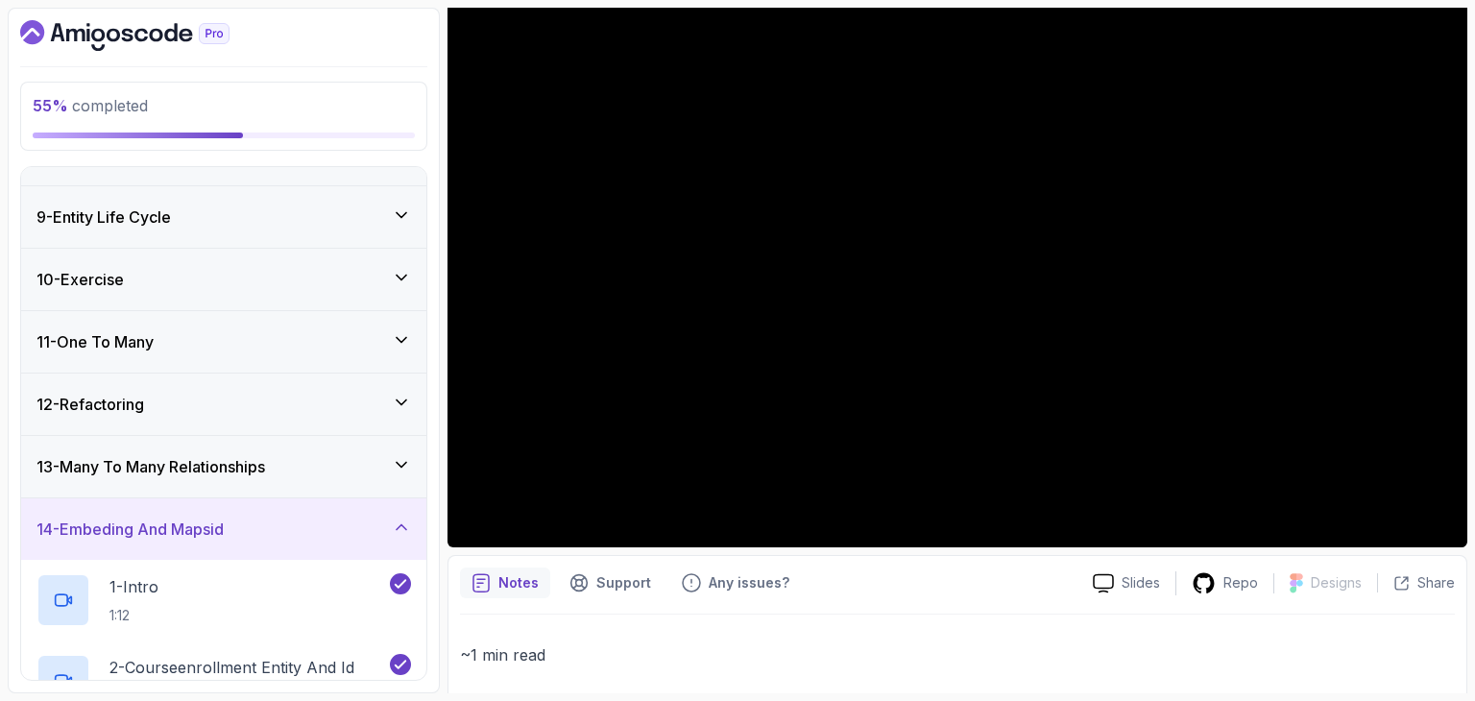
scroll to position [454, 0]
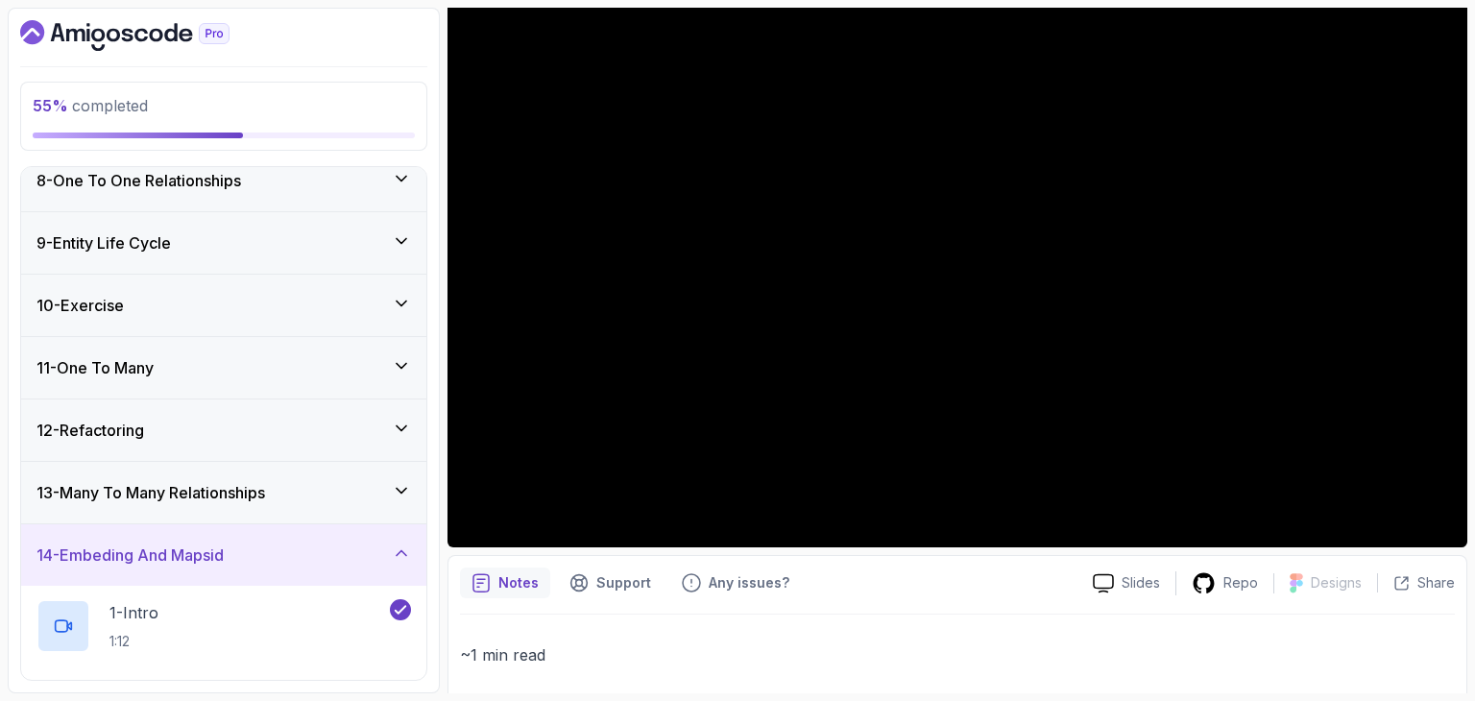
click at [162, 377] on div "11 - One To Many" at bounding box center [223, 367] width 405 height 61
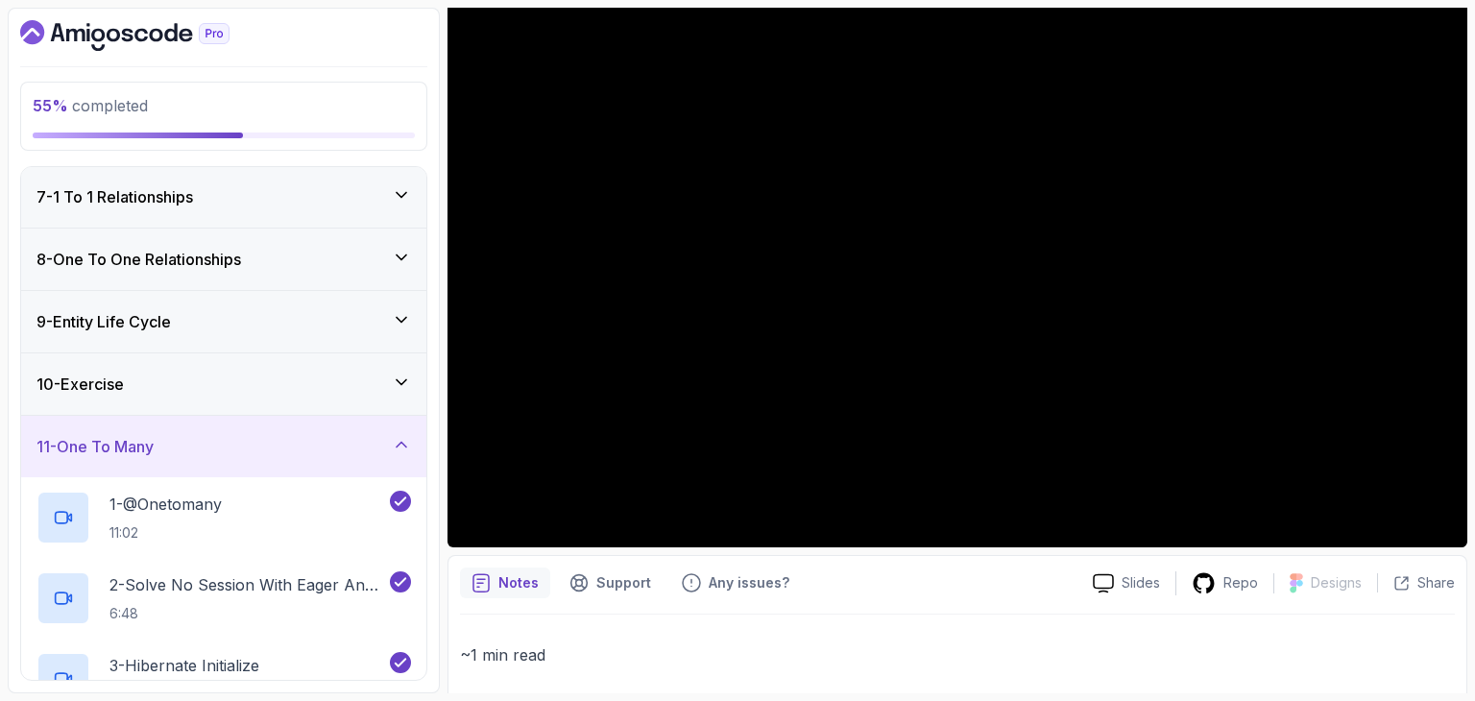
scroll to position [365, 0]
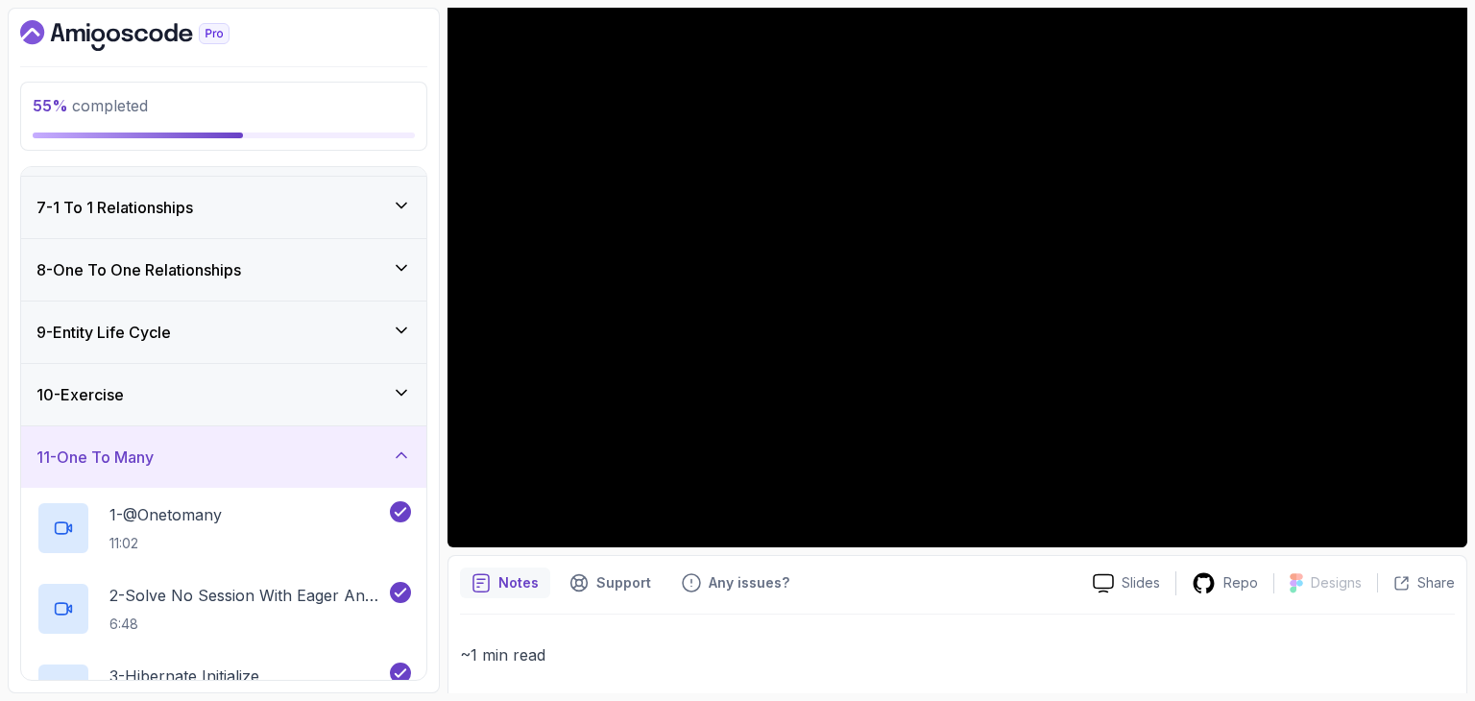
click at [215, 254] on div "8 - One To One Relationships" at bounding box center [223, 269] width 405 height 61
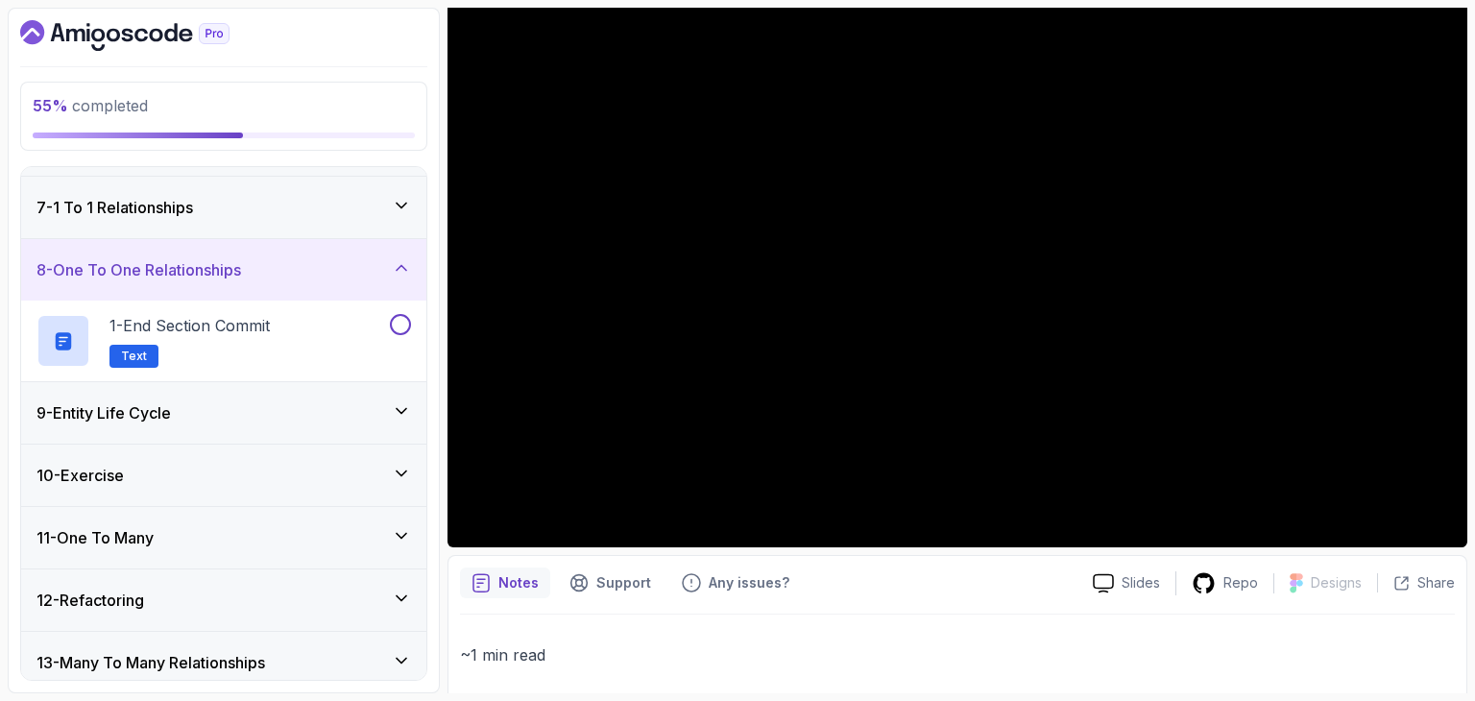
click at [218, 201] on div "7 - 1 To 1 Relationships" at bounding box center [223, 207] width 375 height 23
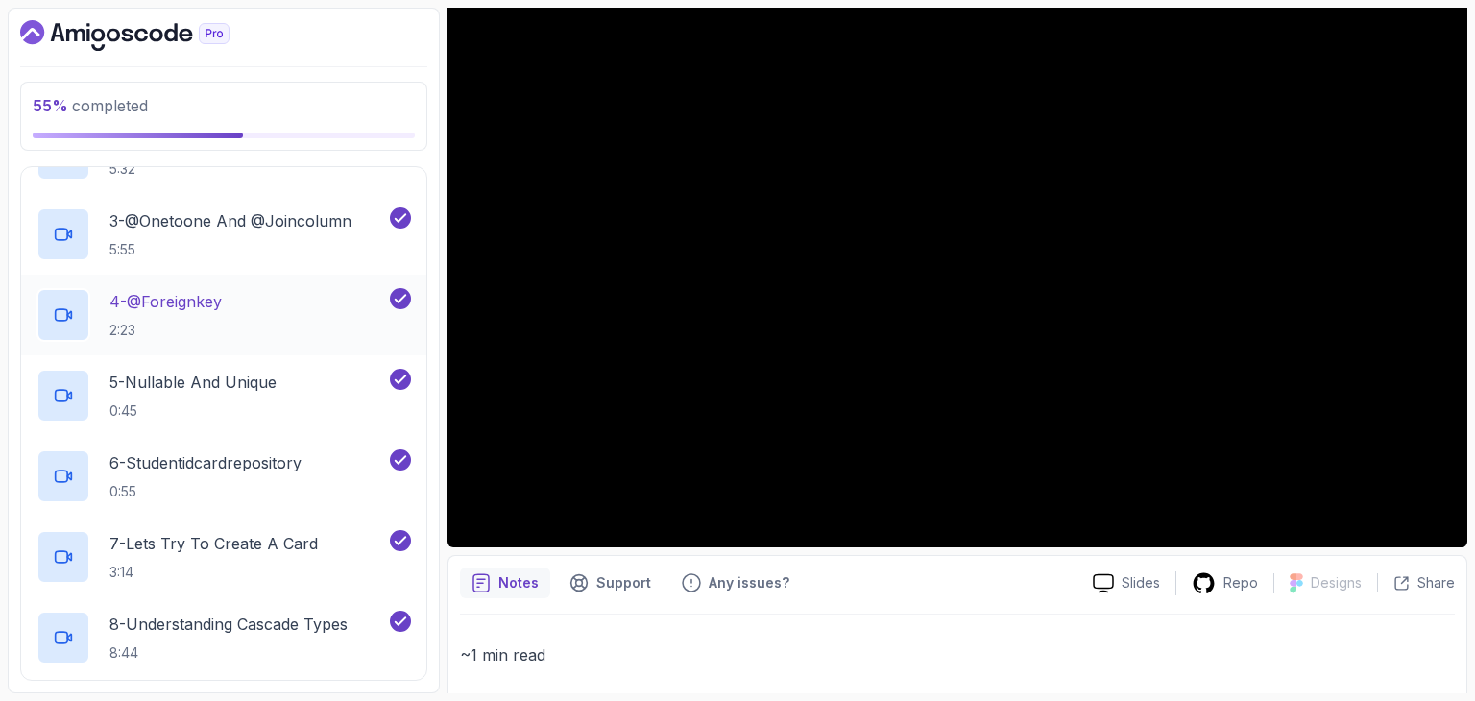
scroll to position [576, 0]
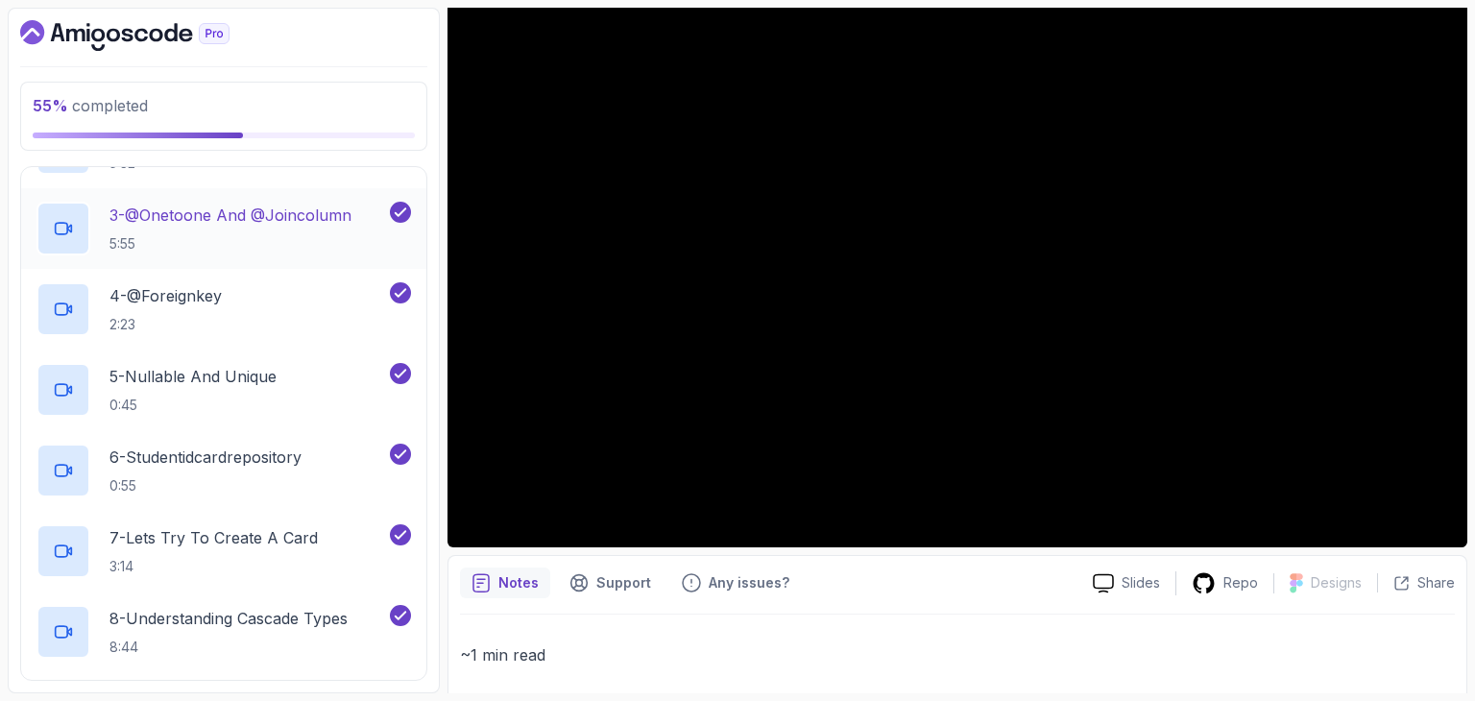
click at [281, 238] on p "5:55" at bounding box center [230, 243] width 242 height 19
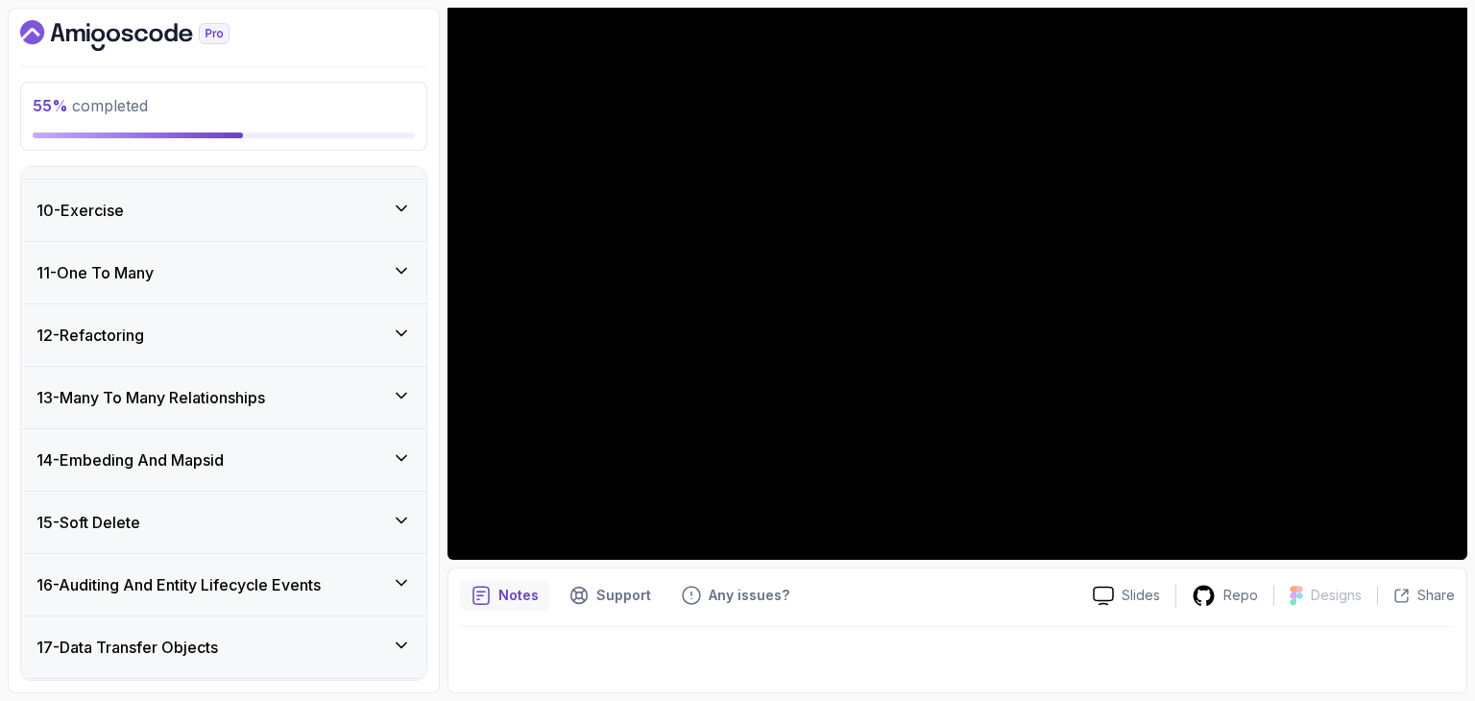
scroll to position [1527, 0]
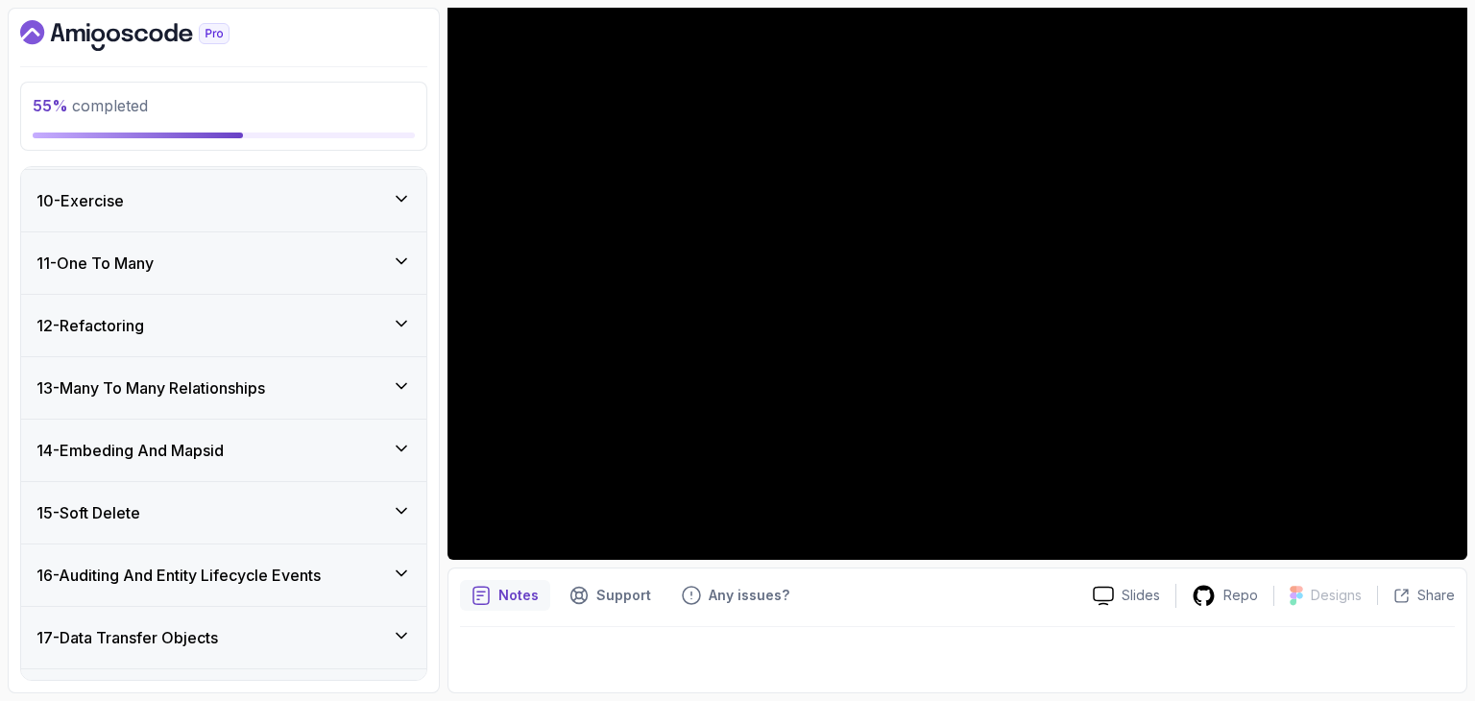
click at [184, 455] on h3 "14 - Embeding And Mapsid" at bounding box center [129, 450] width 187 height 23
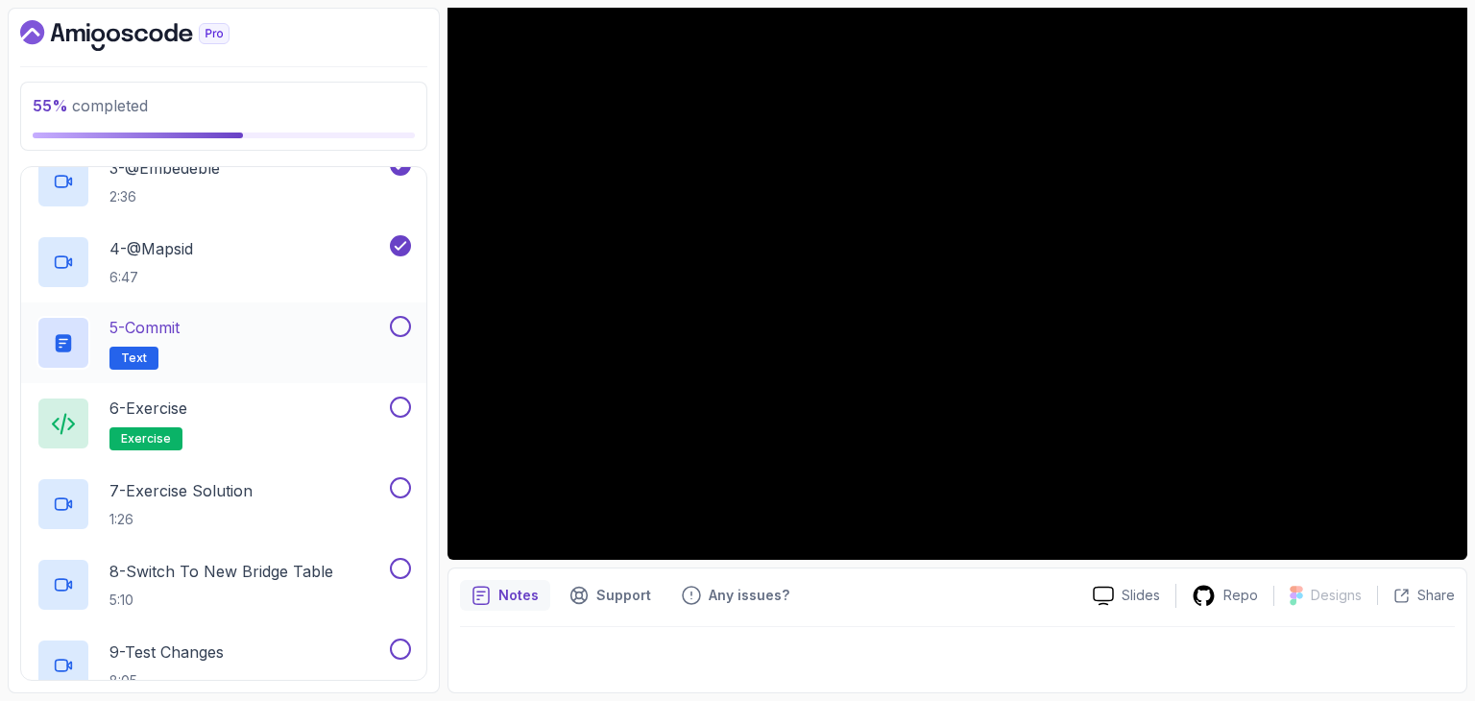
scroll to position [1075, 0]
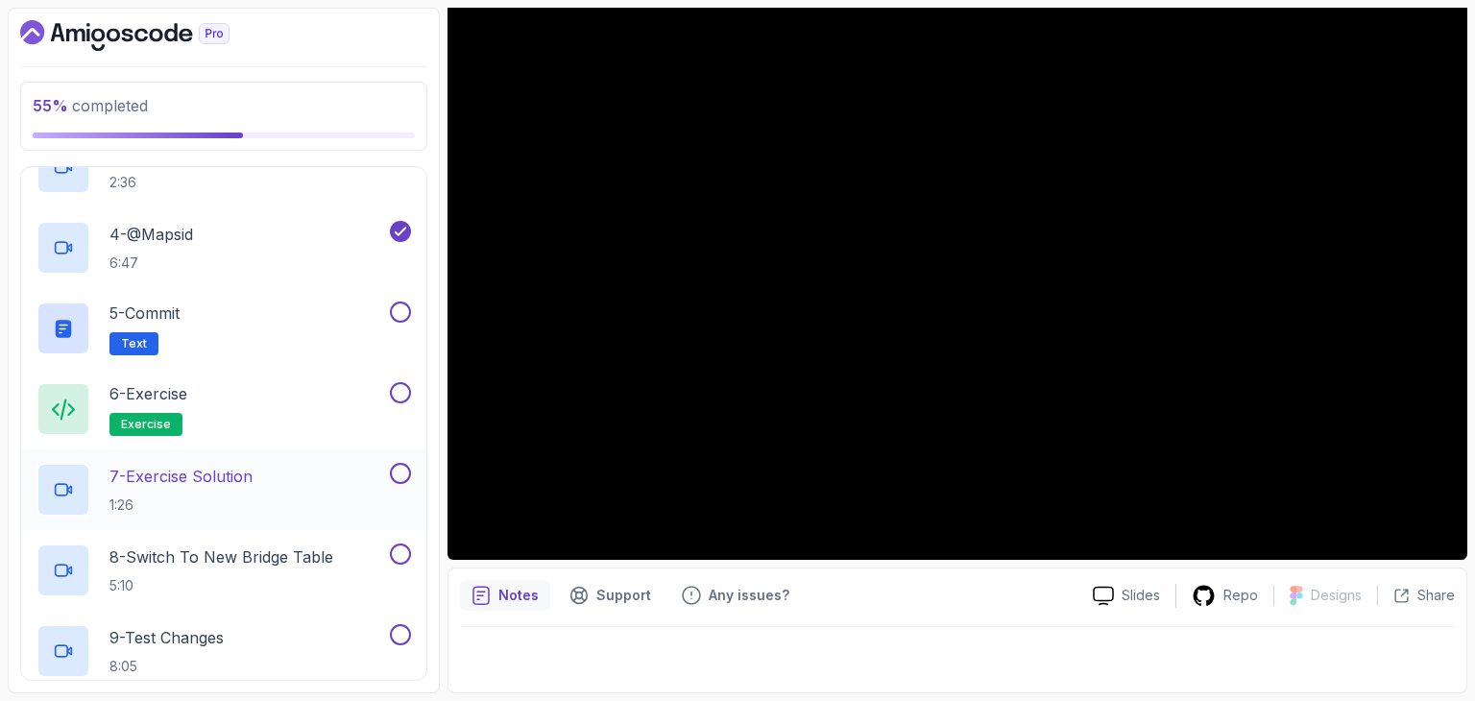
click at [215, 478] on p "7 - Exercise Solution" at bounding box center [180, 476] width 143 height 23
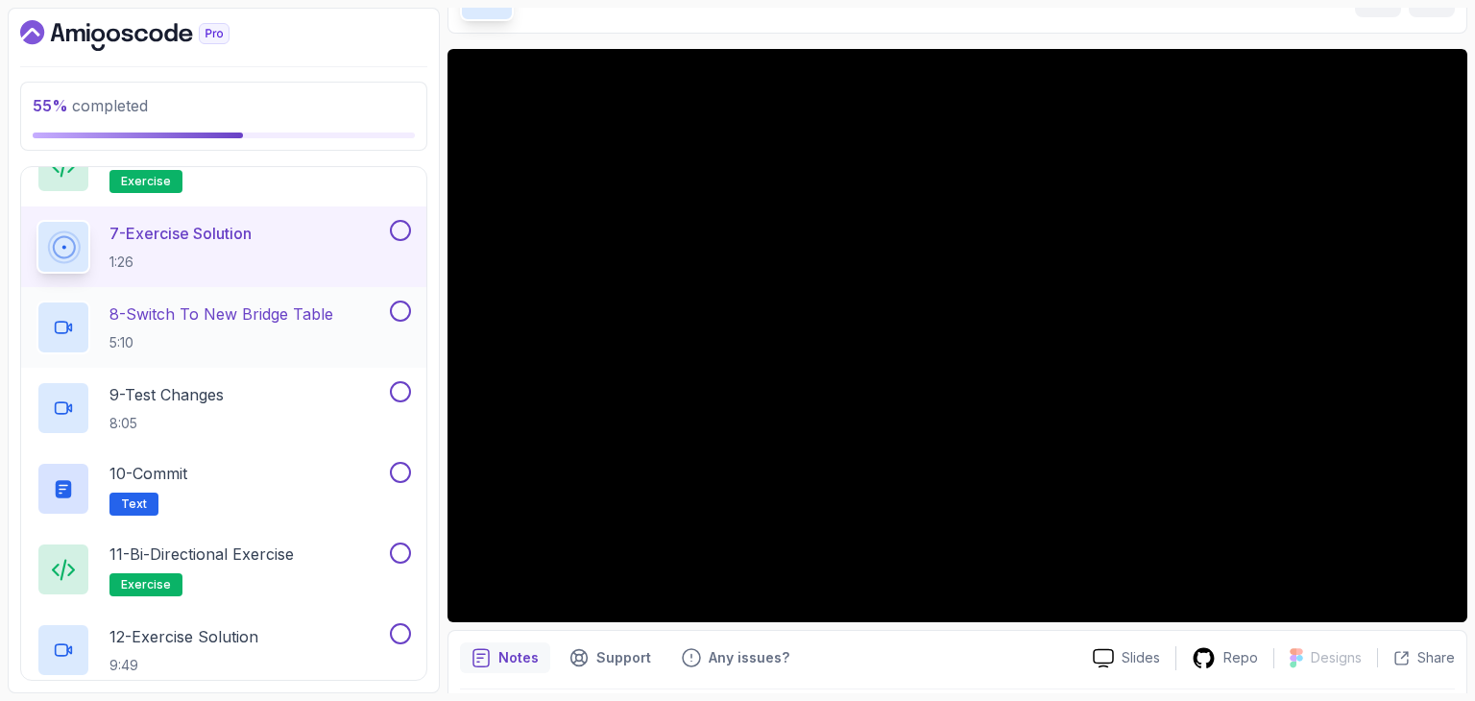
scroll to position [1357, 0]
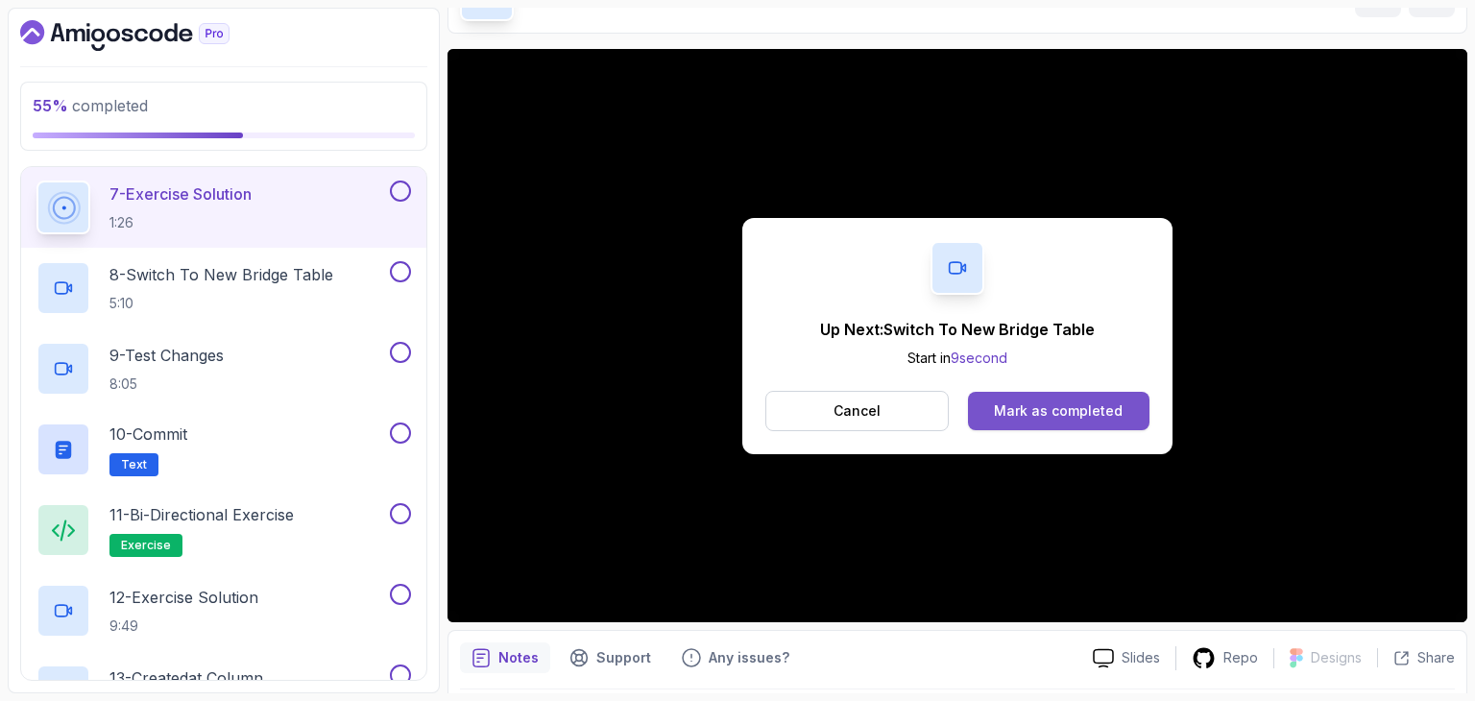
click at [1102, 425] on button "Mark as completed" at bounding box center [1058, 411] width 181 height 38
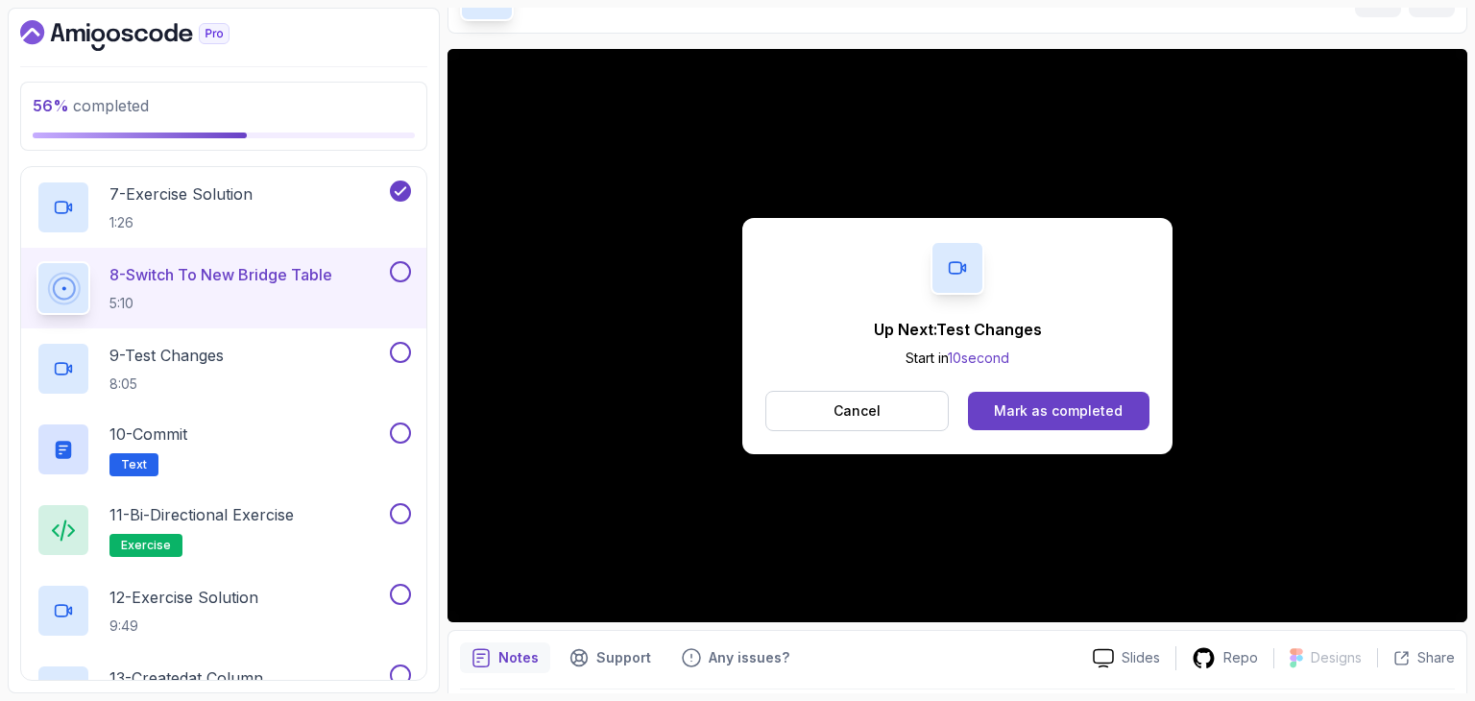
click at [1036, 320] on p "Up Next: Test Changes" at bounding box center [958, 329] width 168 height 23
click at [1045, 426] on button "Mark as completed" at bounding box center [1058, 411] width 181 height 38
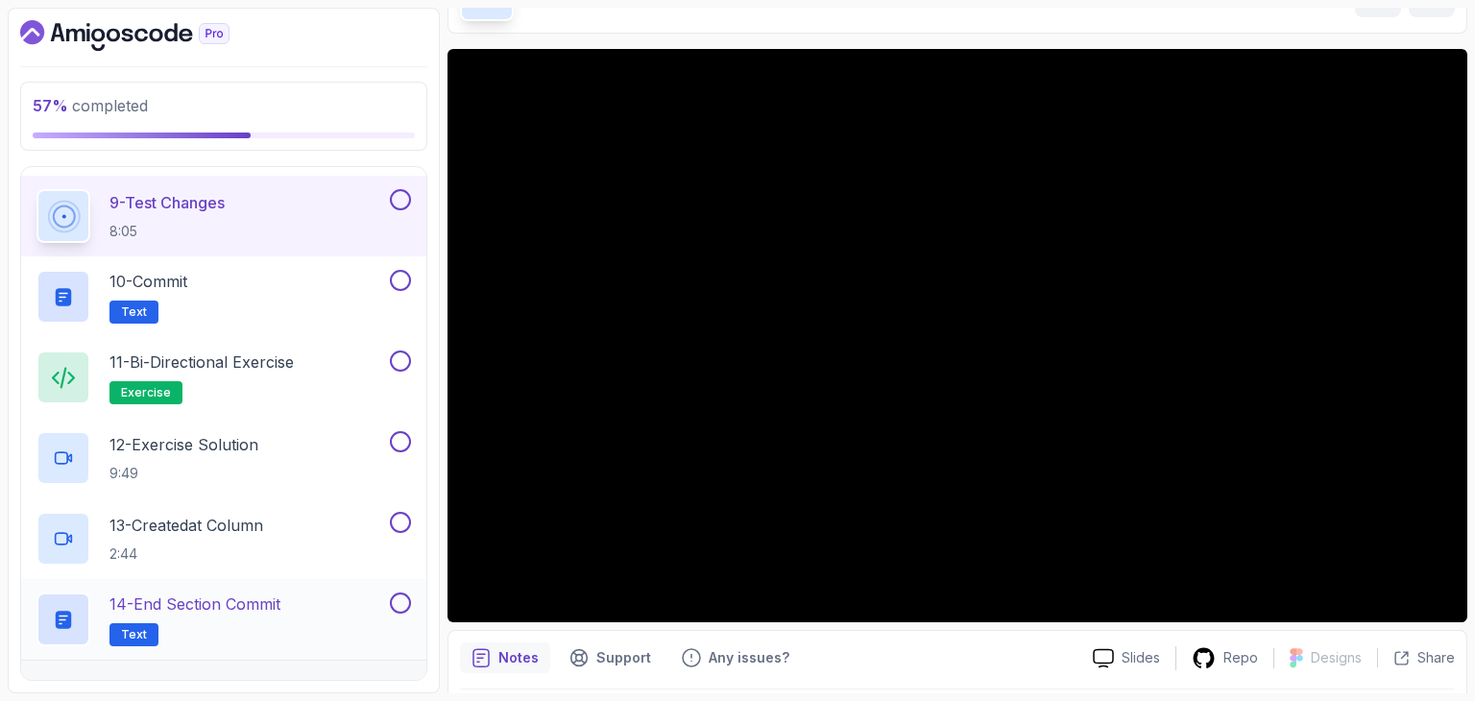
scroll to position [1510, 0]
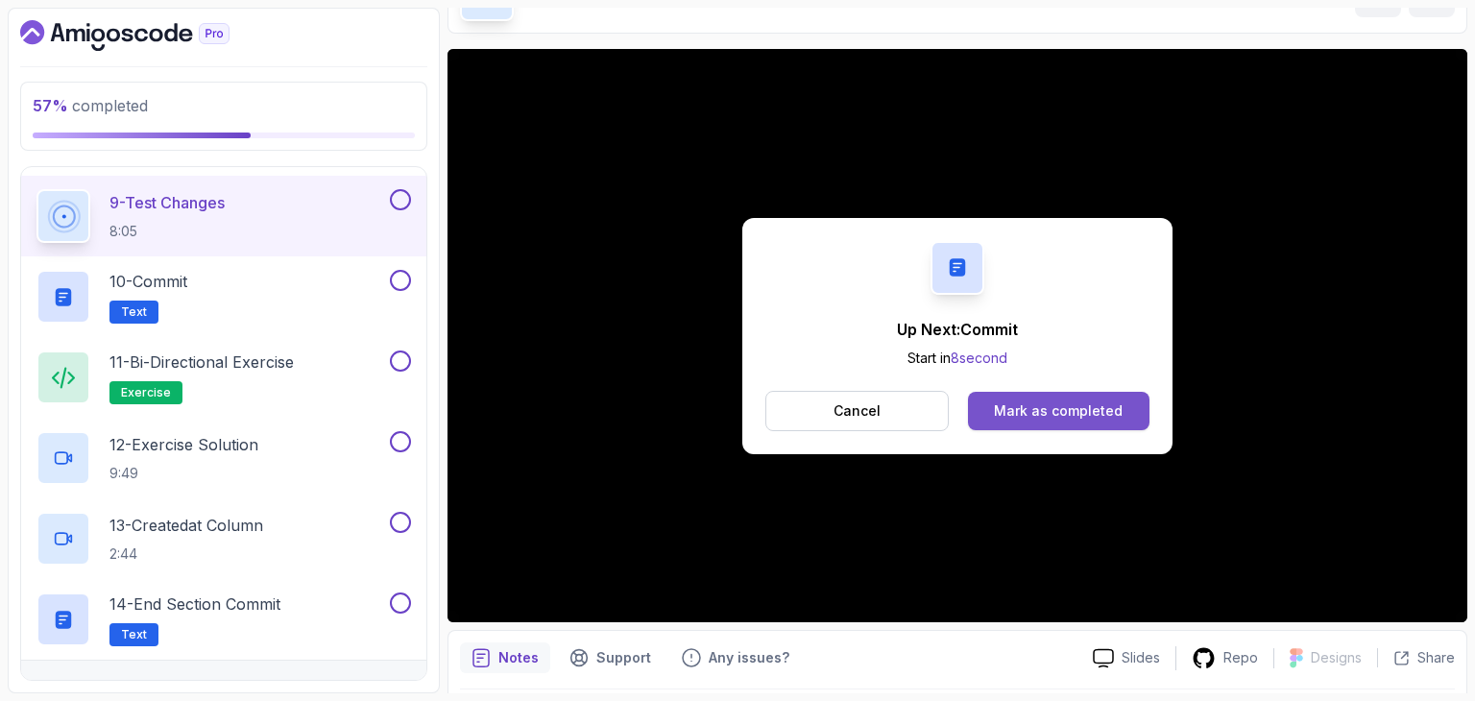
click at [982, 404] on button "Mark as completed" at bounding box center [1058, 411] width 181 height 38
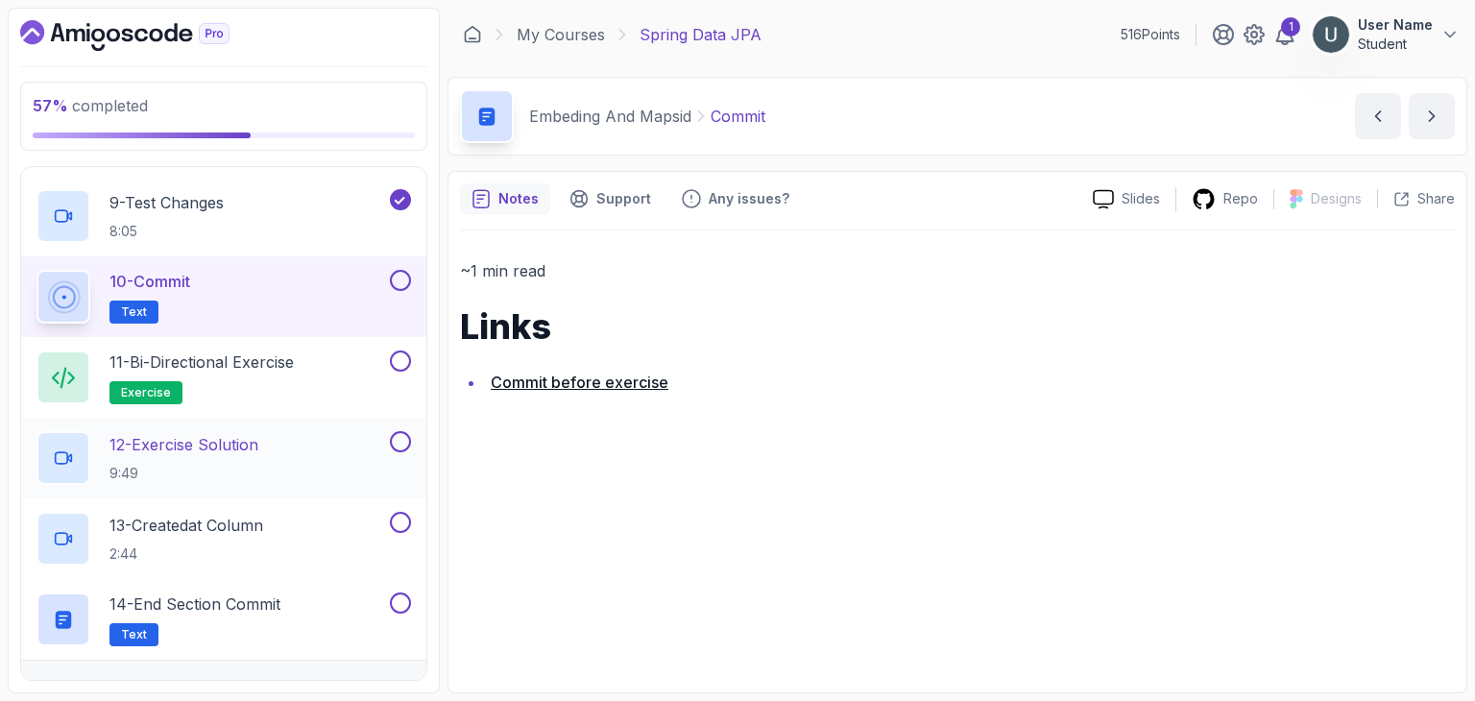
click at [267, 465] on div "12 - Exercise Solution 9:49" at bounding box center [211, 458] width 350 height 54
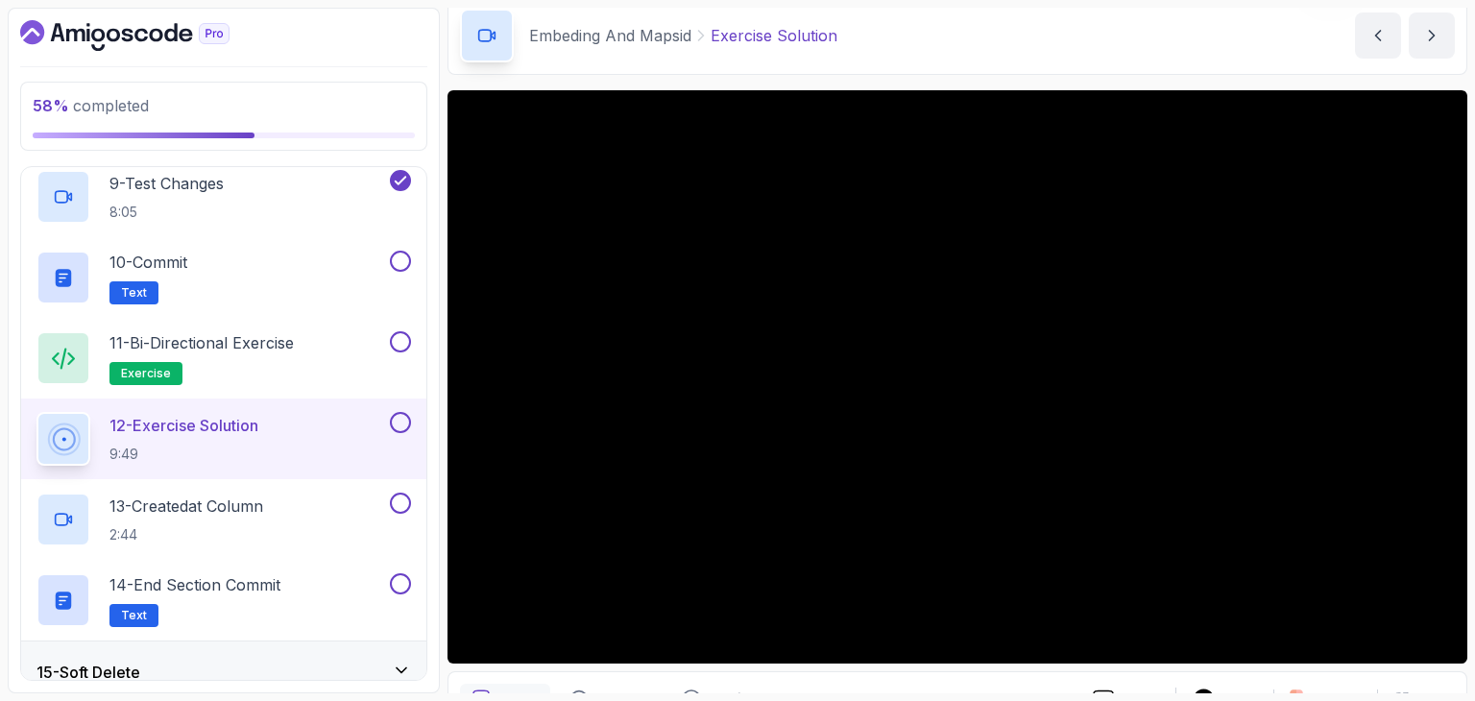
scroll to position [108, 0]
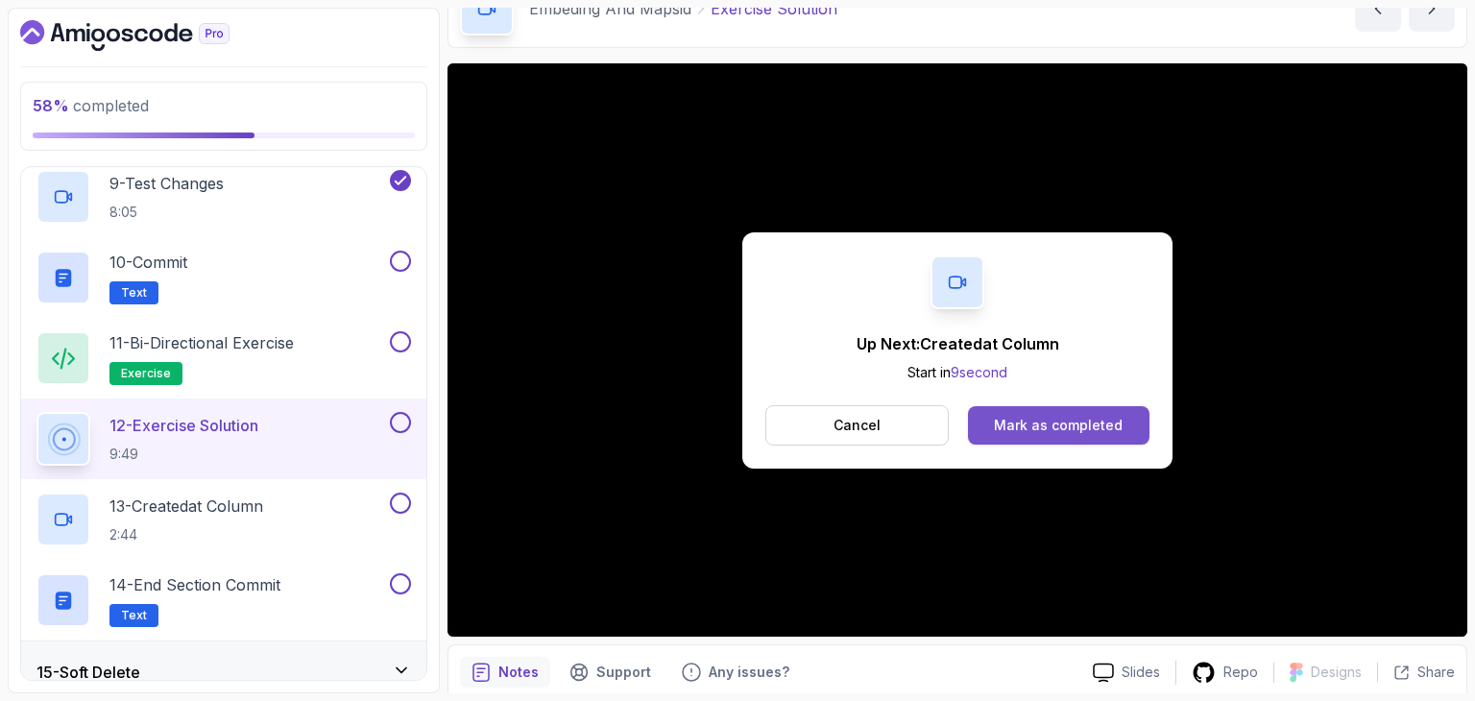
click at [1050, 428] on div "Mark as completed" at bounding box center [1058, 425] width 129 height 19
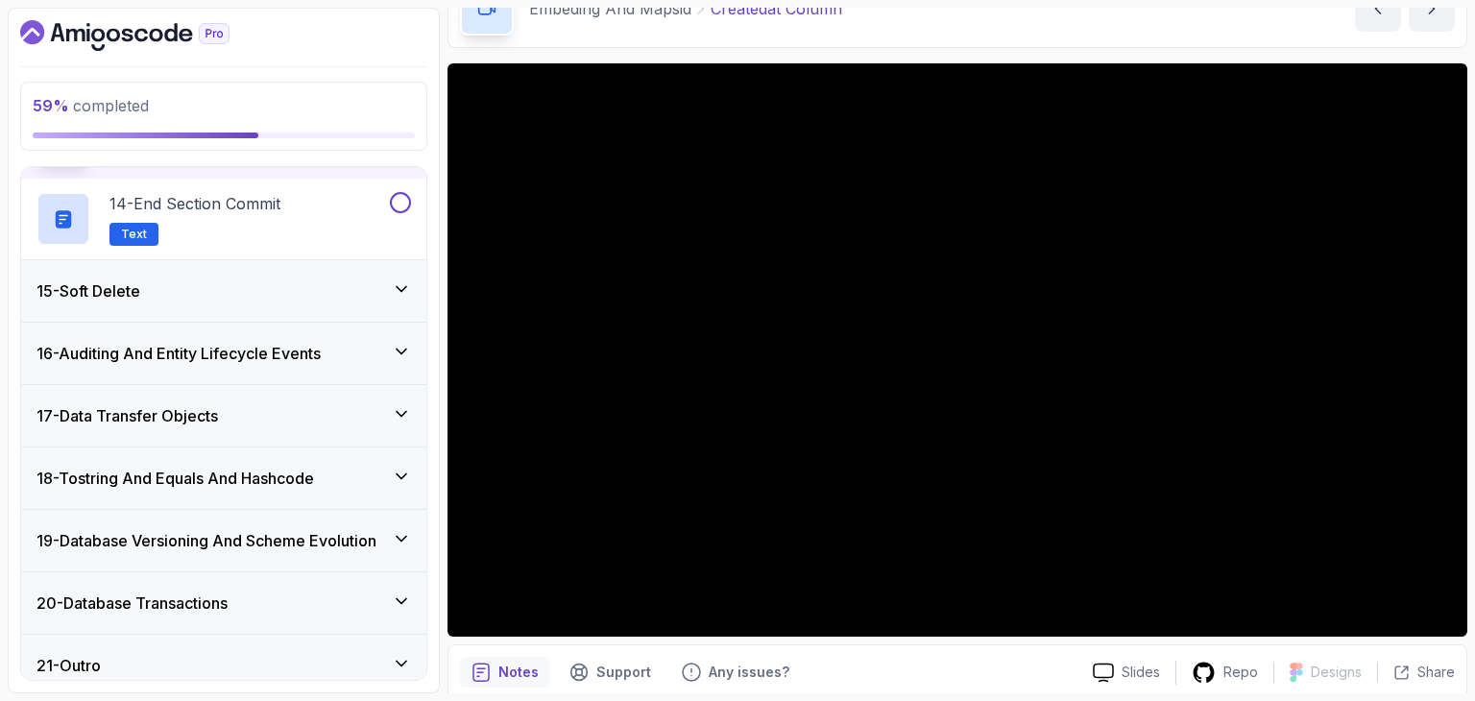
scroll to position [1922, 0]
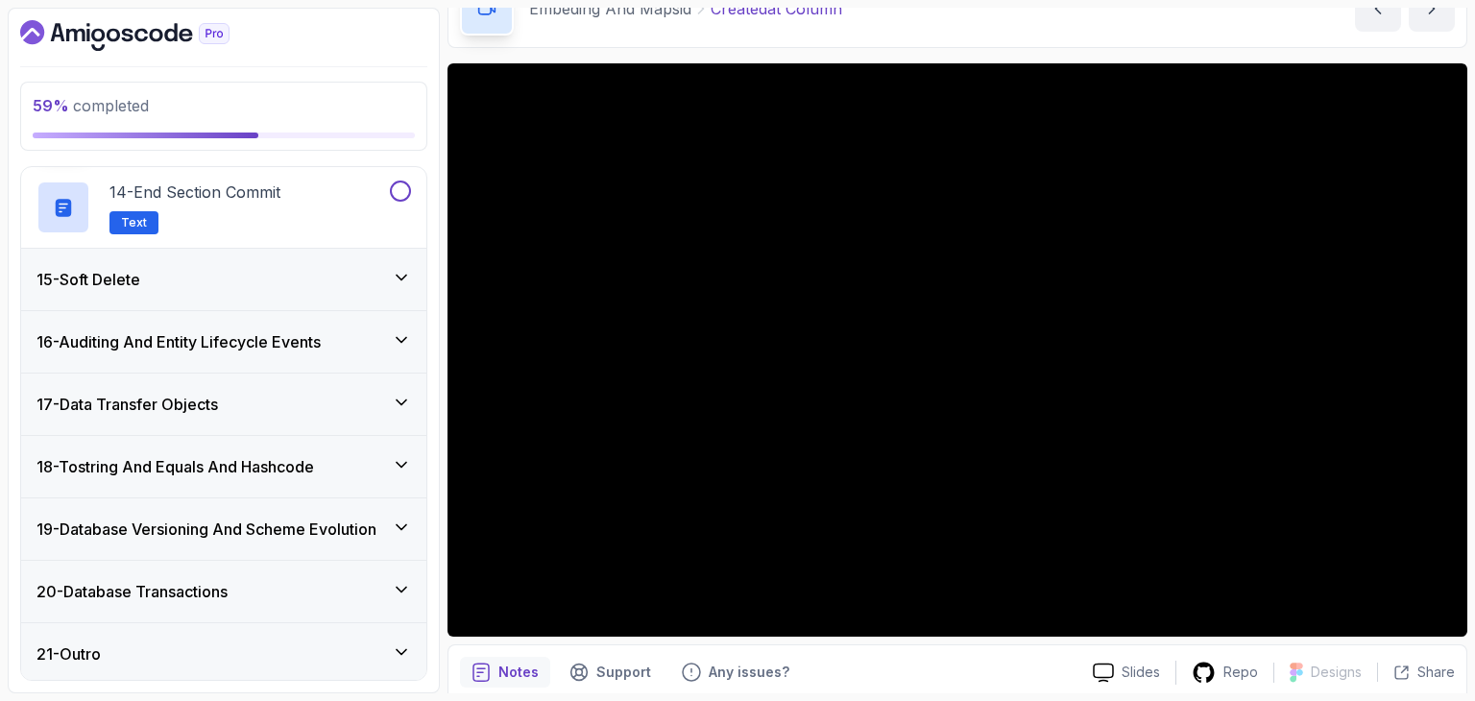
click at [228, 280] on div "15 - Soft Delete" at bounding box center [223, 279] width 375 height 23
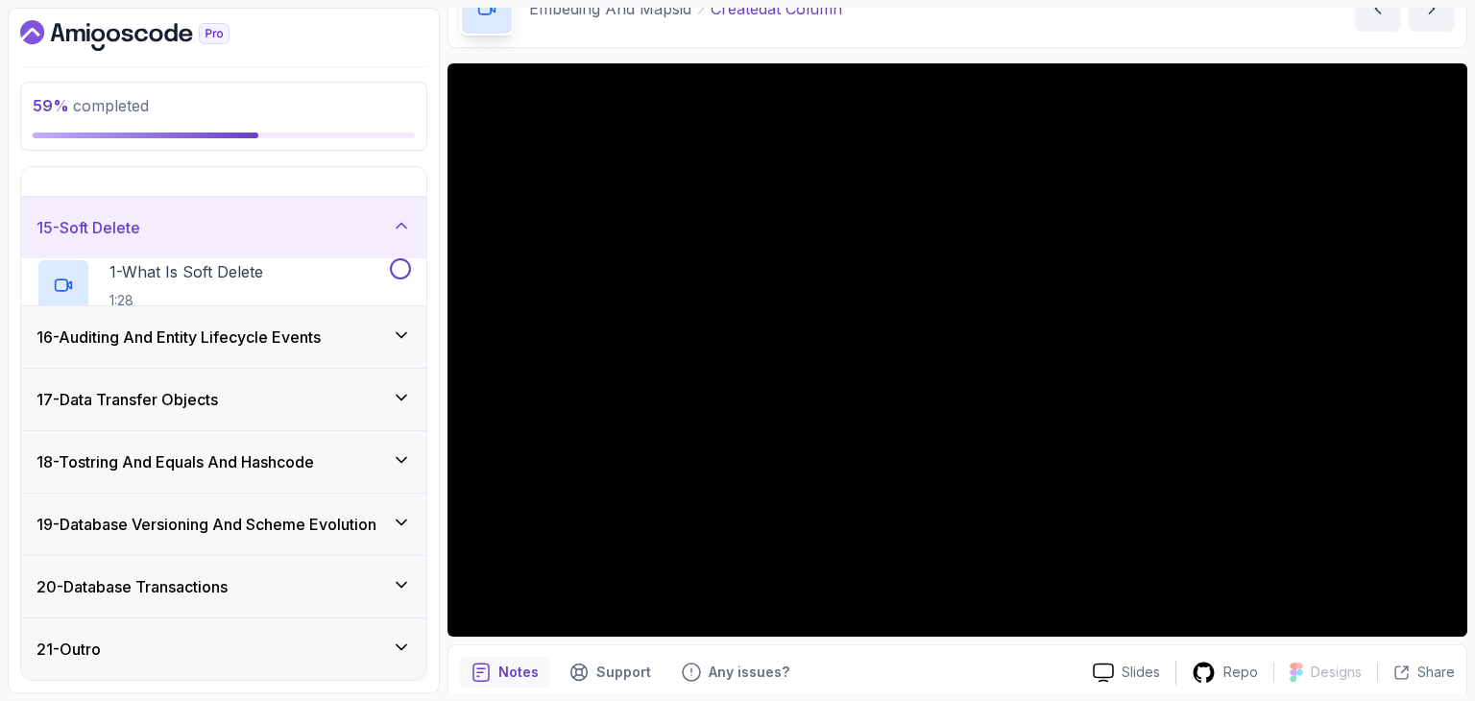
scroll to position [792, 0]
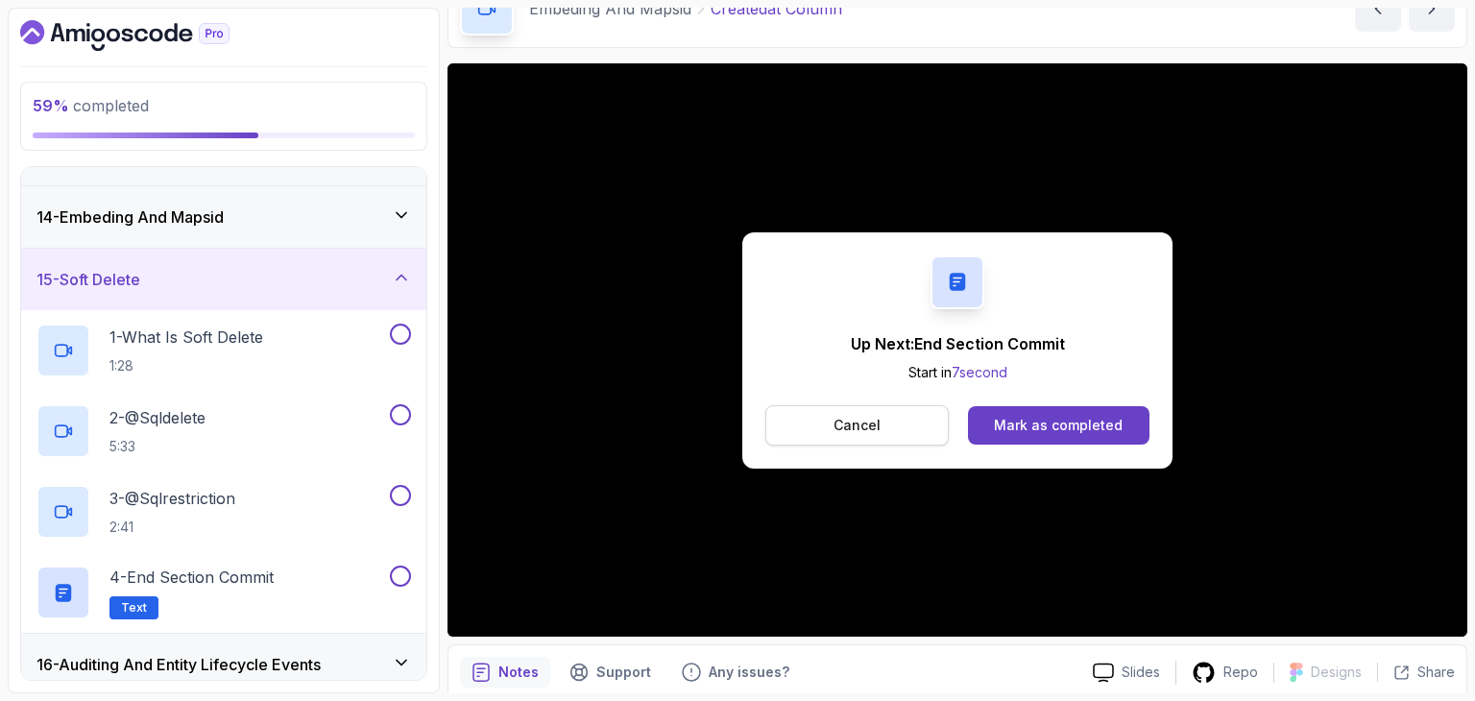
click at [858, 439] on button "Cancel" at bounding box center [856, 425] width 183 height 40
click at [1083, 427] on div "Mark as completed" at bounding box center [1058, 425] width 129 height 19
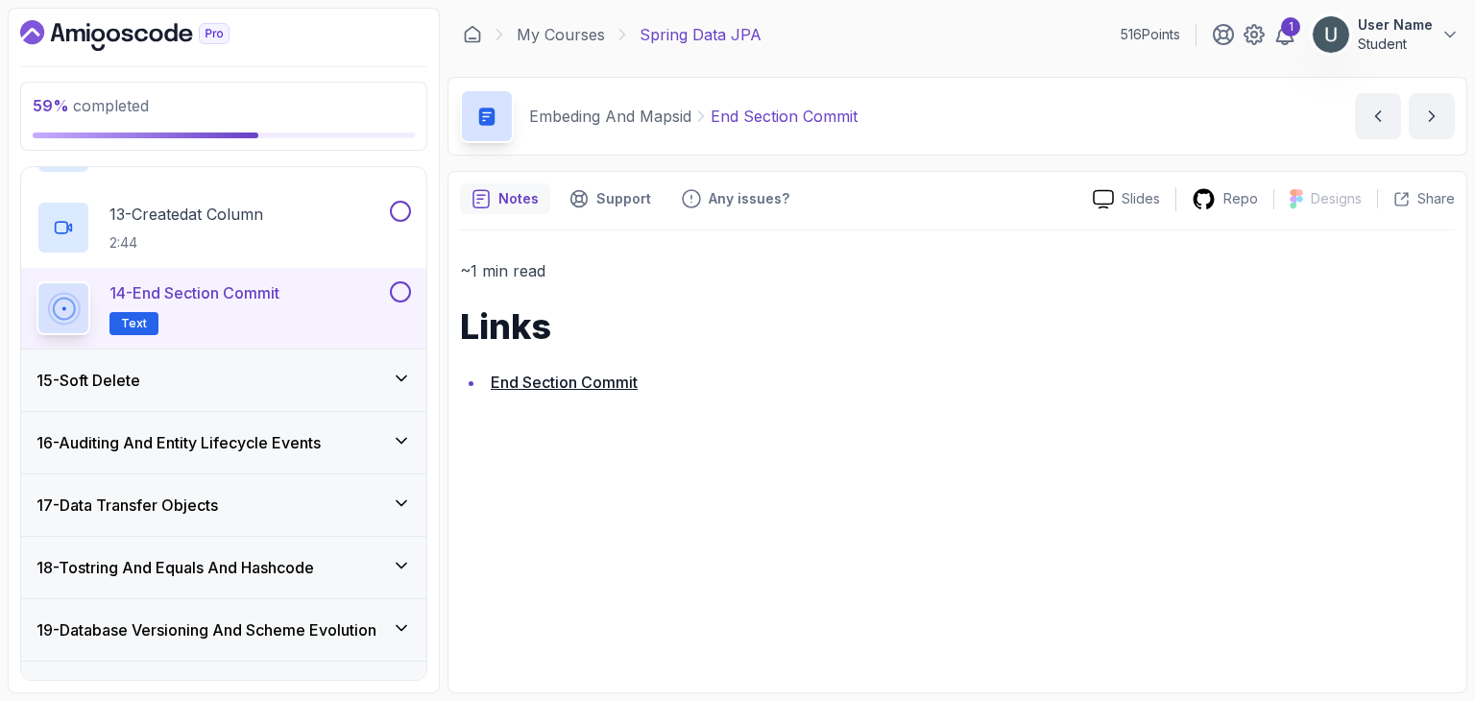
click at [175, 385] on div "15 - Soft Delete" at bounding box center [223, 380] width 375 height 23
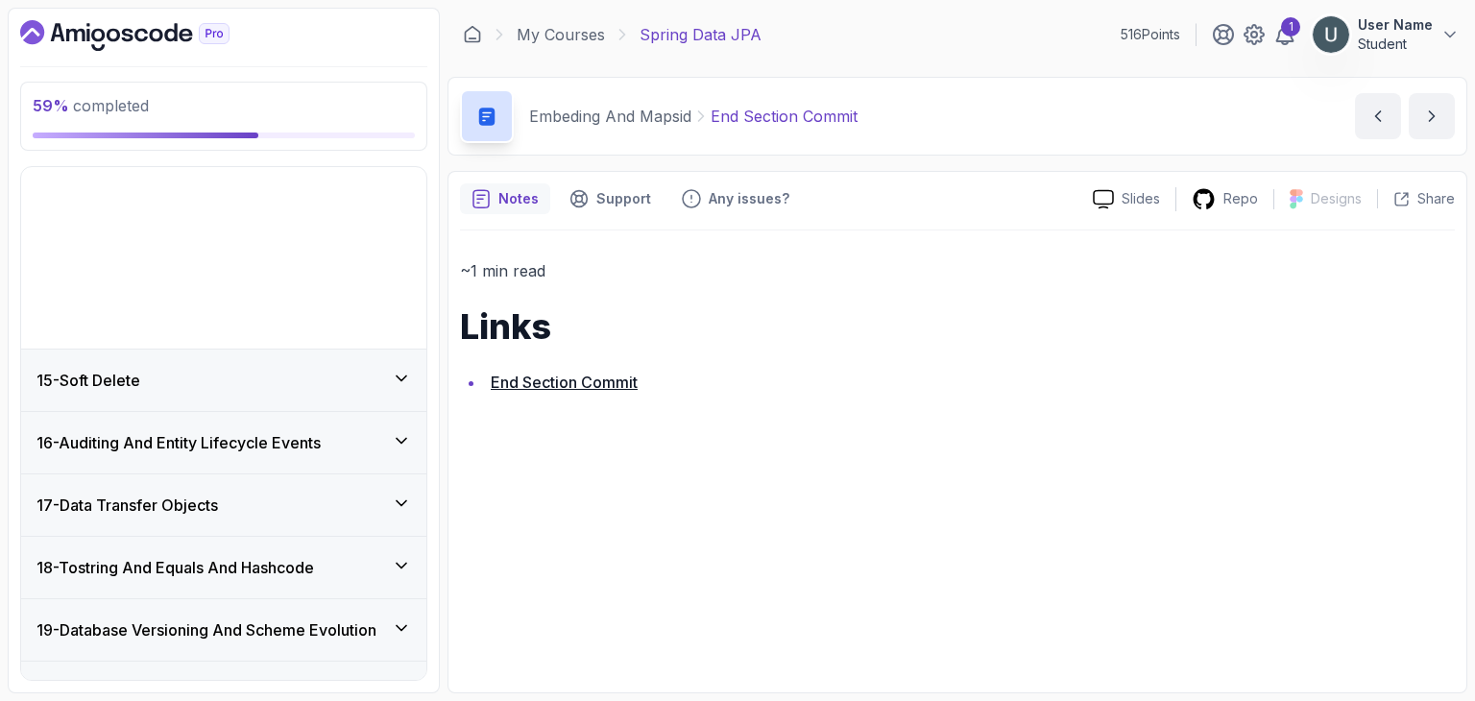
scroll to position [792, 0]
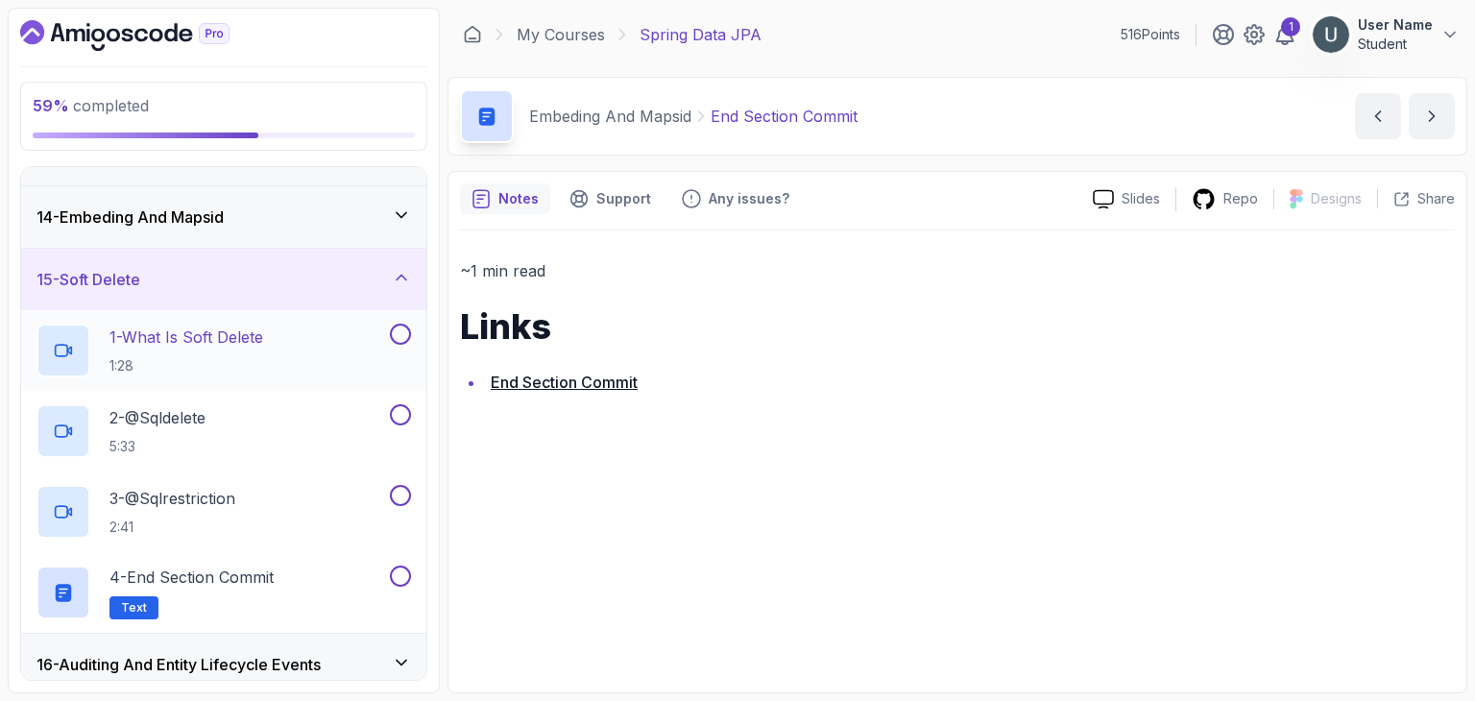
click at [188, 347] on h2 "1 - What Is Soft Delete 1:28" at bounding box center [186, 351] width 154 height 50
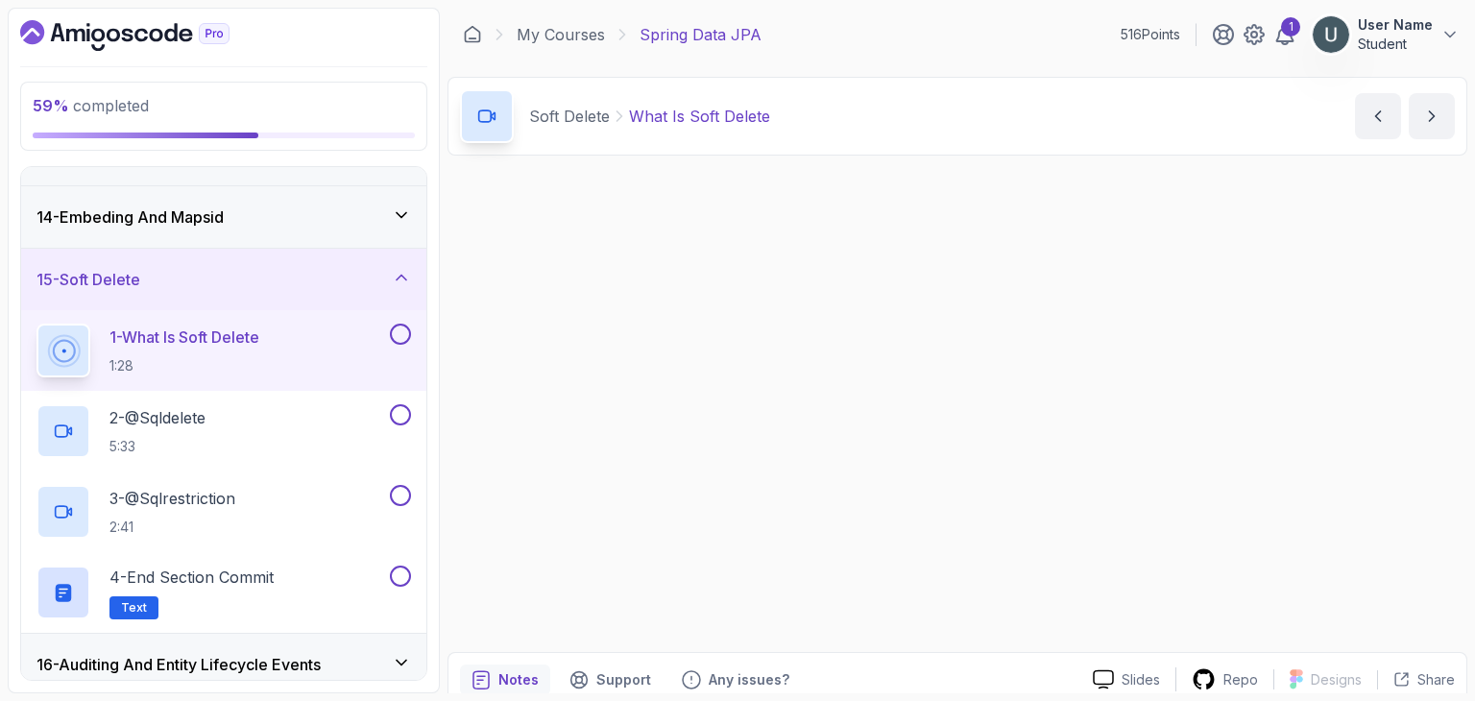
click at [234, 338] on p "1 - What Is Soft Delete" at bounding box center [184, 337] width 150 height 23
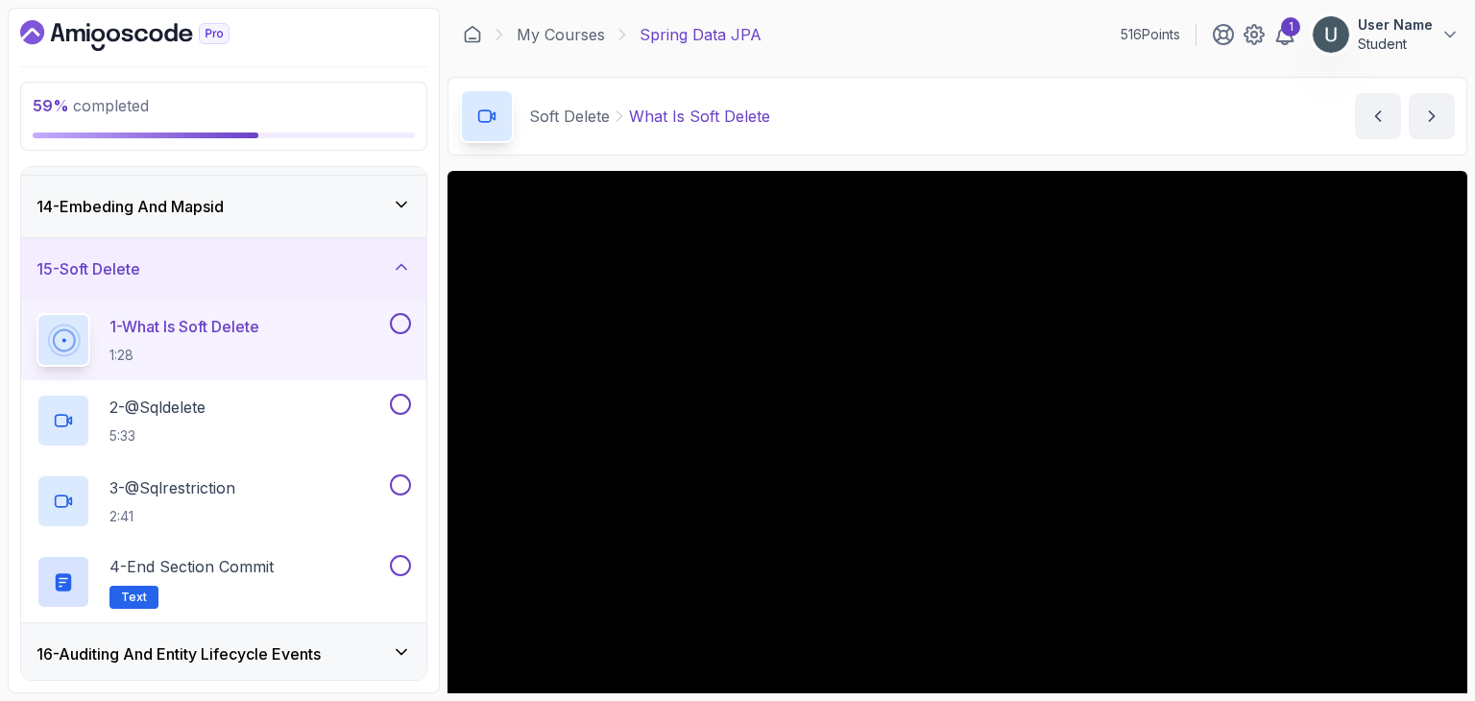
click at [219, 270] on div "15 - Soft Delete" at bounding box center [223, 268] width 375 height 23
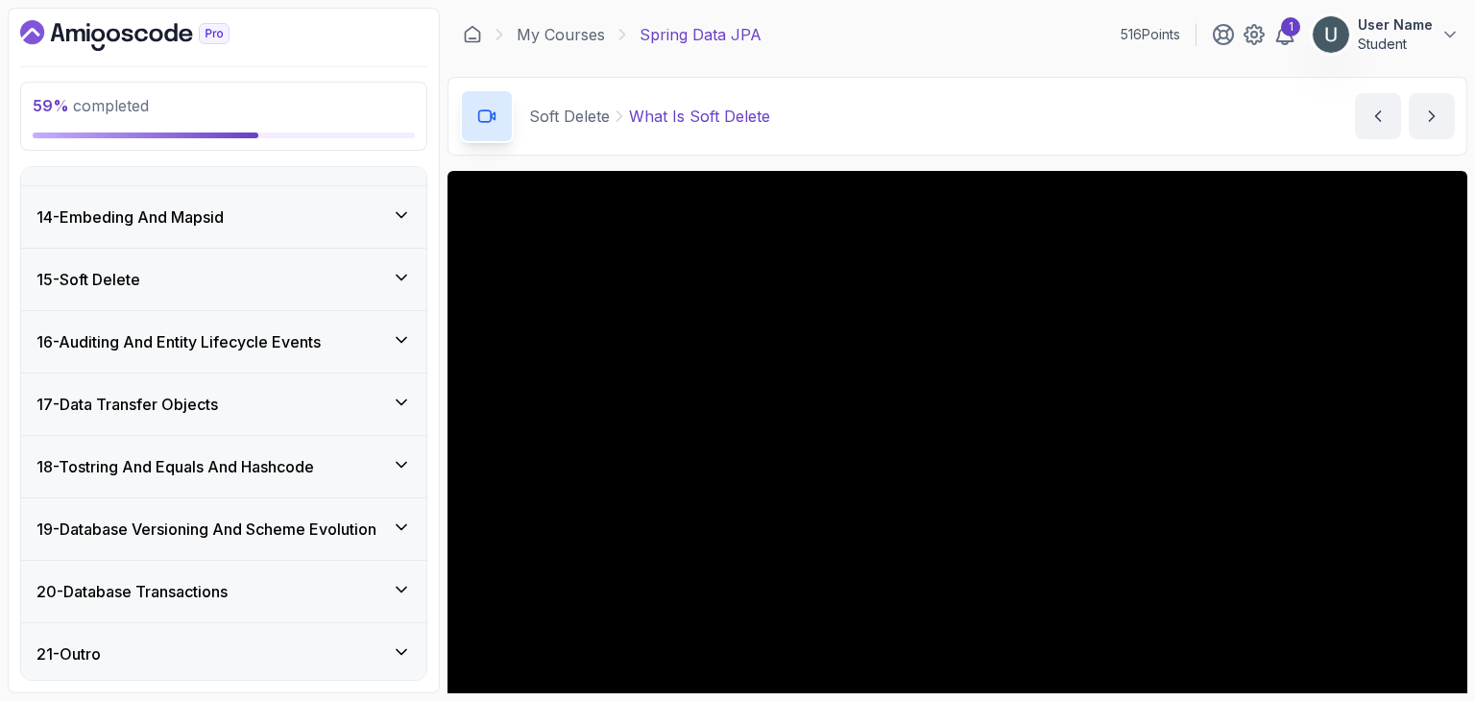
click at [191, 289] on div "15 - Soft Delete" at bounding box center [223, 279] width 405 height 61
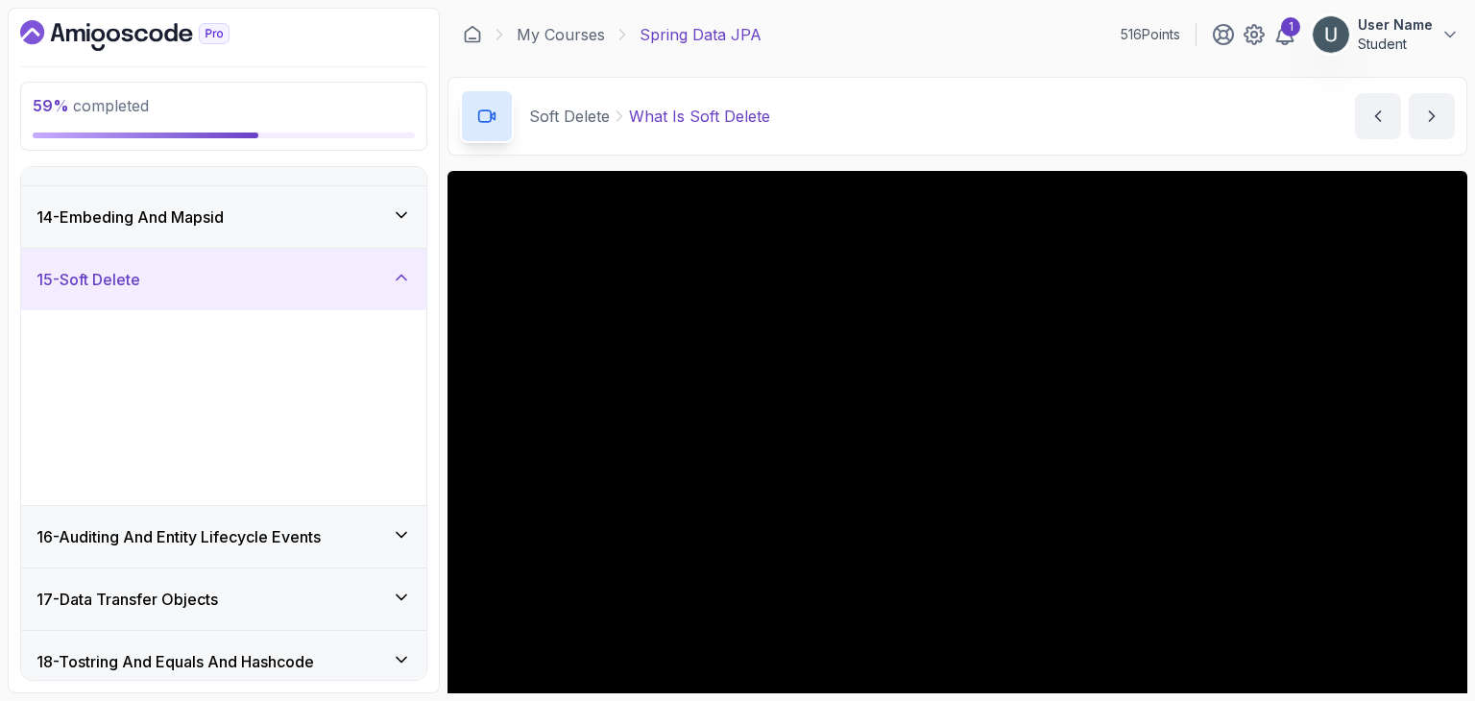
scroll to position [803, 0]
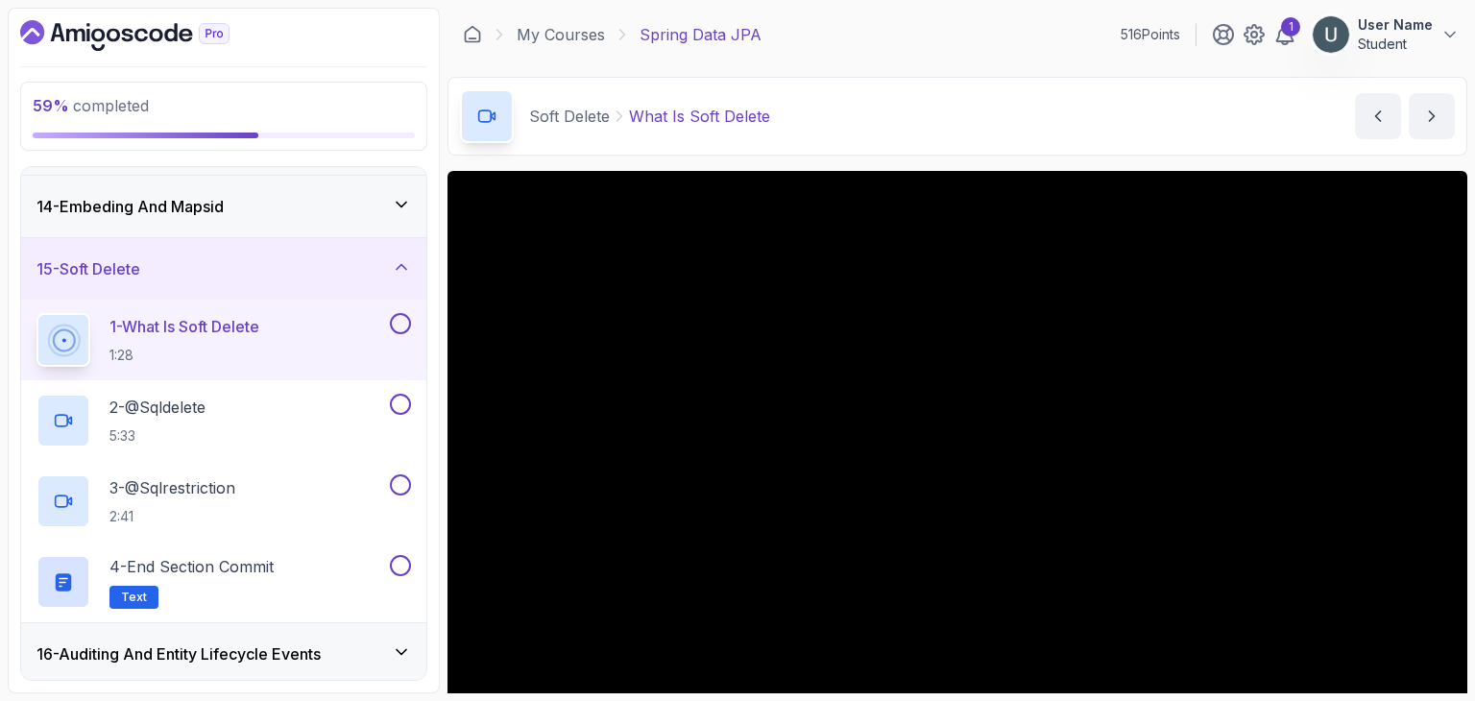
click at [191, 289] on div "15 - Soft Delete" at bounding box center [223, 268] width 405 height 61
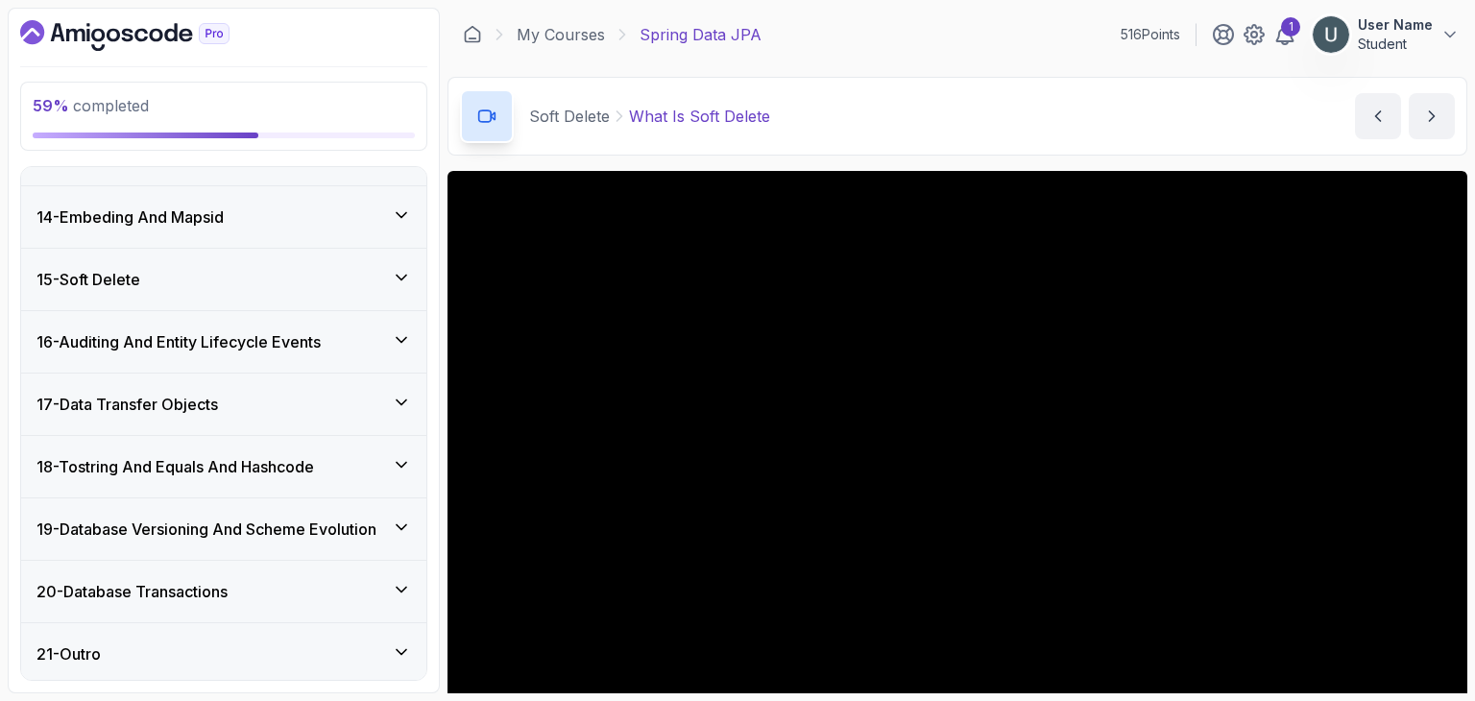
click at [191, 289] on div "15 - Soft Delete" at bounding box center [223, 279] width 405 height 61
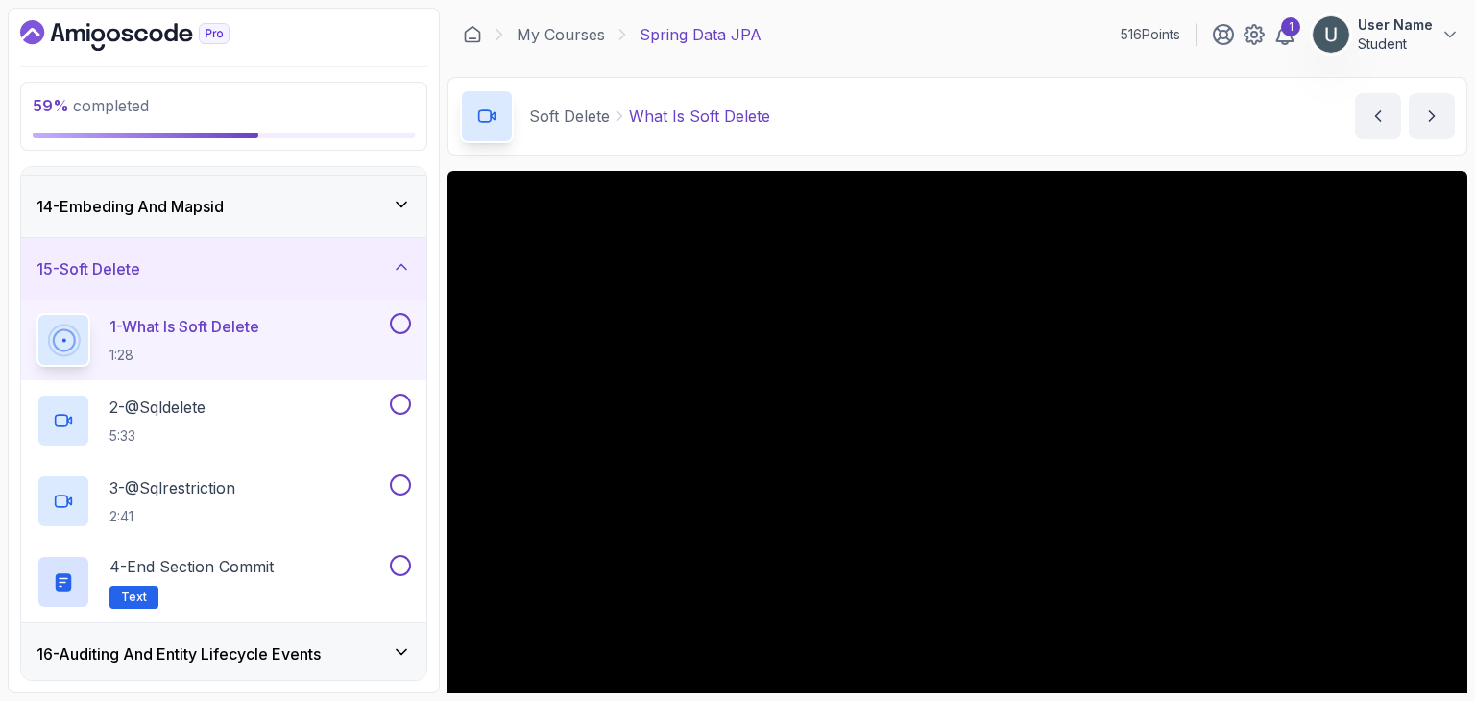
click at [191, 289] on div "15 - Soft Delete" at bounding box center [223, 268] width 405 height 61
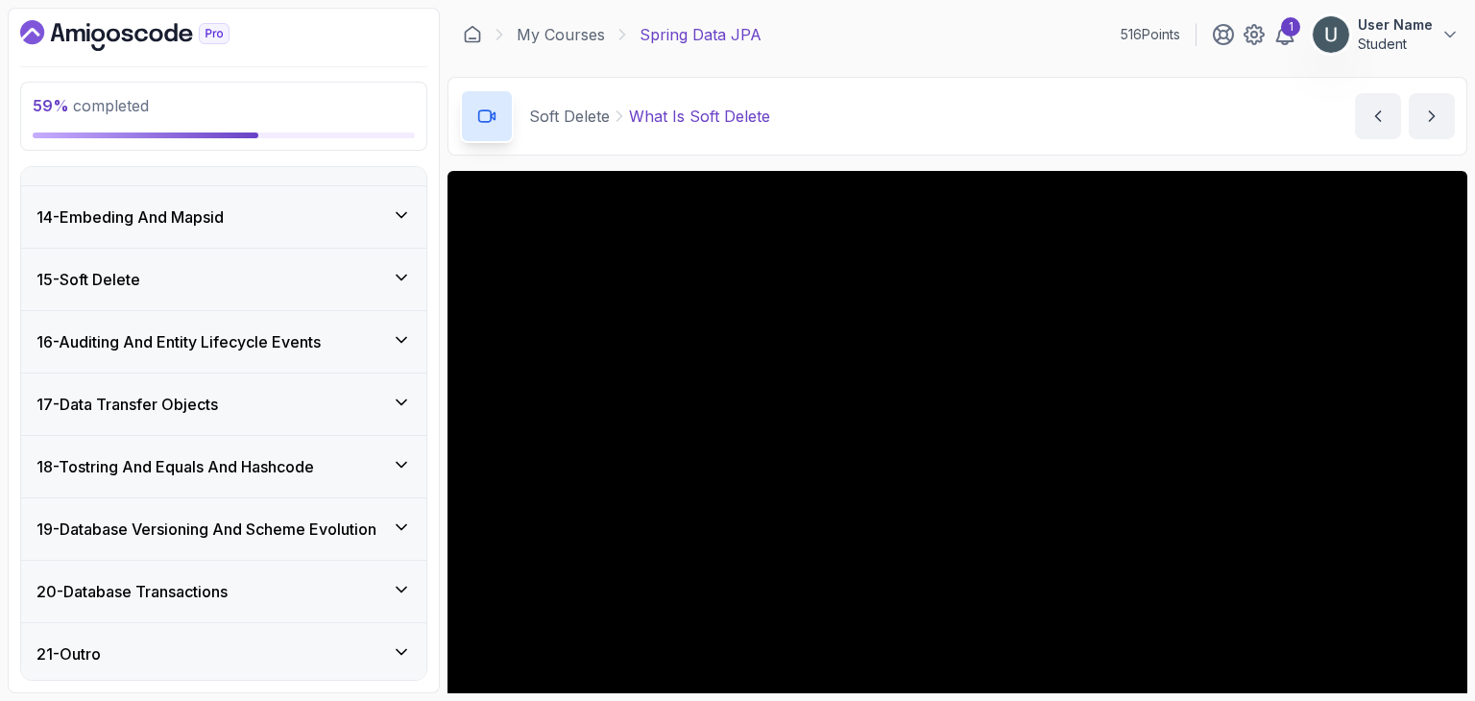
click at [191, 289] on div "15 - Soft Delete" at bounding box center [223, 279] width 405 height 61
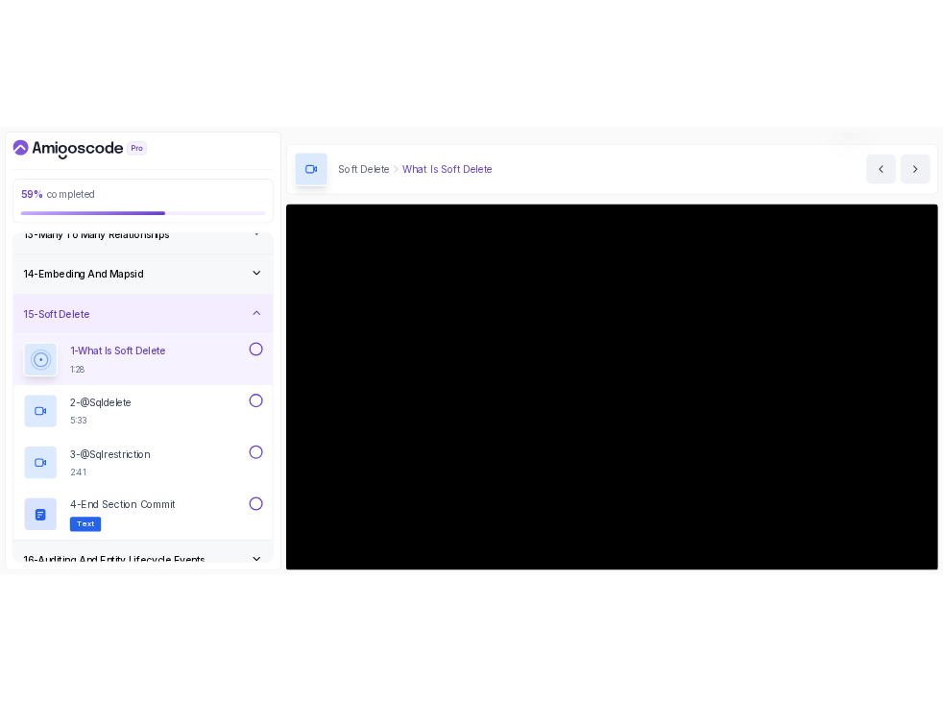
scroll to position [773, 0]
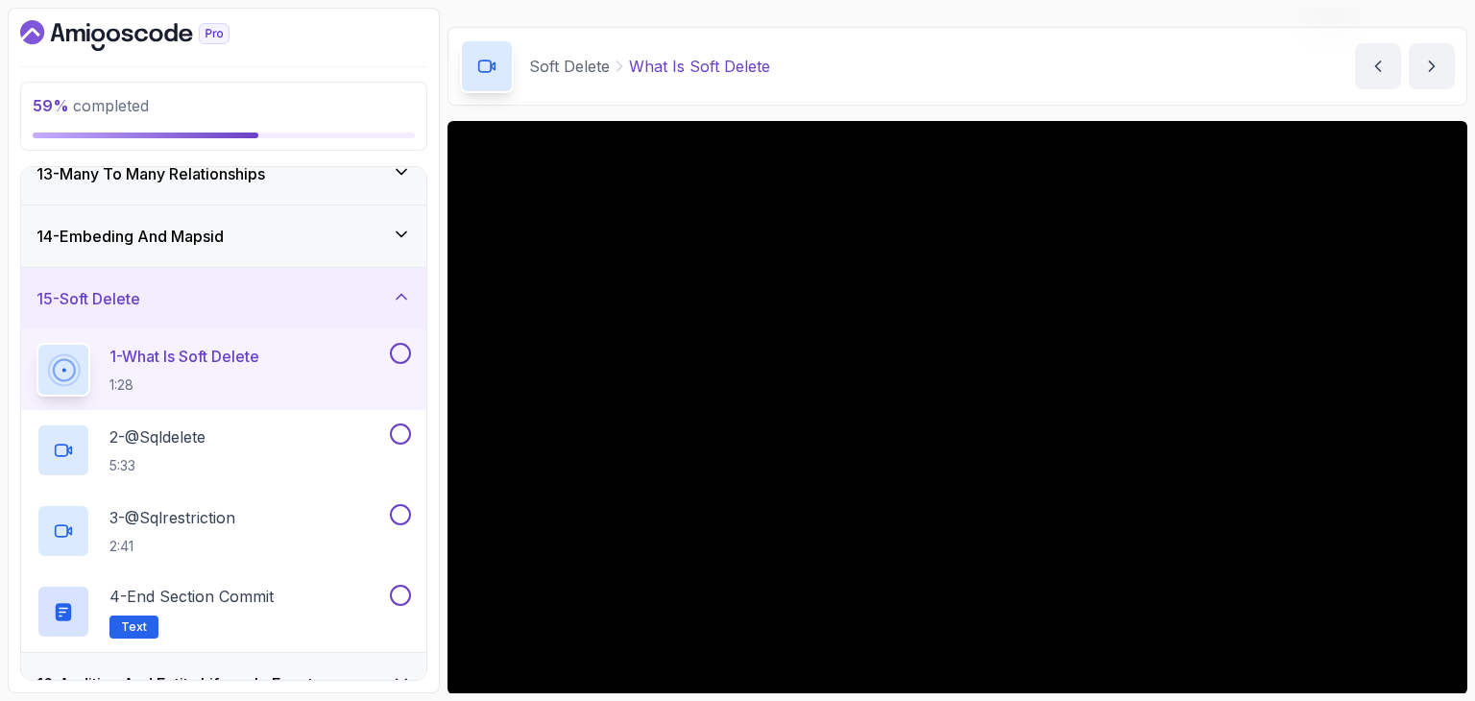
click at [271, 362] on div "1 - What Is Soft Delete 1:28" at bounding box center [211, 370] width 350 height 54
click at [279, 376] on div "1 - What Is Soft Delete 1:28" at bounding box center [211, 370] width 350 height 54
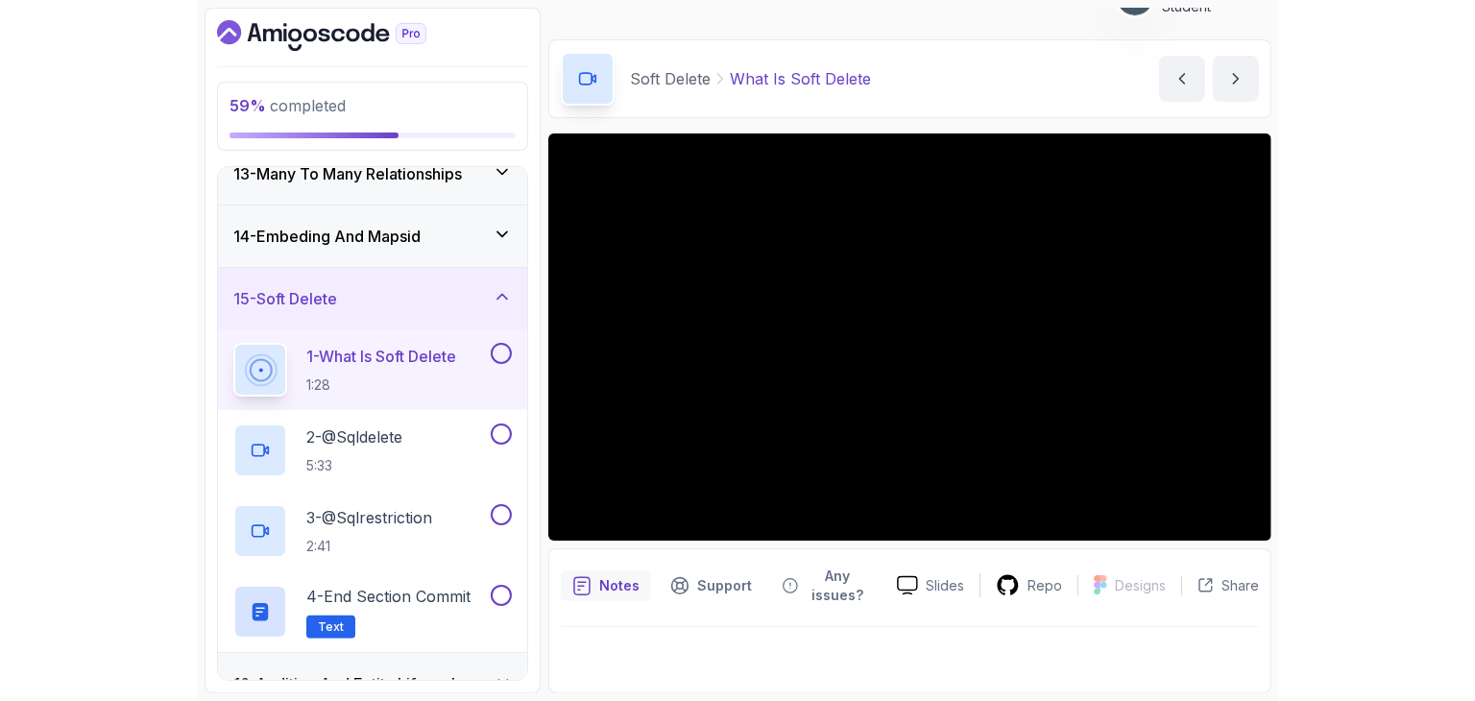
scroll to position [0, 0]
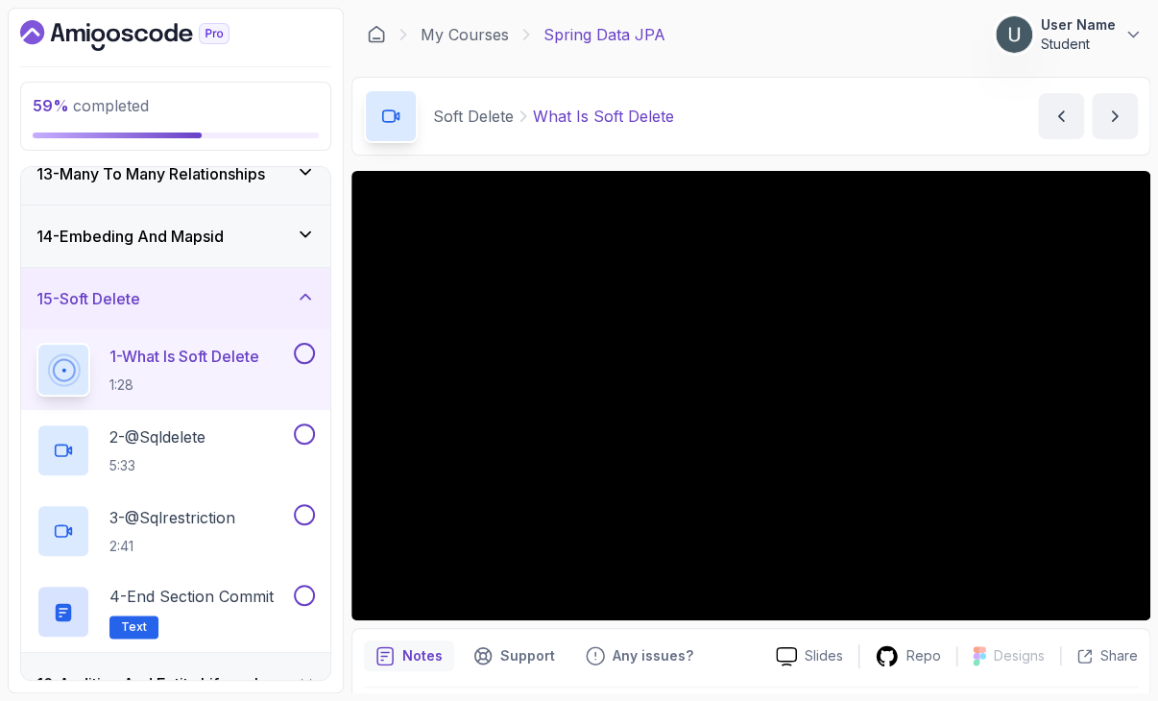
click at [222, 292] on div "15 - Soft Delete" at bounding box center [175, 298] width 278 height 23
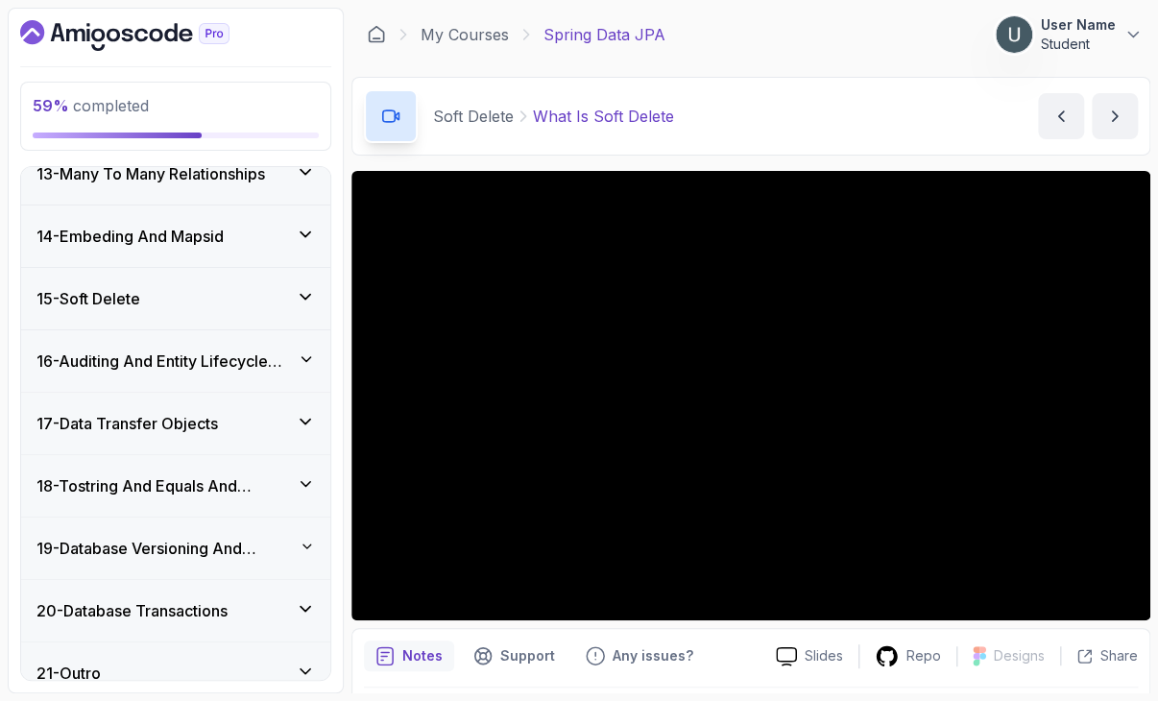
click at [196, 293] on div "15 - Soft Delete" at bounding box center [175, 298] width 278 height 23
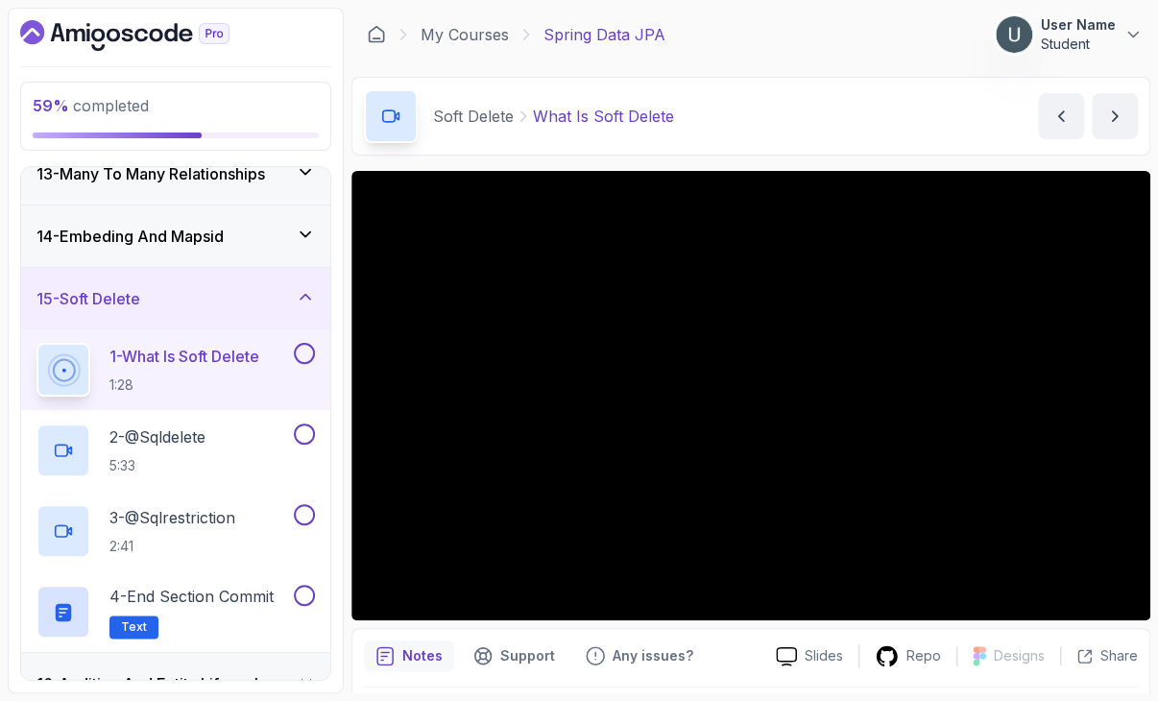
click at [196, 293] on div "15 - Soft Delete" at bounding box center [175, 298] width 278 height 23
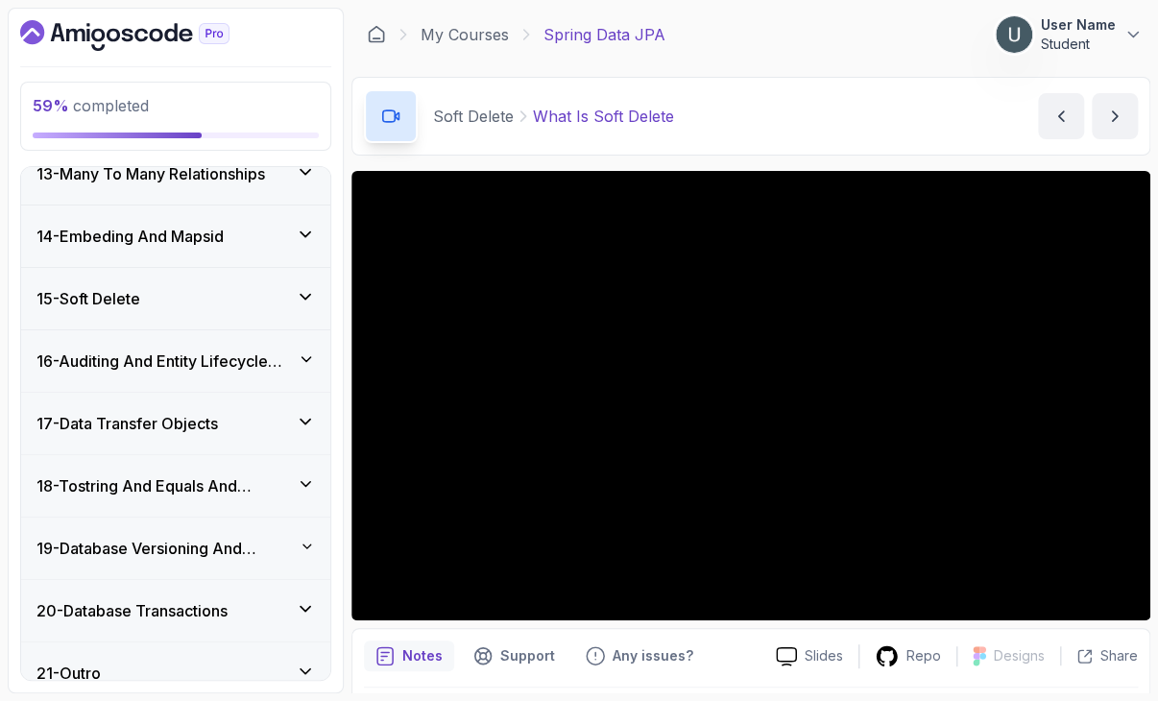
click at [196, 293] on div "15 - Soft Delete" at bounding box center [175, 298] width 278 height 23
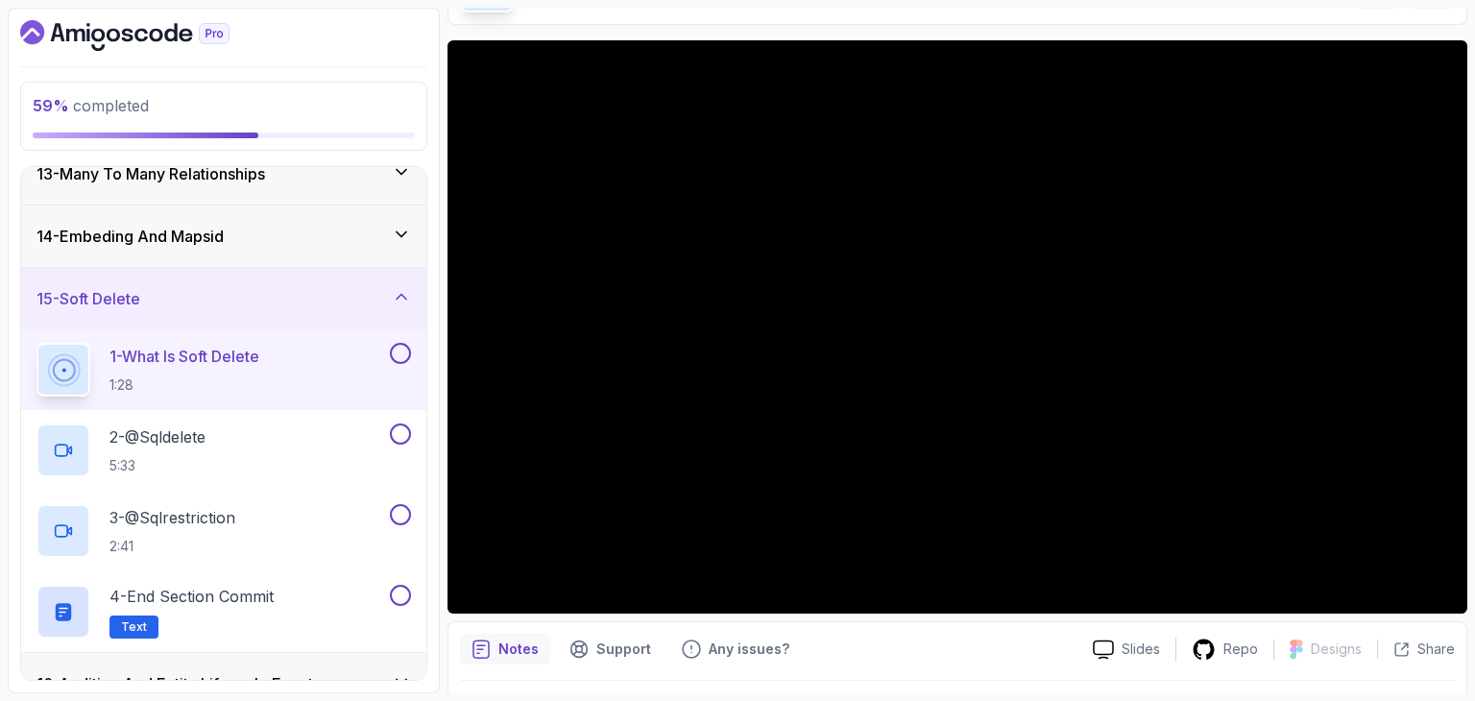
scroll to position [154, 0]
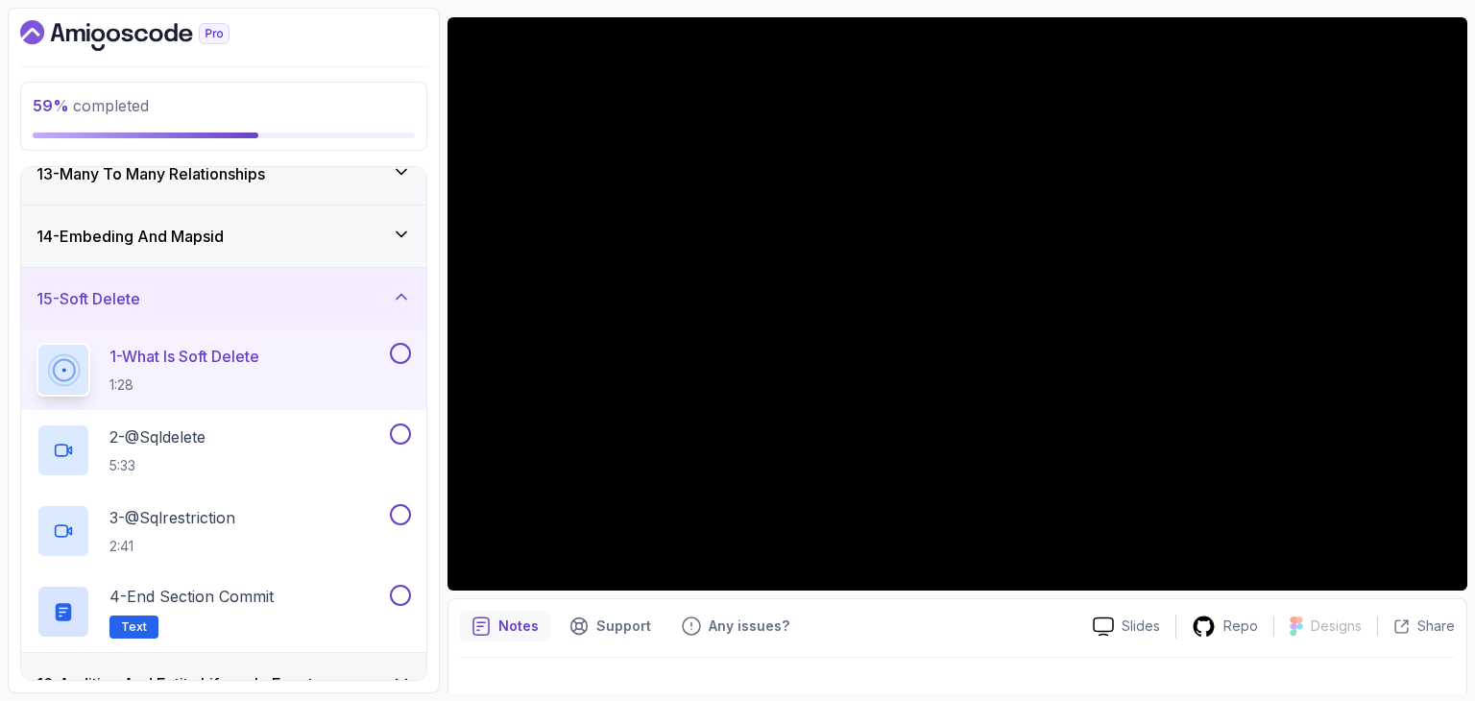
click at [149, 278] on div "15 - Soft Delete" at bounding box center [223, 298] width 405 height 61
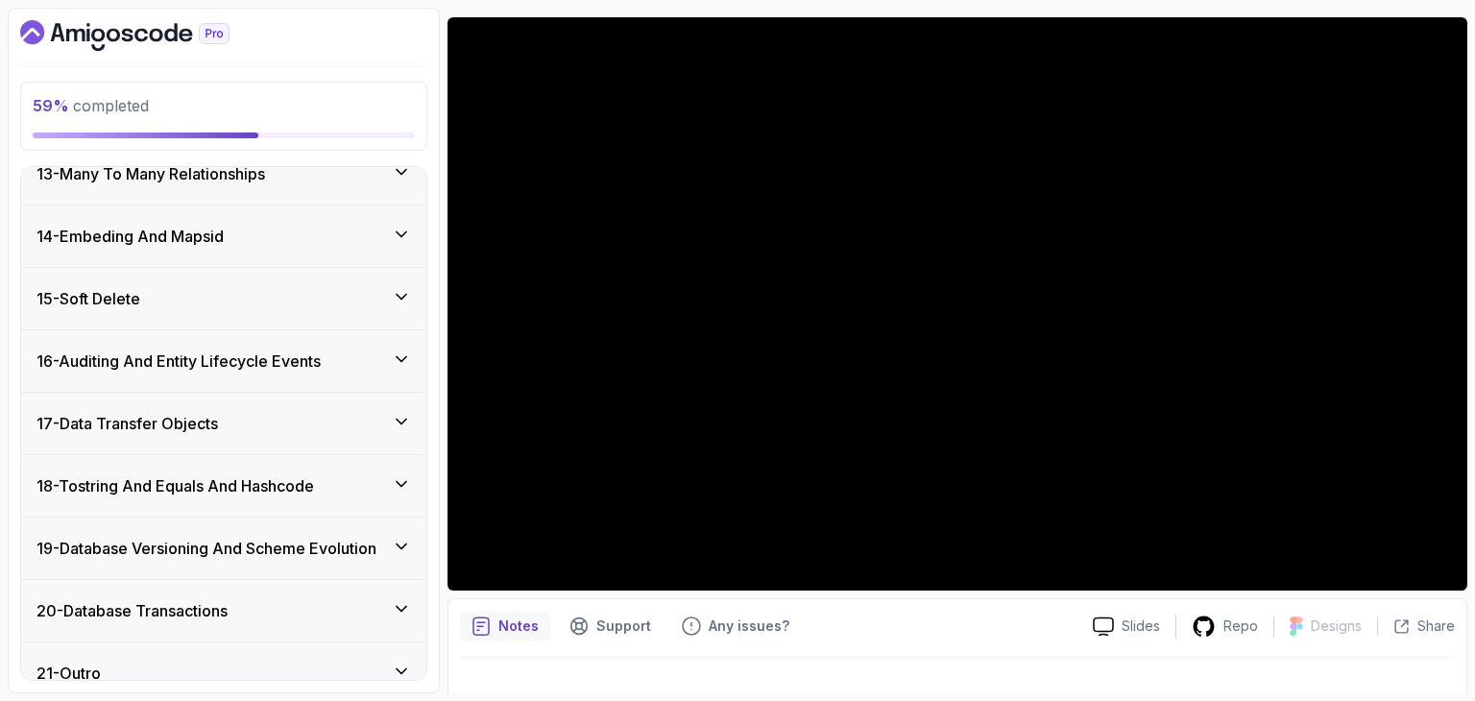
click at [140, 298] on h3 "15 - Soft Delete" at bounding box center [88, 298] width 104 height 23
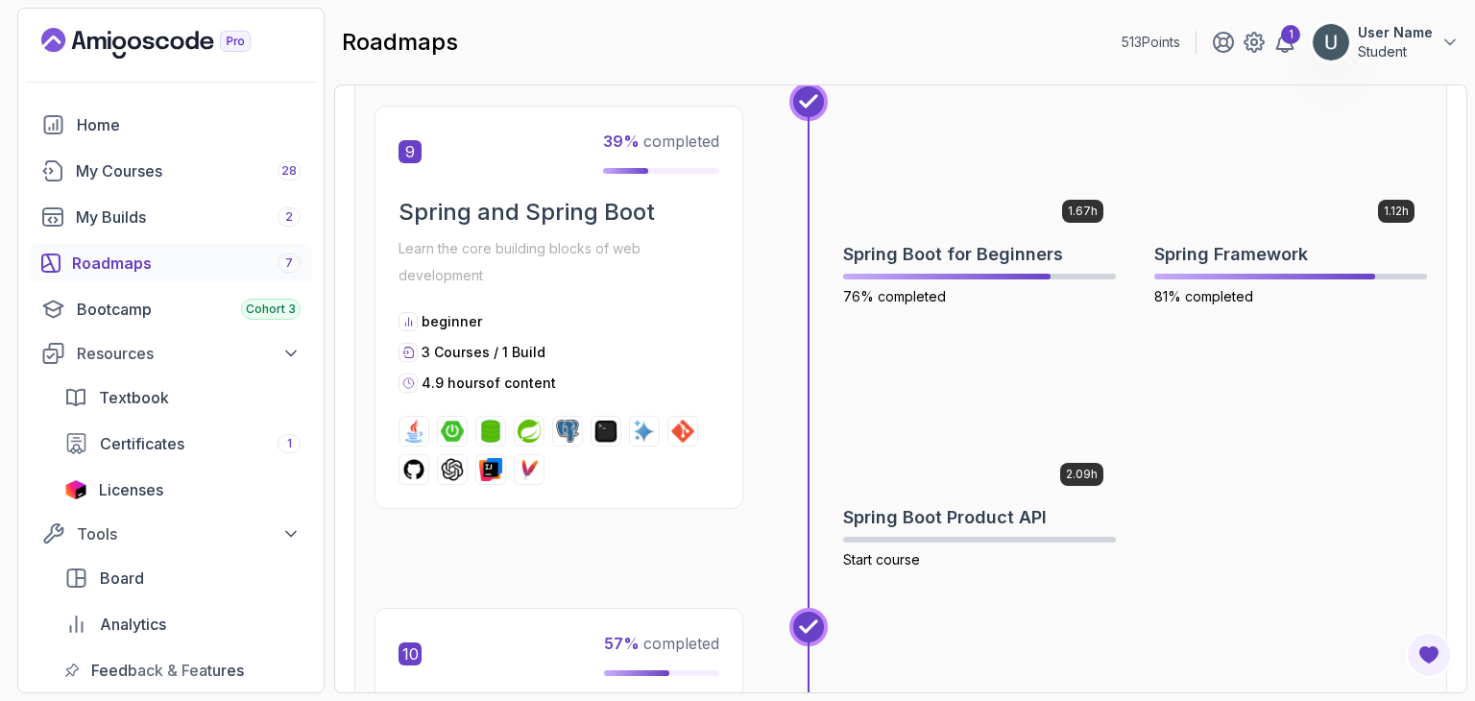
scroll to position [3562, 0]
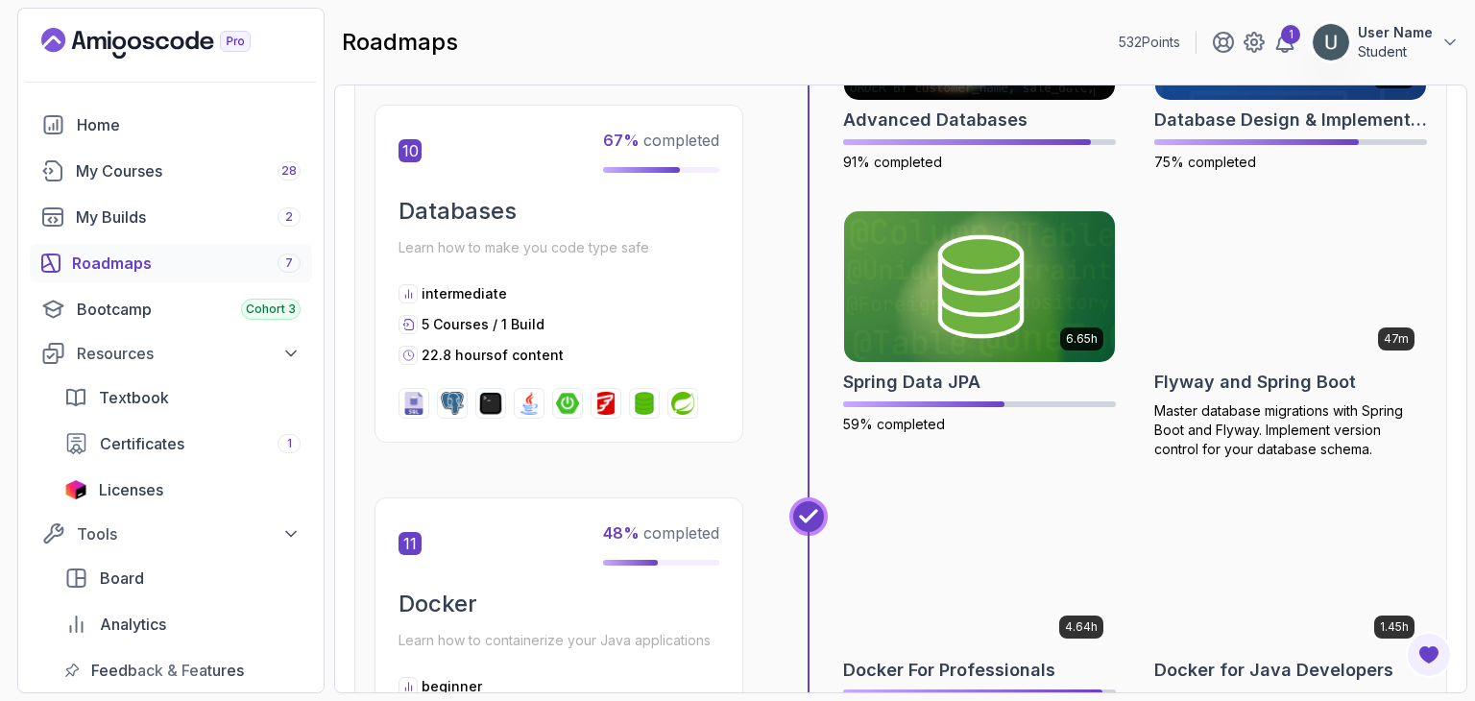
scroll to position [4501, 0]
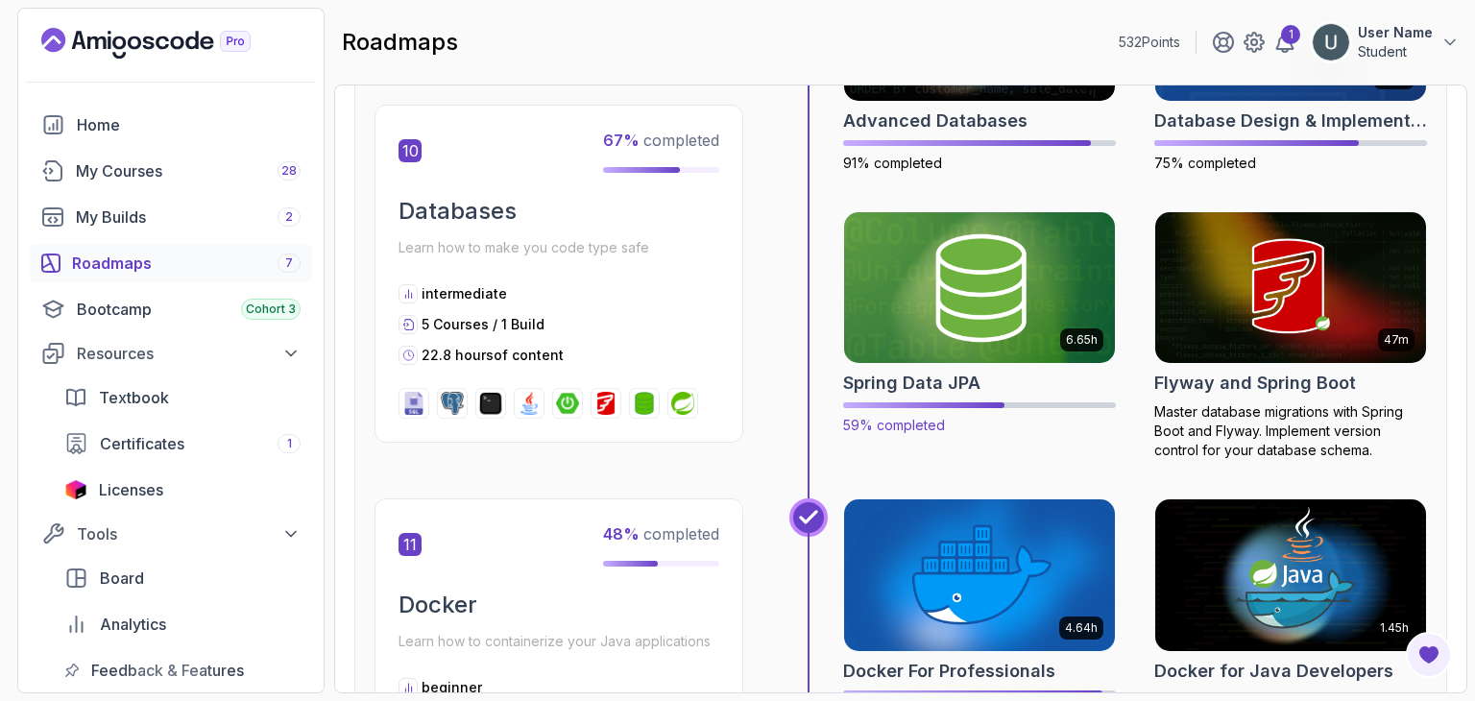
click at [962, 357] on img at bounding box center [979, 287] width 284 height 159
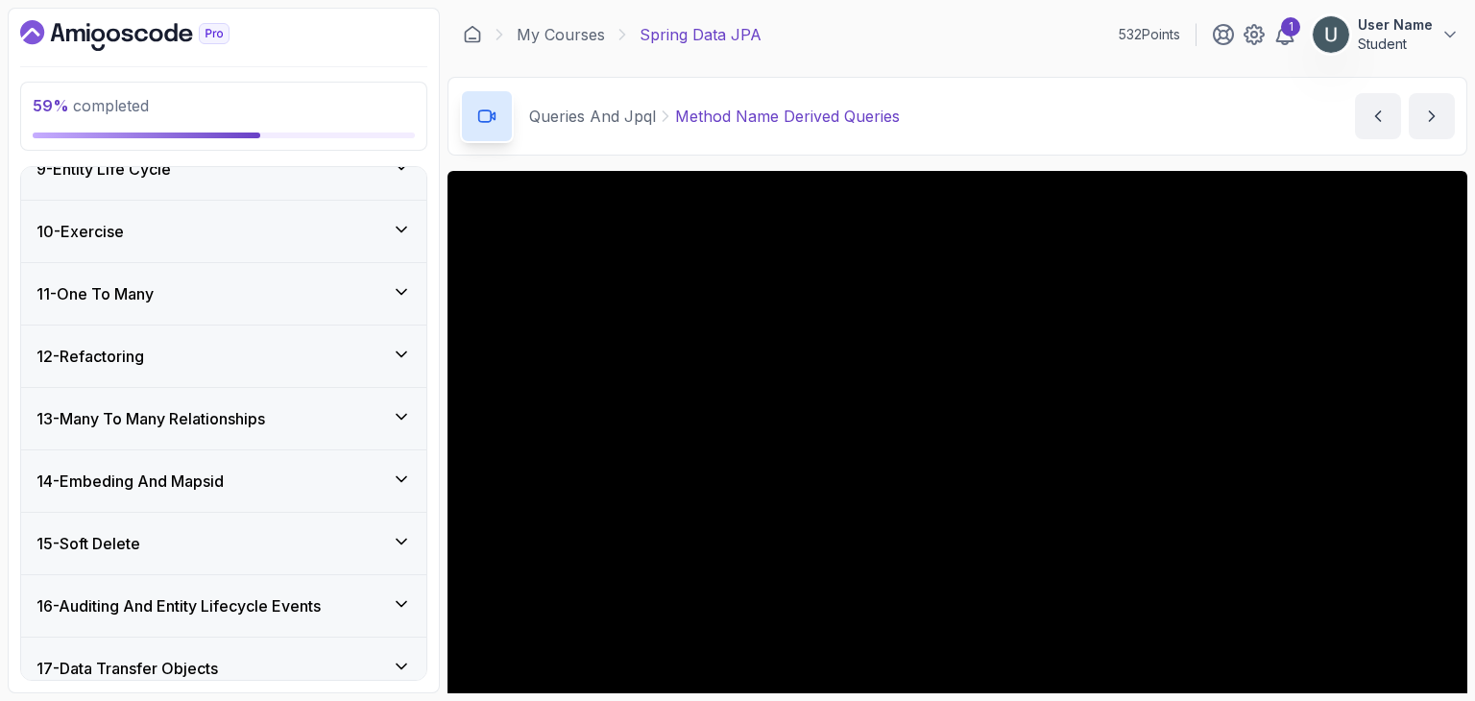
scroll to position [1146, 0]
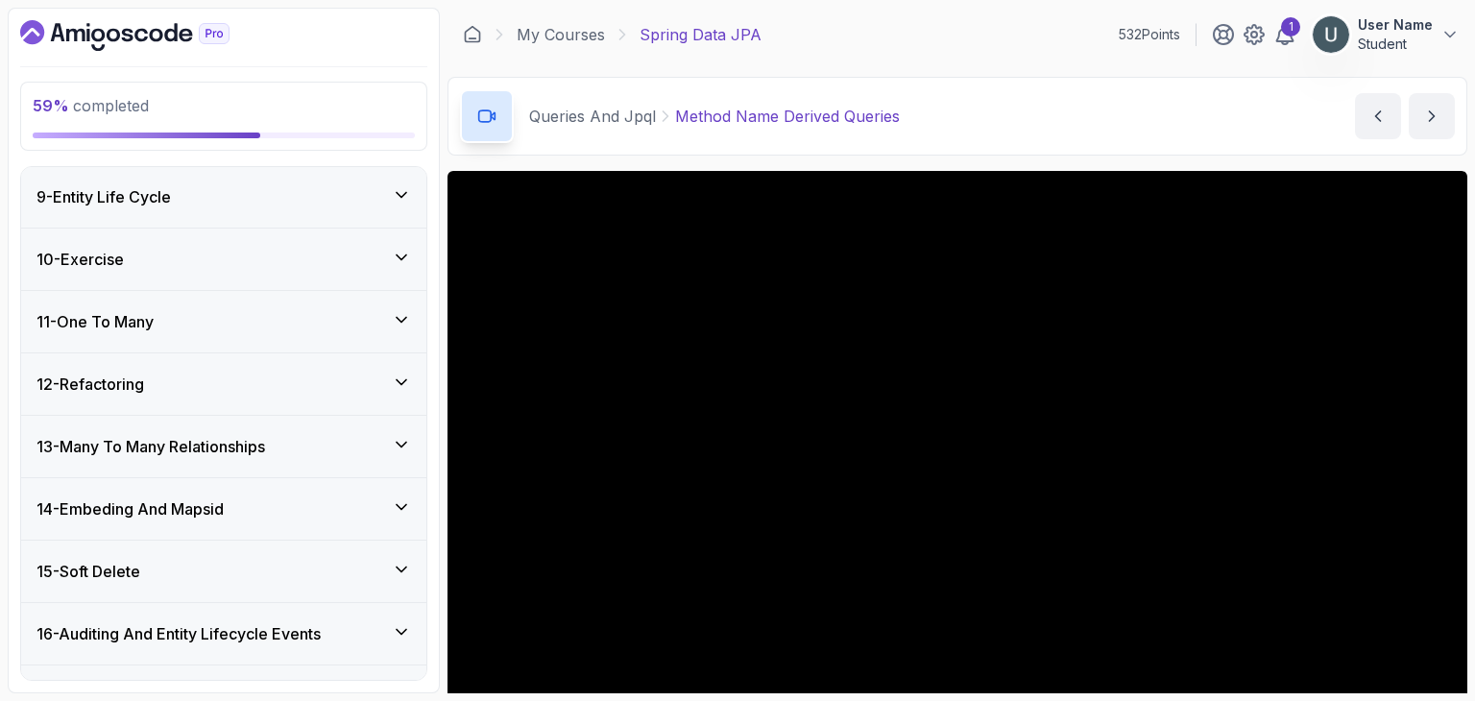
click at [173, 566] on div "15 - Soft Delete" at bounding box center [223, 571] width 375 height 23
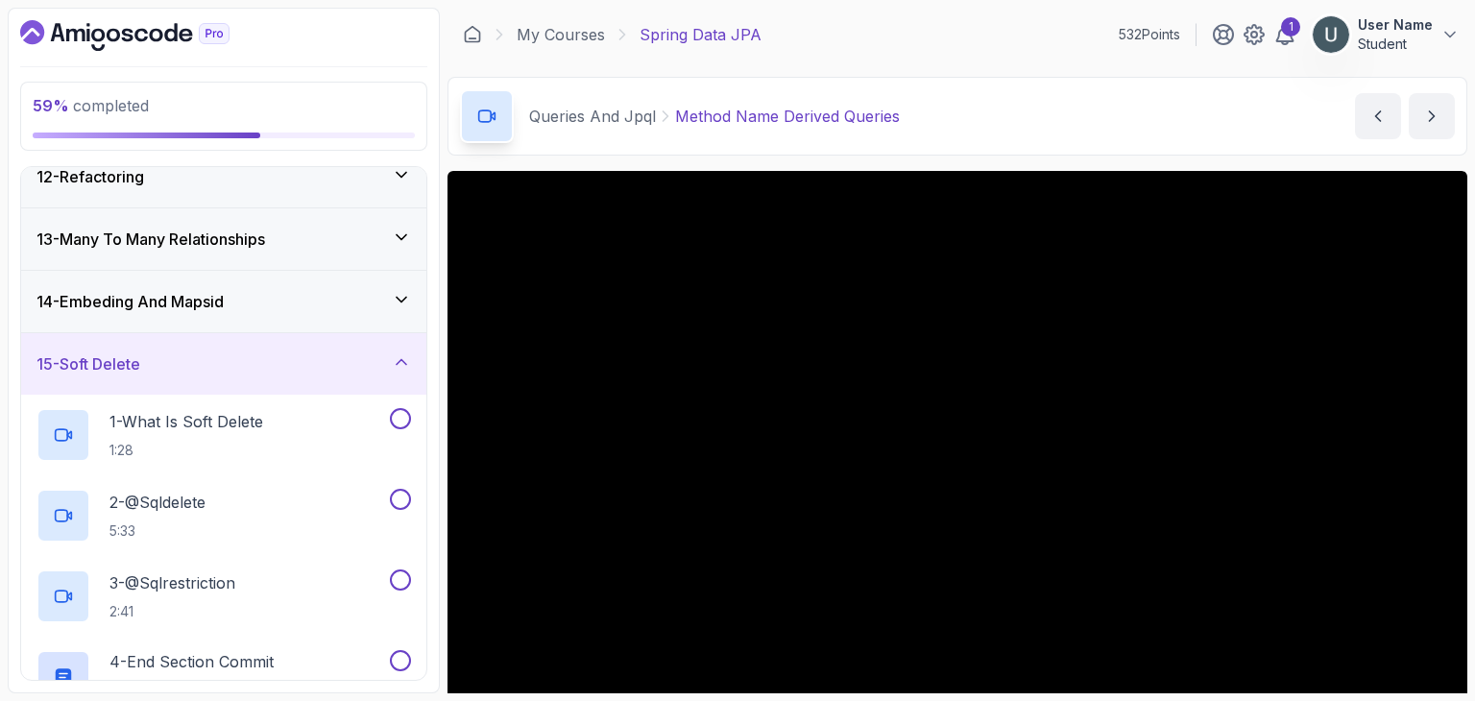
scroll to position [653, 0]
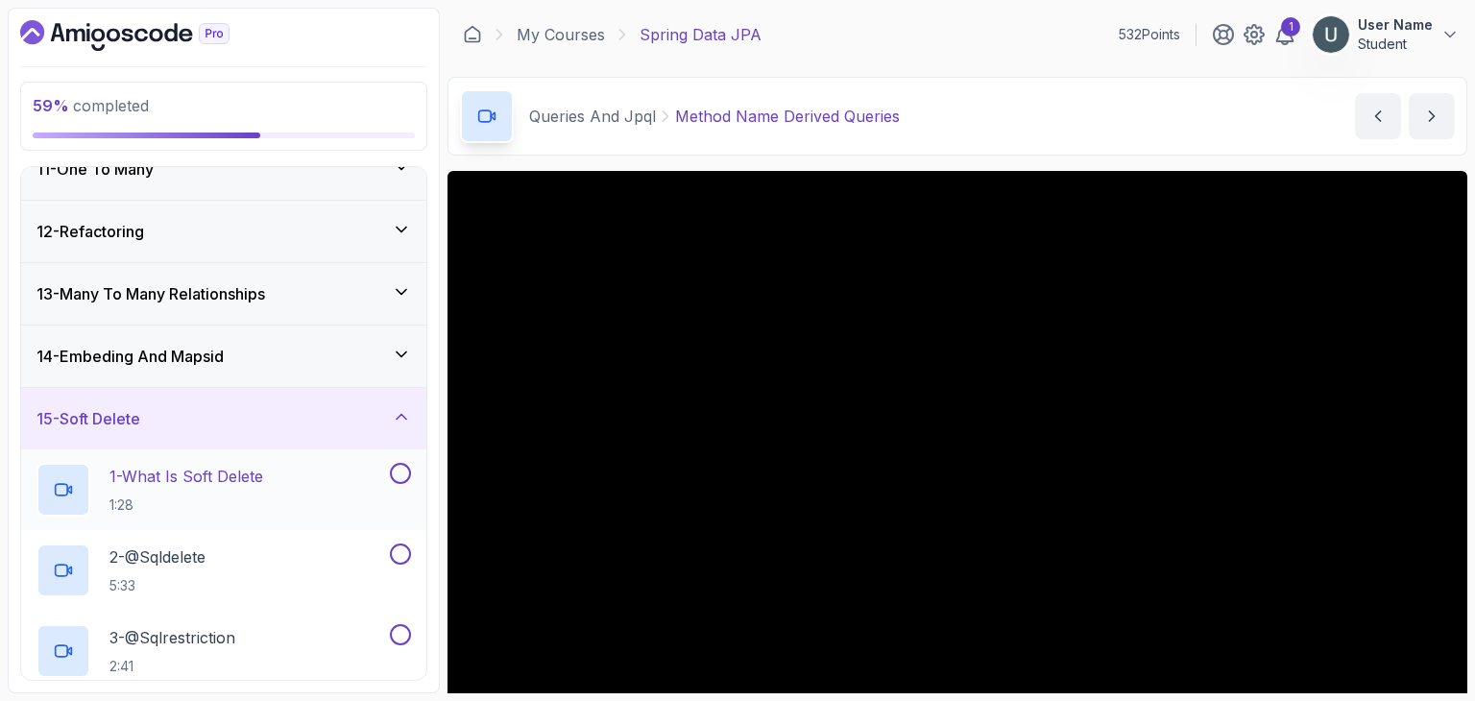
click at [212, 477] on p "1 - What Is Soft Delete" at bounding box center [186, 476] width 154 height 23
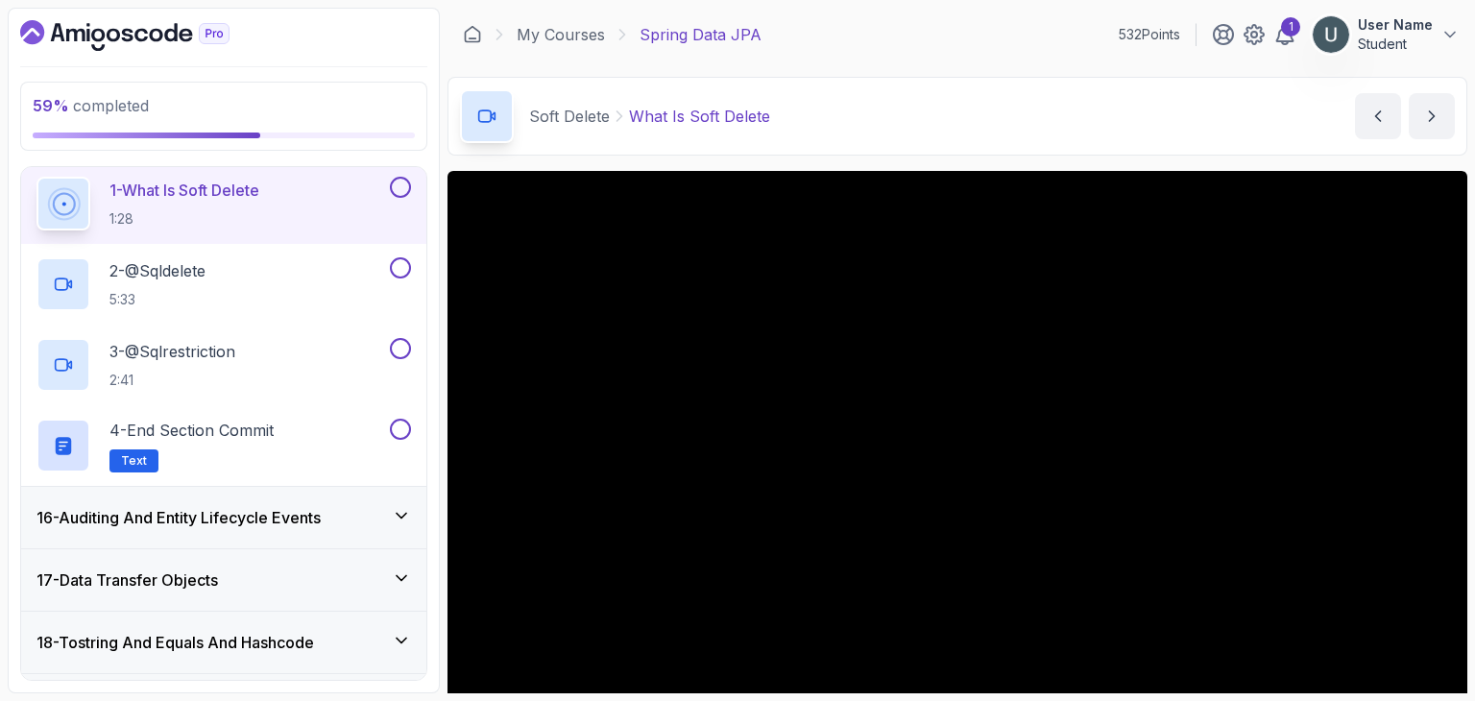
scroll to position [982, 0]
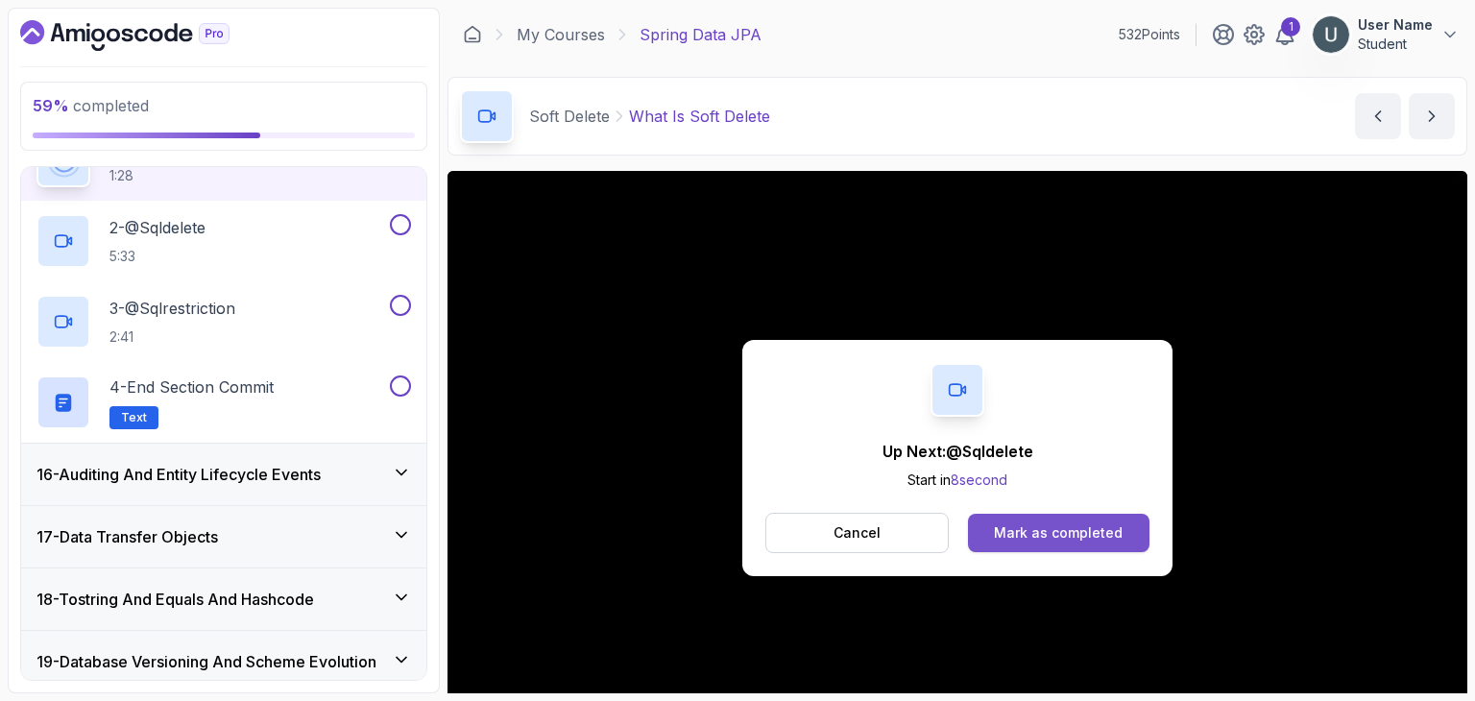
click at [1018, 543] on button "Mark as completed" at bounding box center [1058, 533] width 181 height 38
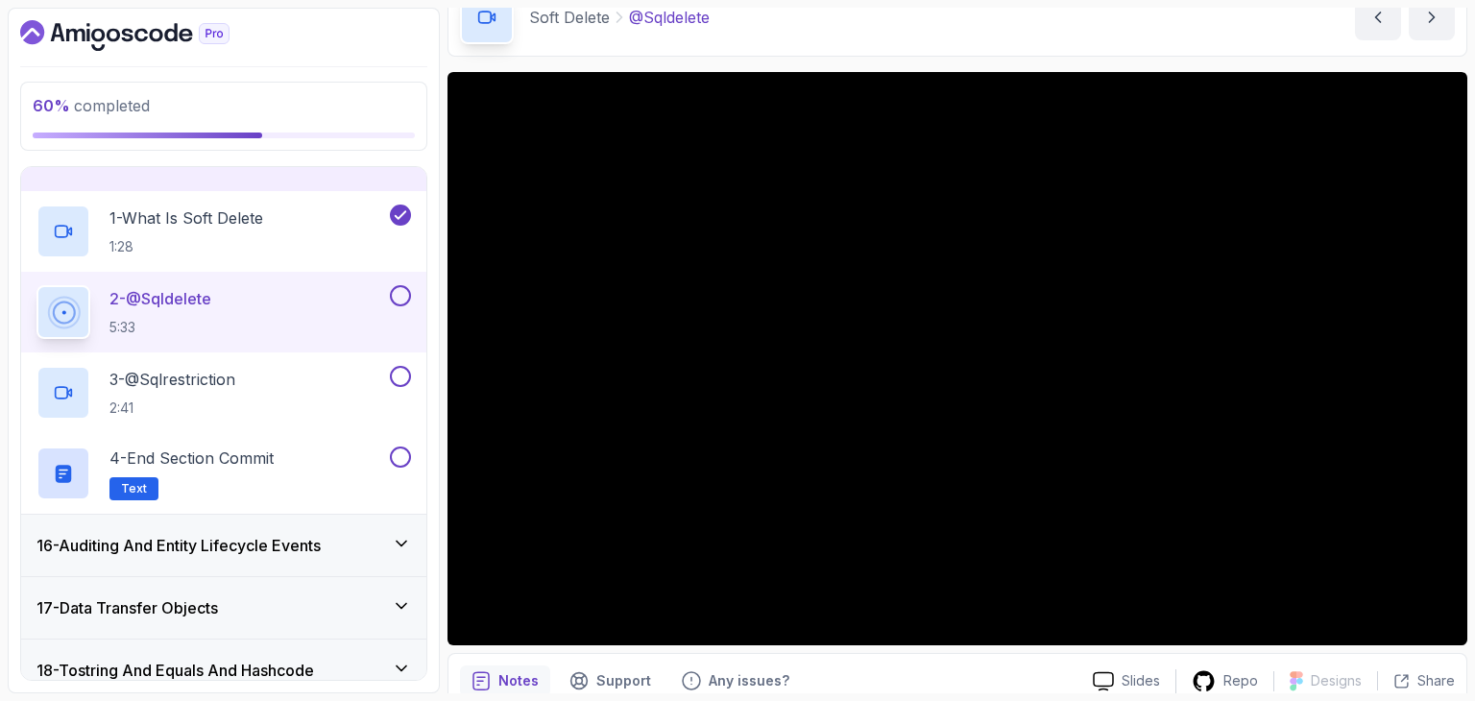
scroll to position [100, 0]
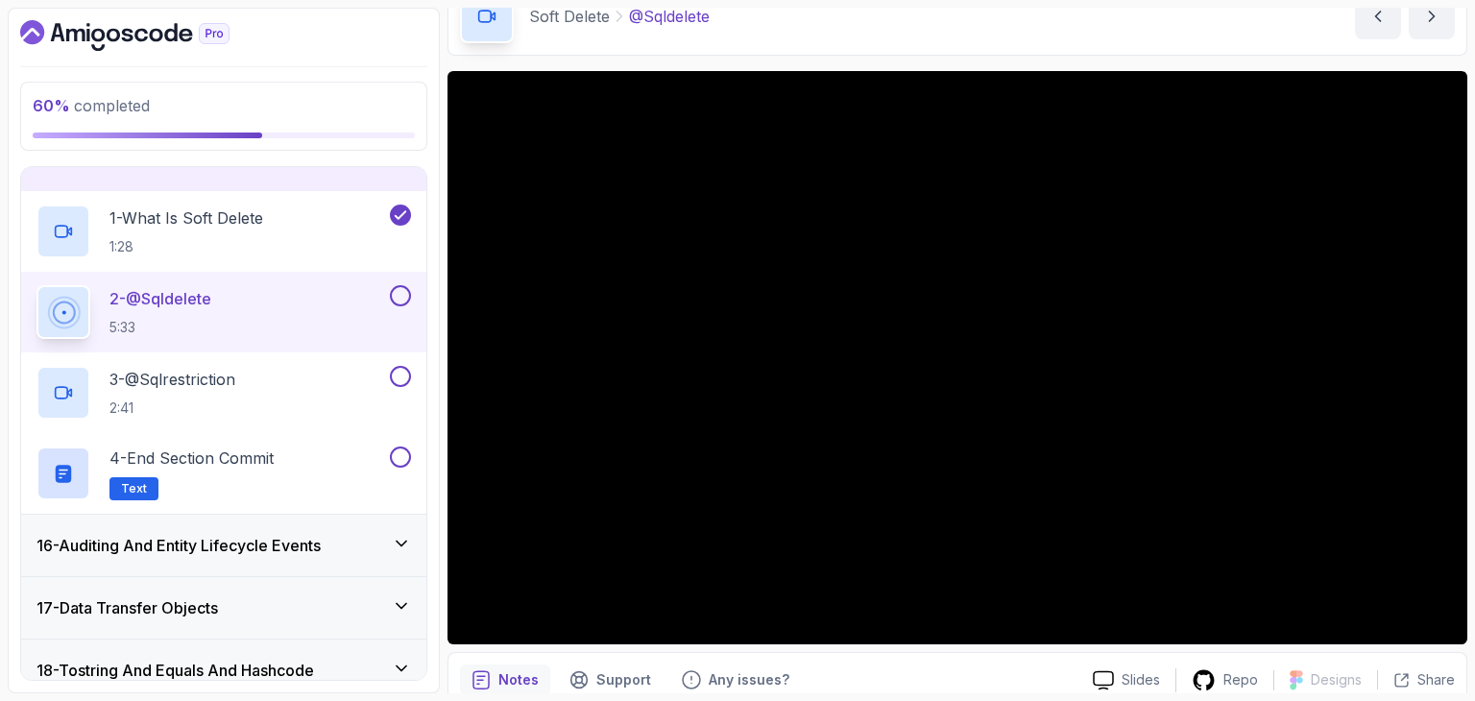
click at [255, 562] on div "16 - Auditing And Entity Lifecycle Events" at bounding box center [223, 545] width 405 height 61
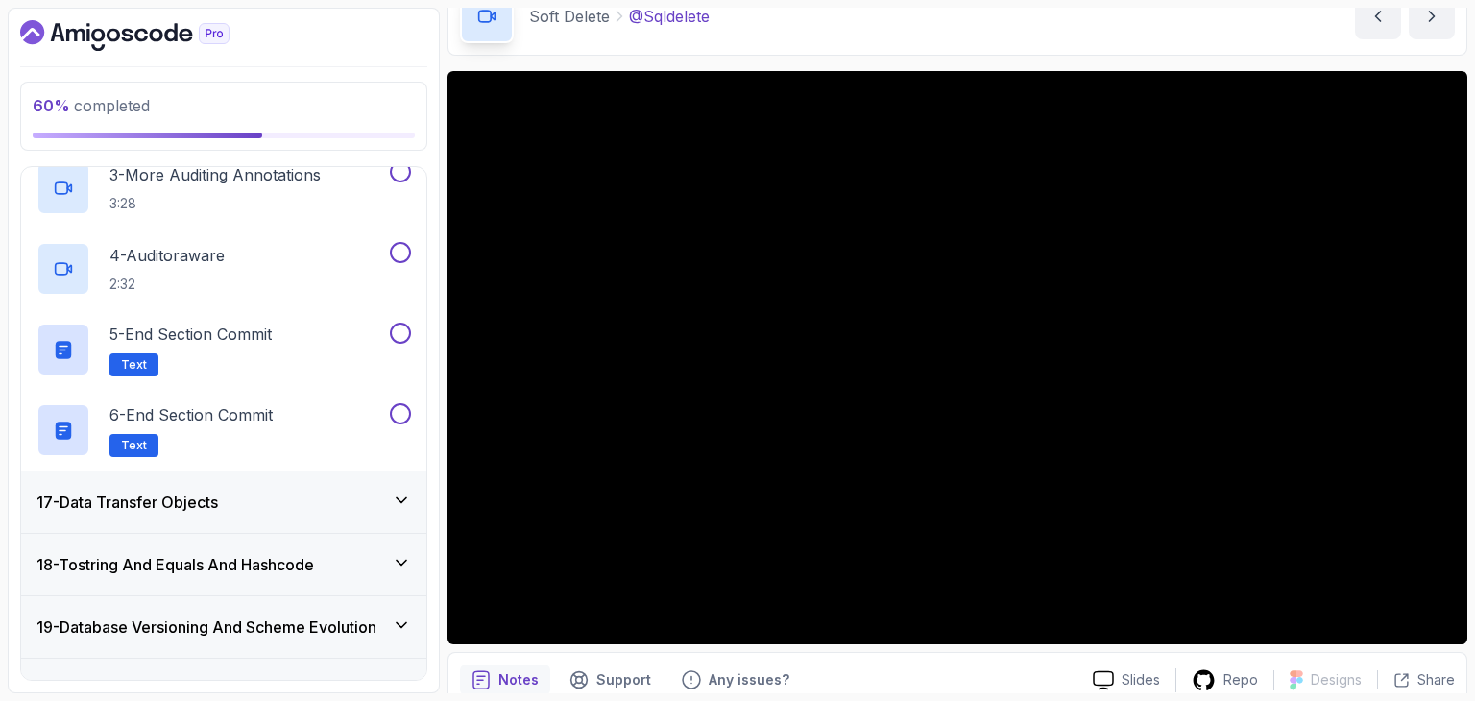
scroll to position [1177, 0]
click at [233, 492] on div "17 - Data Transfer Objects" at bounding box center [223, 503] width 375 height 23
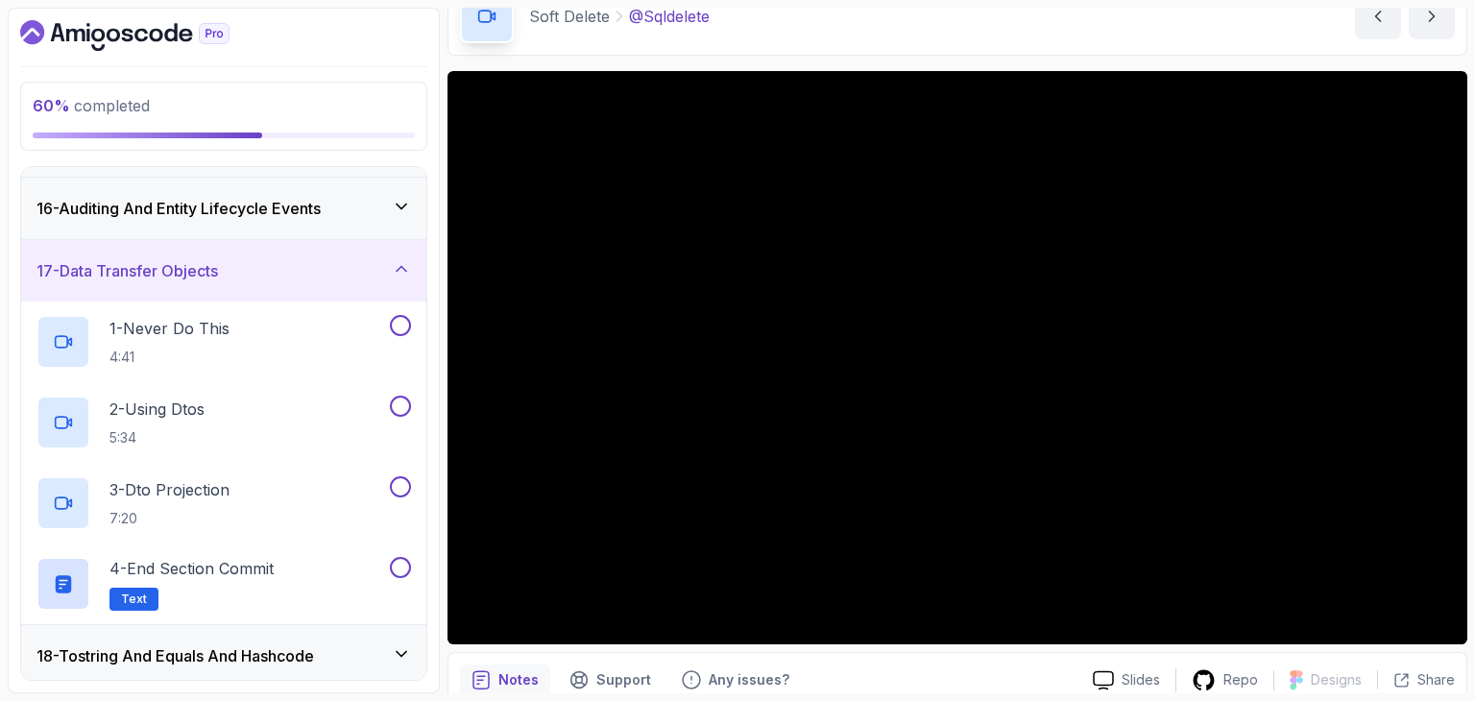
scroll to position [1040, 0]
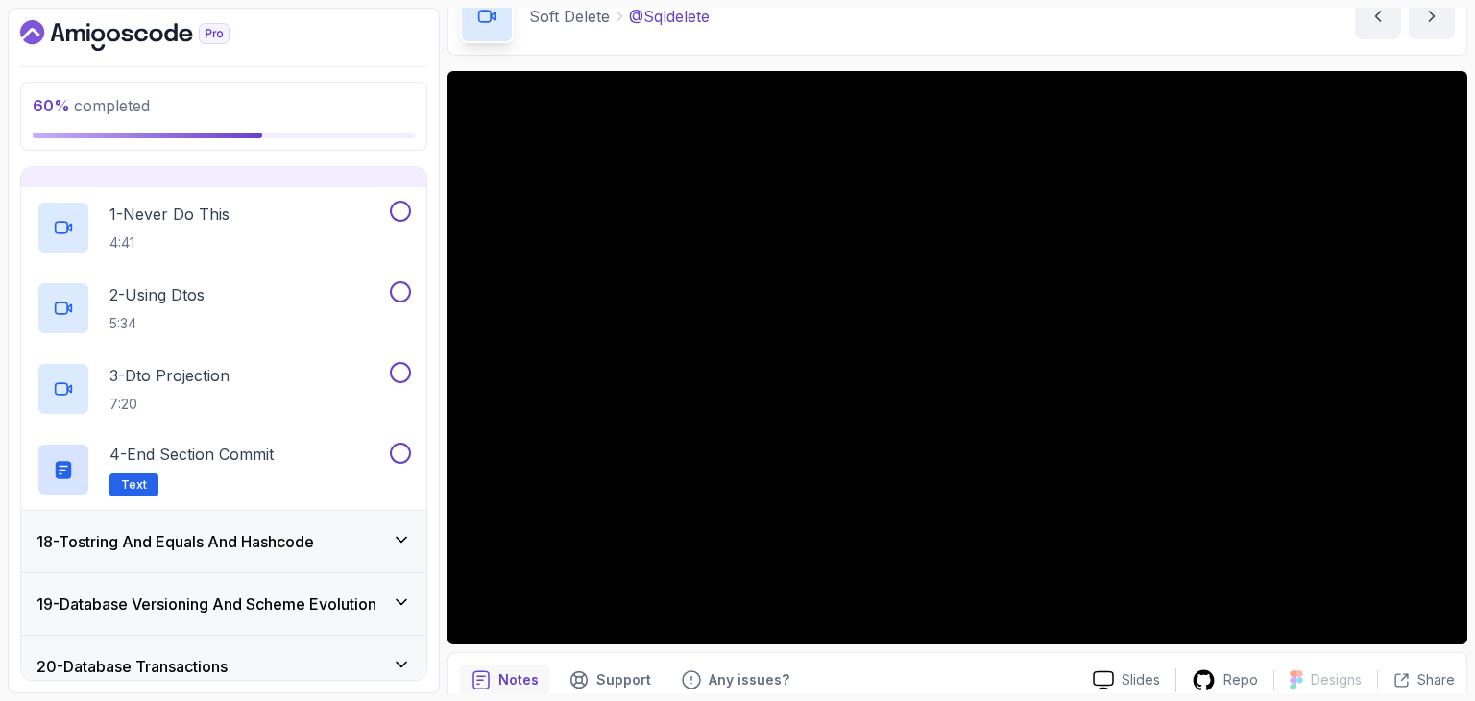
click at [231, 534] on h3 "18 - Tostring And Equals And Hashcode" at bounding box center [175, 541] width 278 height 23
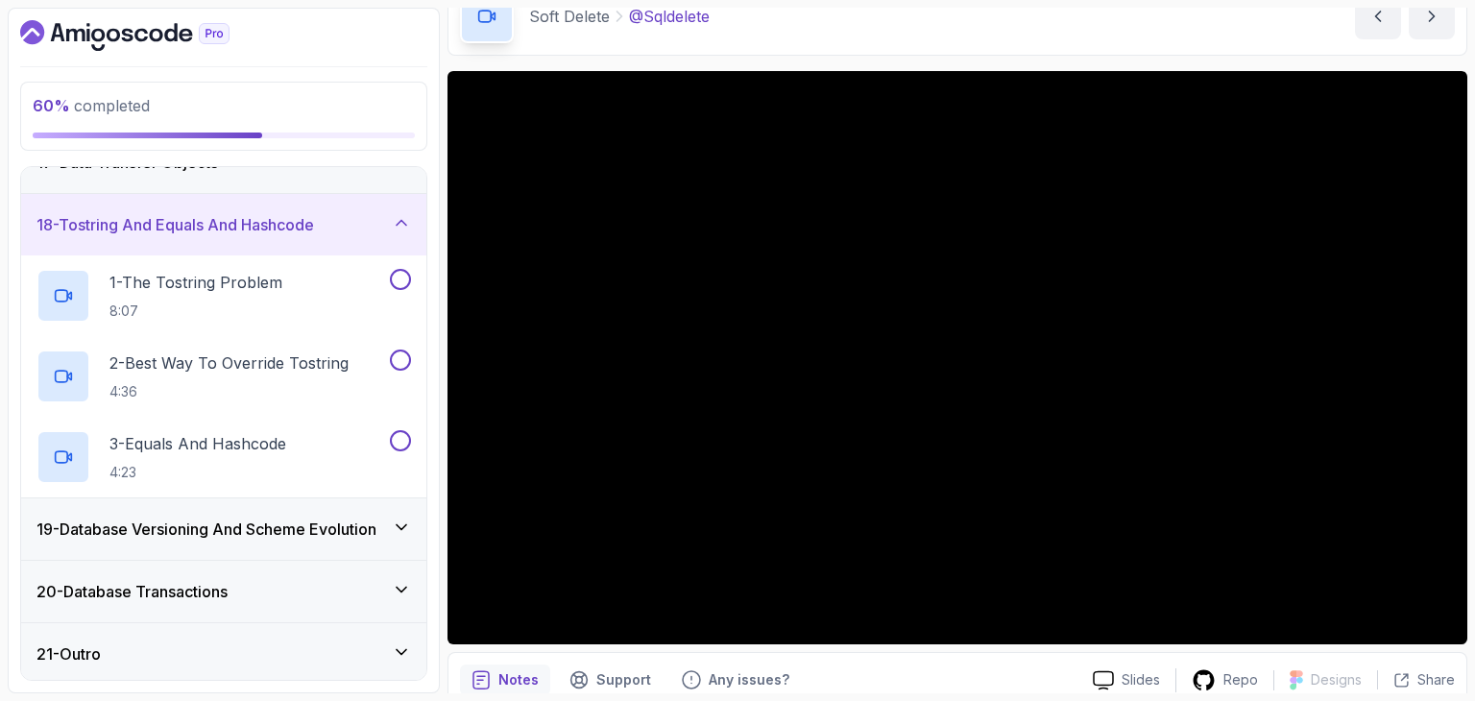
click at [231, 534] on h3 "19 - Database Versioning And Scheme Evolution" at bounding box center [206, 529] width 340 height 23
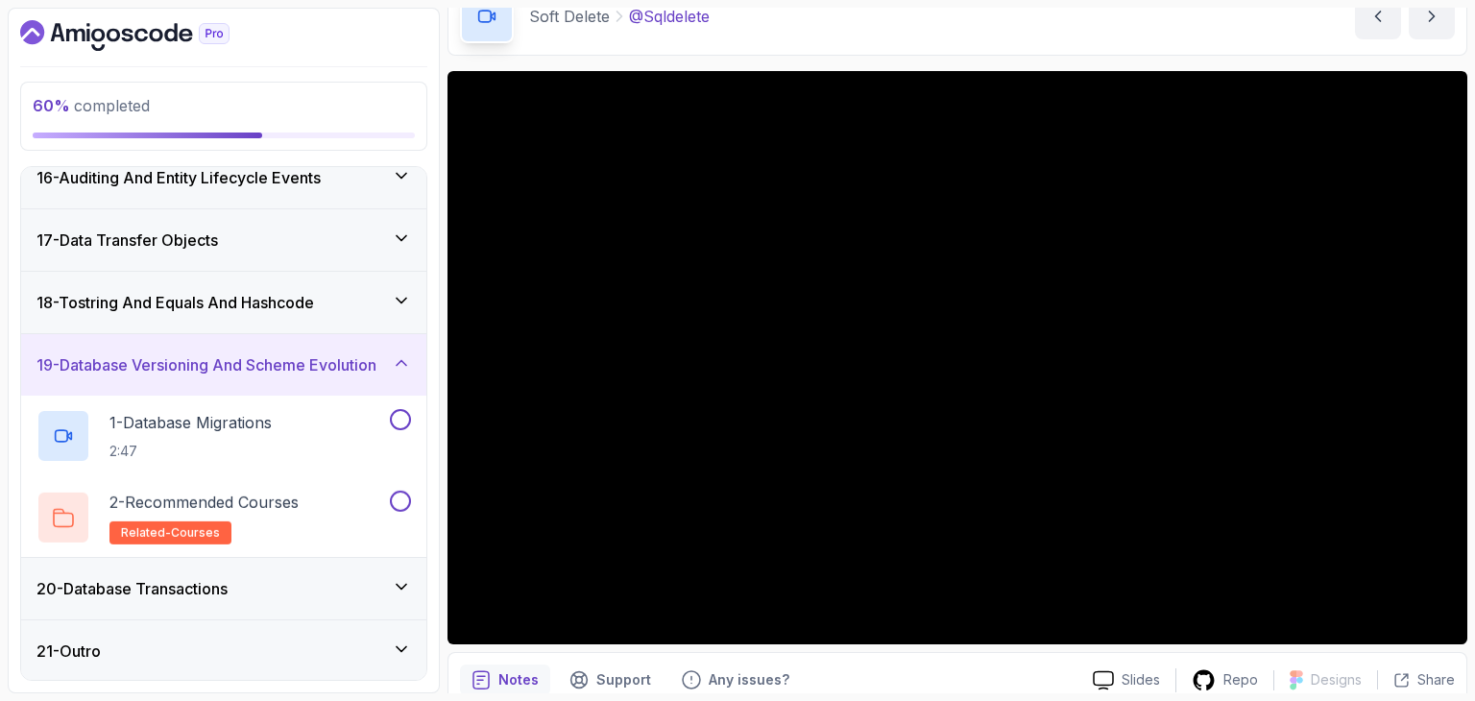
scroll to position [954, 0]
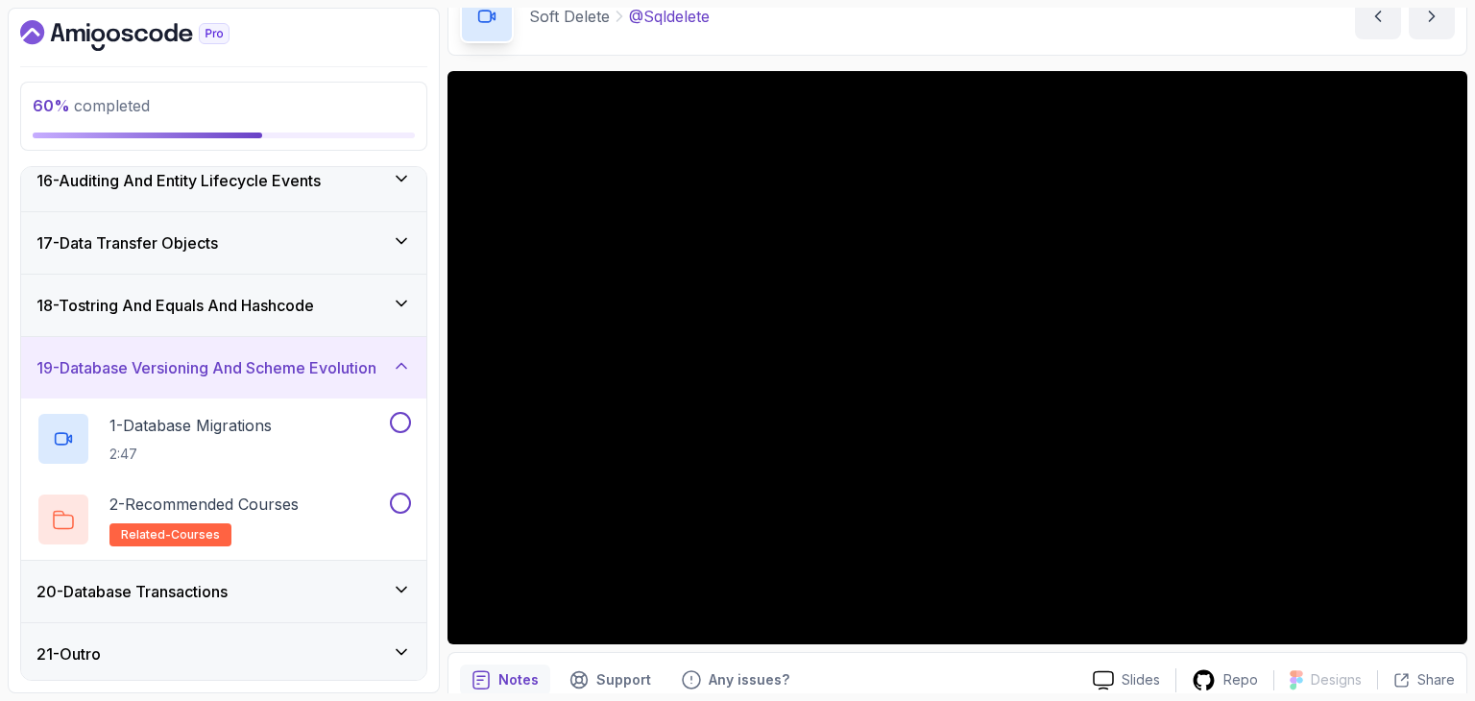
click at [240, 601] on div "20 - Database Transactions" at bounding box center [223, 591] width 405 height 61
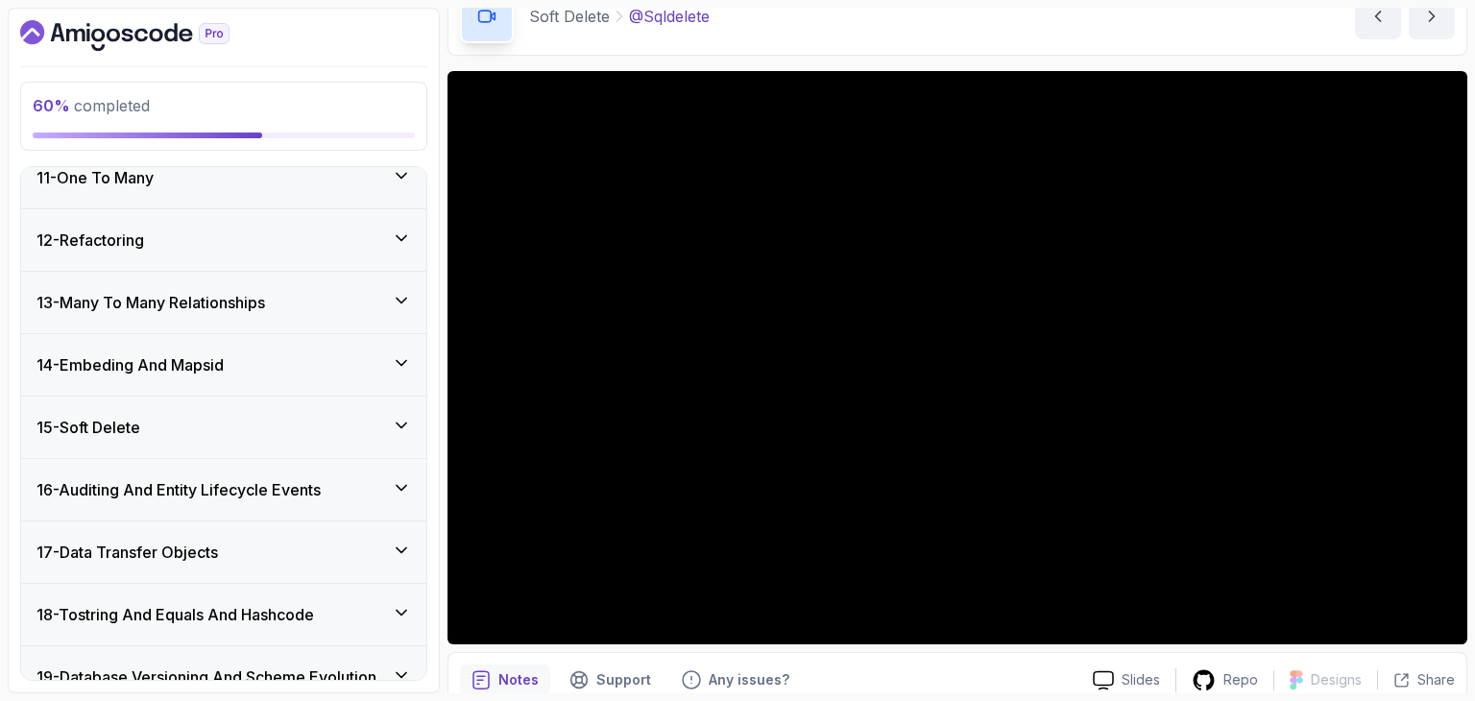
scroll to position [611, 0]
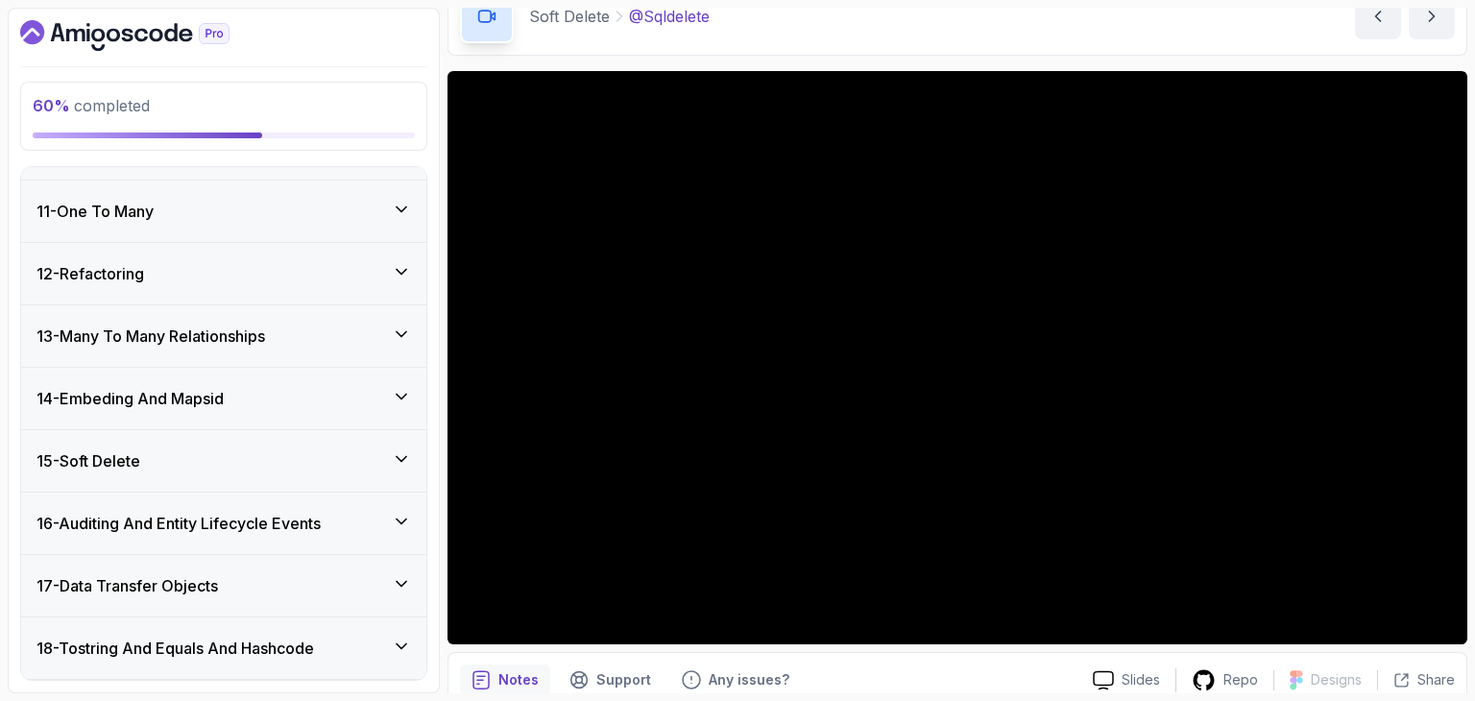
click at [227, 471] on div "15 - Soft Delete" at bounding box center [223, 460] width 405 height 61
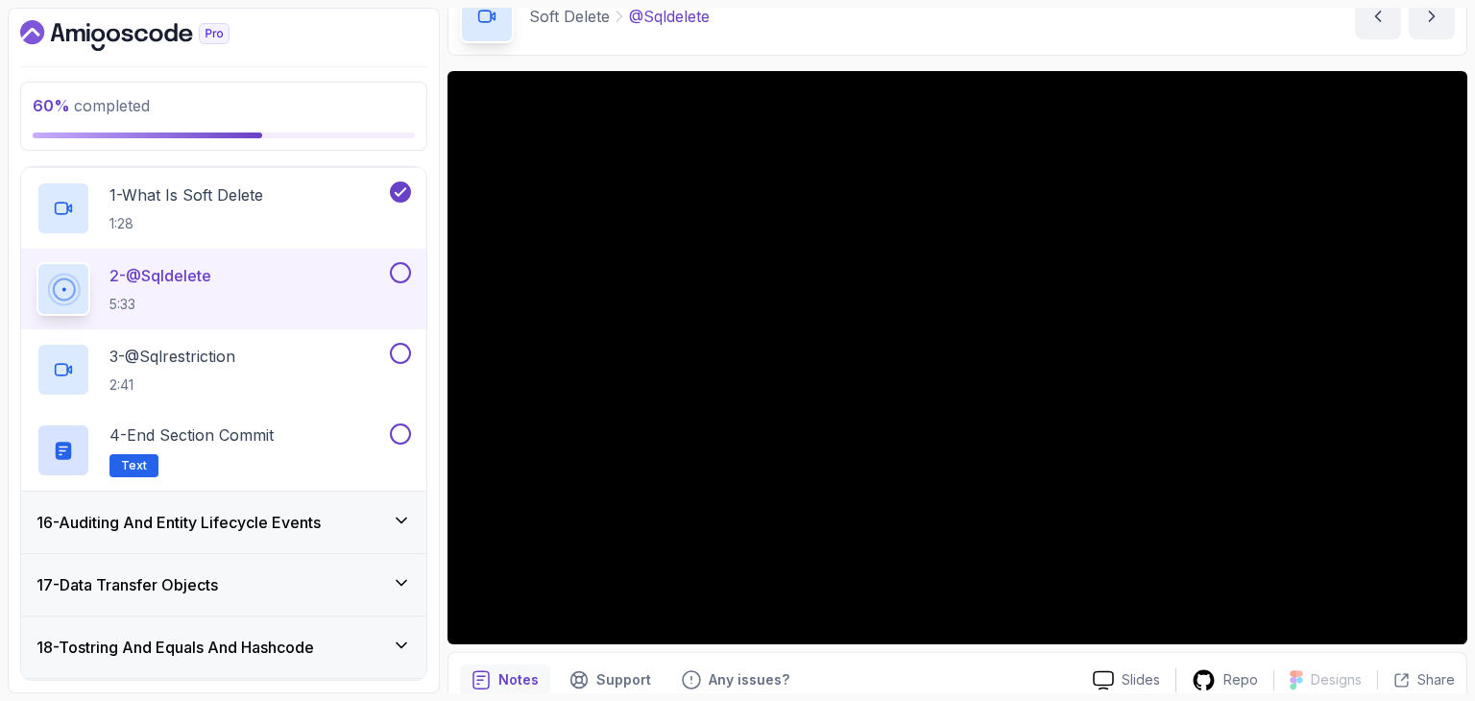
scroll to position [948, 0]
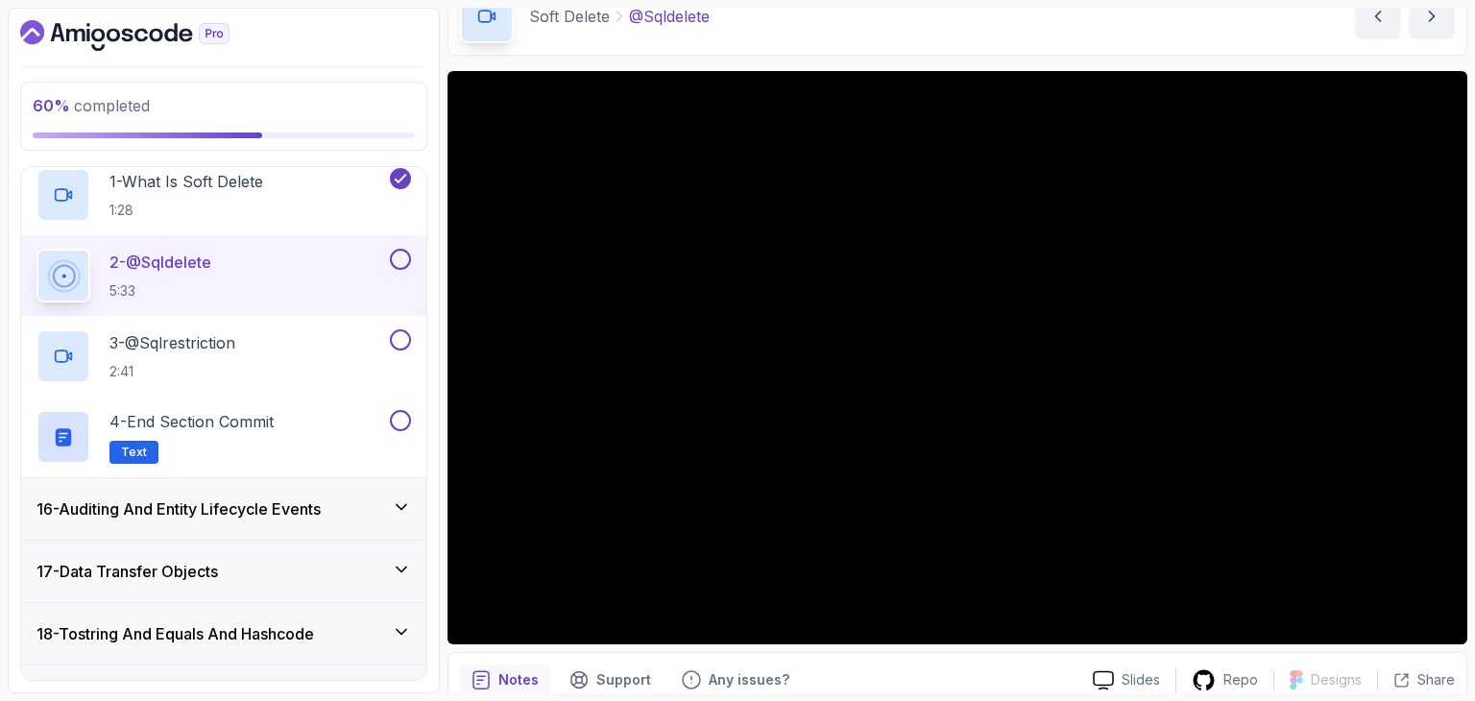
click at [173, 487] on div "16 - Auditing And Entity Lifecycle Events" at bounding box center [223, 508] width 405 height 61
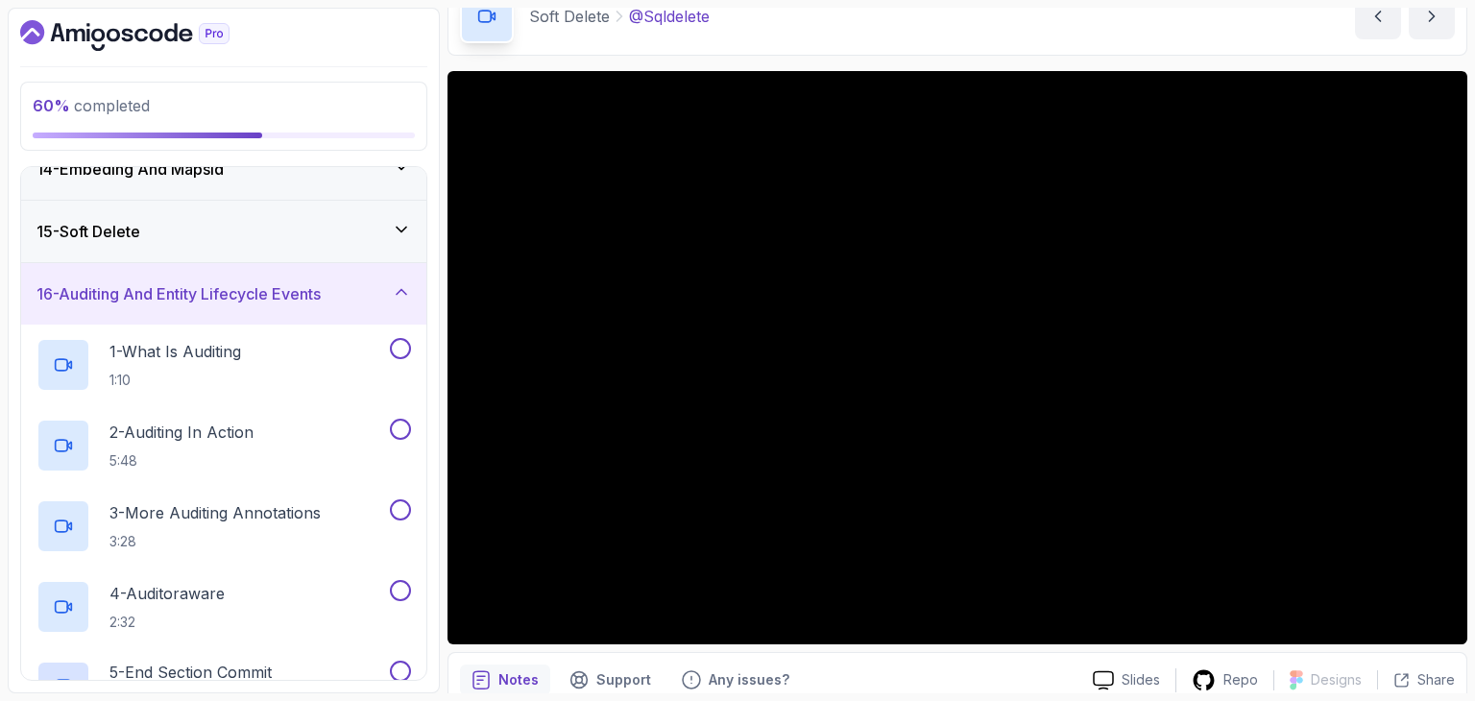
scroll to position [771, 0]
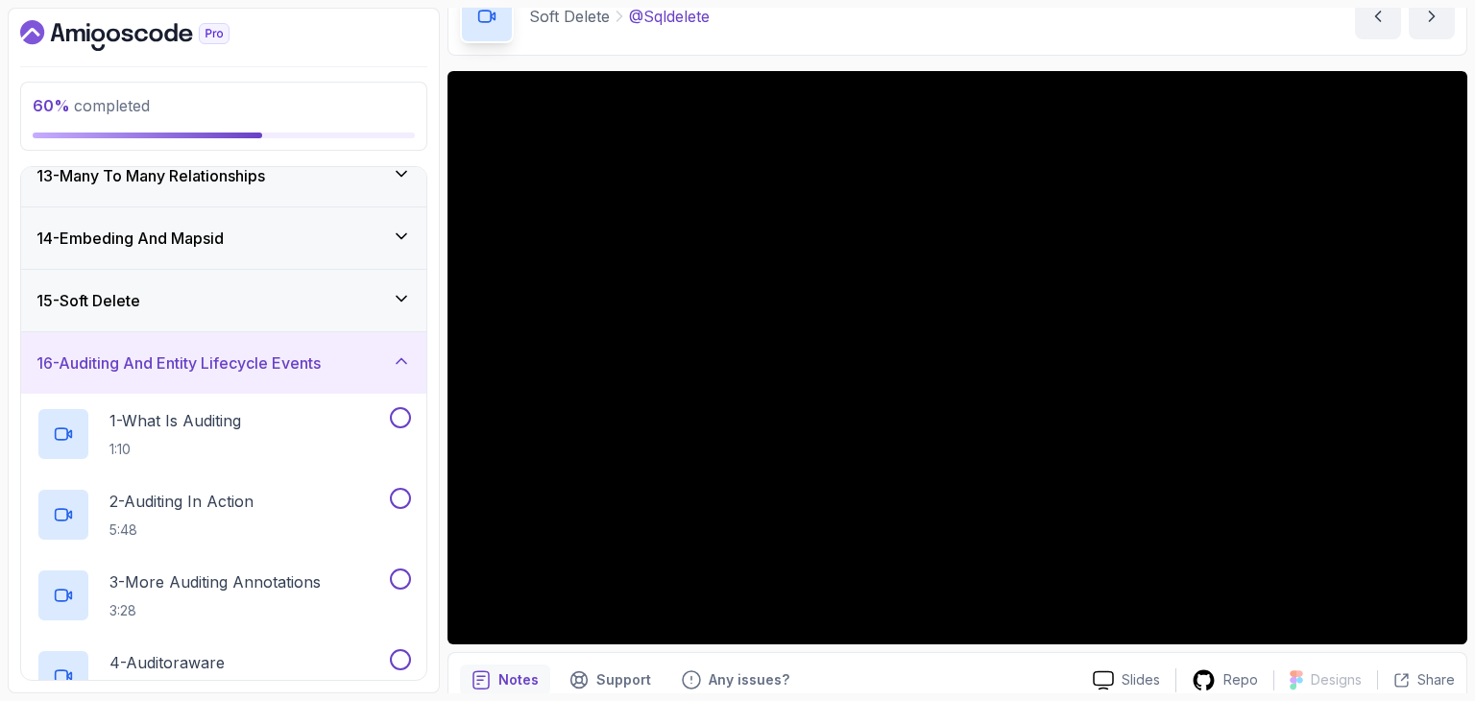
click at [168, 289] on div "15 - Soft Delete" at bounding box center [223, 300] width 375 height 23
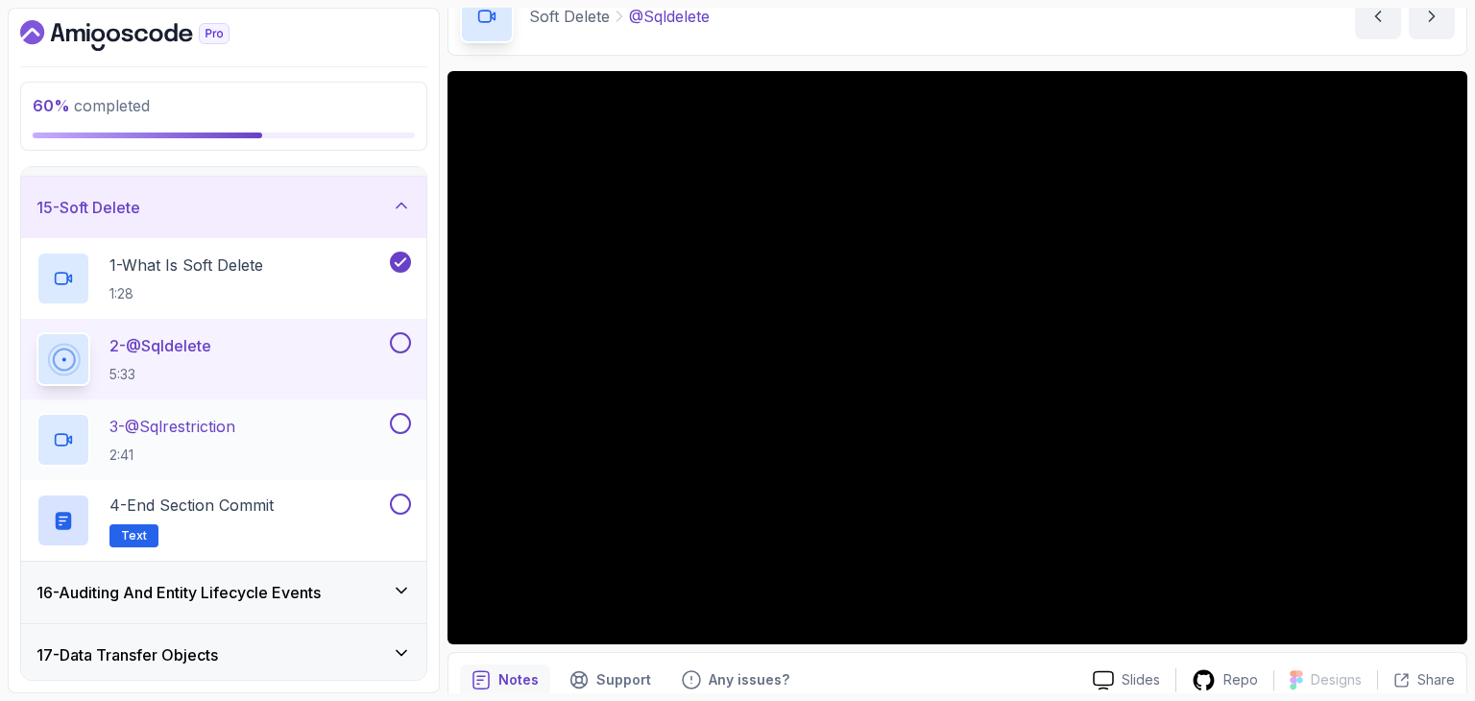
scroll to position [865, 0]
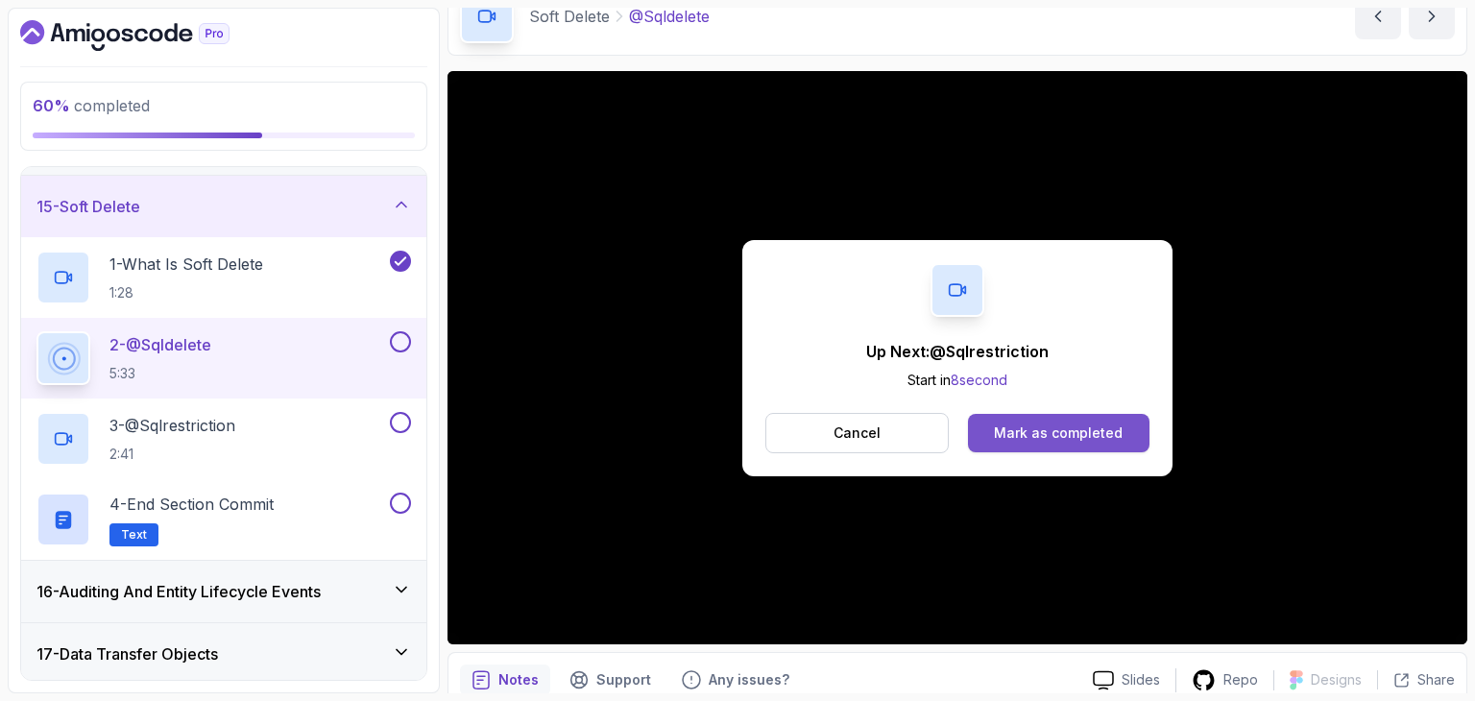
click at [1002, 432] on div "Mark as completed" at bounding box center [1058, 432] width 129 height 19
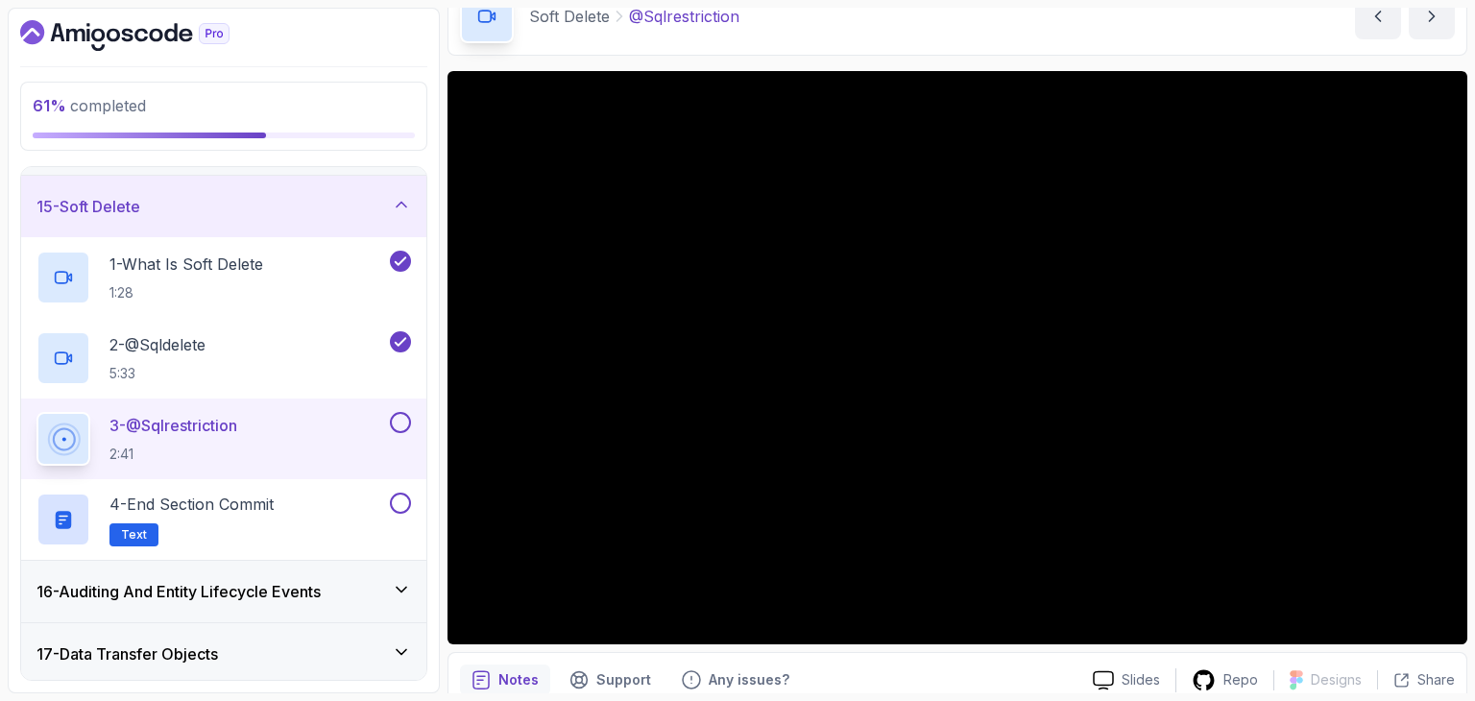
click at [404, 412] on button at bounding box center [400, 422] width 21 height 21
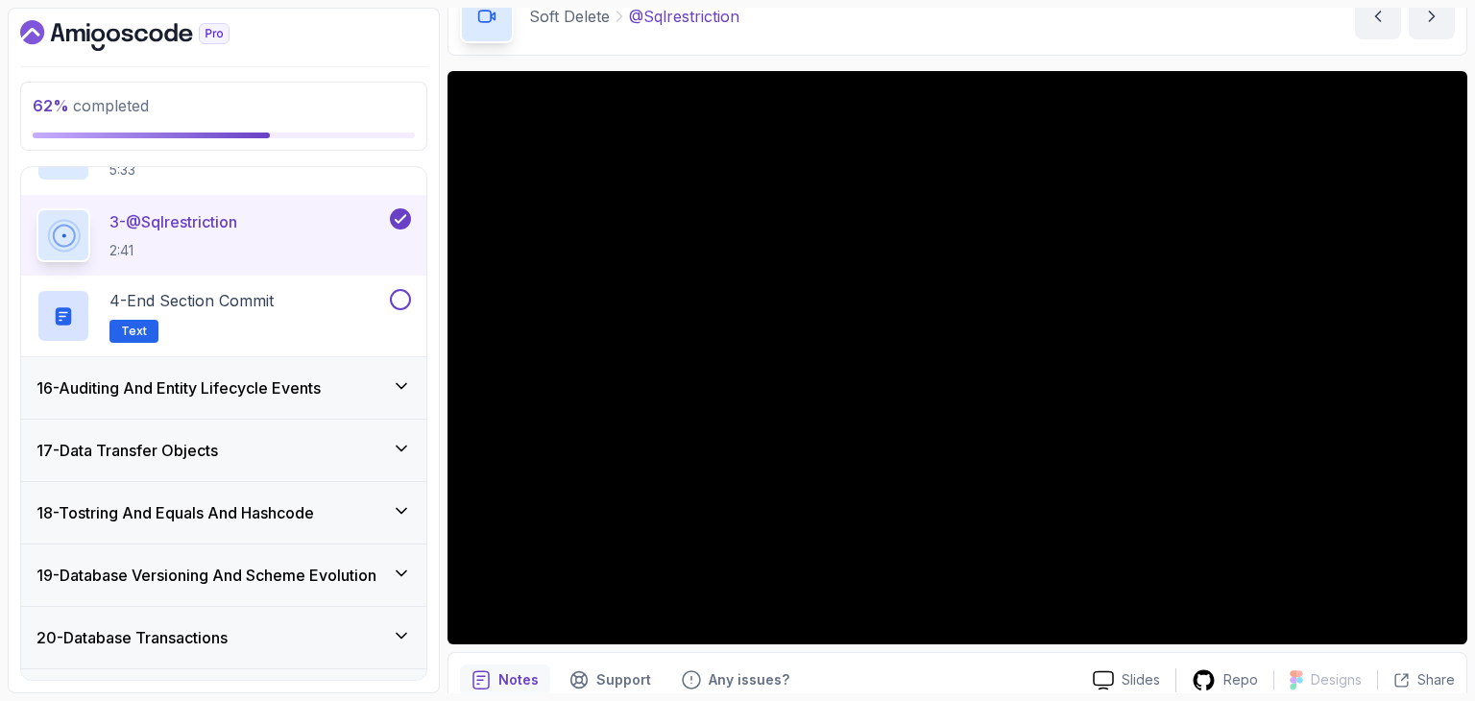
scroll to position [1115, 0]
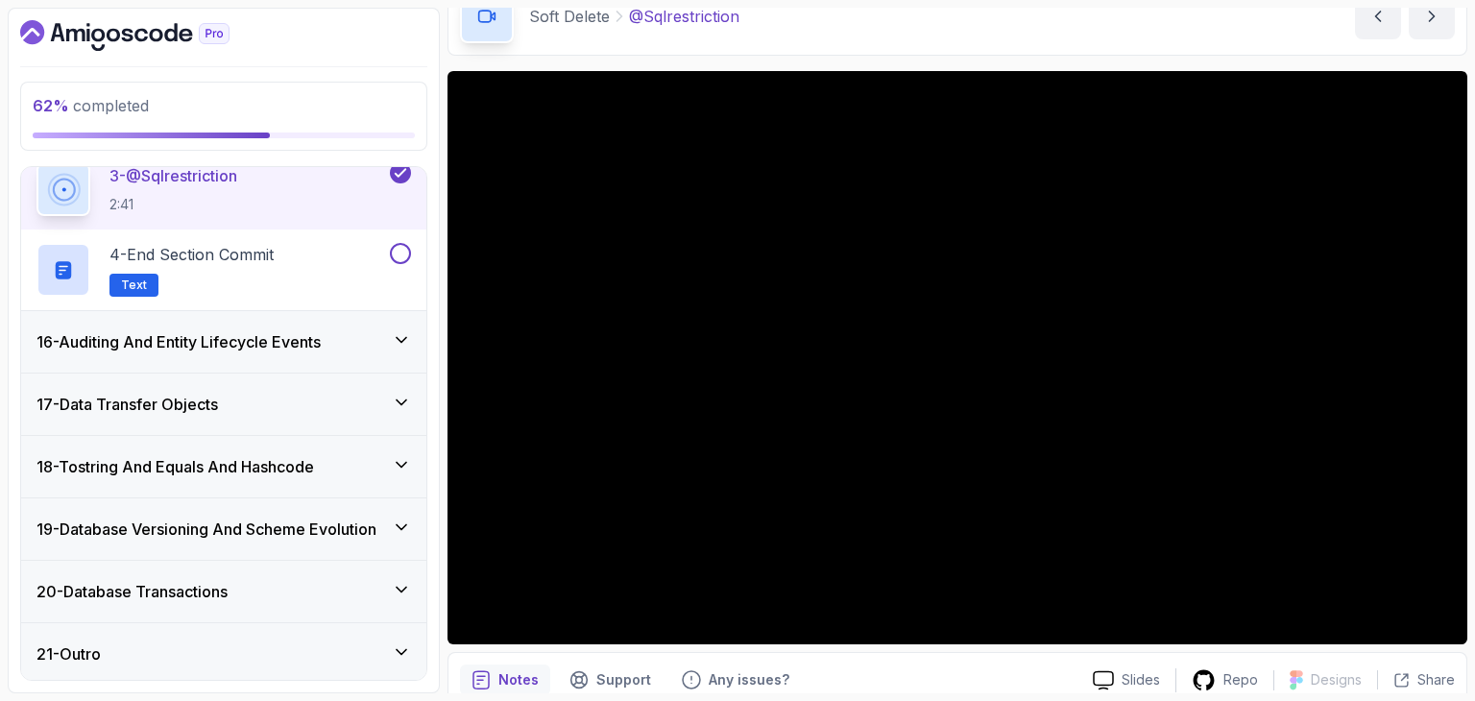
click at [221, 341] on h3 "16 - Auditing And Entity Lifecycle Events" at bounding box center [178, 341] width 284 height 23
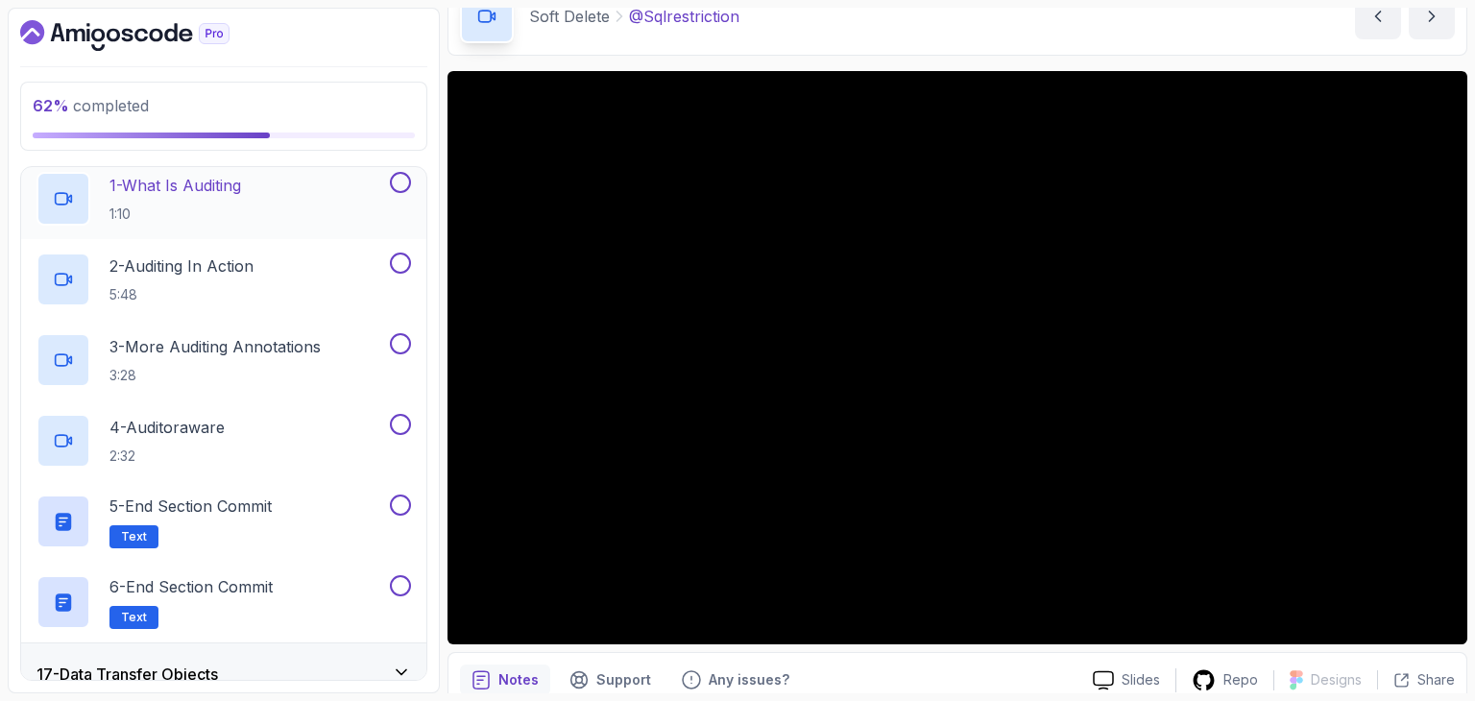
scroll to position [1006, 0]
click at [209, 213] on p "1:10" at bounding box center [175, 214] width 132 height 19
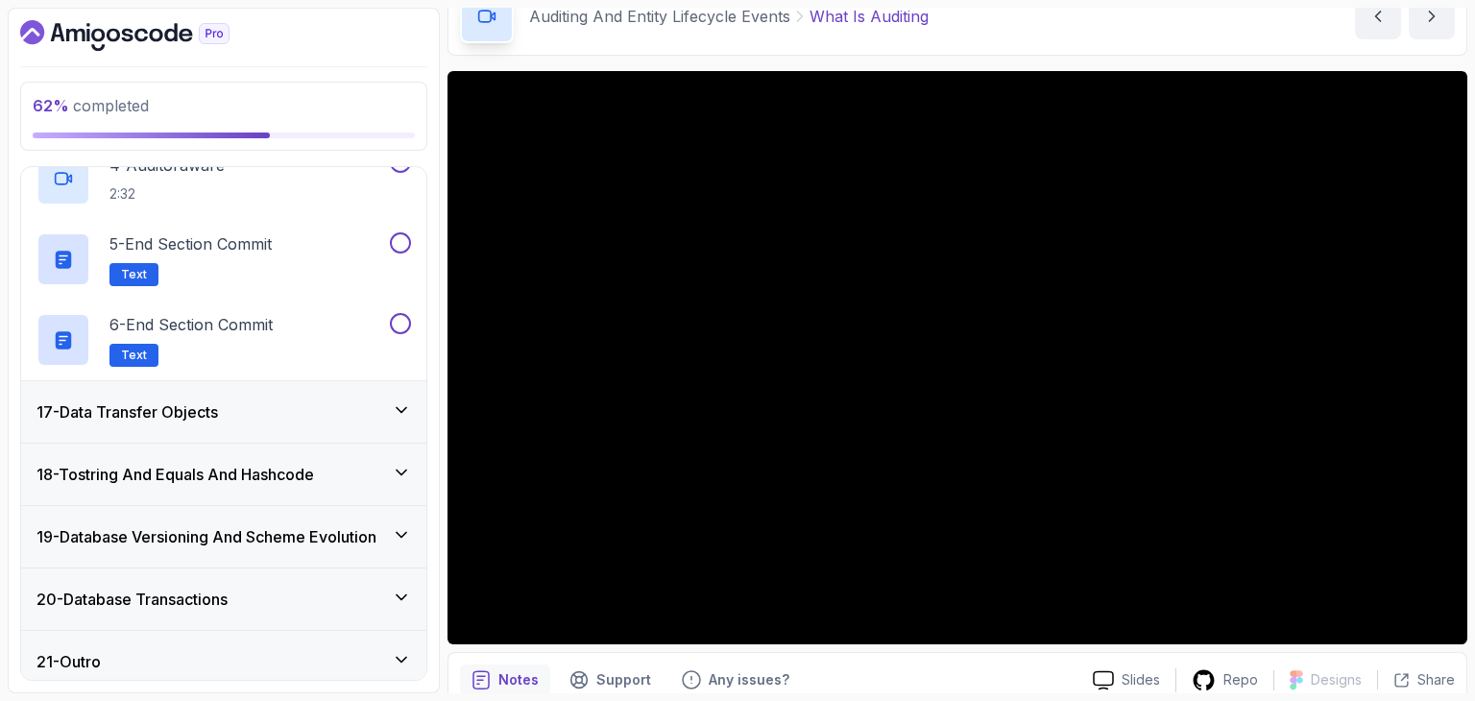
scroll to position [1276, 0]
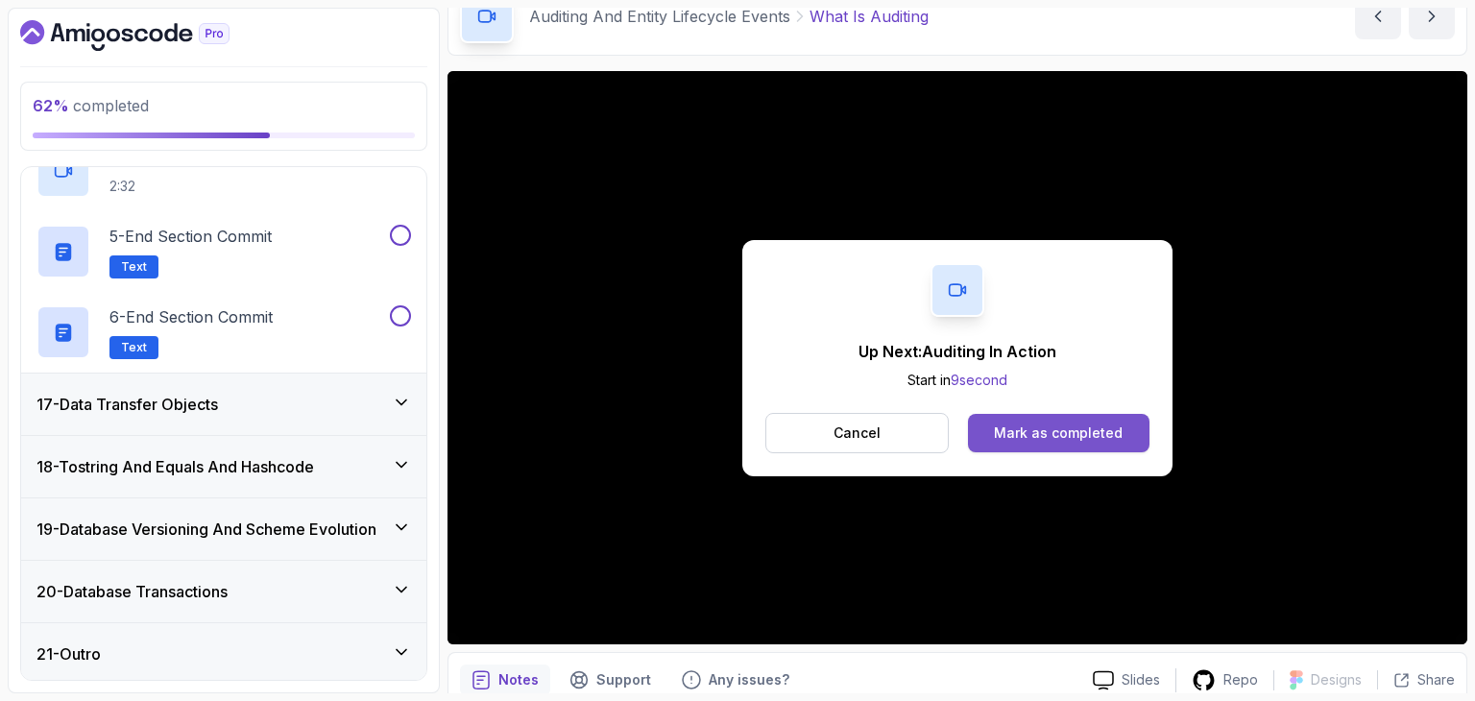
click at [986, 429] on button "Mark as completed" at bounding box center [1058, 433] width 181 height 38
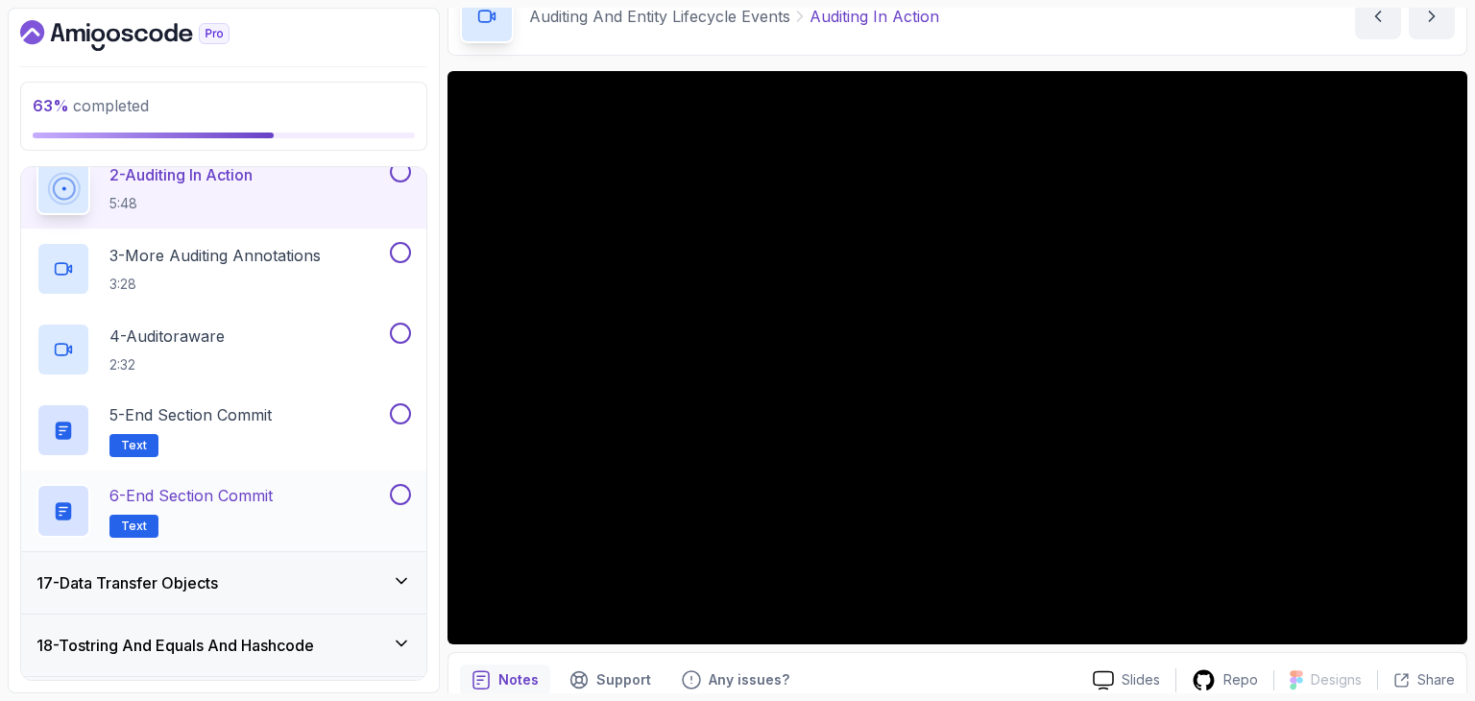
scroll to position [1097, 0]
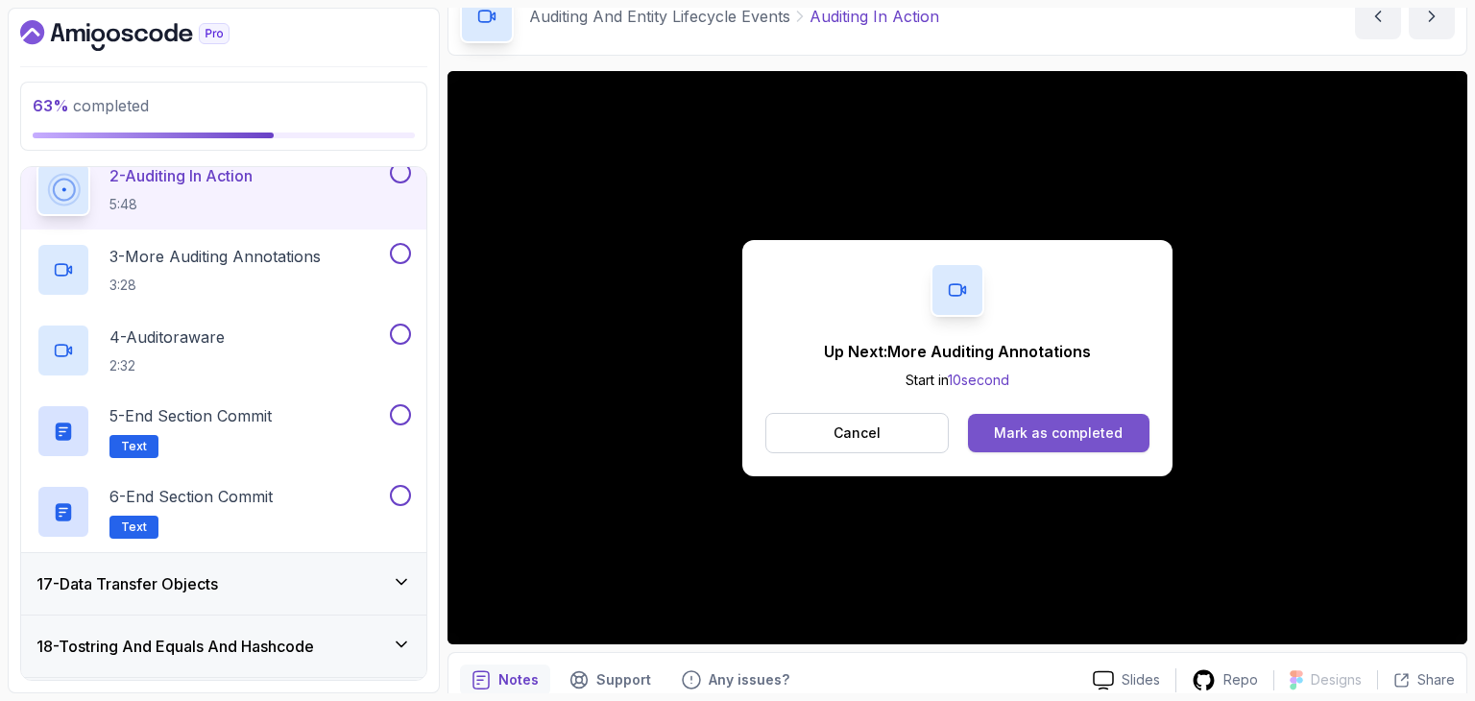
click at [1086, 436] on div "Mark as completed" at bounding box center [1058, 432] width 129 height 19
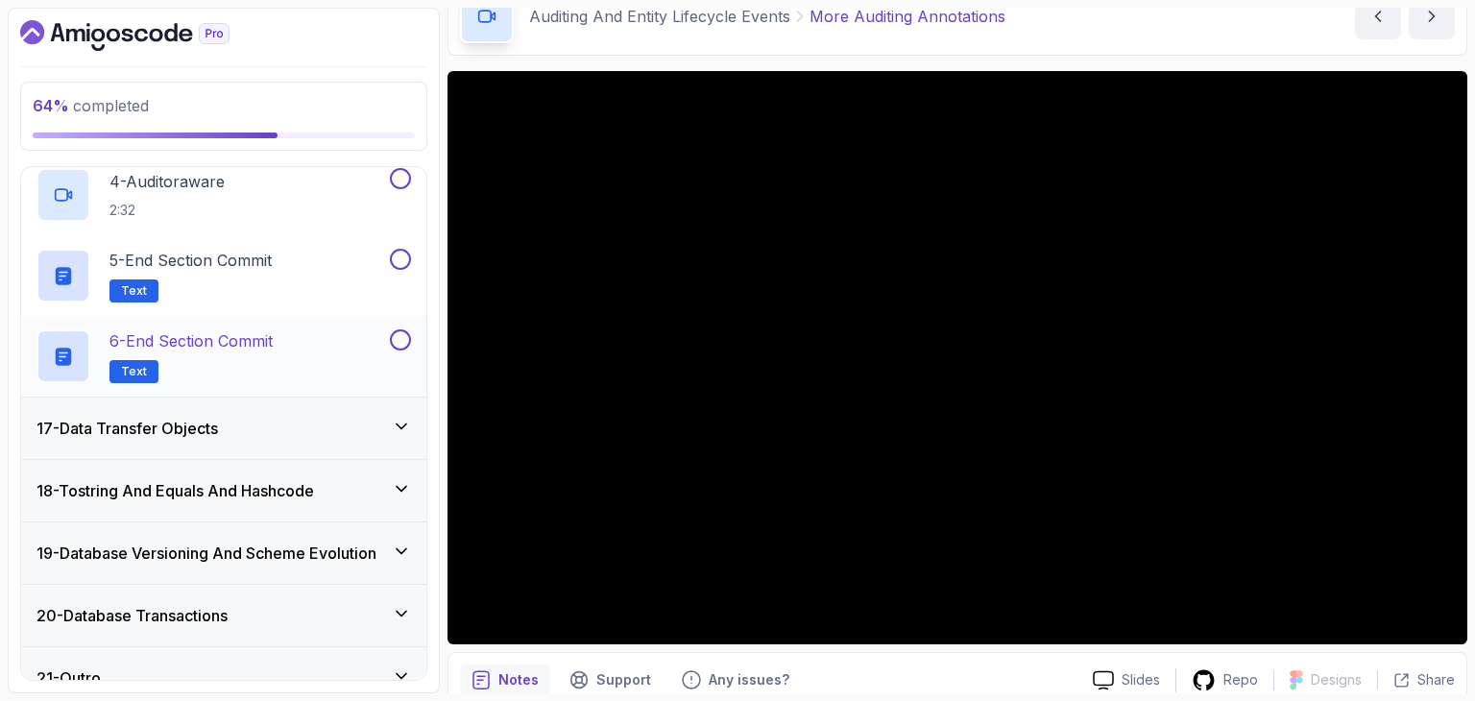
scroll to position [1276, 0]
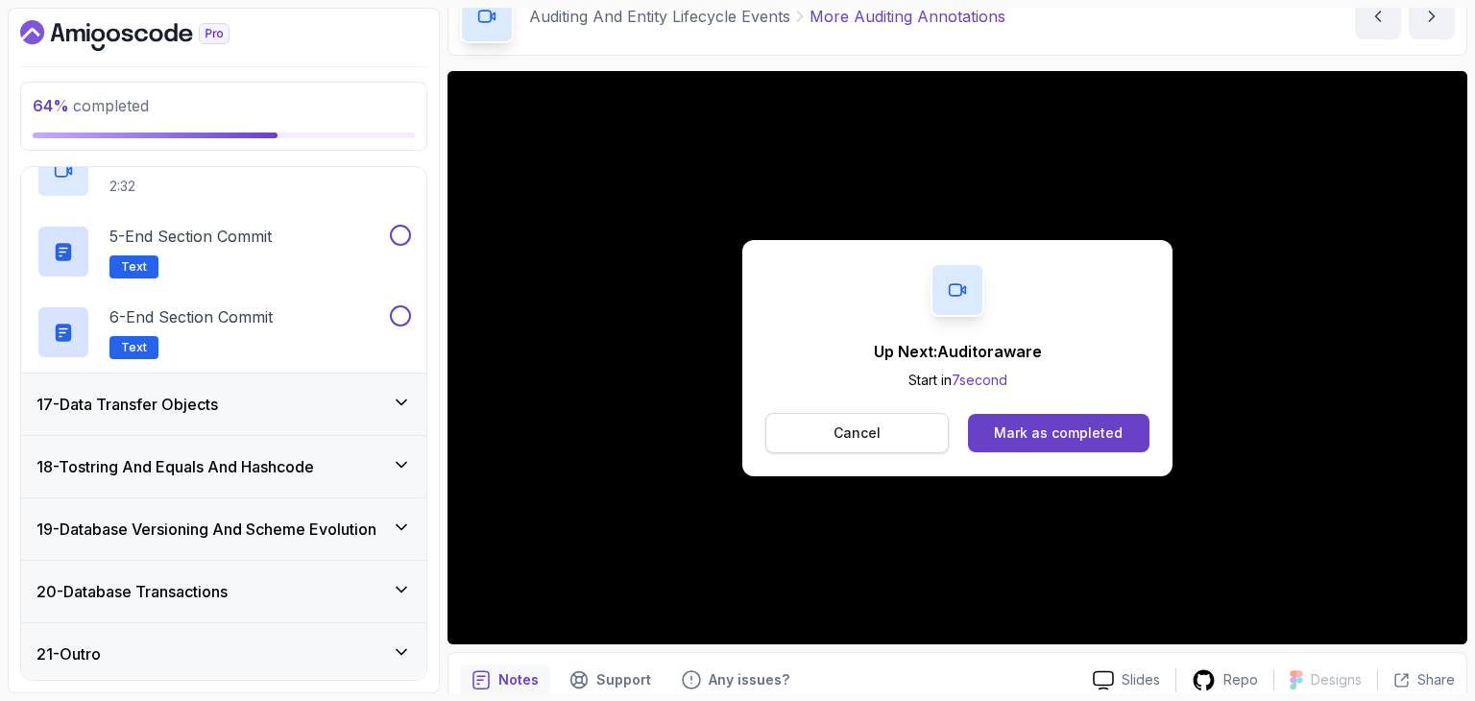
click at [916, 423] on button "Cancel" at bounding box center [856, 433] width 183 height 40
click at [1088, 416] on button "Mark as completed" at bounding box center [1058, 433] width 181 height 38
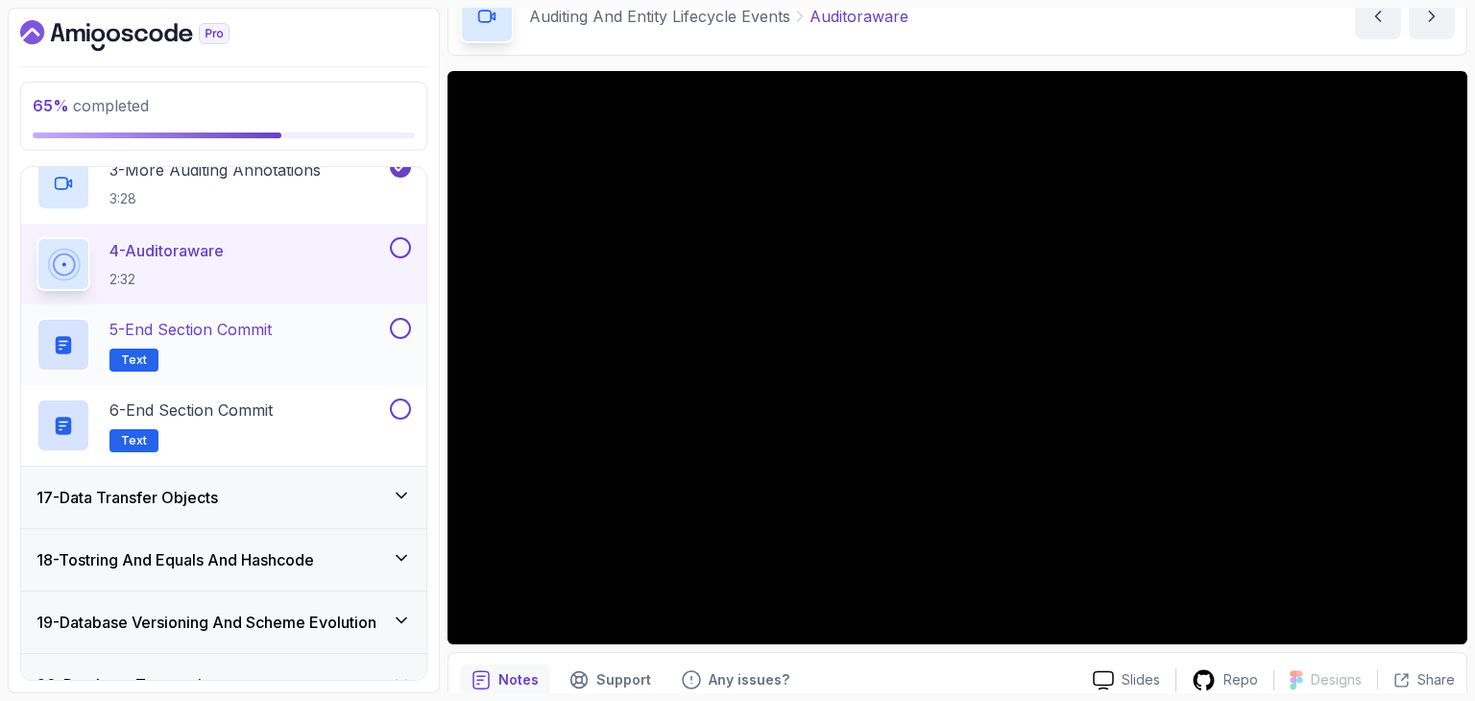
scroll to position [1184, 0]
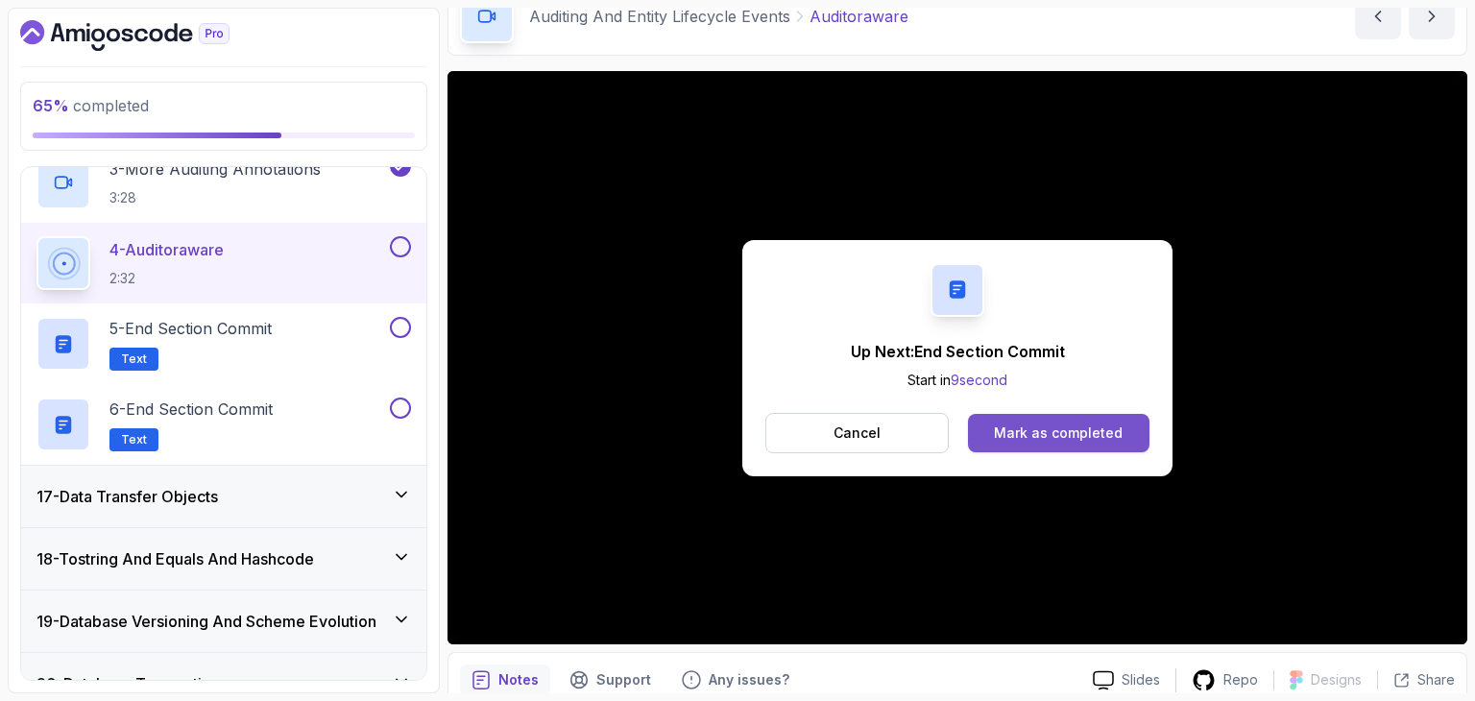
click at [1054, 447] on button "Mark as completed" at bounding box center [1058, 433] width 181 height 38
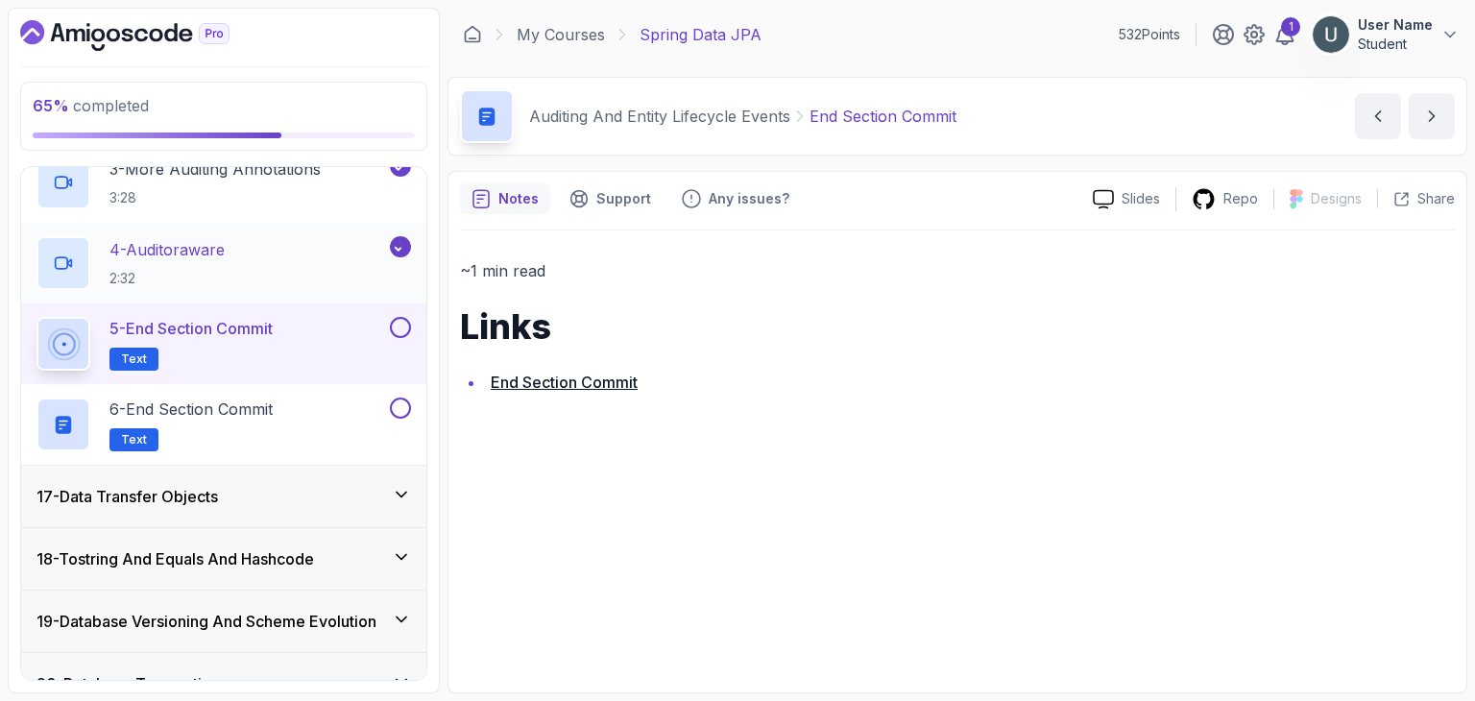
scroll to position [1276, 0]
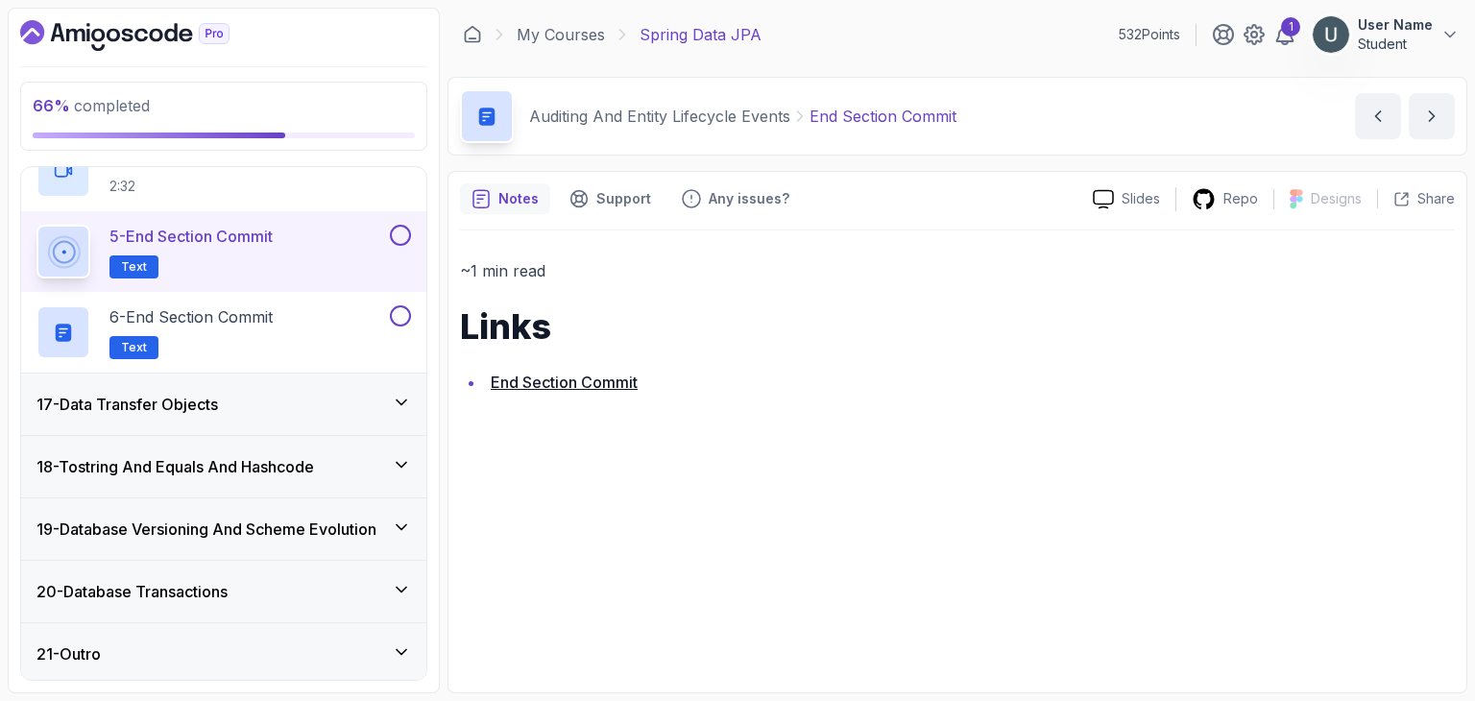
click at [273, 424] on div "17 - Data Transfer Objects" at bounding box center [223, 404] width 405 height 61
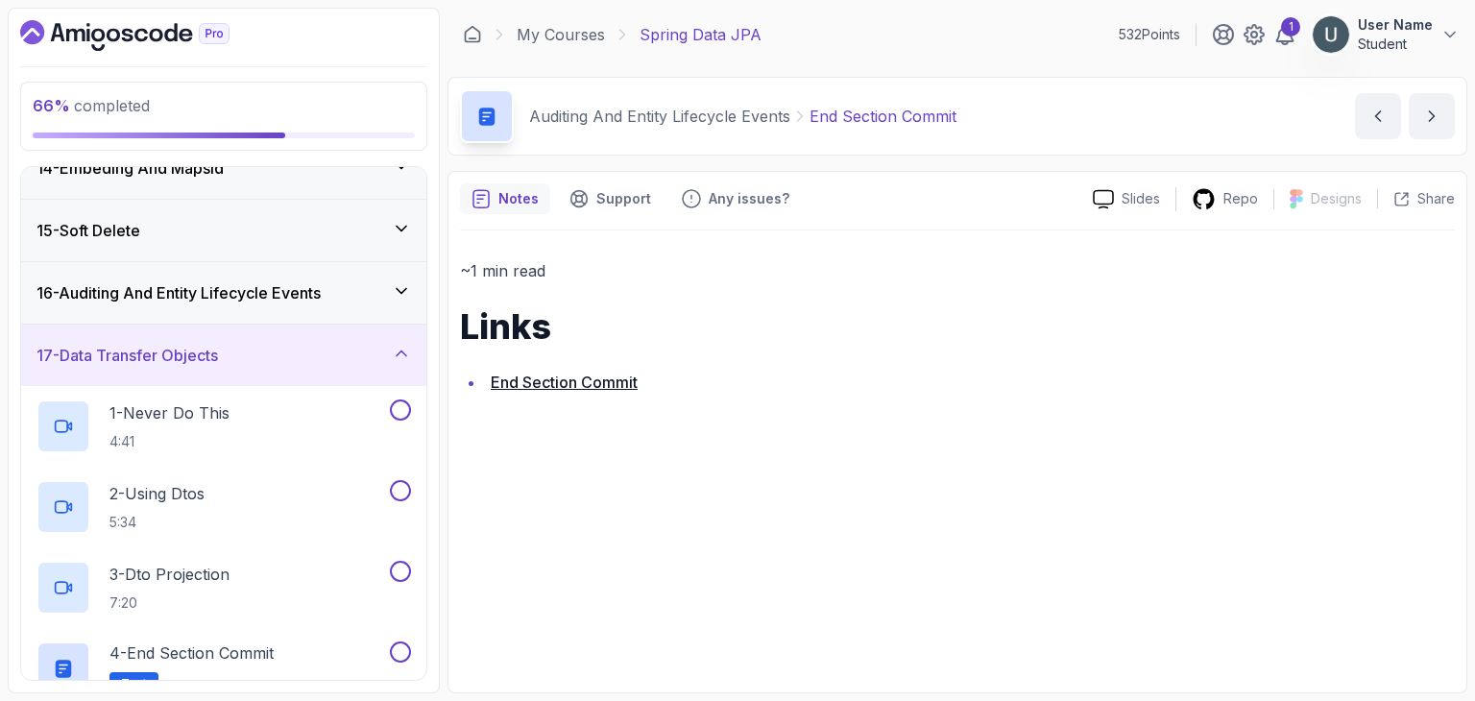
scroll to position [842, 0]
click at [220, 400] on p "1 - Never Do This" at bounding box center [169, 411] width 120 height 23
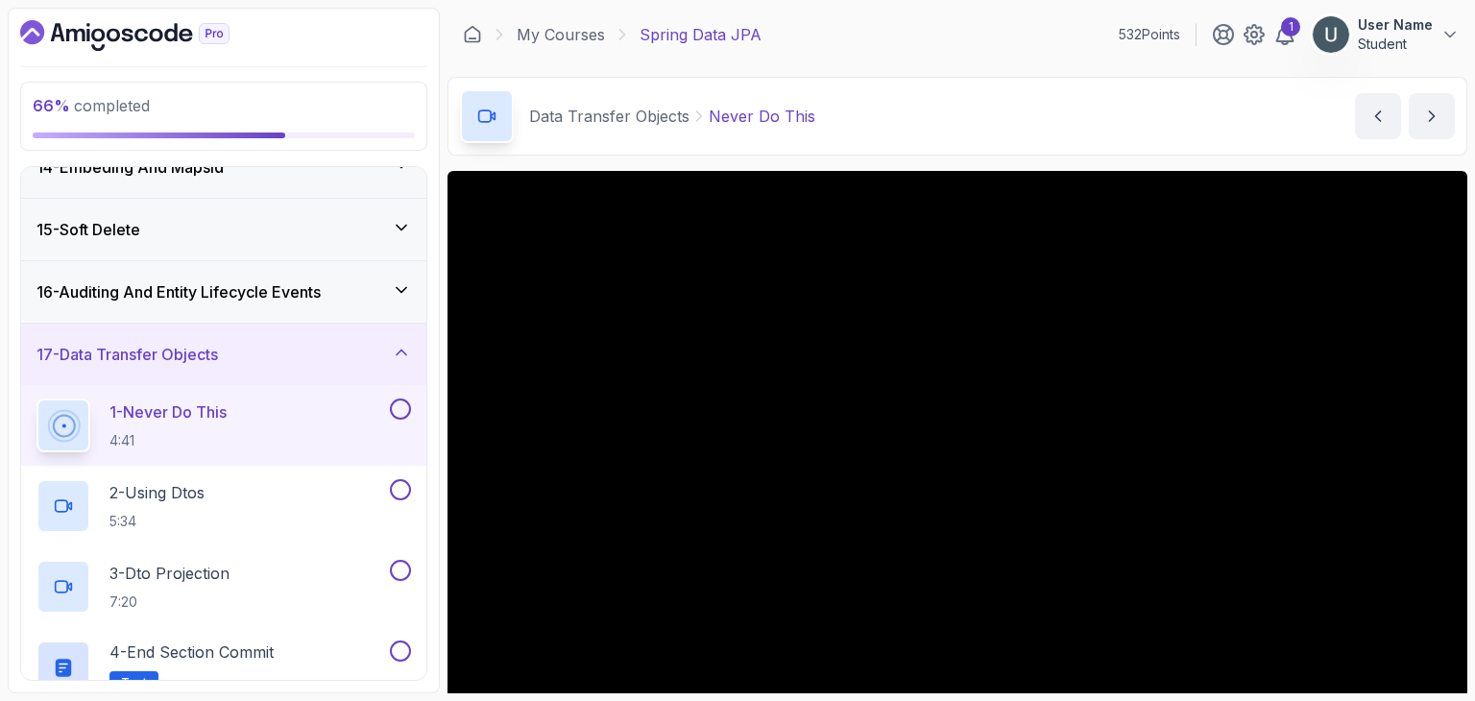
click at [292, 281] on h3 "16 - Auditing And Entity Lifecycle Events" at bounding box center [178, 291] width 284 height 23
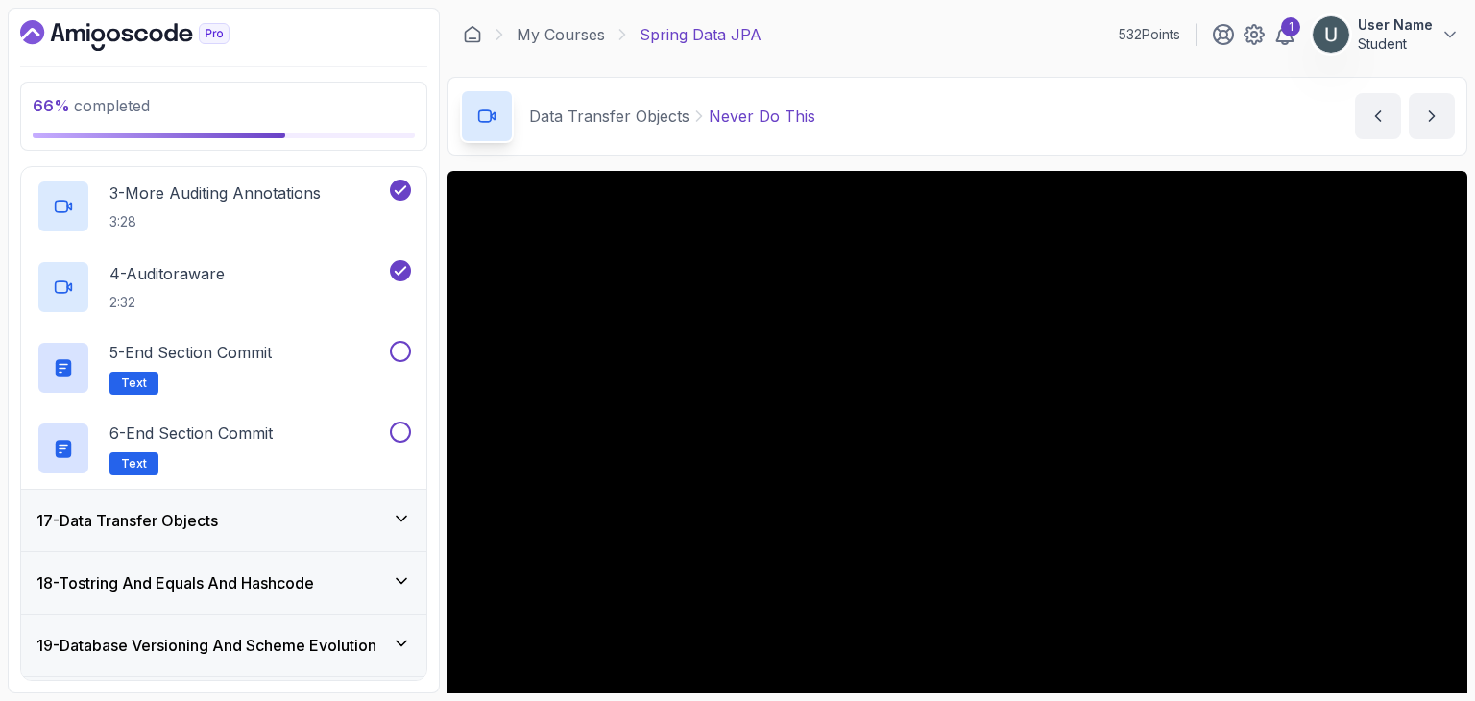
click at [218, 525] on h3 "17 - Data Transfer Objects" at bounding box center [126, 520] width 181 height 23
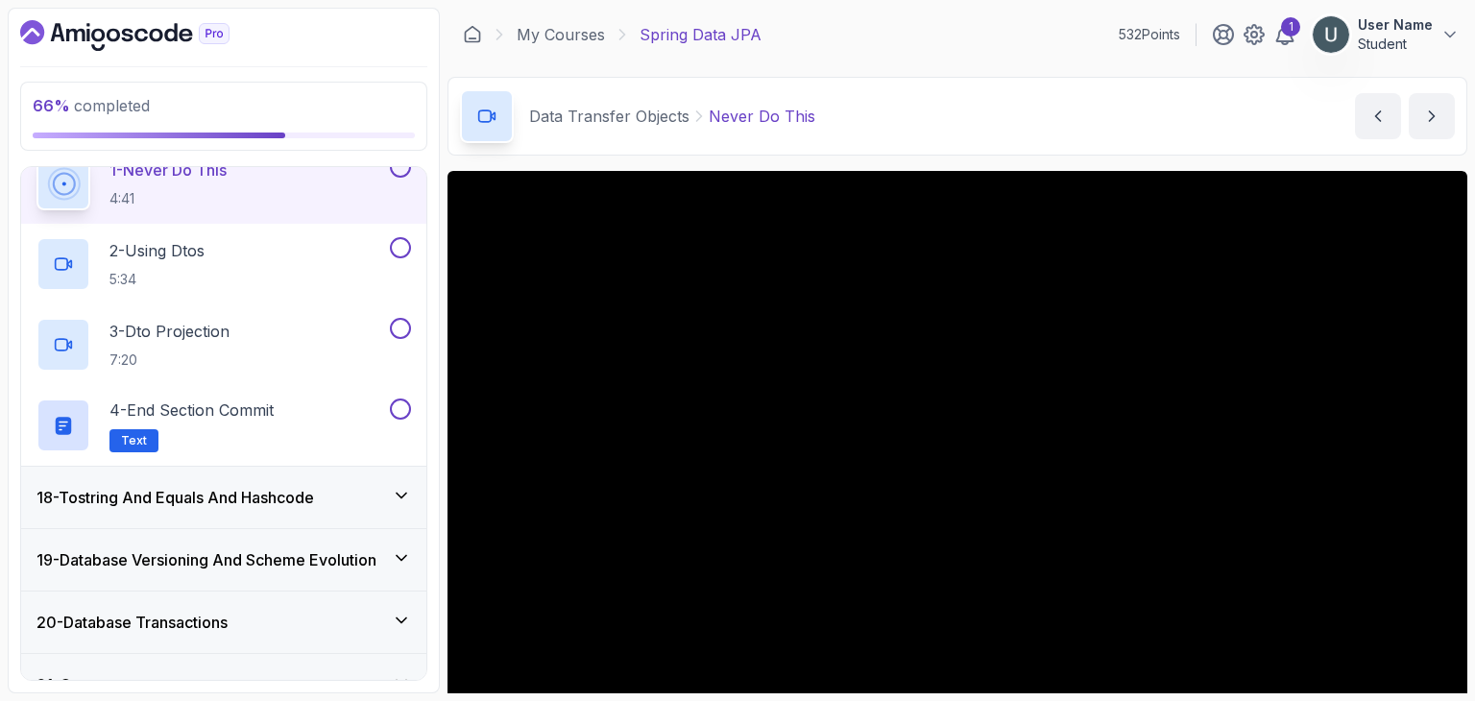
scroll to position [1115, 0]
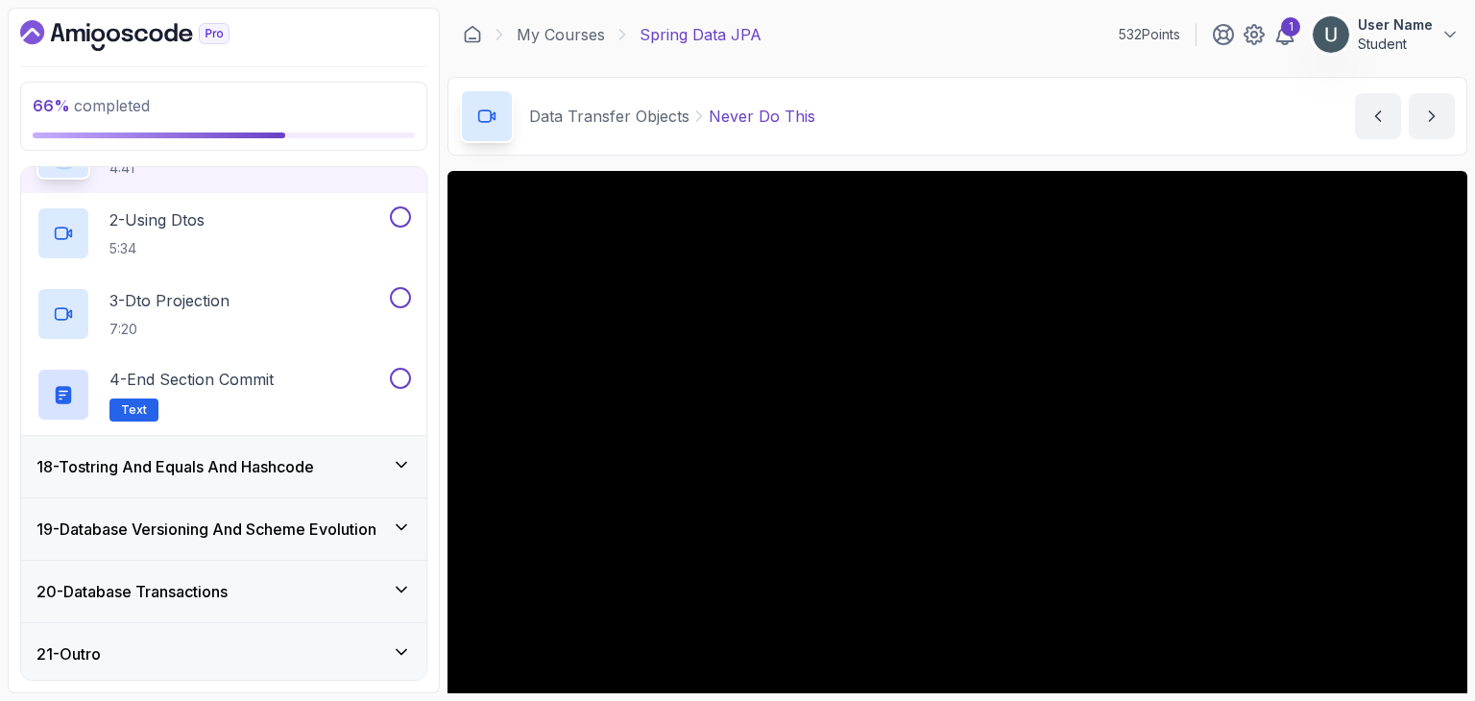
click at [252, 473] on div "18 - Tostring And Equals And Hashcode" at bounding box center [223, 466] width 405 height 61
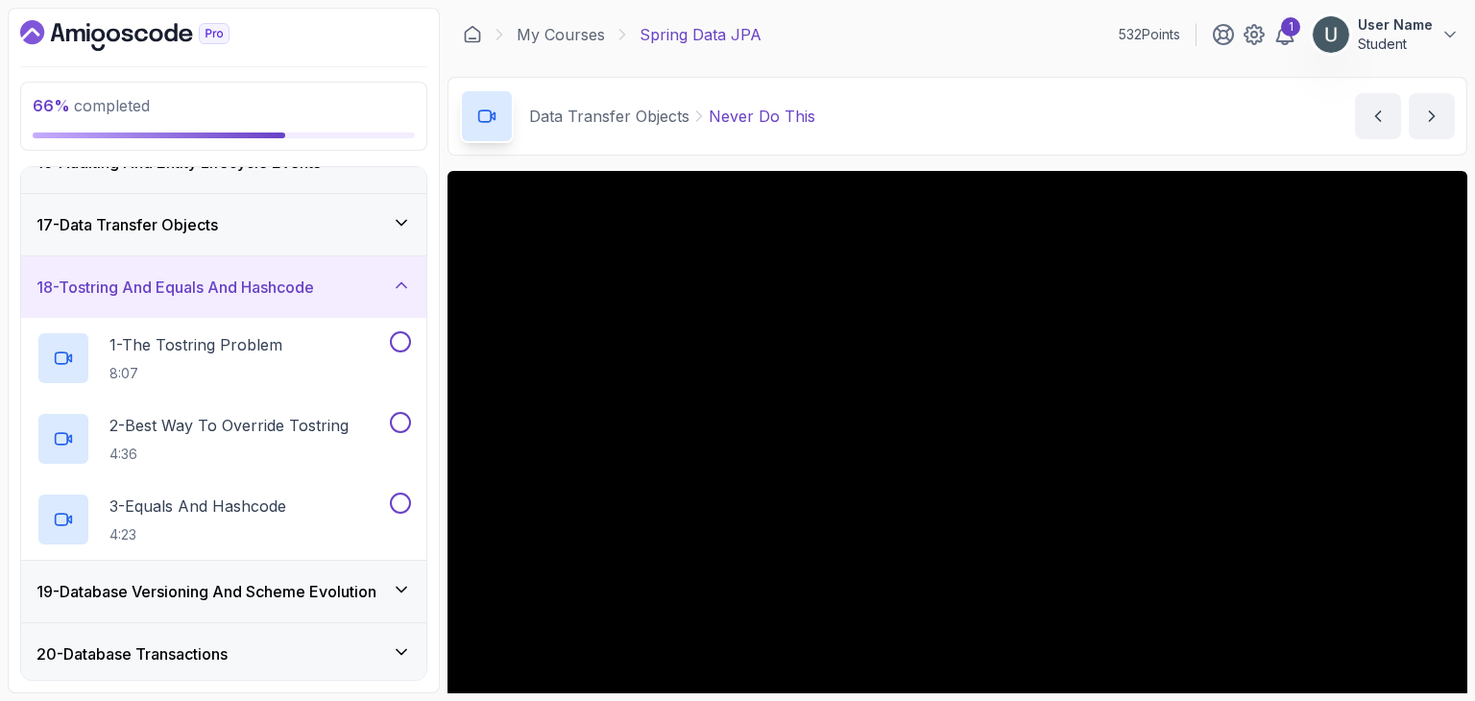
scroll to position [1034, 0]
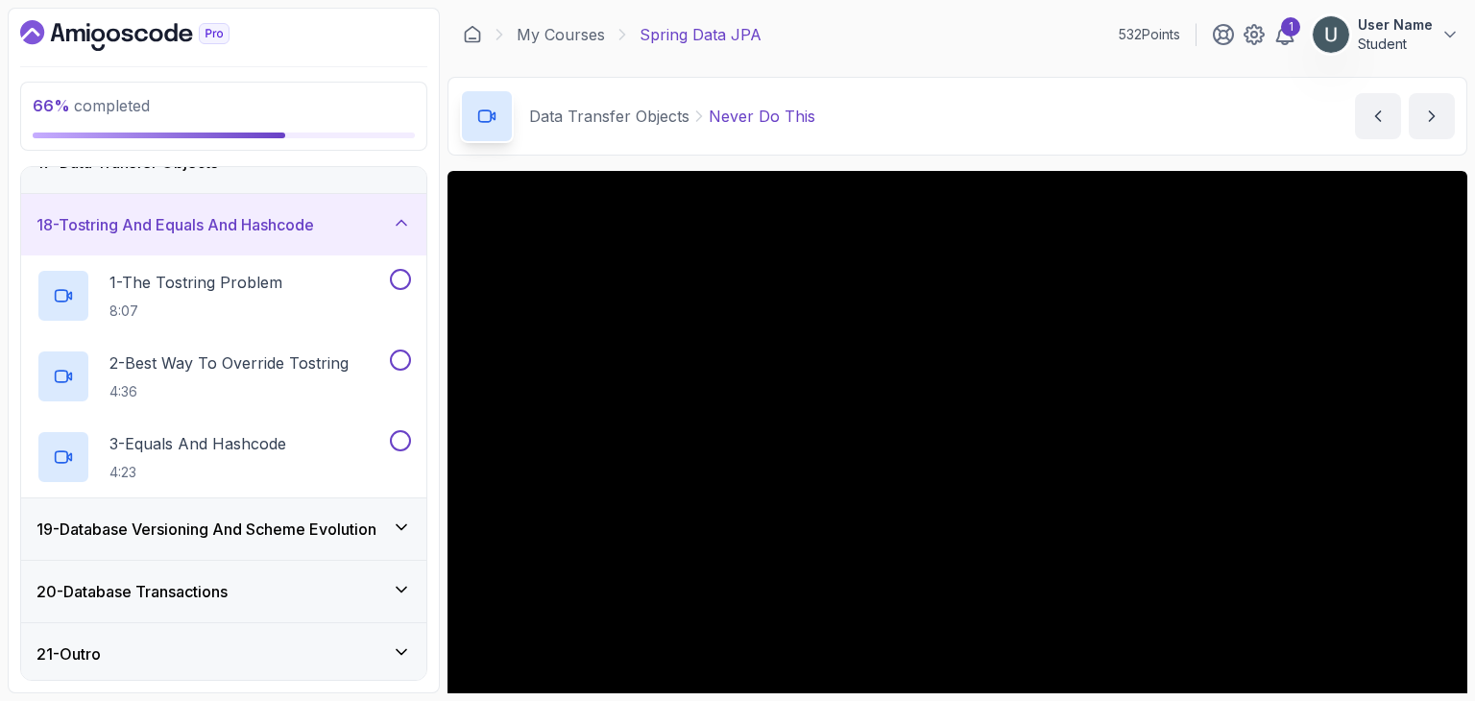
click at [238, 518] on h3 "19 - Database Versioning And Scheme Evolution" at bounding box center [206, 529] width 340 height 23
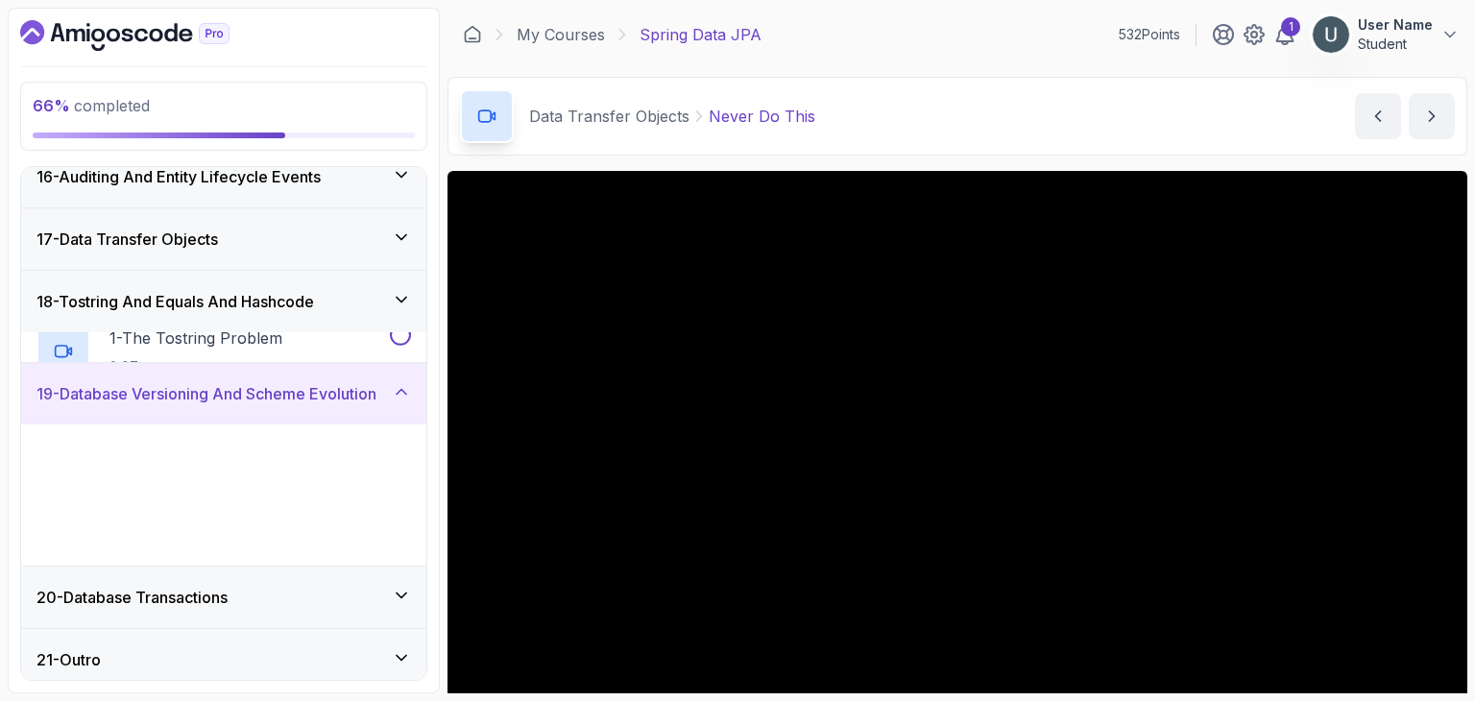
scroll to position [954, 0]
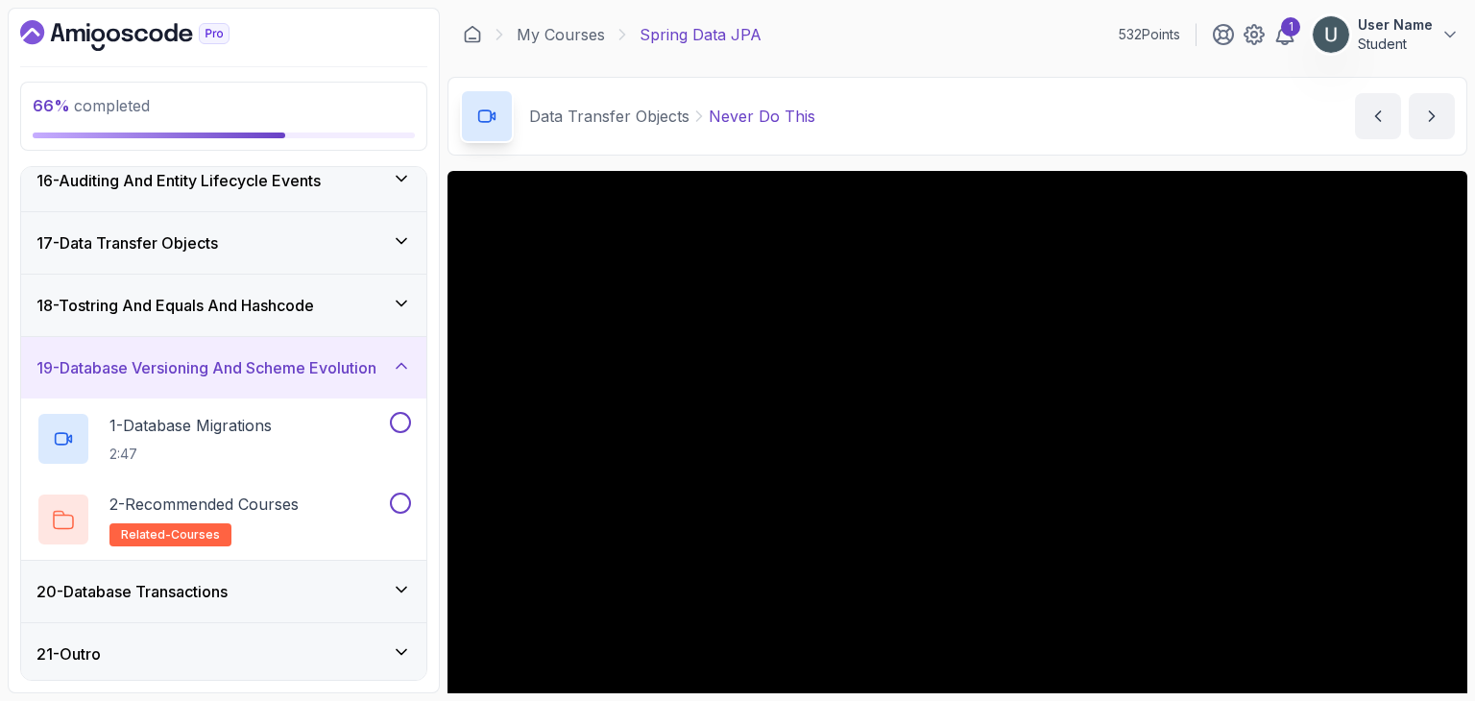
click at [228, 585] on h3 "20 - Database Transactions" at bounding box center [131, 591] width 191 height 23
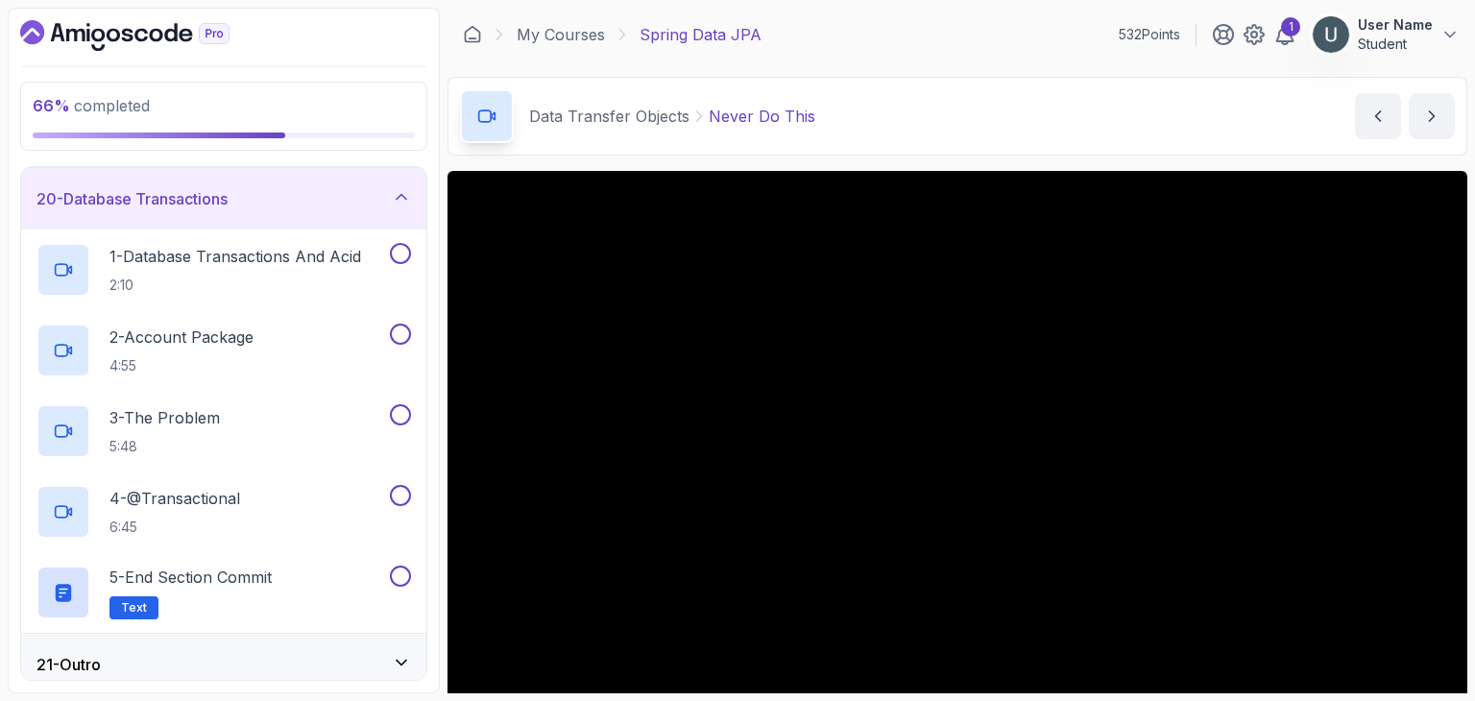
click at [236, 636] on div "21 - Outro" at bounding box center [223, 664] width 405 height 61
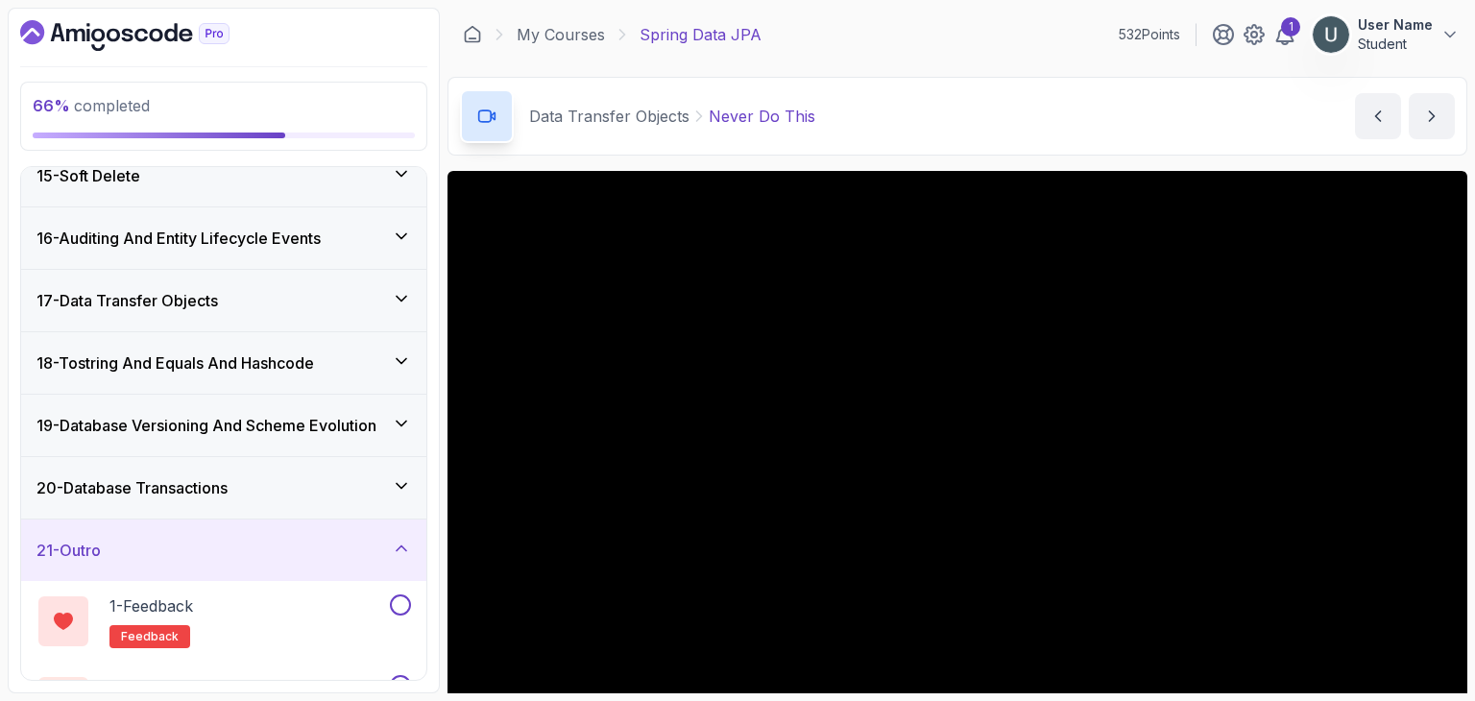
scroll to position [894, 0]
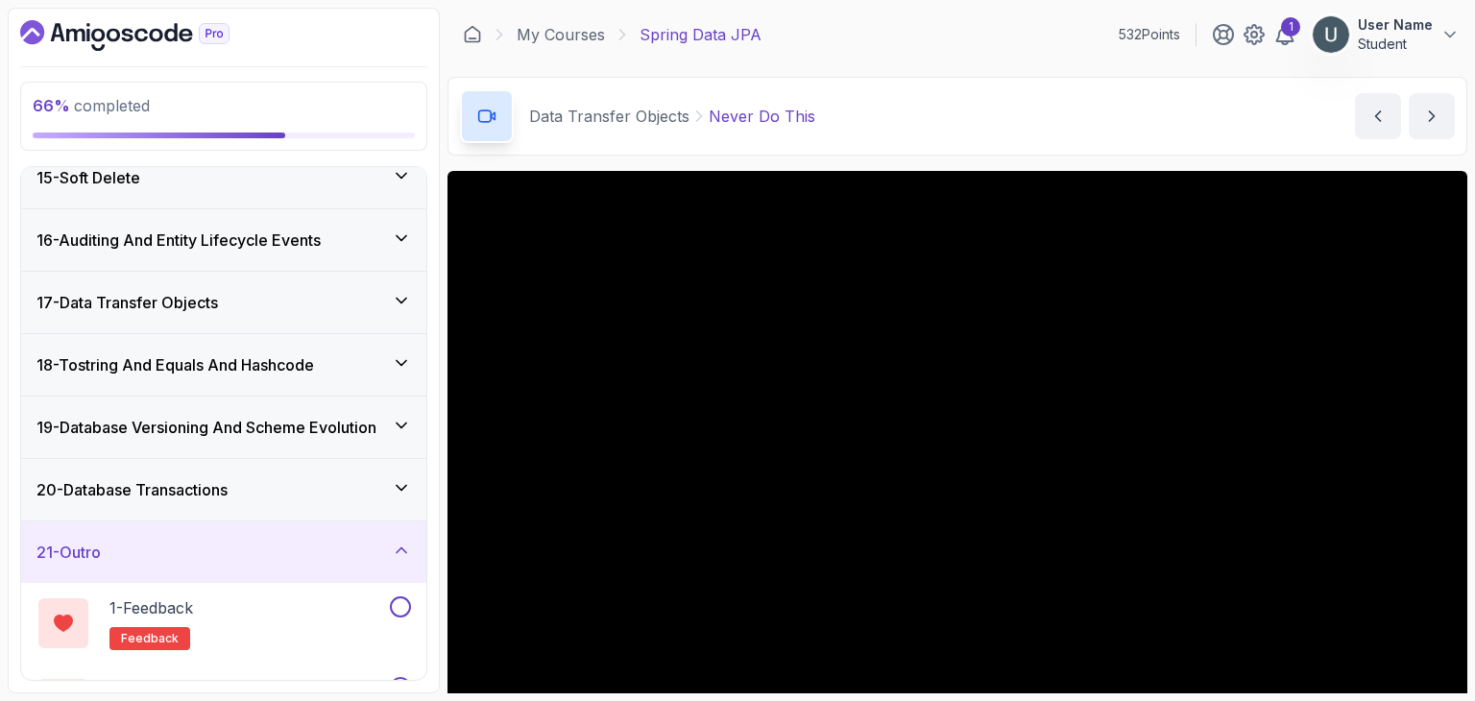
click at [279, 291] on div "17 - Data Transfer Objects" at bounding box center [223, 302] width 375 height 23
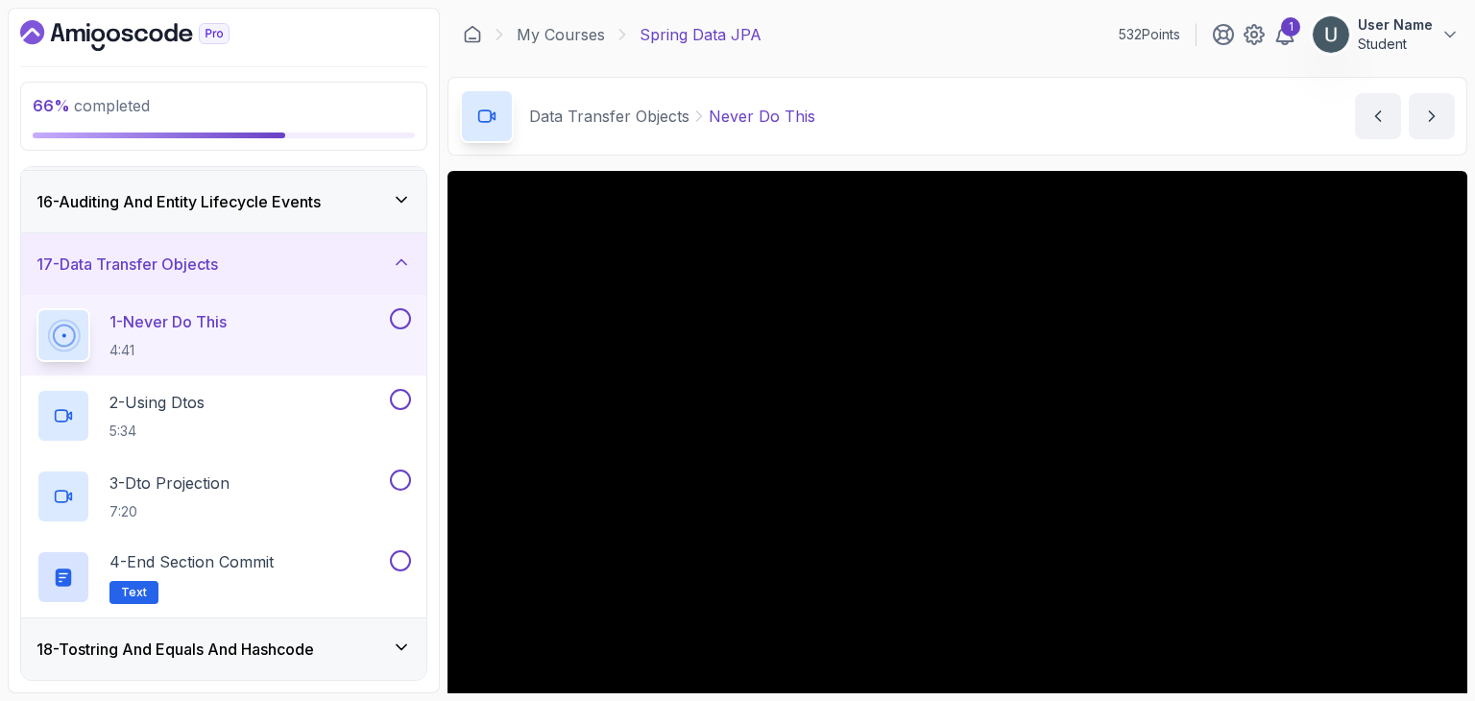
scroll to position [942, 0]
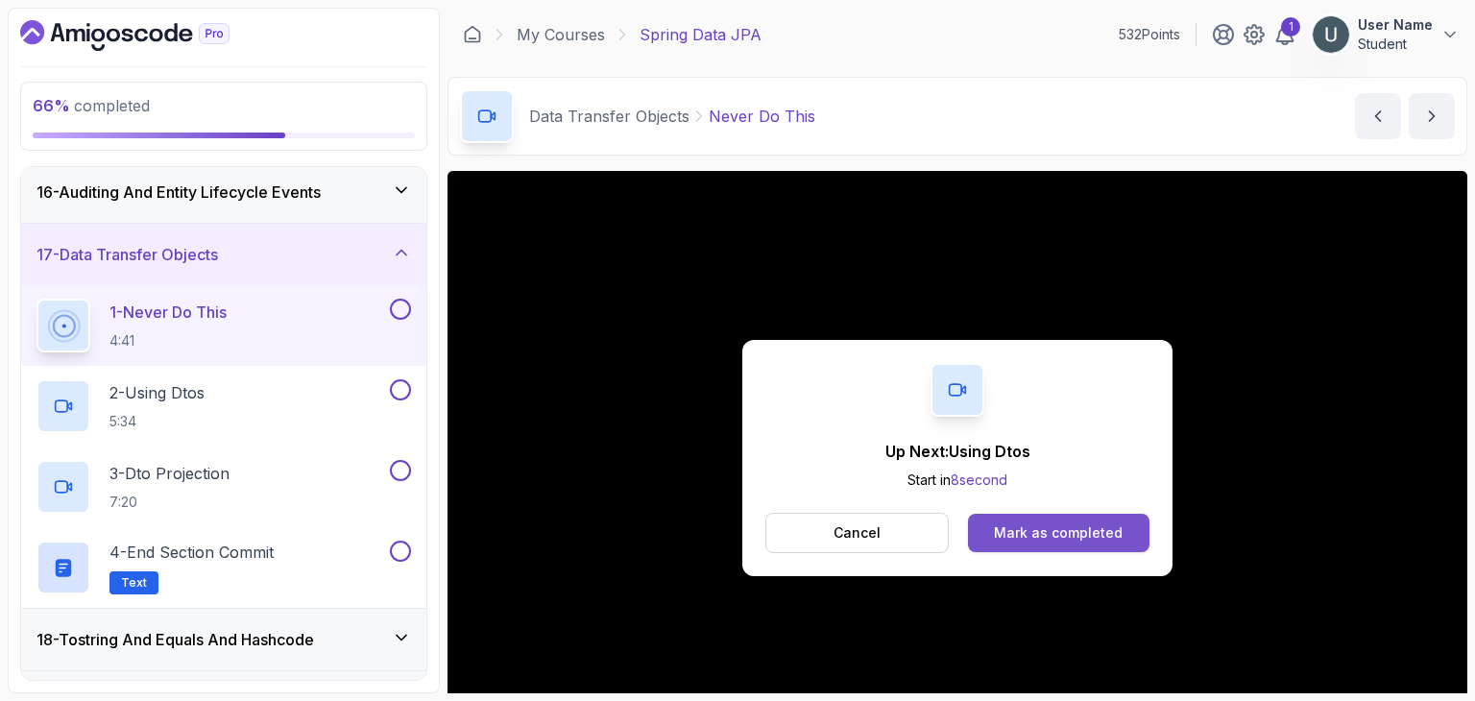
click at [1070, 539] on div "Mark as completed" at bounding box center [1058, 532] width 129 height 19
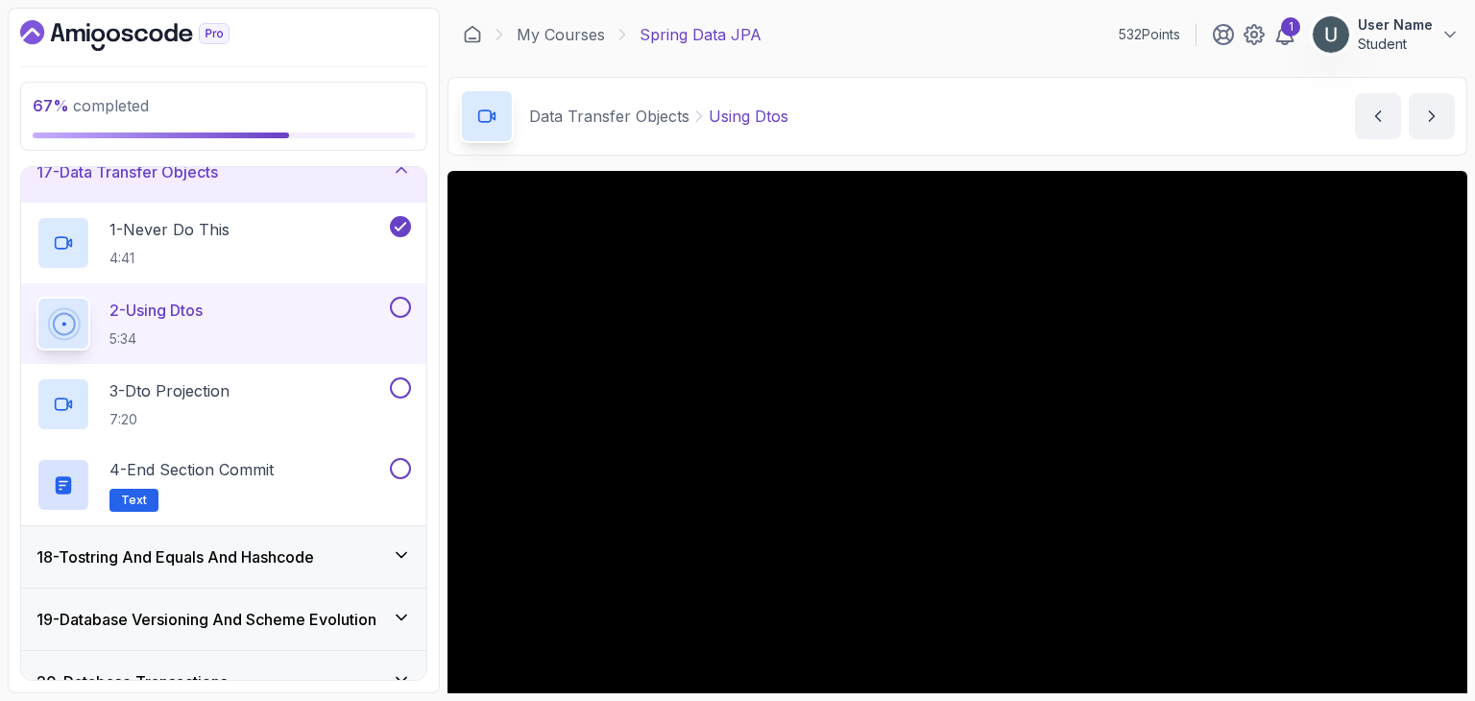
scroll to position [1028, 0]
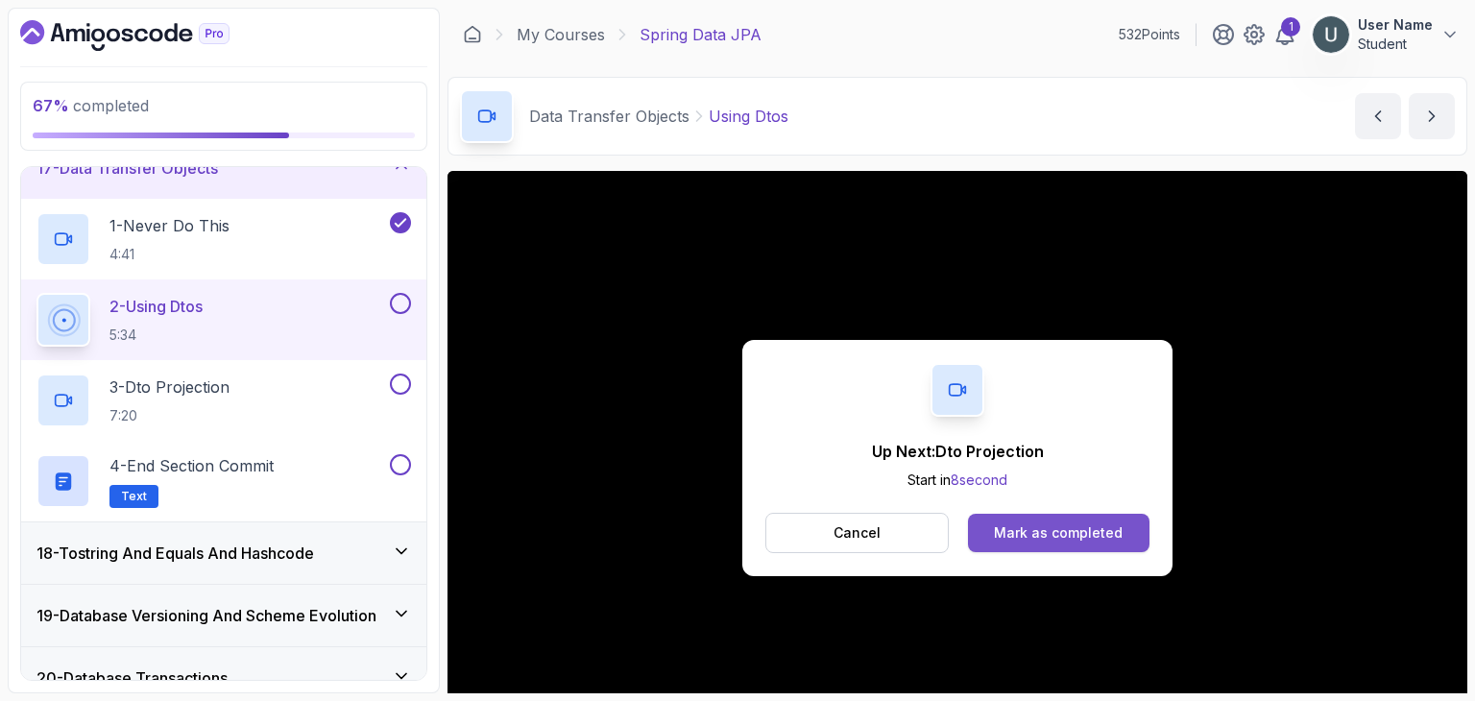
click at [1021, 526] on div "Mark as completed" at bounding box center [1058, 532] width 129 height 19
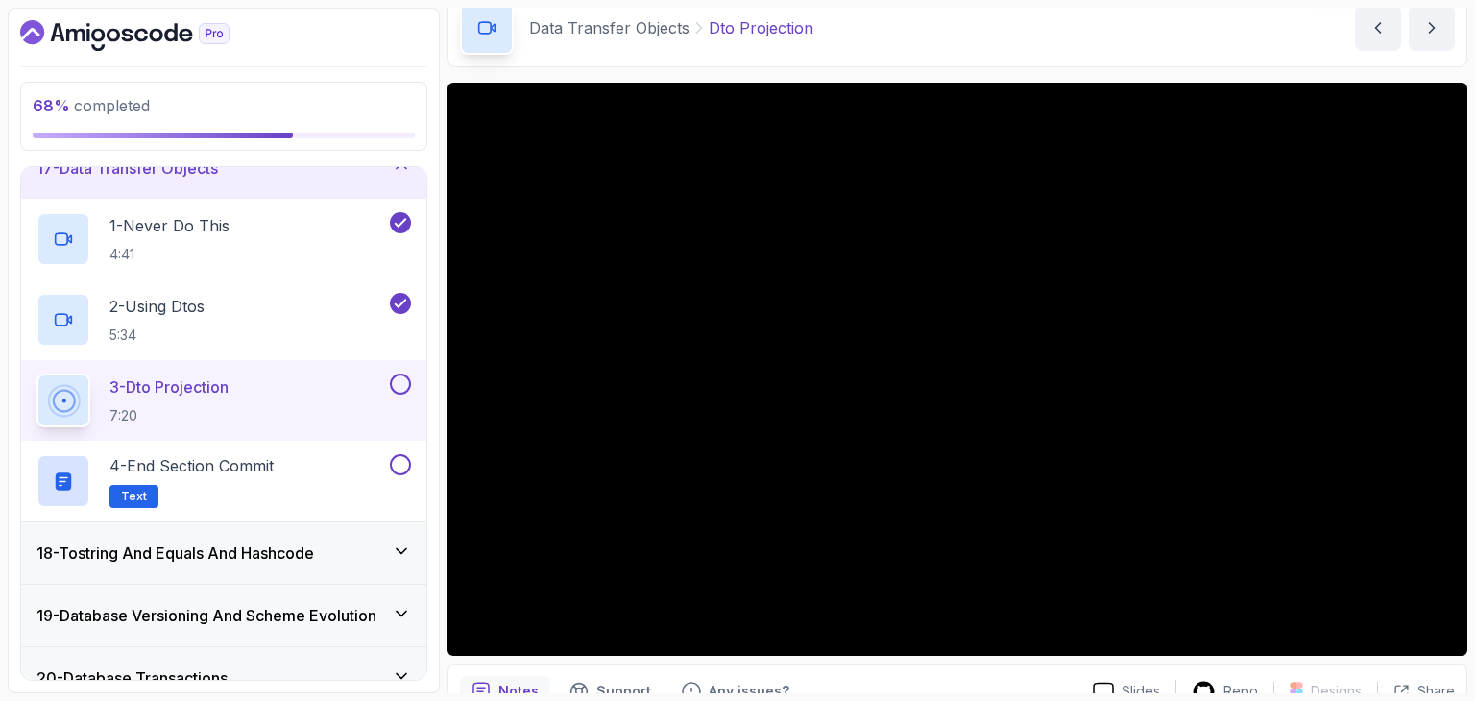
scroll to position [83, 0]
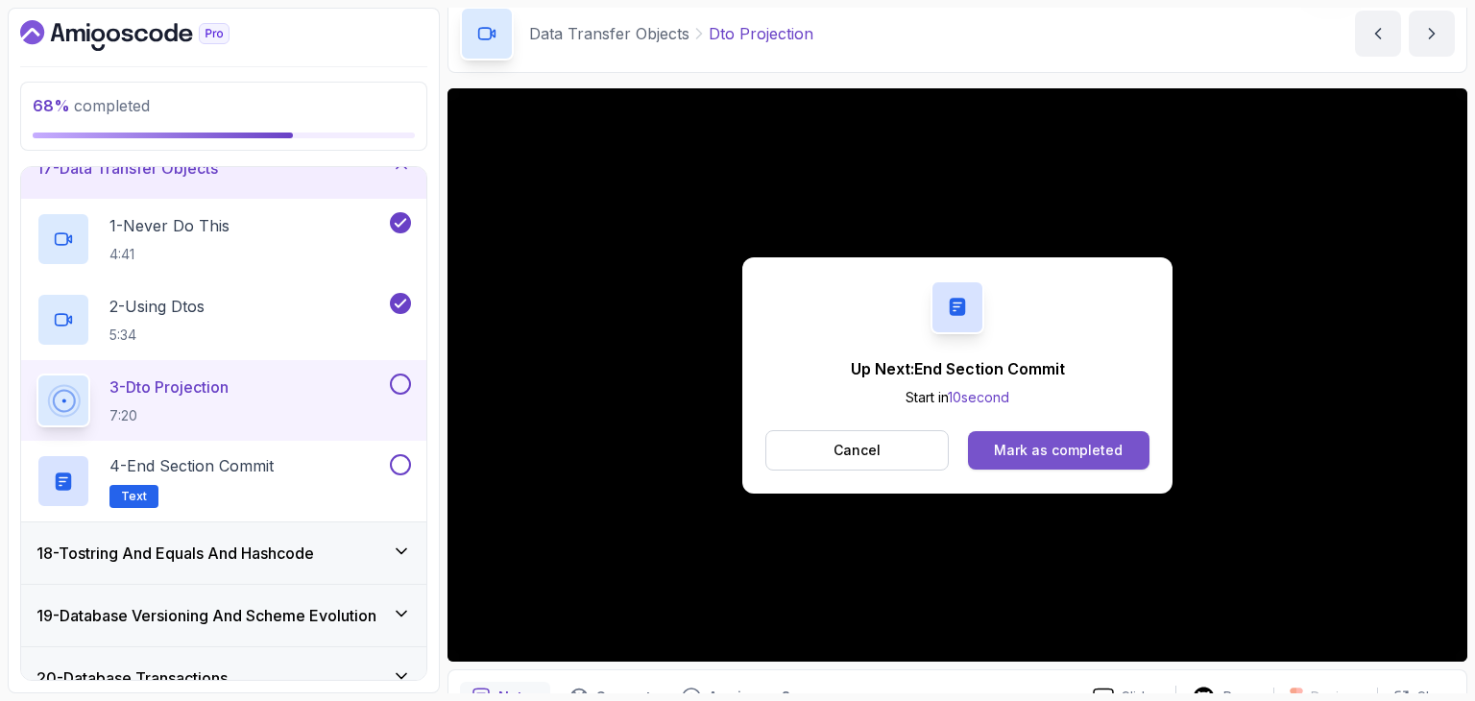
click at [1032, 443] on div "Mark as completed" at bounding box center [1058, 450] width 129 height 19
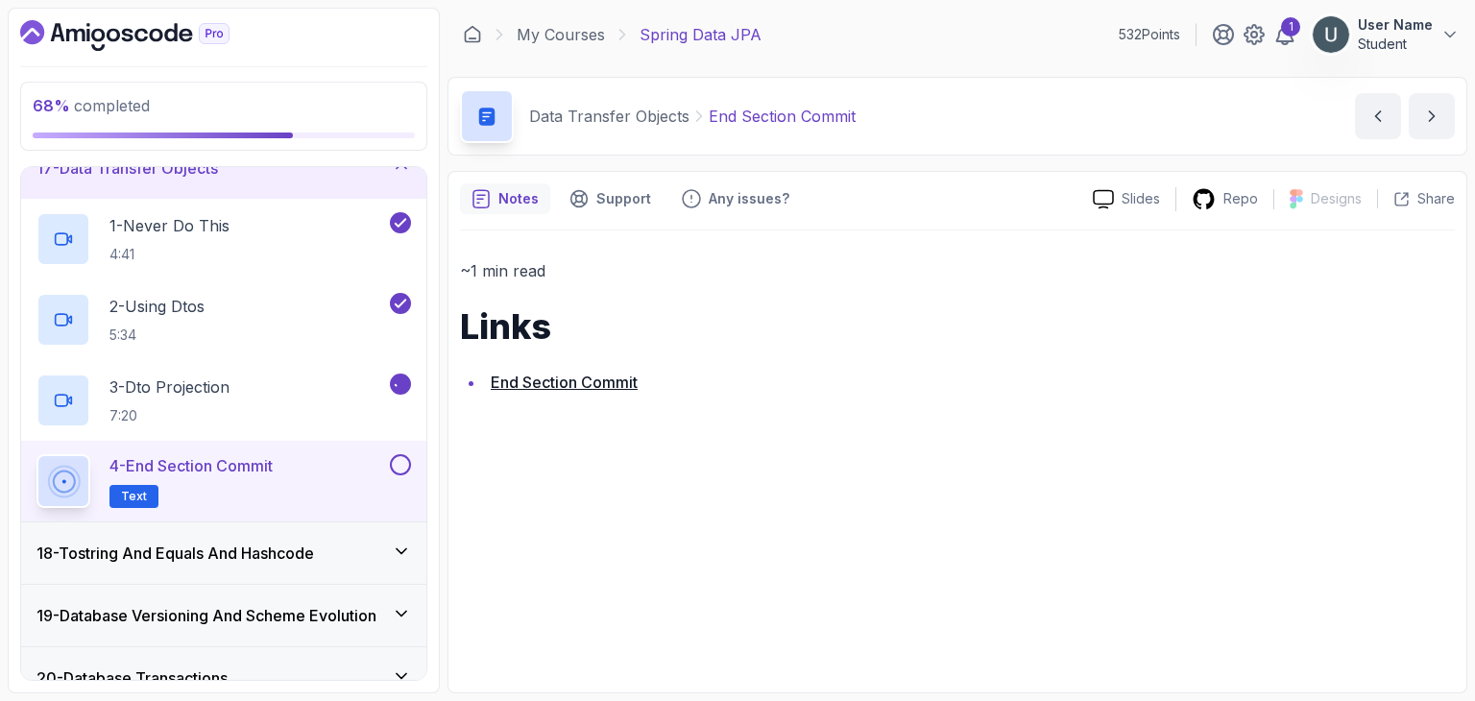
click at [290, 561] on div "18 - Tostring And Equals And Hashcode" at bounding box center [223, 552] width 405 height 61
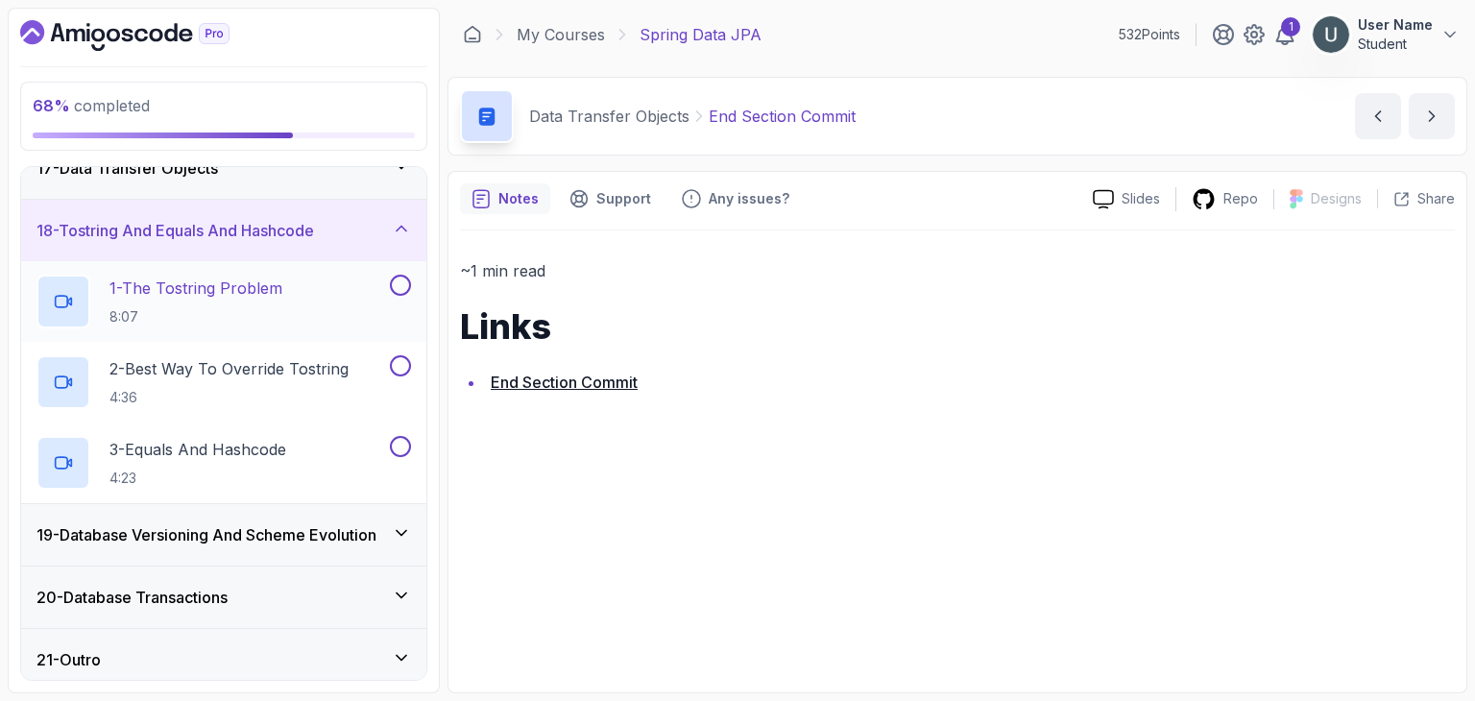
click at [250, 315] on p "8:07" at bounding box center [195, 316] width 173 height 19
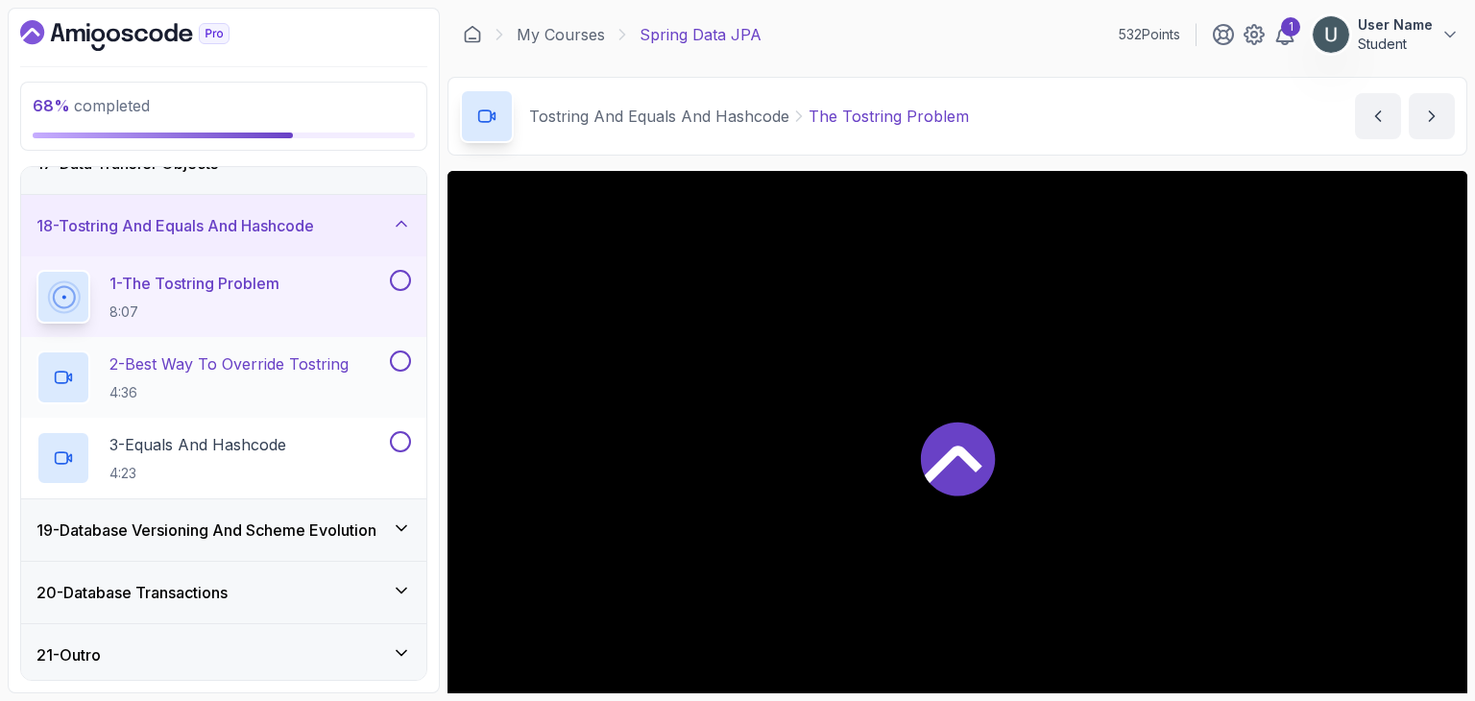
scroll to position [1034, 0]
click at [241, 511] on div "19 - Database Versioning And Scheme Evolution" at bounding box center [223, 528] width 405 height 61
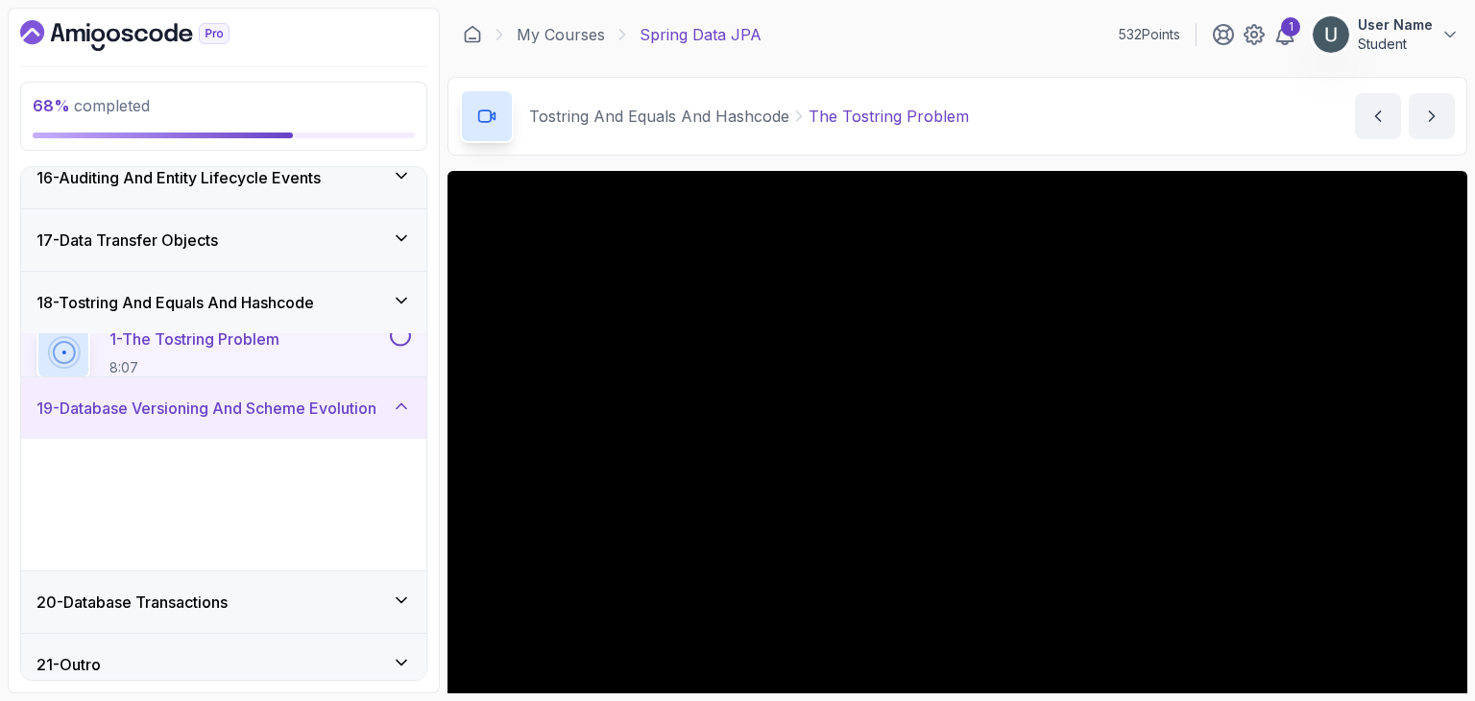
scroll to position [954, 0]
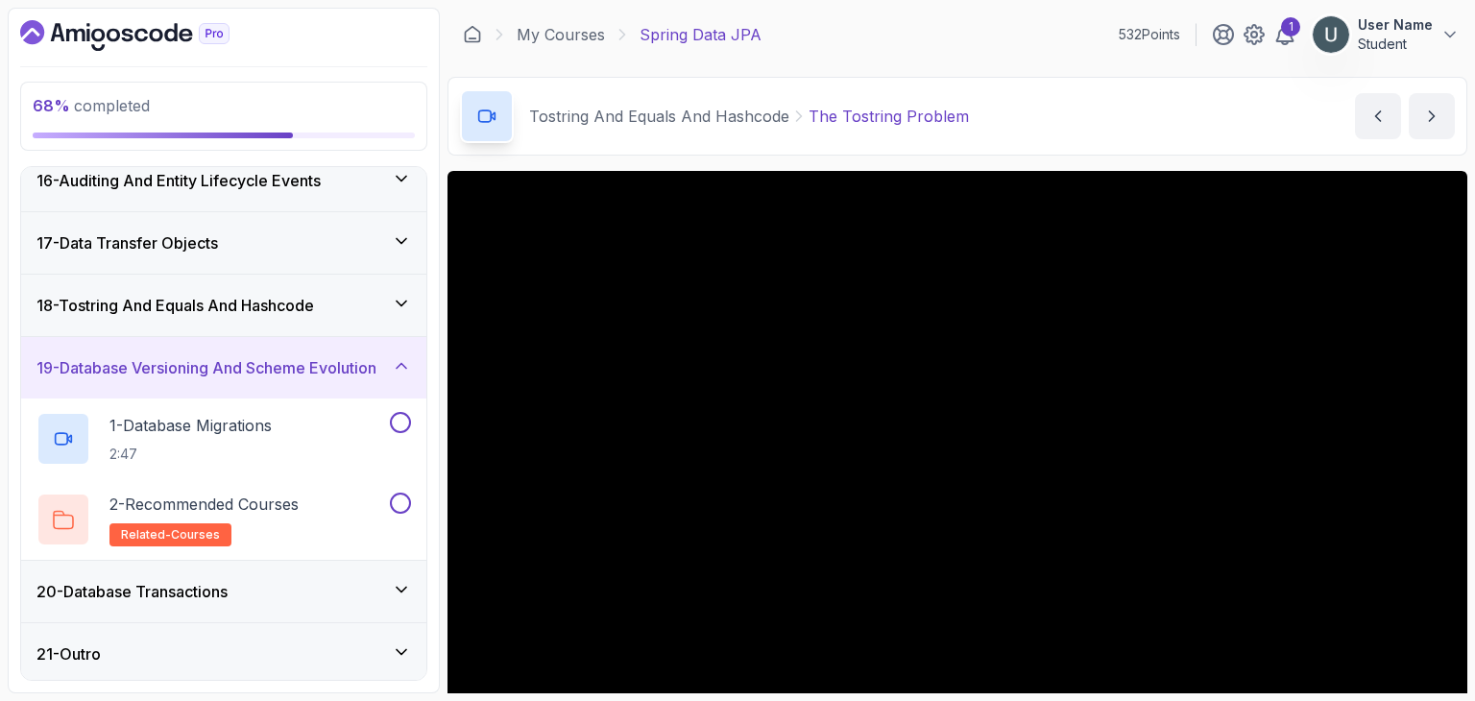
click at [242, 562] on div "20 - Database Transactions" at bounding box center [223, 591] width 405 height 61
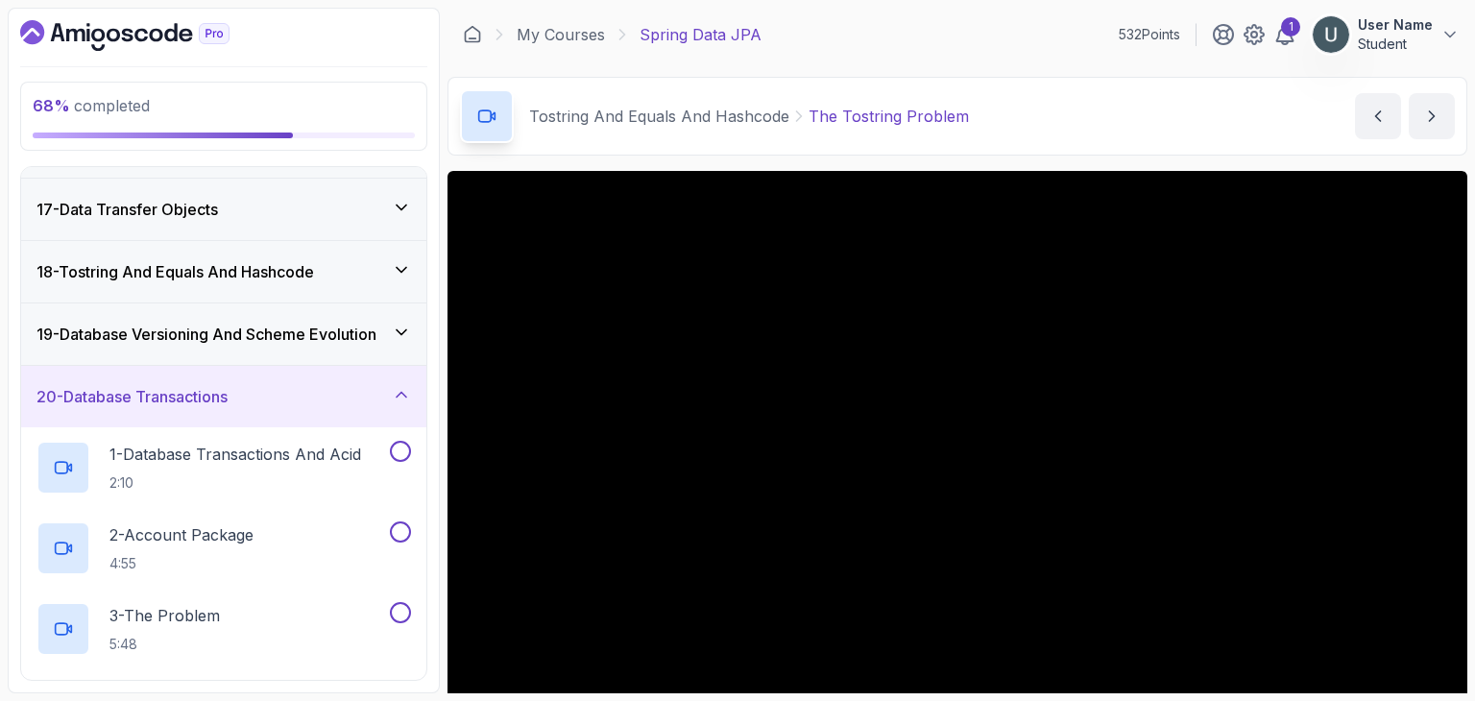
scroll to position [941, 0]
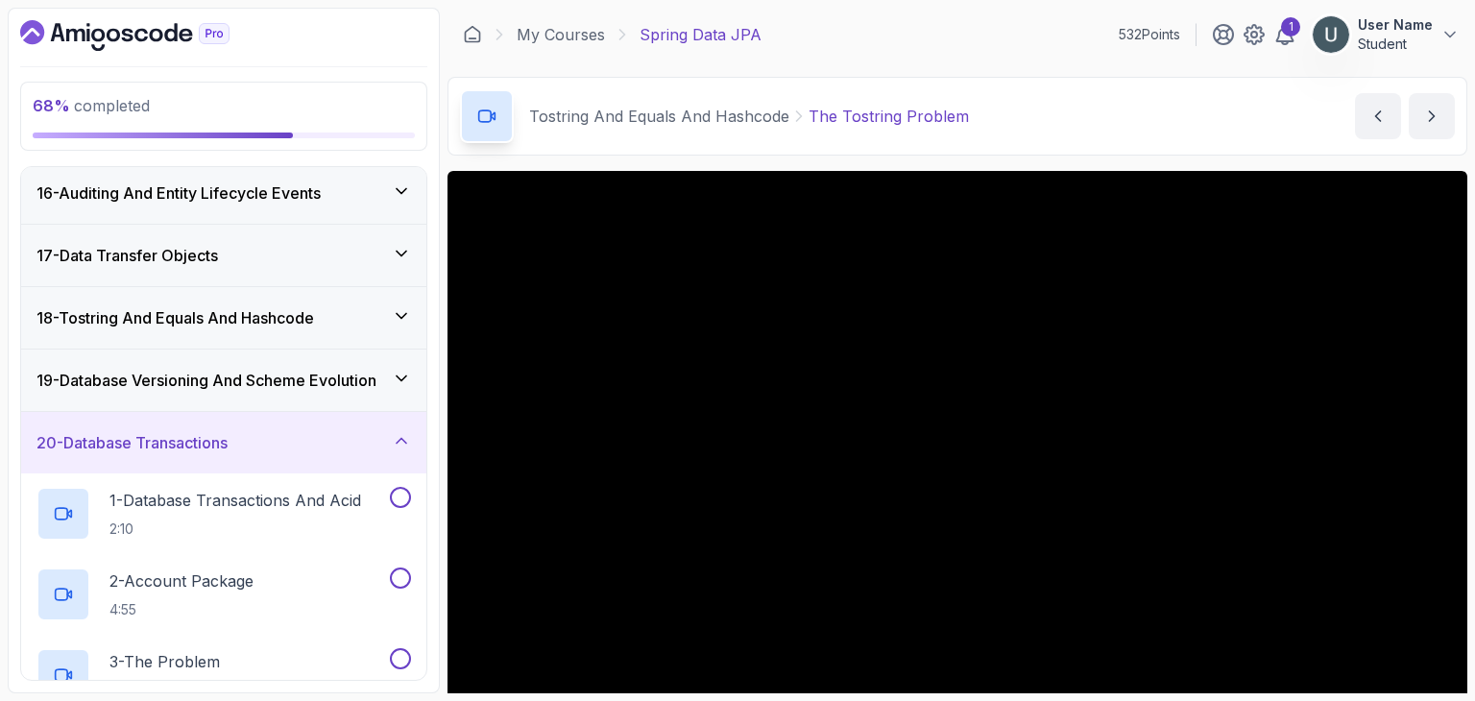
click at [250, 319] on h3 "18 - Tostring And Equals And Hashcode" at bounding box center [175, 317] width 278 height 23
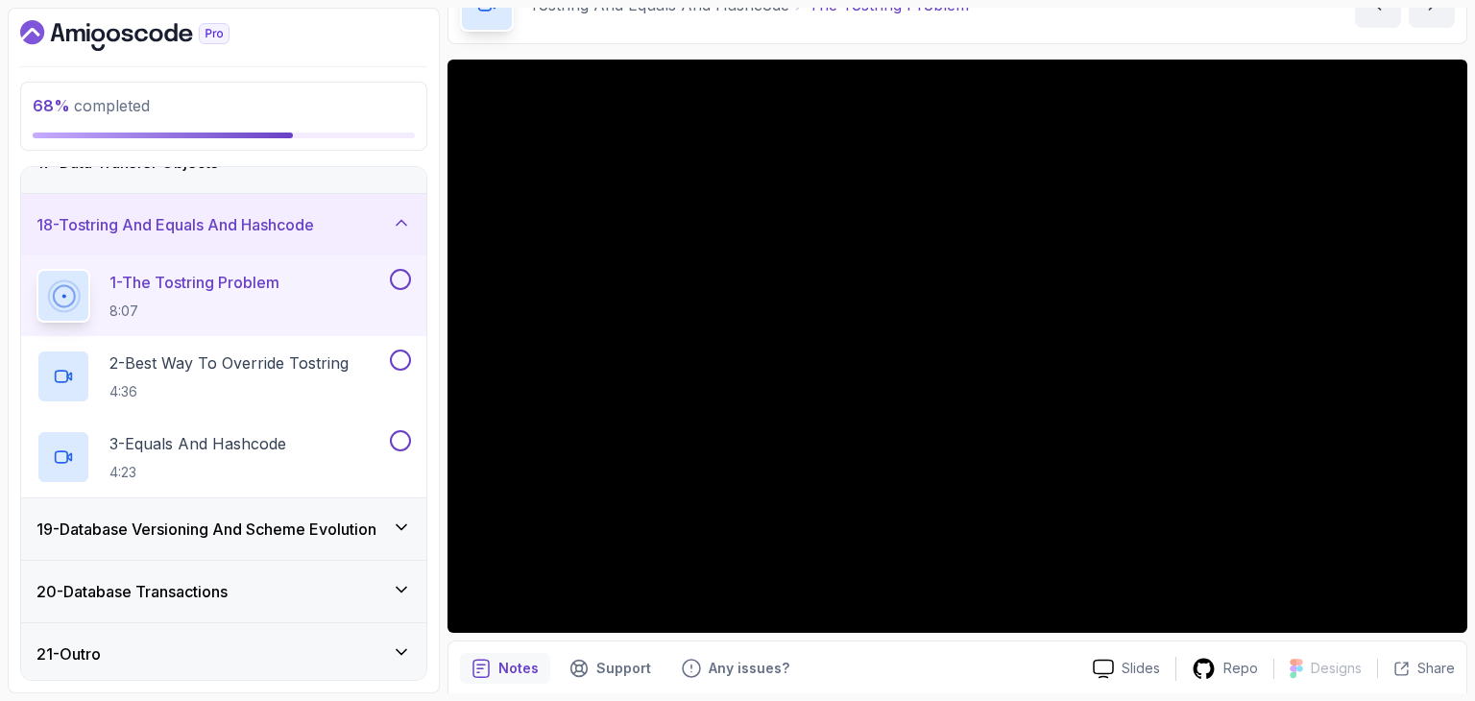
scroll to position [112, 0]
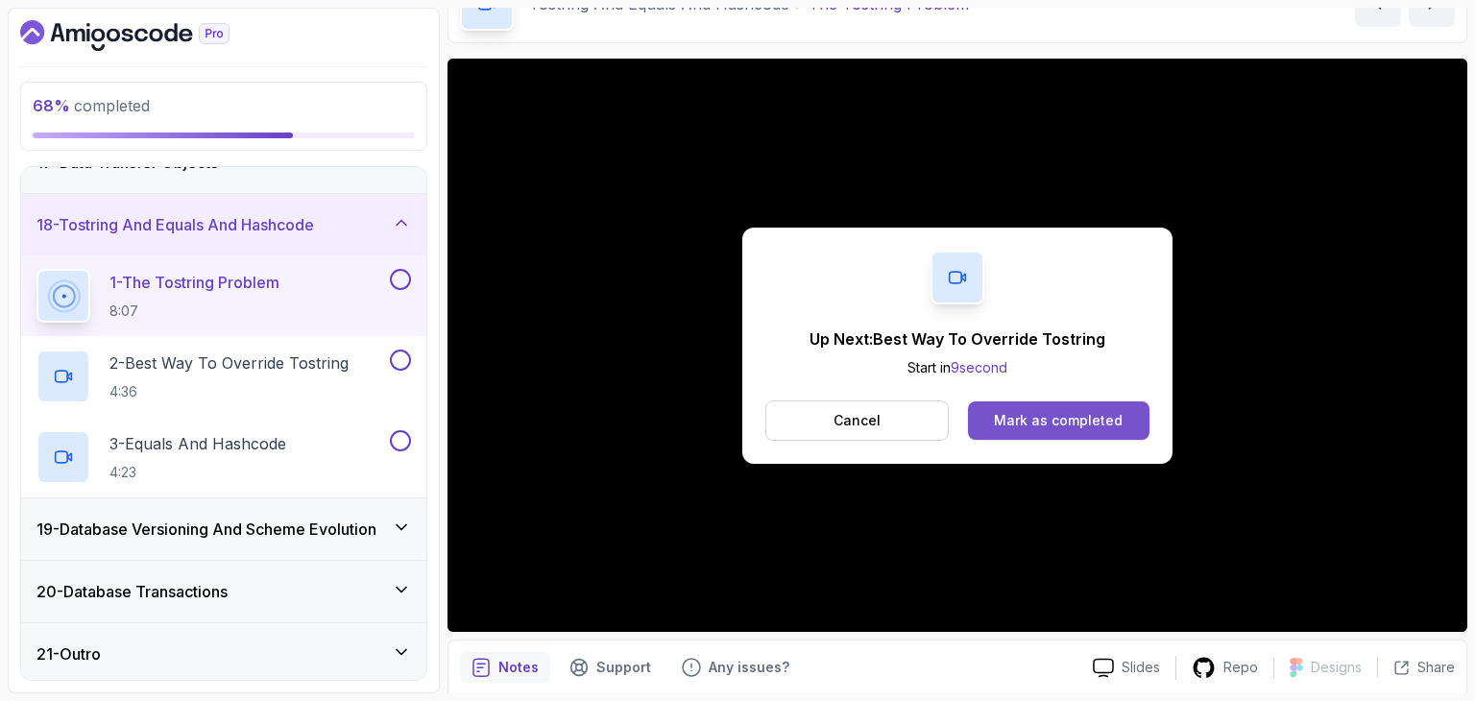
click at [1060, 435] on button "Mark as completed" at bounding box center [1058, 420] width 181 height 38
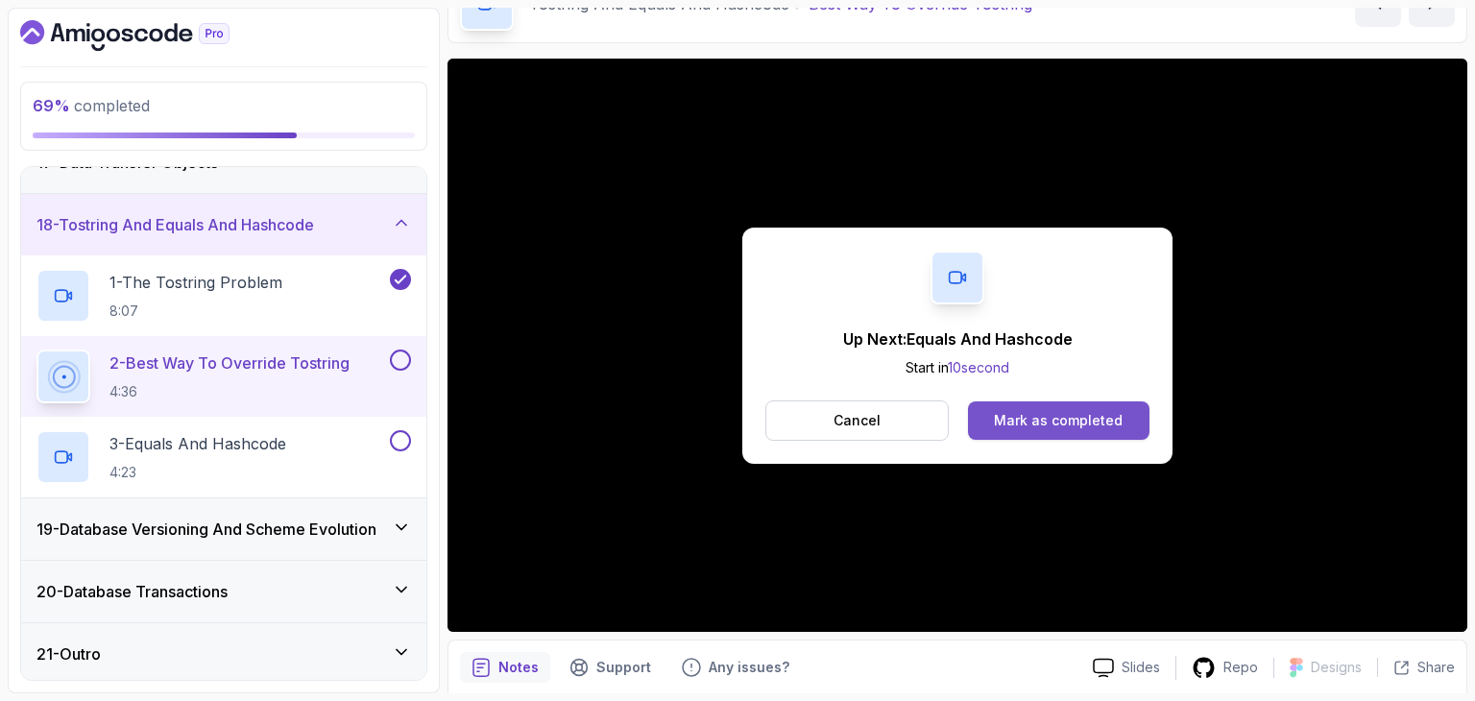
click at [1091, 405] on button "Mark as completed" at bounding box center [1058, 420] width 181 height 38
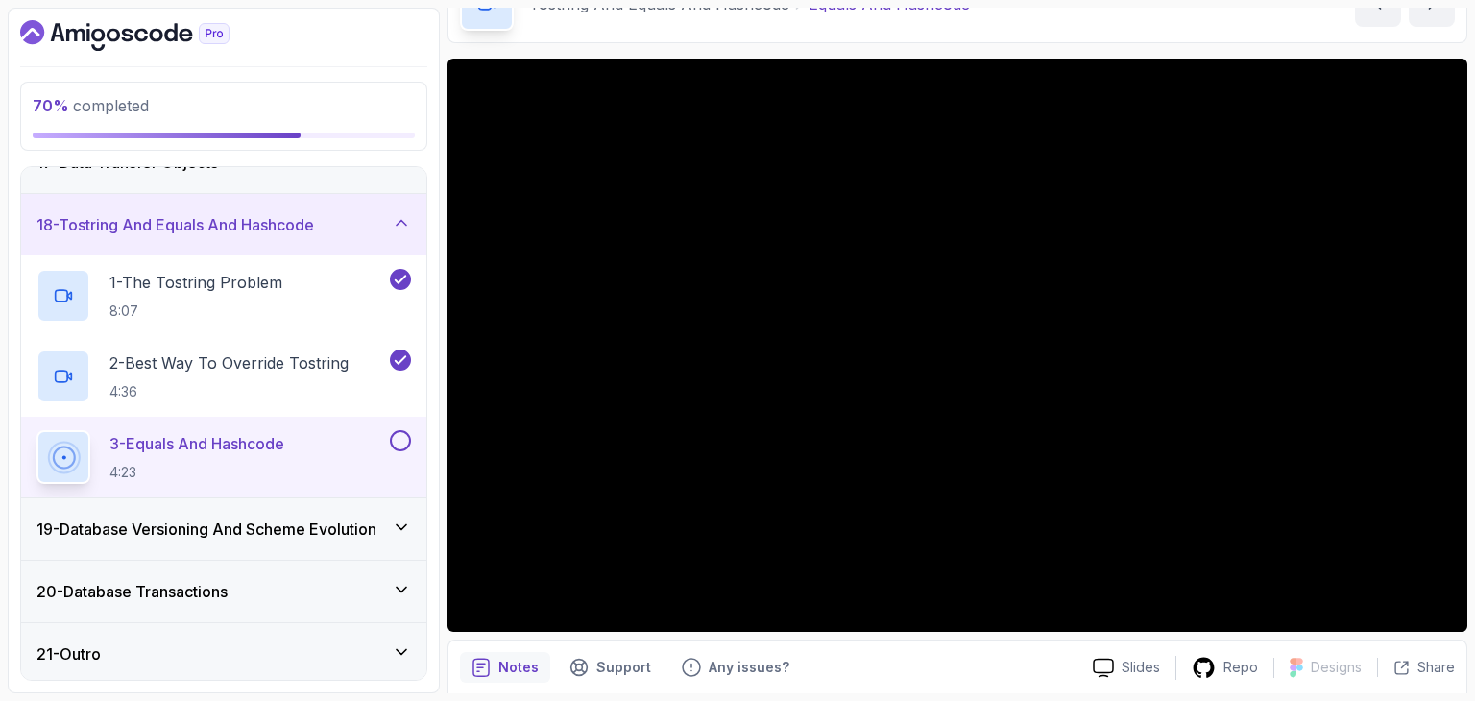
click at [261, 523] on h3 "19 - Database Versioning And Scheme Evolution" at bounding box center [206, 529] width 340 height 23
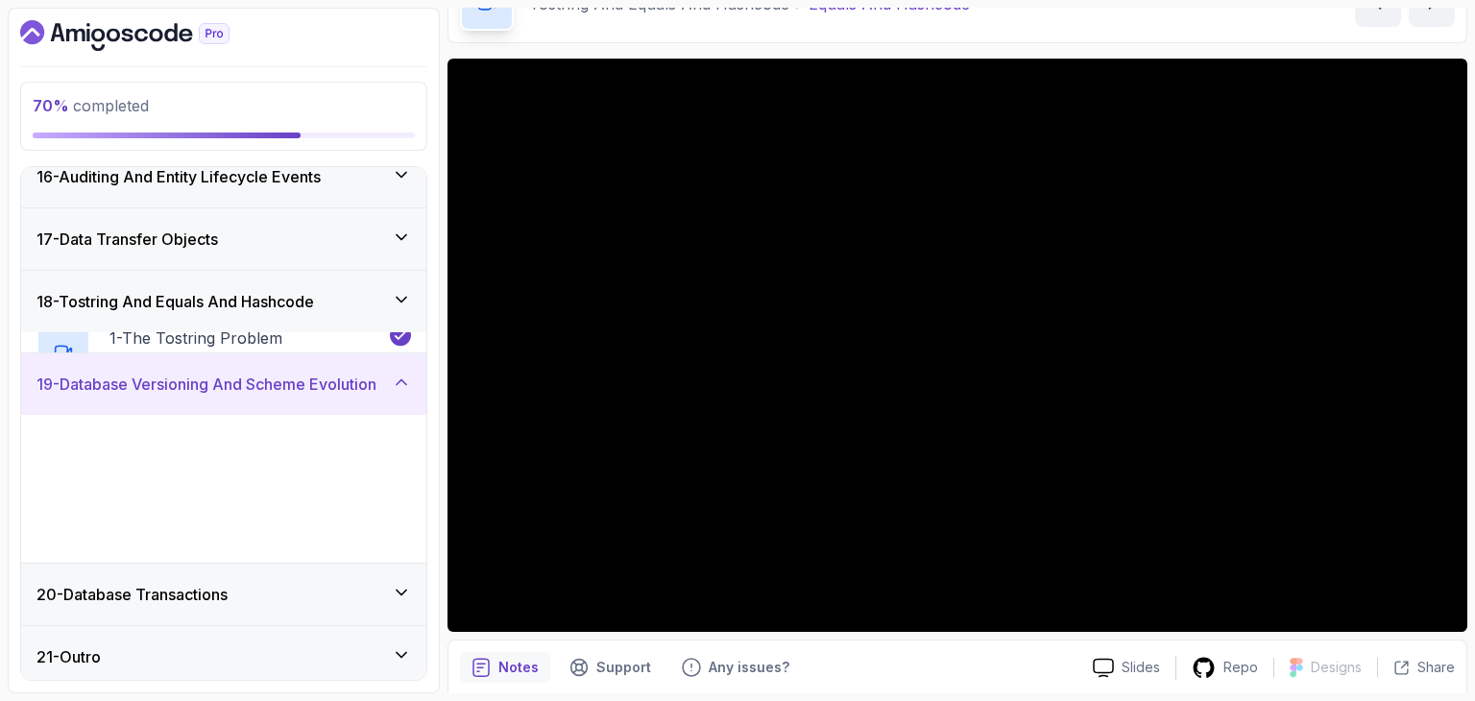
scroll to position [954, 0]
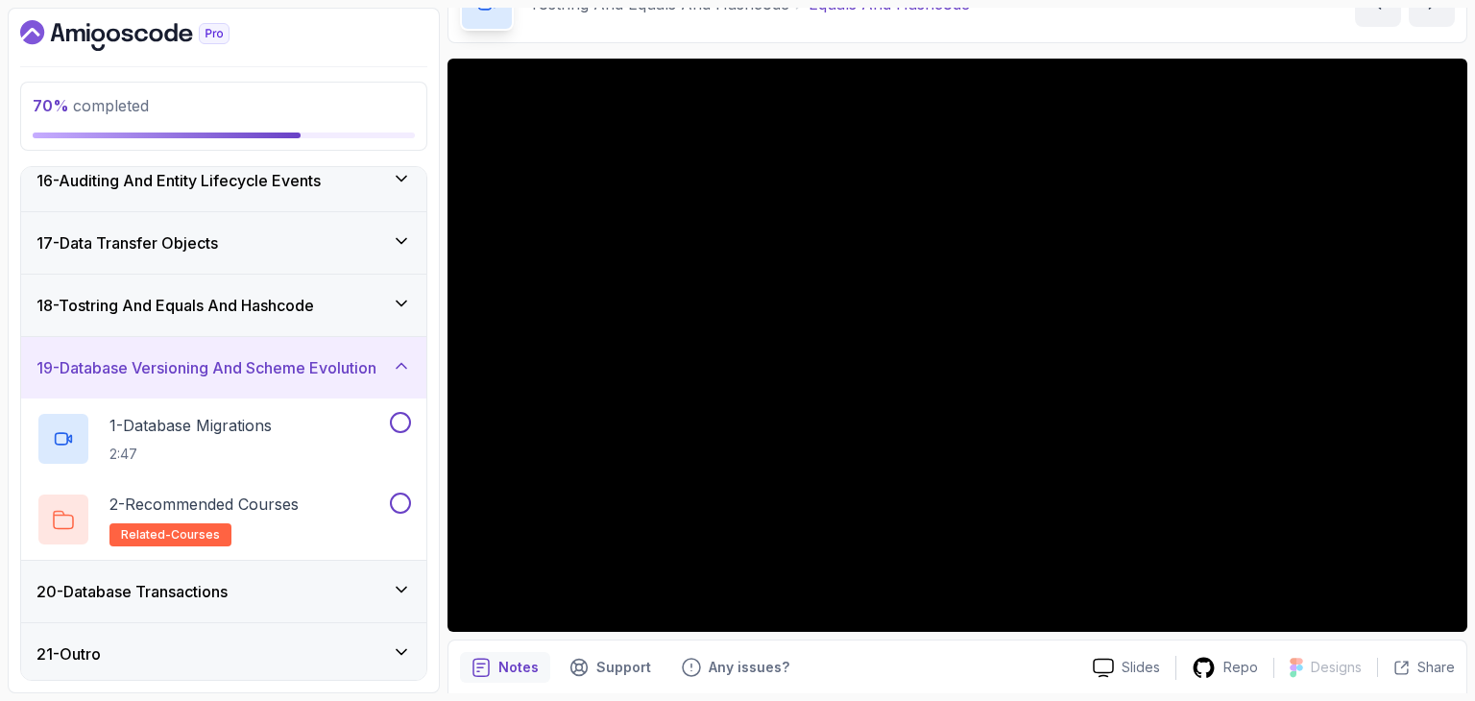
click at [244, 582] on div "20 - Database Transactions" at bounding box center [223, 591] width 375 height 23
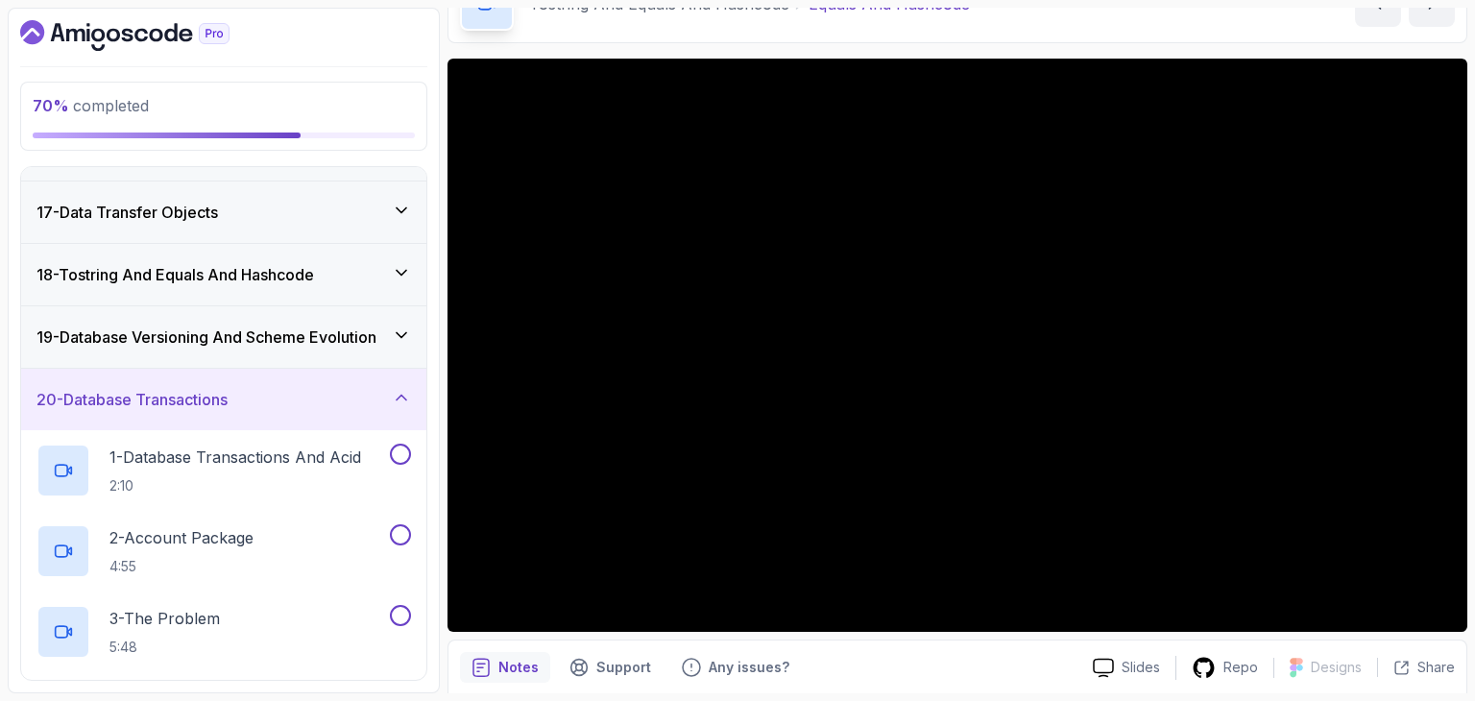
scroll to position [960, 0]
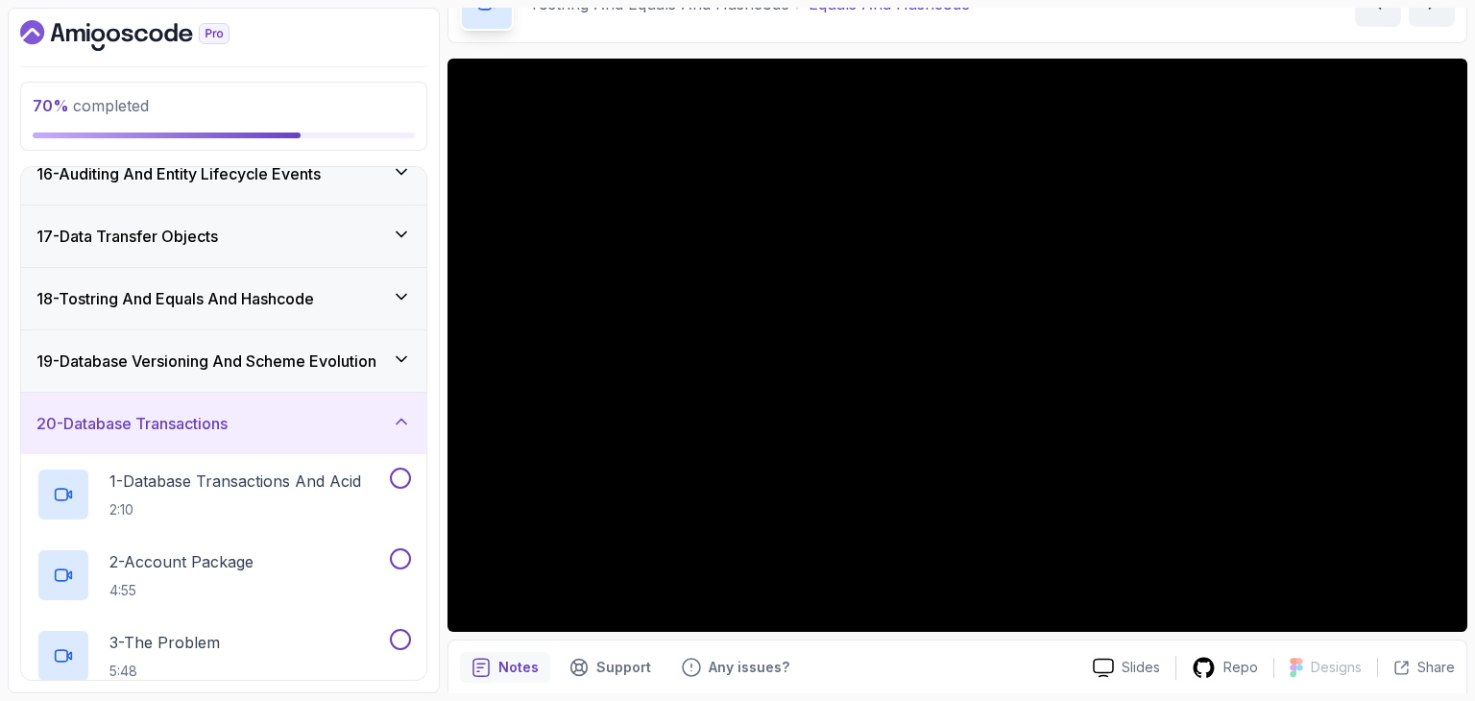
click at [229, 354] on h3 "19 - Database Versioning And Scheme Evolution" at bounding box center [206, 361] width 340 height 23
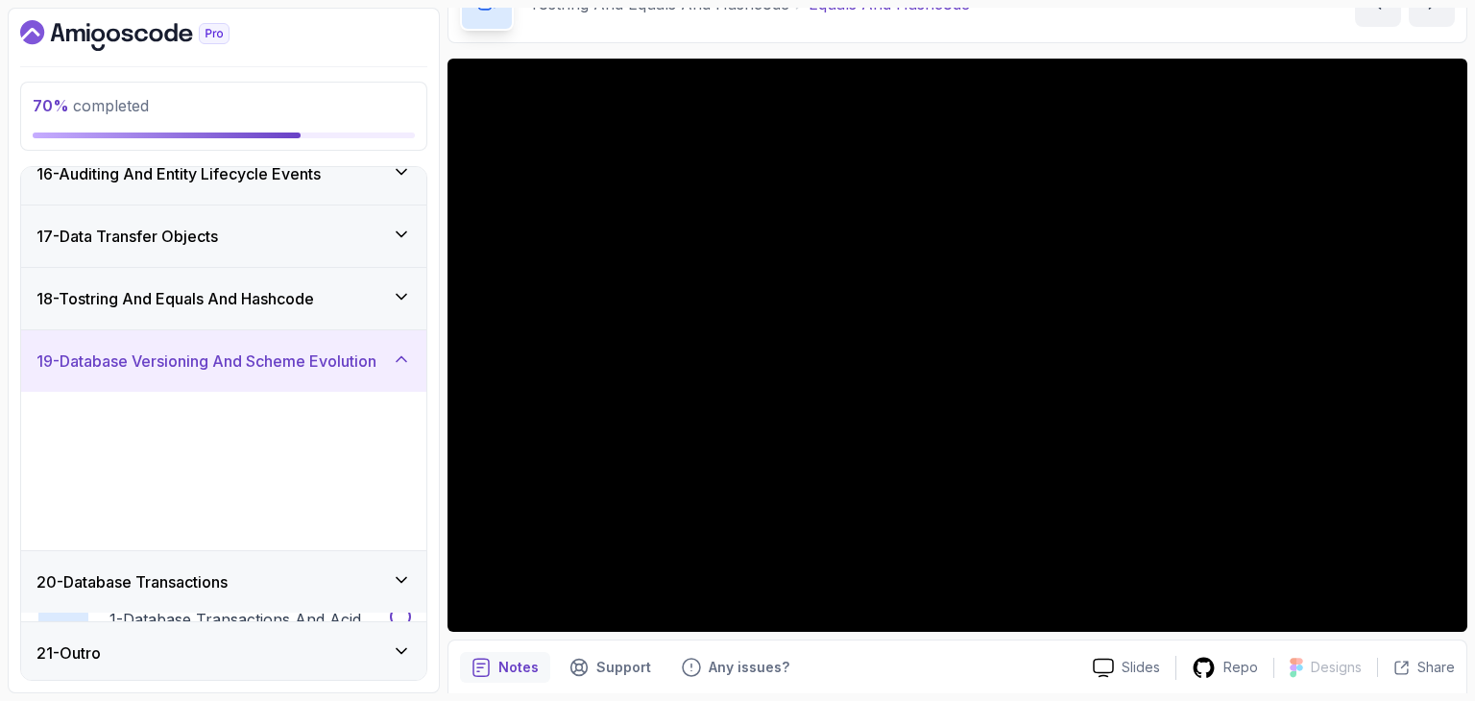
scroll to position [954, 0]
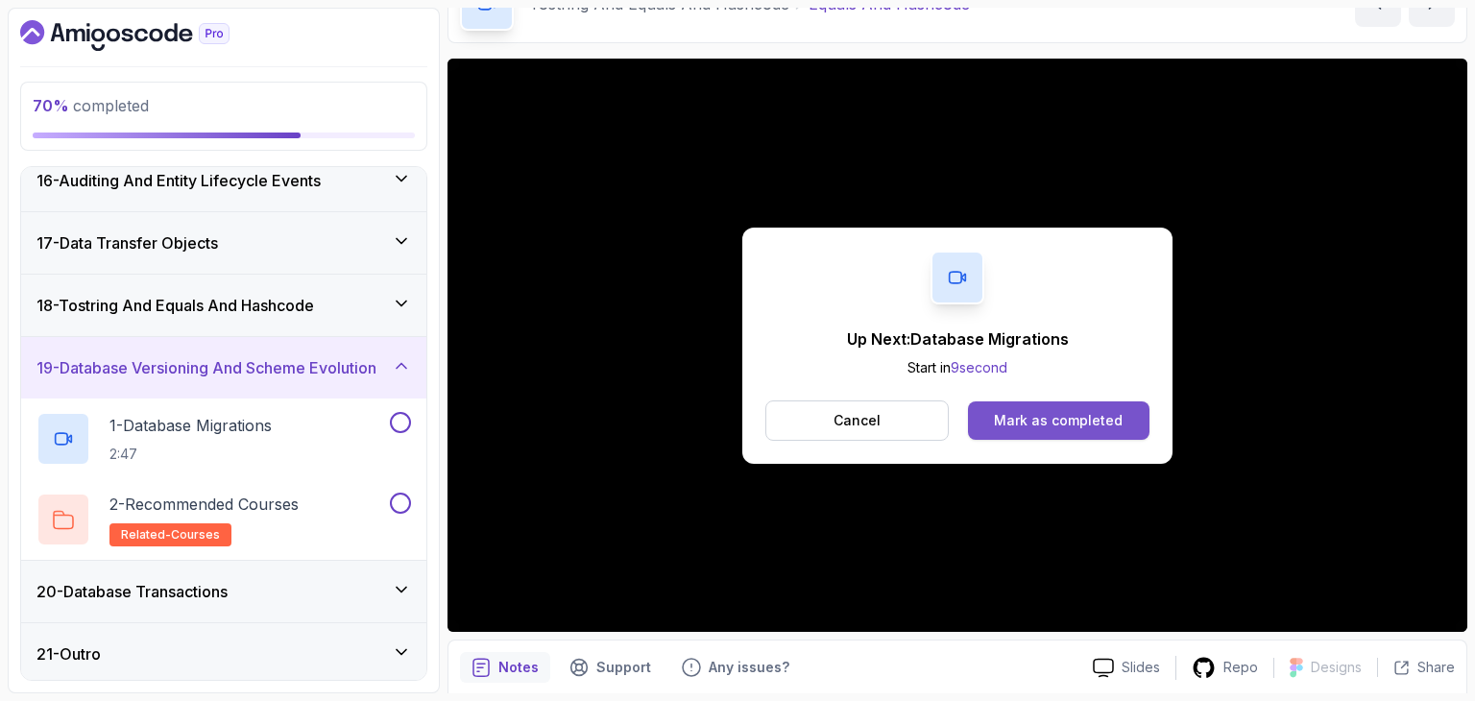
click at [1065, 418] on div "Mark as completed" at bounding box center [1058, 420] width 129 height 19
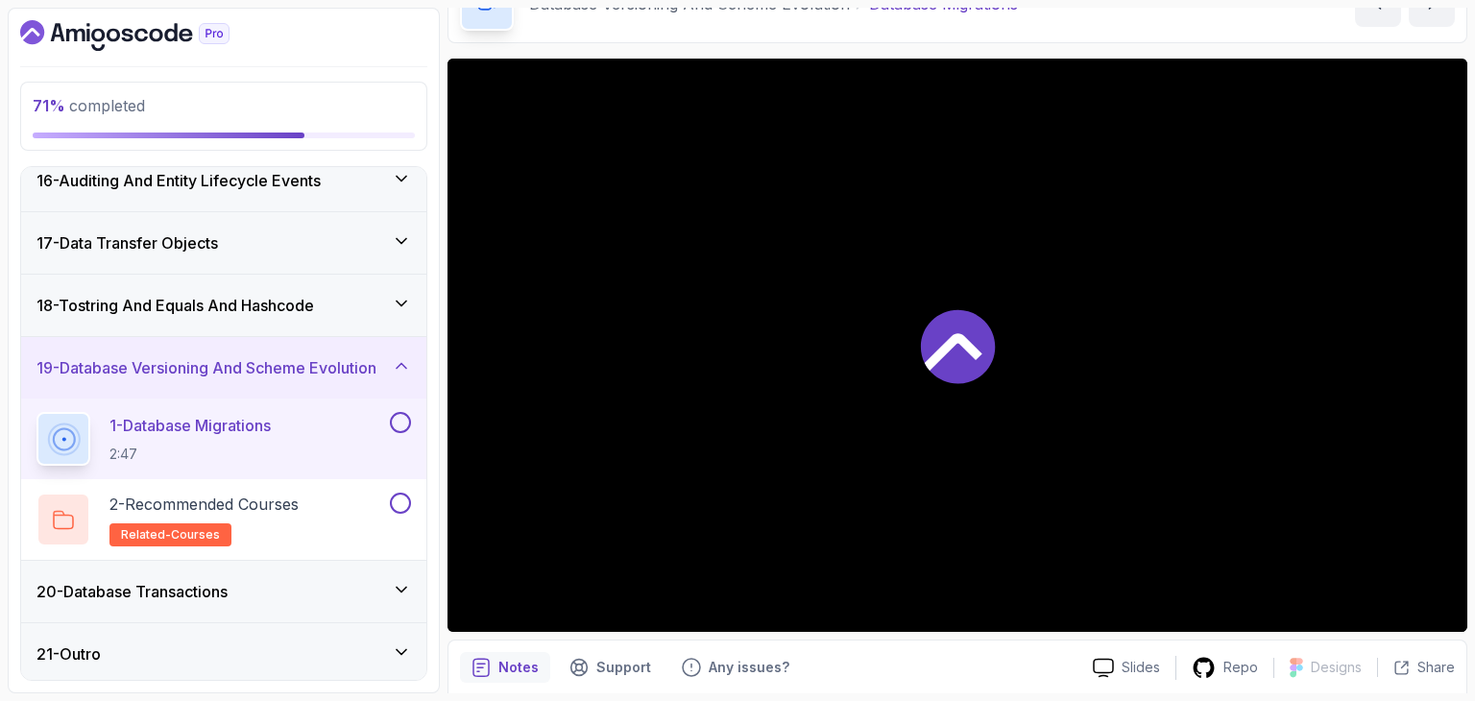
click at [327, 325] on div "18 - Tostring And Equals And Hashcode" at bounding box center [223, 305] width 405 height 61
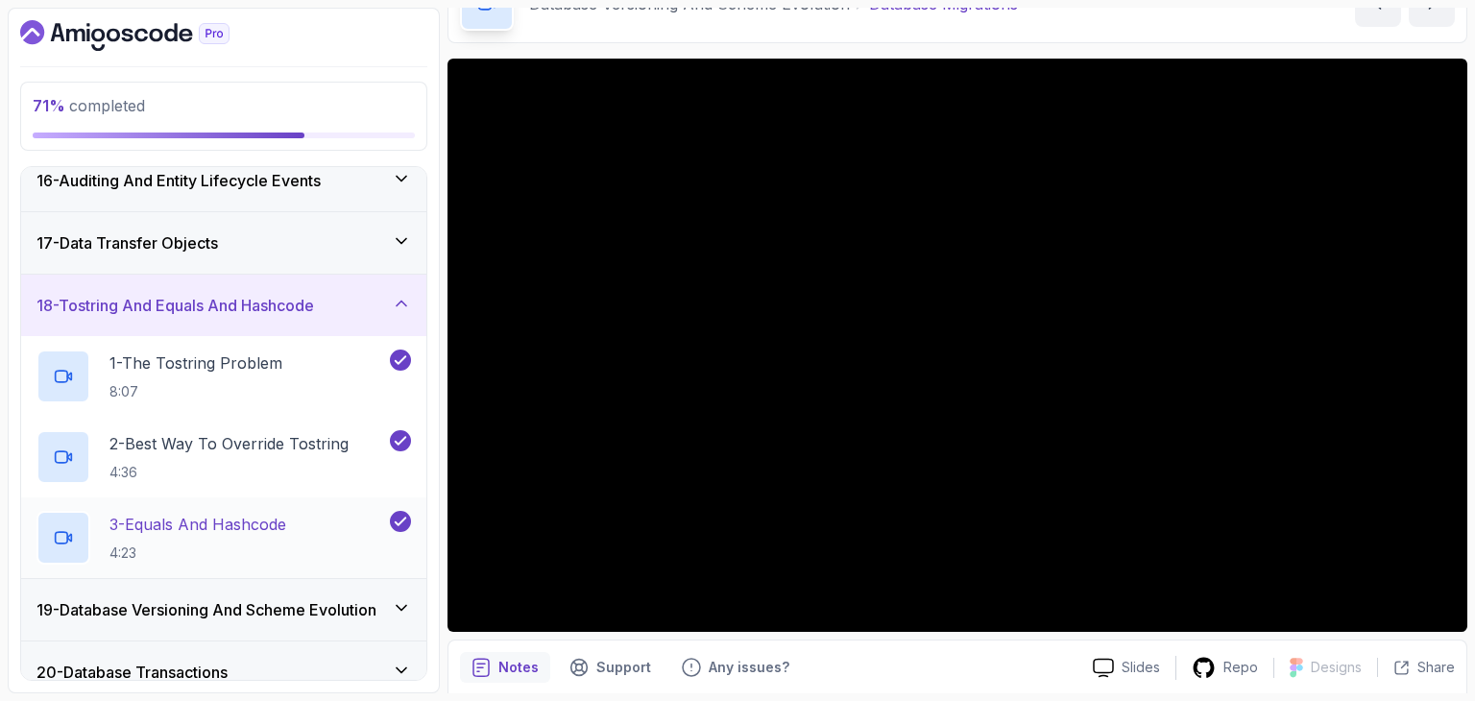
click at [276, 553] on p "4:23" at bounding box center [197, 553] width 177 height 19
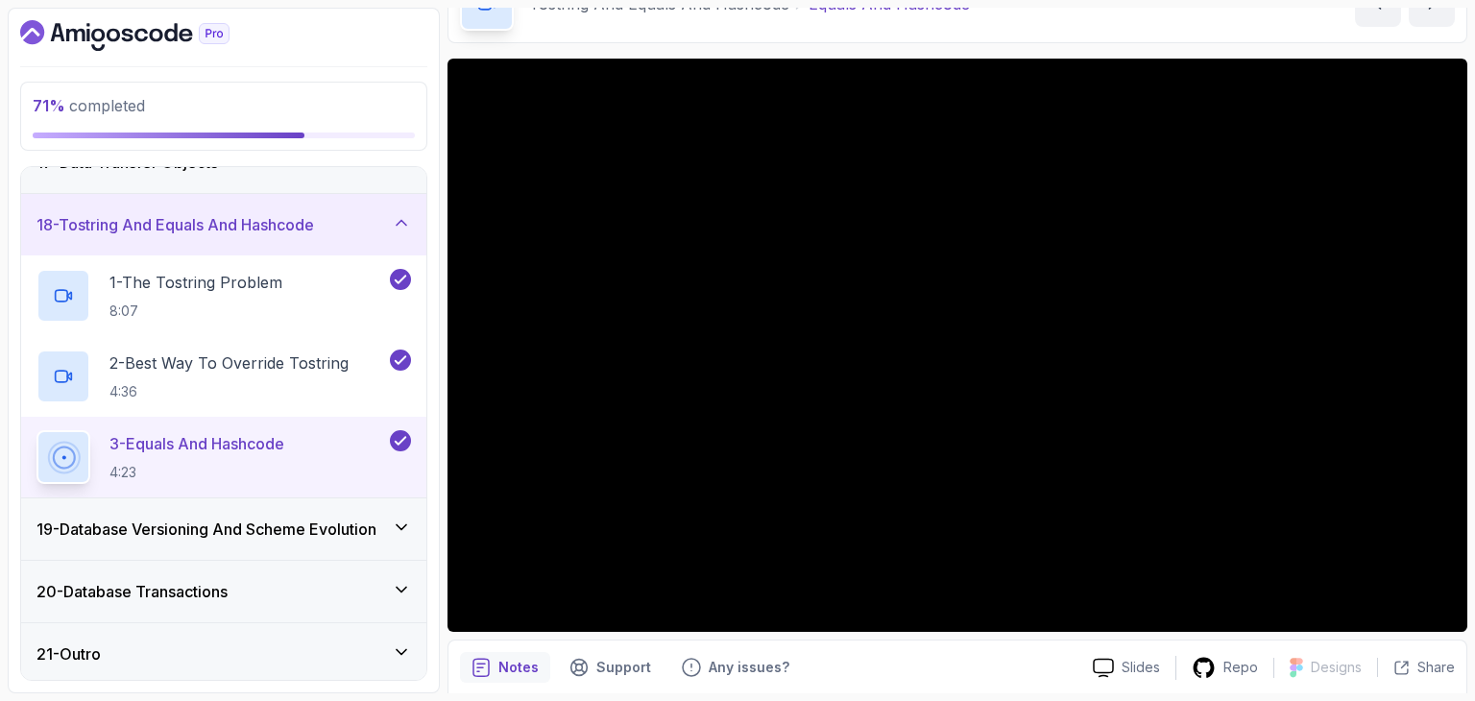
click at [273, 519] on h3 "19 - Database Versioning And Scheme Evolution" at bounding box center [206, 529] width 340 height 23
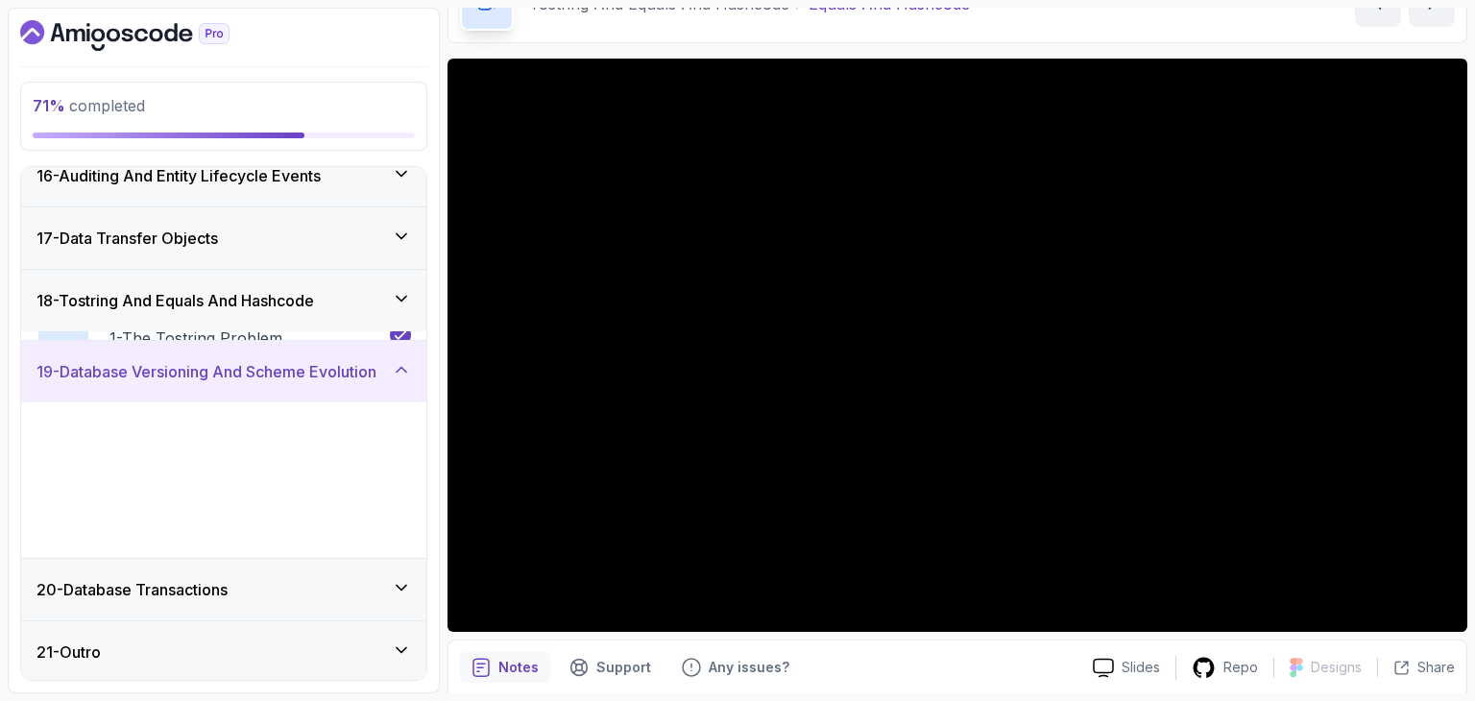
scroll to position [954, 0]
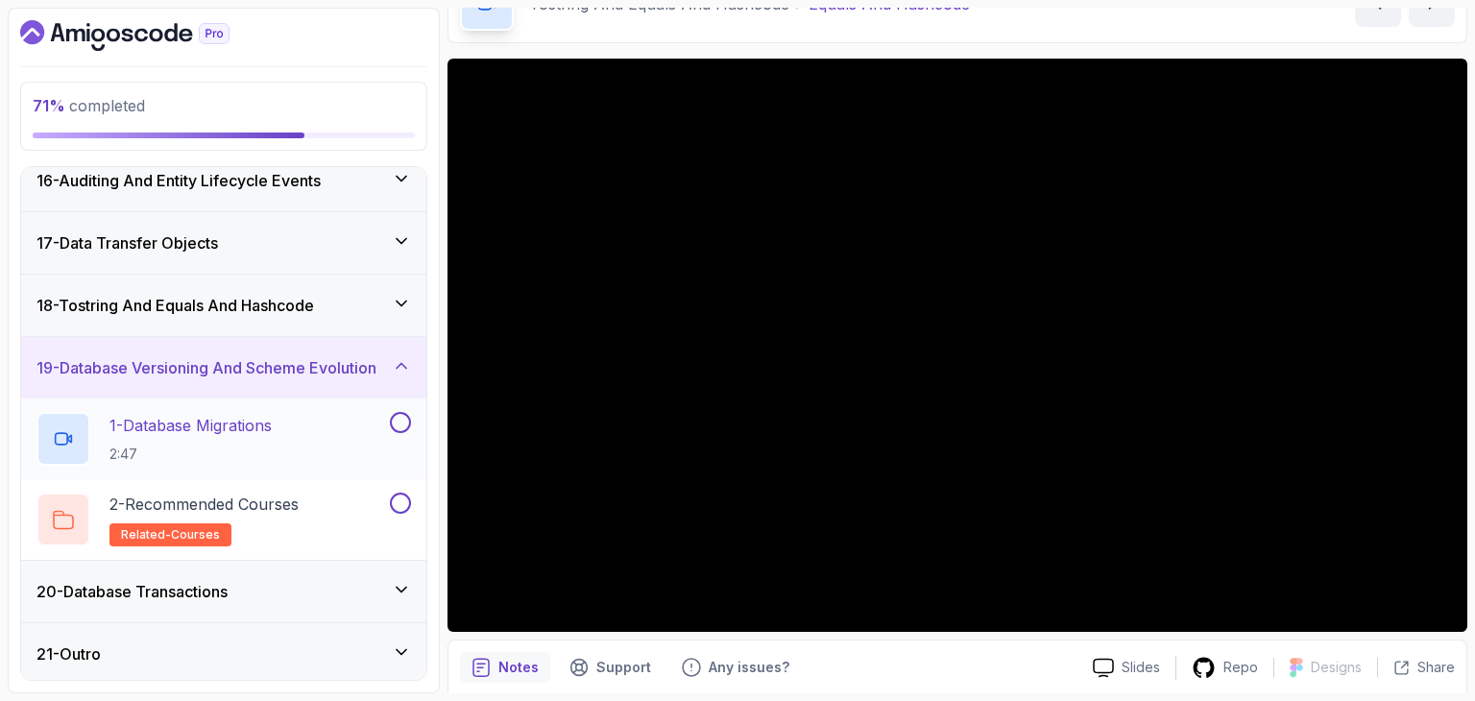
click at [254, 435] on h2 "1 - Database Migrations 2:47" at bounding box center [190, 439] width 162 height 50
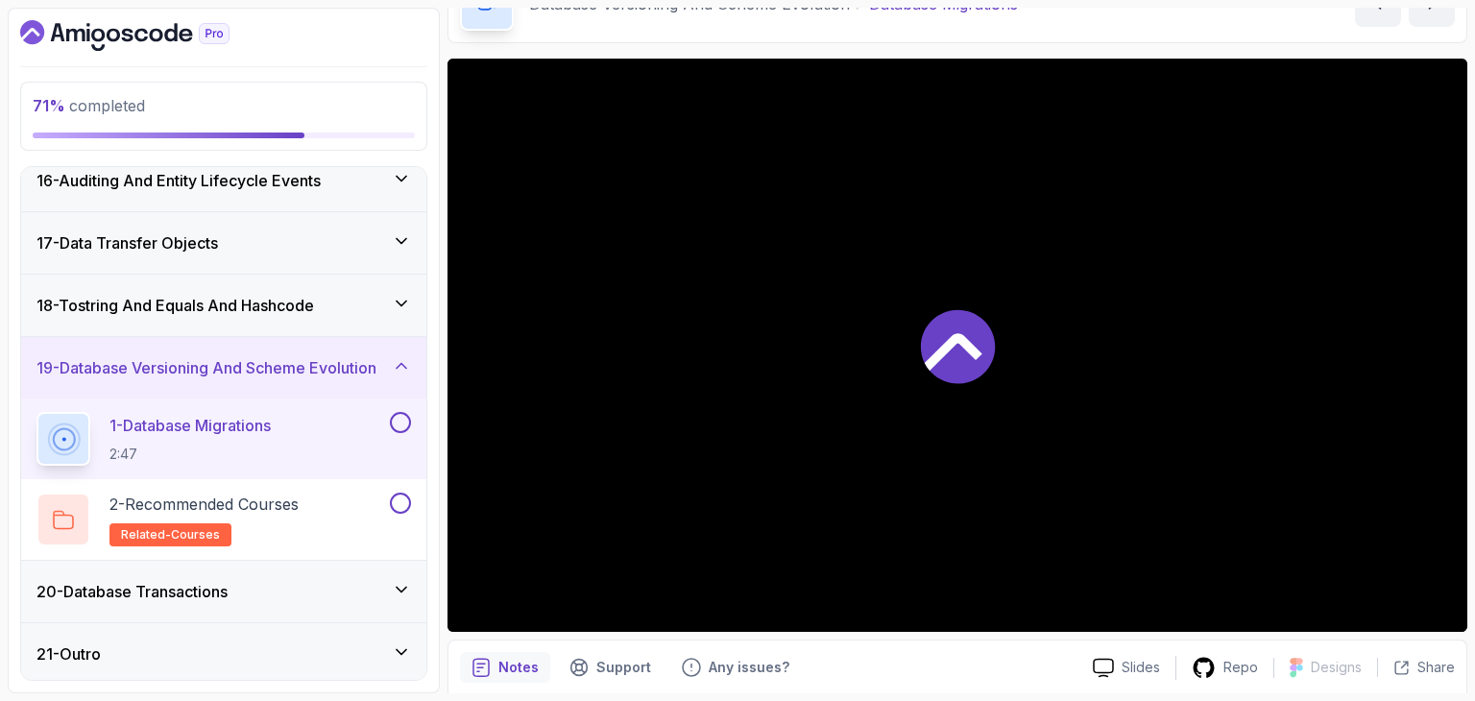
click at [254, 435] on h2 "1 - Database Migrations 2:47" at bounding box center [189, 439] width 161 height 50
click at [253, 493] on p "2 - Recommended Courses" at bounding box center [203, 504] width 189 height 23
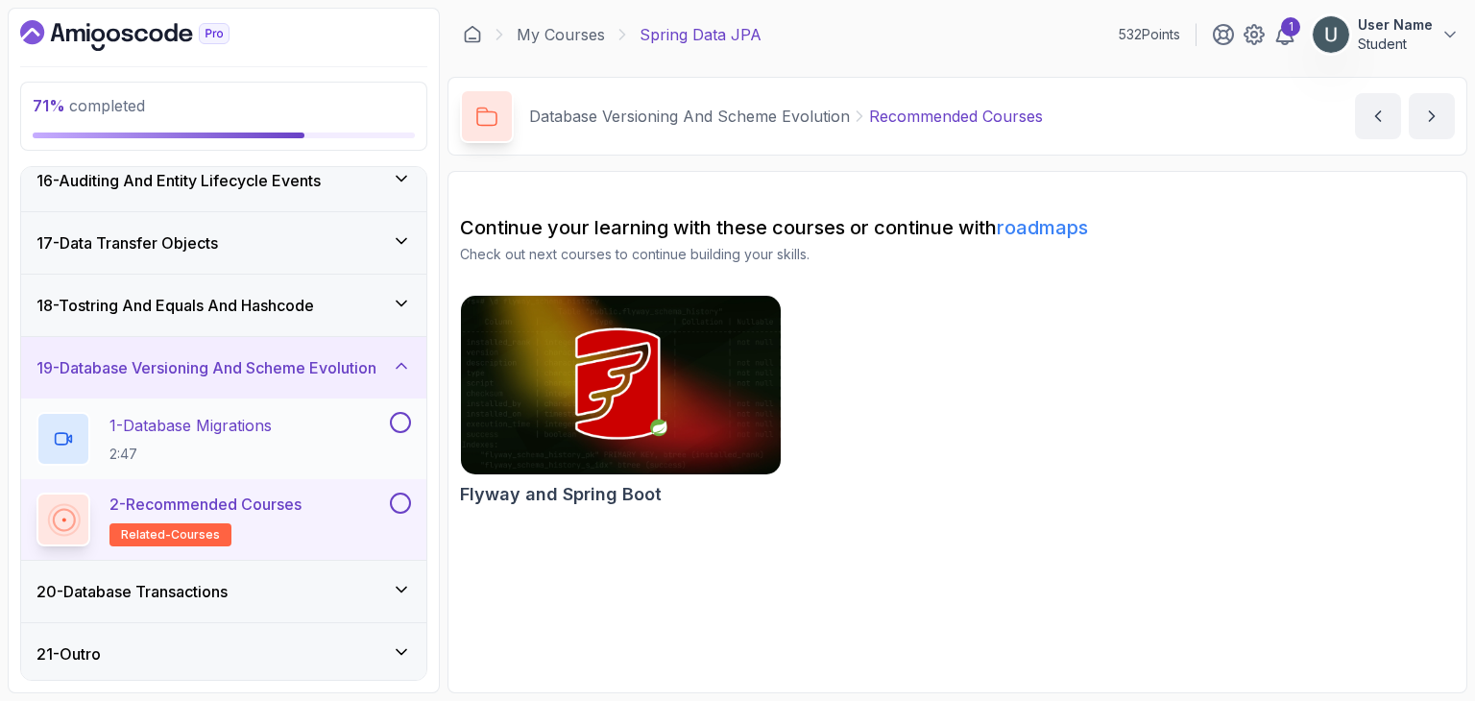
click at [264, 439] on h2 "1 - Database Migrations 2:47" at bounding box center [190, 439] width 162 height 50
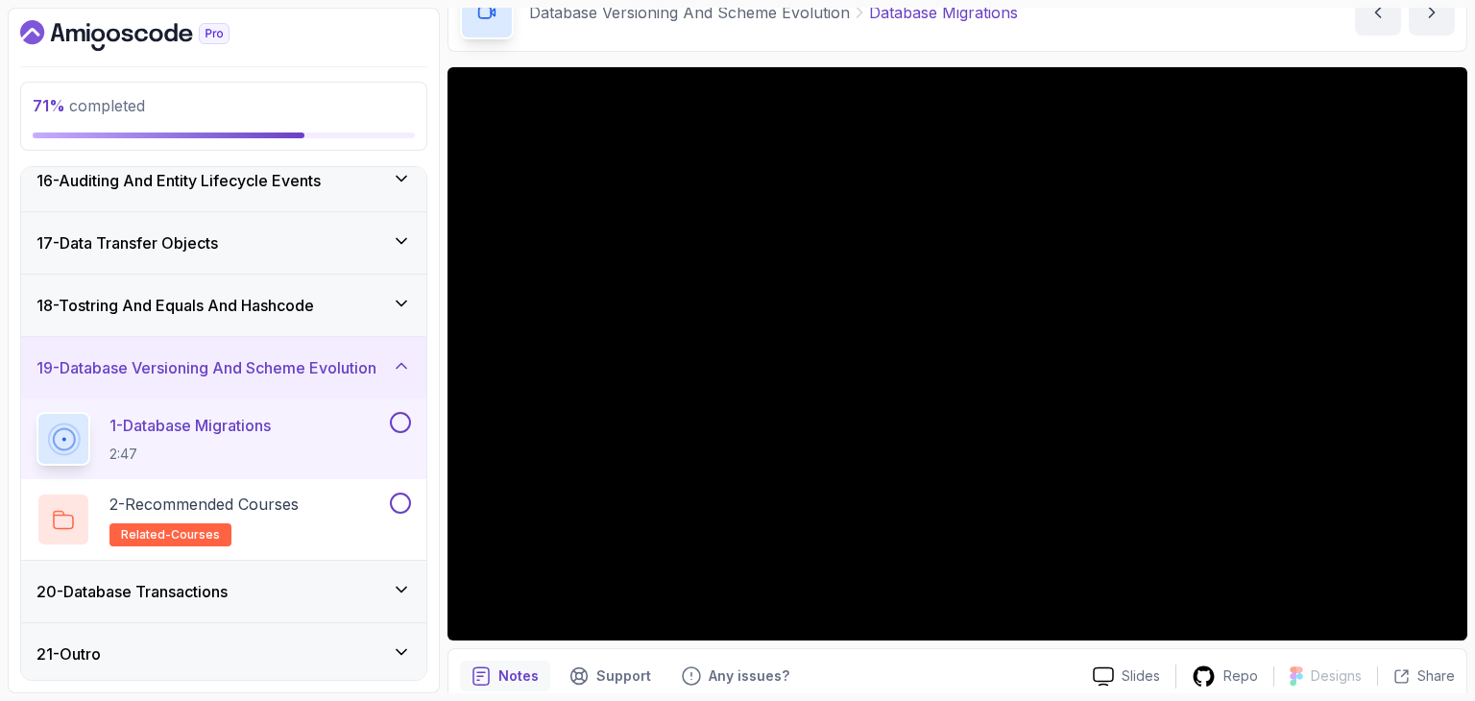
scroll to position [110, 0]
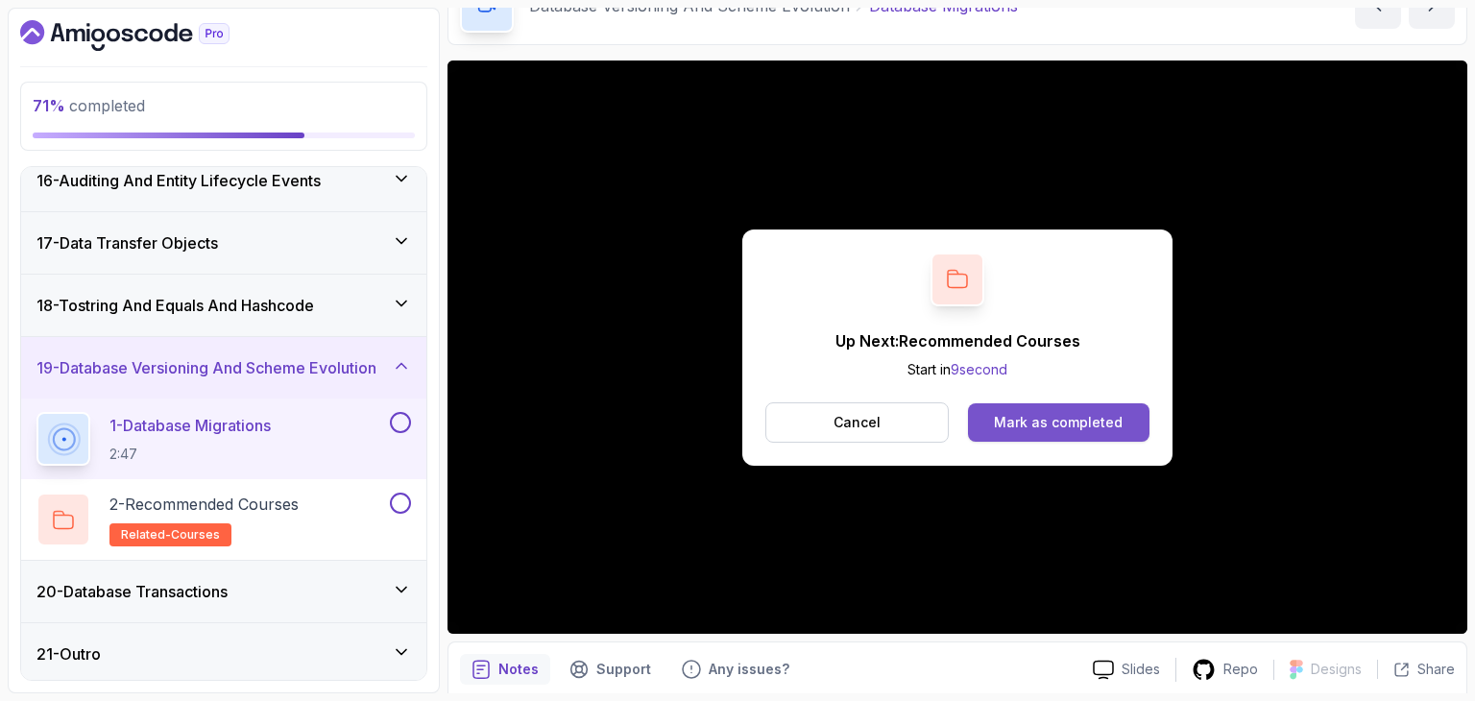
click at [1090, 420] on div "Mark as completed" at bounding box center [1058, 422] width 129 height 19
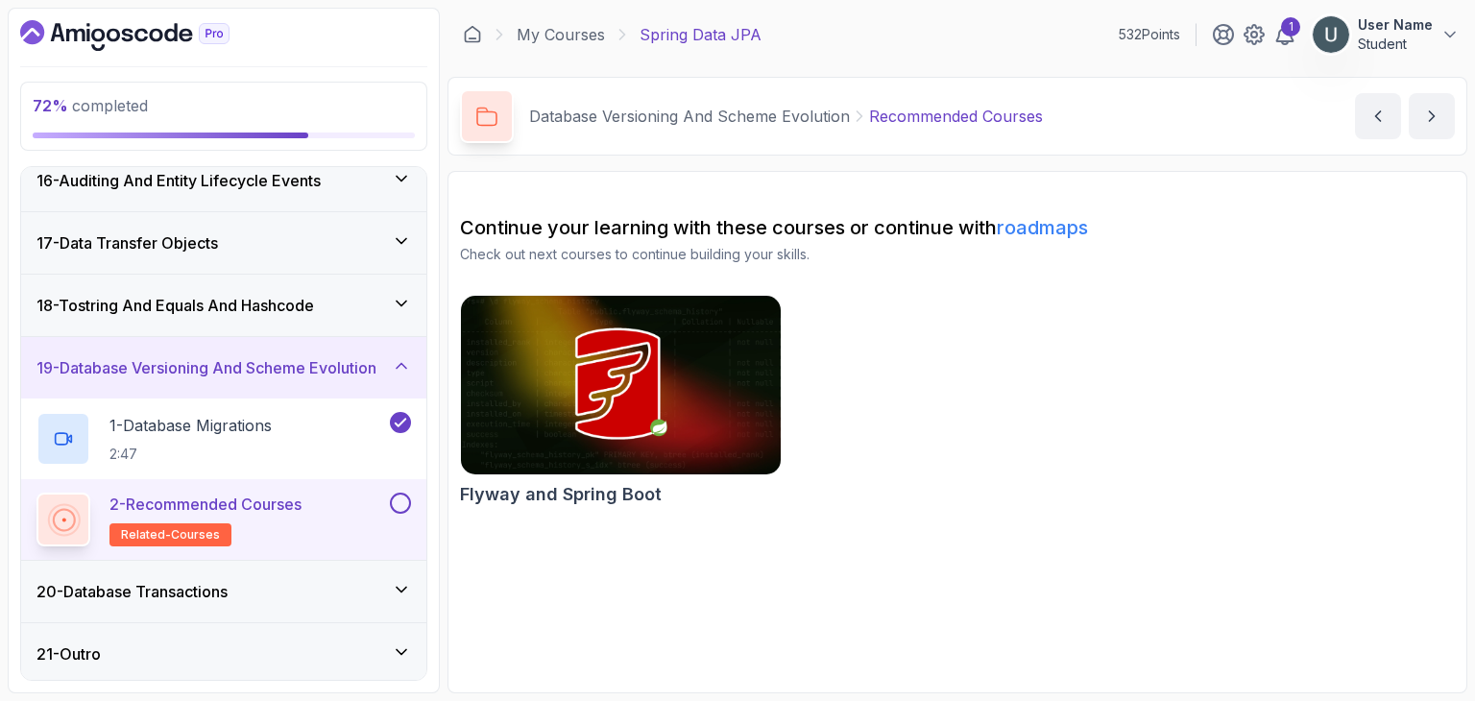
click at [225, 587] on h3 "20 - Database Transactions" at bounding box center [131, 591] width 191 height 23
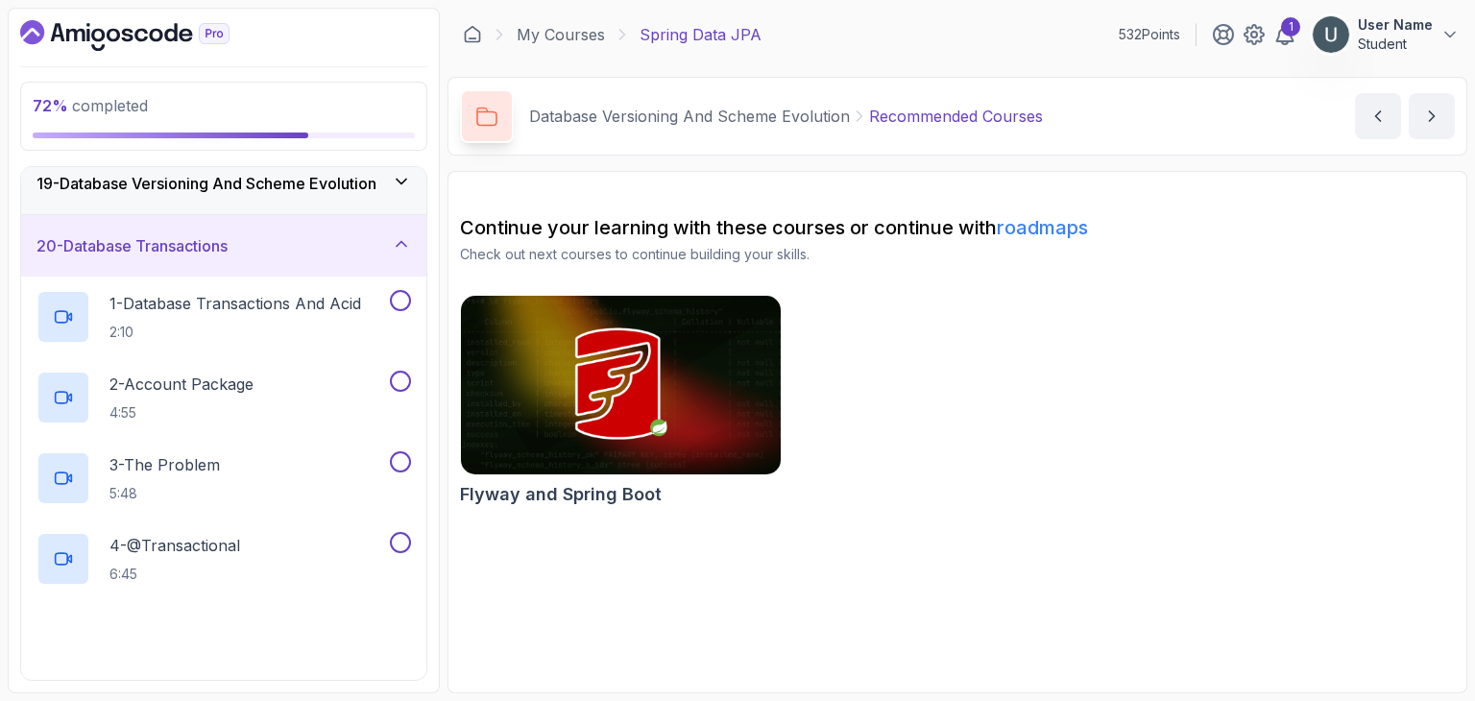
scroll to position [1160, 0]
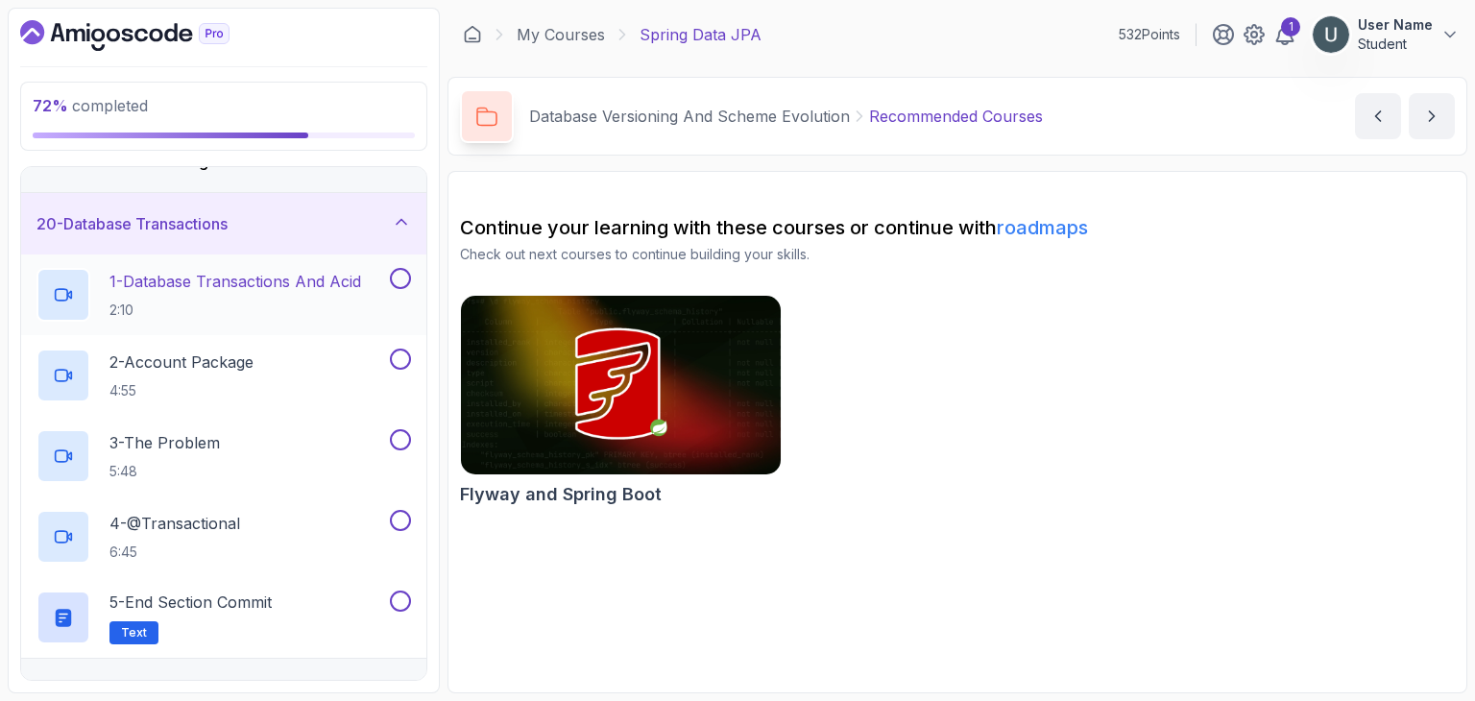
click at [215, 312] on p "2:10" at bounding box center [235, 310] width 252 height 19
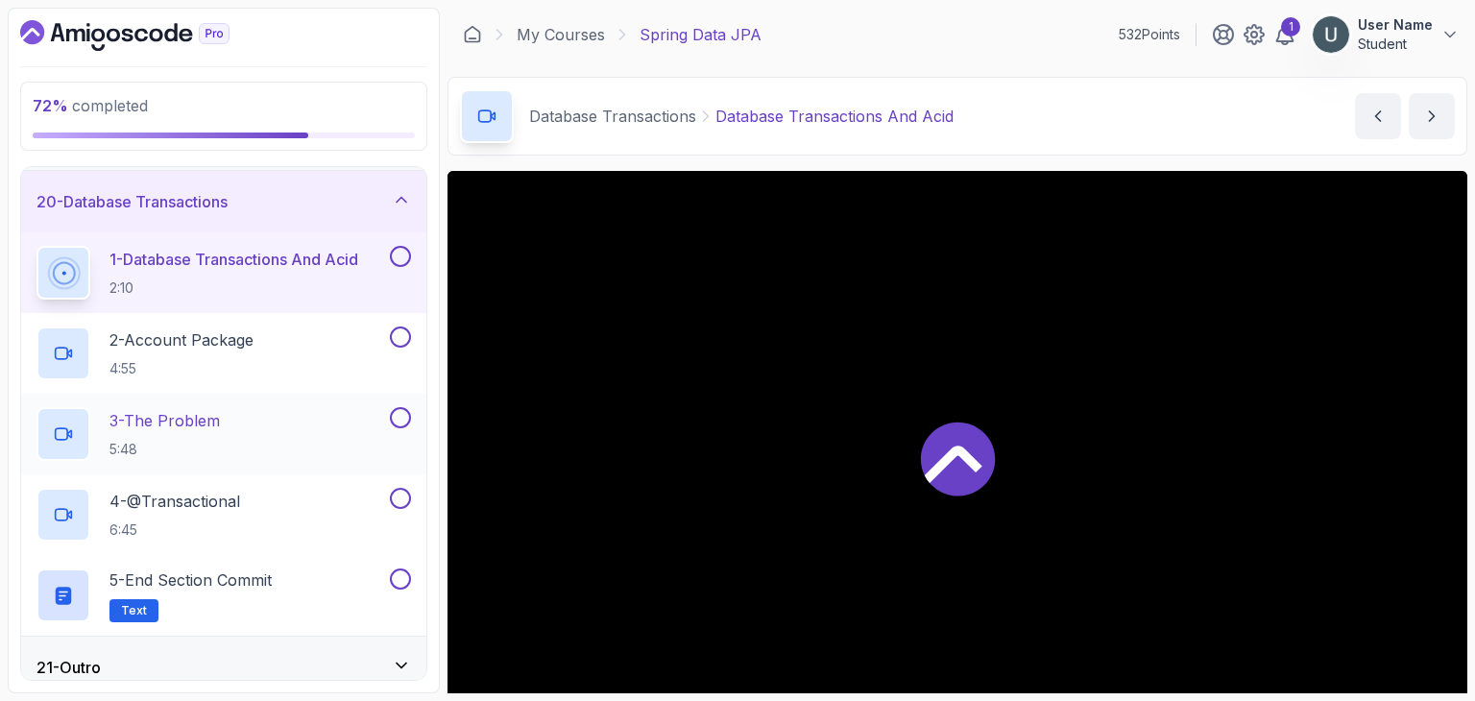
scroll to position [1196, 0]
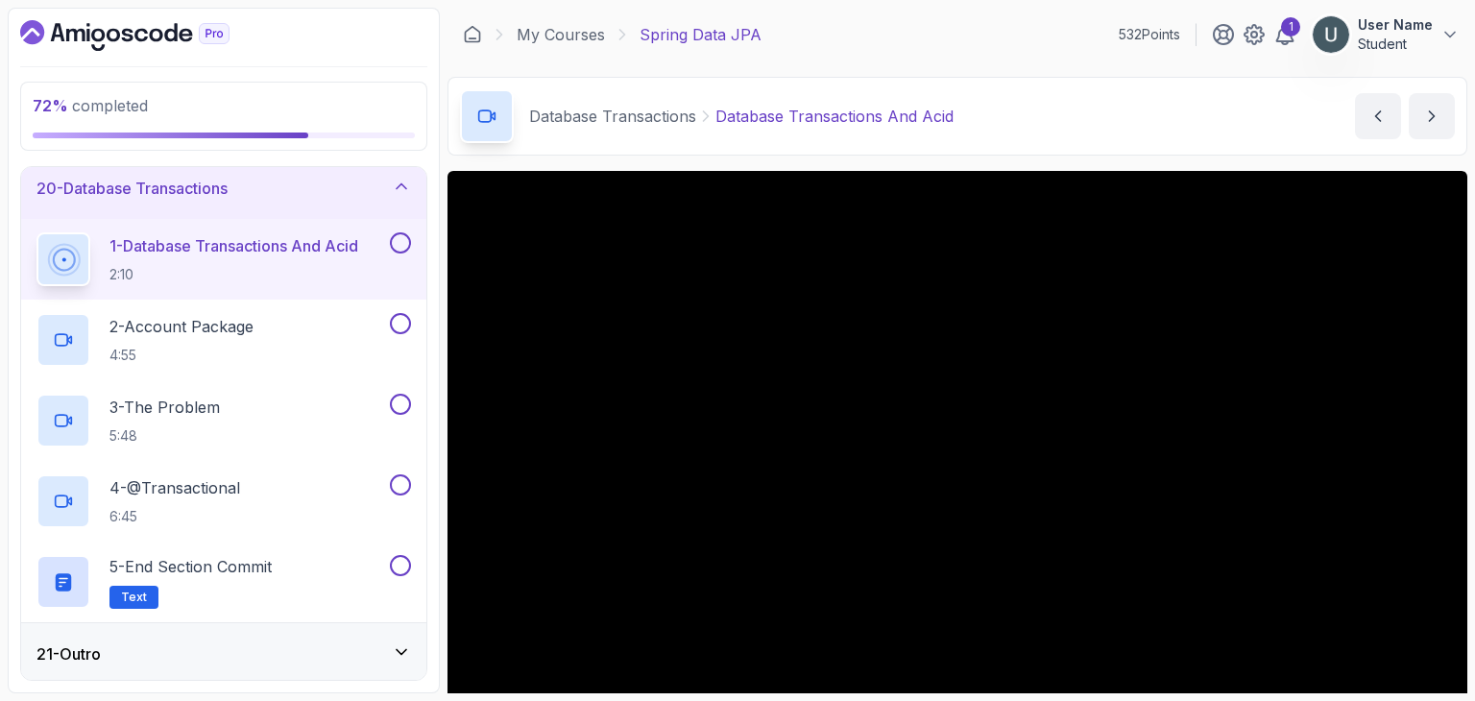
click at [225, 642] on div "21 - Outro" at bounding box center [223, 653] width 375 height 23
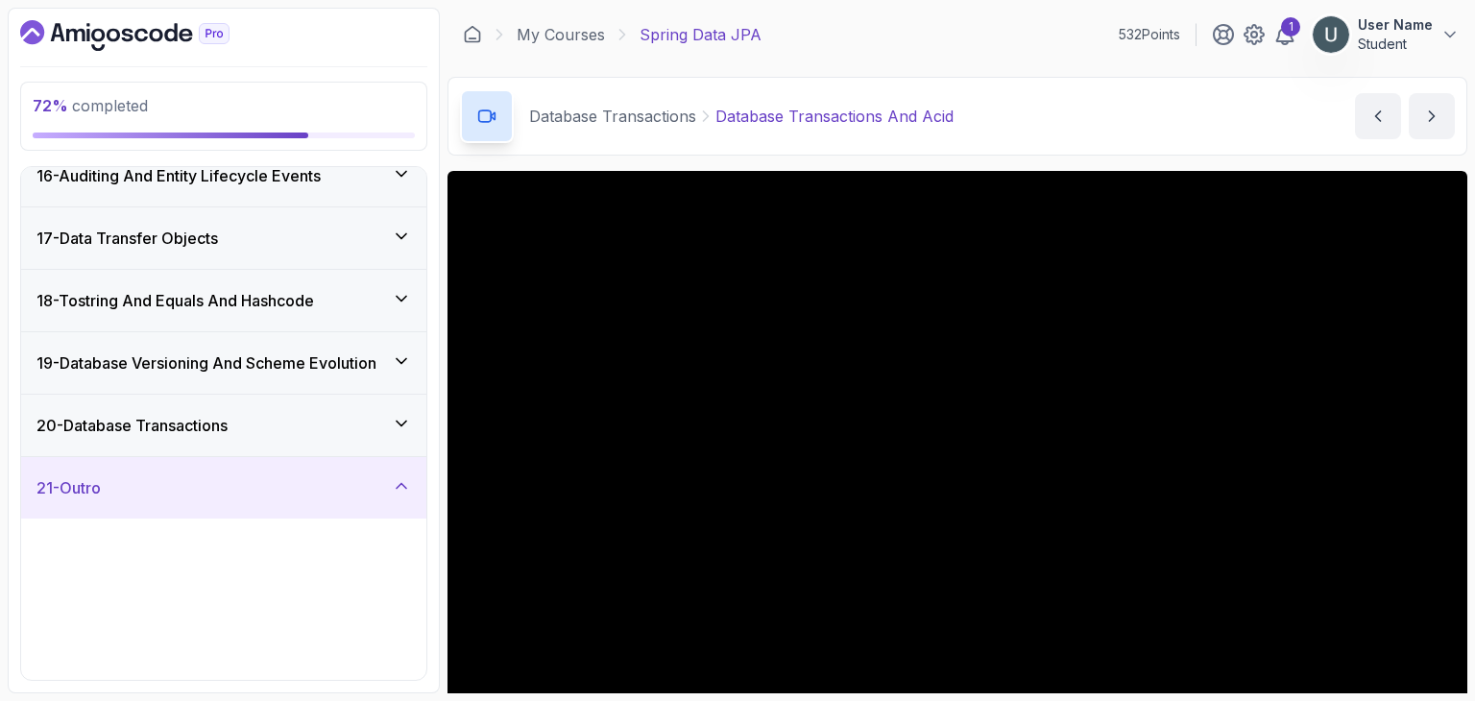
scroll to position [954, 0]
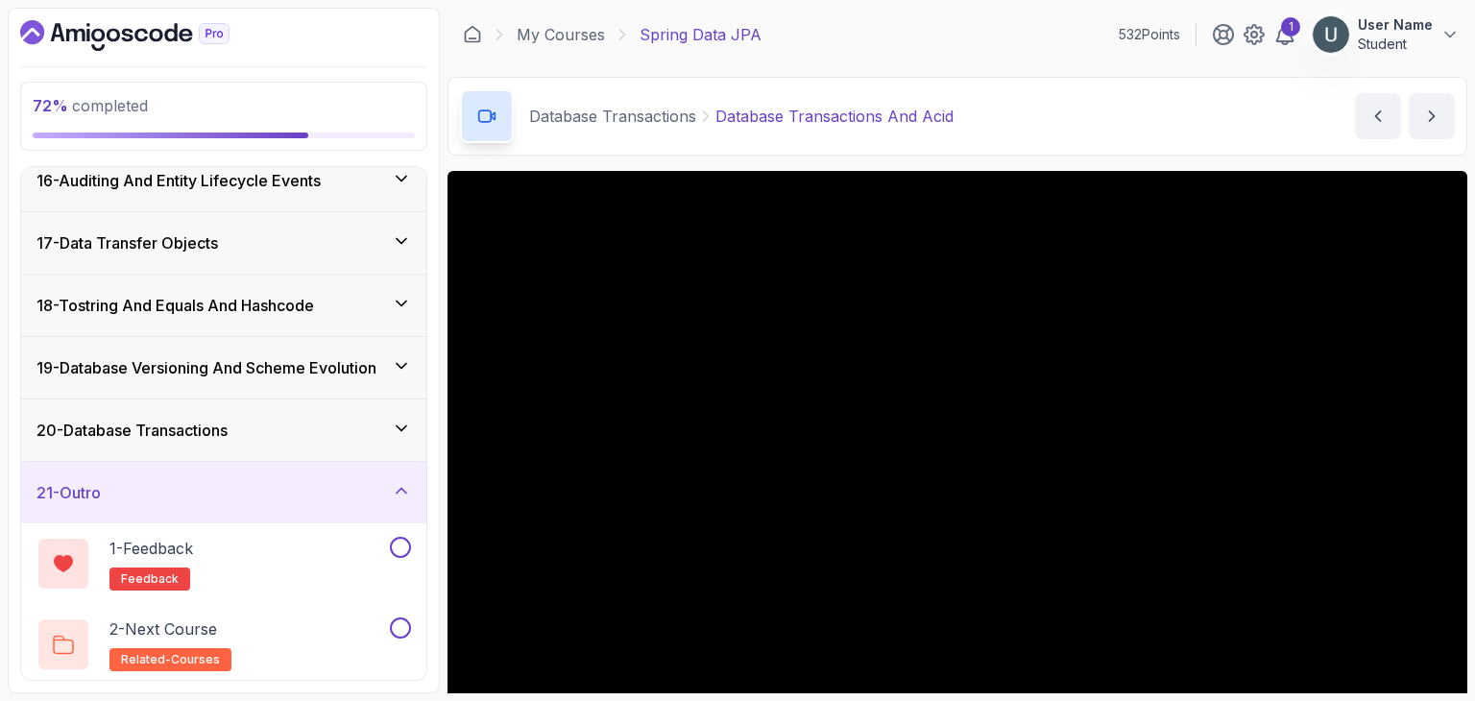
click at [207, 435] on h3 "20 - Database Transactions" at bounding box center [131, 430] width 191 height 23
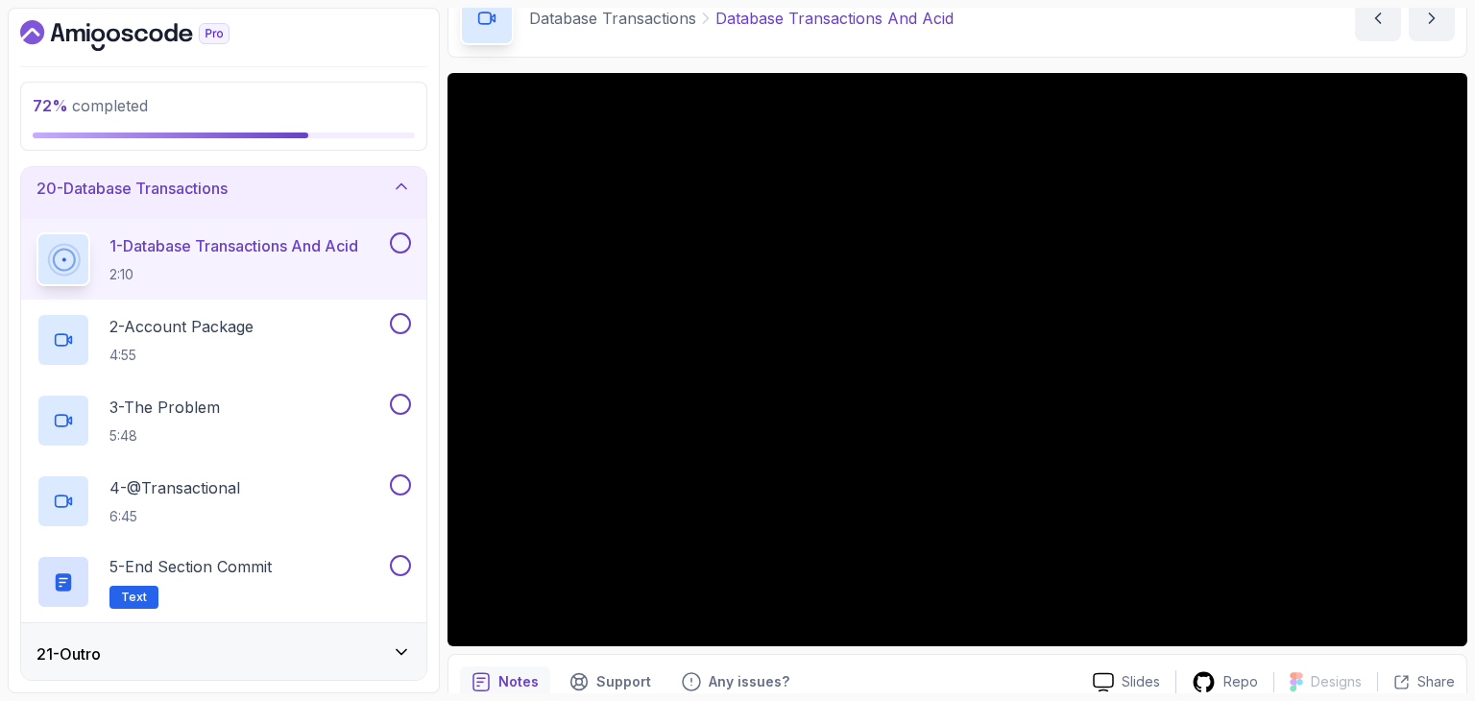
scroll to position [97, 0]
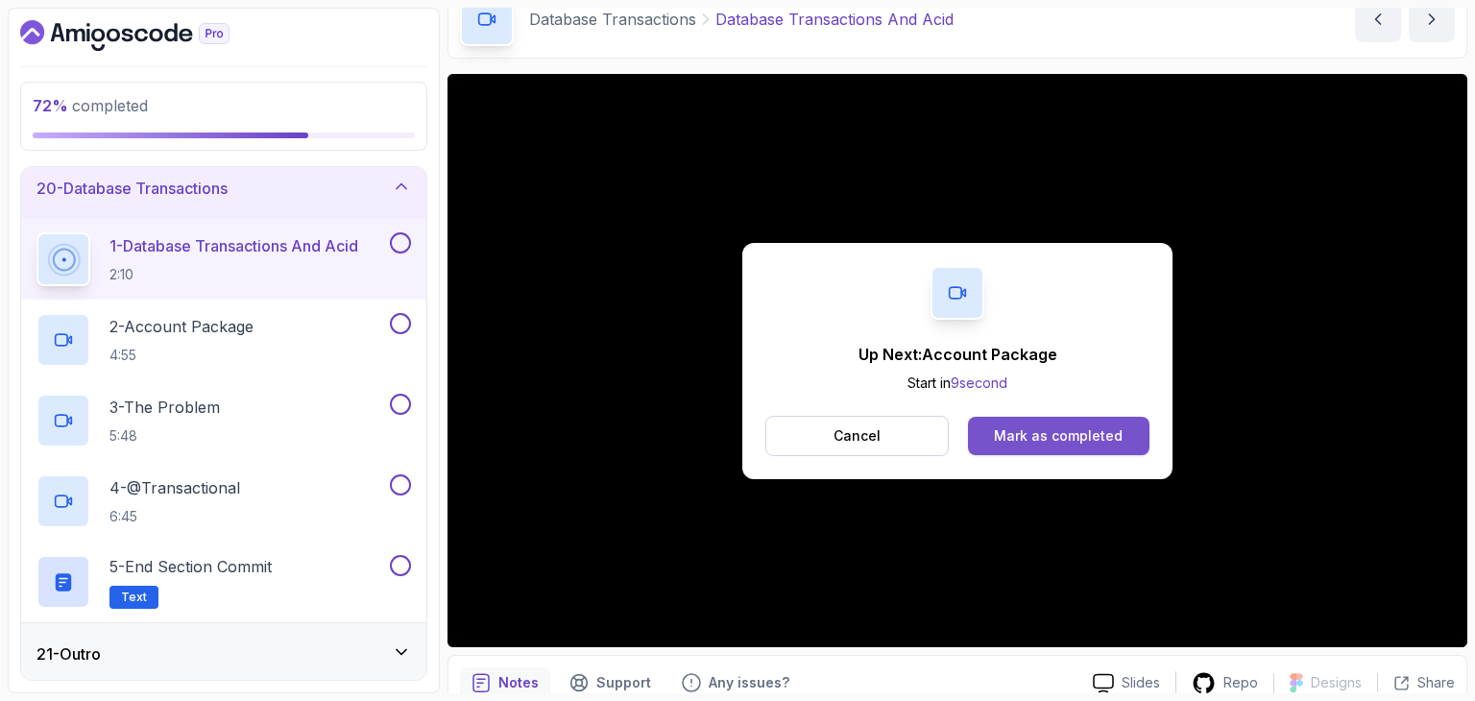
click at [1046, 423] on button "Mark as completed" at bounding box center [1058, 436] width 181 height 38
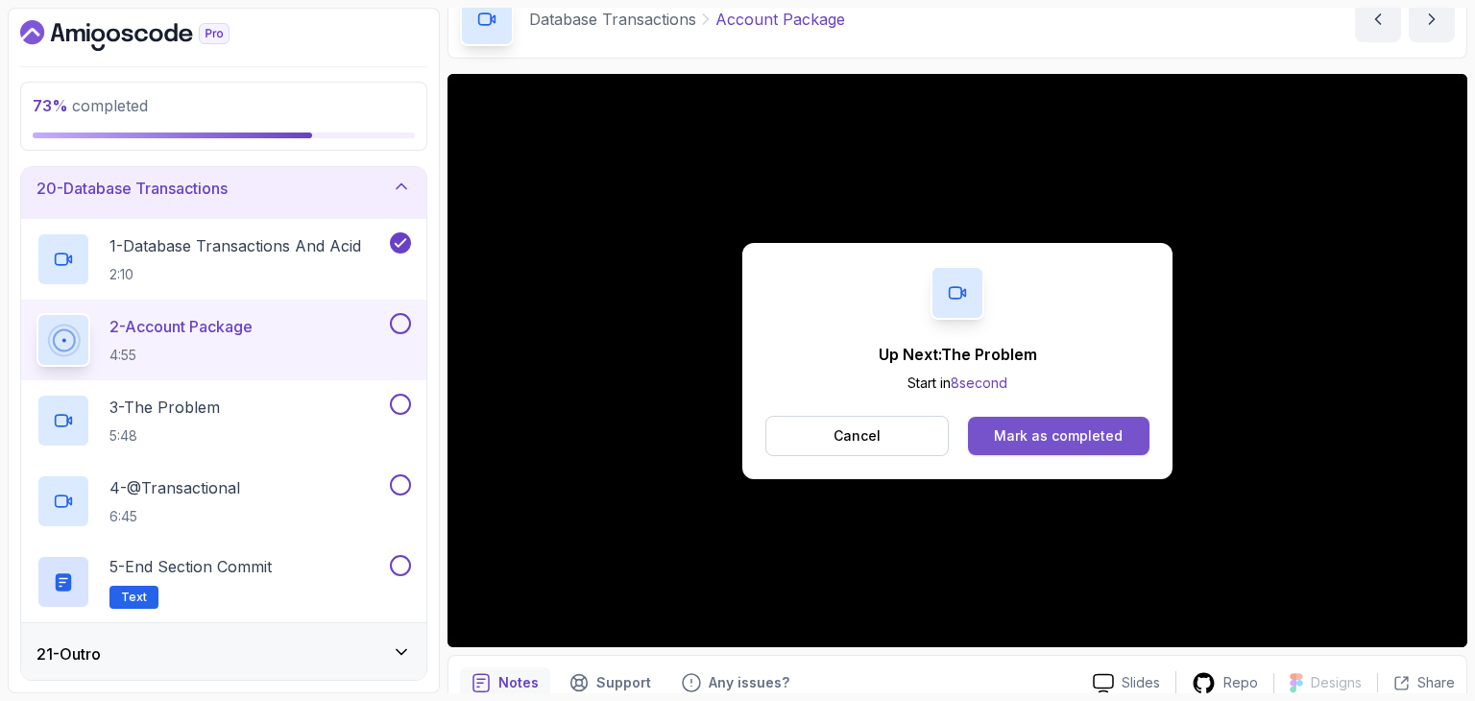
click at [1068, 432] on div "Mark as completed" at bounding box center [1058, 435] width 129 height 19
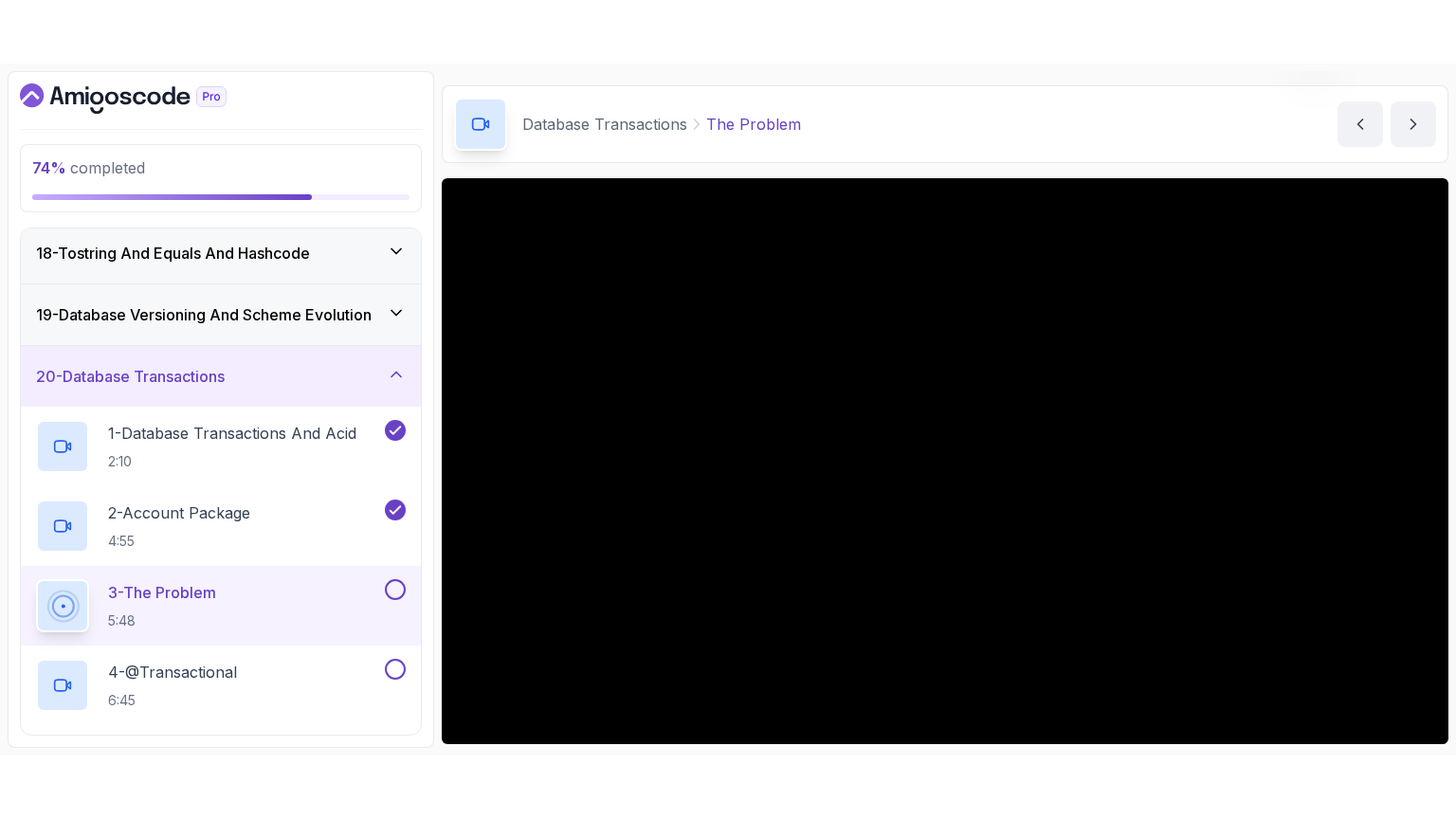
scroll to position [96, 0]
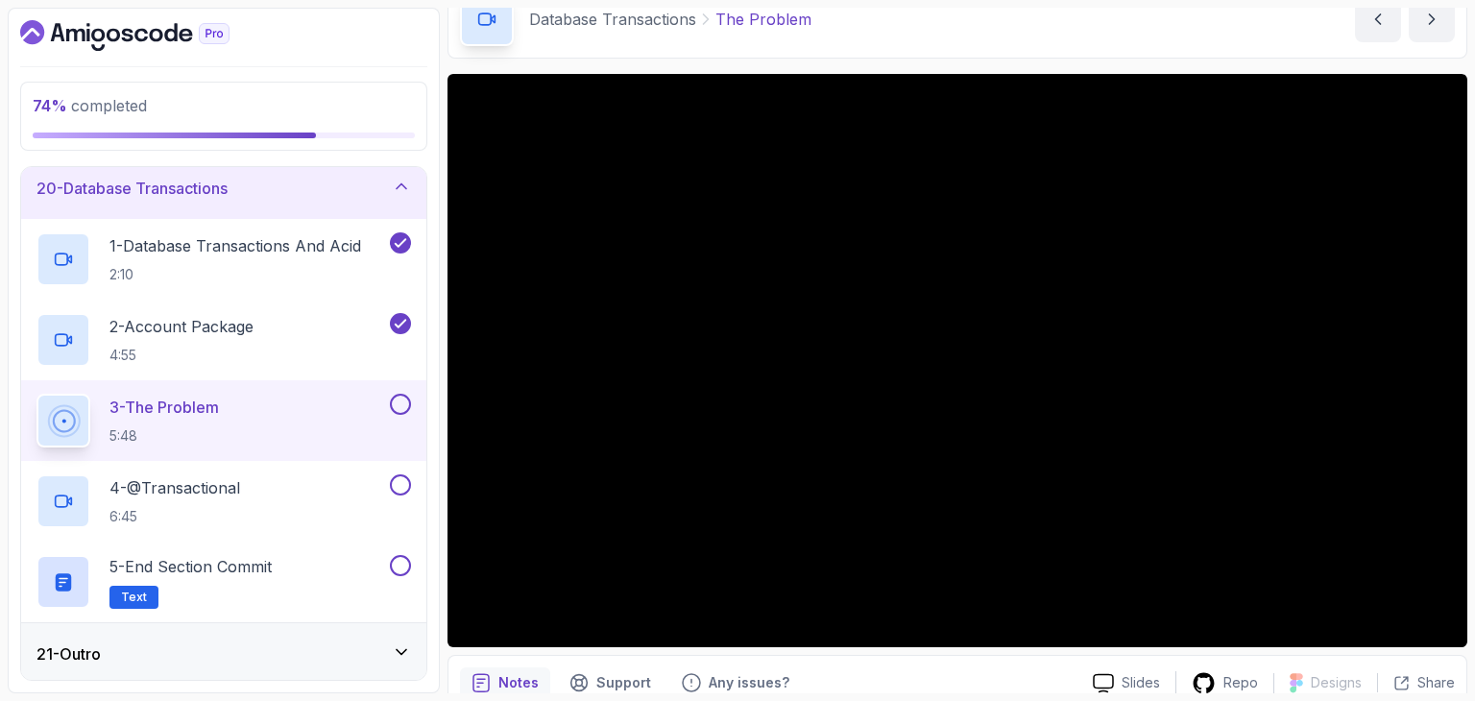
click at [401, 408] on button at bounding box center [400, 404] width 21 height 21
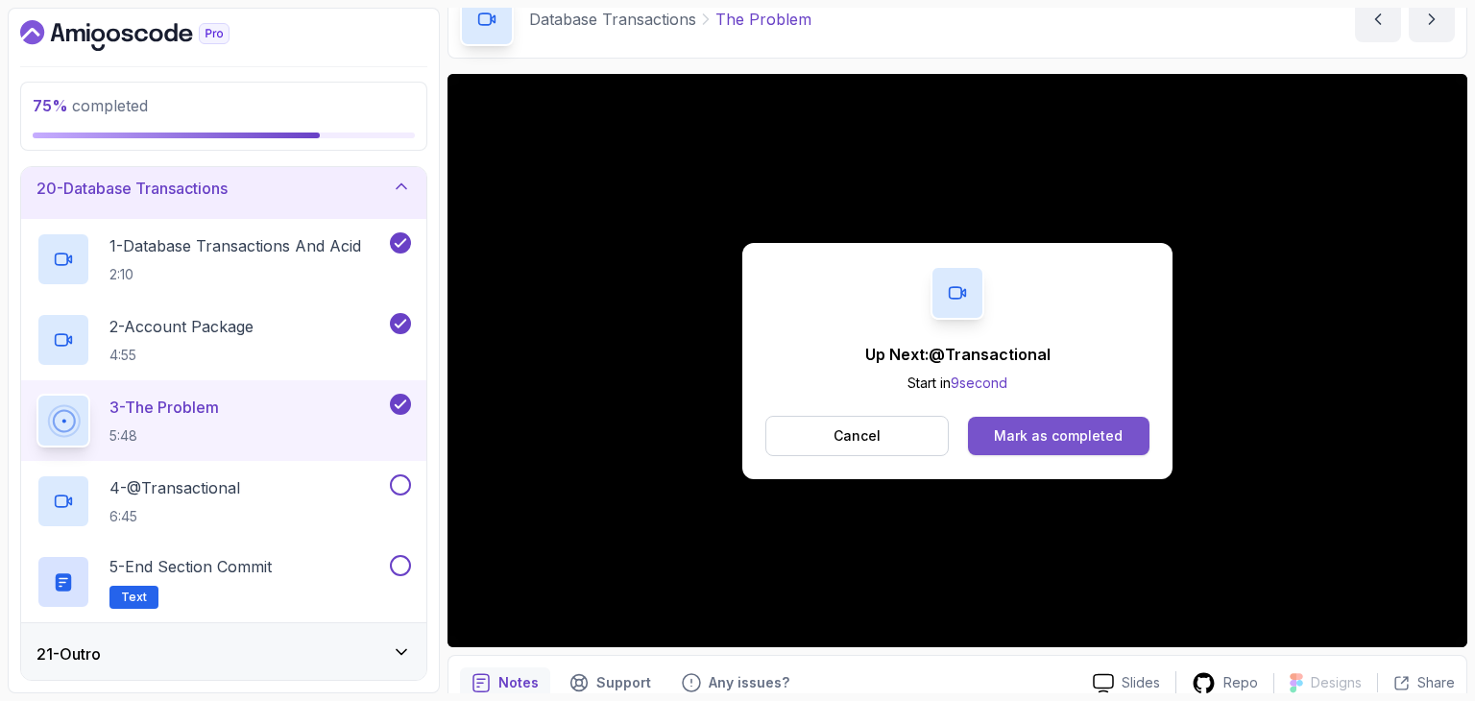
click at [1034, 423] on button "Mark as completed" at bounding box center [1058, 436] width 181 height 38
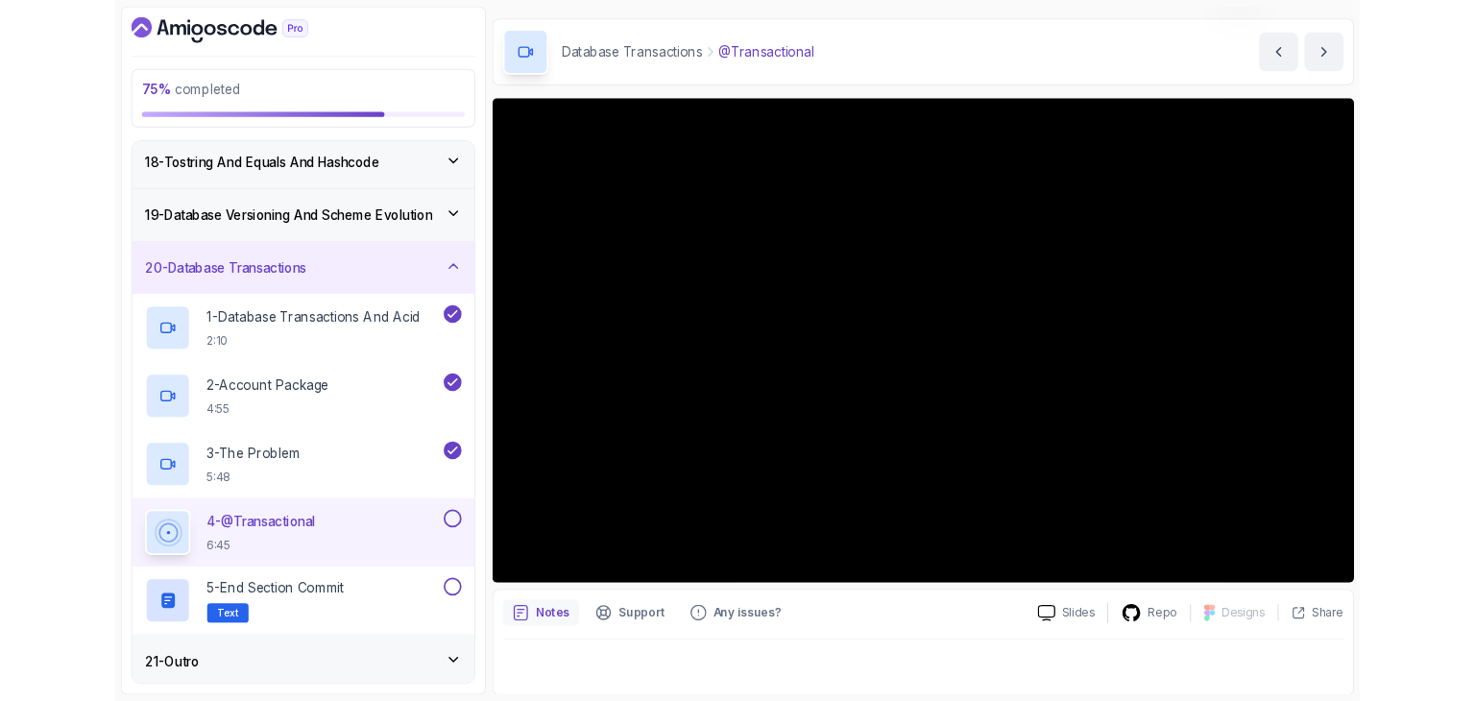
scroll to position [97, 0]
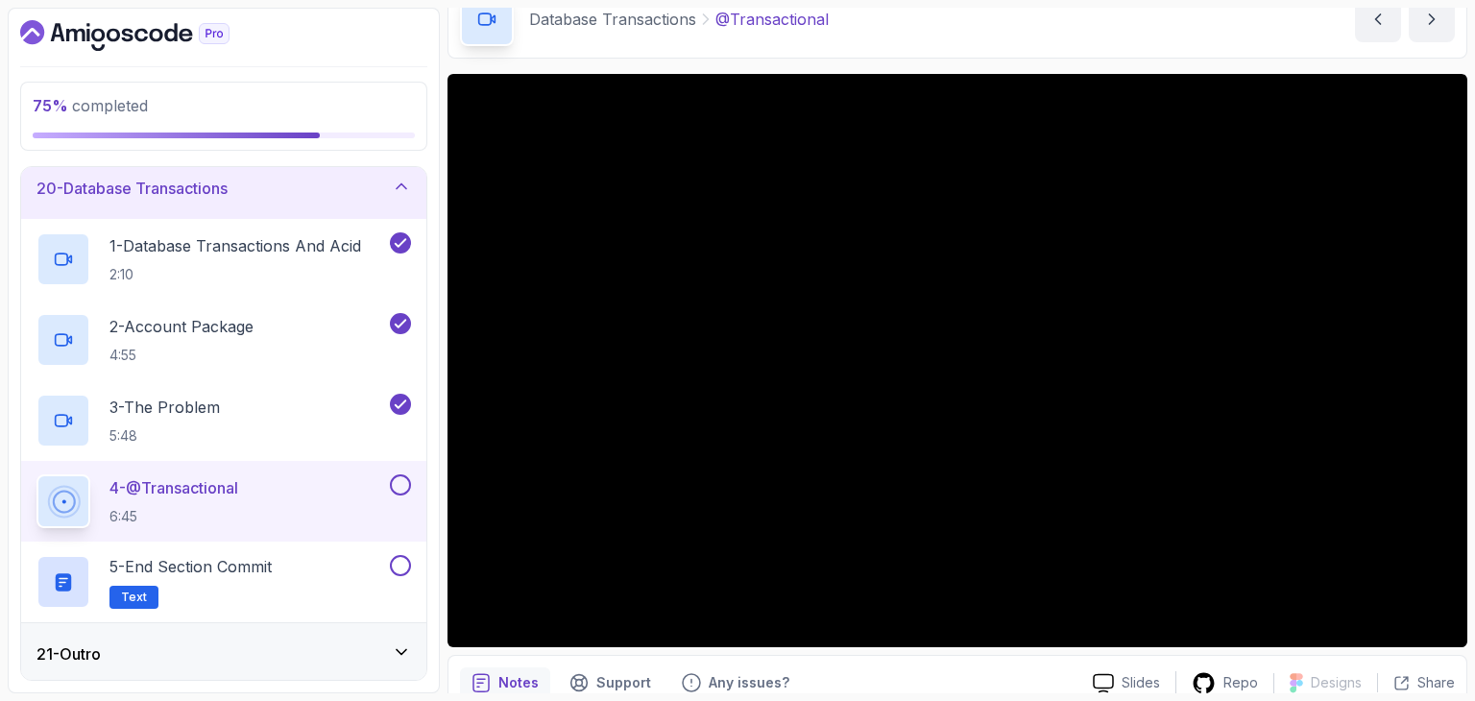
click at [397, 482] on button at bounding box center [400, 484] width 21 height 21
click at [218, 625] on div "21 - Outro" at bounding box center [223, 653] width 405 height 61
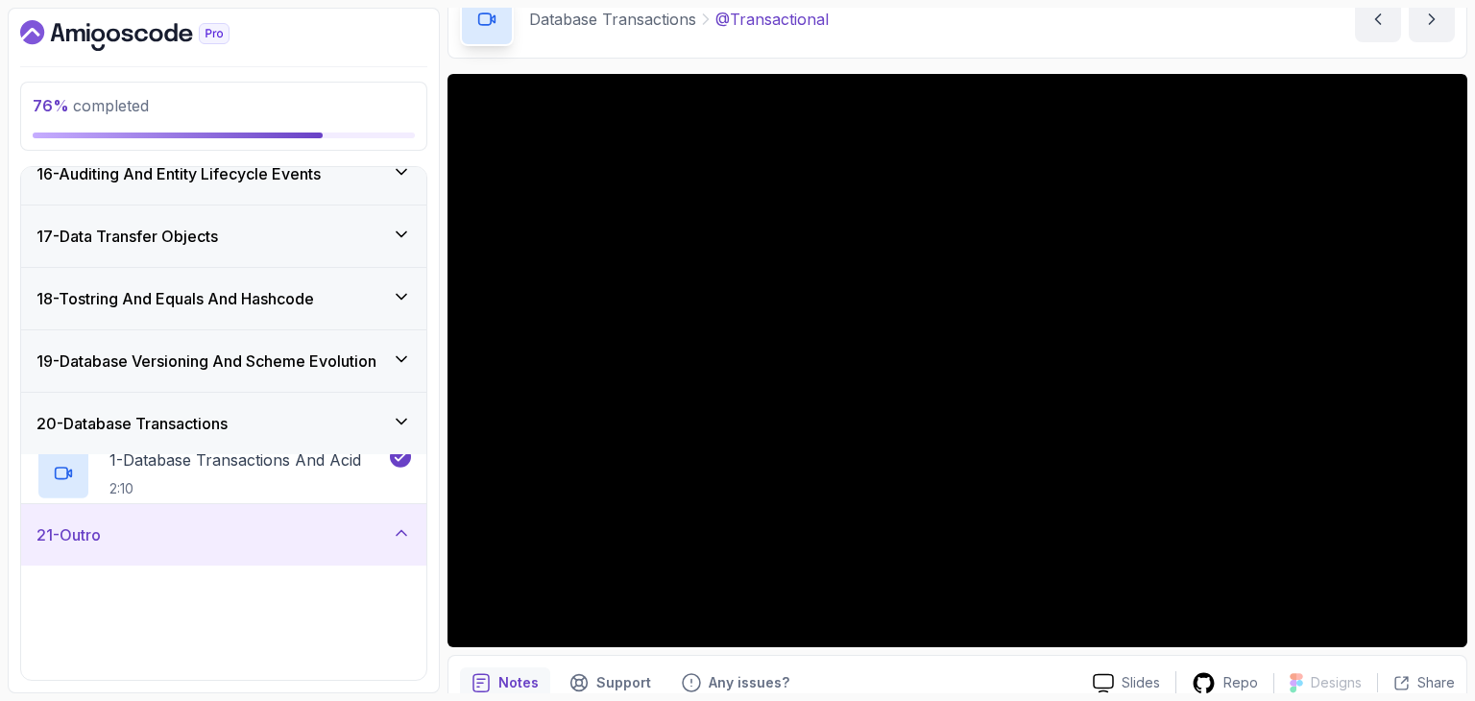
scroll to position [954, 0]
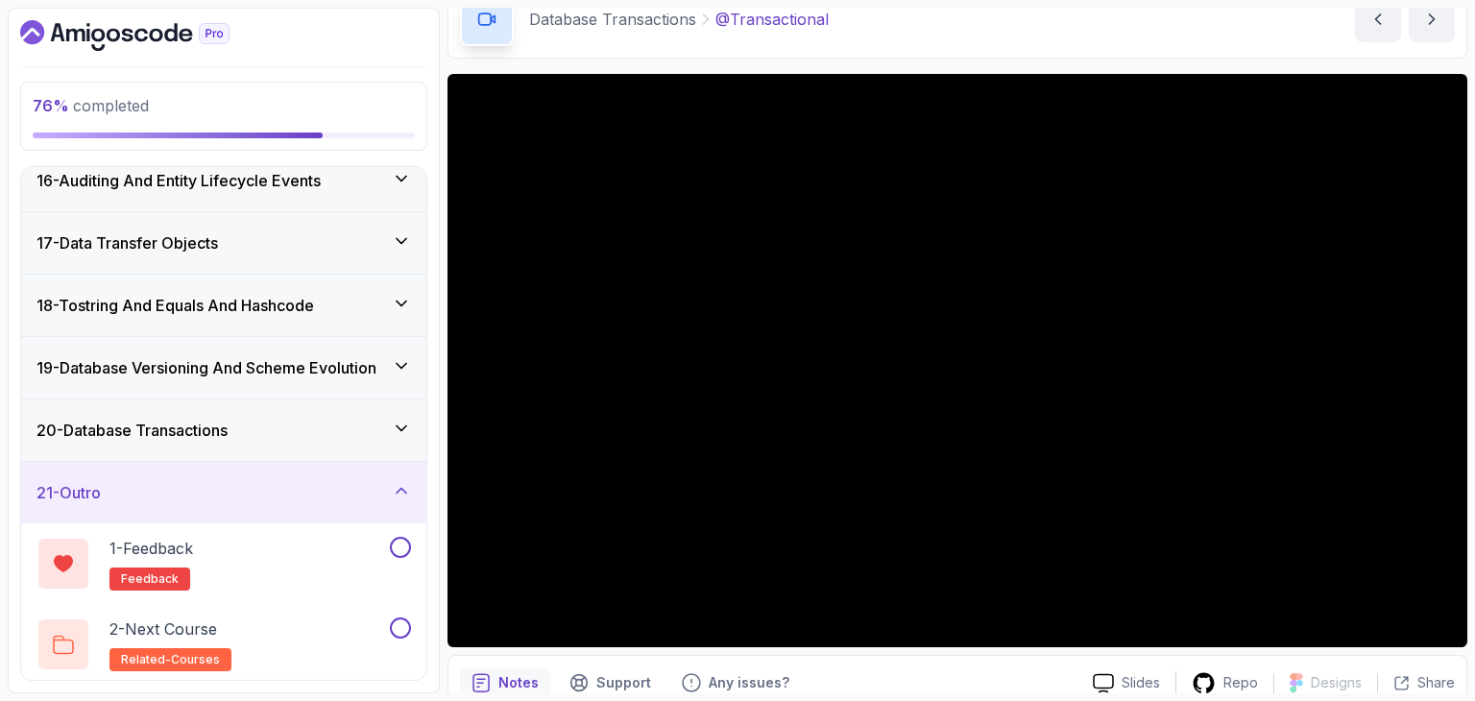
click at [217, 625] on p "2 - Next Course" at bounding box center [163, 628] width 108 height 23
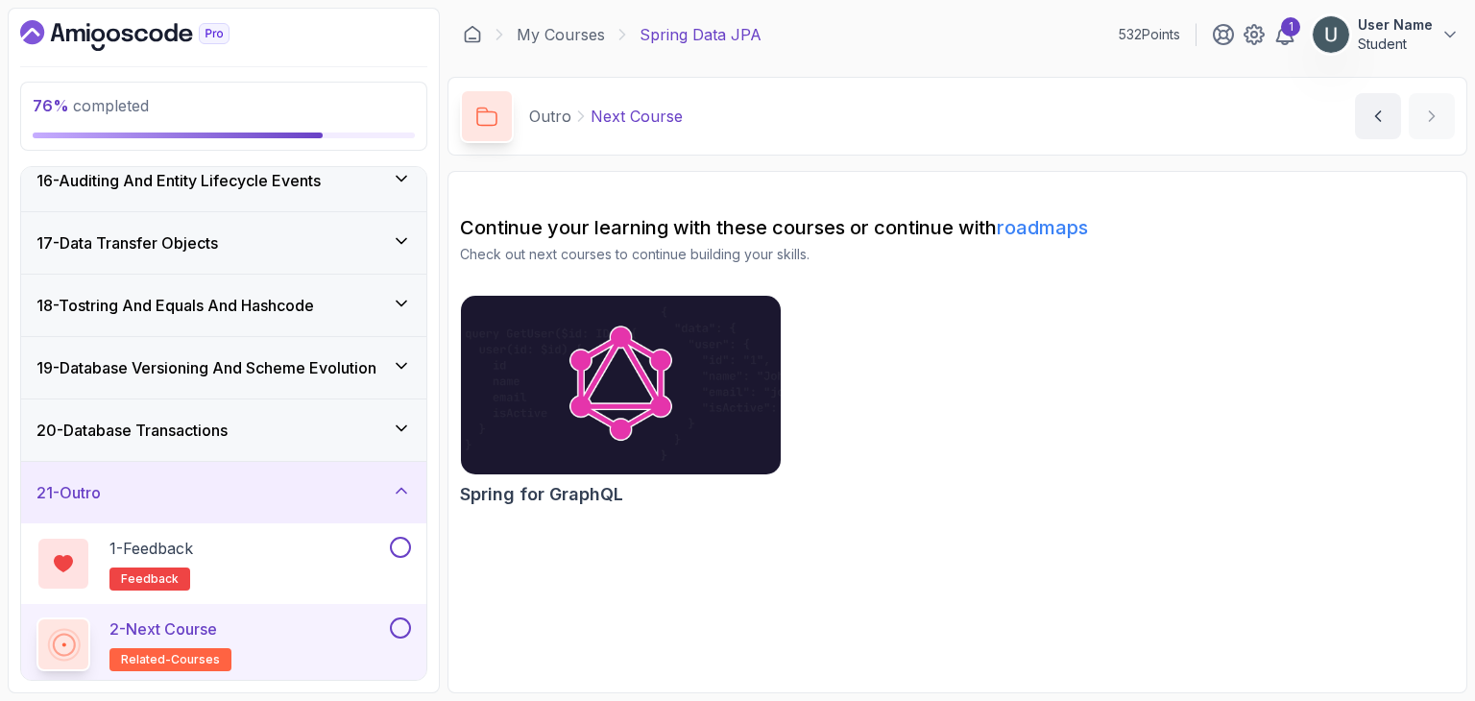
drag, startPoint x: 617, startPoint y: 417, endPoint x: 755, endPoint y: 619, distance: 245.3
click at [755, 619] on section "Continue your learning with these courses or continue with roadmaps Check out n…" at bounding box center [958, 432] width 1020 height 522
click at [611, 443] on img at bounding box center [620, 385] width 335 height 188
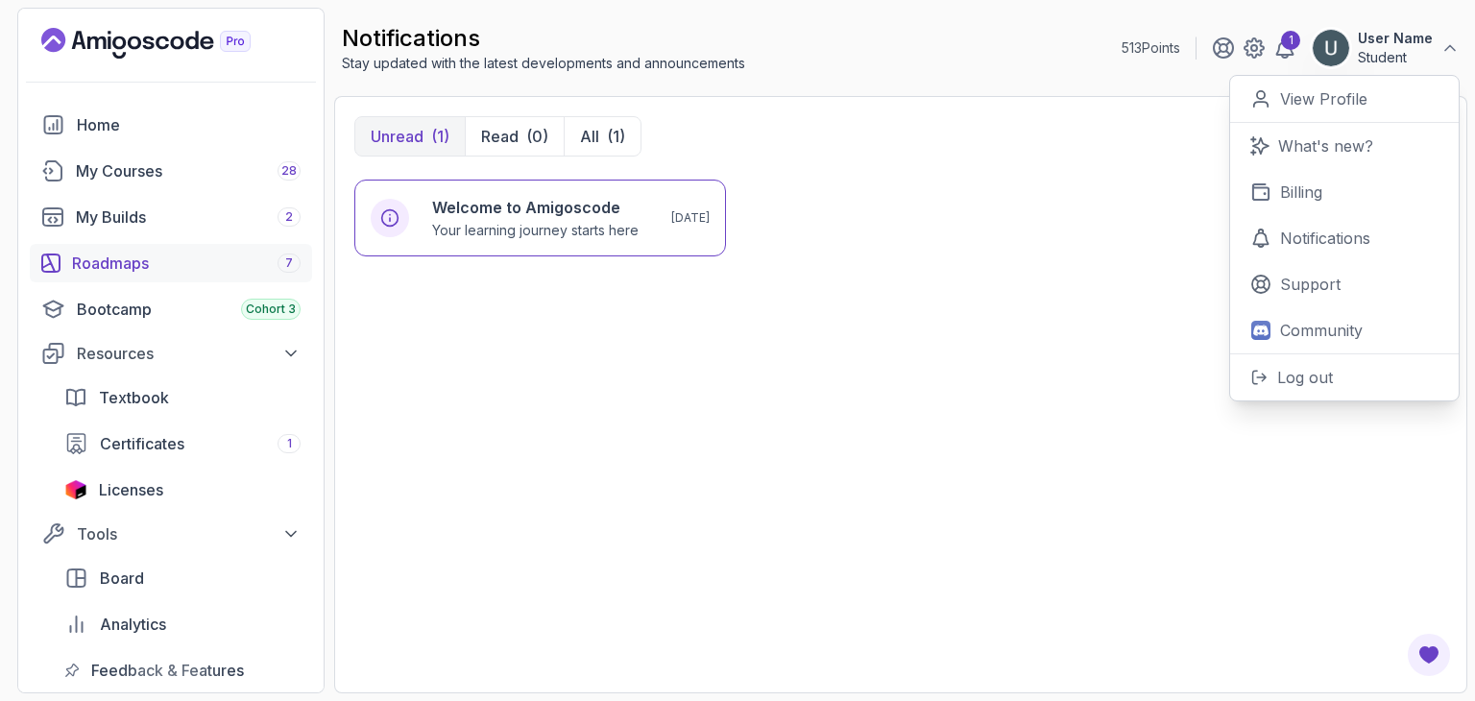
click at [171, 261] on div "Roadmaps 7" at bounding box center [186, 263] width 229 height 23
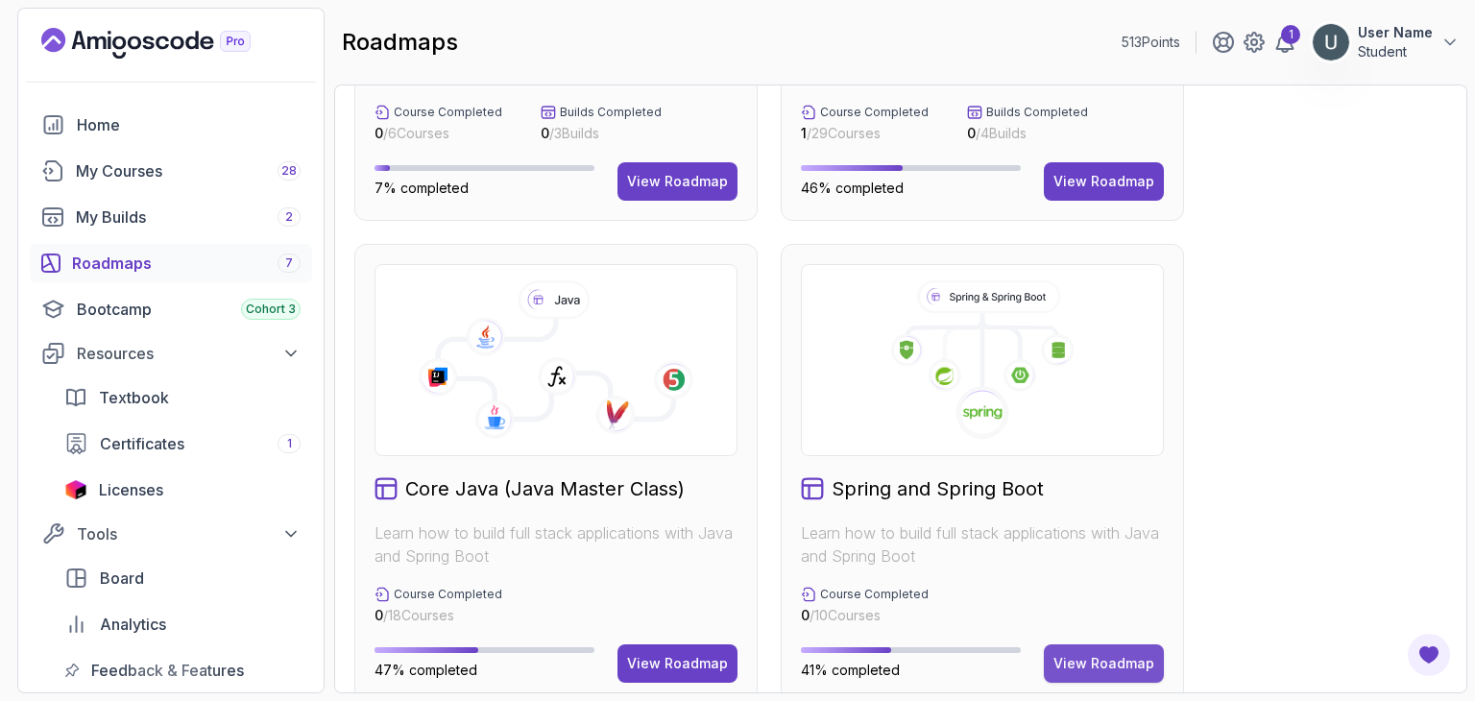
scroll to position [344, 0]
click at [1140, 658] on div "View Roadmap" at bounding box center [1103, 662] width 101 height 19
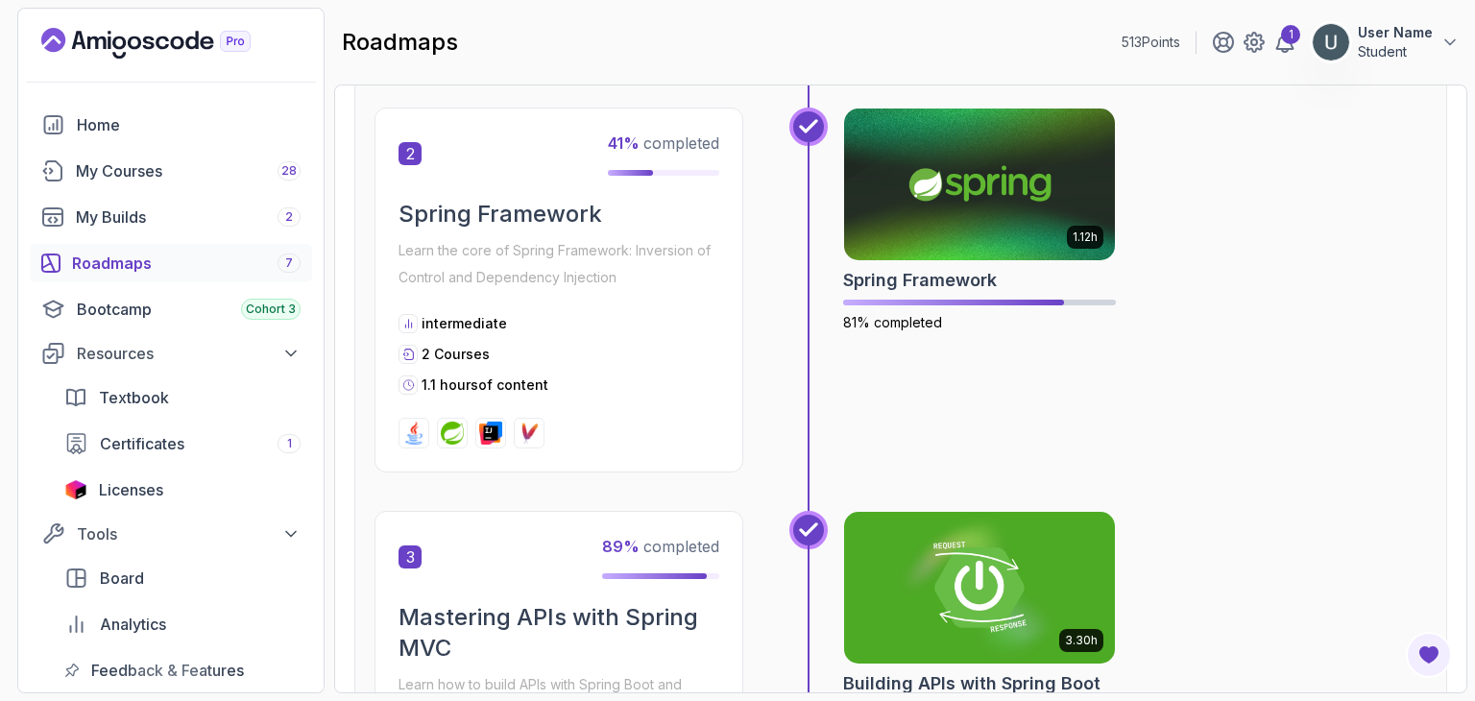
scroll to position [746, 0]
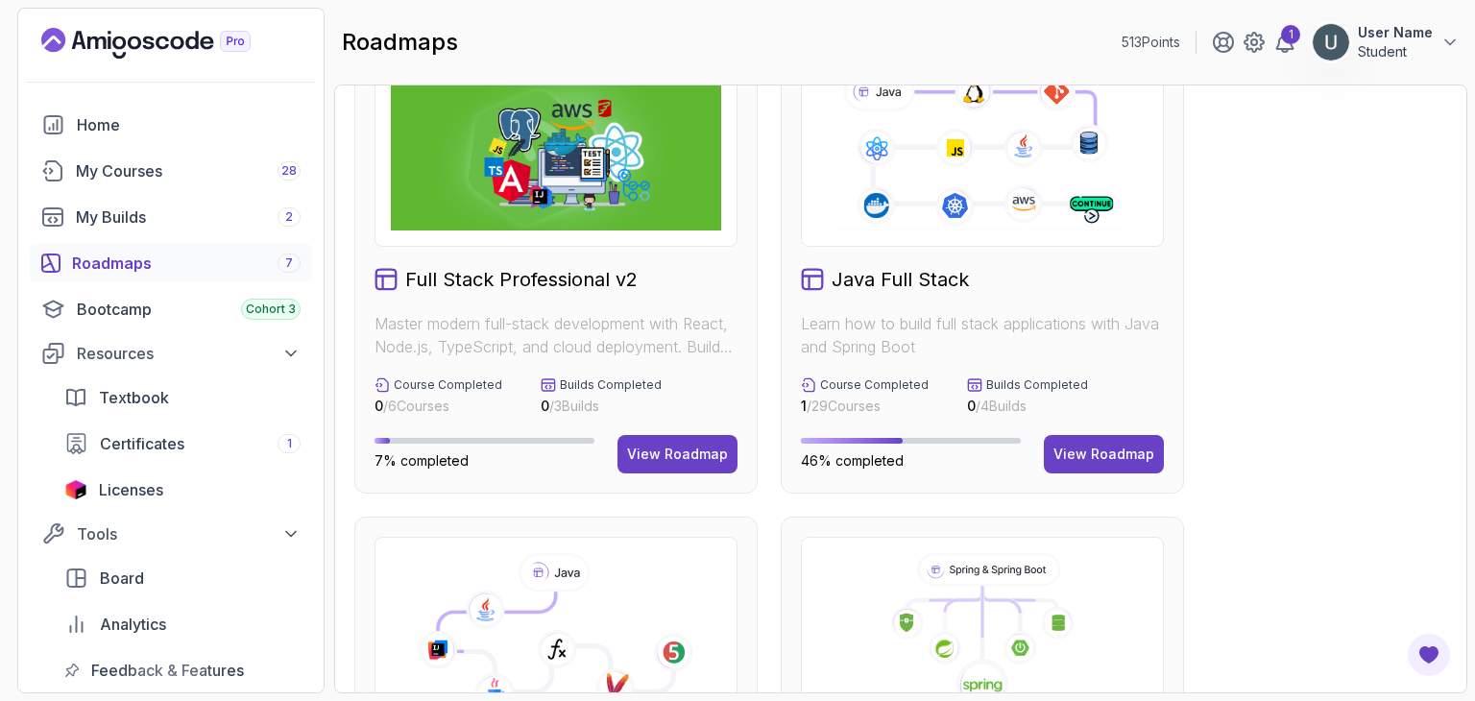
scroll to position [44, 0]
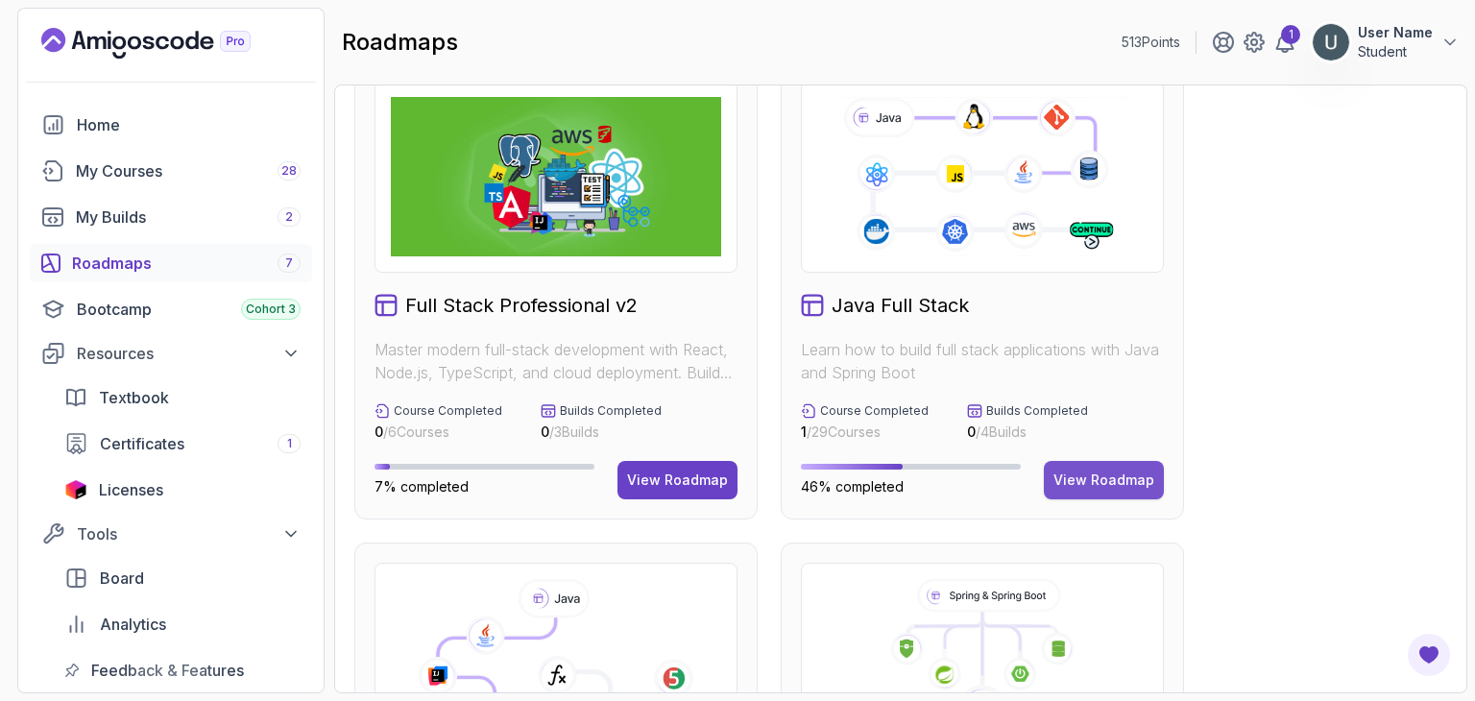
click at [1130, 469] on button "View Roadmap" at bounding box center [1104, 480] width 120 height 38
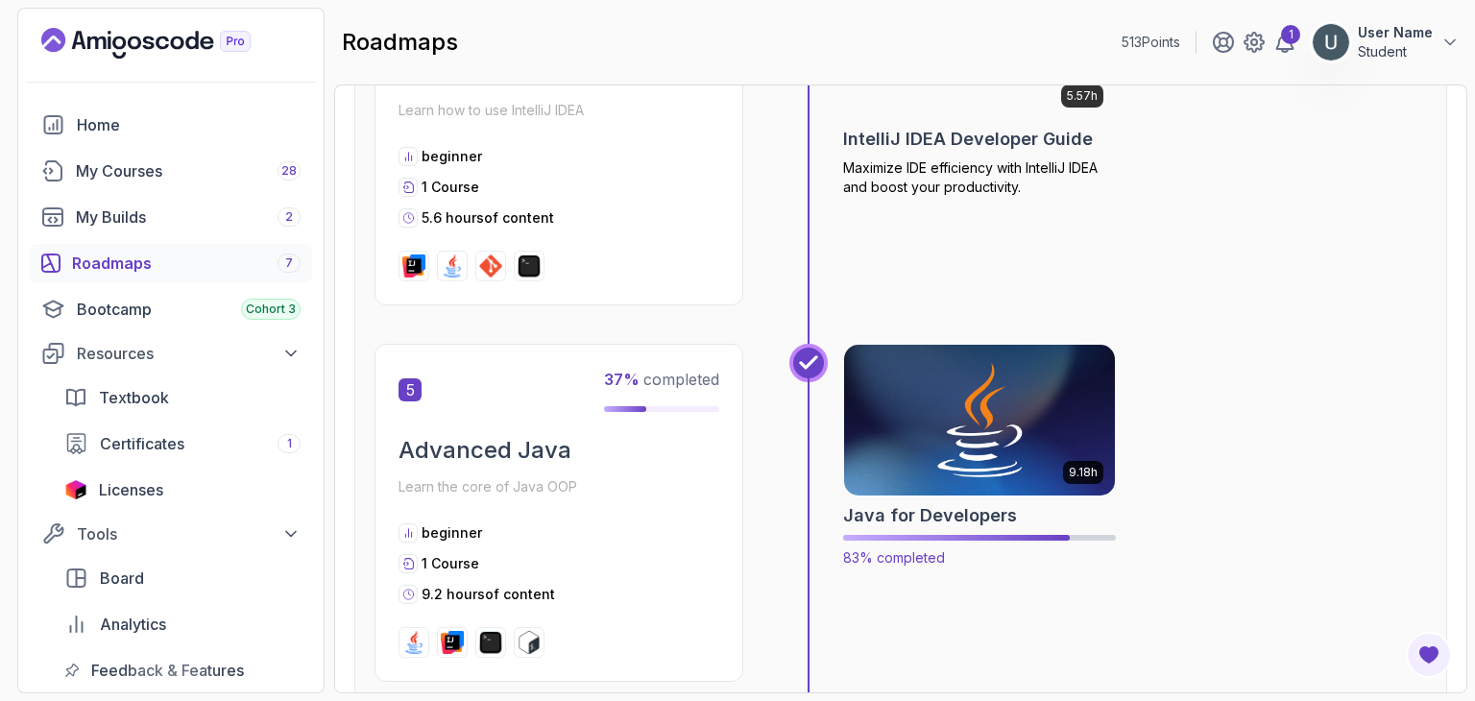
scroll to position [1812, 0]
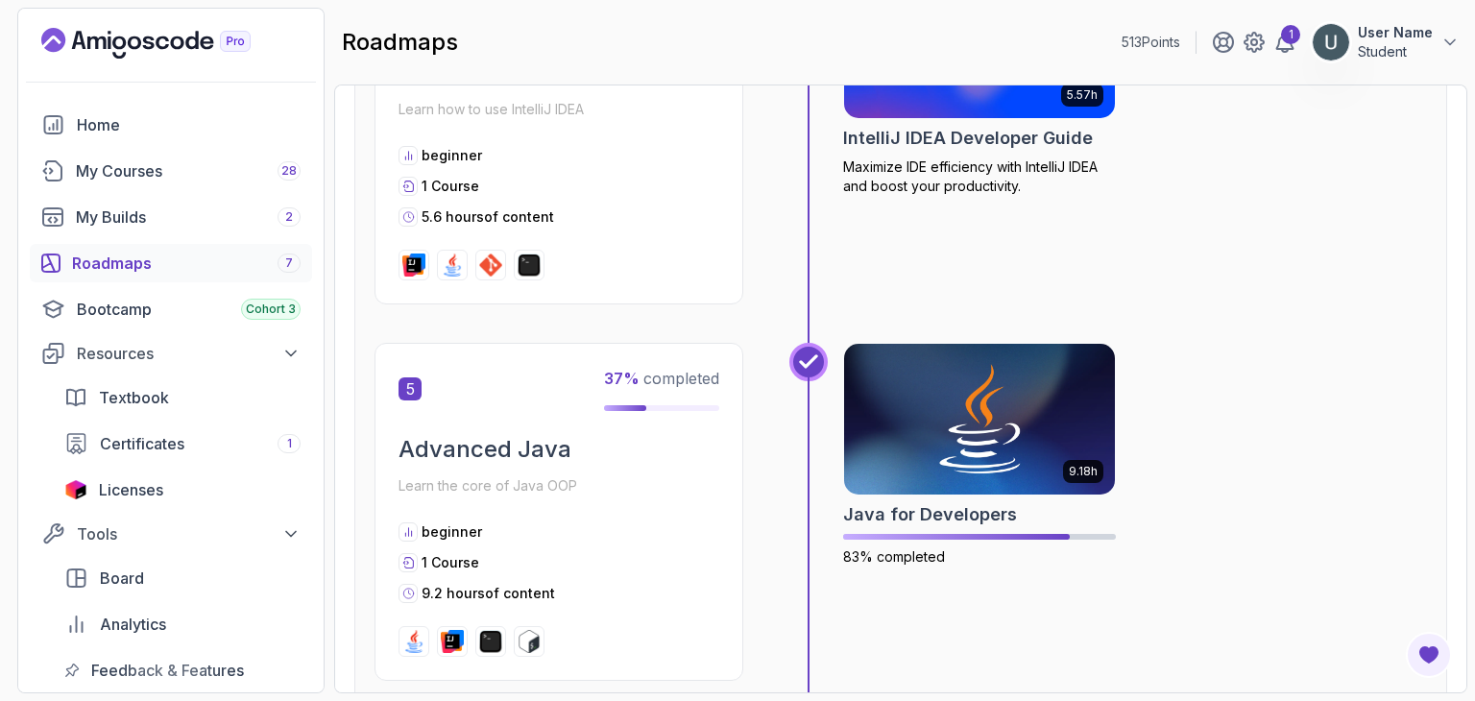
click at [1474, 527] on section "513 Points 1 User Name Student Home My Courses 28 My Builds 2 Roadmaps 7 Bootca…" at bounding box center [737, 350] width 1475 height 701
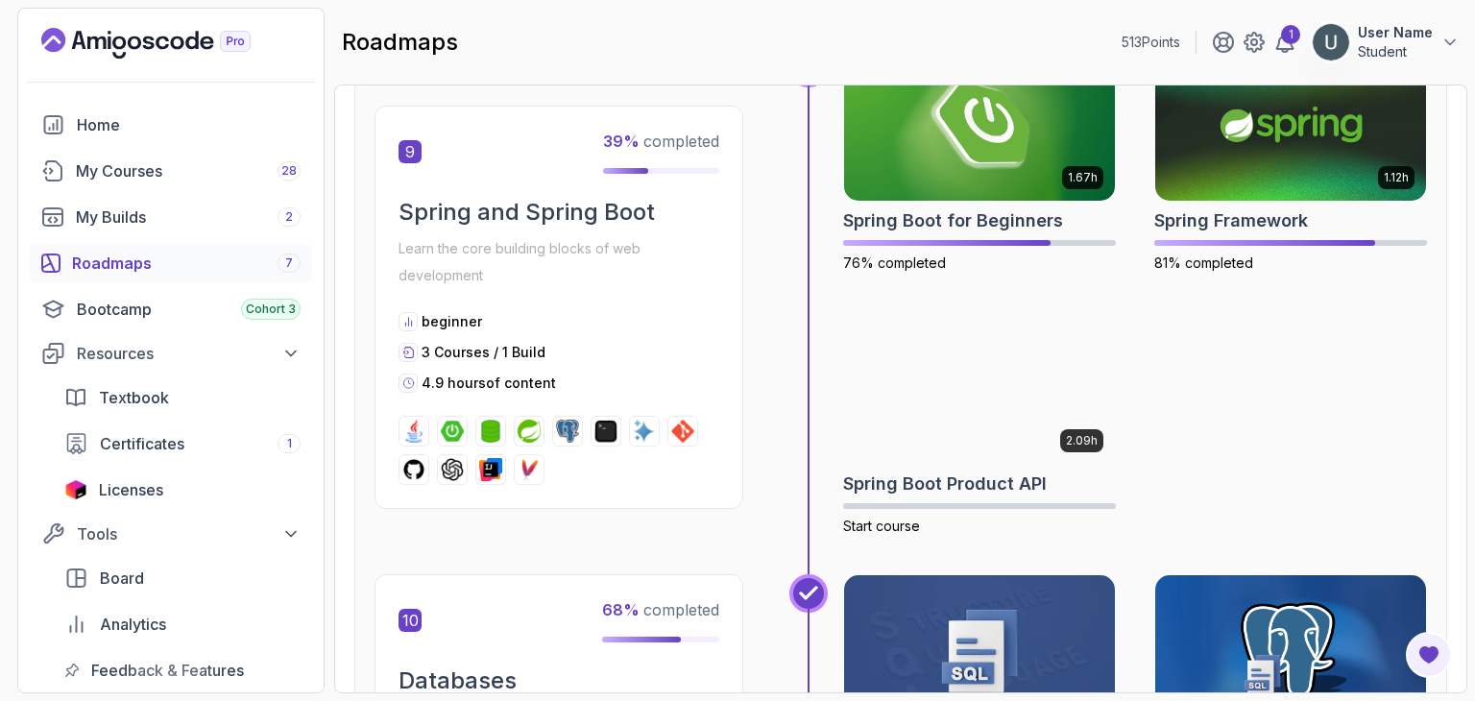
scroll to position [3610, 0]
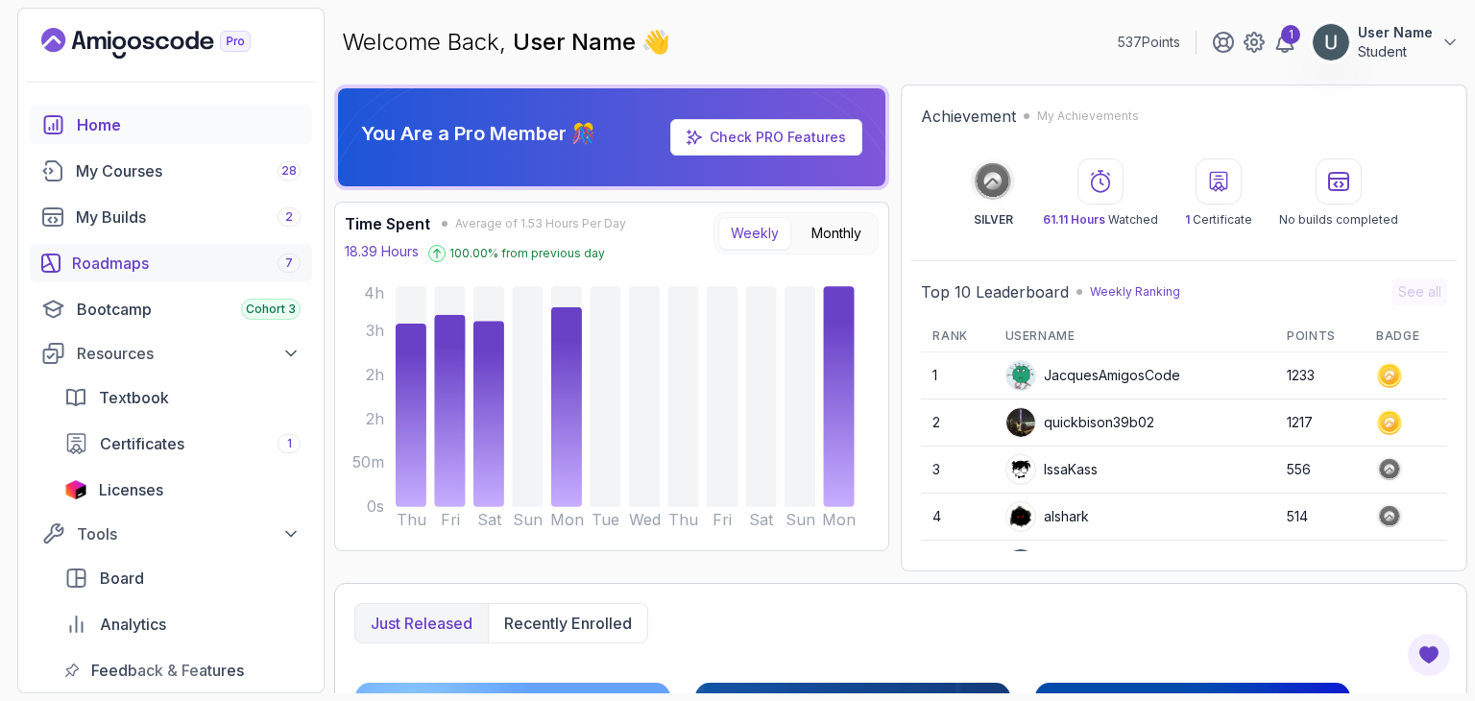
click at [157, 255] on div "Roadmaps 7" at bounding box center [186, 263] width 229 height 23
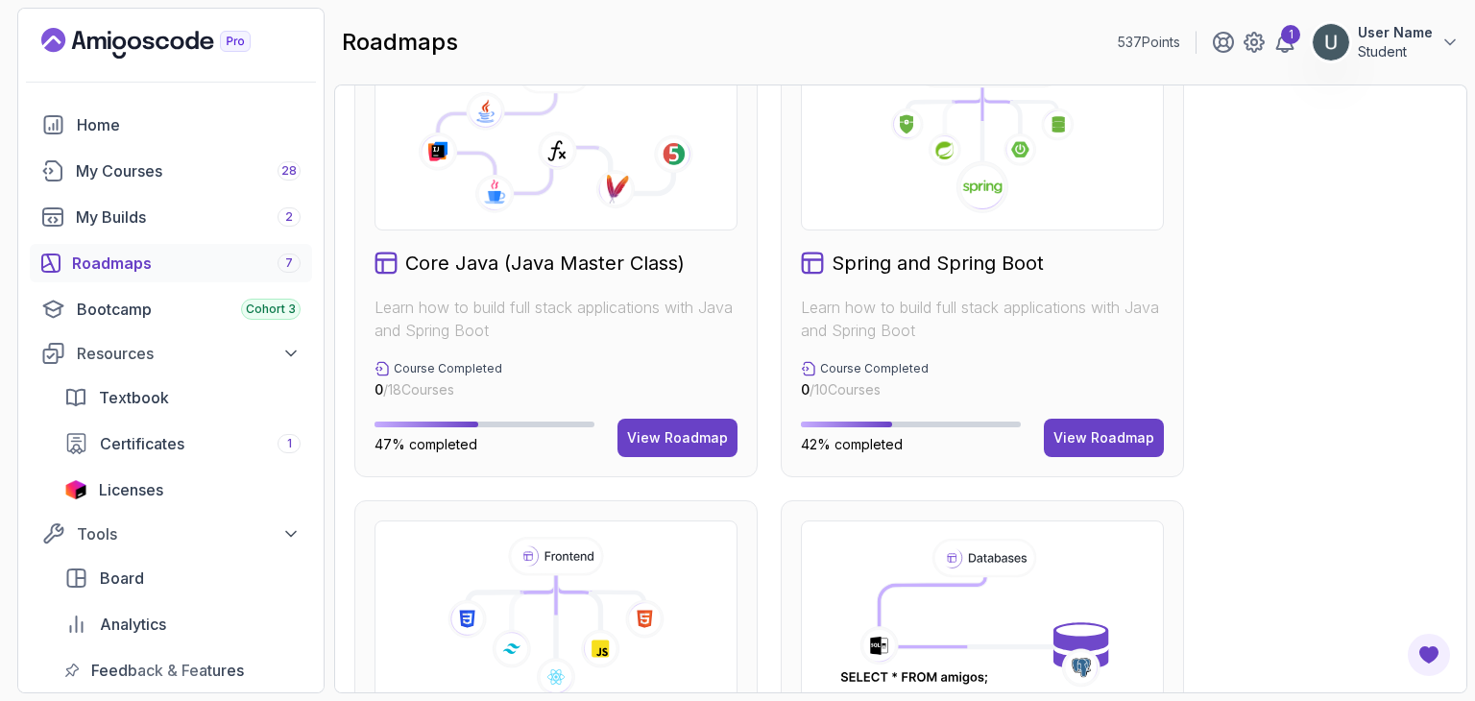
scroll to position [563, 0]
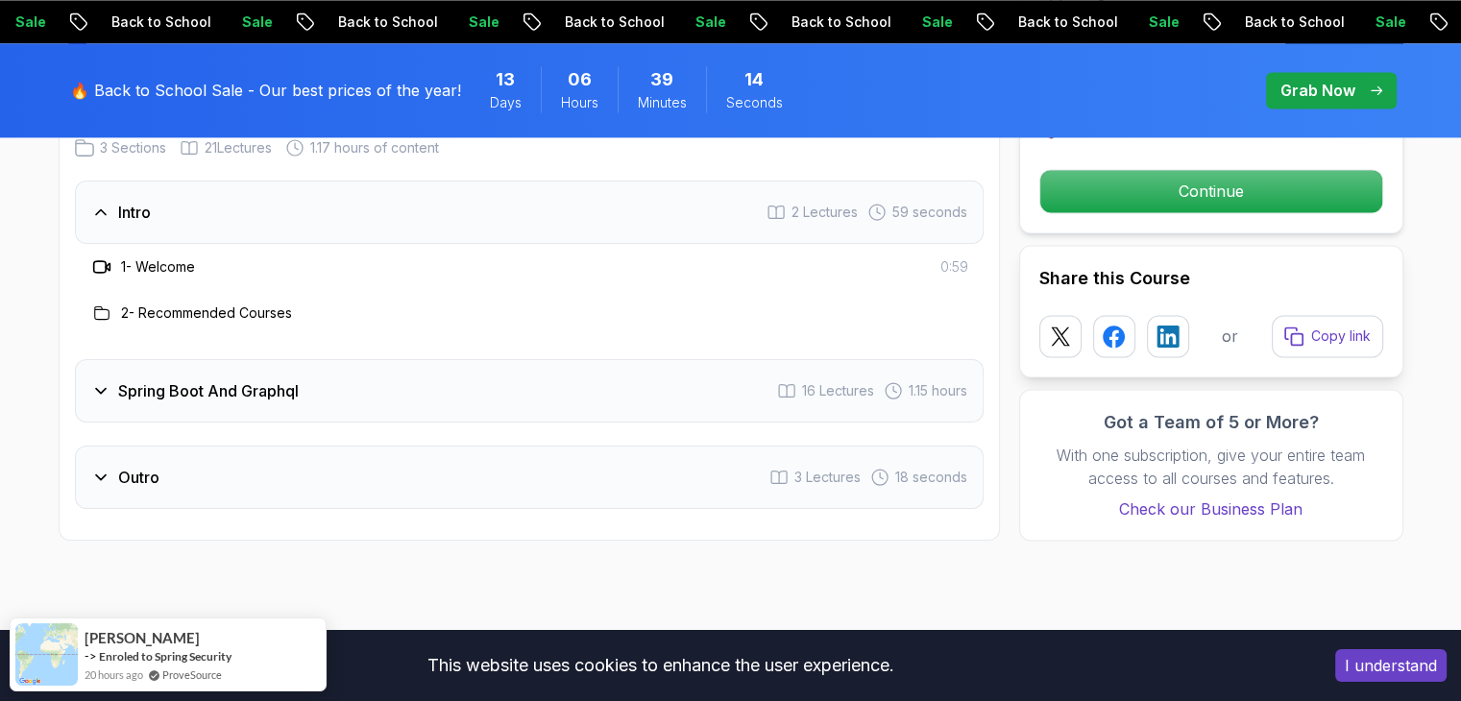
scroll to position [2783, 0]
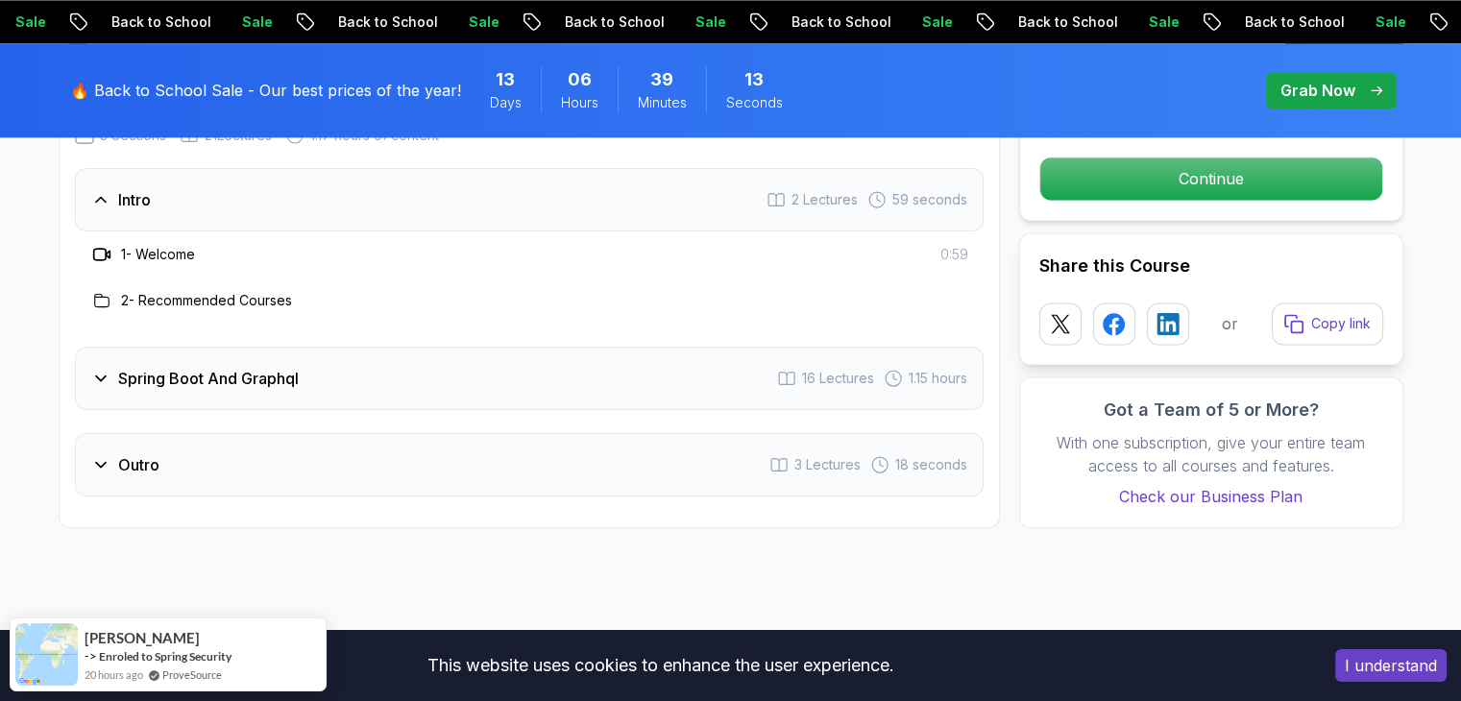
click at [593, 370] on div "Spring Boot And Graphql 16 Lectures 1.15 hours" at bounding box center [529, 378] width 908 height 63
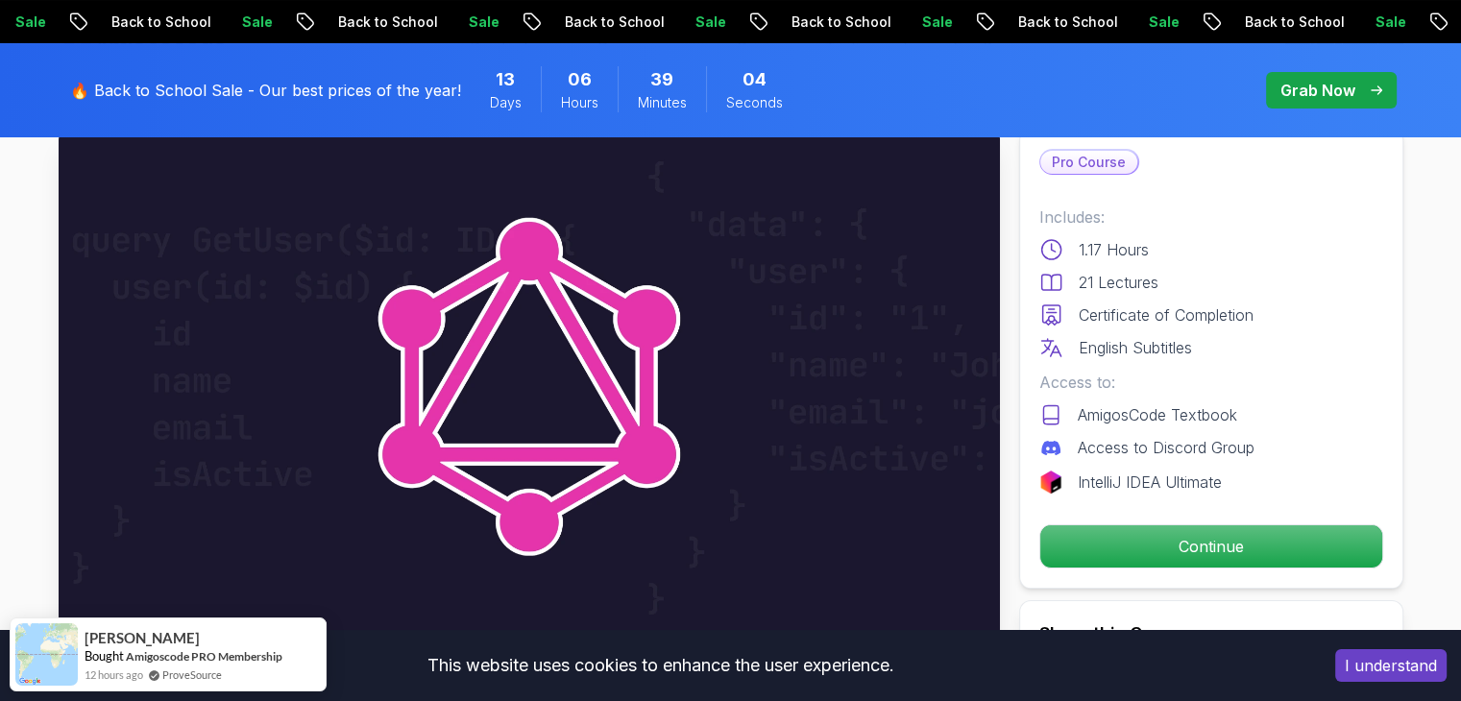
scroll to position [125, 0]
